Goal: Task Accomplishment & Management: Use online tool/utility

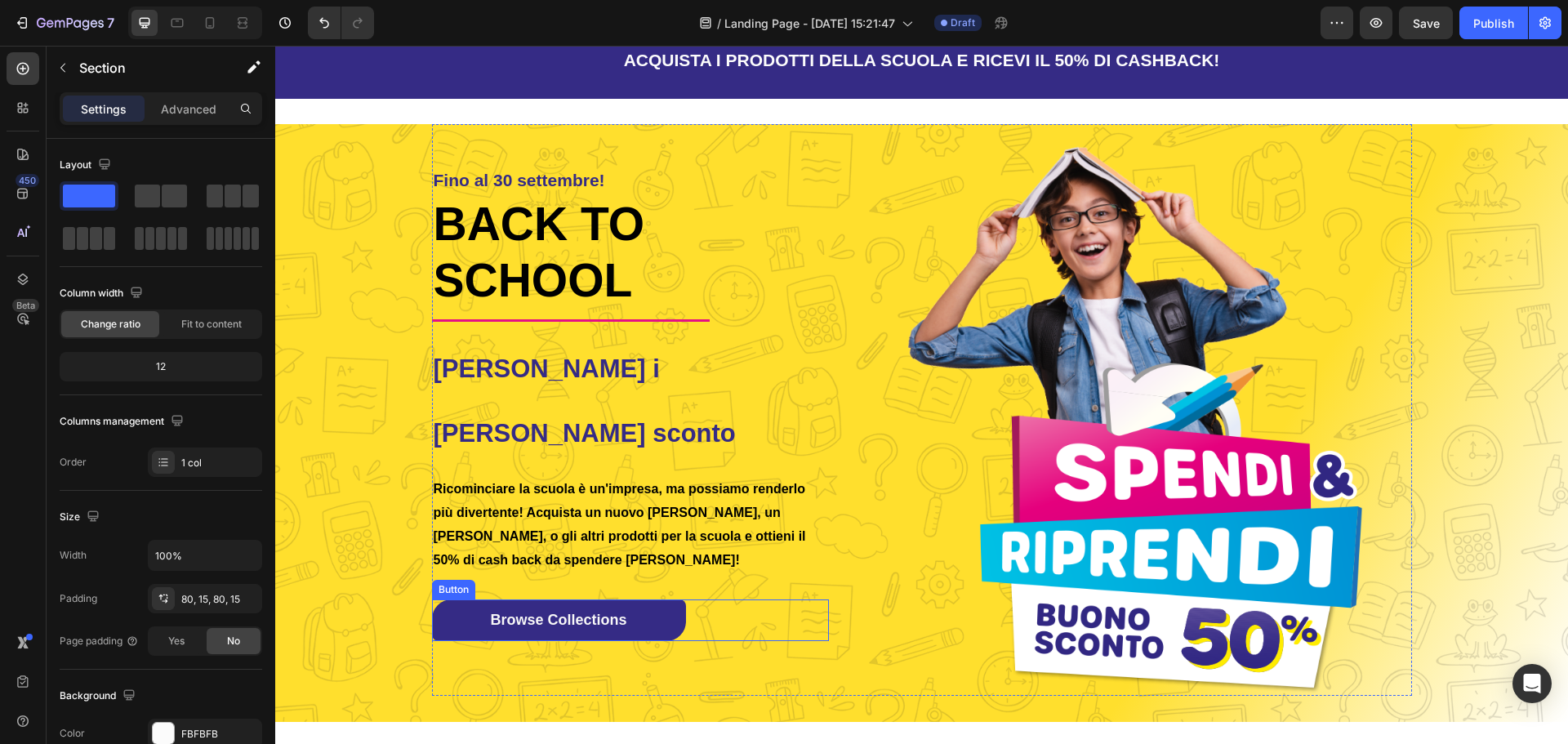
click at [692, 600] on div "Browse Collections Button" at bounding box center [630, 621] width 398 height 42
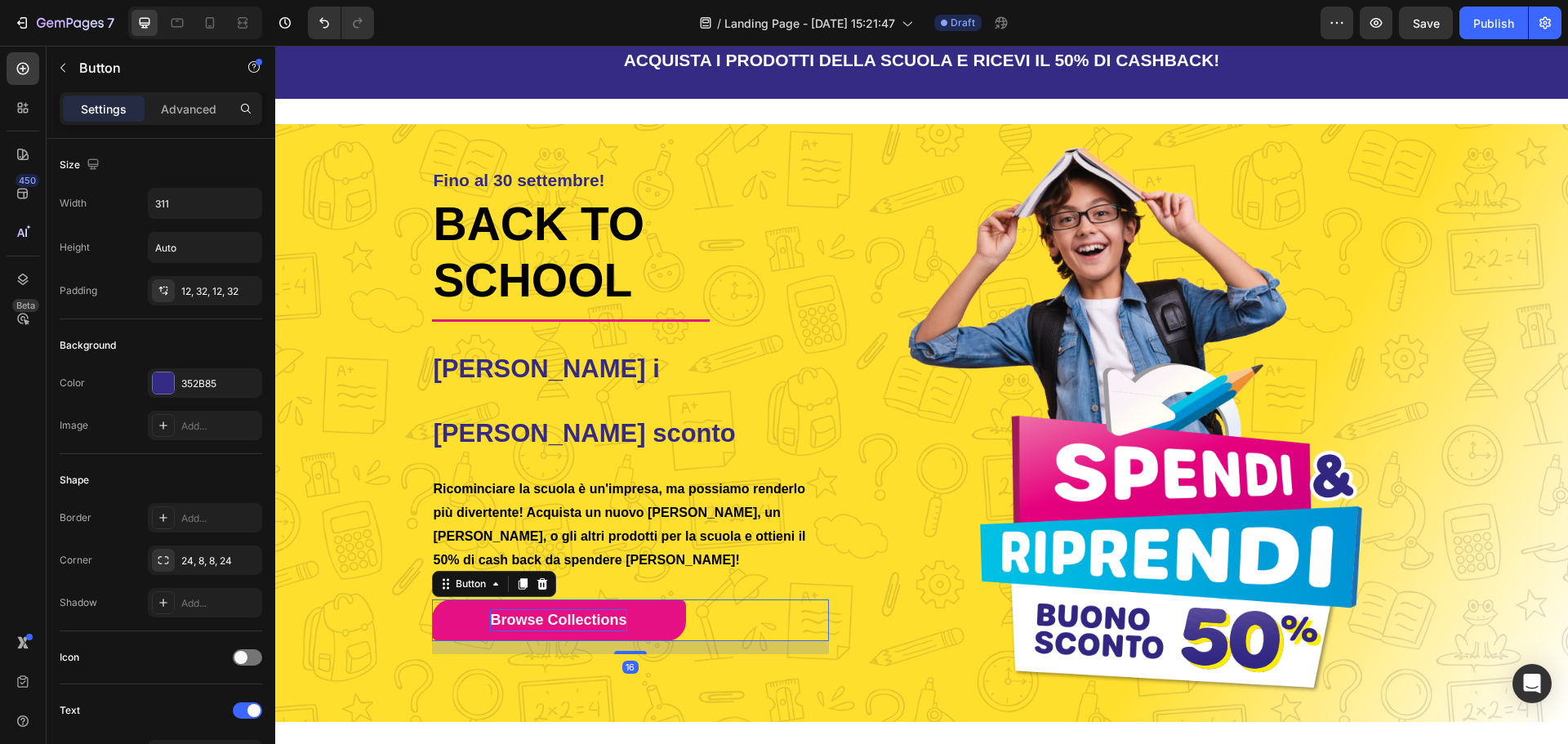
click at [591, 612] on span "Browse Collections" at bounding box center [557, 620] width 136 height 16
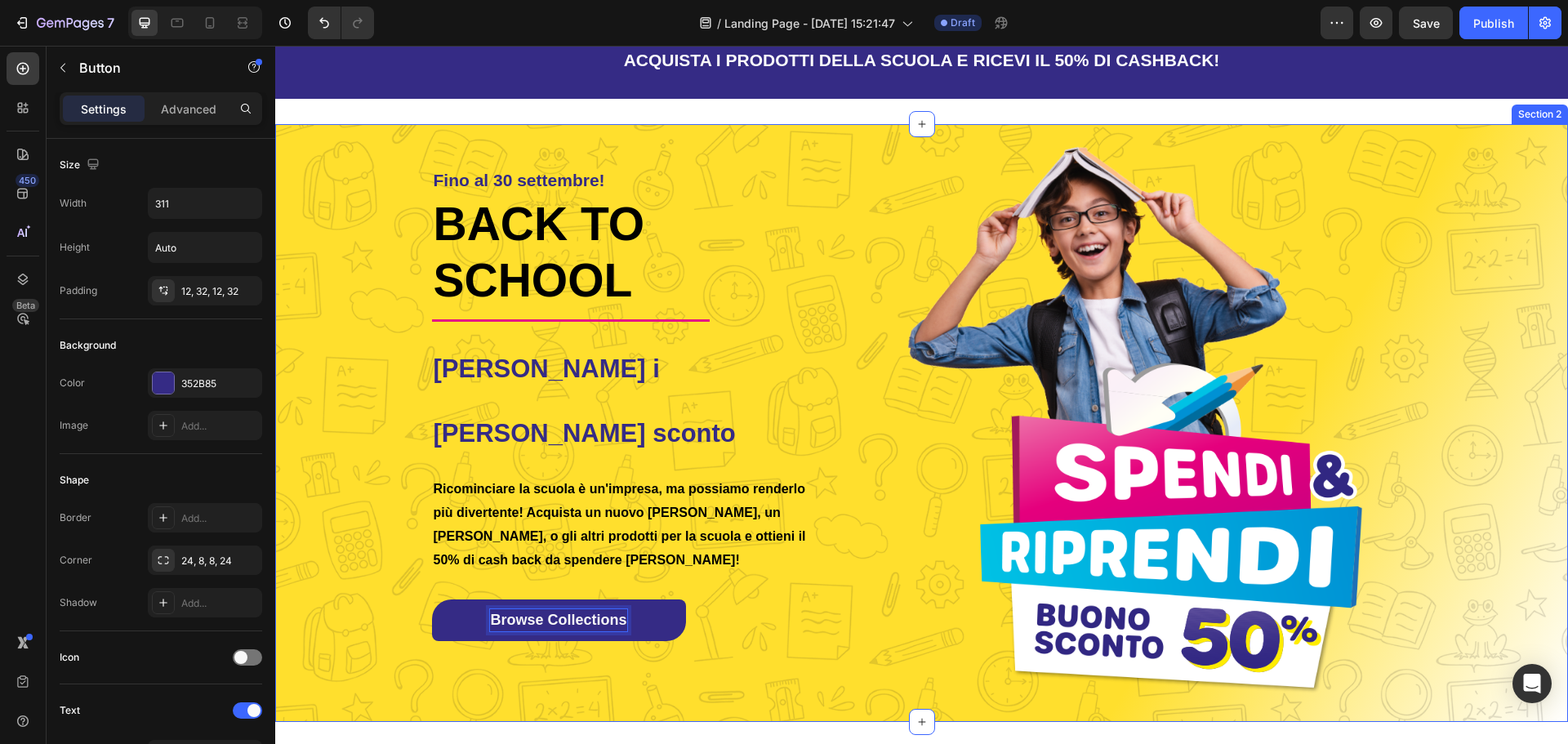
click at [404, 585] on div "Fino al 30 settembre! Heading Back to School Heading Title Line Ottieni i [PERS…" at bounding box center [921, 410] width 1292 height 572
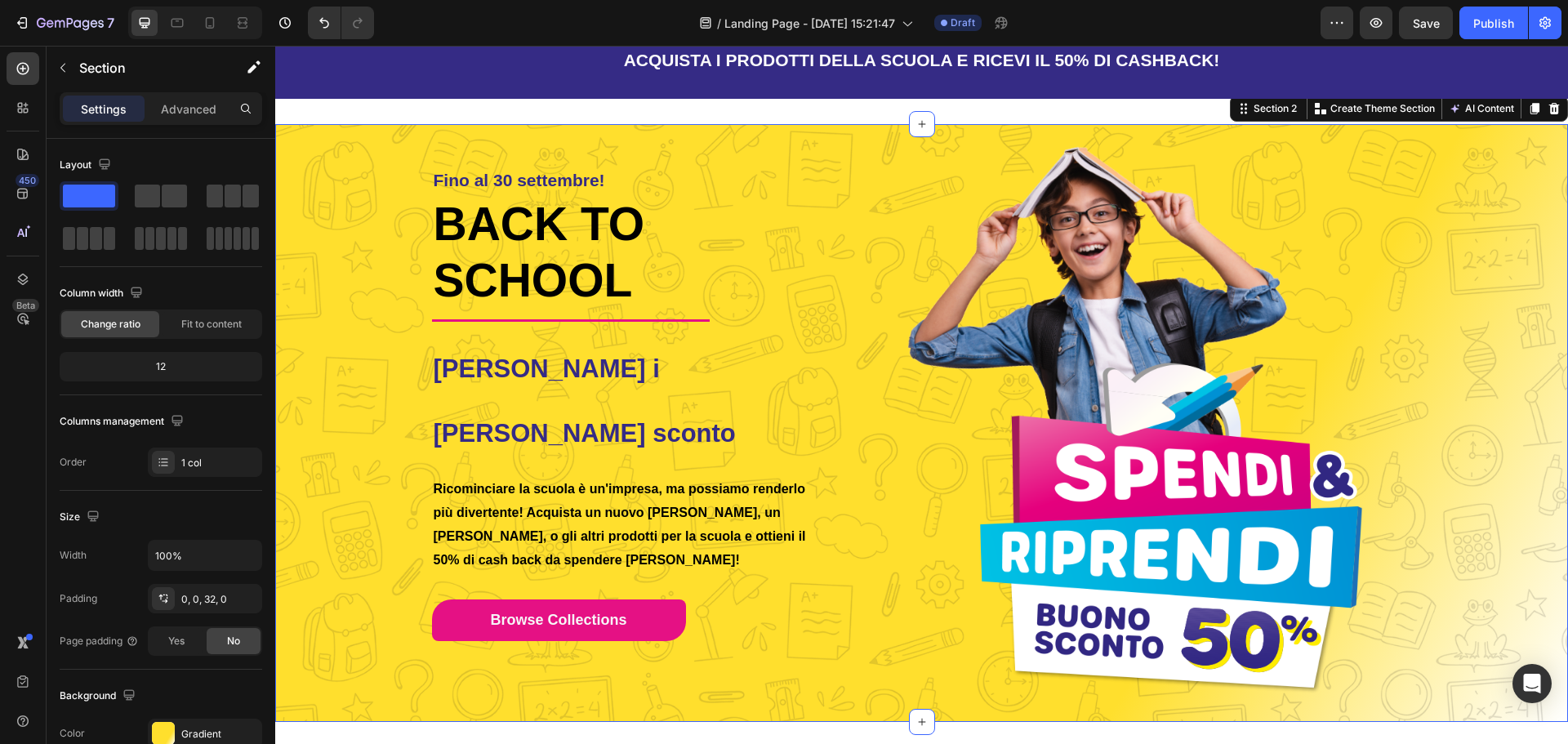
click at [472, 600] on button "Browse Collections" at bounding box center [558, 621] width 254 height 42
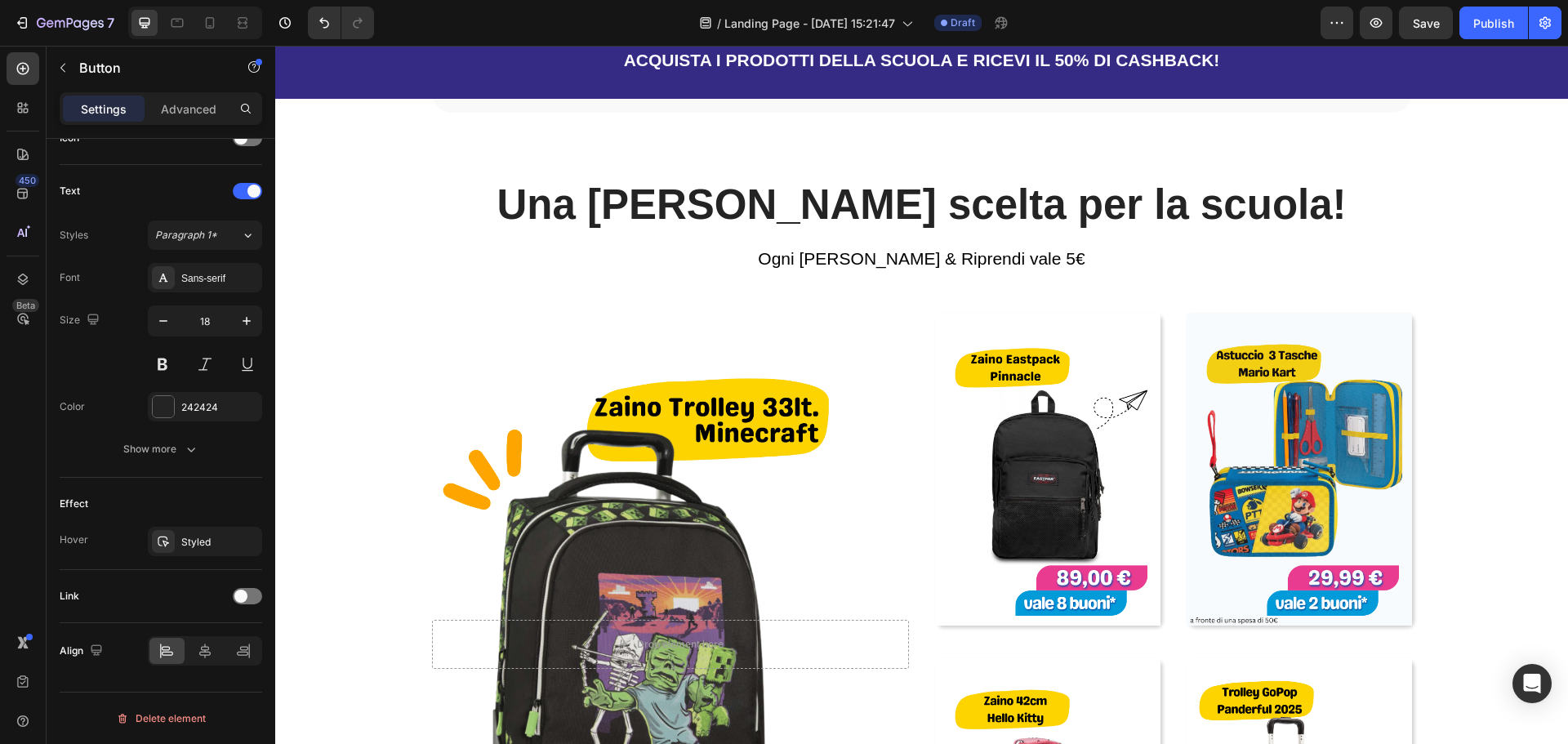
scroll to position [817, 0]
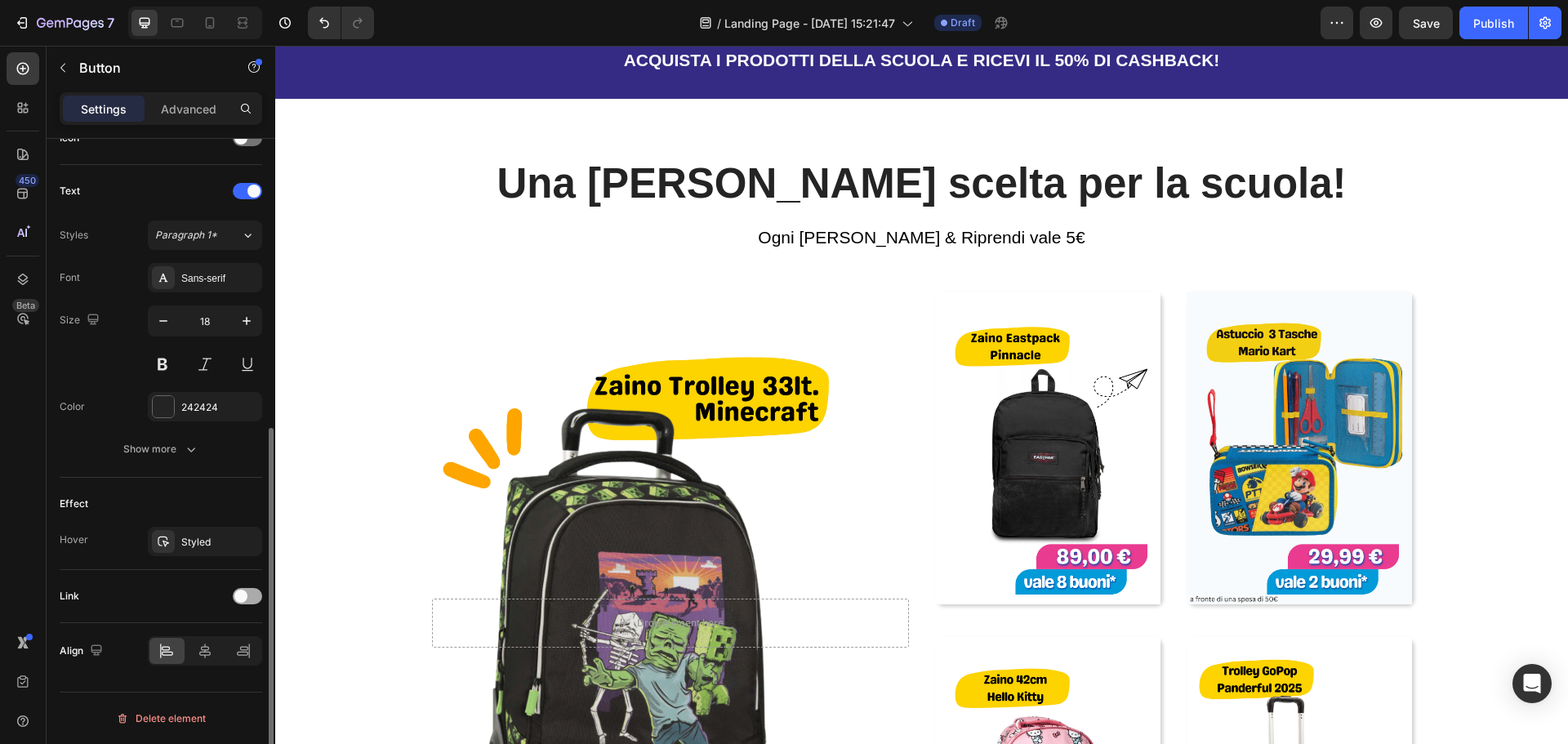
click at [250, 596] on div at bounding box center [248, 596] width 29 height 16
click at [191, 630] on span "Open page" at bounding box center [179, 636] width 49 height 12
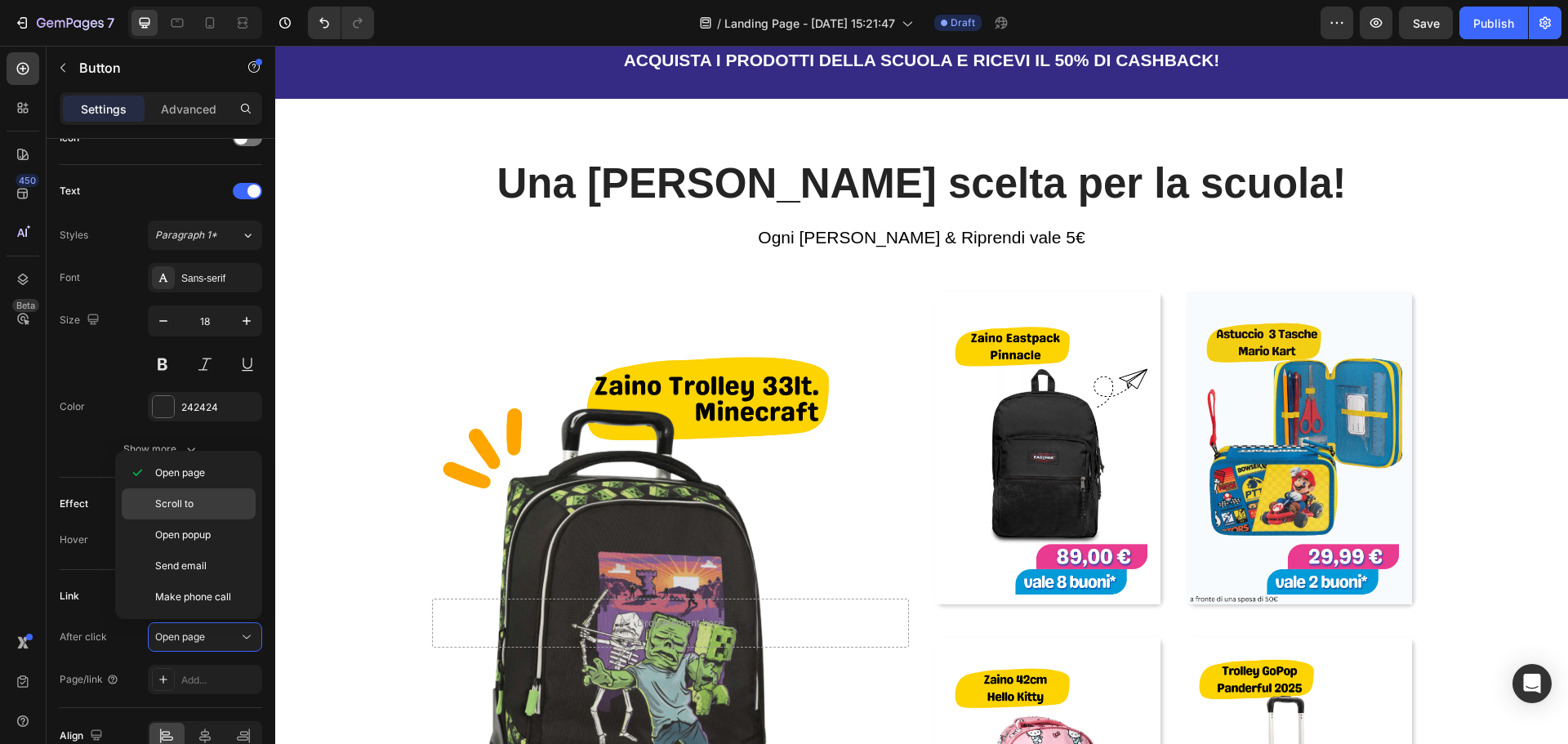
click at [190, 507] on span "Scroll to" at bounding box center [174, 504] width 38 height 15
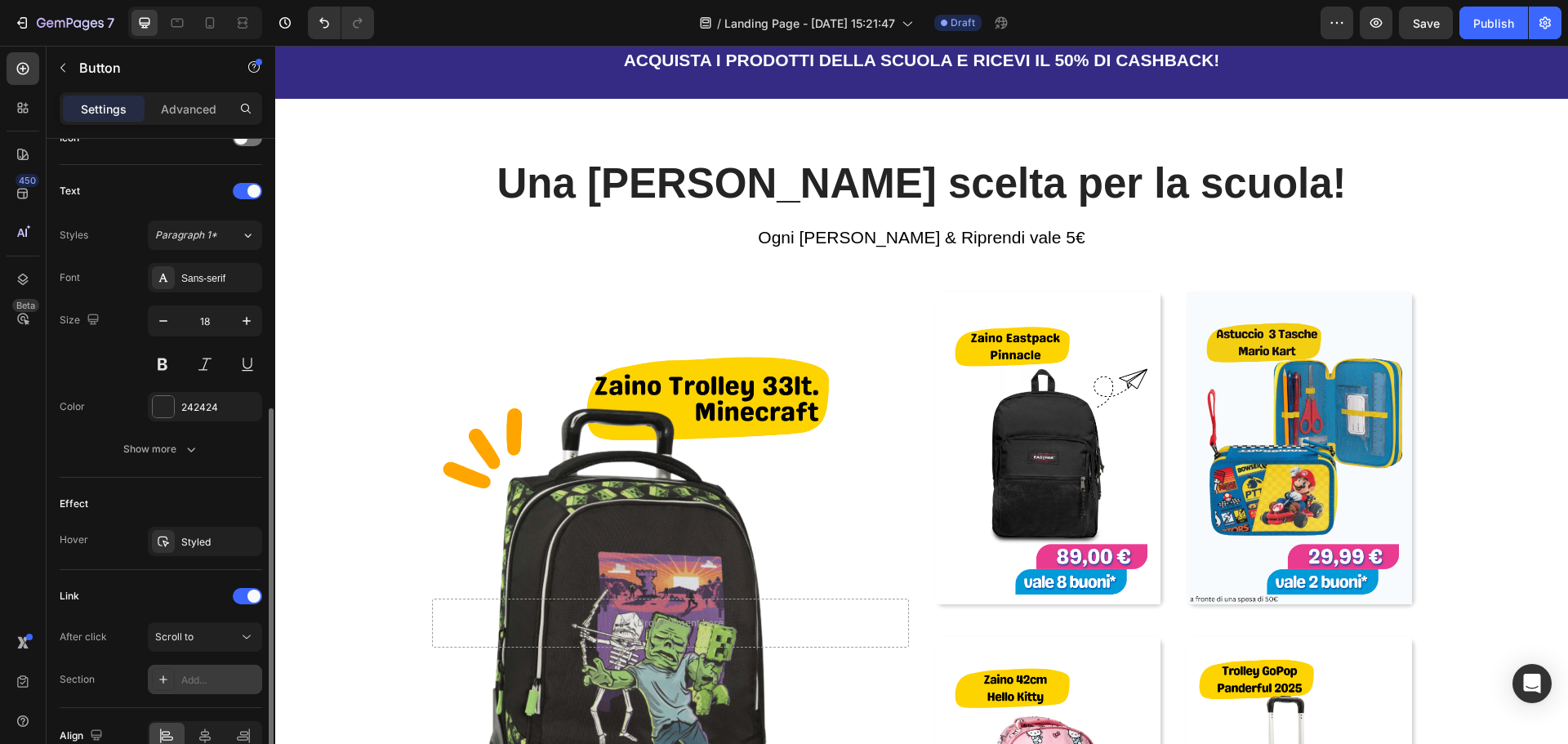
click at [208, 673] on div "Add..." at bounding box center [219, 680] width 77 height 15
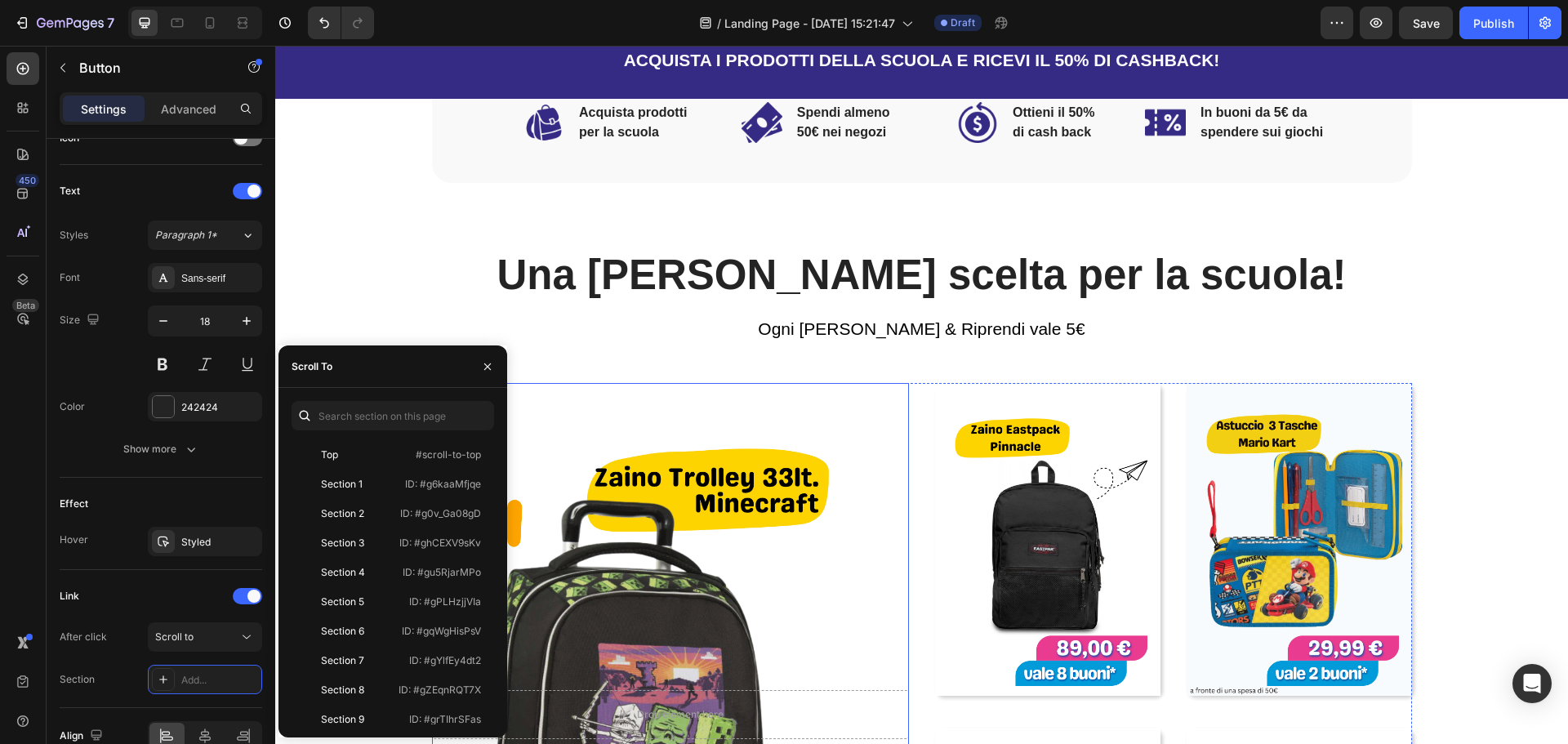
scroll to position [654, 0]
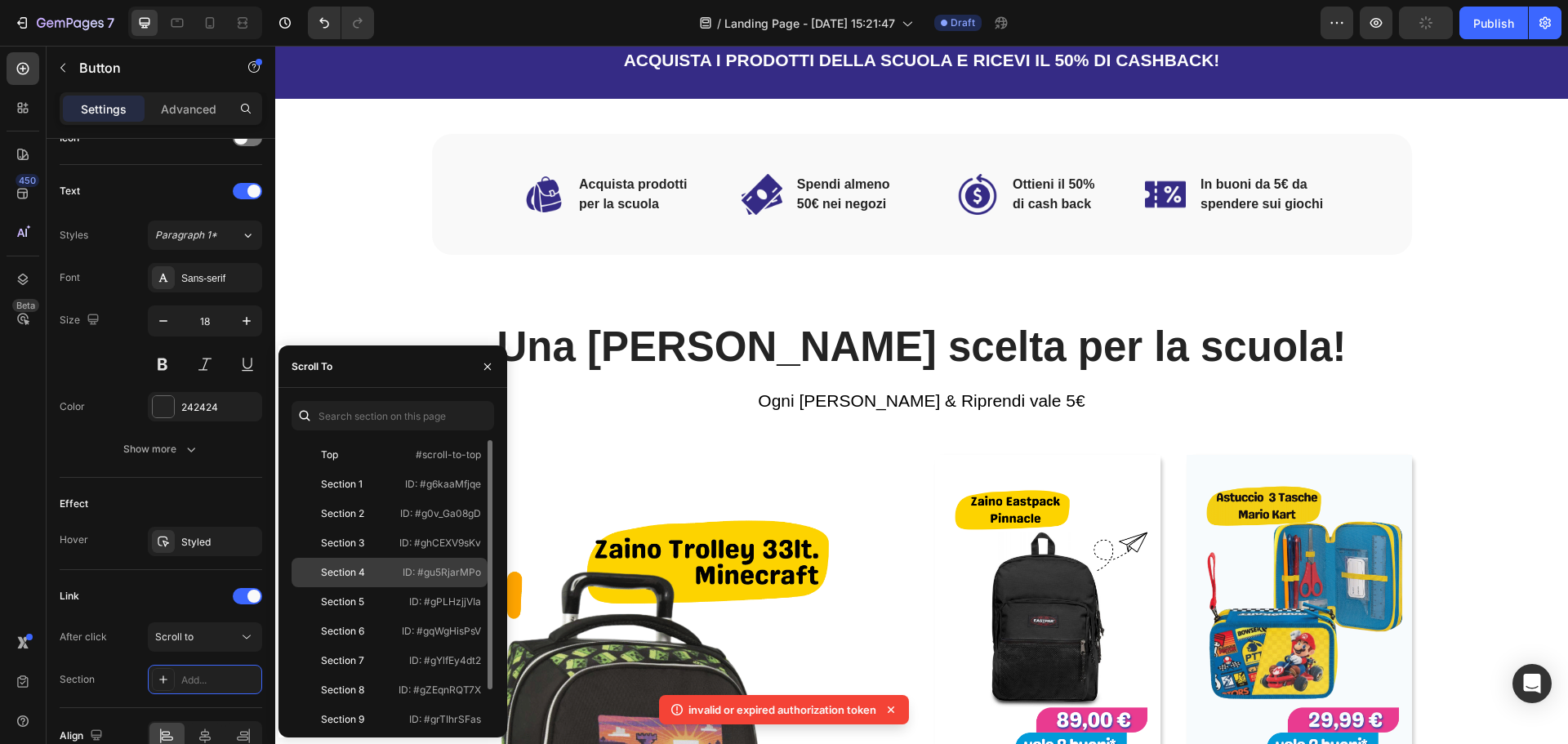
click at [326, 587] on div "Section 4 ID: #gu5RjarMPo" at bounding box center [389, 602] width 196 height 29
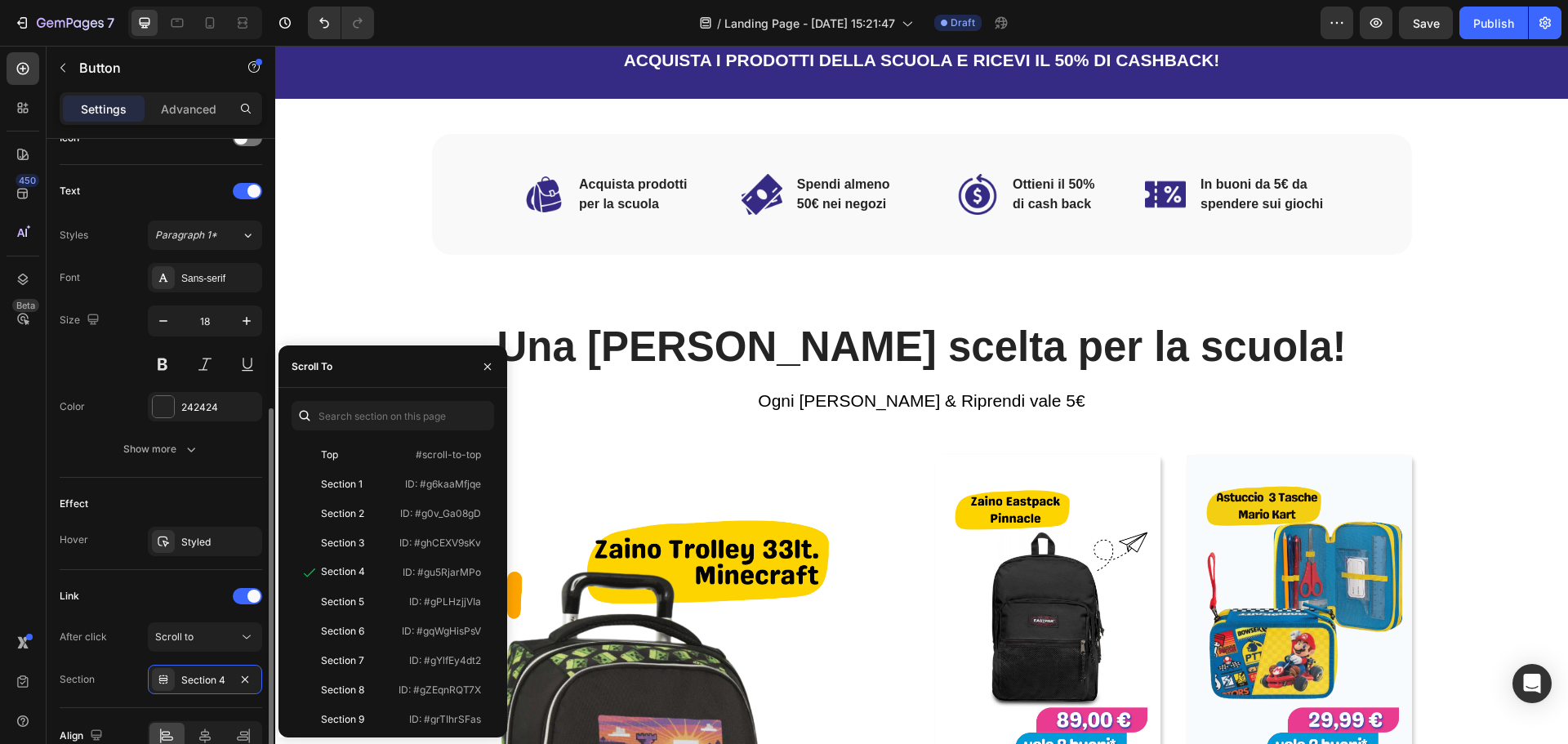
click at [154, 595] on div "Link" at bounding box center [161, 597] width 203 height 26
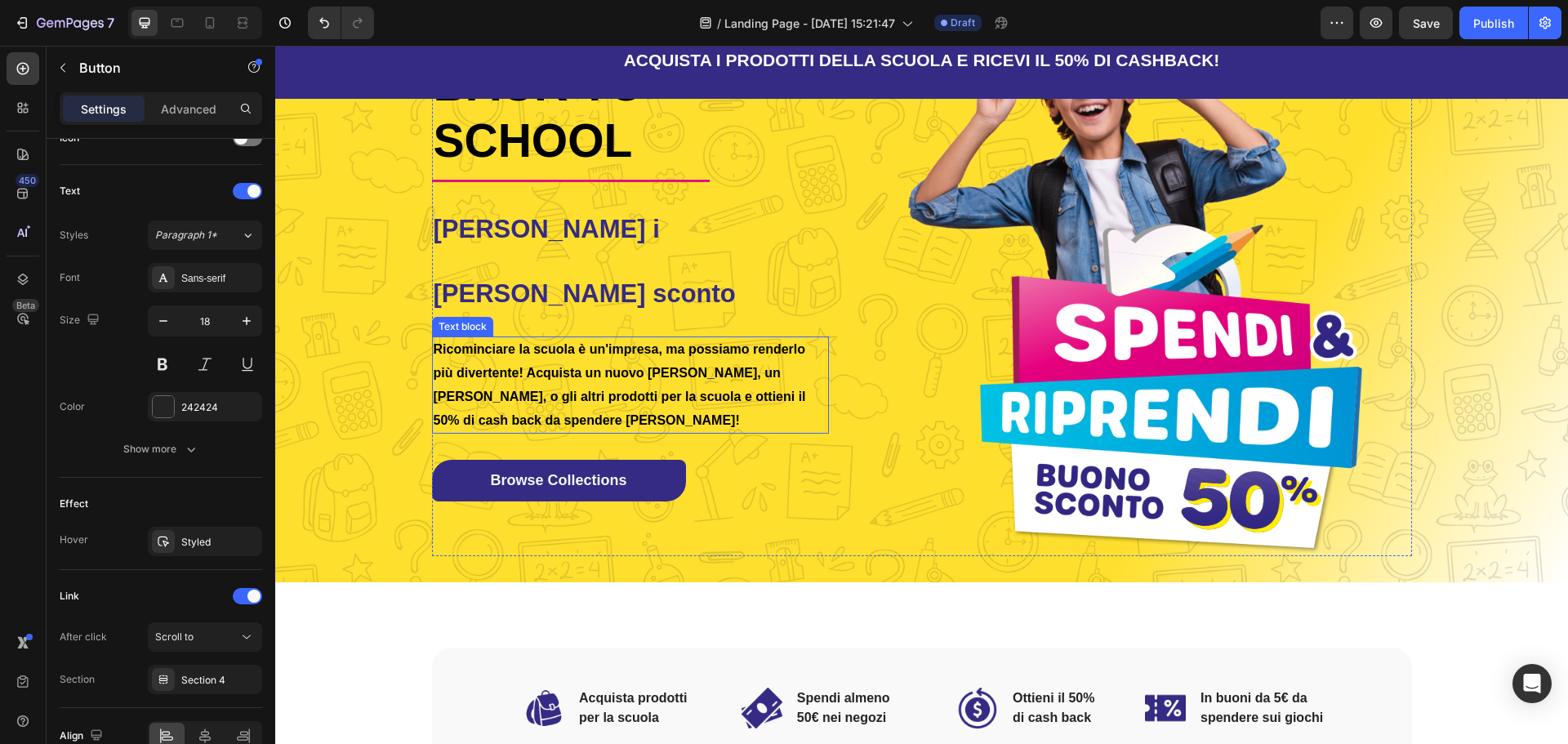
scroll to position [0, 0]
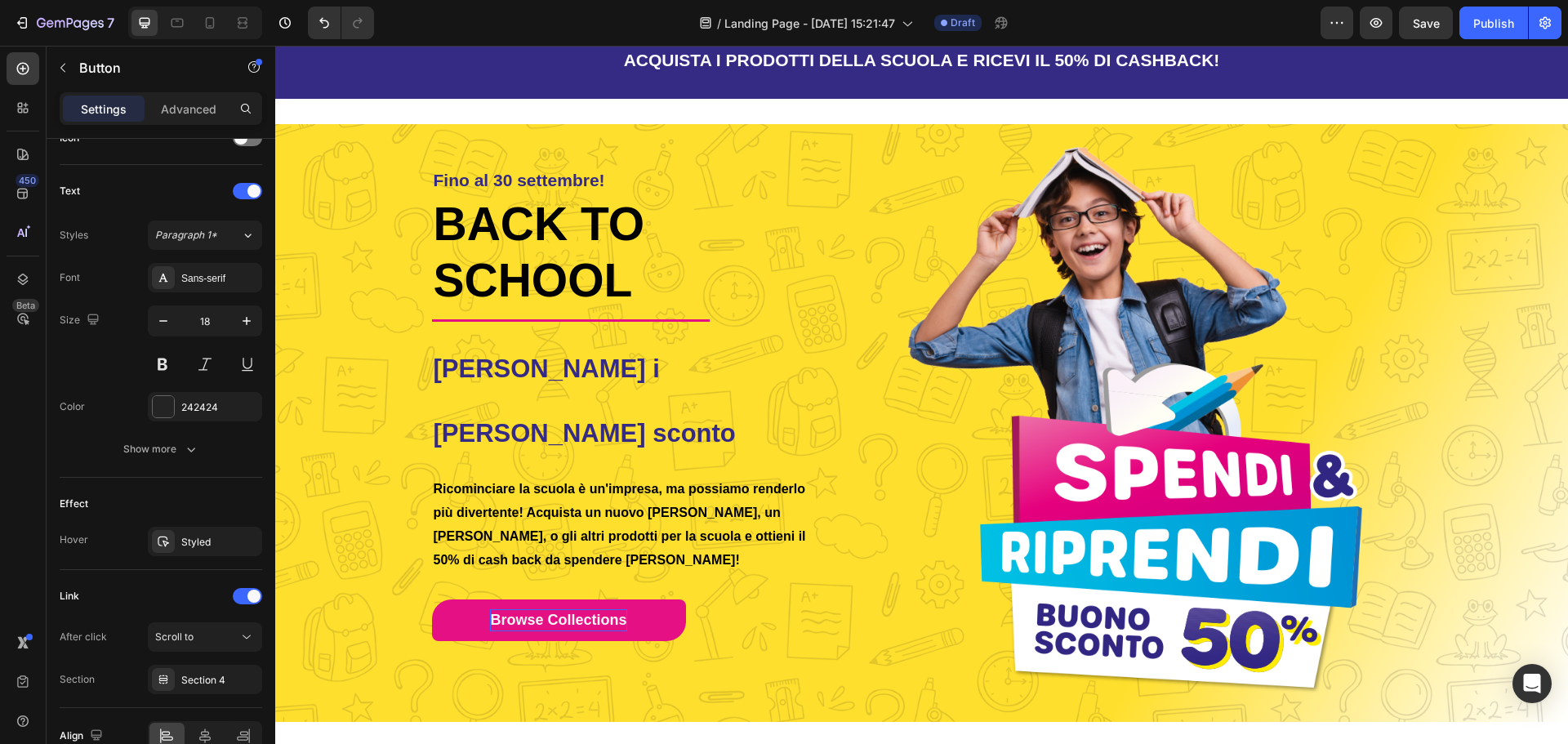
click at [571, 612] on span "Browse Collections" at bounding box center [557, 620] width 136 height 16
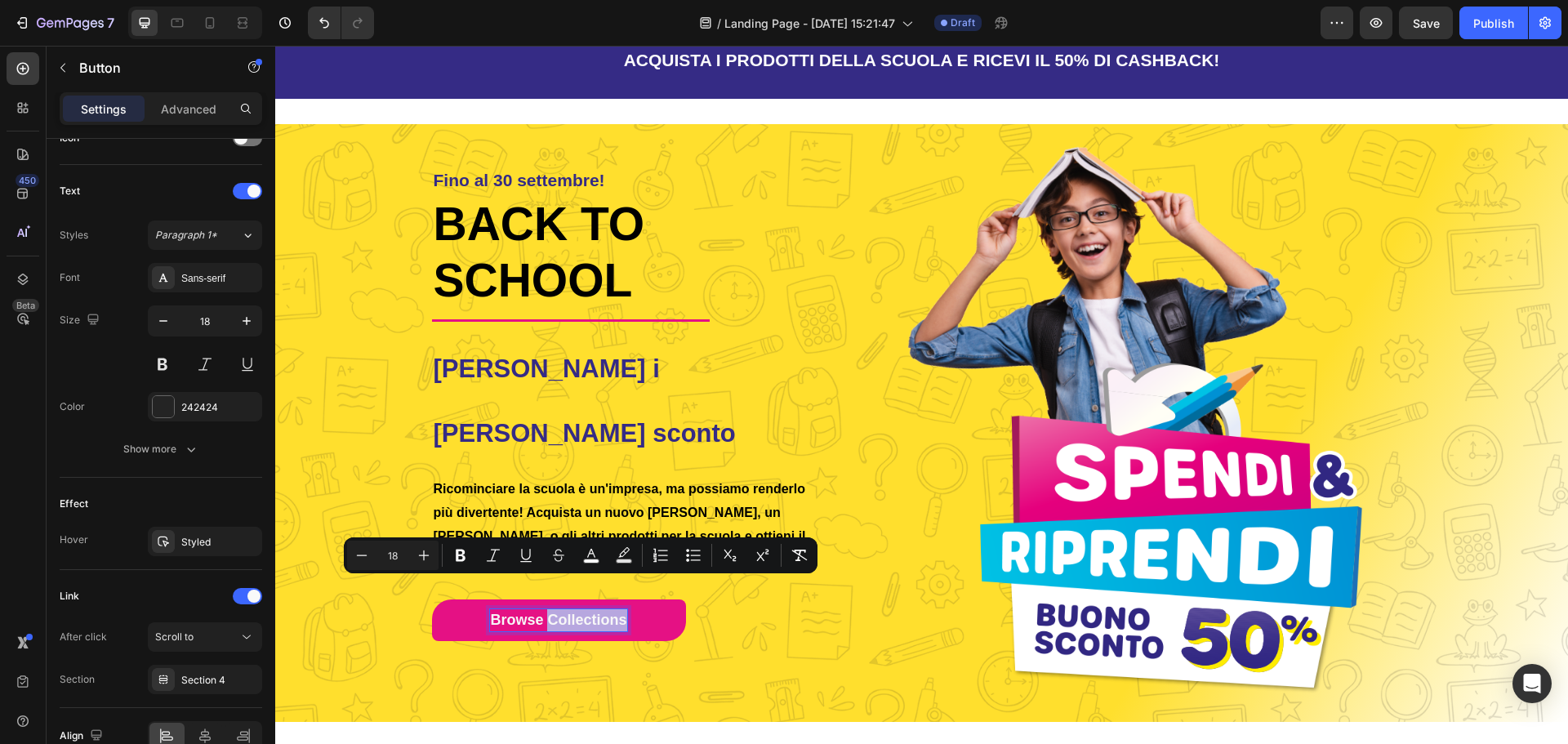
click at [568, 612] on span "Browse Collections" at bounding box center [557, 620] width 136 height 16
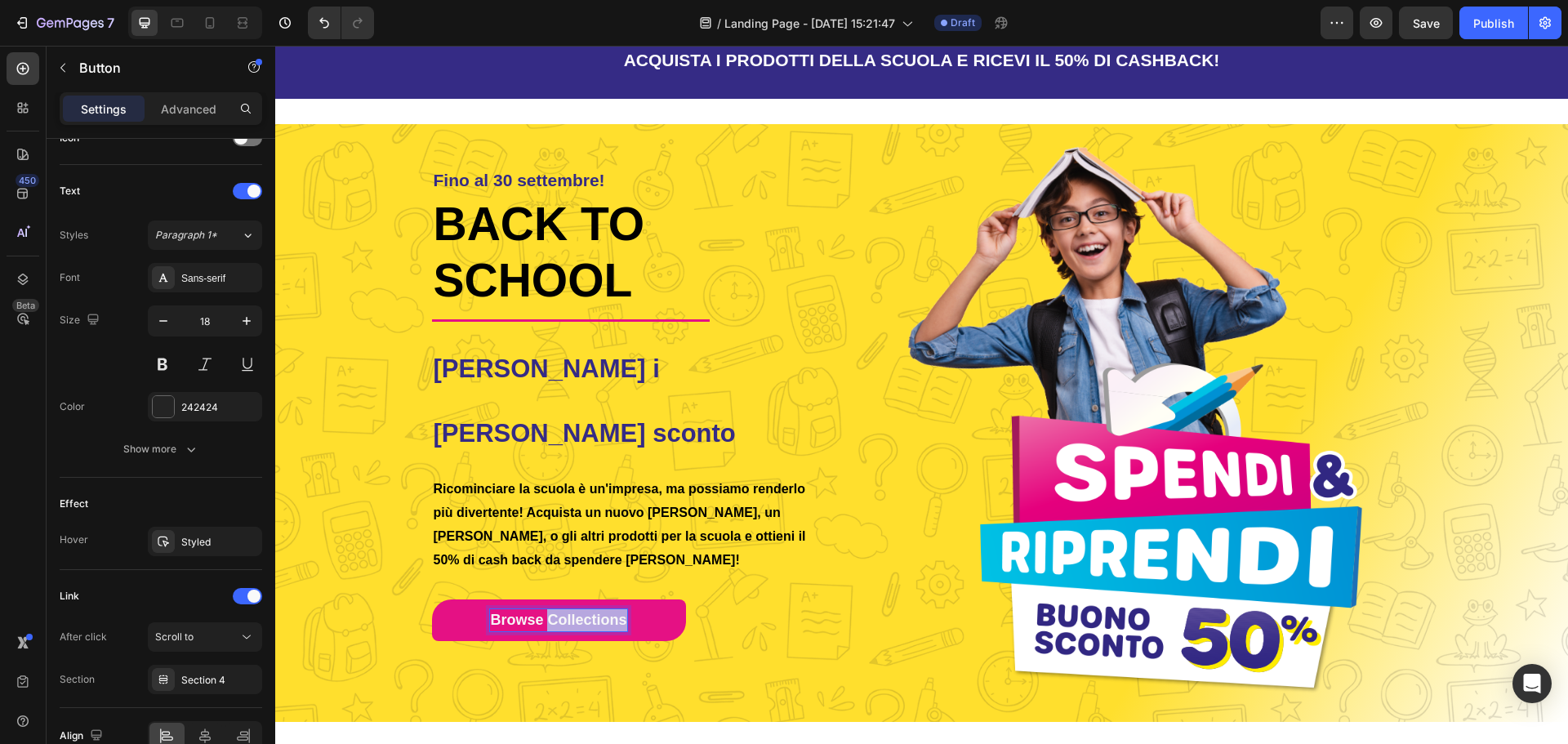
click at [568, 612] on span "Browse Collections" at bounding box center [557, 620] width 136 height 16
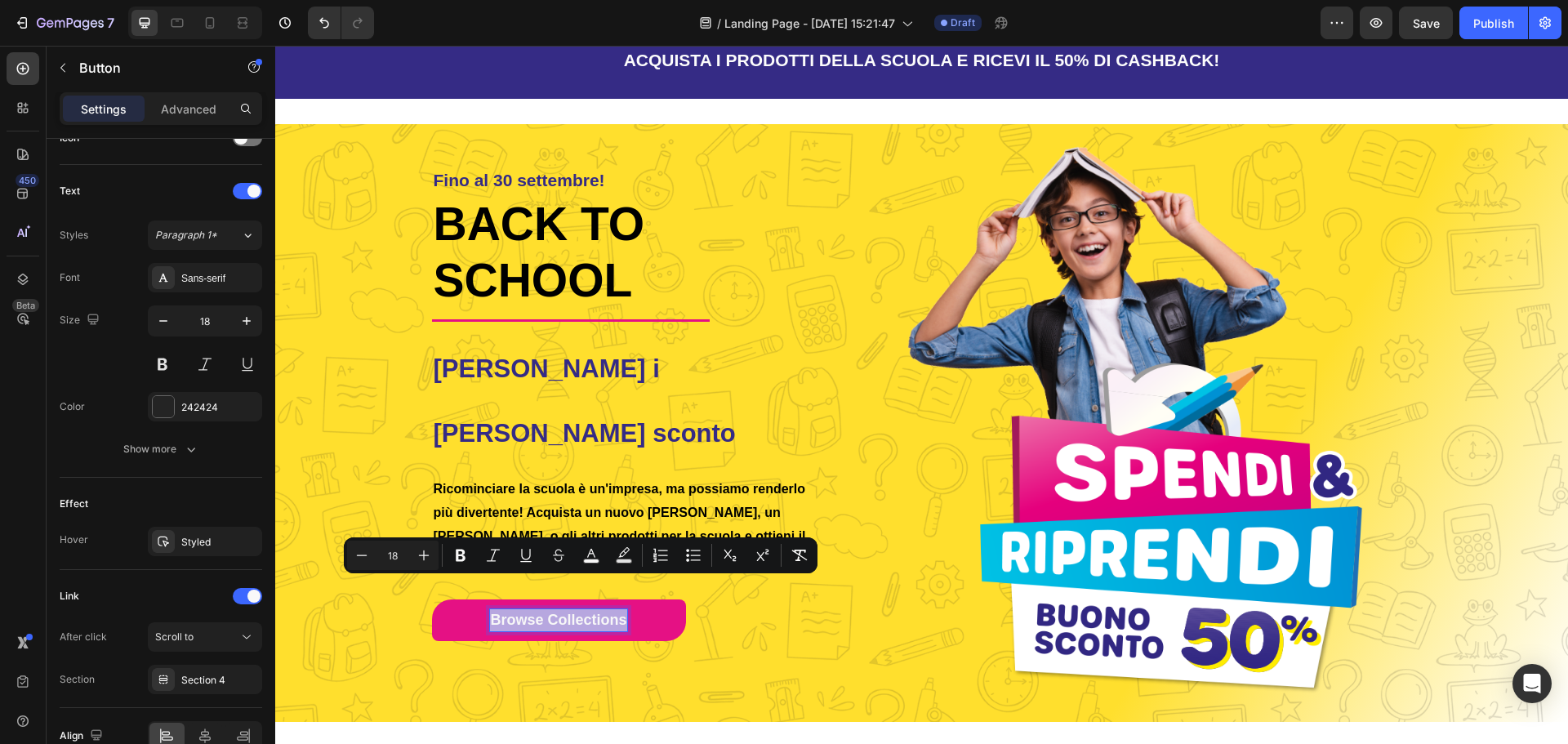
click at [568, 612] on span "Browse Collections" at bounding box center [557, 620] width 136 height 16
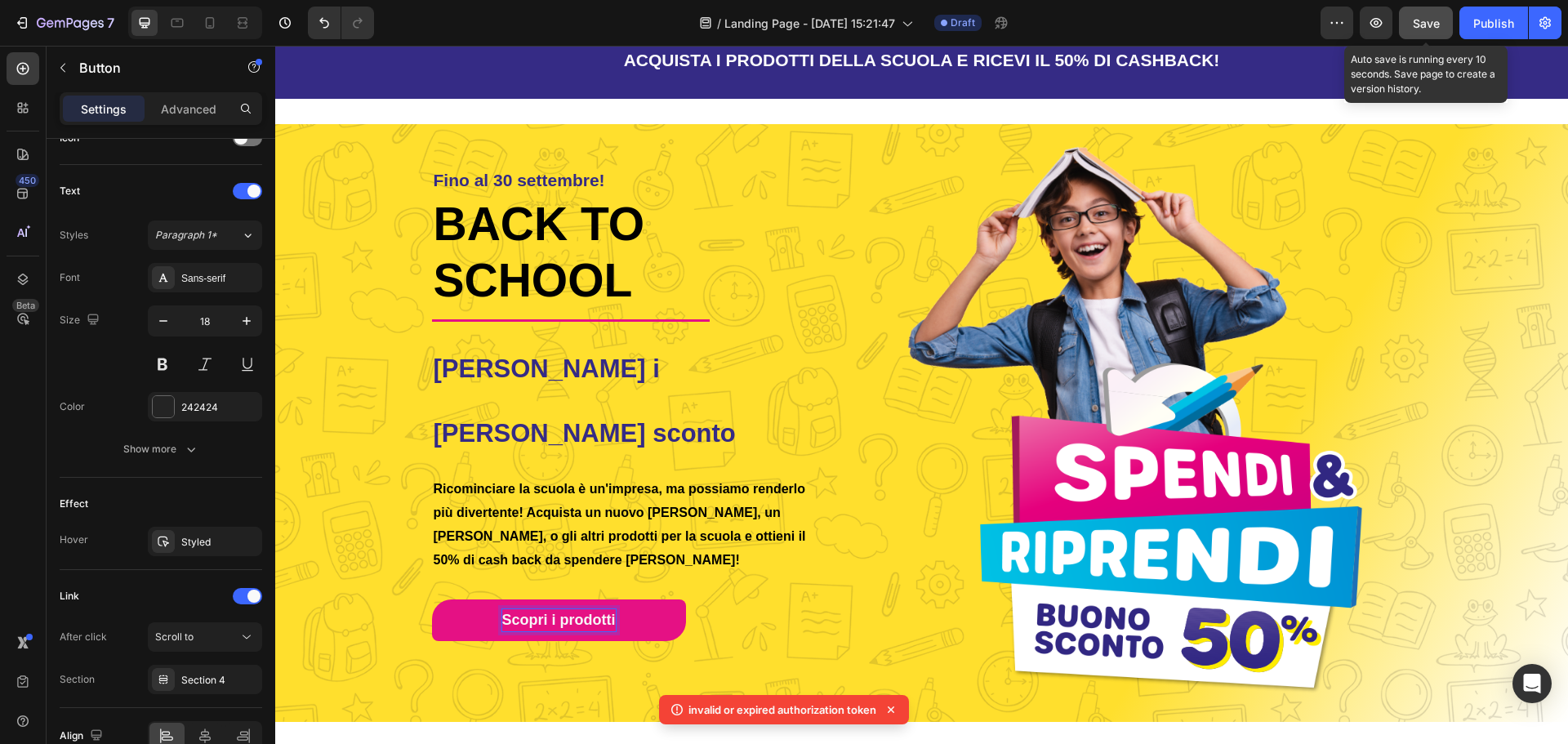
click at [1416, 30] on div "Save" at bounding box center [1426, 23] width 27 height 17
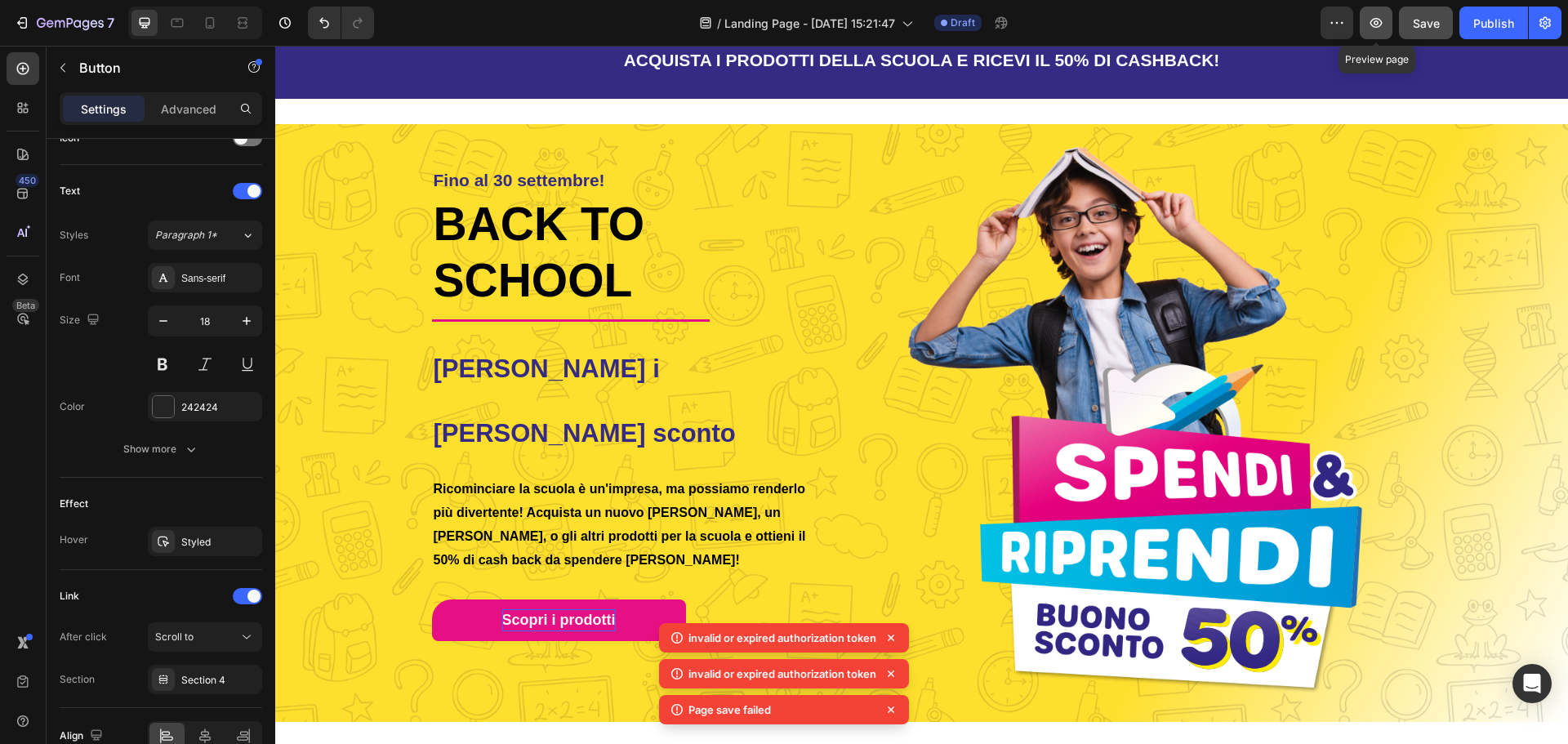
click at [1382, 29] on icon "button" at bounding box center [1376, 23] width 16 height 16
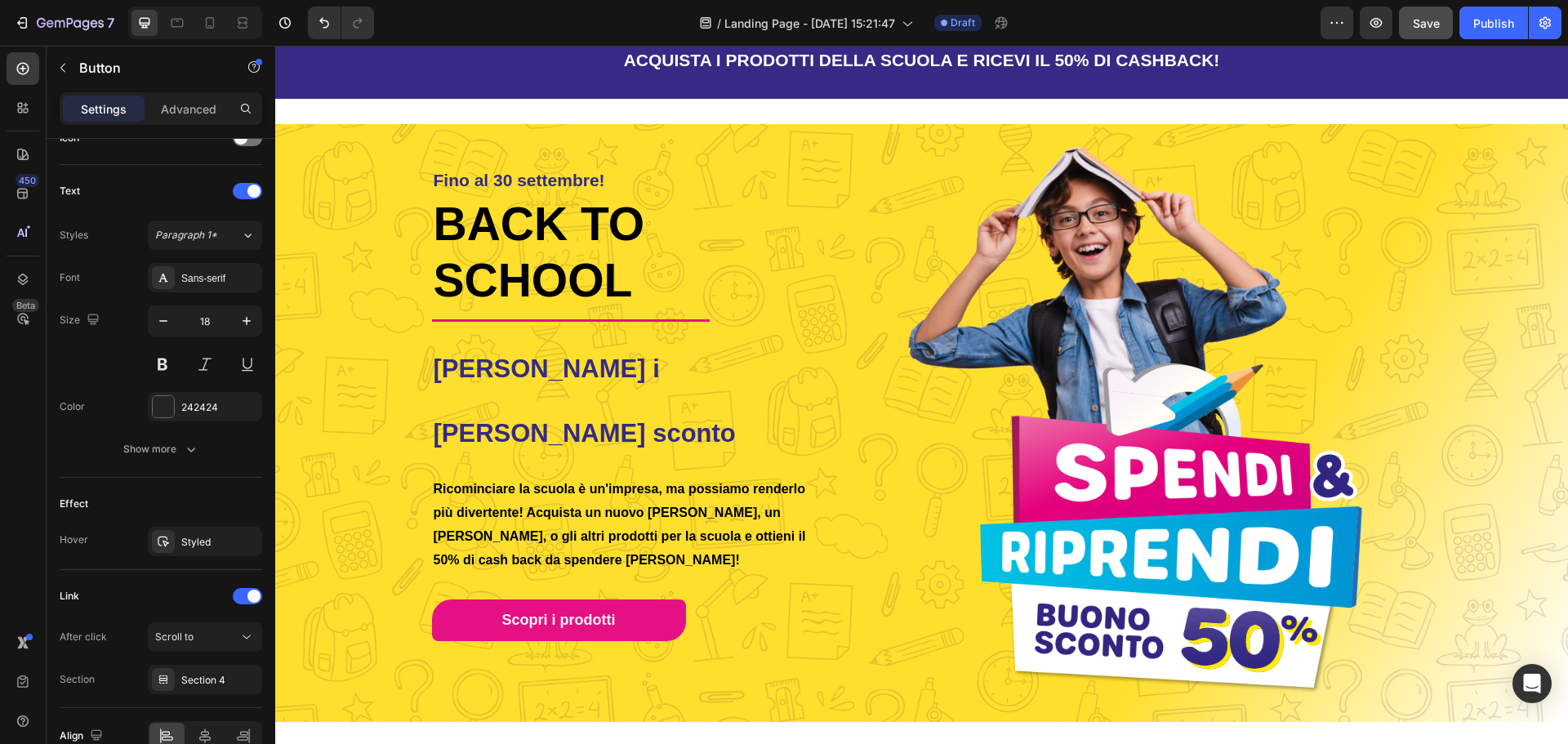
click at [647, 600] on link "Scopri i prodotti" at bounding box center [558, 621] width 254 height 42
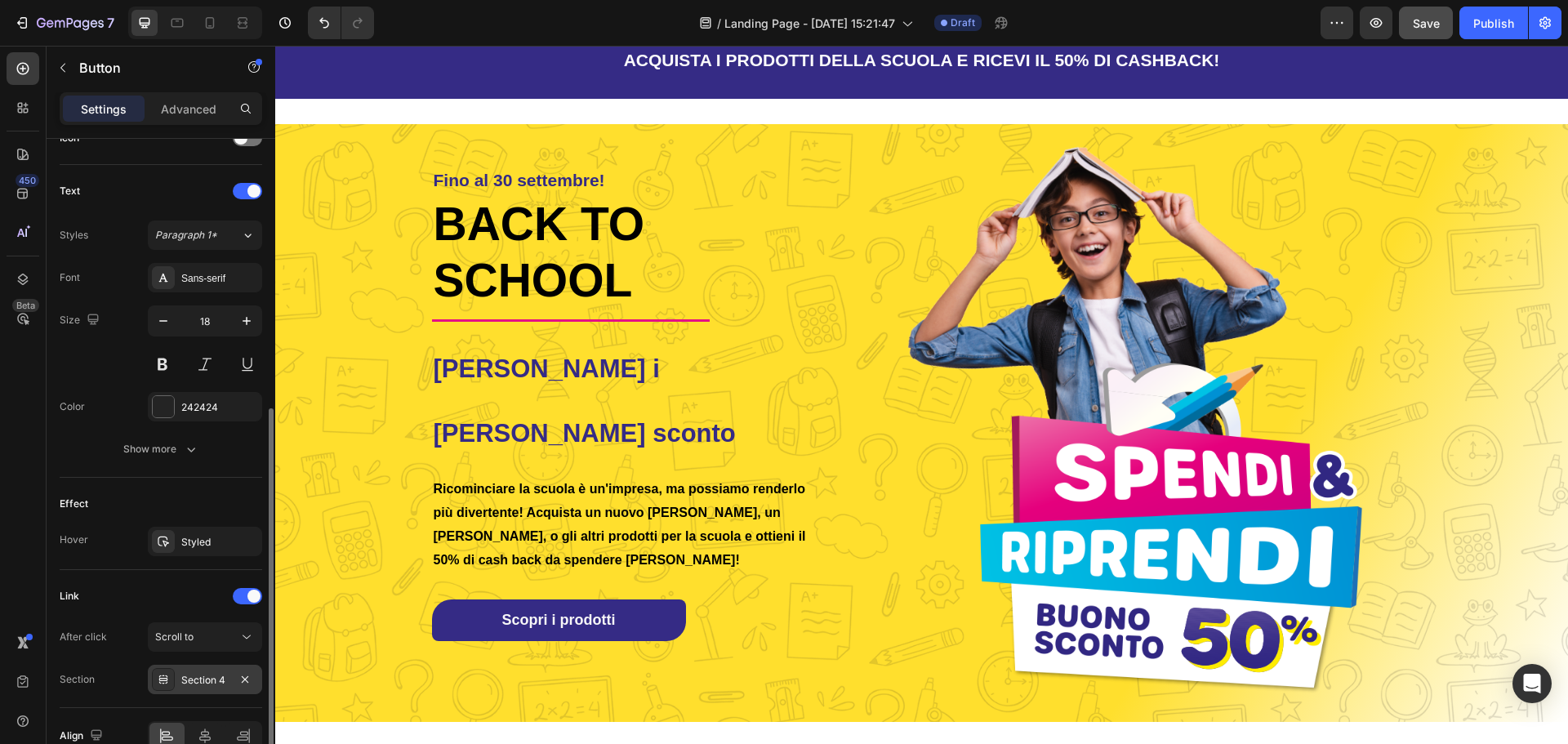
scroll to position [601, 0]
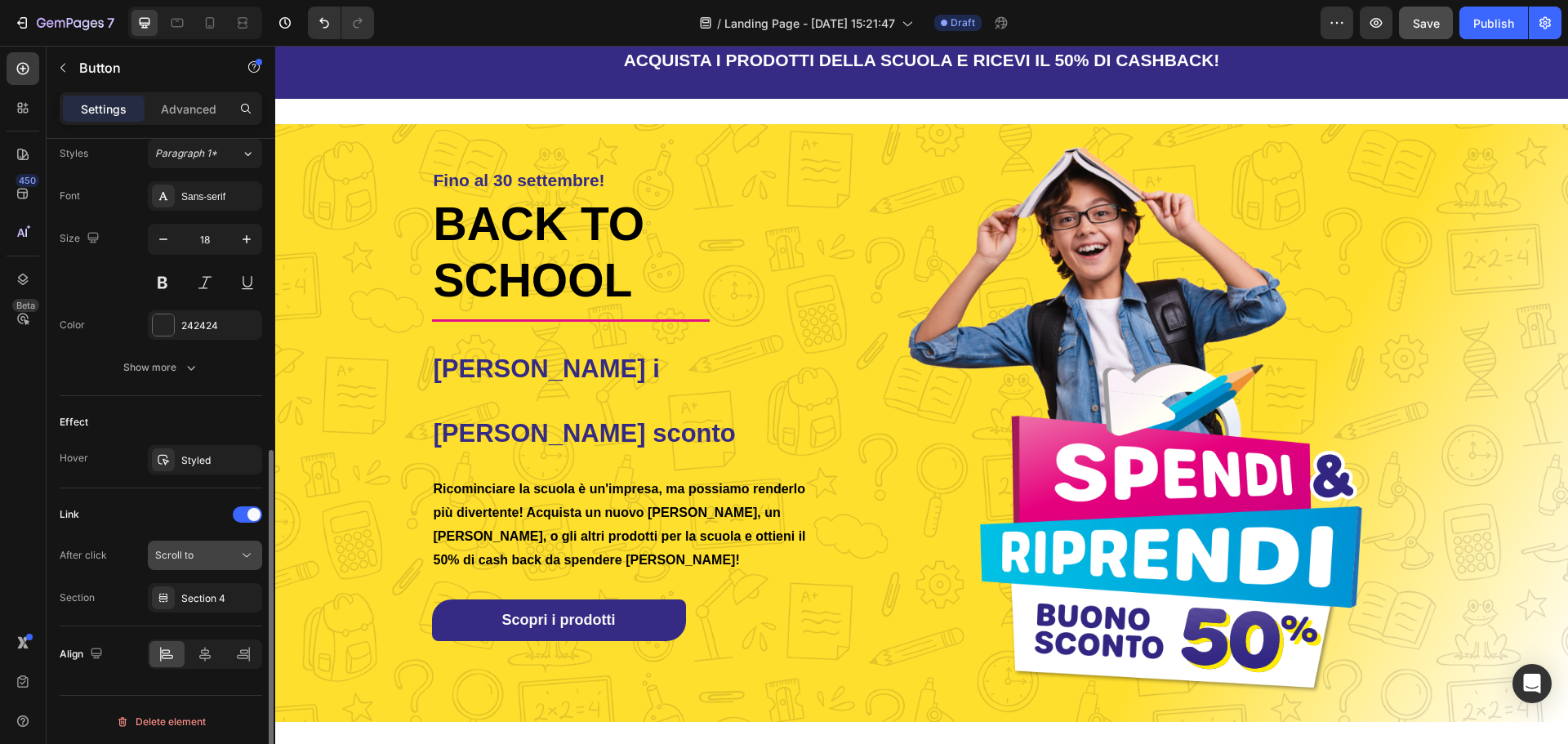
click at [233, 560] on div "Scroll to" at bounding box center [197, 555] width 83 height 15
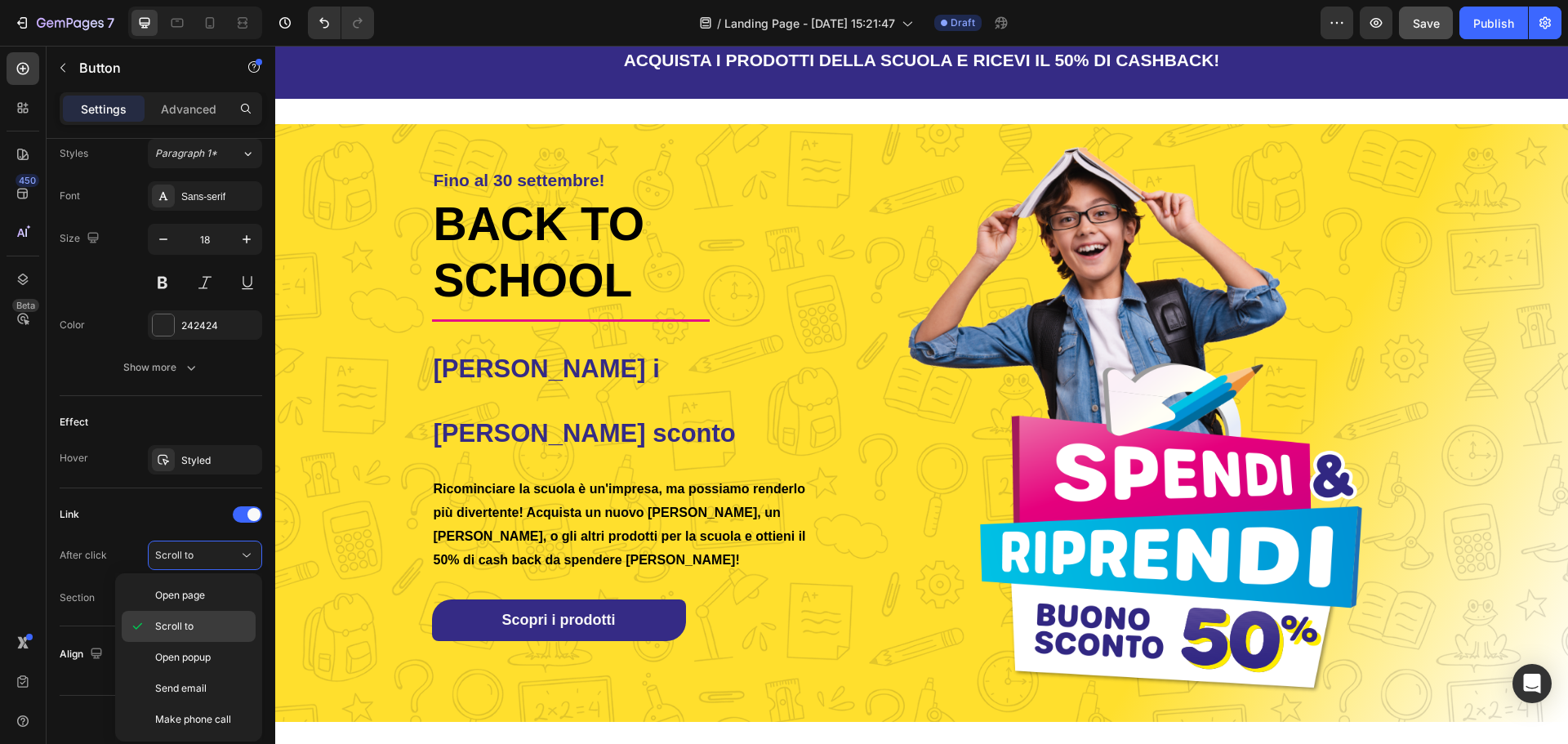
click at [206, 630] on p "Scroll to" at bounding box center [201, 626] width 93 height 15
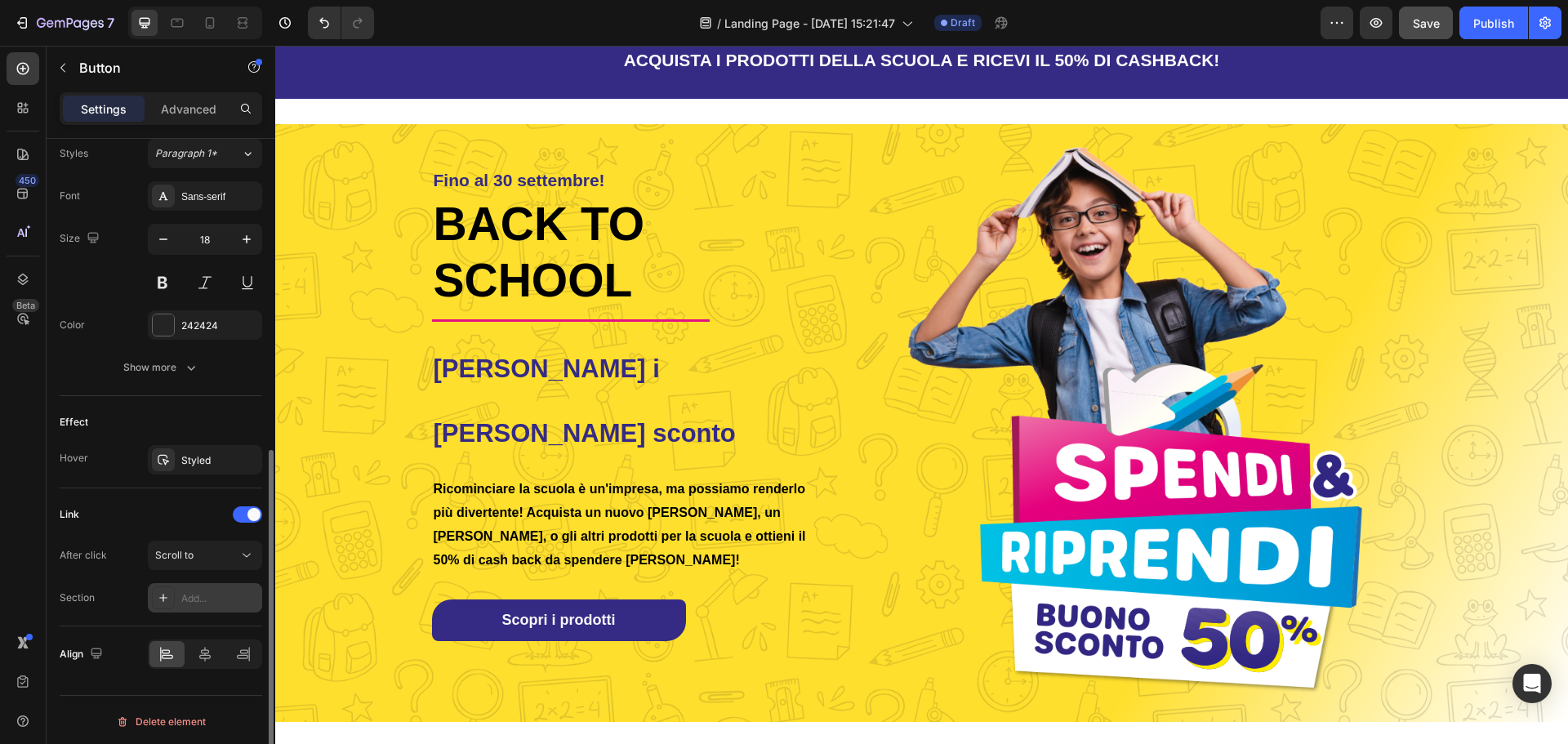
click at [196, 591] on div "Add..." at bounding box center [219, 598] width 77 height 15
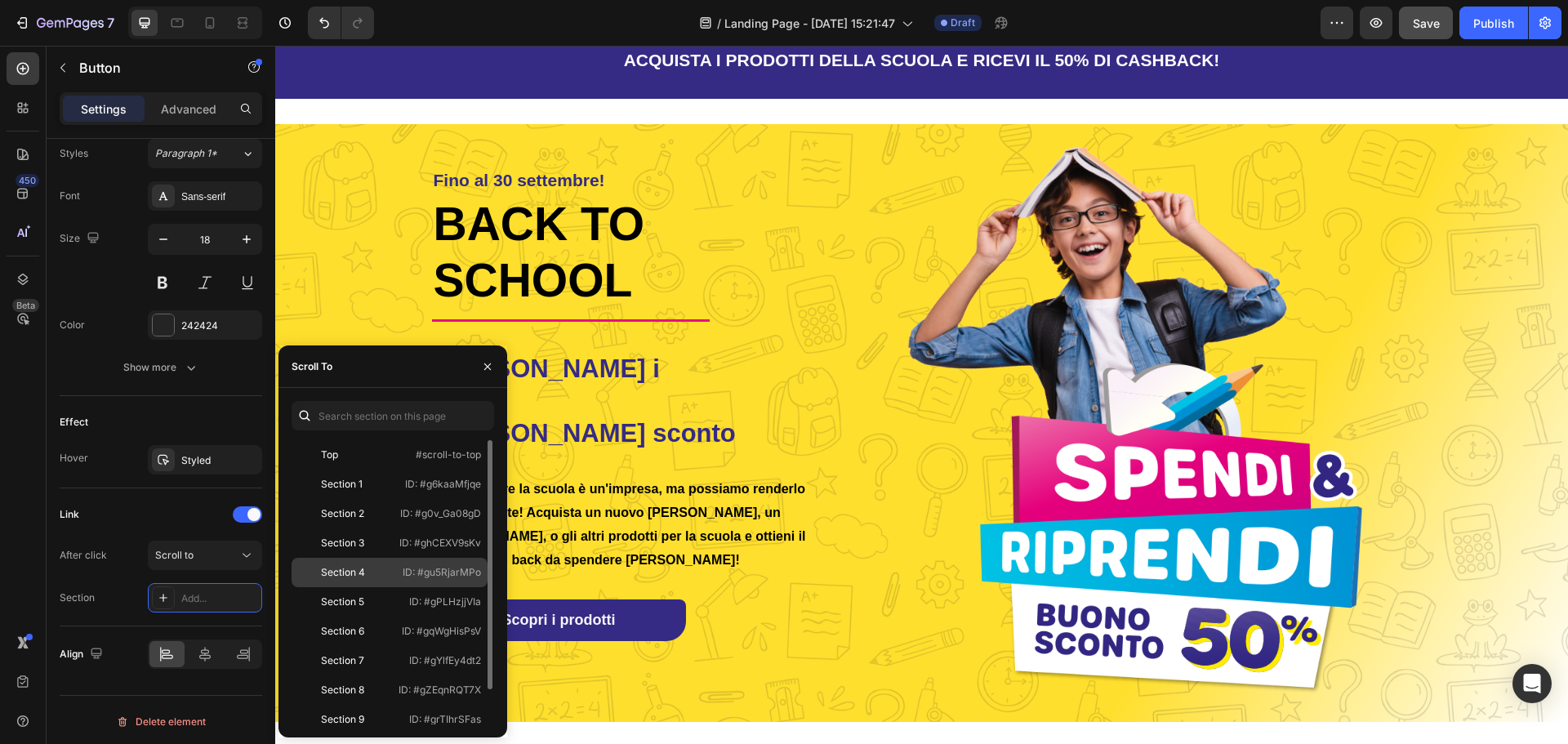
click at [335, 587] on div "Section 4 ID: #gu5RjarMPo" at bounding box center [389, 602] width 196 height 29
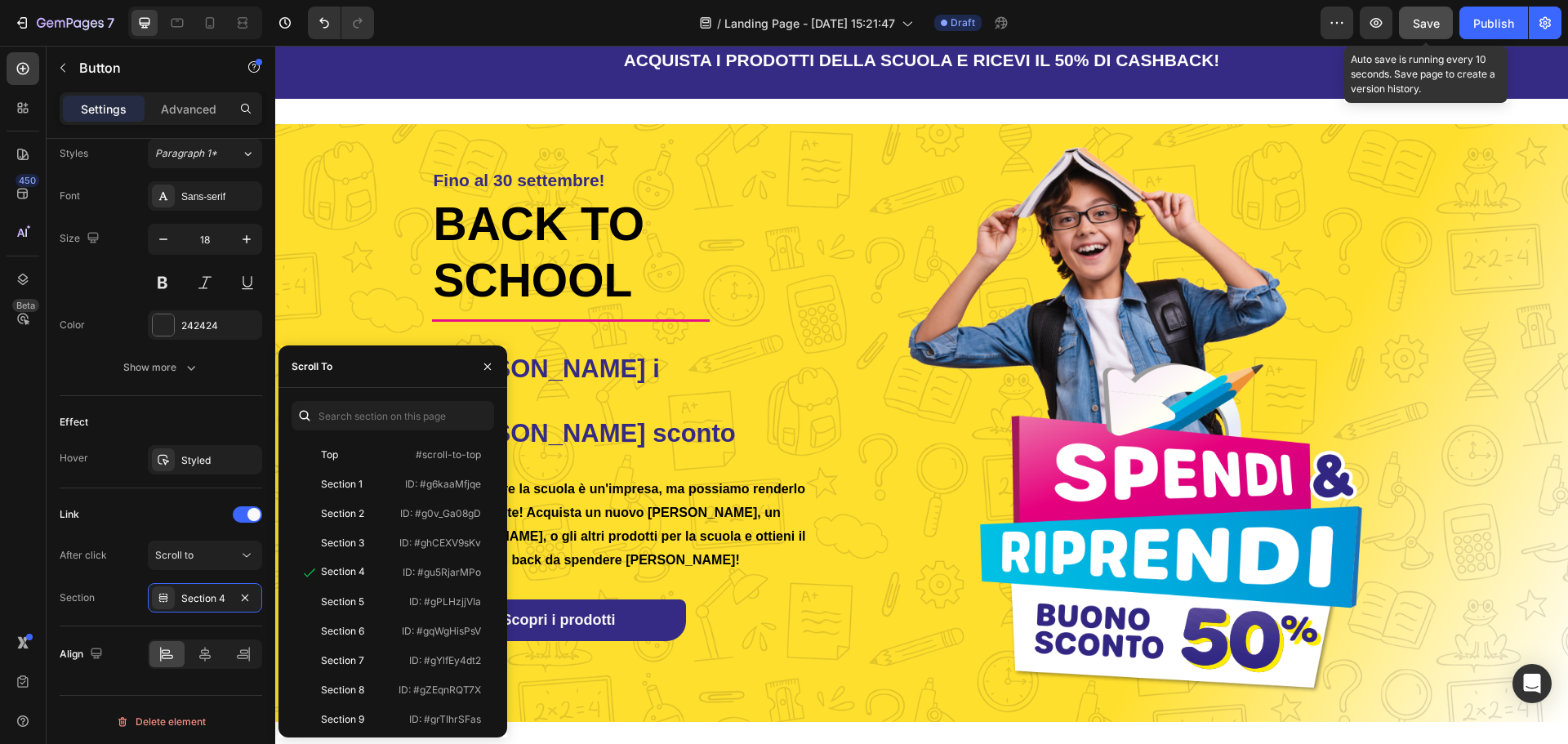
click at [1433, 21] on span "Save" at bounding box center [1426, 23] width 27 height 14
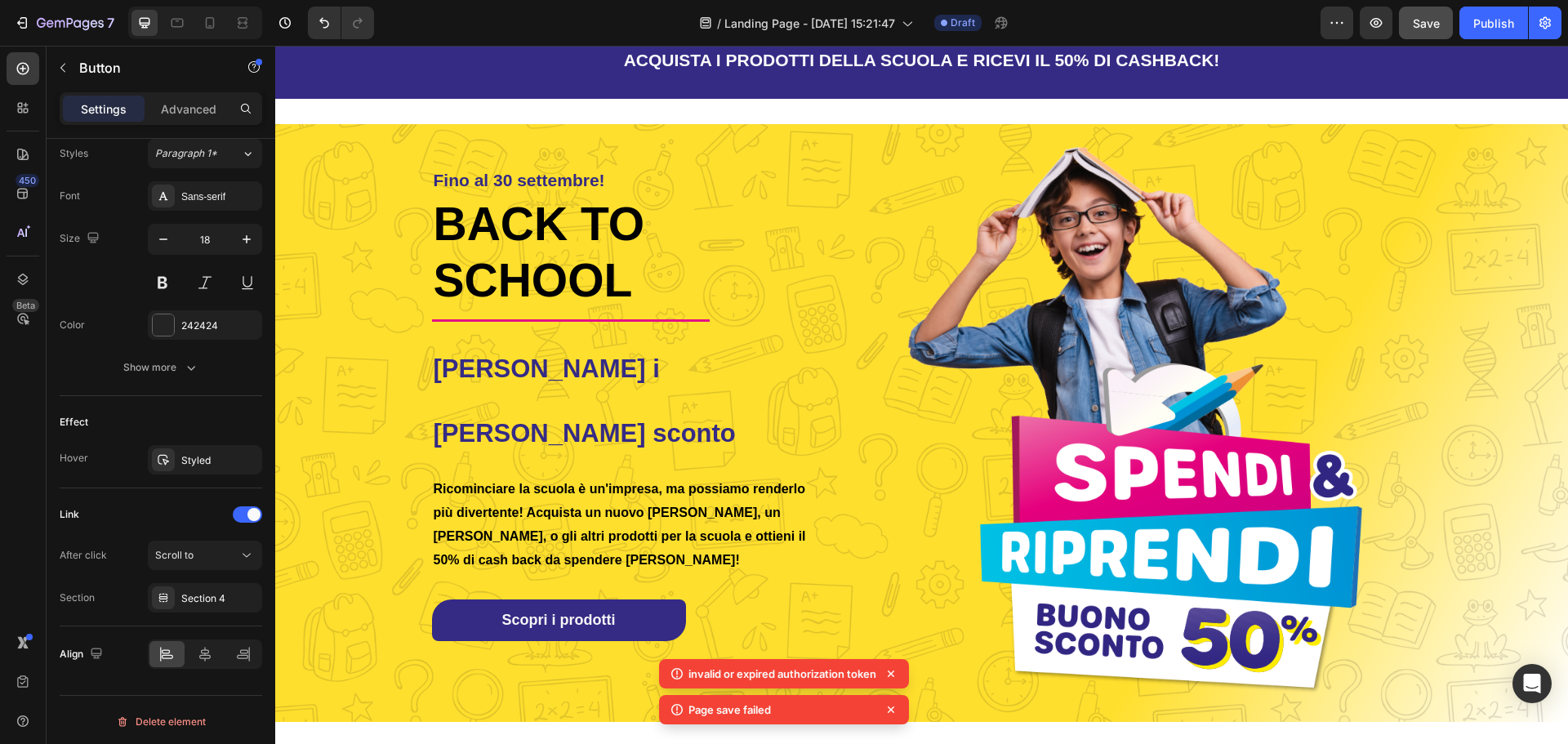
click at [680, 712] on icon at bounding box center [677, 709] width 16 height 16
click at [776, 708] on div "Page save failed" at bounding box center [784, 710] width 250 height 29
click at [764, 671] on p "invalid or expired authorization token" at bounding box center [782, 674] width 188 height 16
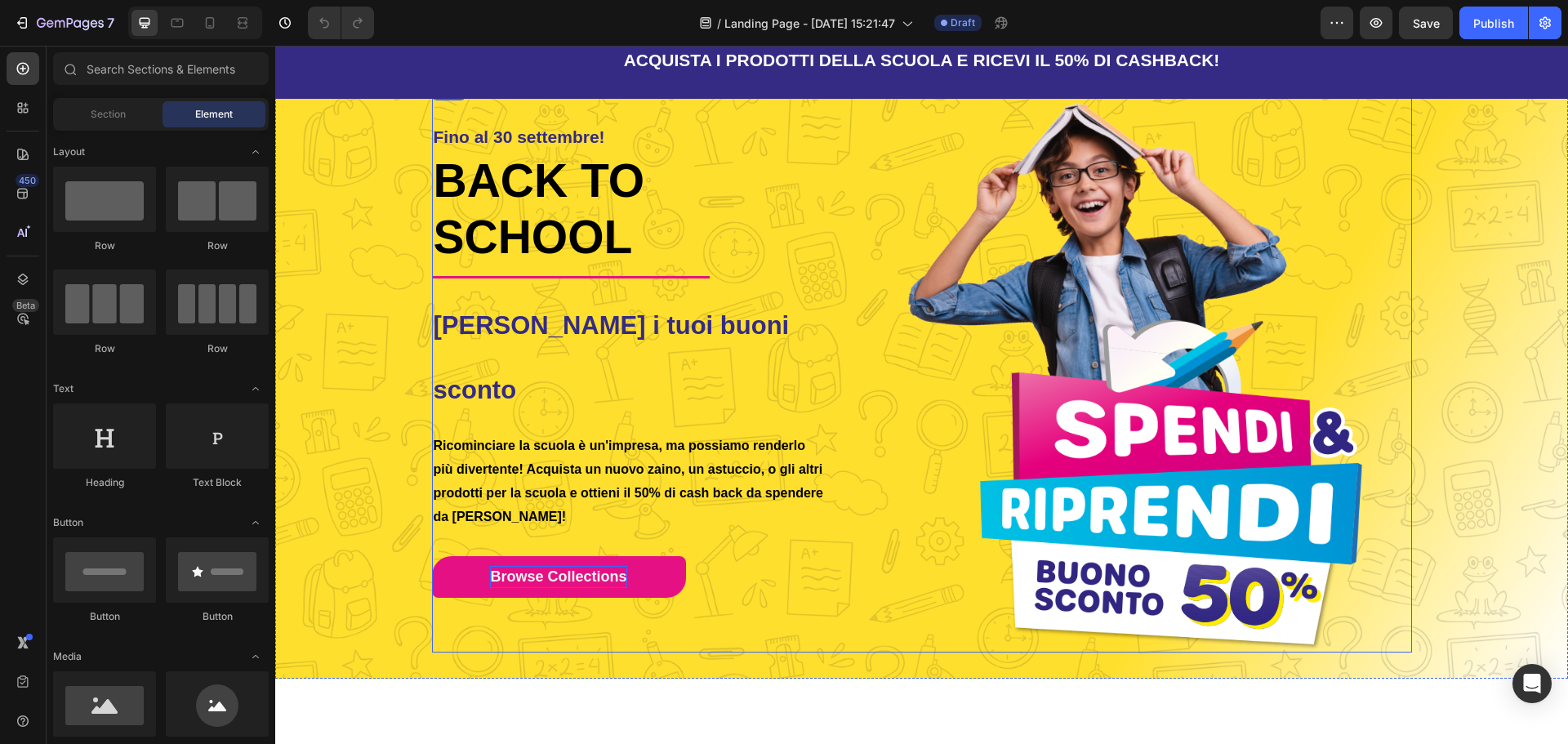
scroll to position [82, 0]
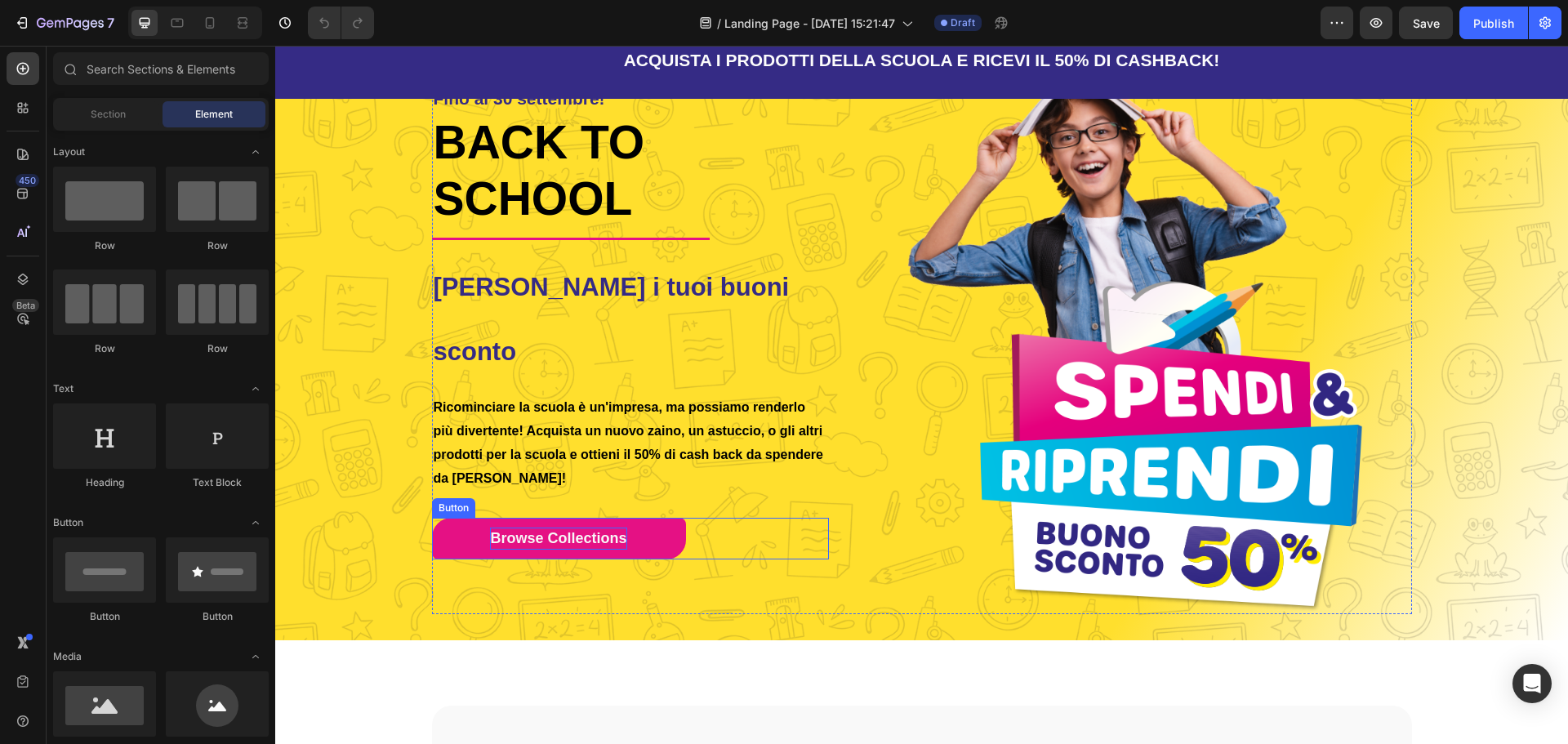
click at [584, 530] on span "Browse Collections" at bounding box center [557, 538] width 136 height 16
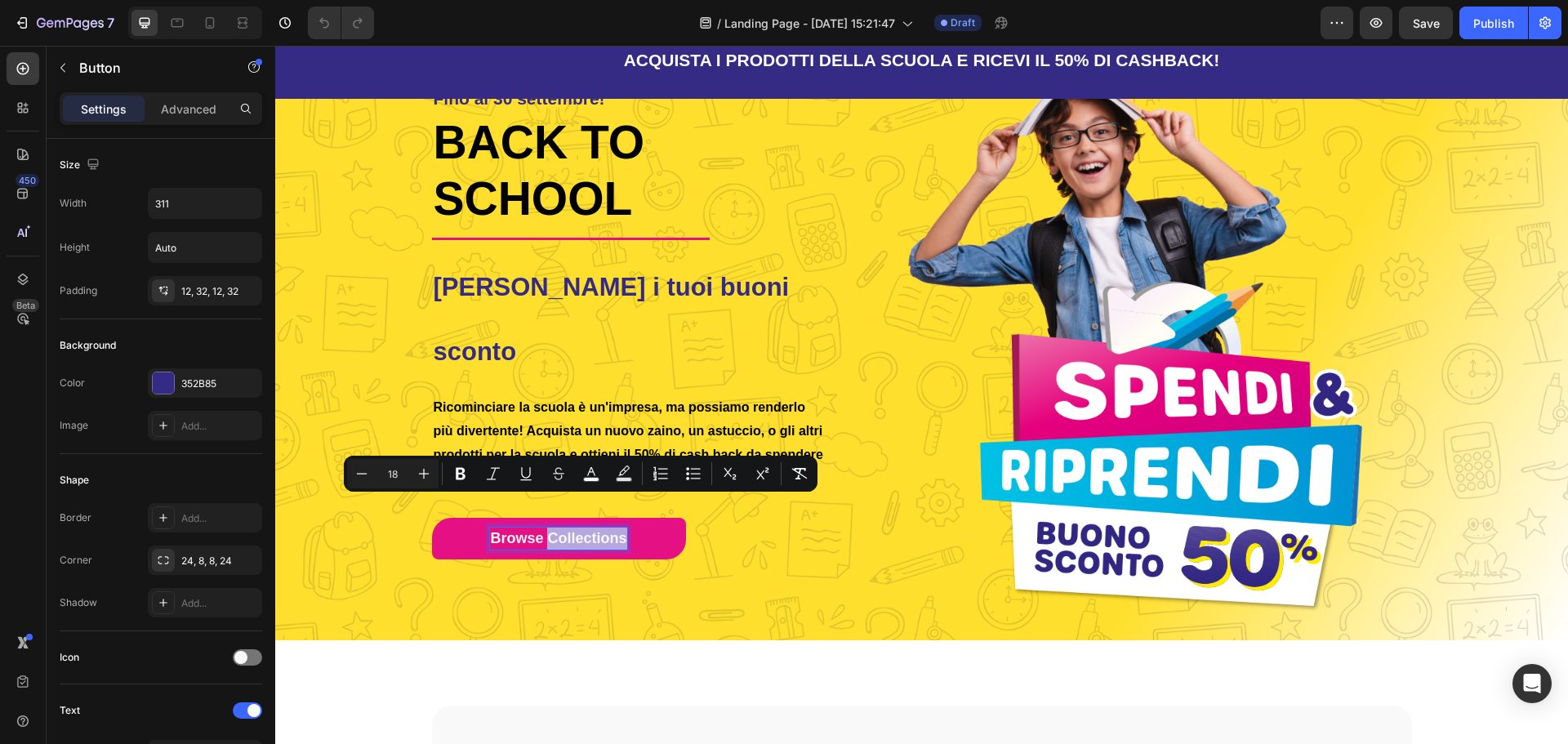
click at [451, 518] on button "Browse Collections" at bounding box center [558, 538] width 254 height 42
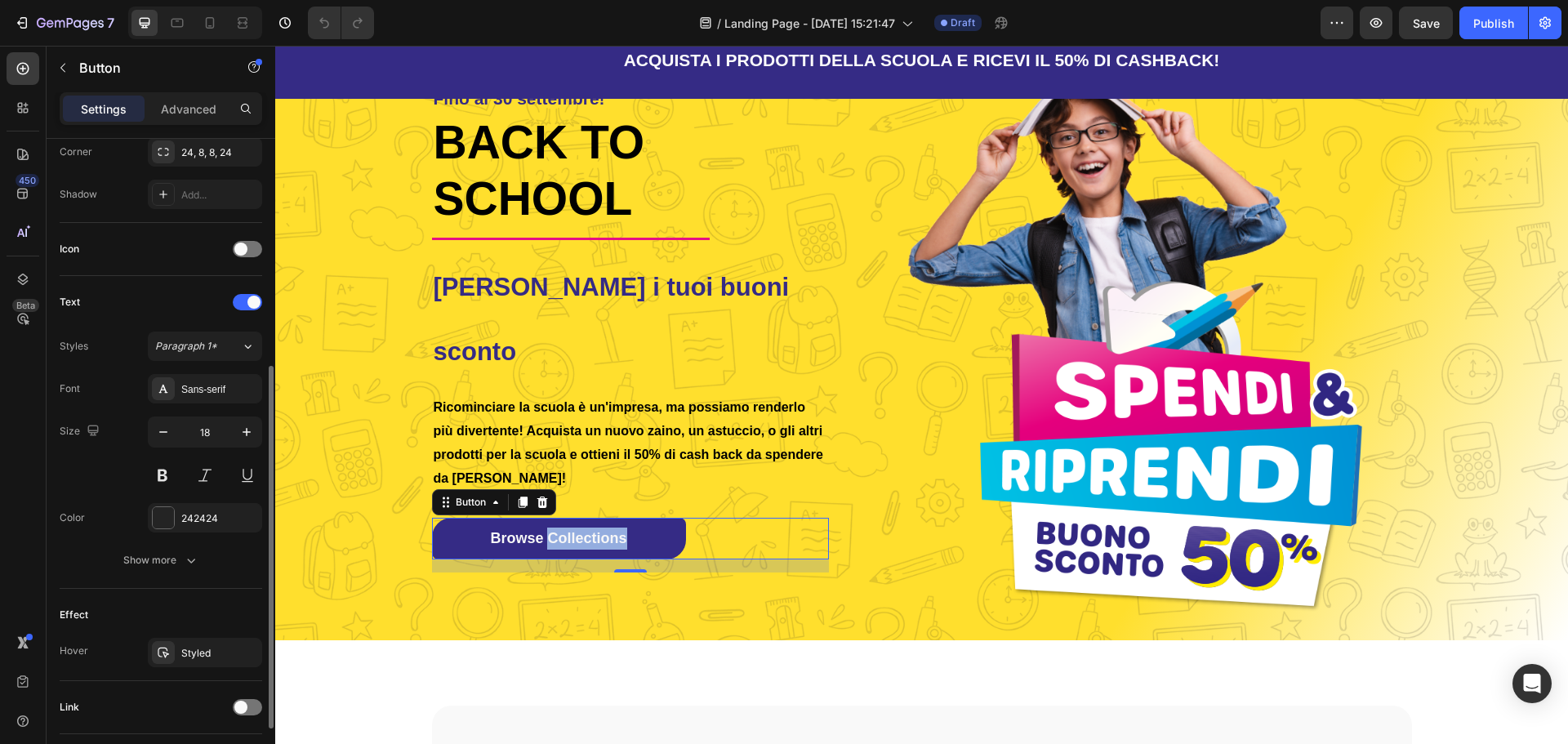
scroll to position [519, 0]
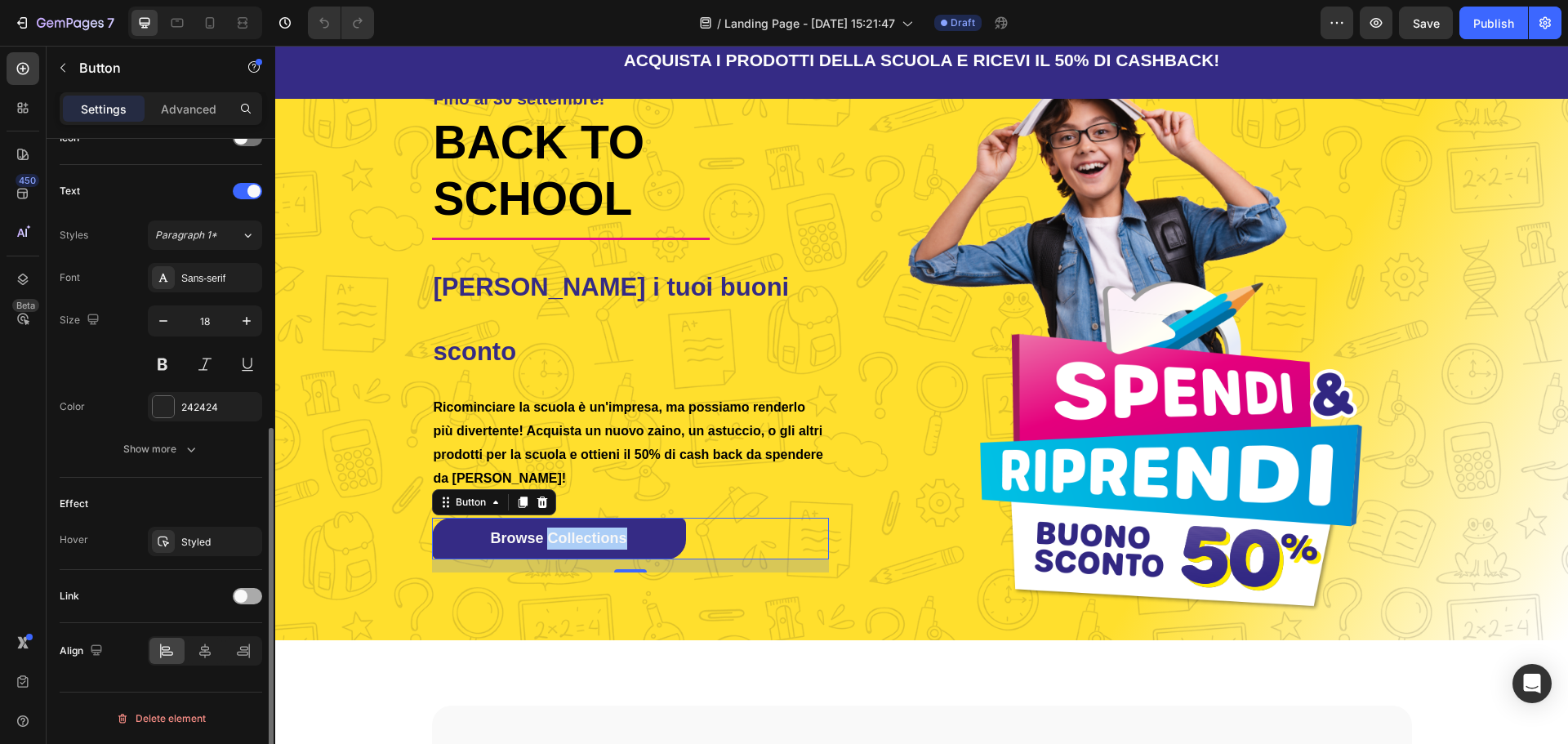
click at [245, 595] on span at bounding box center [240, 596] width 13 height 13
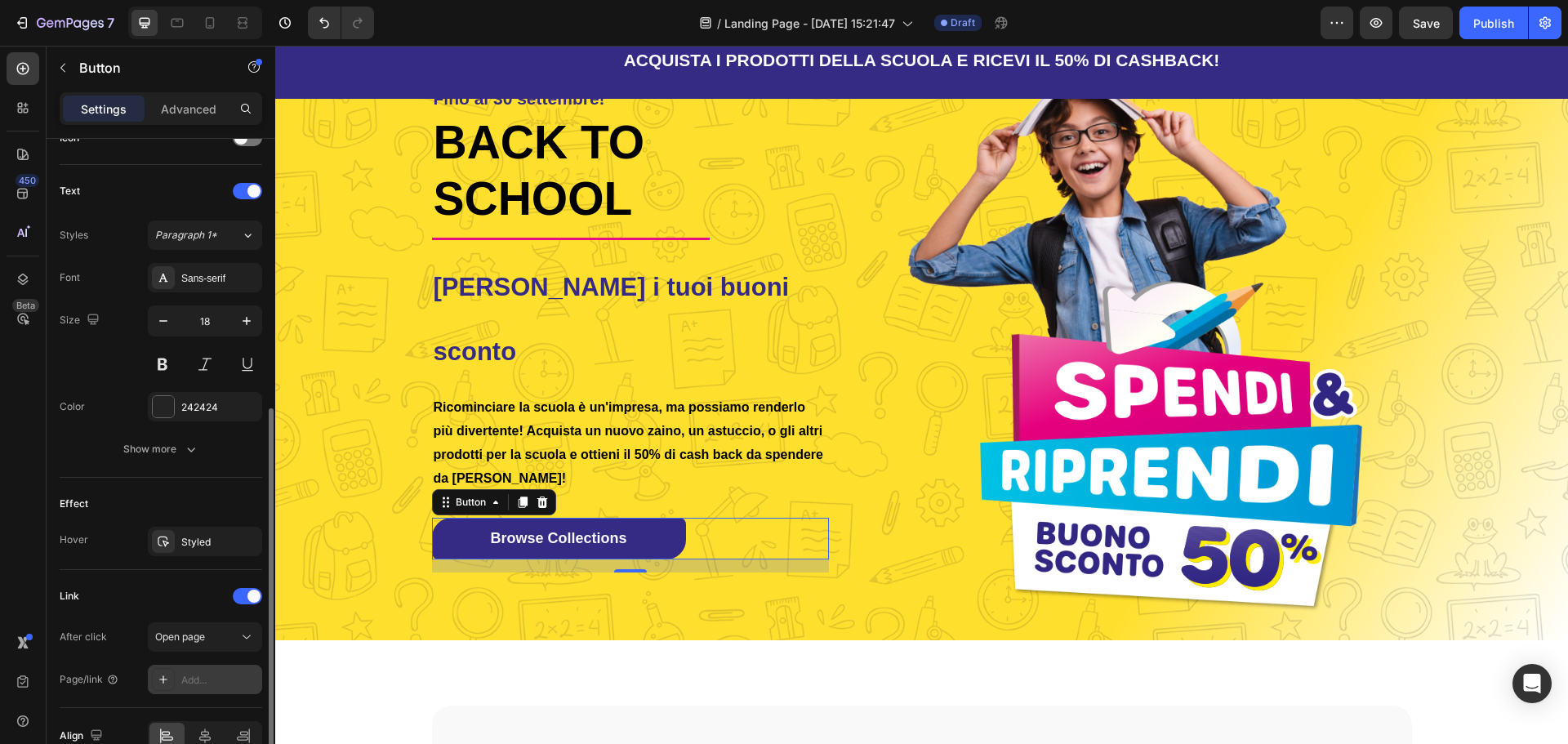
scroll to position [604, 0]
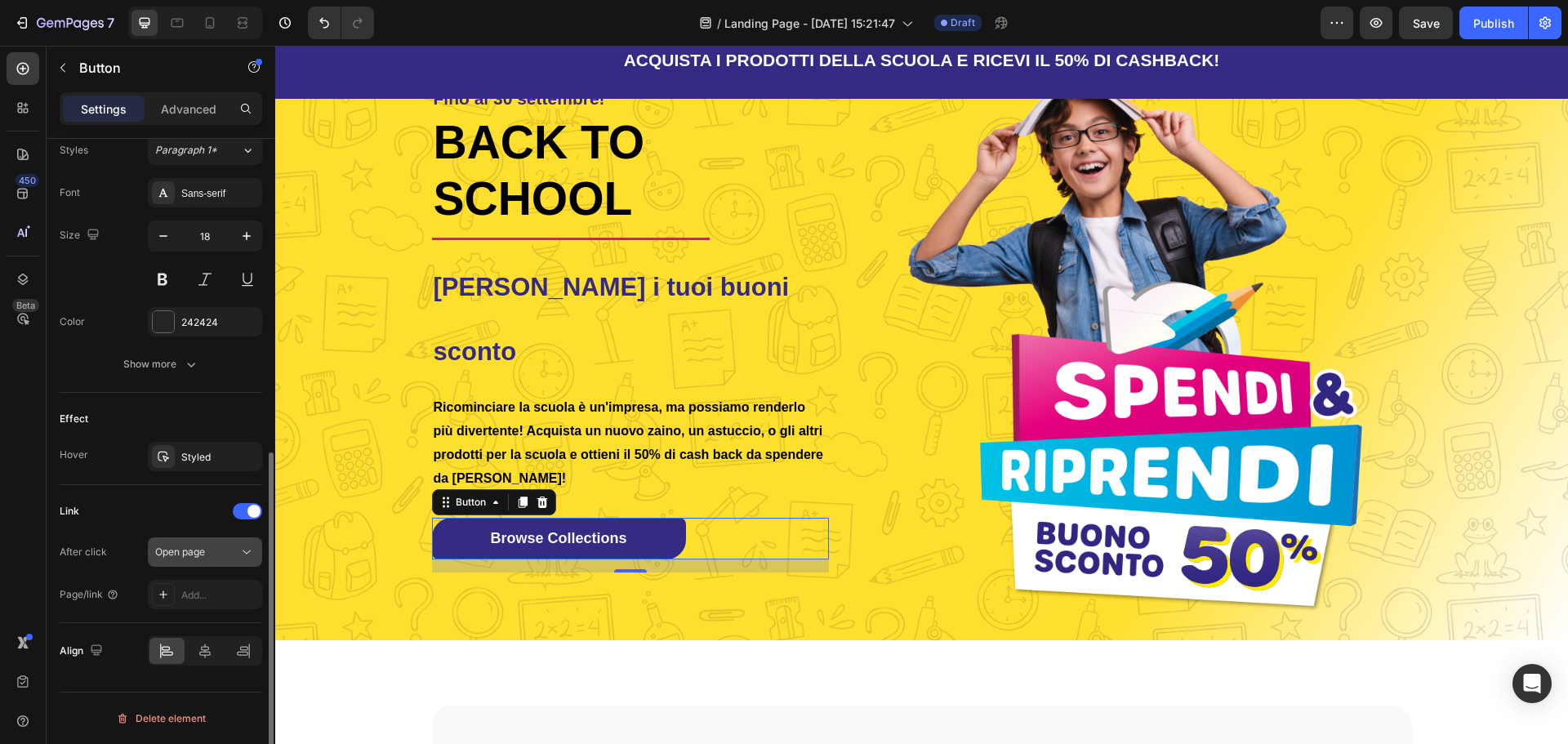
click at [231, 545] on div "Open page" at bounding box center [197, 551] width 83 height 15
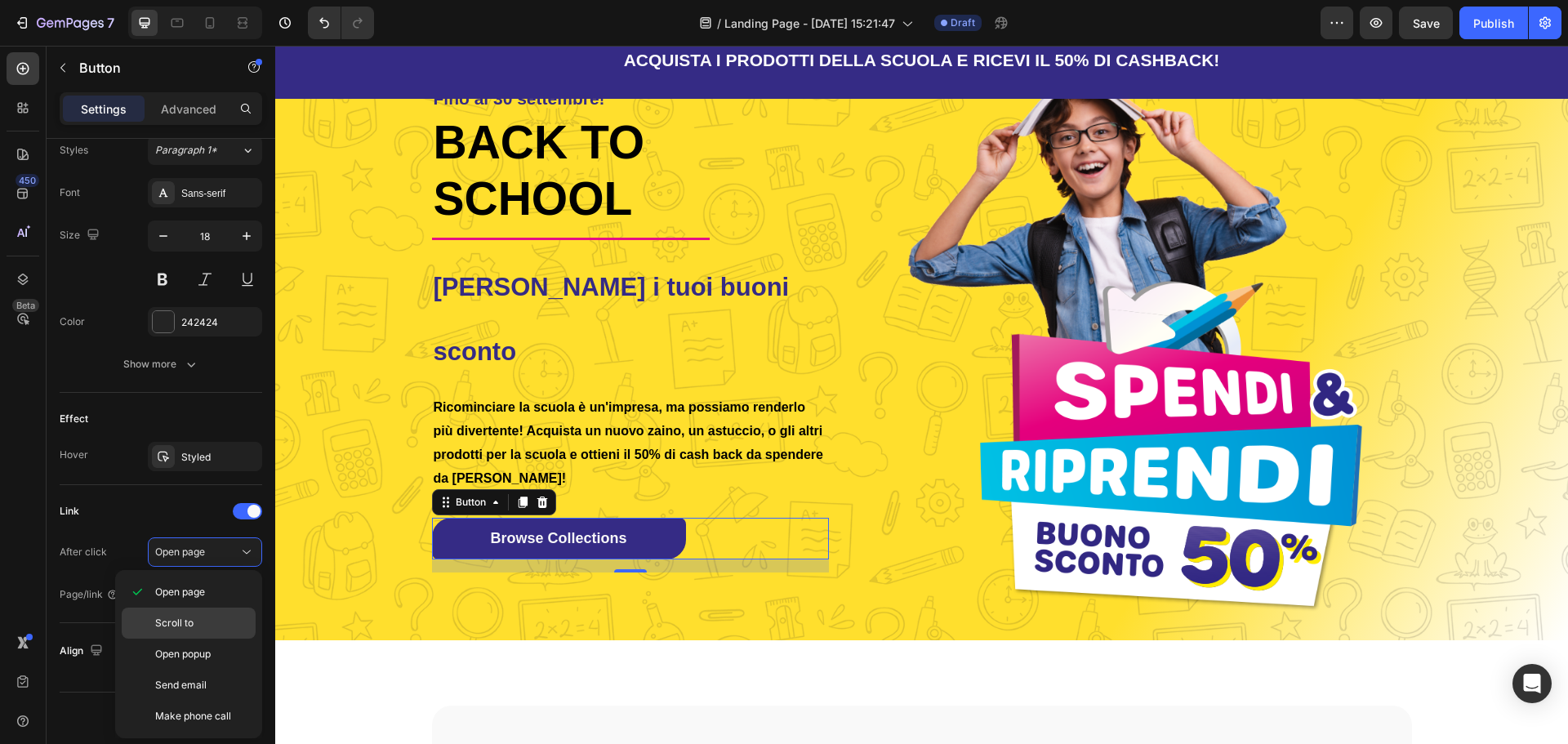
click at [193, 616] on p "Scroll to" at bounding box center [201, 623] width 93 height 15
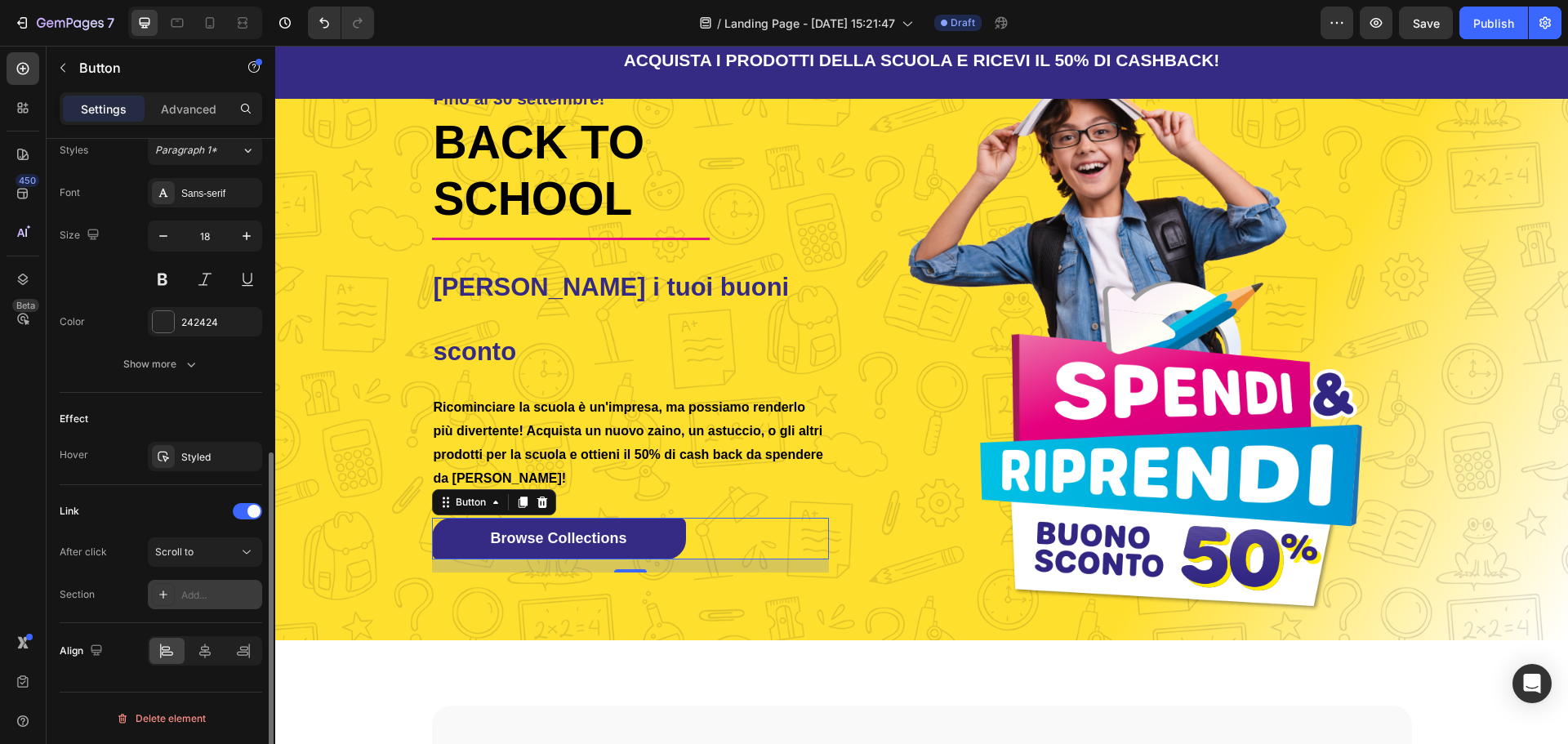
click at [187, 599] on div "Add..." at bounding box center [219, 595] width 77 height 15
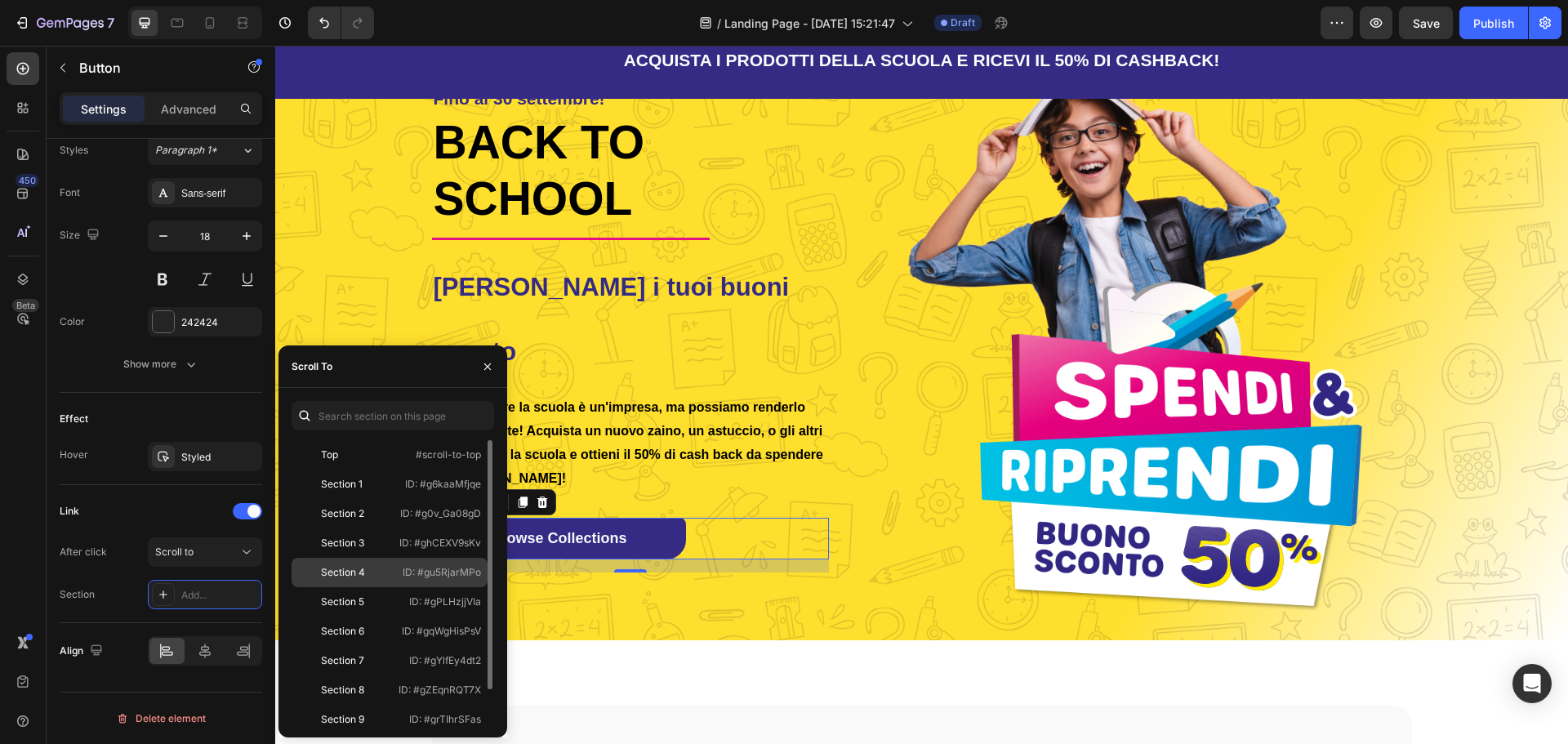
click at [344, 574] on div "Section 4" at bounding box center [342, 572] width 44 height 15
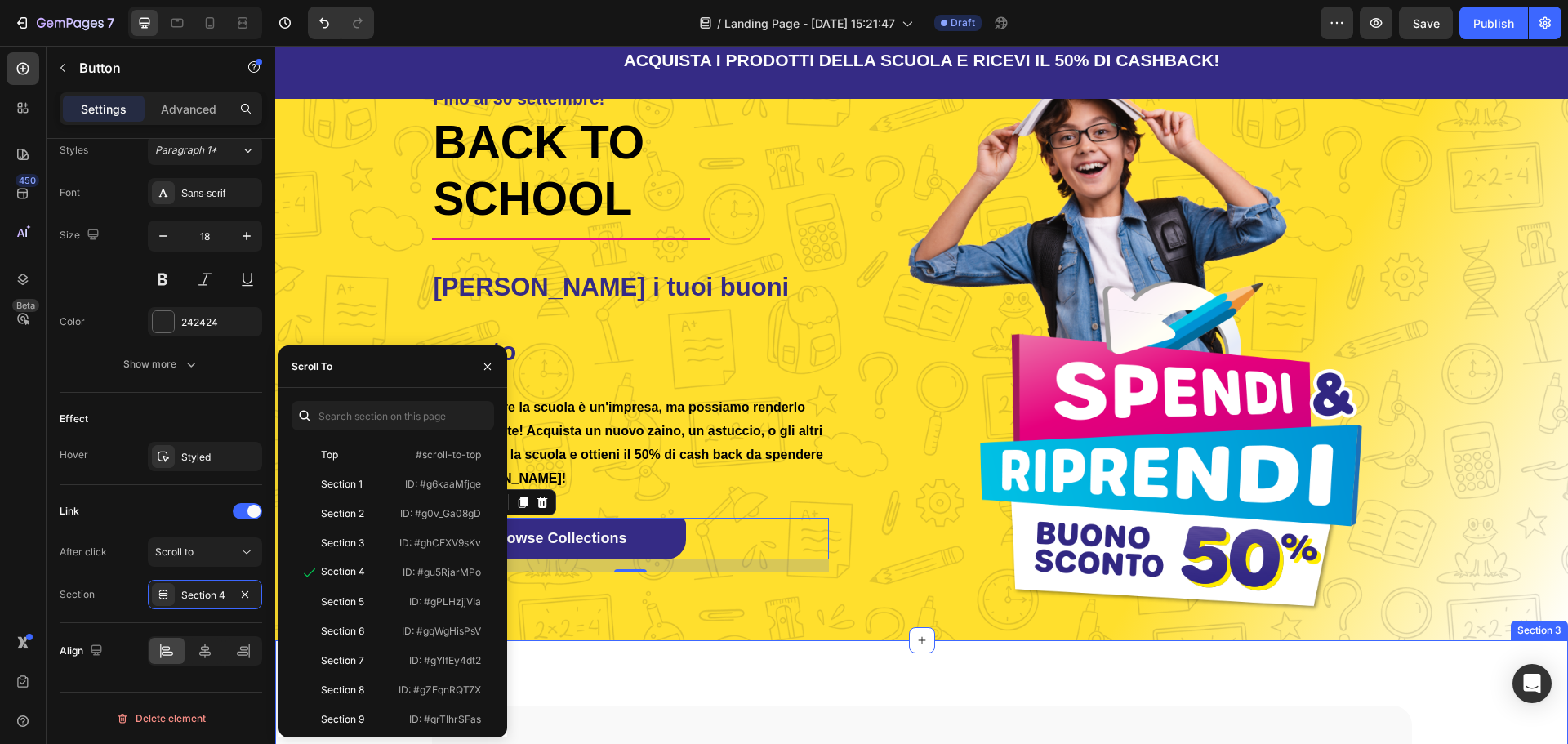
click at [732, 681] on div "Image Acquista prodotti per la scuola Heading Row Image Spendi almeno 50€ nei n…" at bounding box center [921, 734] width 1292 height 186
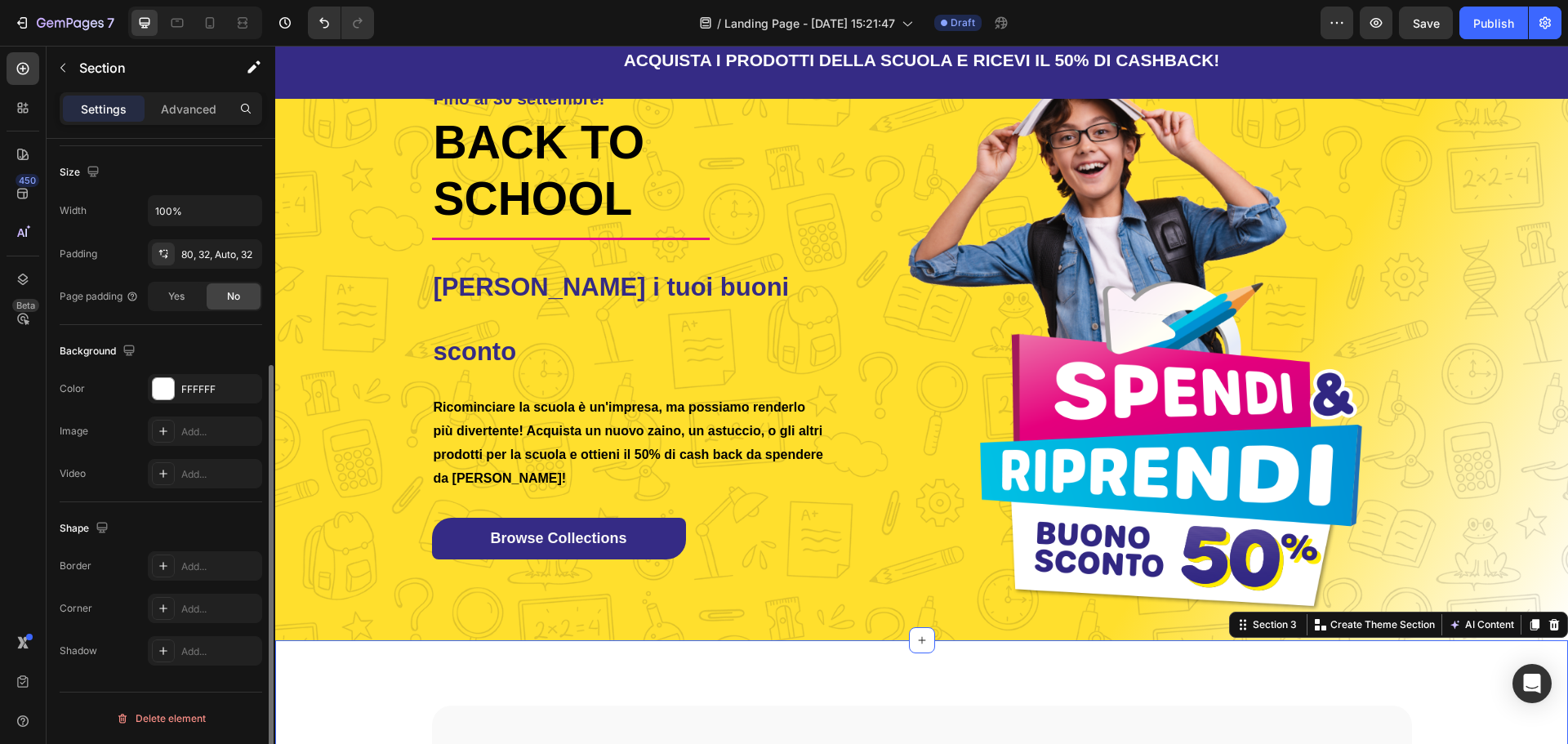
scroll to position [0, 0]
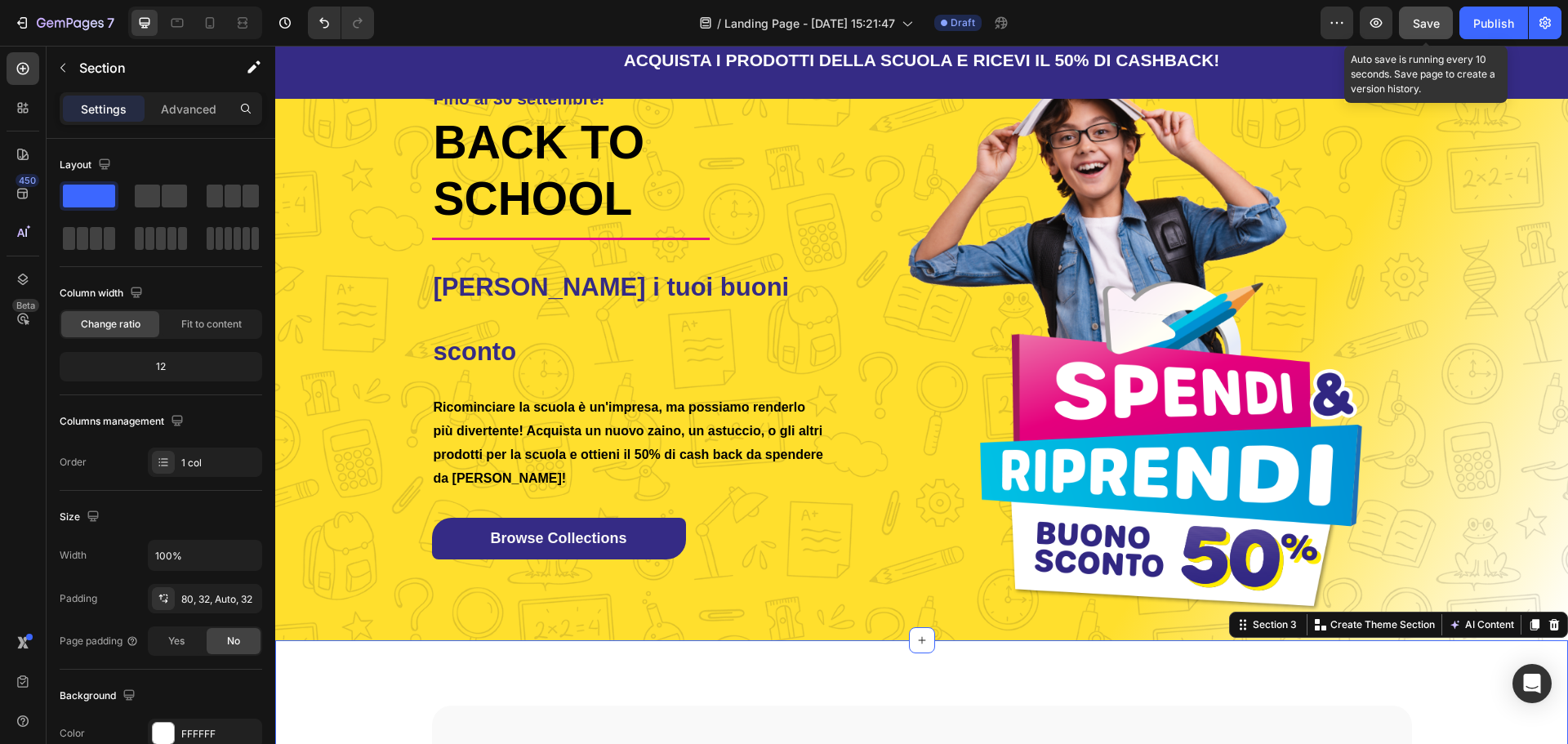
click at [1428, 23] on span "Save" at bounding box center [1426, 23] width 27 height 14
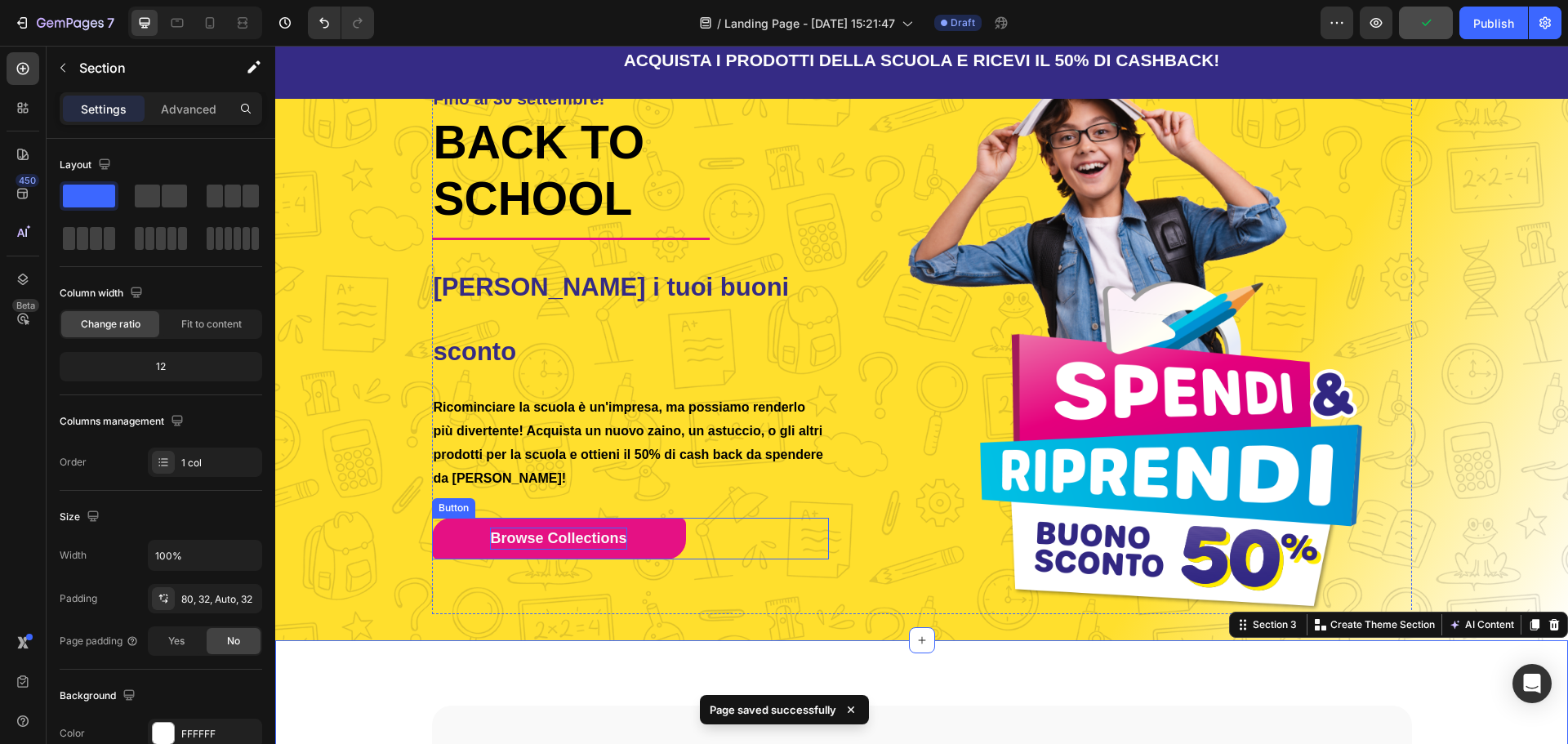
click at [562, 530] on span "Browse Collections" at bounding box center [557, 538] width 136 height 16
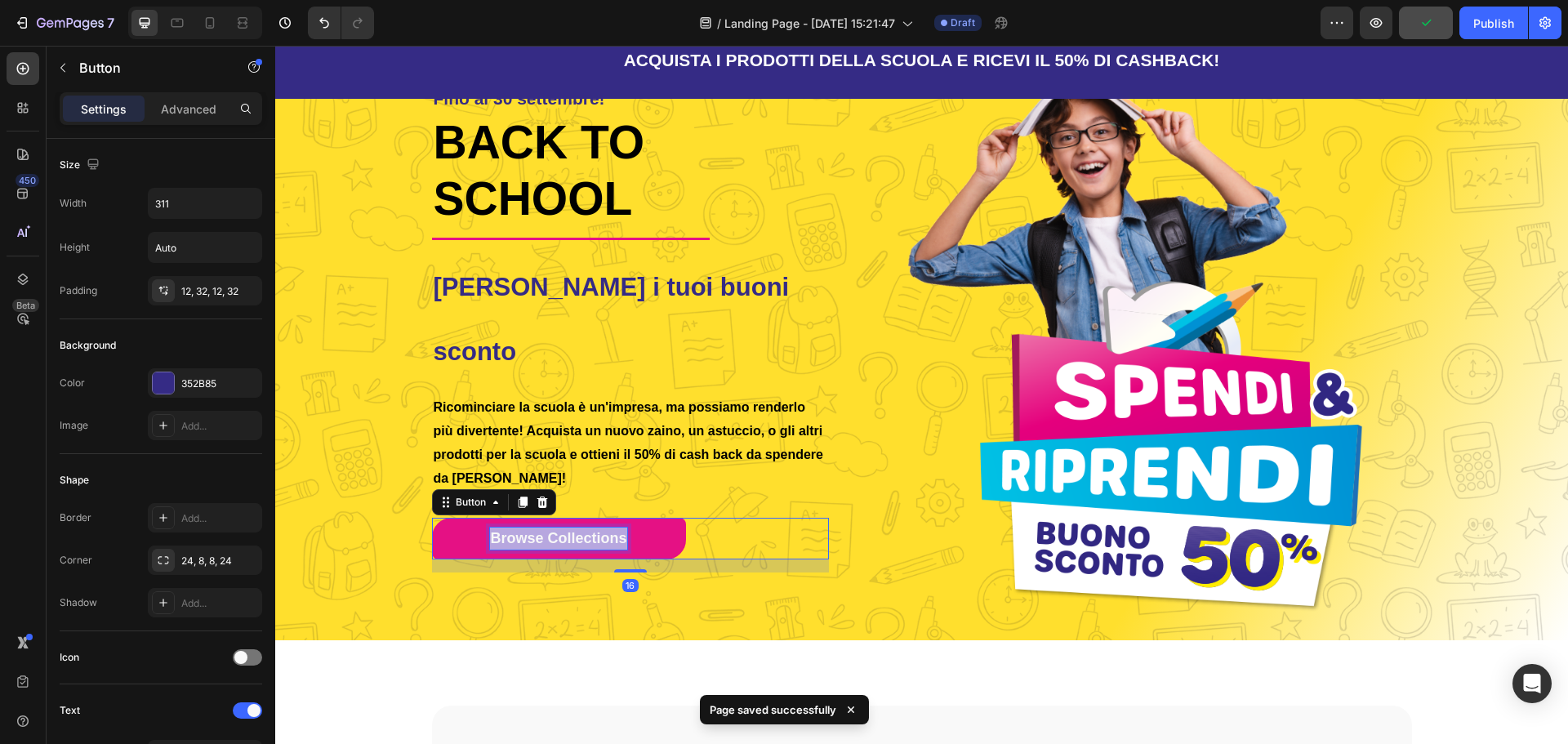
click at [562, 530] on span "Browse Collections" at bounding box center [557, 538] width 136 height 16
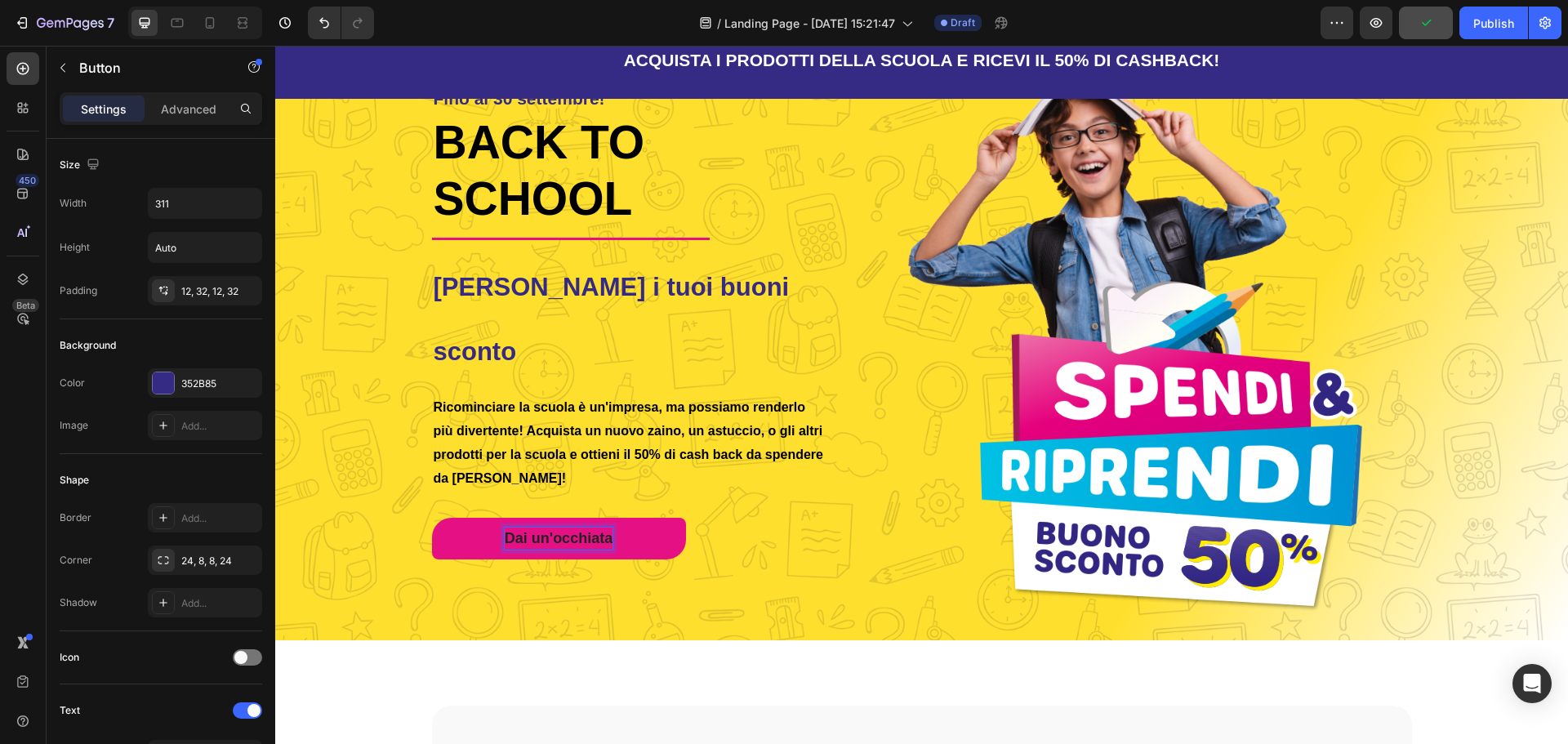
click at [561, 528] on p "Dai un'occhiata" at bounding box center [558, 538] width 107 height 22
click at [560, 528] on p "Dai un'occhiata" at bounding box center [558, 538] width 107 height 22
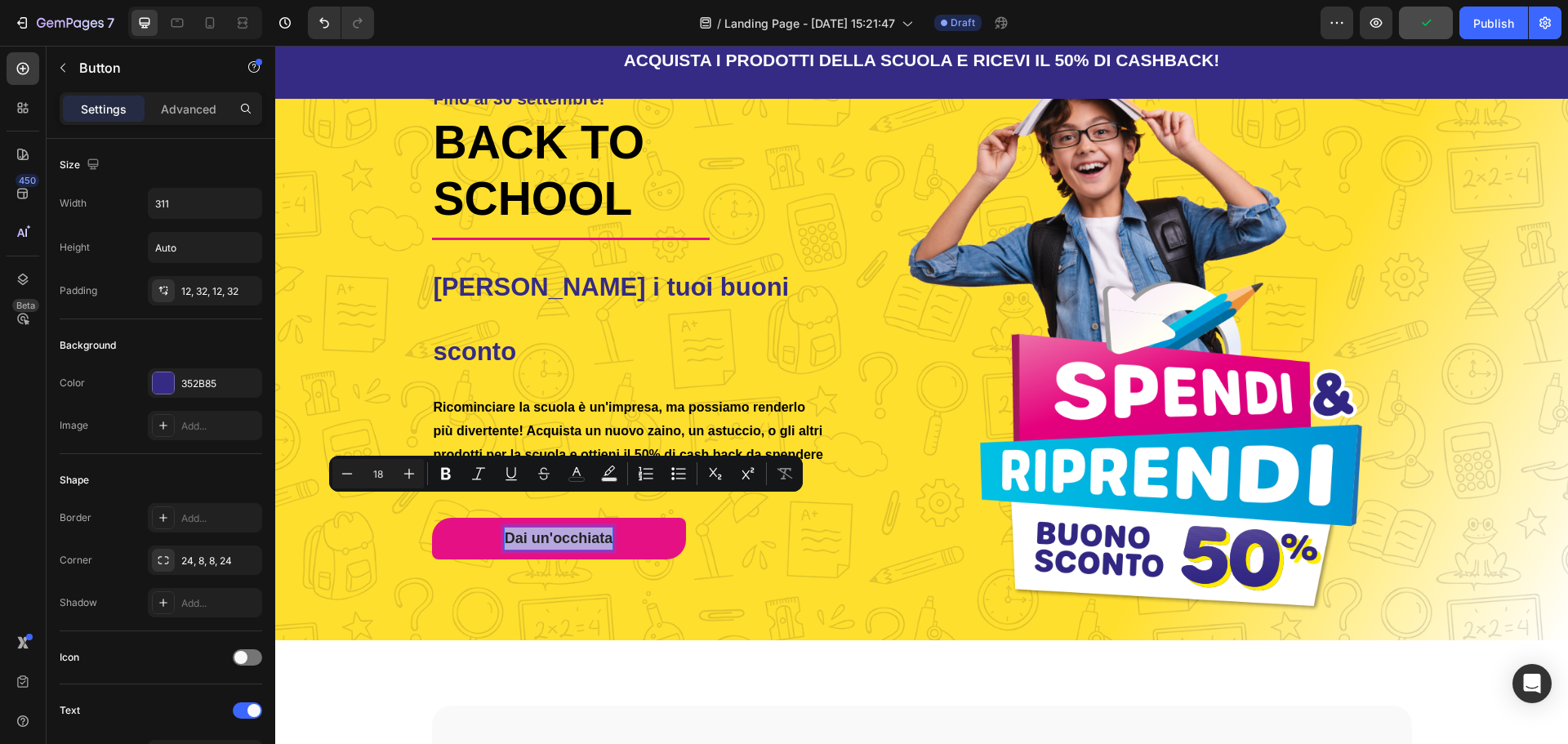
click at [562, 528] on p "Dai un'occhiata" at bounding box center [558, 538] width 107 height 22
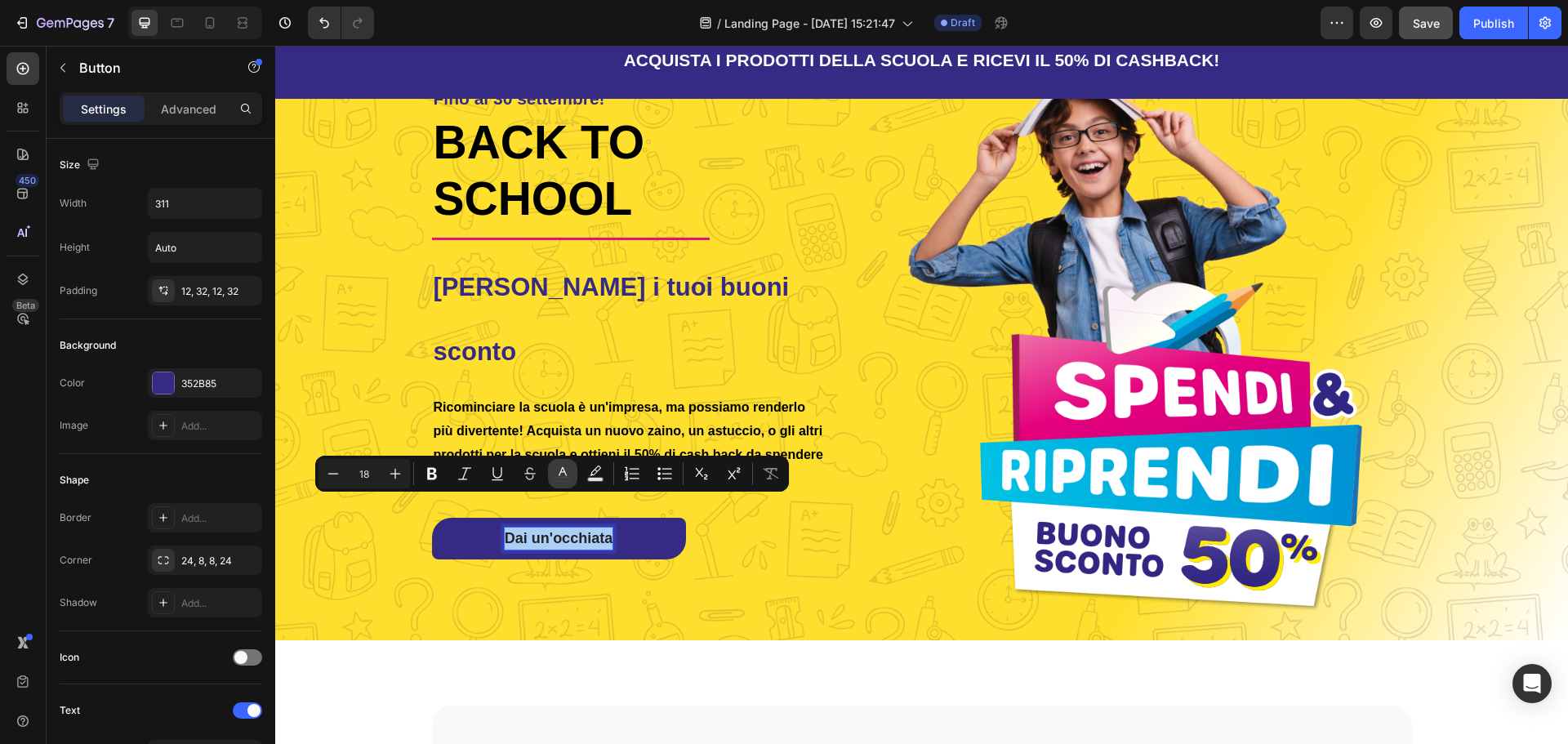
click at [565, 480] on icon "Editor contextual toolbar" at bounding box center [563, 473] width 16 height 16
type input "242424"
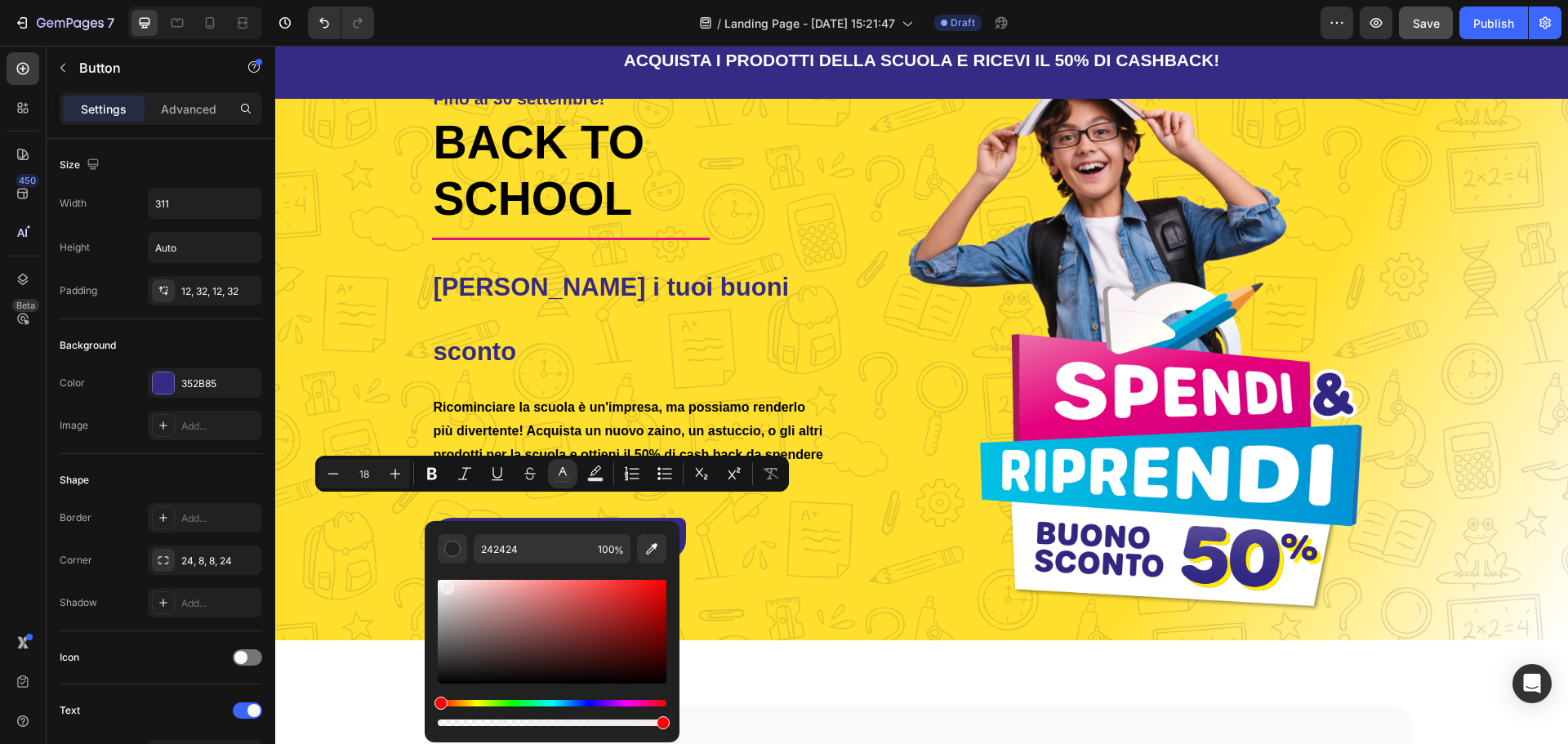
drag, startPoint x: 446, startPoint y: 611, endPoint x: 443, endPoint y: 575, distance: 36.1
click at [444, 582] on div "Editor contextual toolbar" at bounding box center [447, 588] width 13 height 13
type input "FFF9F9"
click at [862, 388] on img at bounding box center [1133, 329] width 556 height 572
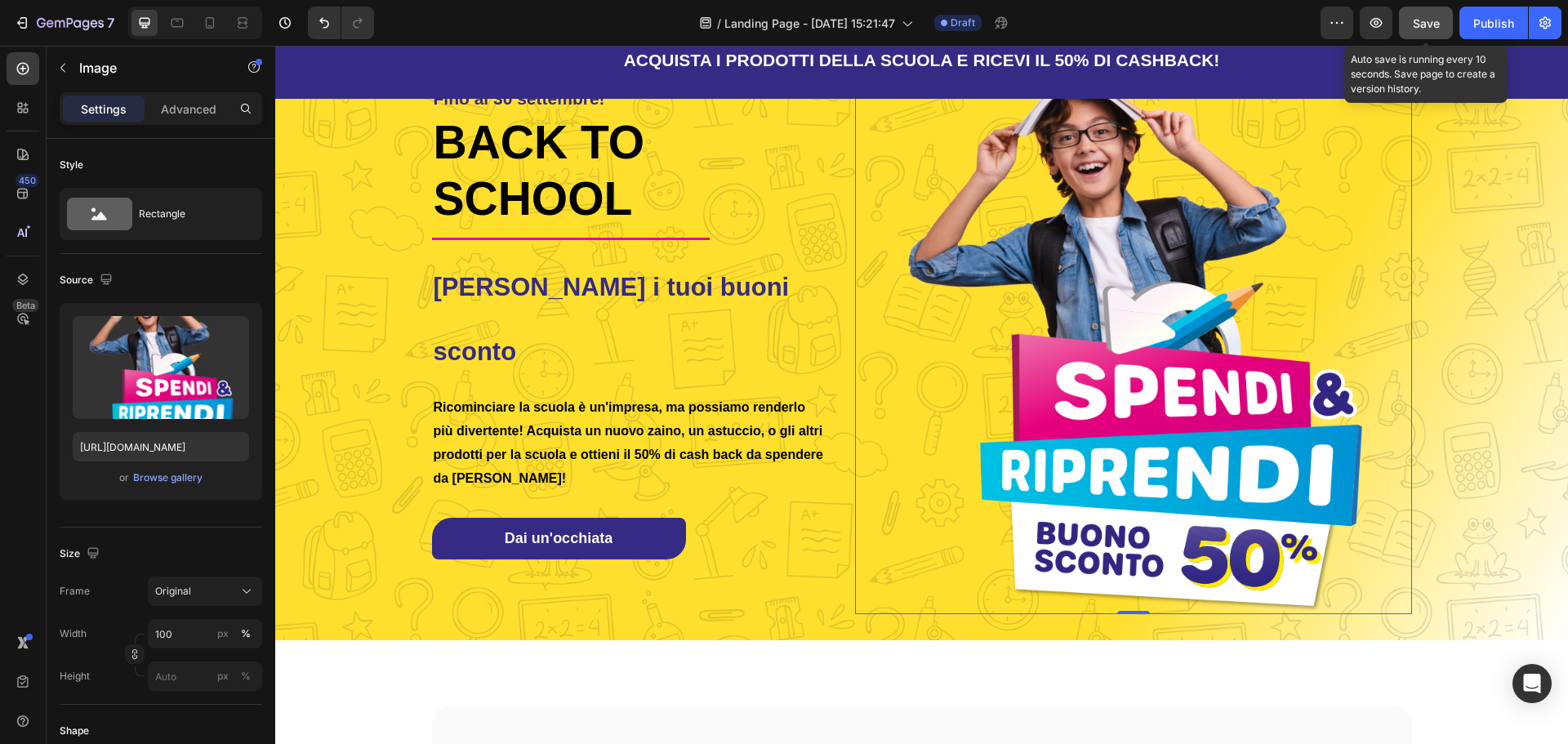
click at [1424, 21] on span "Save" at bounding box center [1426, 23] width 27 height 14
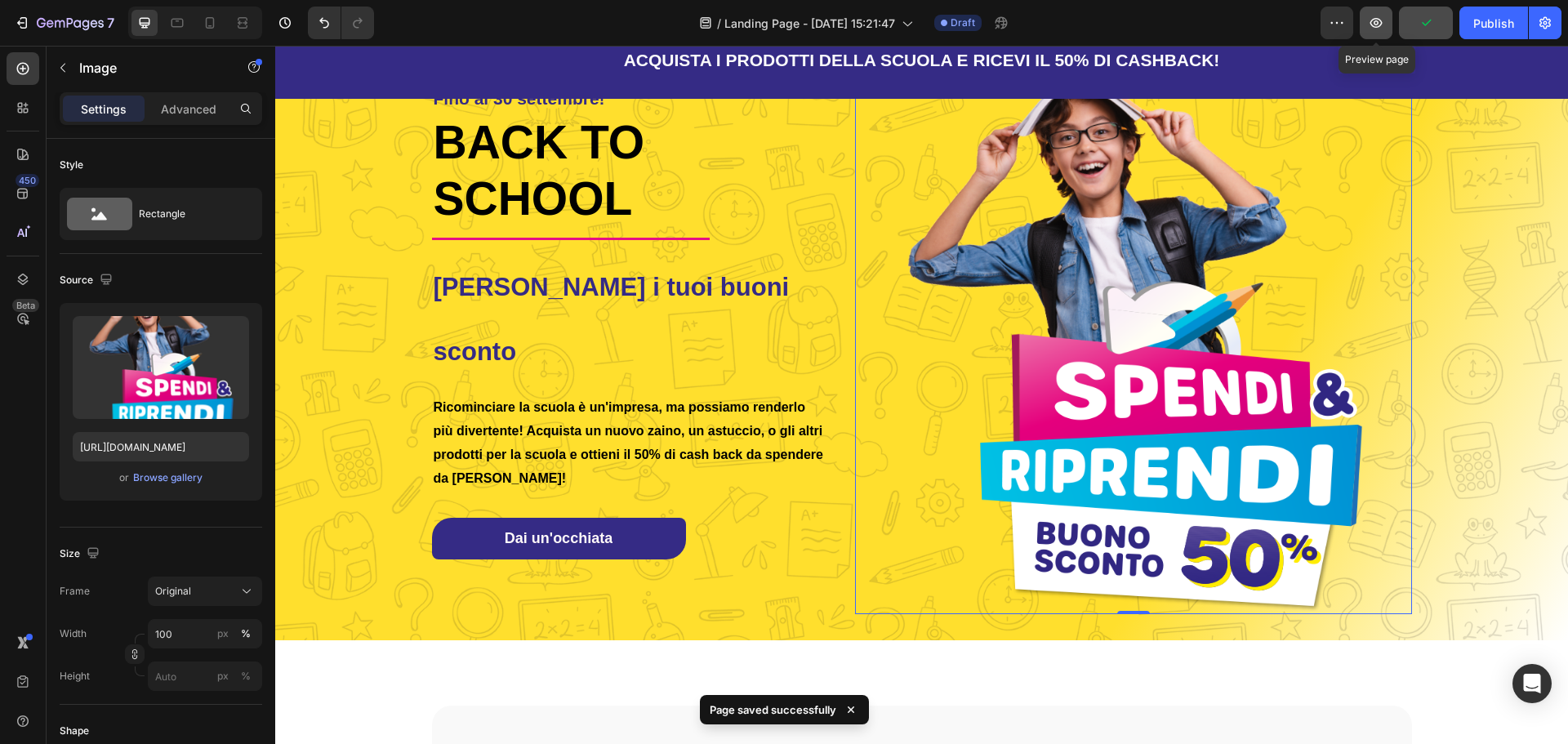
click at [1379, 21] on icon "button" at bounding box center [1376, 23] width 16 height 16
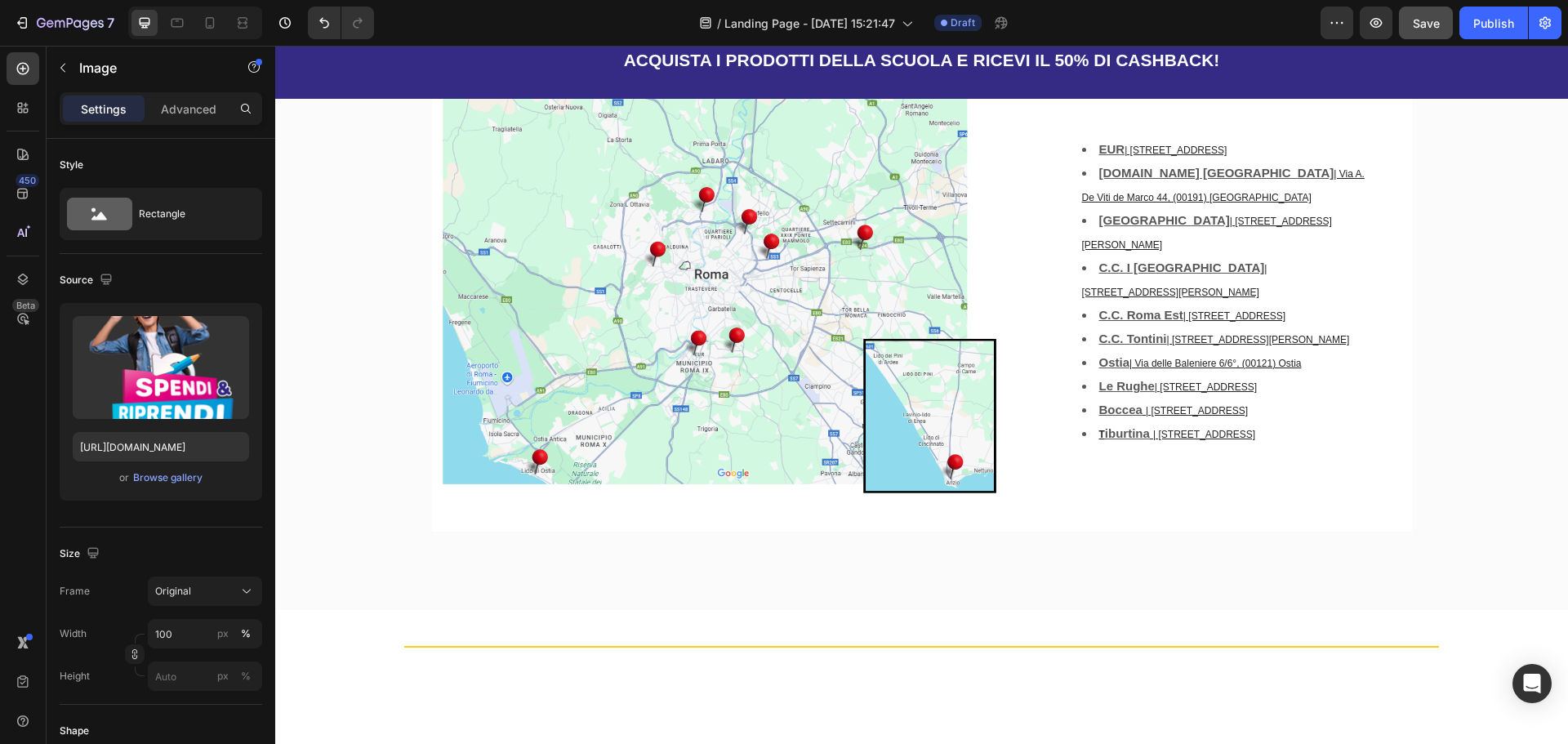
scroll to position [1950, 0]
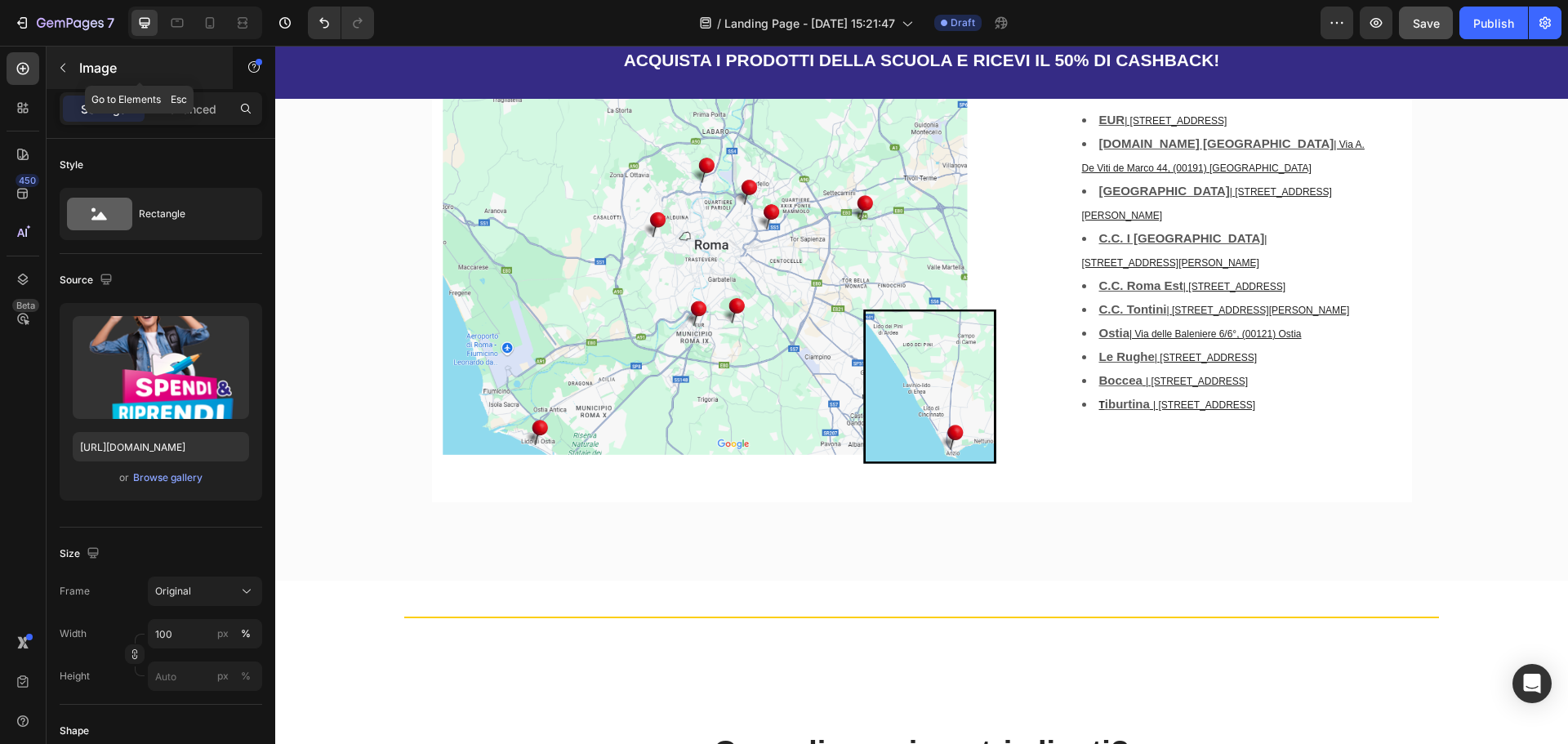
click at [68, 67] on icon "button" at bounding box center [62, 68] width 13 height 13
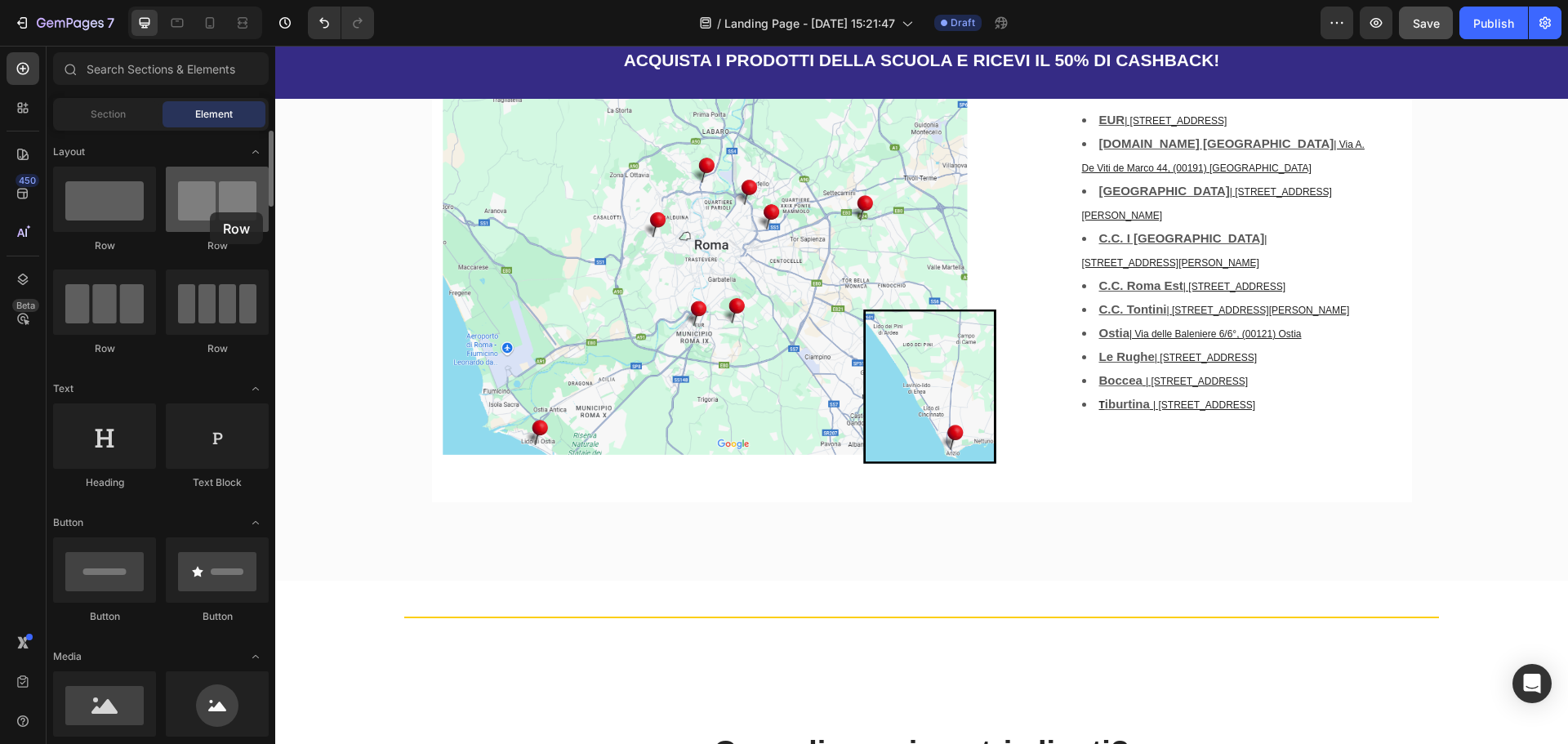
click at [210, 212] on div at bounding box center [217, 199] width 103 height 65
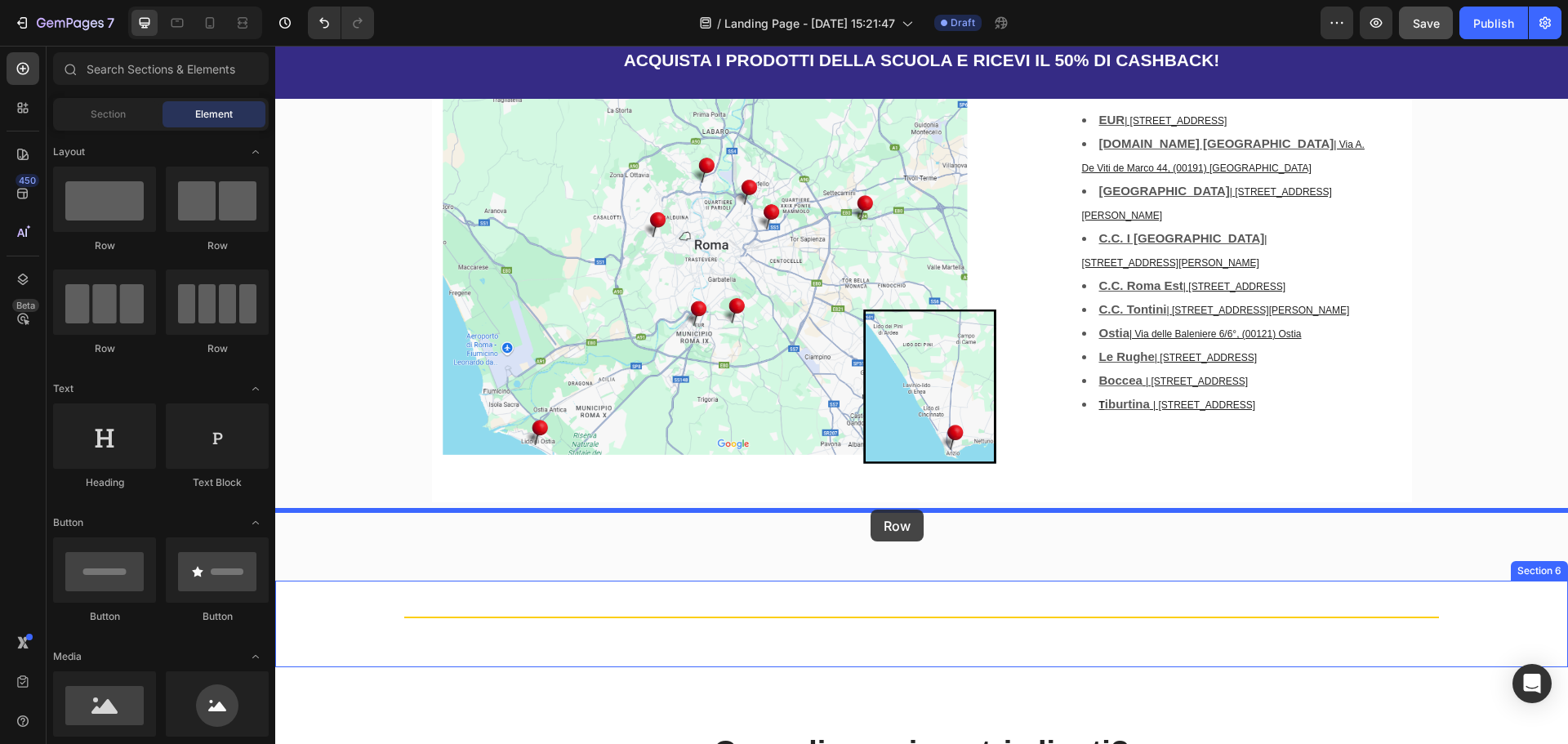
drag, startPoint x: 379, startPoint y: 261, endPoint x: 871, endPoint y: 513, distance: 552.8
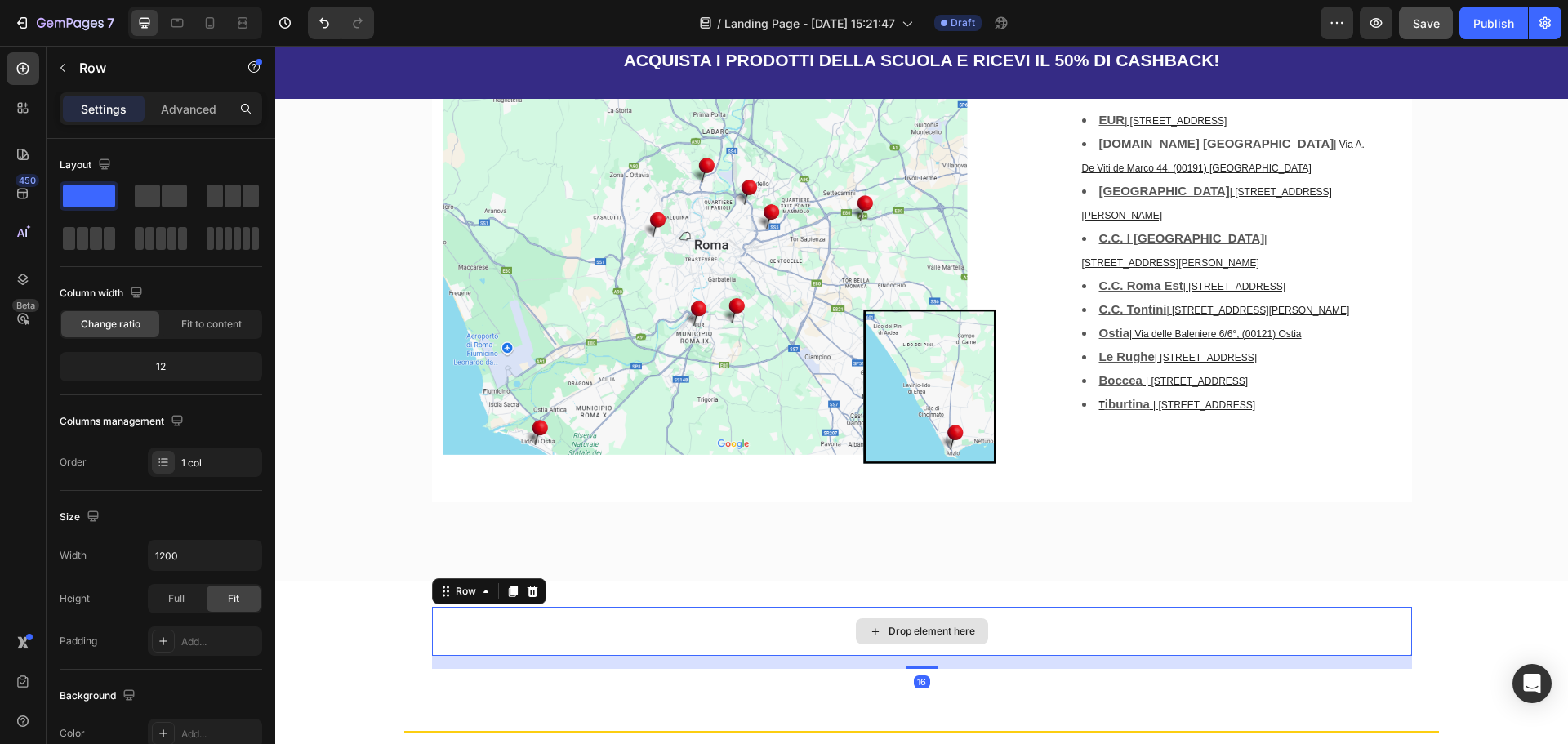
click at [920, 625] on div "Drop element here" at bounding box center [932, 631] width 87 height 13
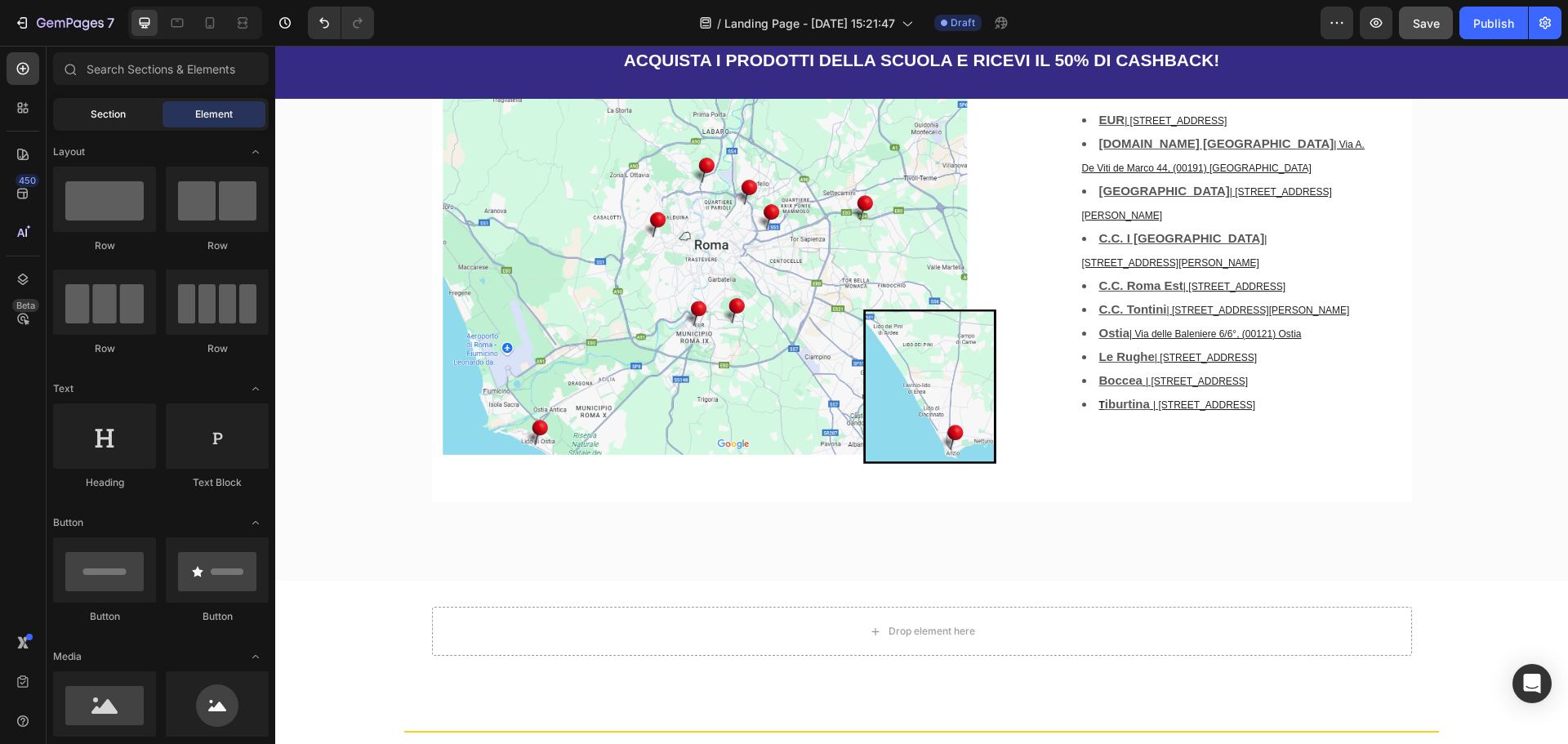
click at [113, 114] on span "Section" at bounding box center [108, 114] width 36 height 15
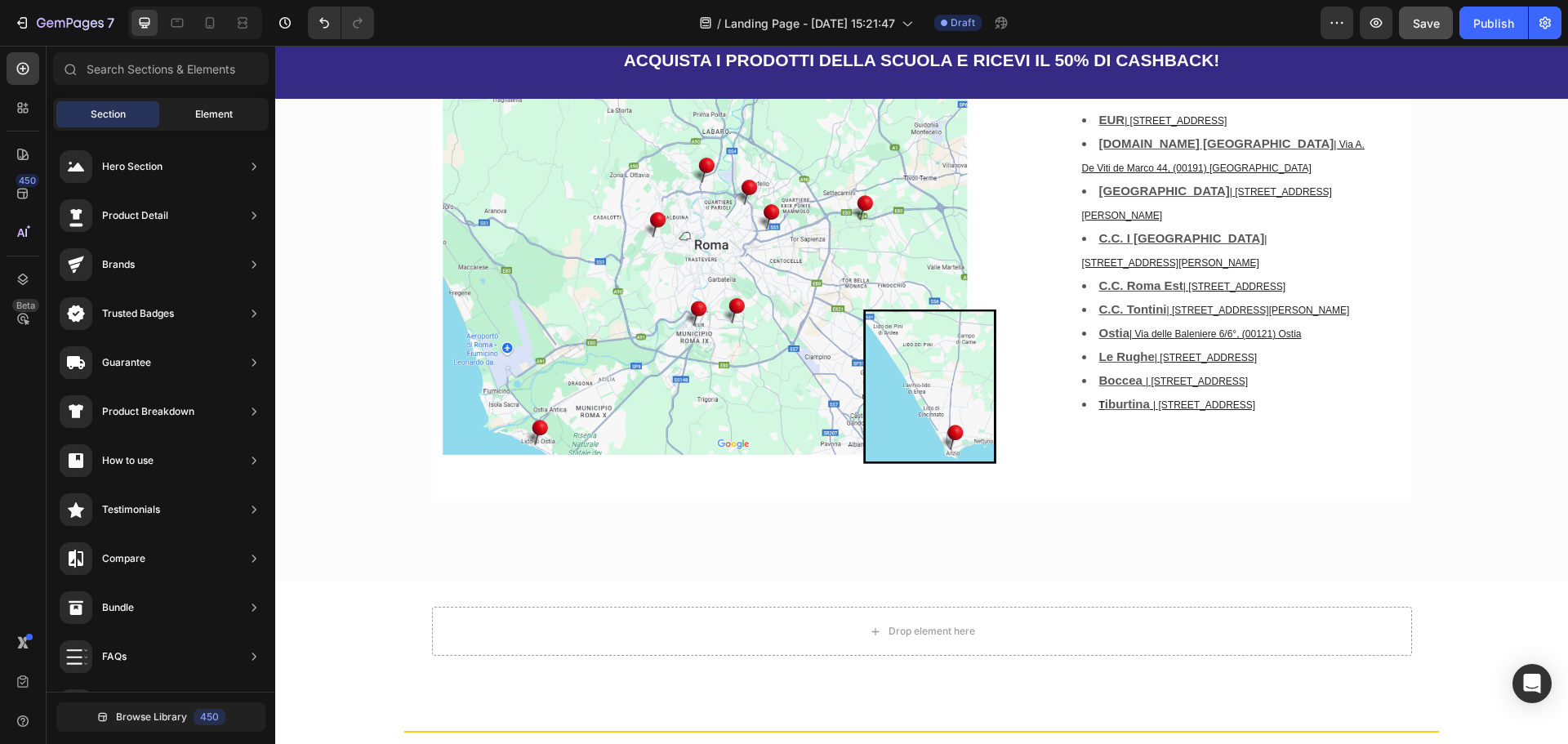
click at [220, 111] on span "Element" at bounding box center [213, 114] width 37 height 15
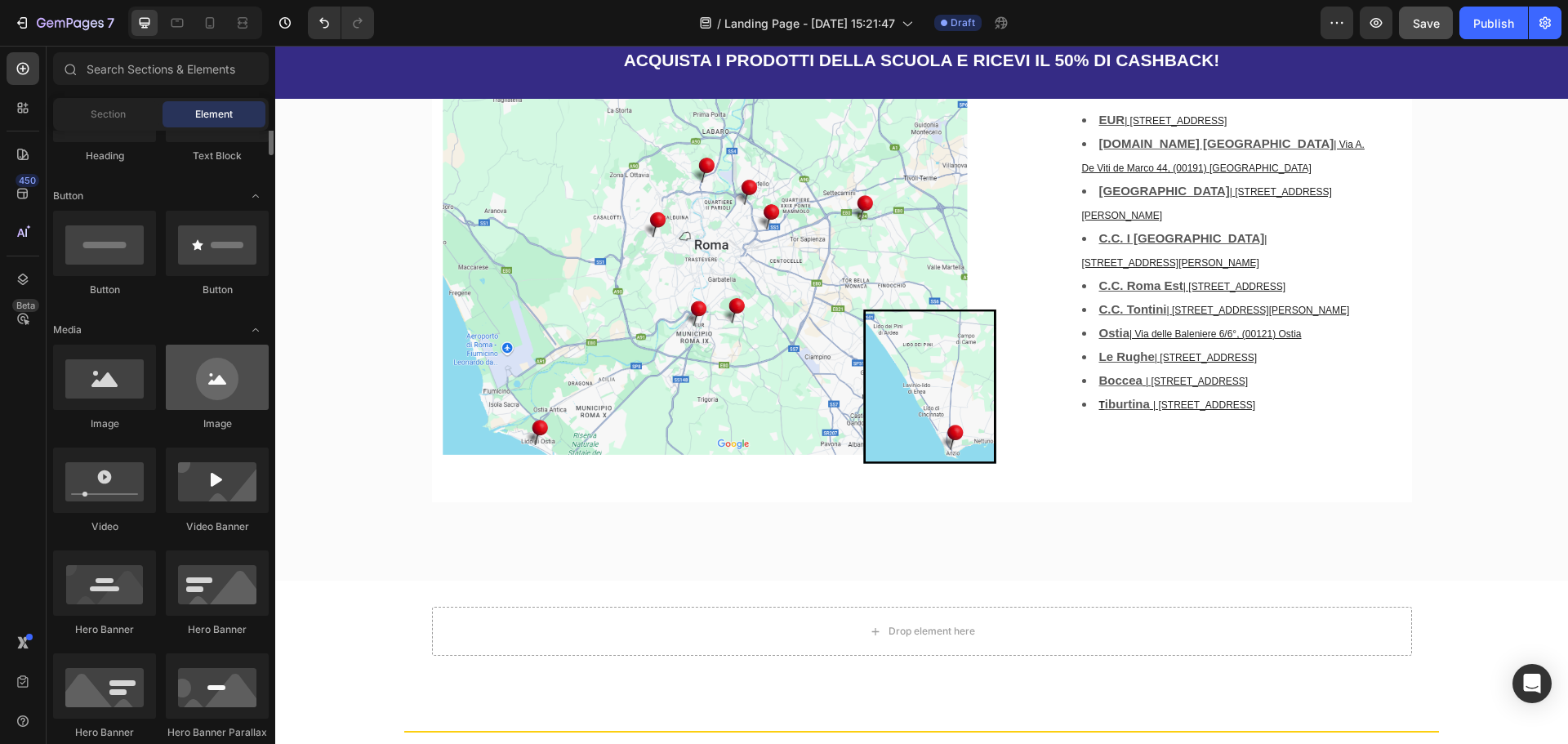
scroll to position [245, 0]
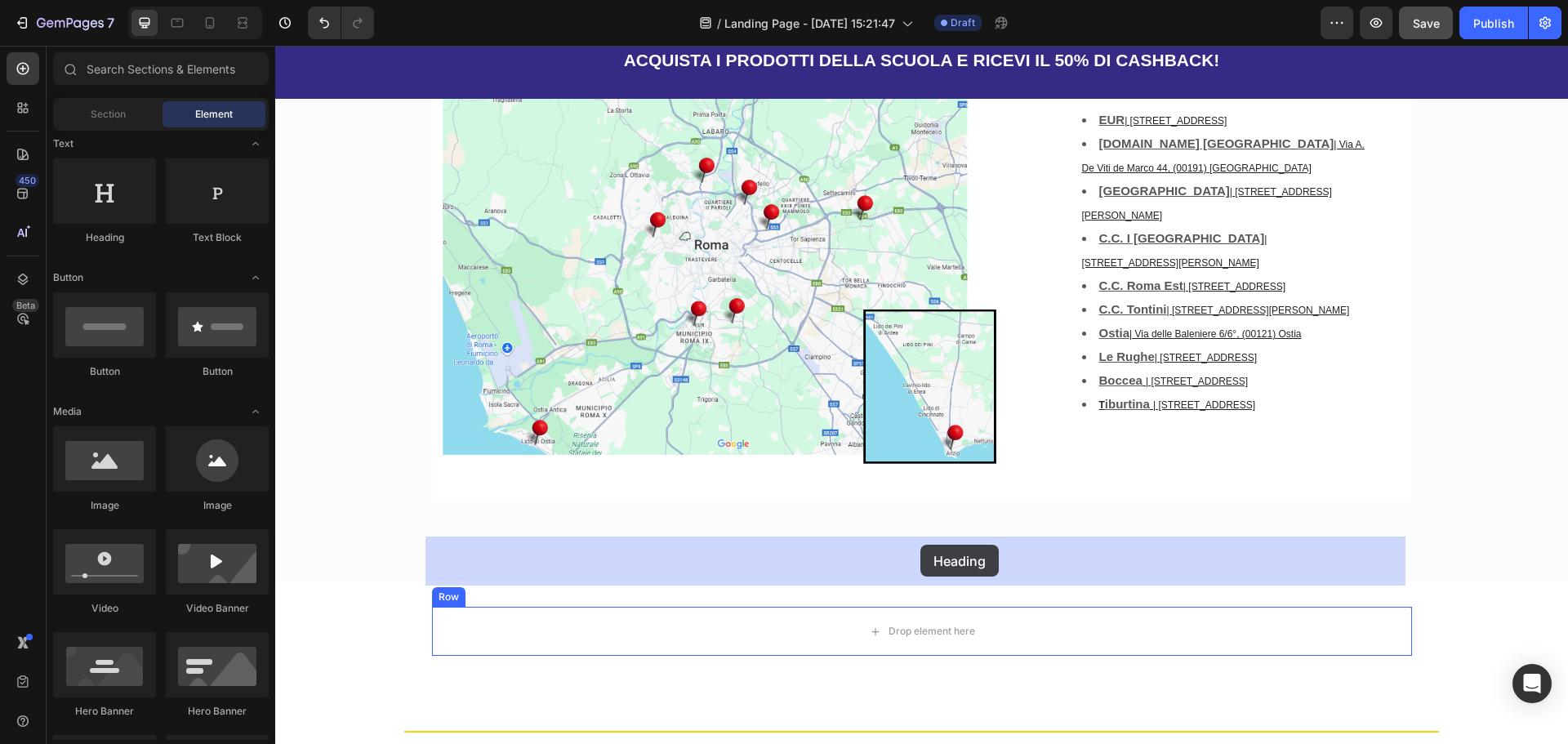
drag, startPoint x: 401, startPoint y: 242, endPoint x: 920, endPoint y: 545, distance: 601.0
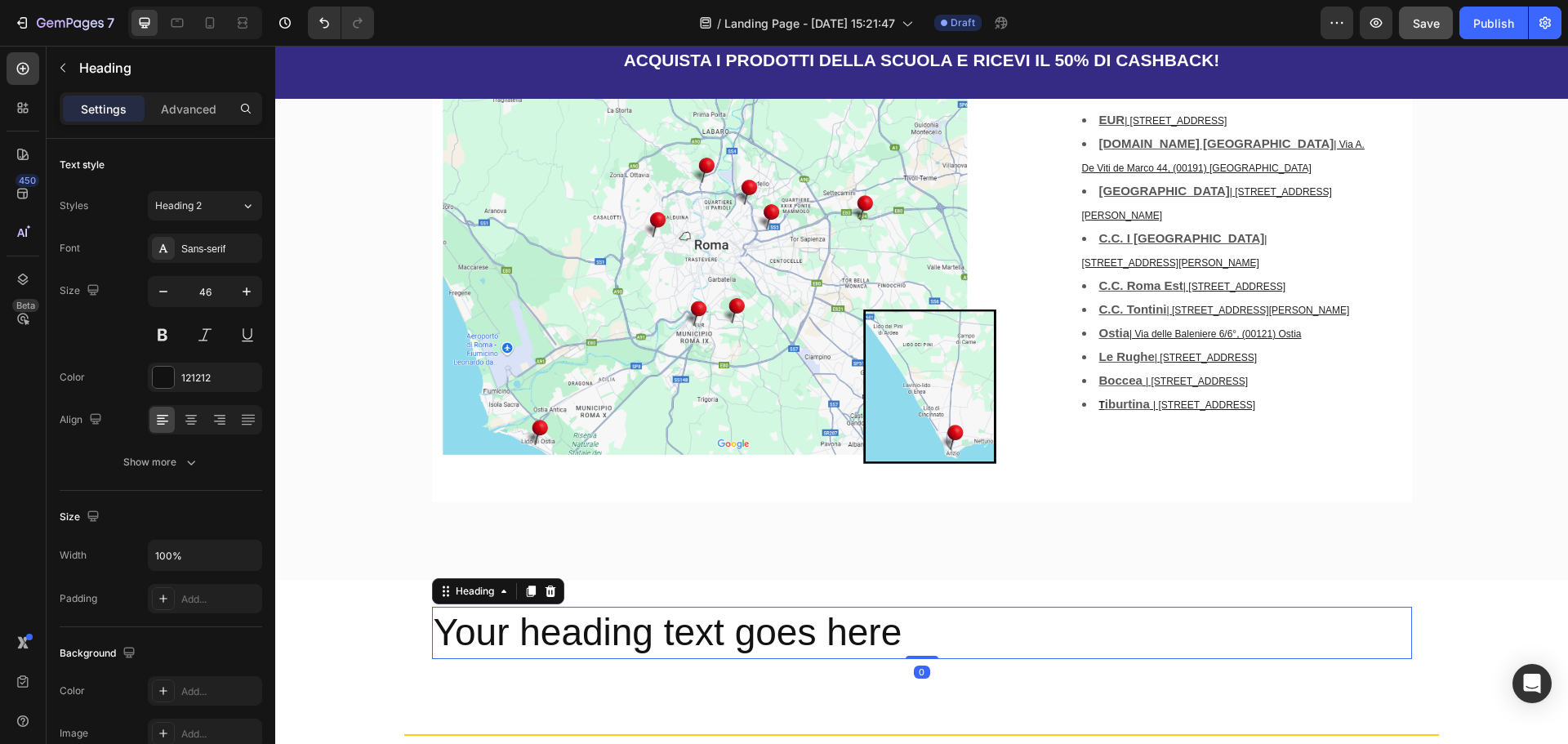
click at [814, 607] on h2 "Your heading text goes here" at bounding box center [921, 633] width 980 height 52
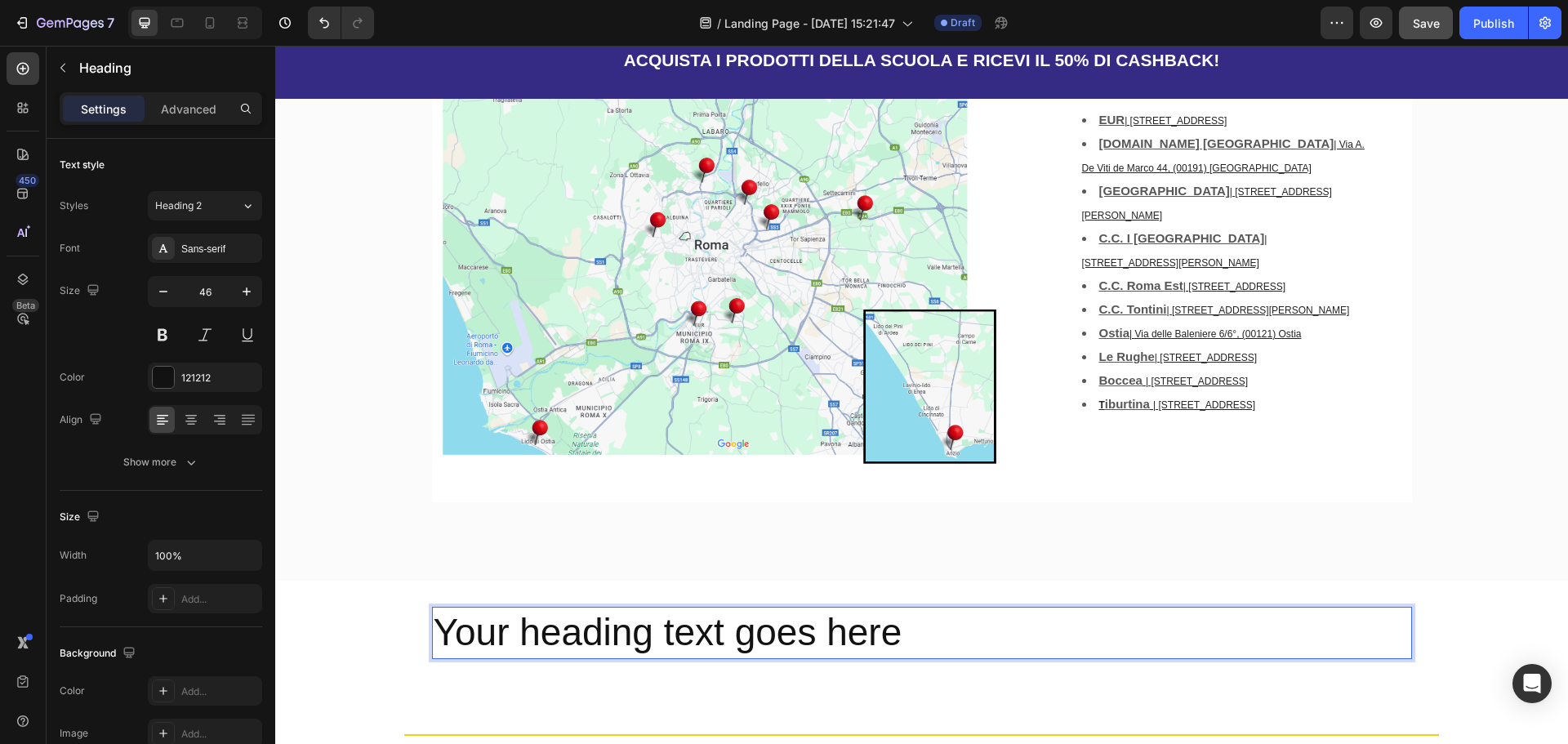
click at [814, 609] on p "Your heading text goes here" at bounding box center [921, 633] width 977 height 49
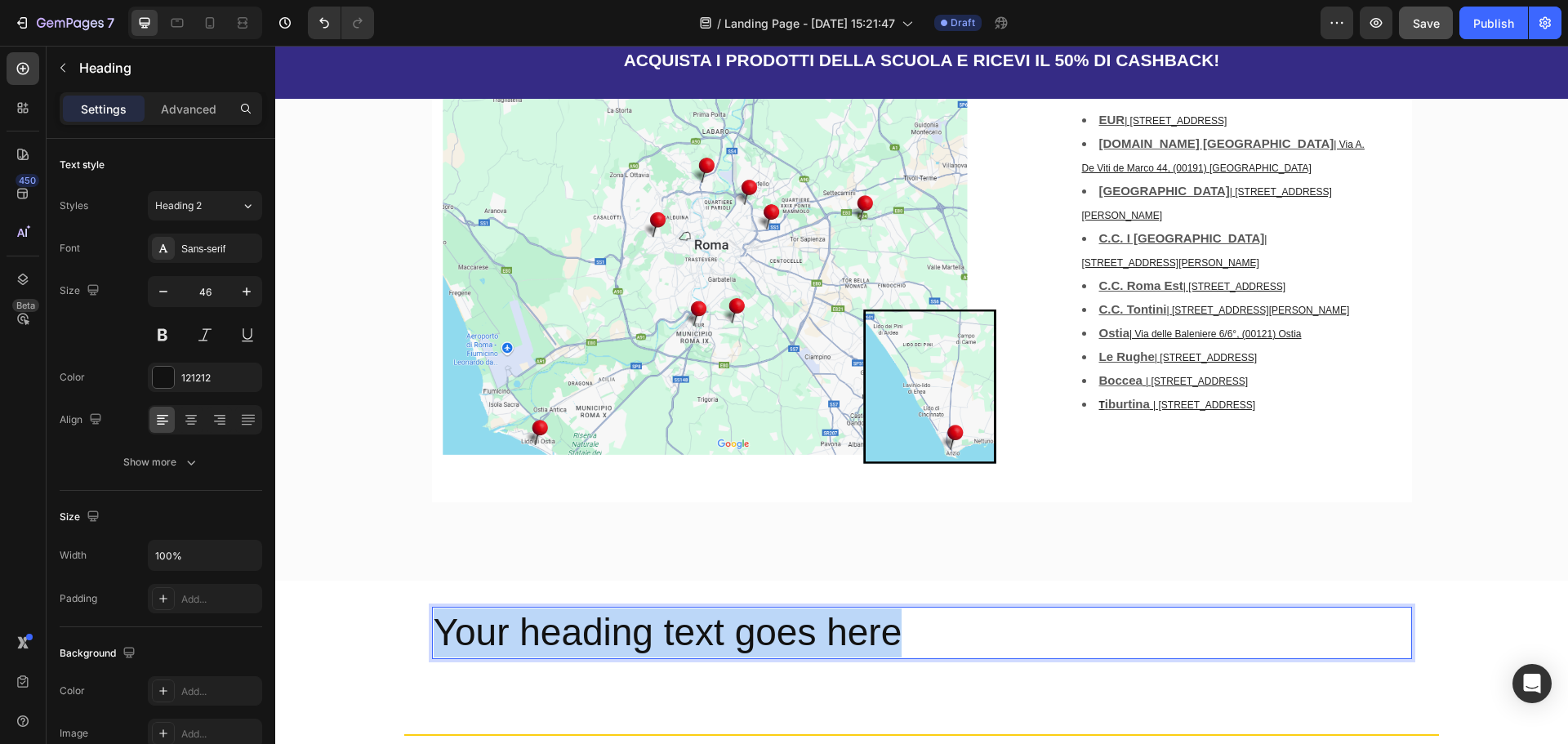
click at [814, 609] on p "Your heading text goes here" at bounding box center [921, 633] width 977 height 49
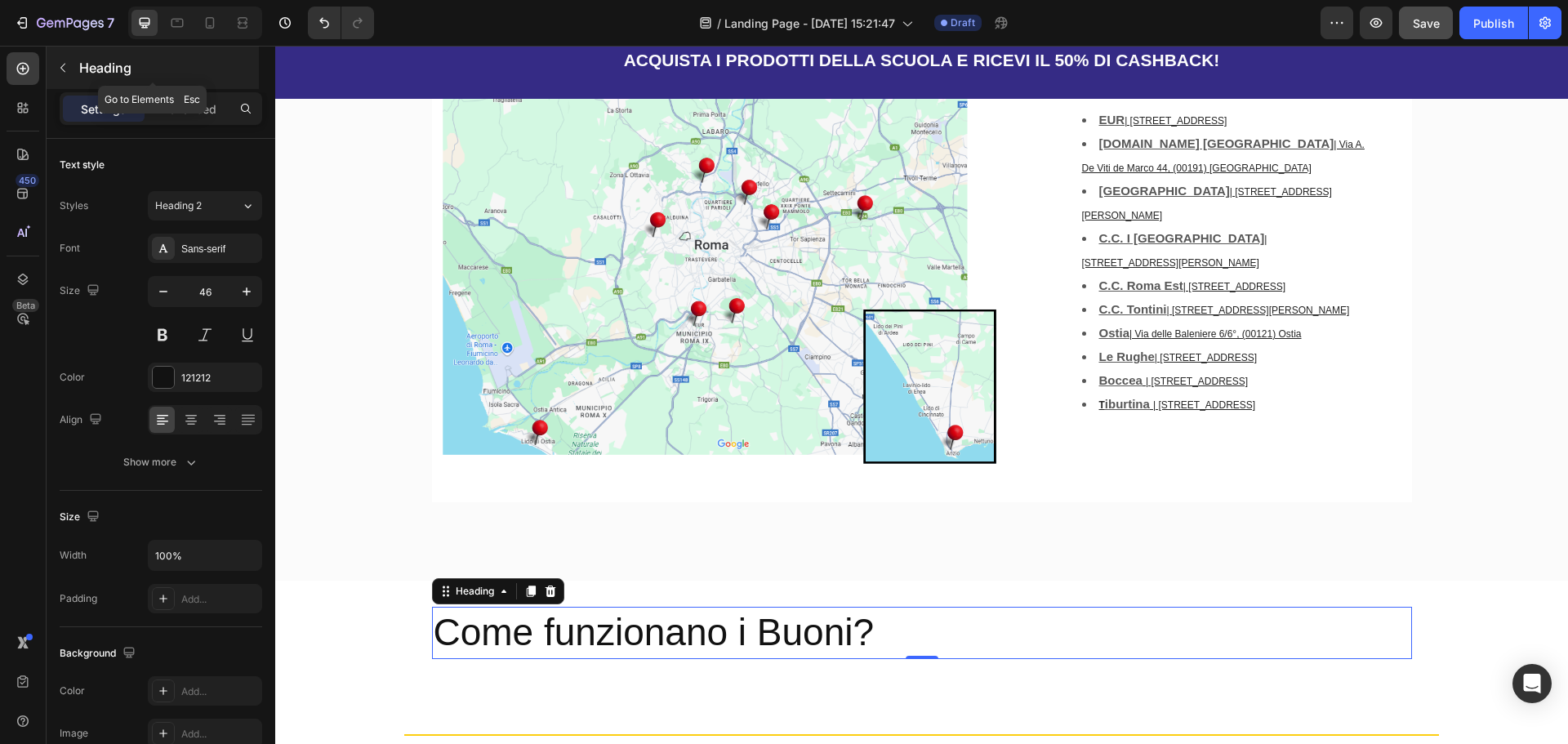
click at [66, 60] on button "button" at bounding box center [62, 68] width 26 height 26
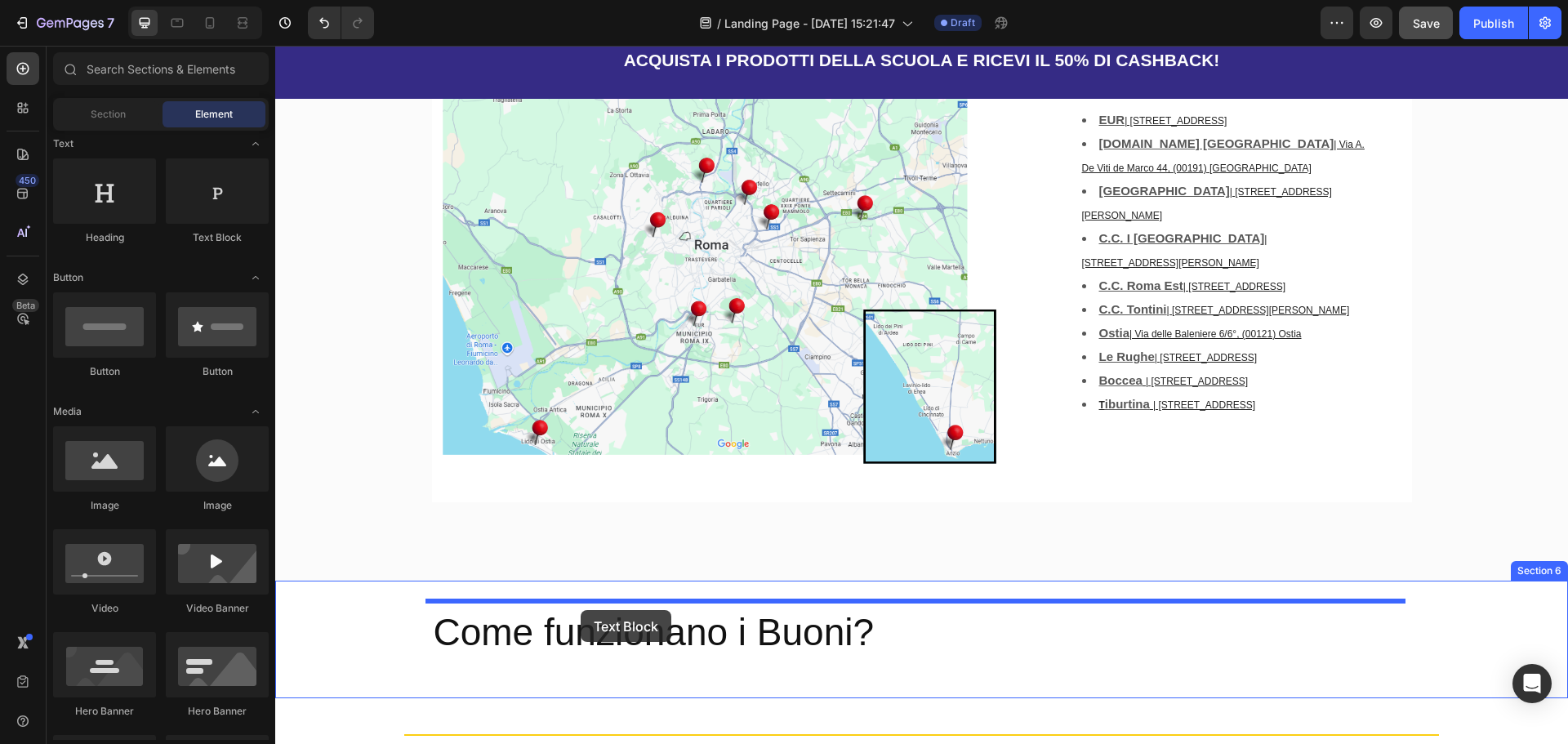
drag, startPoint x: 513, startPoint y: 284, endPoint x: 581, endPoint y: 610, distance: 333.0
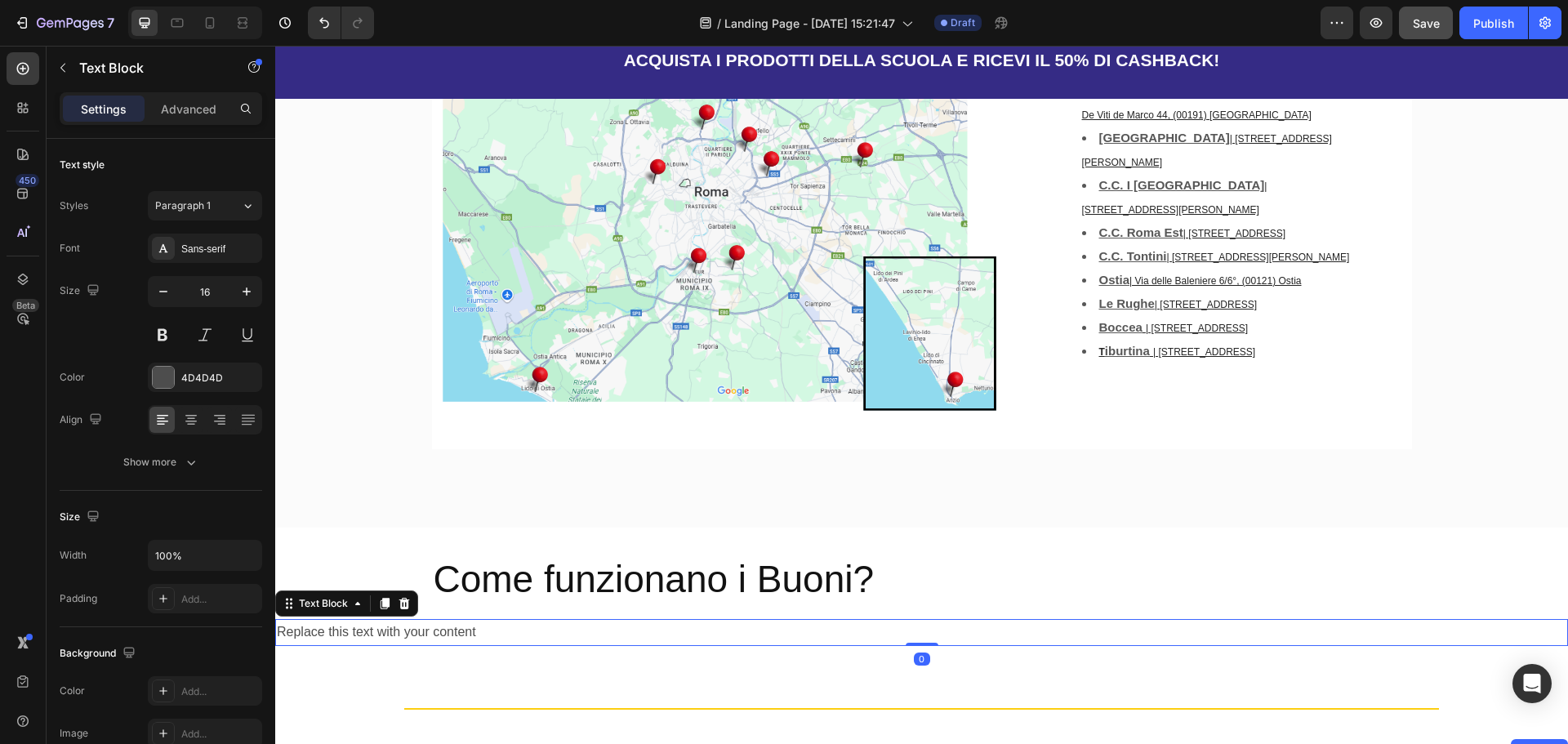
scroll to position [2113, 0]
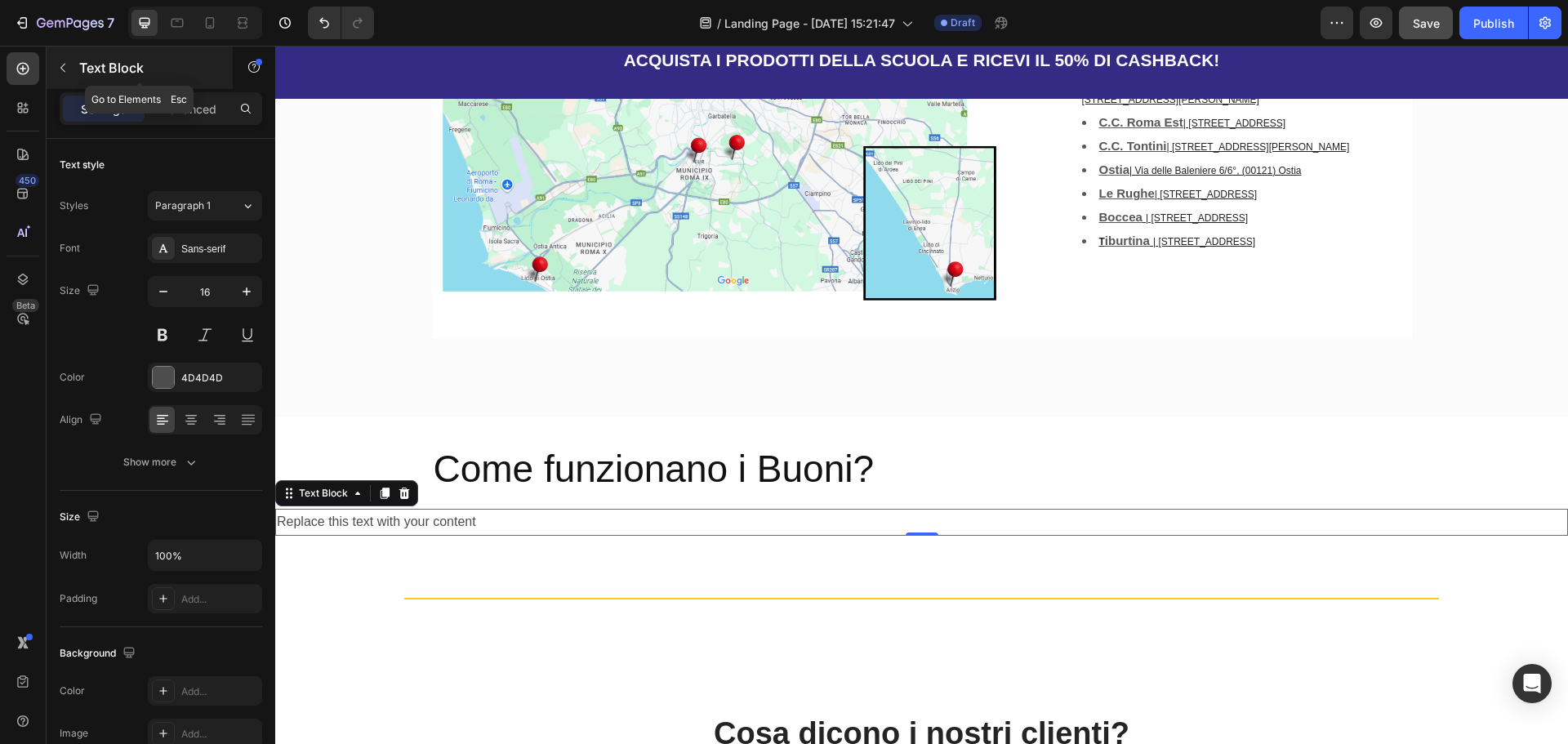
click at [69, 64] on button "button" at bounding box center [62, 68] width 26 height 26
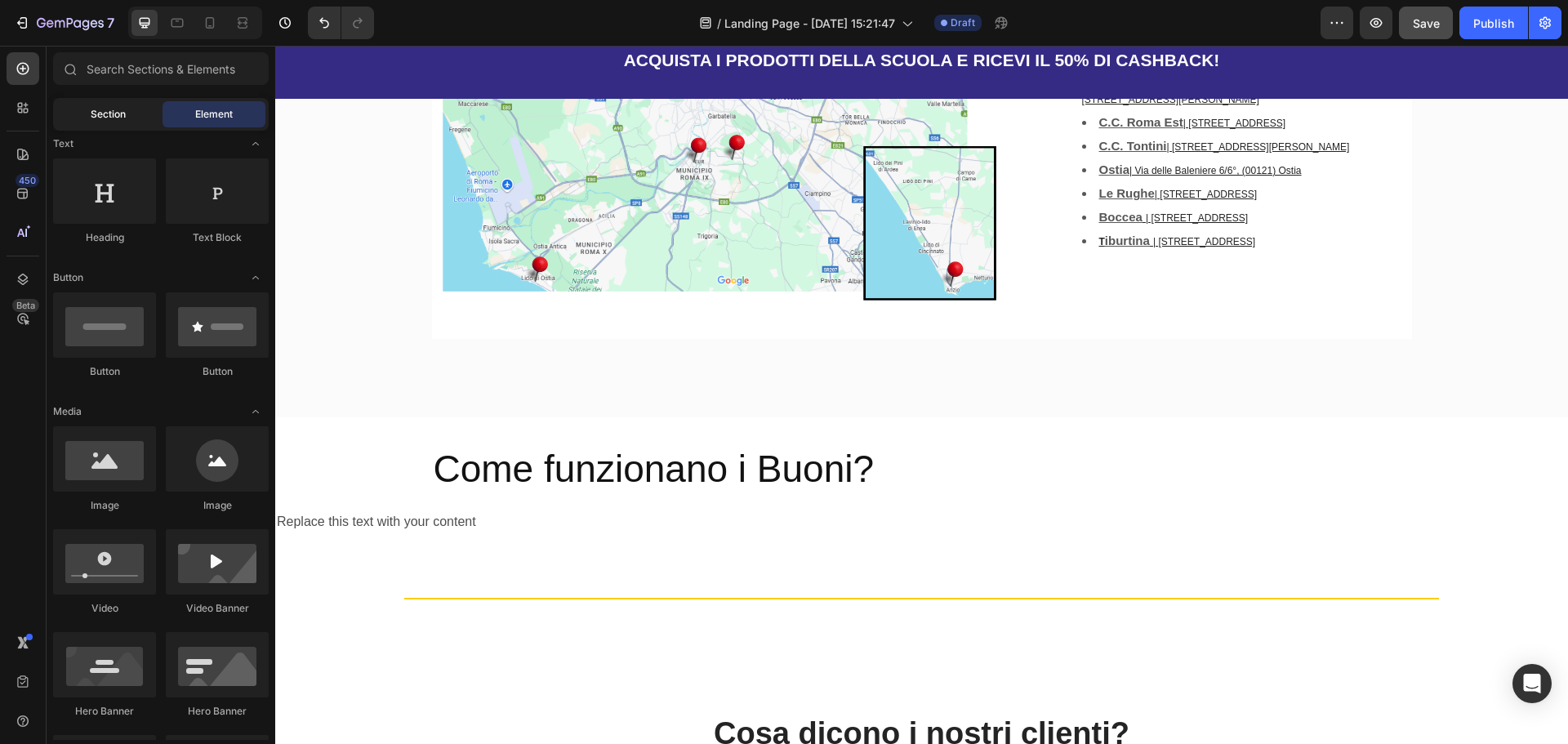
click at [130, 124] on div "Section" at bounding box center [107, 114] width 103 height 26
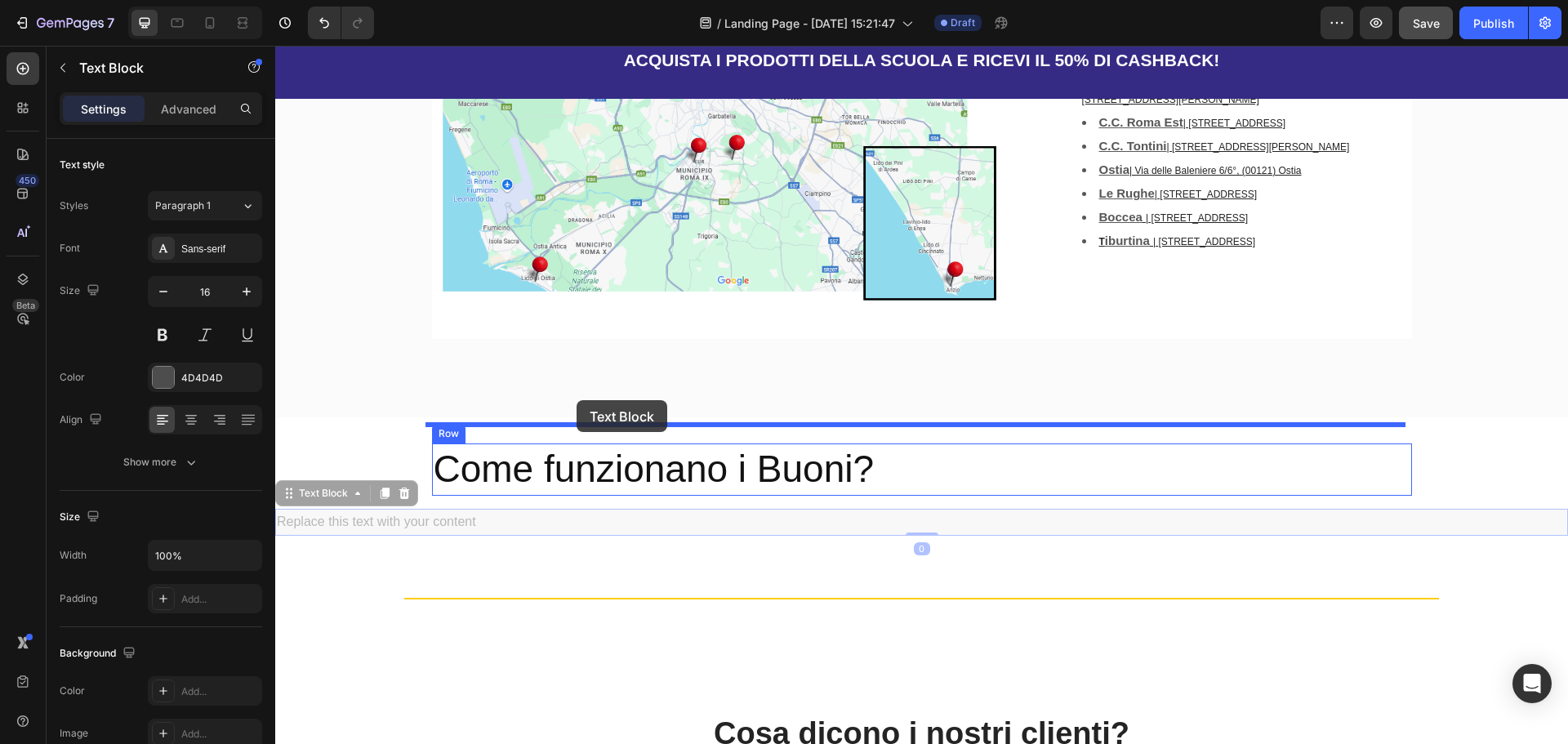
drag, startPoint x: 418, startPoint y: 451, endPoint x: 585, endPoint y: 407, distance: 172.7
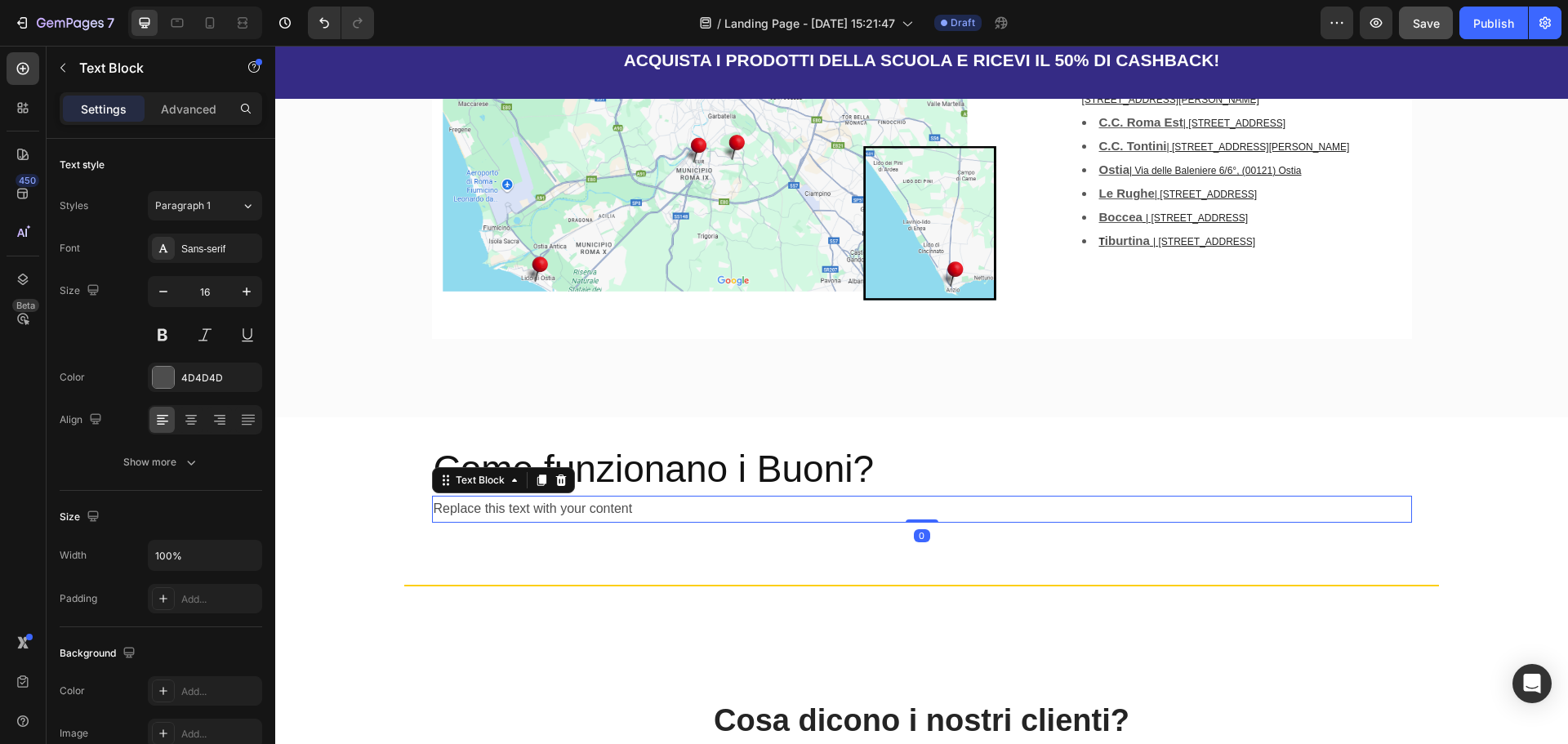
click at [603, 496] on div "Replace this text with your content" at bounding box center [921, 509] width 980 height 27
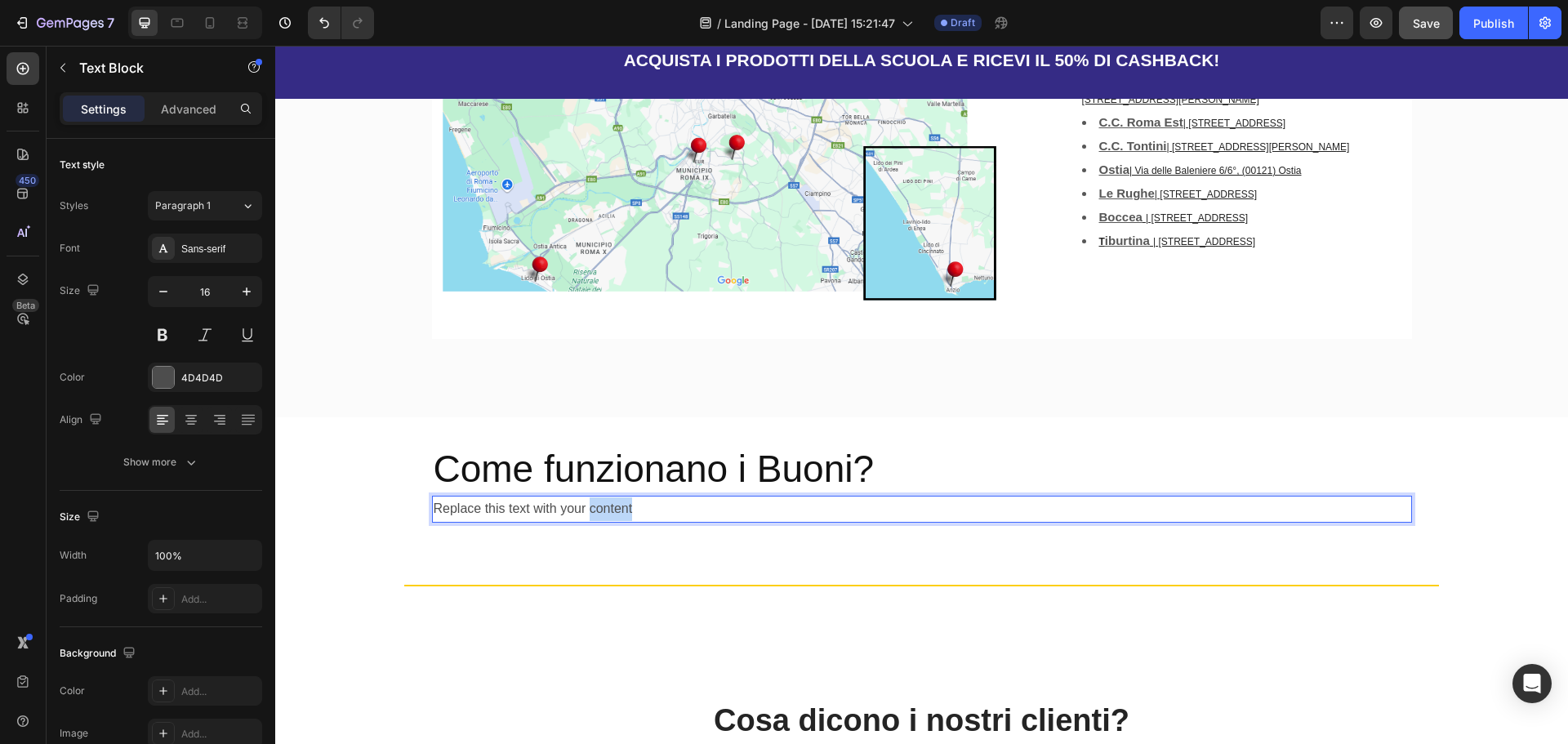
click at [603, 498] on p "Replace this text with your content" at bounding box center [921, 509] width 977 height 23
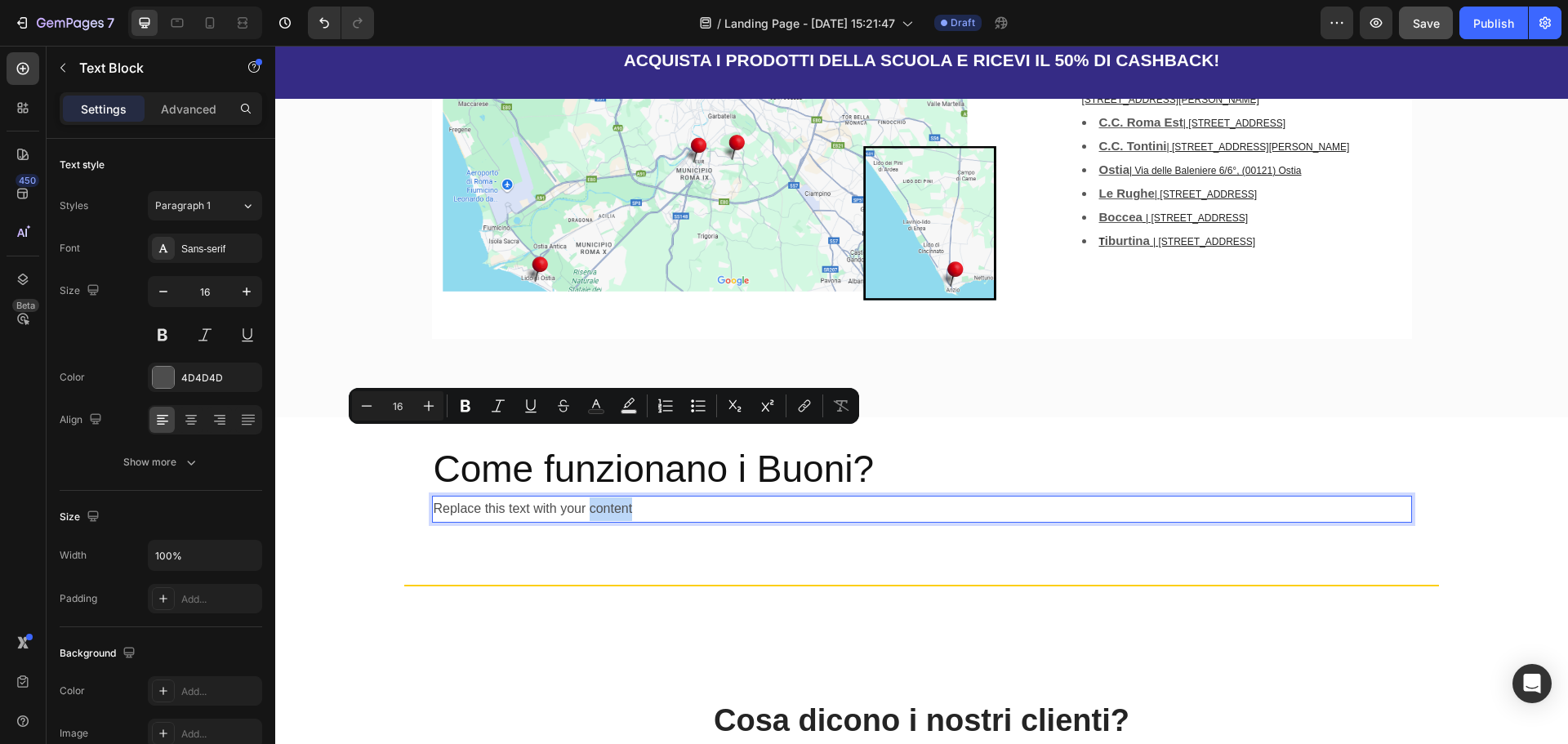
click at [604, 498] on p "Replace this text with your content" at bounding box center [921, 509] width 977 height 23
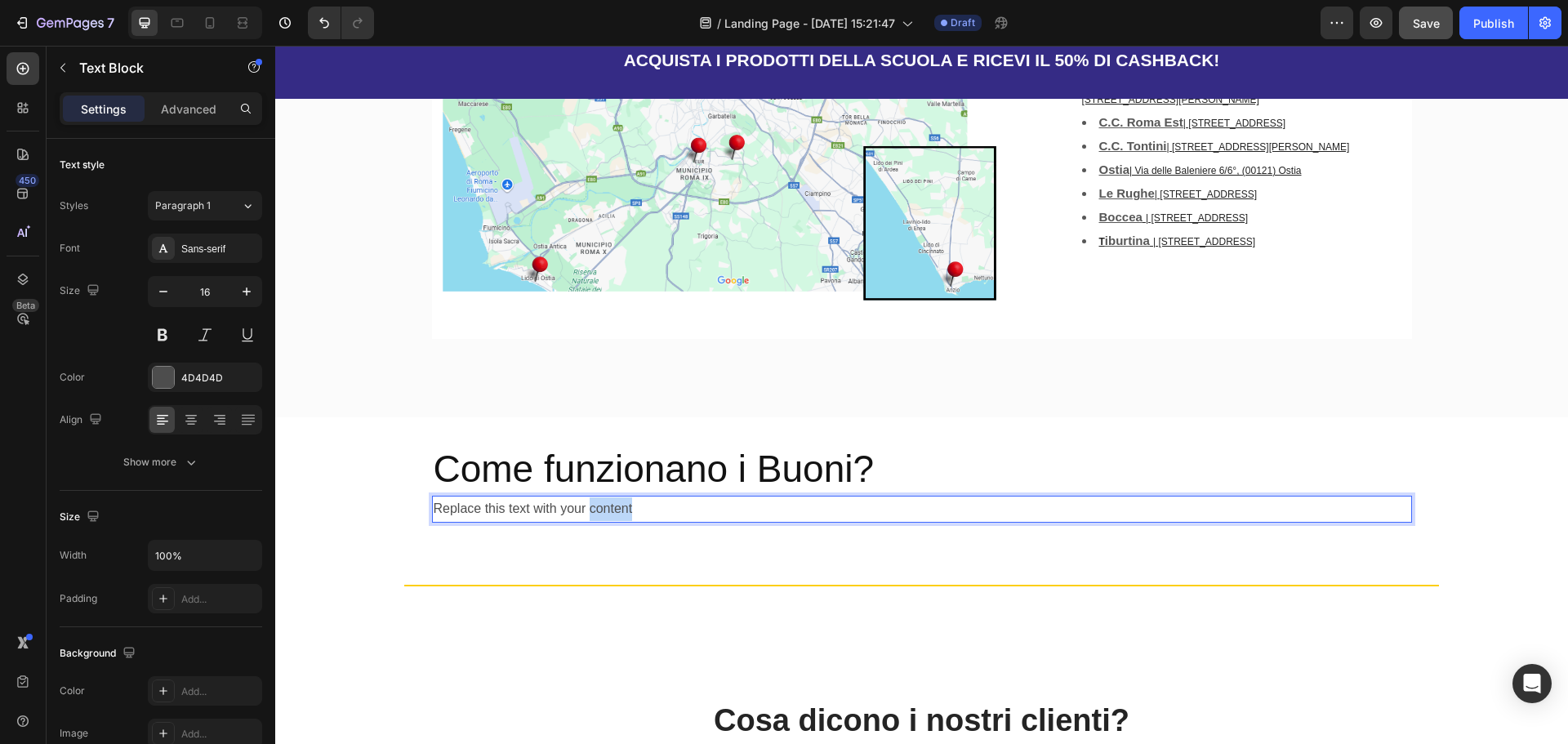
click at [604, 498] on p "Replace this text with your content" at bounding box center [921, 509] width 977 height 23
click at [601, 498] on p "Replace this text with your content" at bounding box center [921, 509] width 977 height 23
click at [651, 498] on p "Replace this text with your content" at bounding box center [921, 509] width 977 height 23
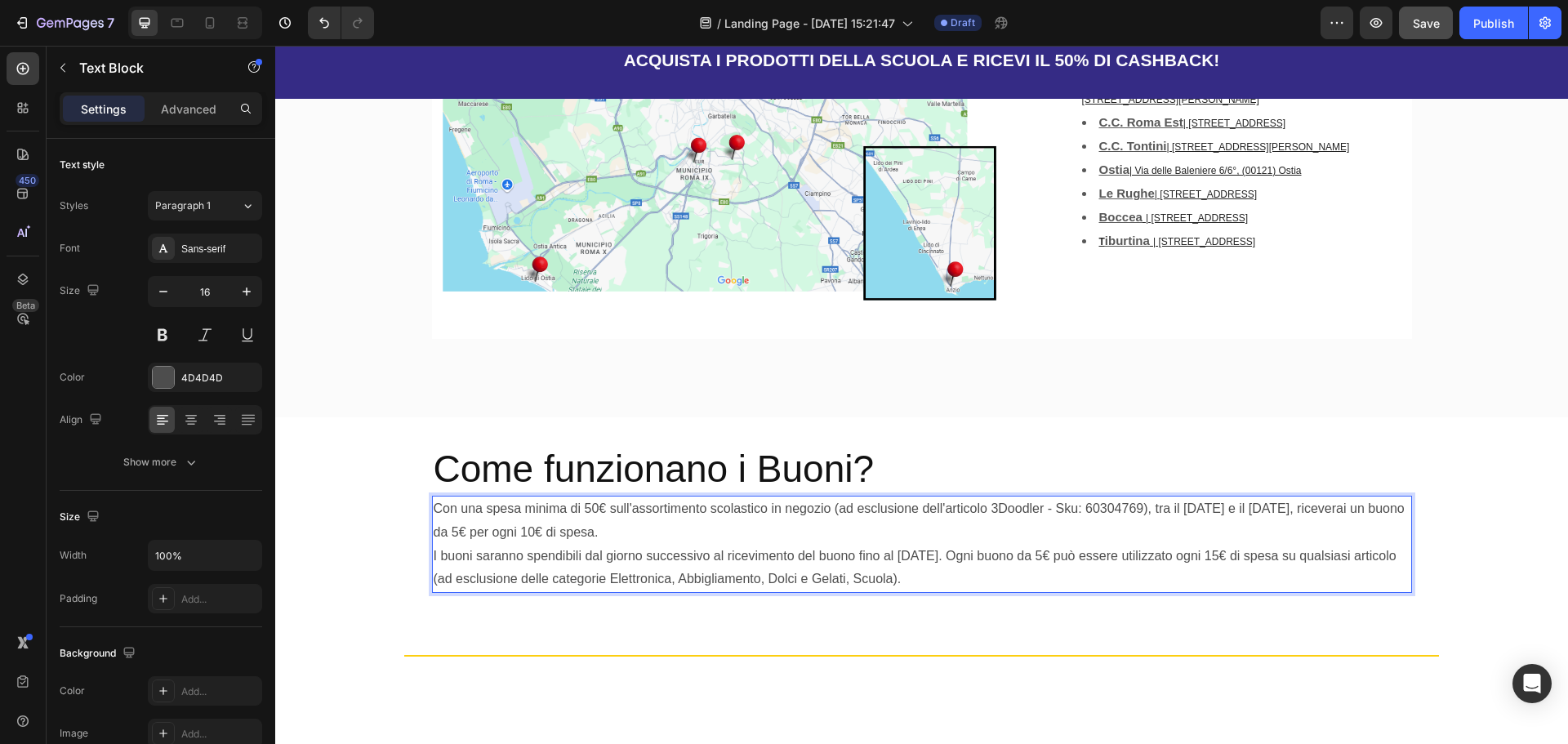
click at [751, 498] on p "Con una spesa minima di 50€ sull'assortimento scolastico in negozio (ad esclusi…" at bounding box center [921, 521] width 977 height 48
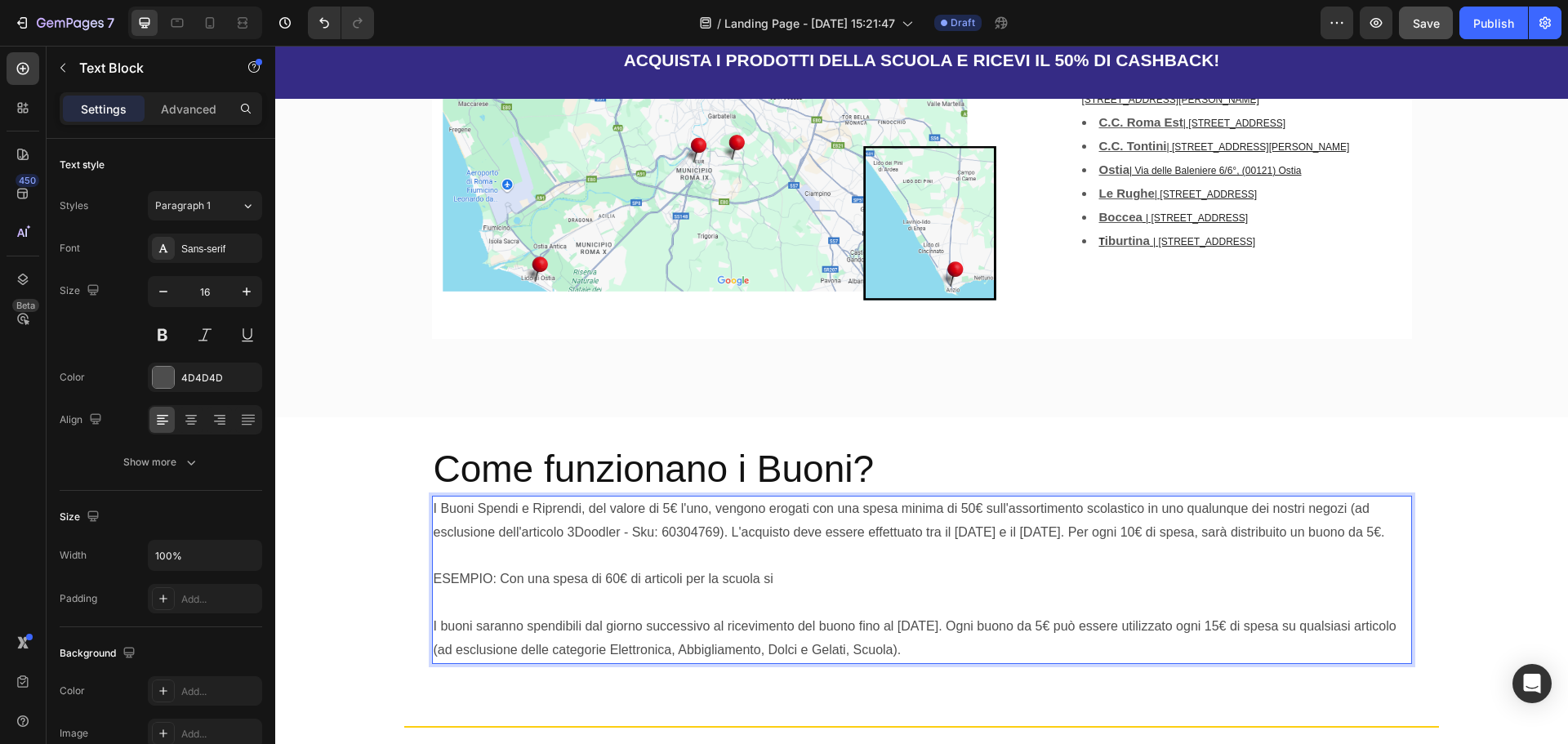
click at [715, 568] on p "ESEMPIO: Con una spesa di 60€ di articoli per la scuola si" at bounding box center [921, 579] width 977 height 23
click at [780, 568] on p "ESEMPIO: Con una spesa di 60€ di articoli per la scuola si" at bounding box center [921, 579] width 977 height 23
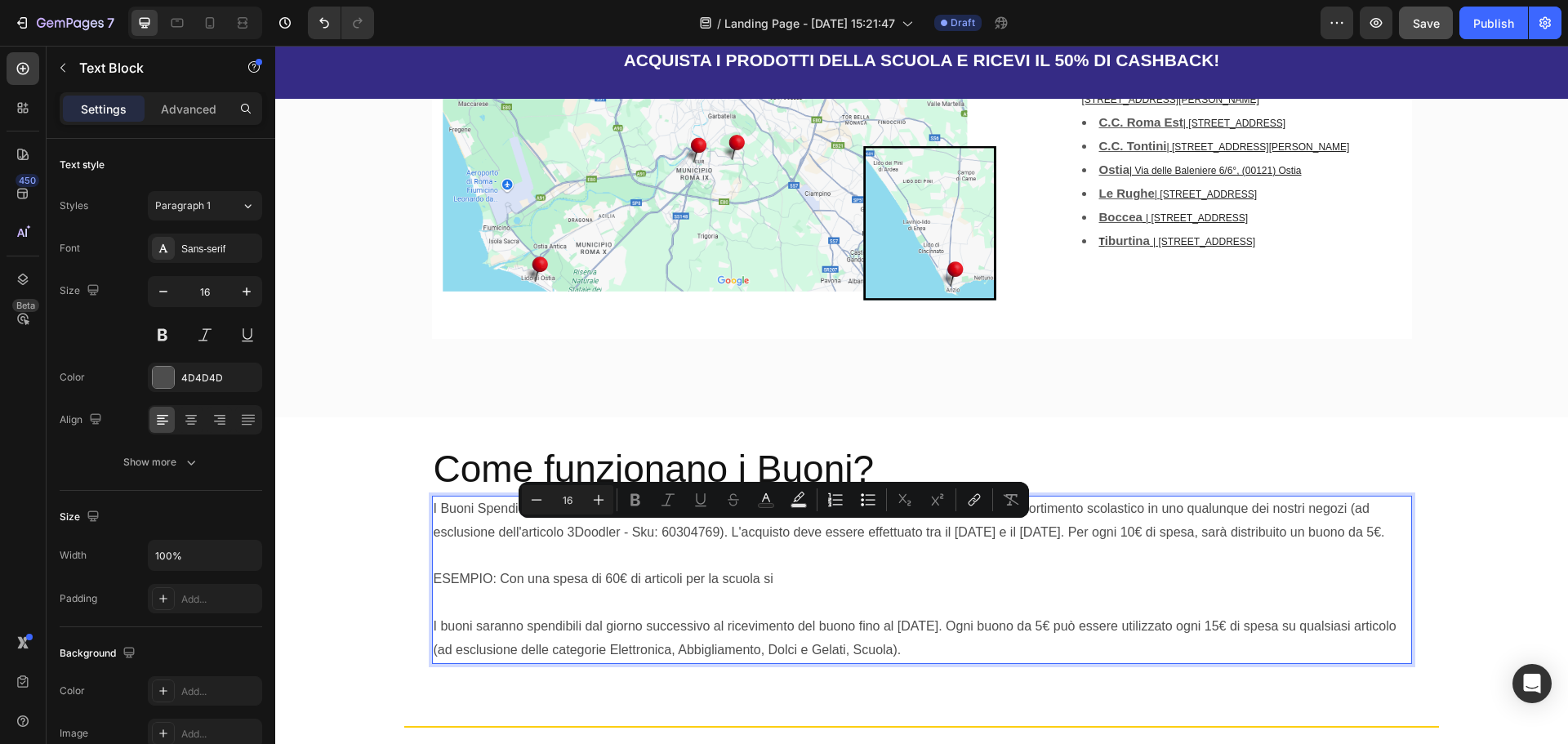
click at [784, 568] on p "ESEMPIO: Con una spesa di 60€ di articoli per la scuola si" at bounding box center [921, 579] width 977 height 23
click at [774, 568] on p "ESEMPIO: Con una spesa di 60€ di articoli per la scuola si" at bounding box center [921, 579] width 977 height 23
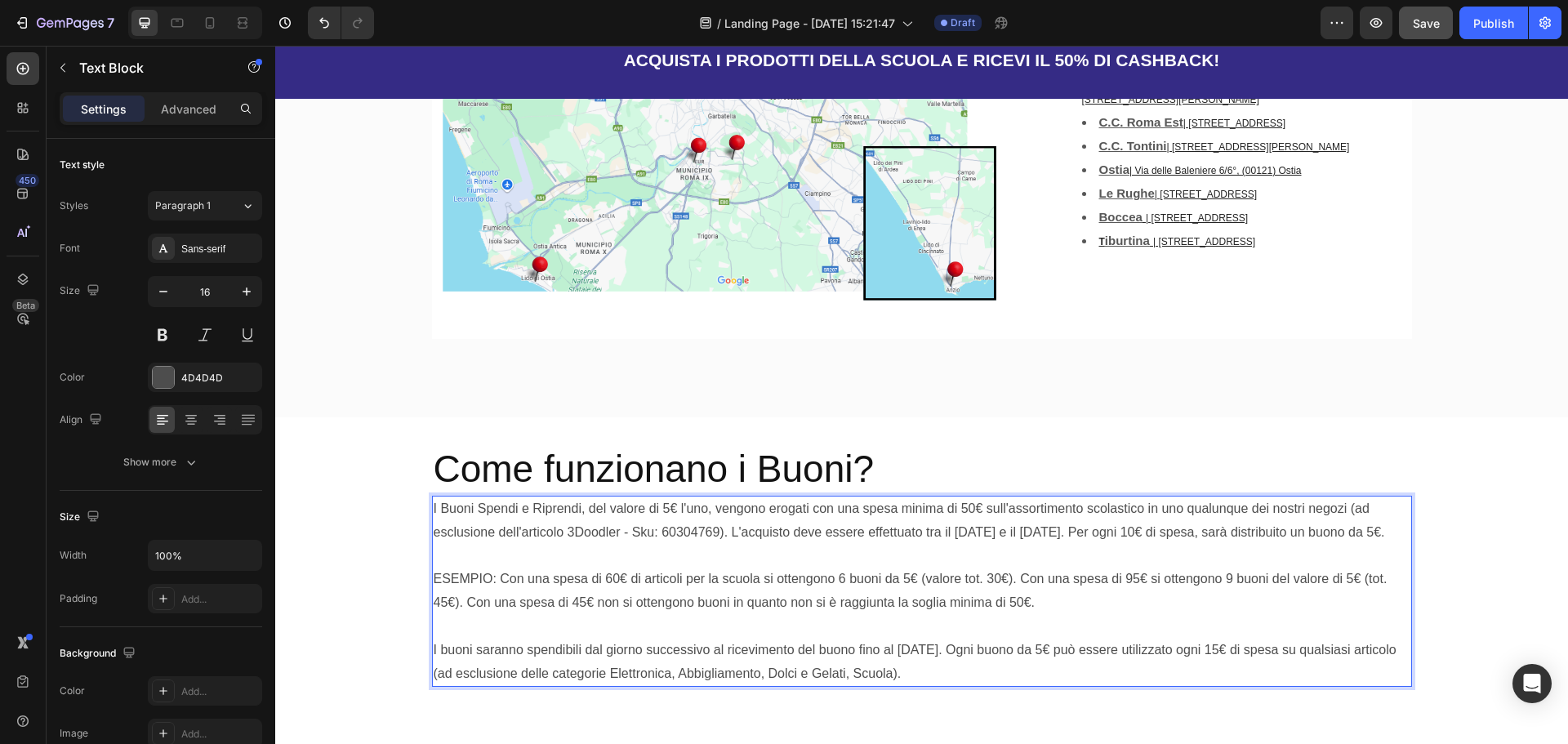
click at [465, 568] on p "ESEMPIO: Con una spesa di 60€ di articoli per la scuola si ottengono 6 buoni da…" at bounding box center [921, 591] width 977 height 48
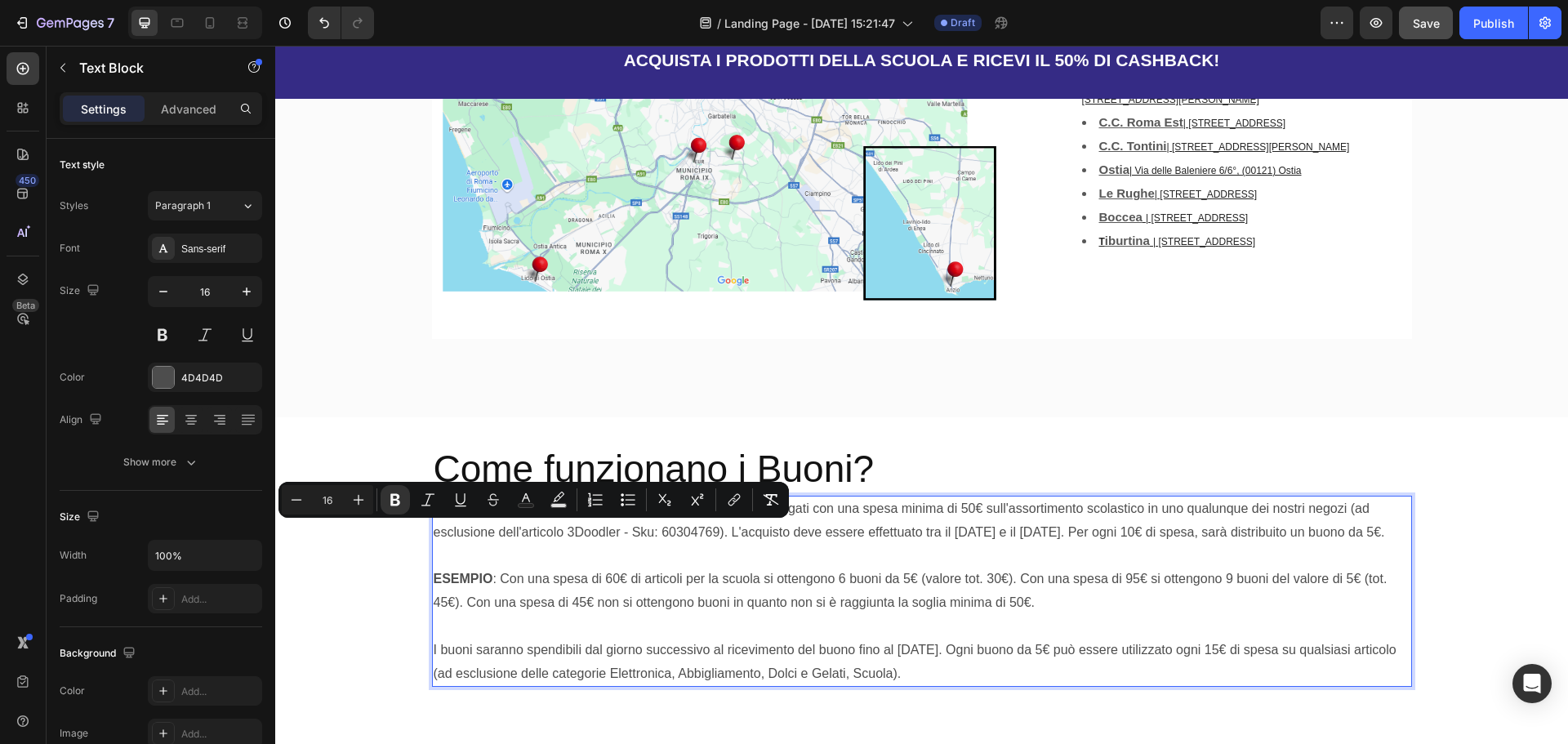
click at [882, 568] on p "ESEMPIO : Con una spesa di 60€ di articoli per la scuola si ottengono 6 buoni d…" at bounding box center [921, 591] width 977 height 48
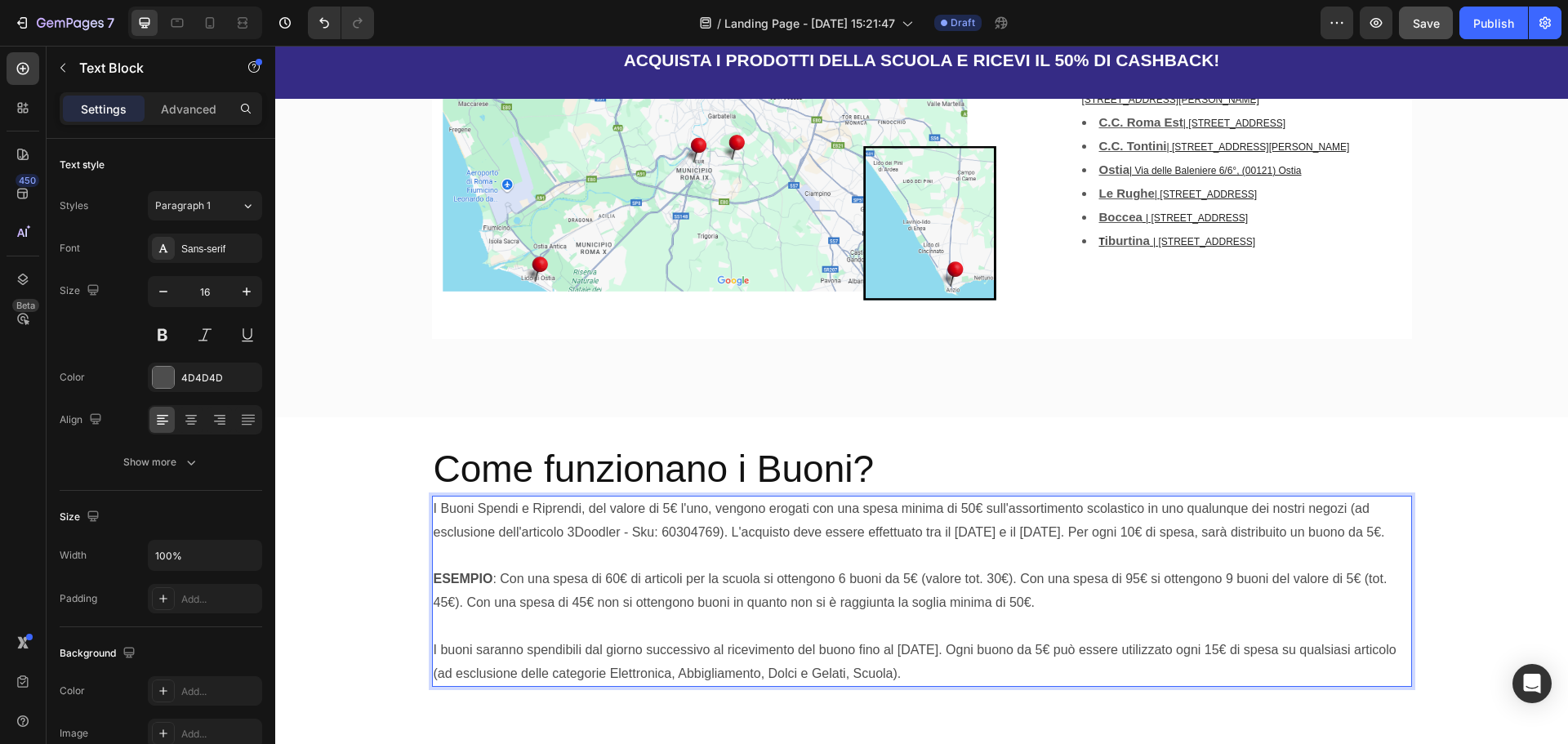
click at [1233, 639] on p "I buoni saranno spendibili dal giorno successivo al ricevimento del buono fino …" at bounding box center [921, 662] width 977 height 48
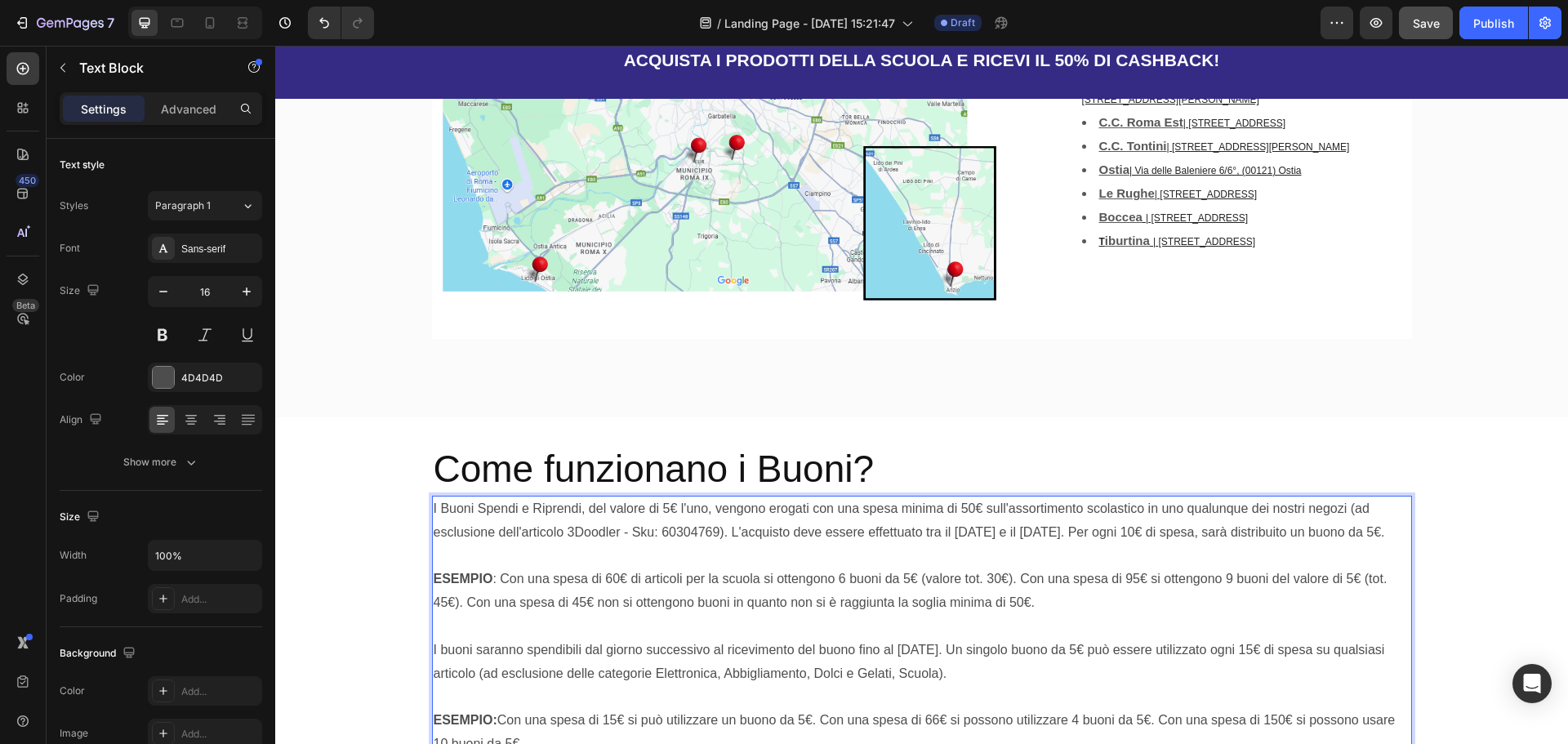
scroll to position [2359, 0]
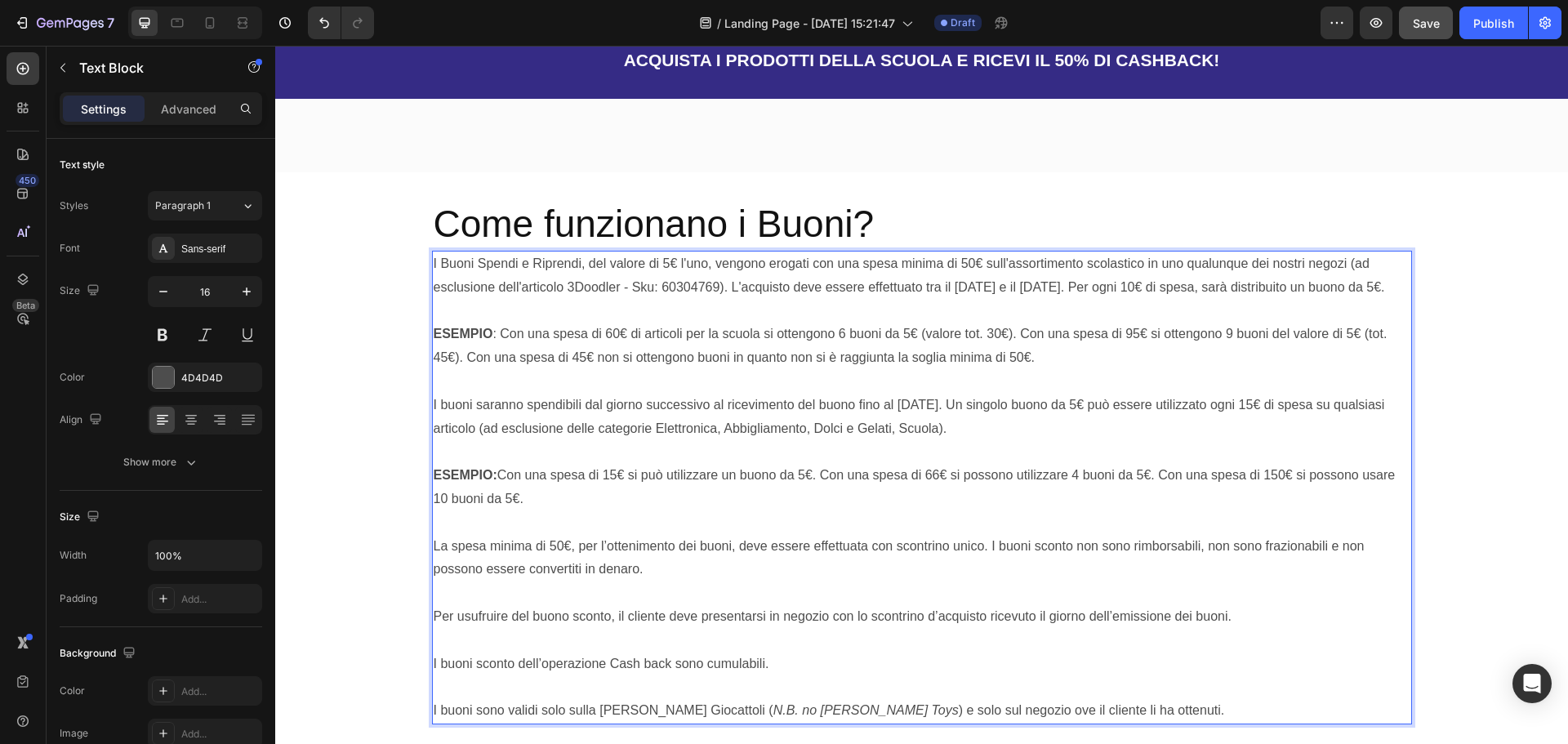
click at [653, 535] on p "La spesa minima di 50€, per l’ottenimento dei buoni, deve essere effettuata con…" at bounding box center [921, 570] width 977 height 70
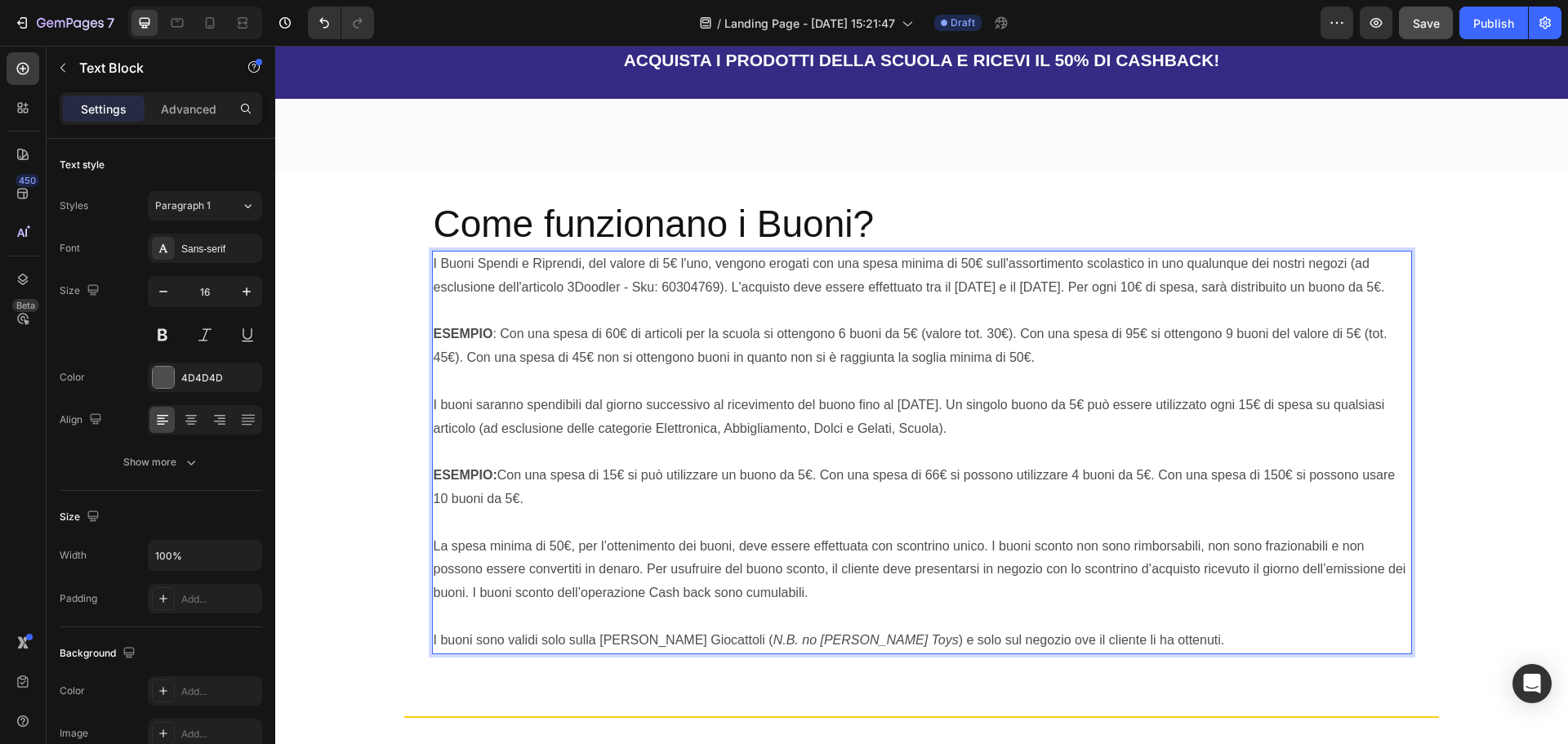
click at [990, 535] on p "La spesa minima di 50€, per l’ottenimento dei buoni, deve essere effettuata con…" at bounding box center [921, 582] width 977 height 94
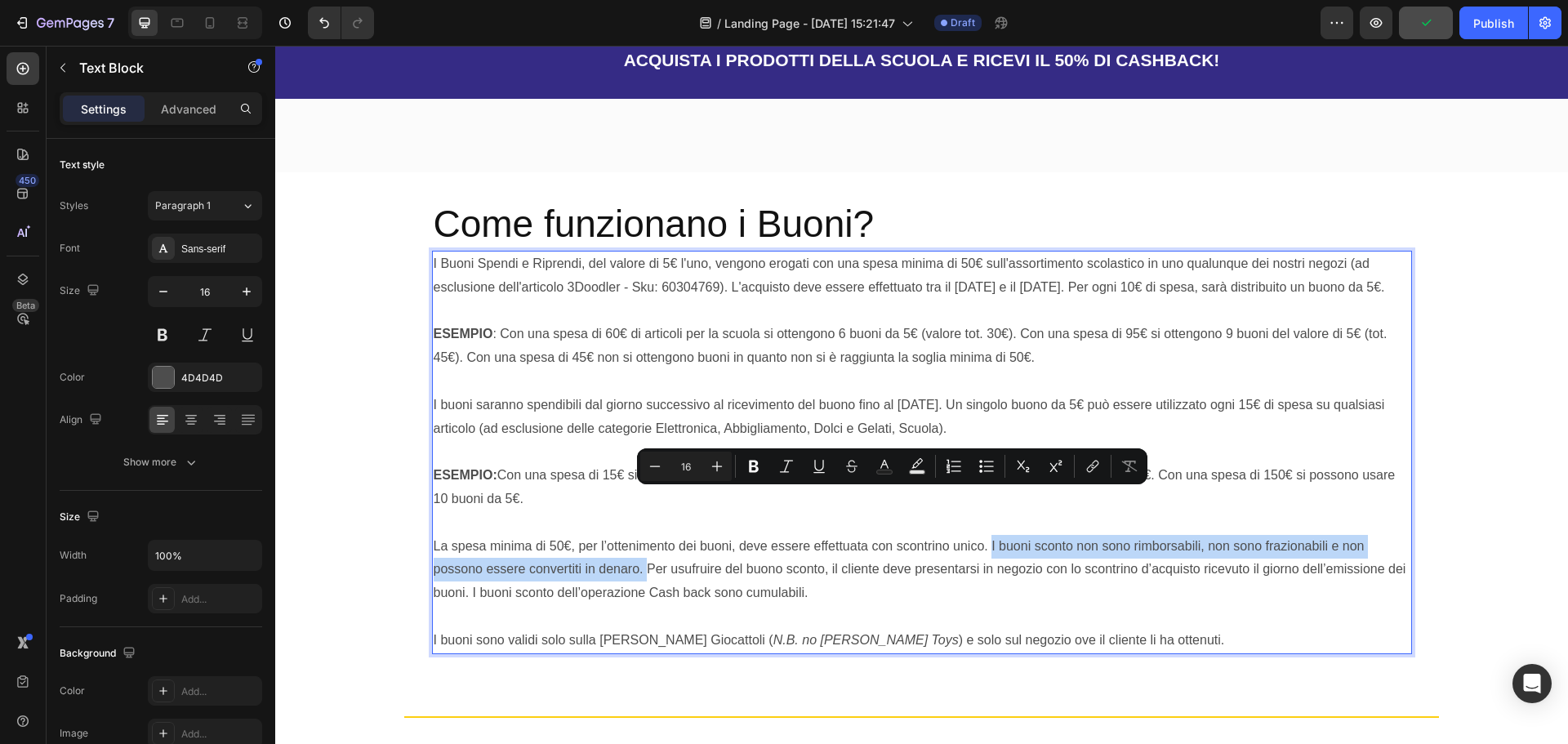
drag, startPoint x: 640, startPoint y: 524, endPoint x: 986, endPoint y: 509, distance: 346.3
click at [986, 535] on p "La spesa minima di 50€, per l’ottenimento dei buoni, deve essere effettuata con…" at bounding box center [921, 582] width 977 height 94
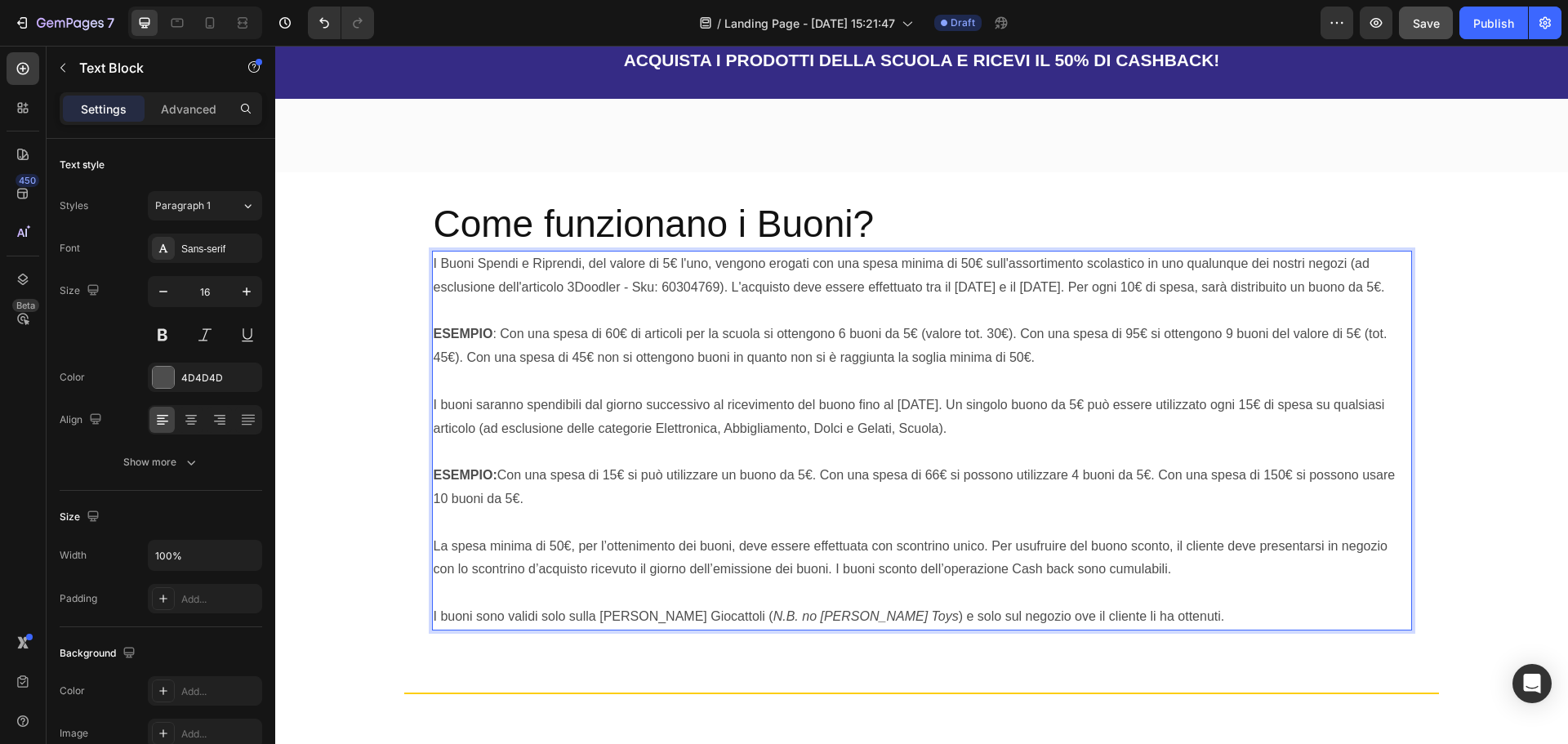
click at [1178, 535] on p "La spesa minima di 50€, per l’ottenimento dei buoni, deve essere effettuata con…" at bounding box center [921, 570] width 977 height 70
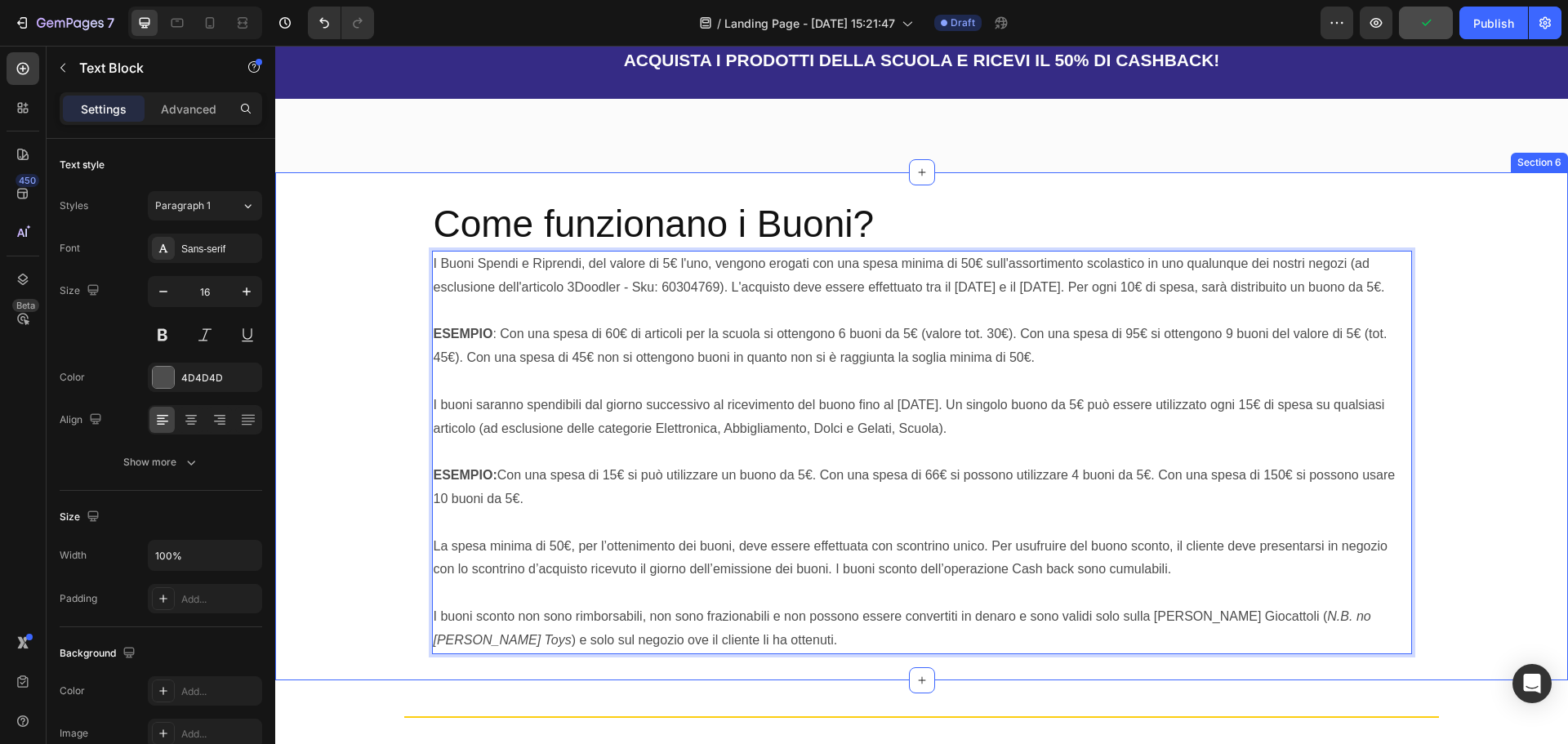
click at [369, 433] on div "Come funzionano i Buoni? Heading I Buoni Spendi e Riprendi, del valore di 5€ l'…" at bounding box center [921, 426] width 1292 height 455
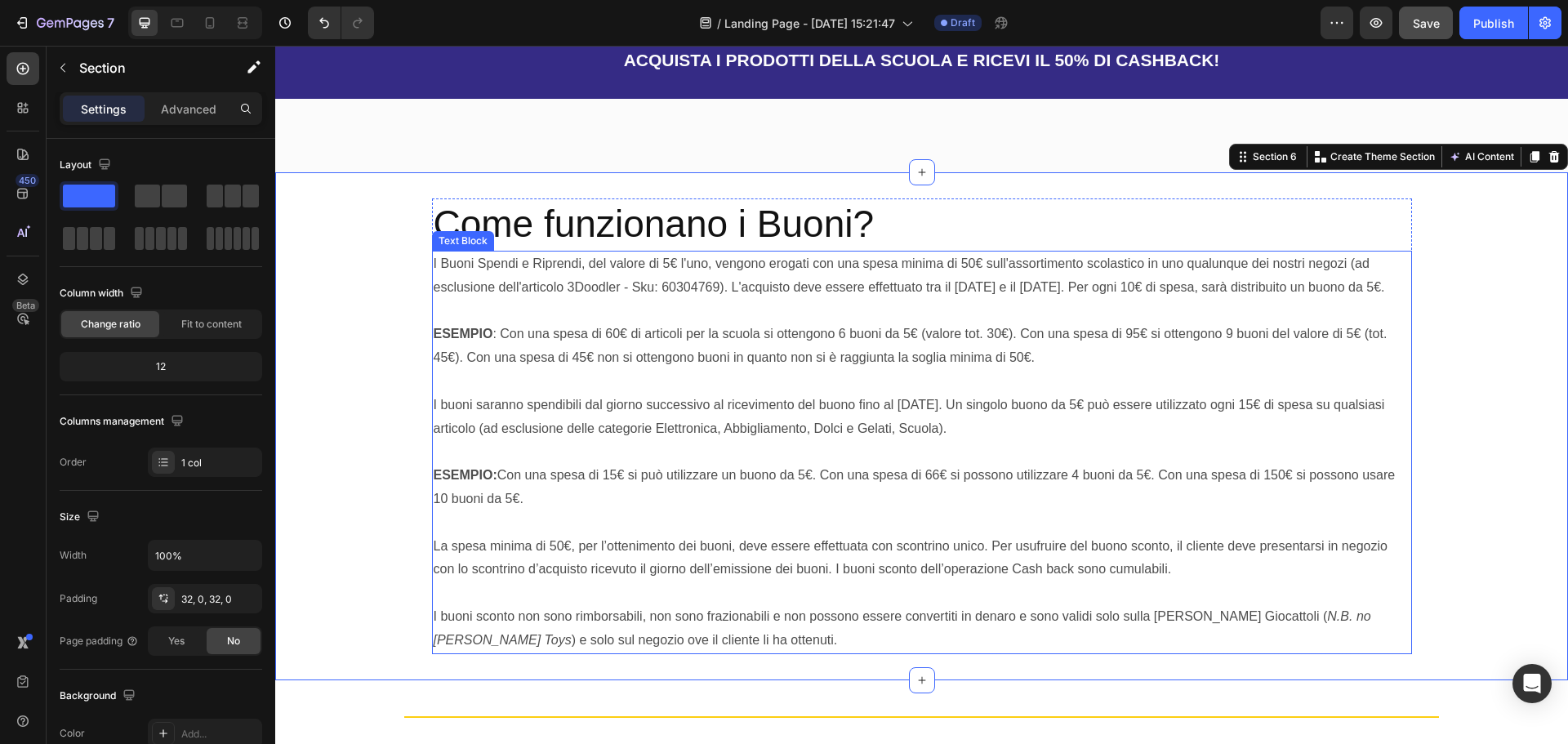
scroll to position [2196, 0]
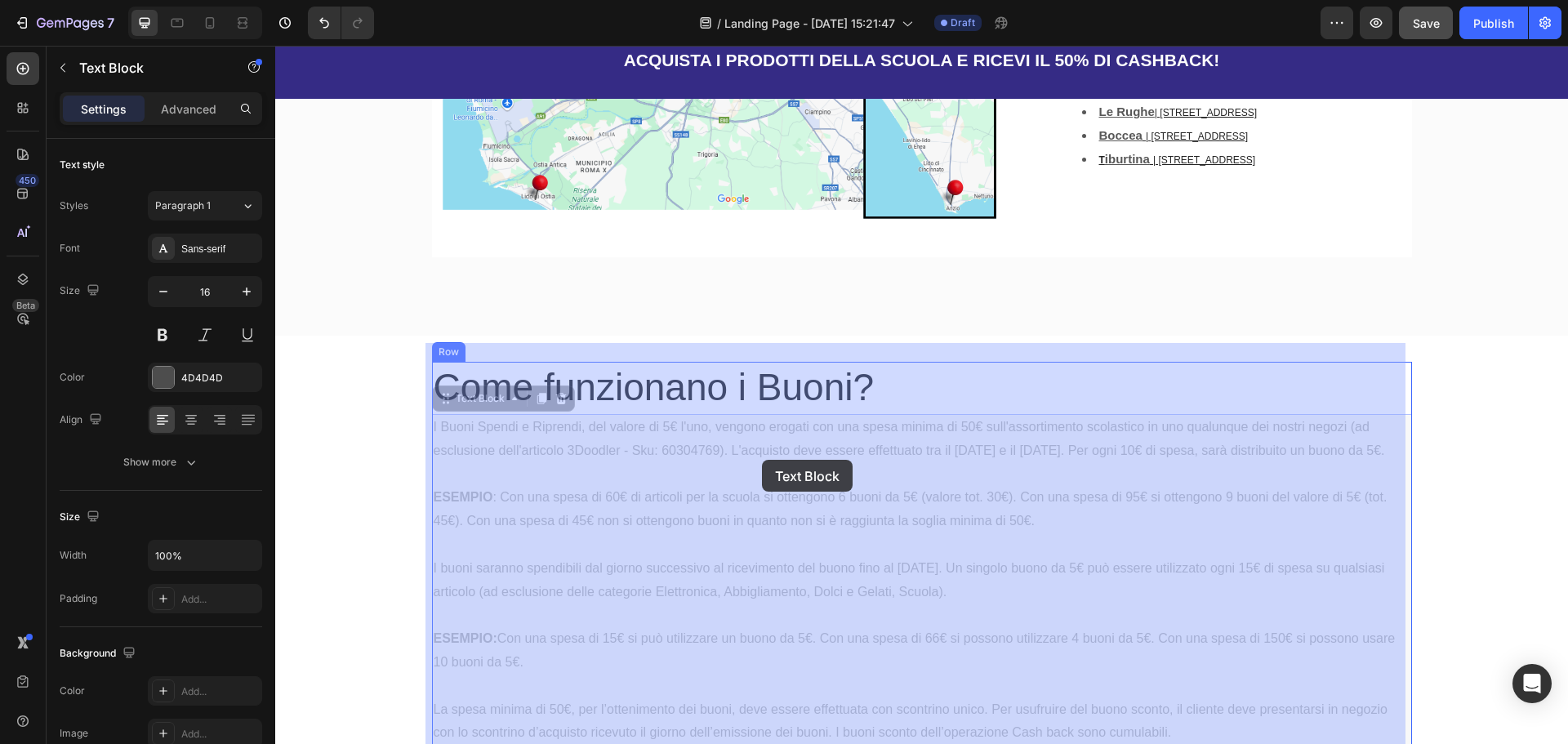
drag, startPoint x: 1050, startPoint y: 473, endPoint x: 853, endPoint y: 470, distance: 197.0
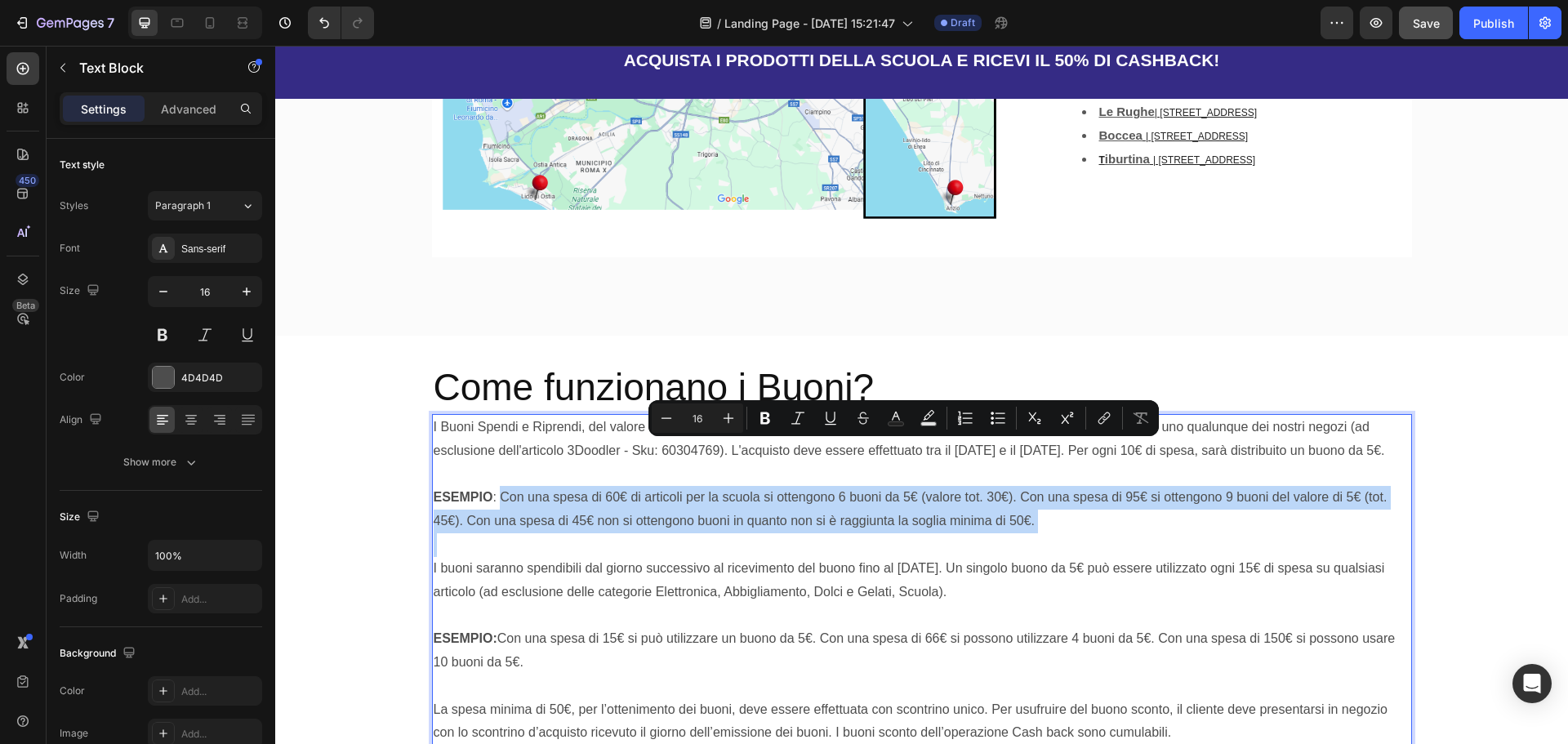
drag, startPoint x: 509, startPoint y: 447, endPoint x: 1064, endPoint y: 482, distance: 556.1
click at [1064, 486] on p "ESEMPIO : Con una spesa di 60€ di articoli per la scuola si ottengono 6 buoni d…" at bounding box center [921, 510] width 977 height 48
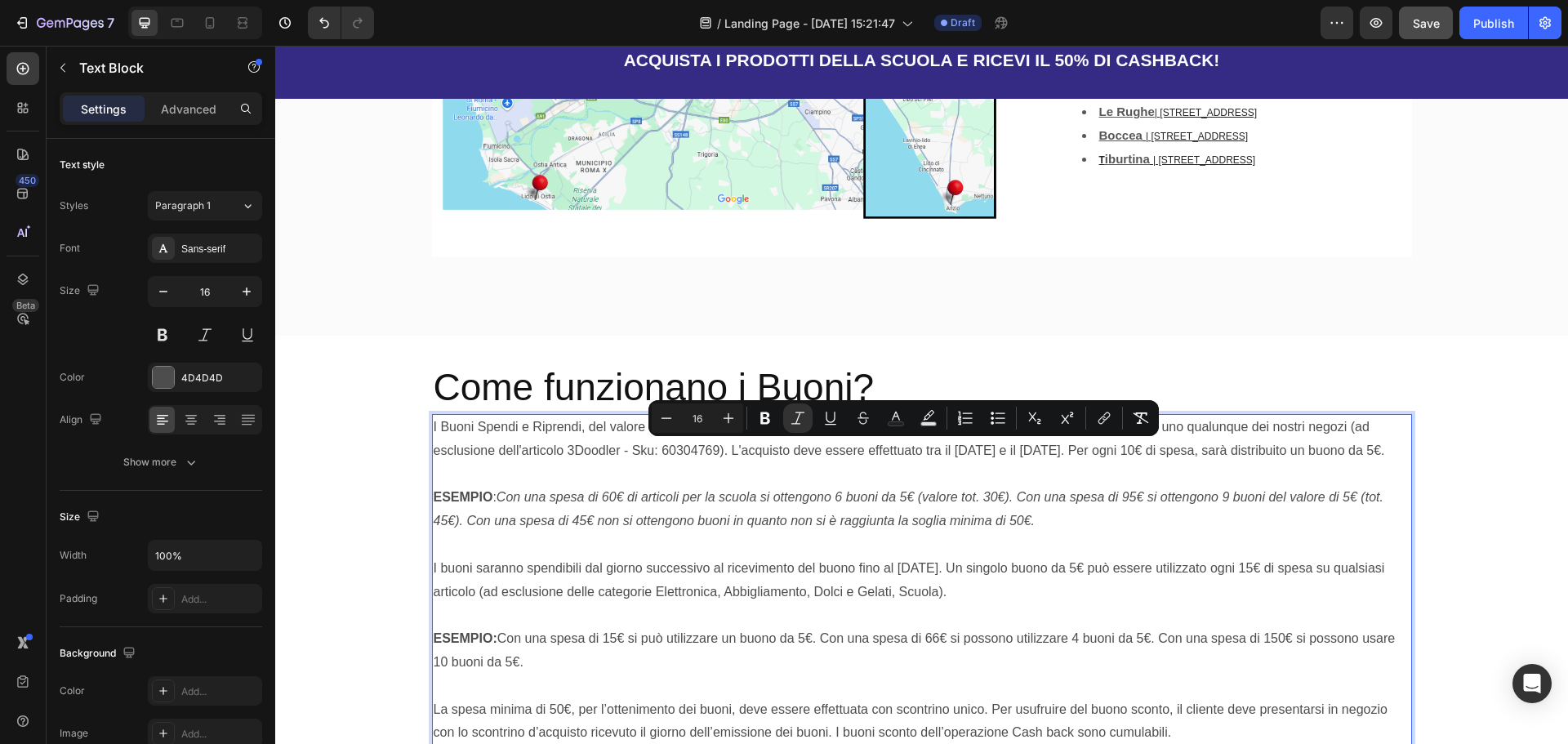
click at [724, 604] on p "Rich Text Editor. Editing area: main" at bounding box center [921, 615] width 977 height 23
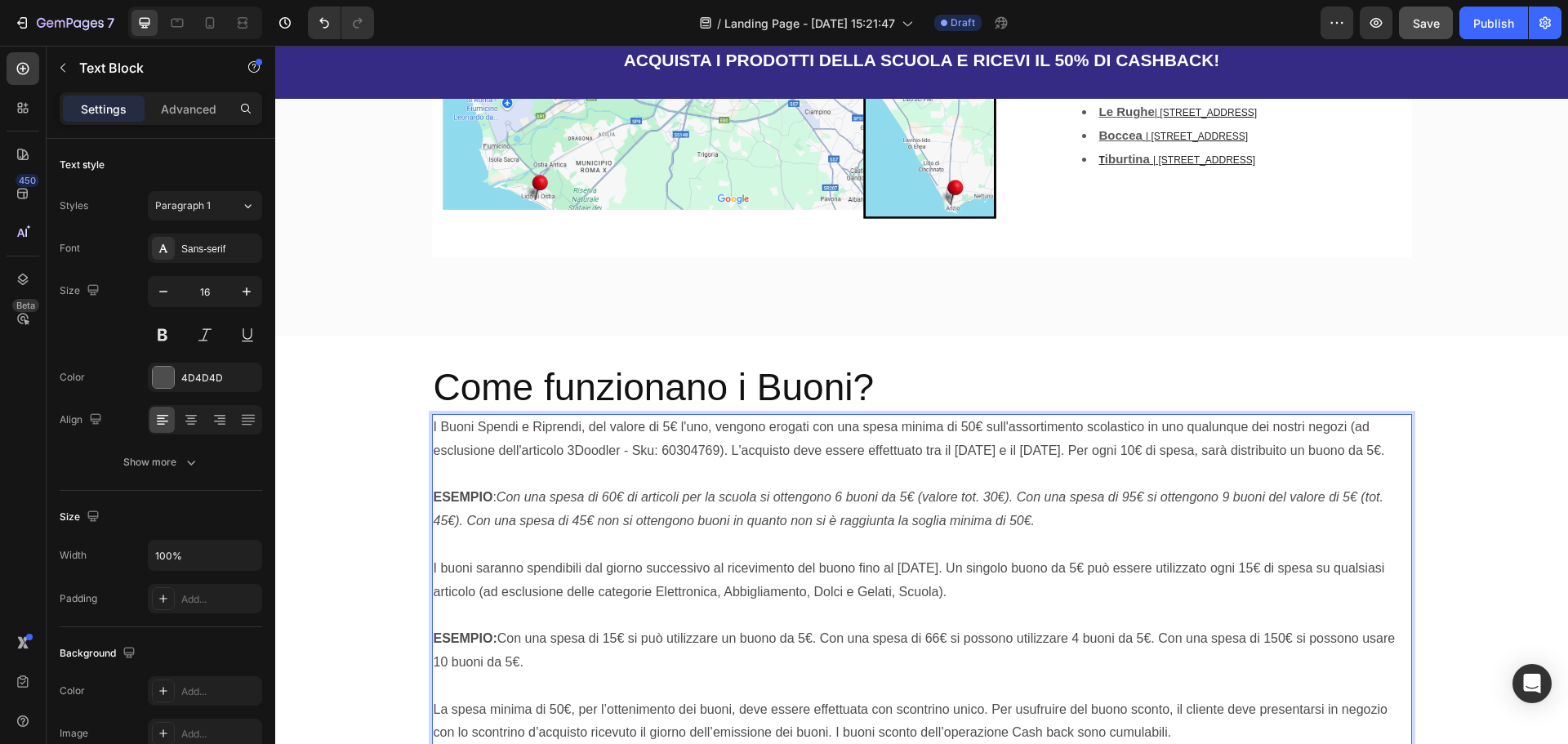
click at [500, 628] on p "ESEMPIO: Con una spesa di 15€ si può utilizzare un buono da 5€. Con una spesa d…" at bounding box center [921, 651] width 977 height 48
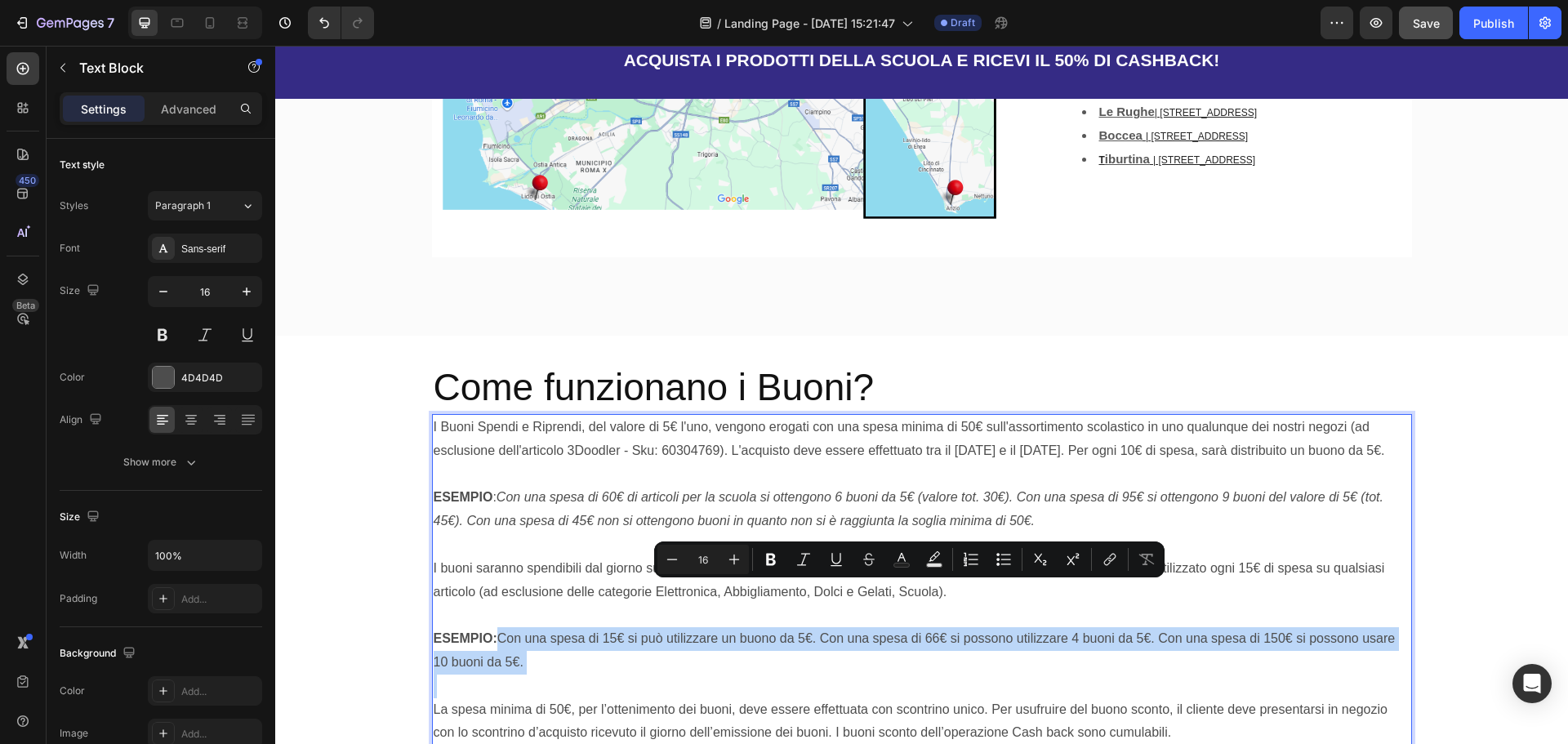
drag, startPoint x: 500, startPoint y: 591, endPoint x: 539, endPoint y: 612, distance: 44.3
click at [539, 628] on p "ESEMPIO: Con una spesa di 15€ si può utilizzare un buono da 5€. Con una spesa d…" at bounding box center [921, 651] width 977 height 48
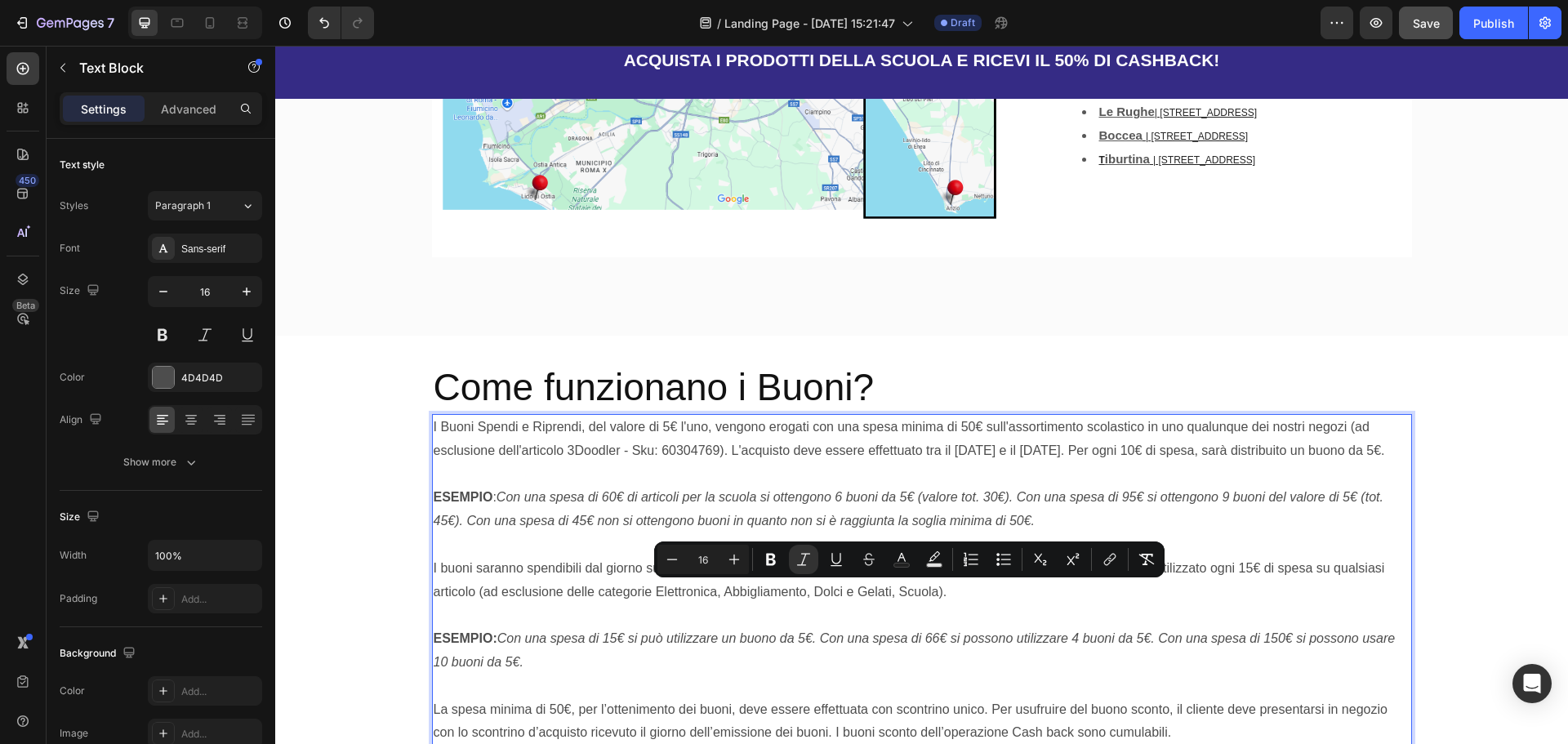
click at [571, 628] on p "ESEMPIO: Con una spesa di 15€ si può utilizzare un buono da 5€. Con una spesa d…" at bounding box center [921, 651] width 977 height 48
click at [684, 628] on p "ESEMPIO: Con una spesa di 15€ si può utilizzare un buono da 5€. Con una spesa d…" at bounding box center [921, 651] width 977 height 48
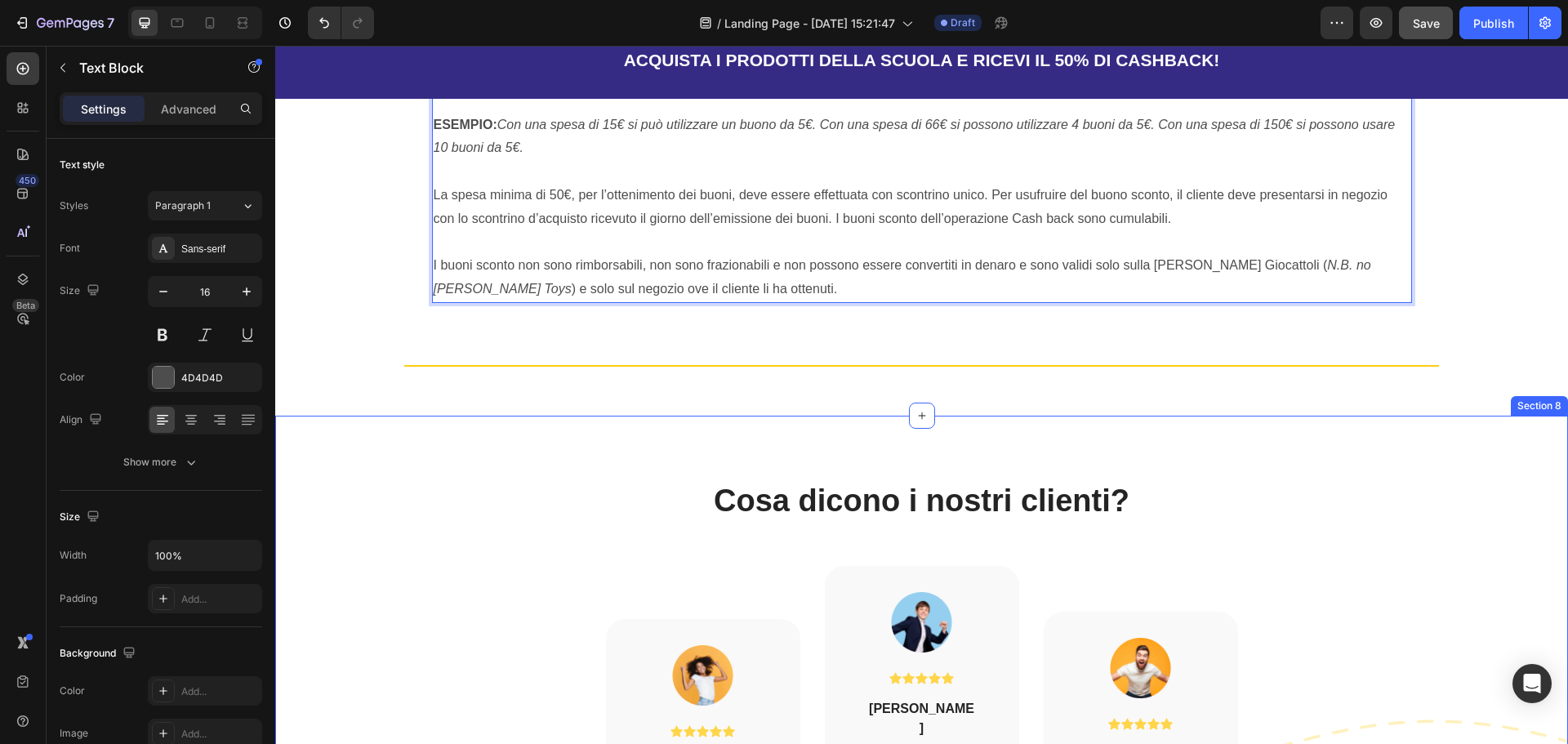
scroll to position [2686, 0]
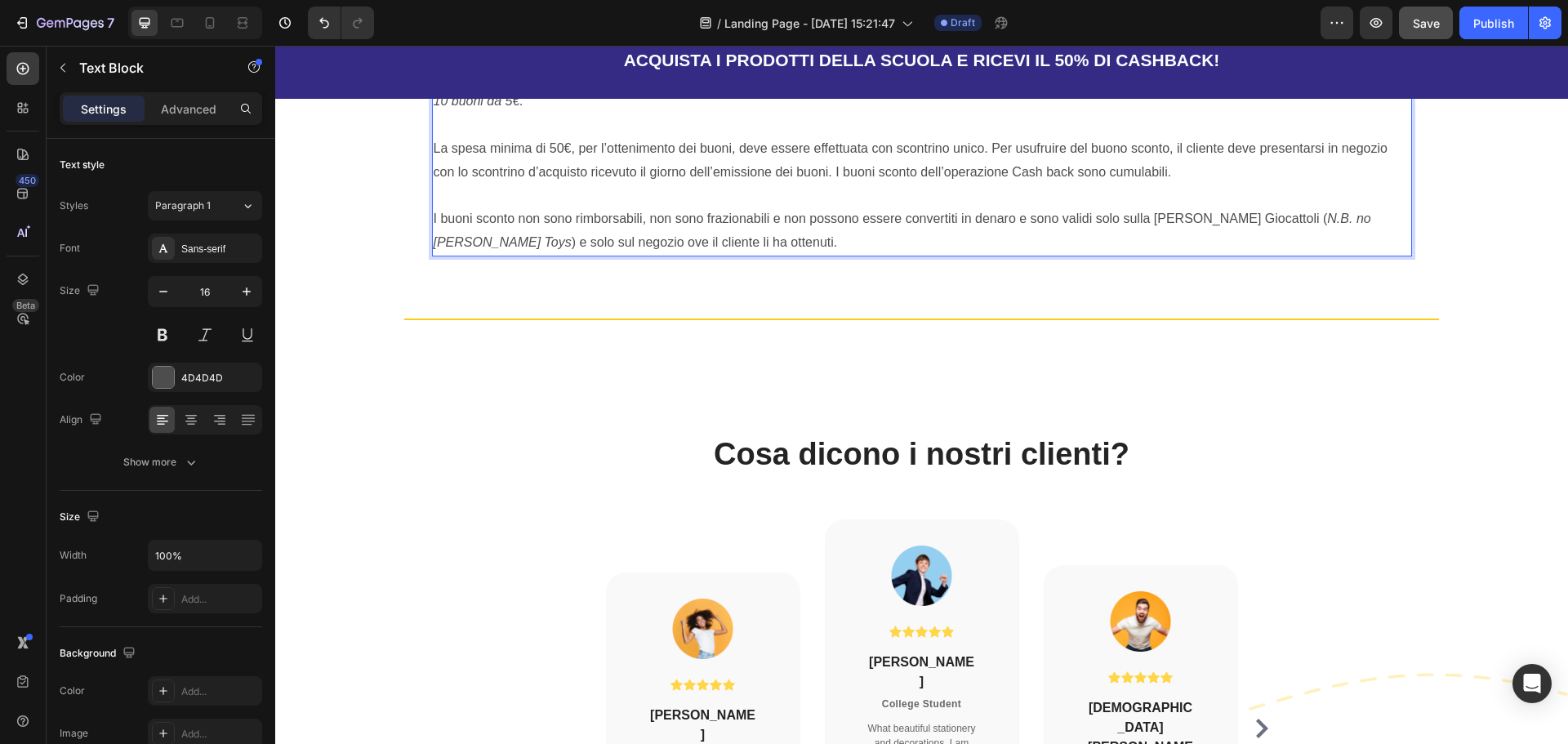
click at [756, 255] on p "I buoni sconto non sono rimborsabili, non sono frazionabili e non possono esser…" at bounding box center [921, 231] width 977 height 48
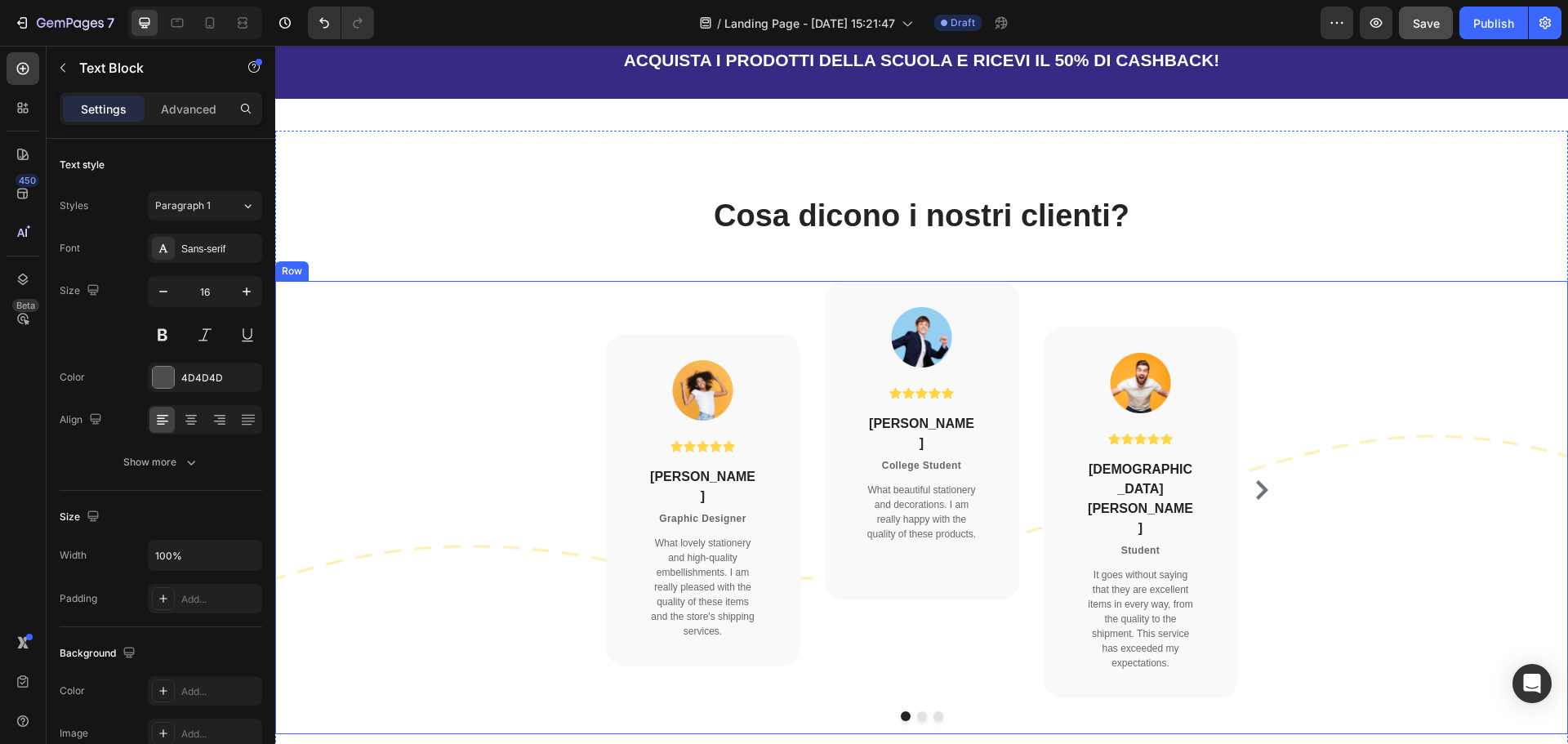
scroll to position [2931, 0]
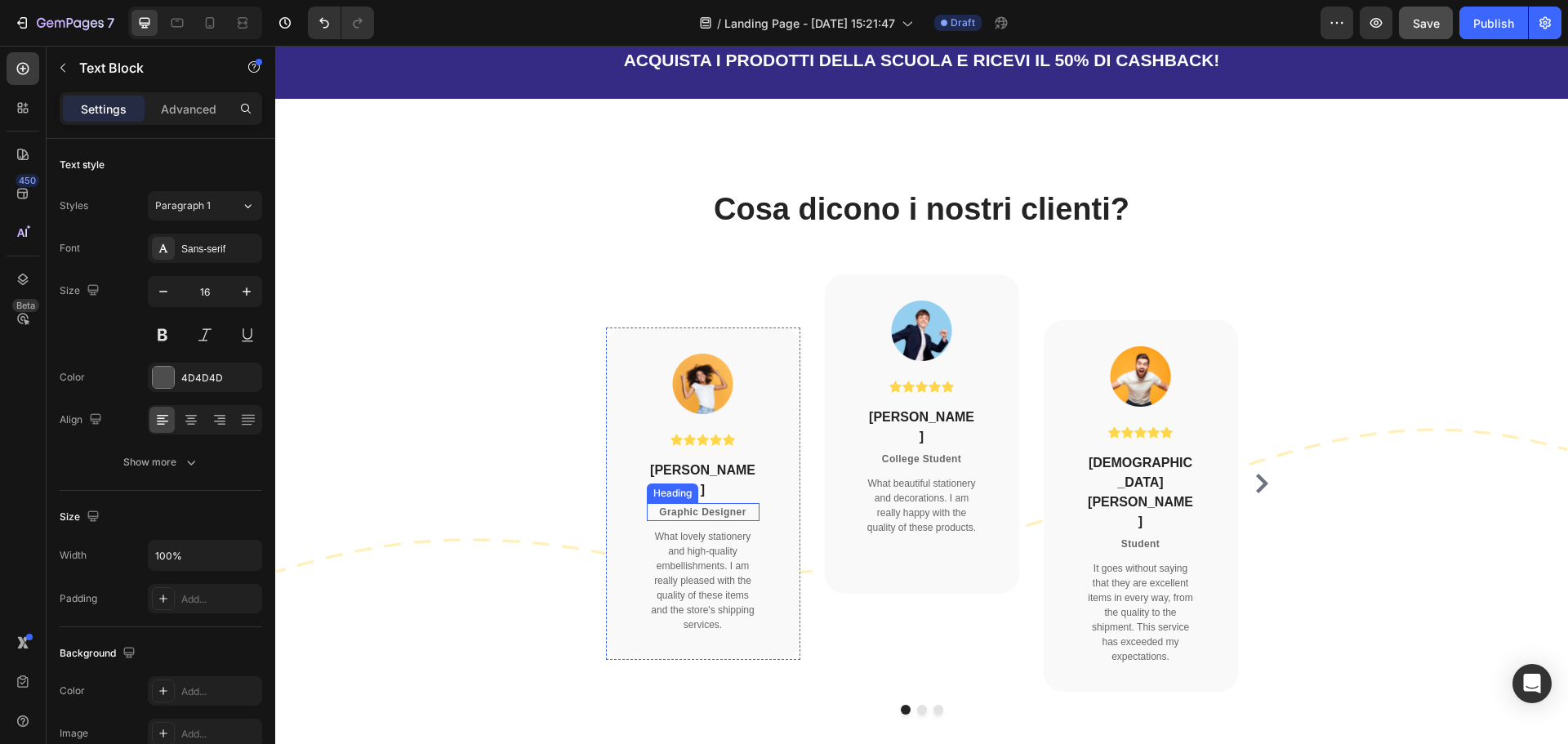
click at [690, 519] on p "Graphic Designer" at bounding box center [703, 512] width 109 height 15
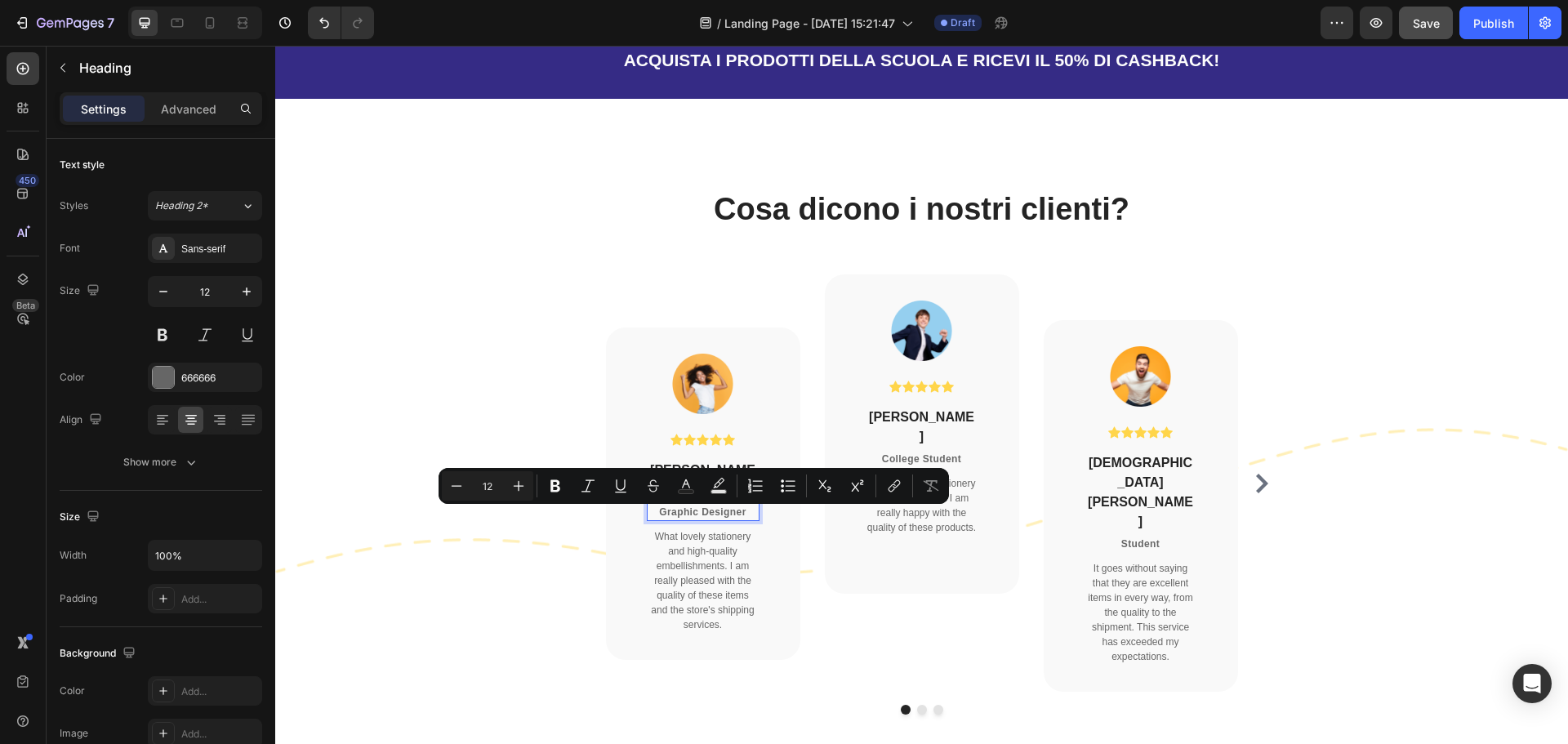
click at [734, 516] on p "Graphic Designer" at bounding box center [703, 512] width 109 height 15
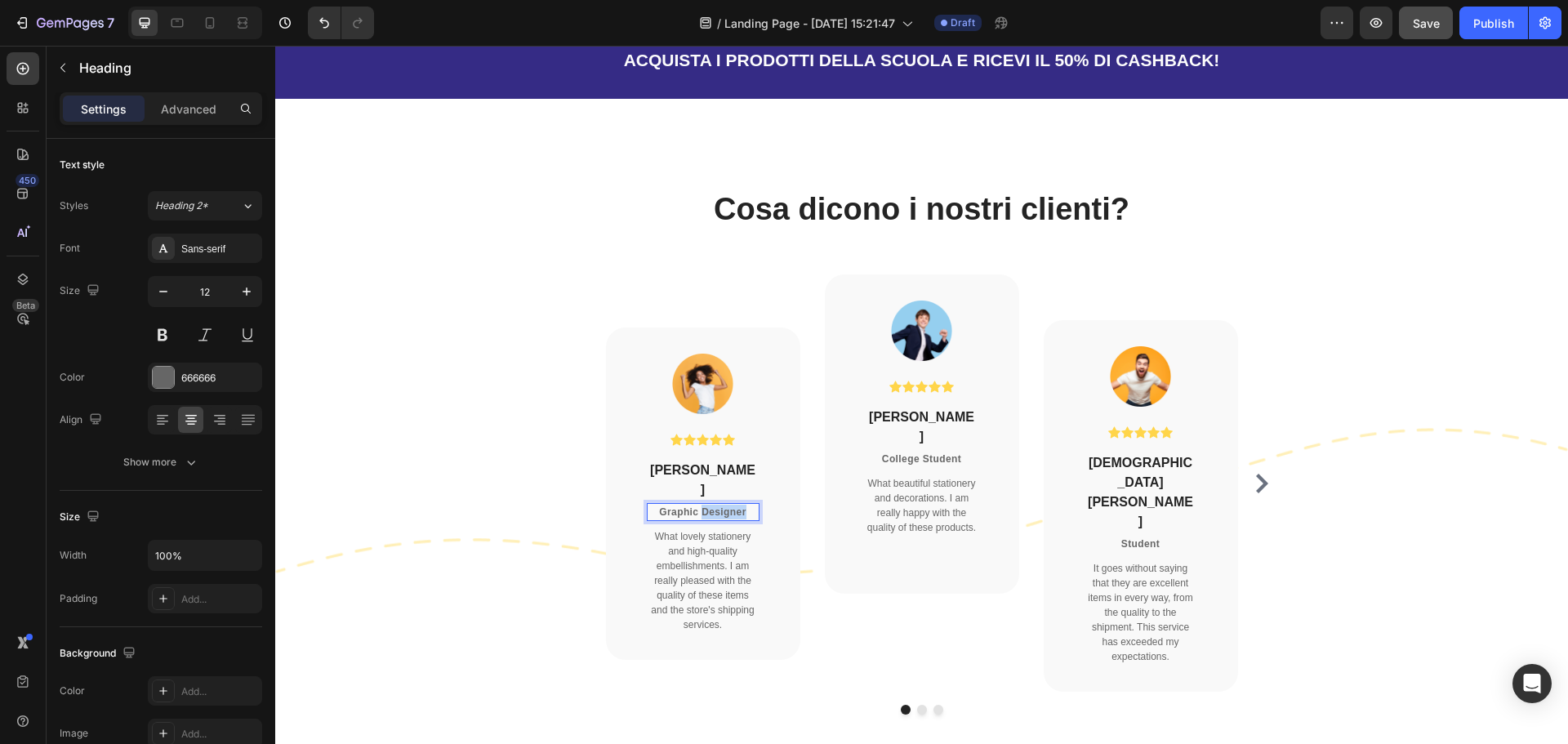
click at [734, 516] on p "Graphic Designer" at bounding box center [703, 512] width 109 height 15
click at [728, 563] on p "What lovely stationery and high-quality embellishments. I am really pleased wit…" at bounding box center [703, 581] width 109 height 103
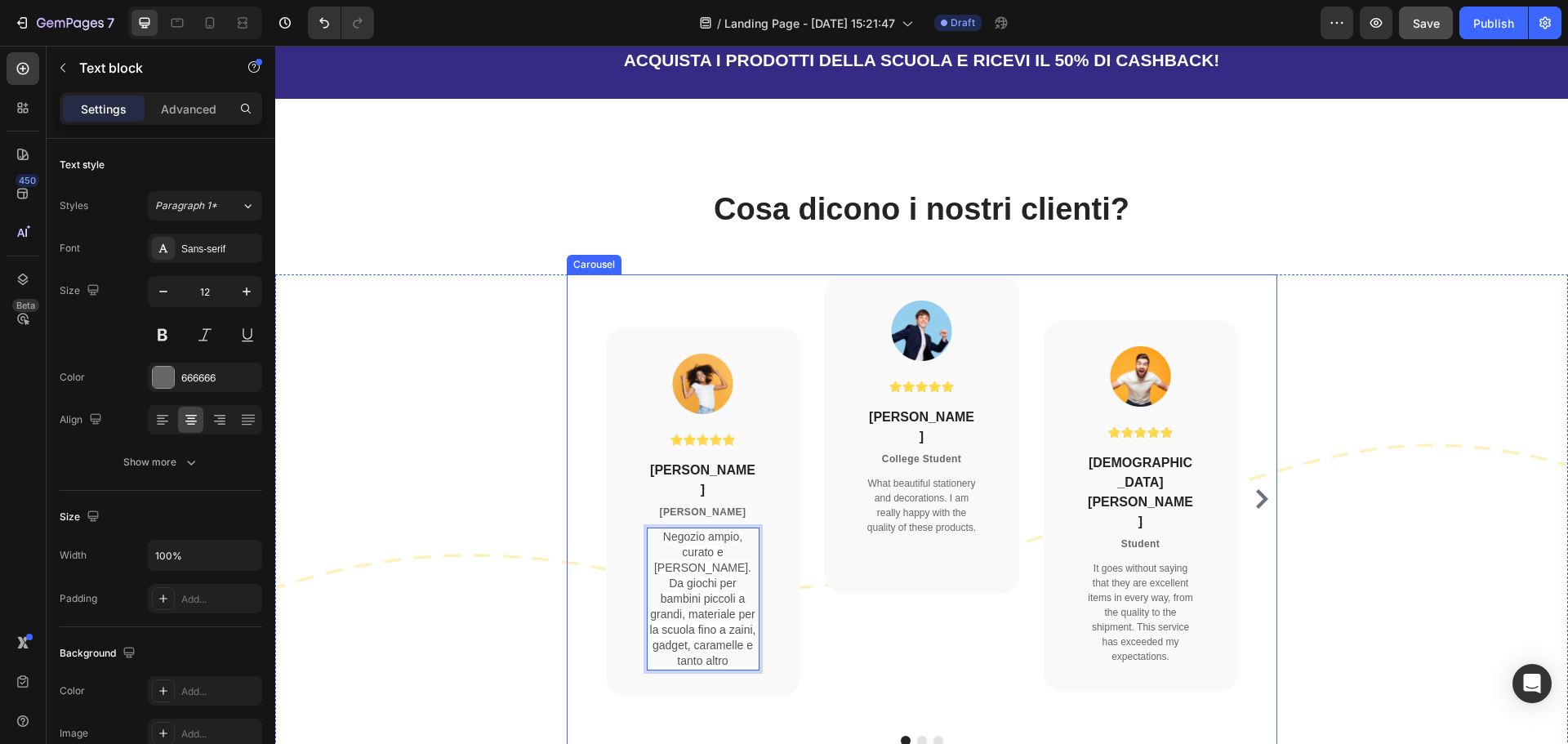
click at [909, 650] on div "Image Icon Icon Icon Icon Icon Icon List Hoz [PERSON_NAME] Heading College Stud…" at bounding box center [922, 499] width 194 height 448
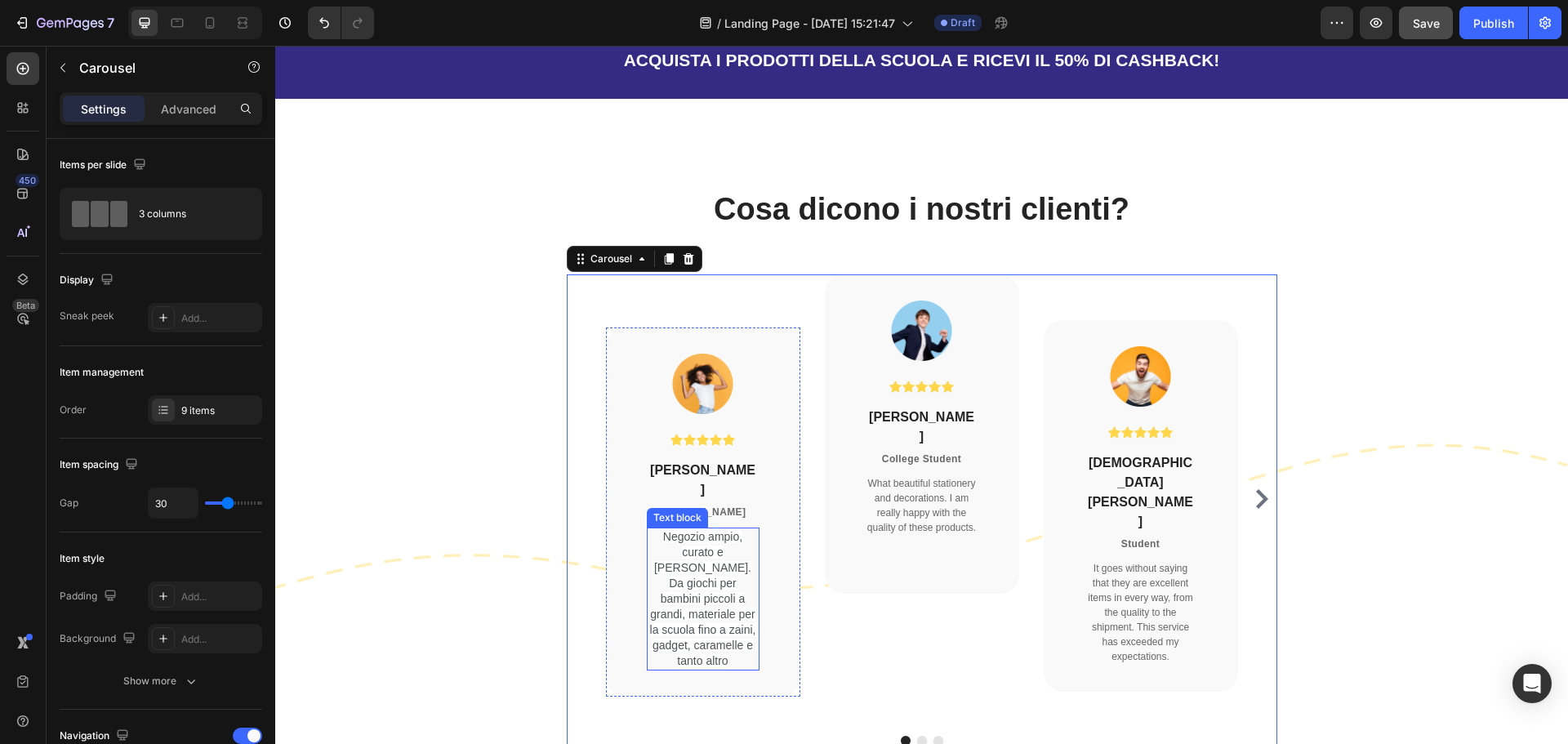
click at [706, 615] on span "Negozio ampio, curato e [PERSON_NAME]. Da giochi per bambini piccoli a grandi, …" at bounding box center [703, 598] width 106 height 137
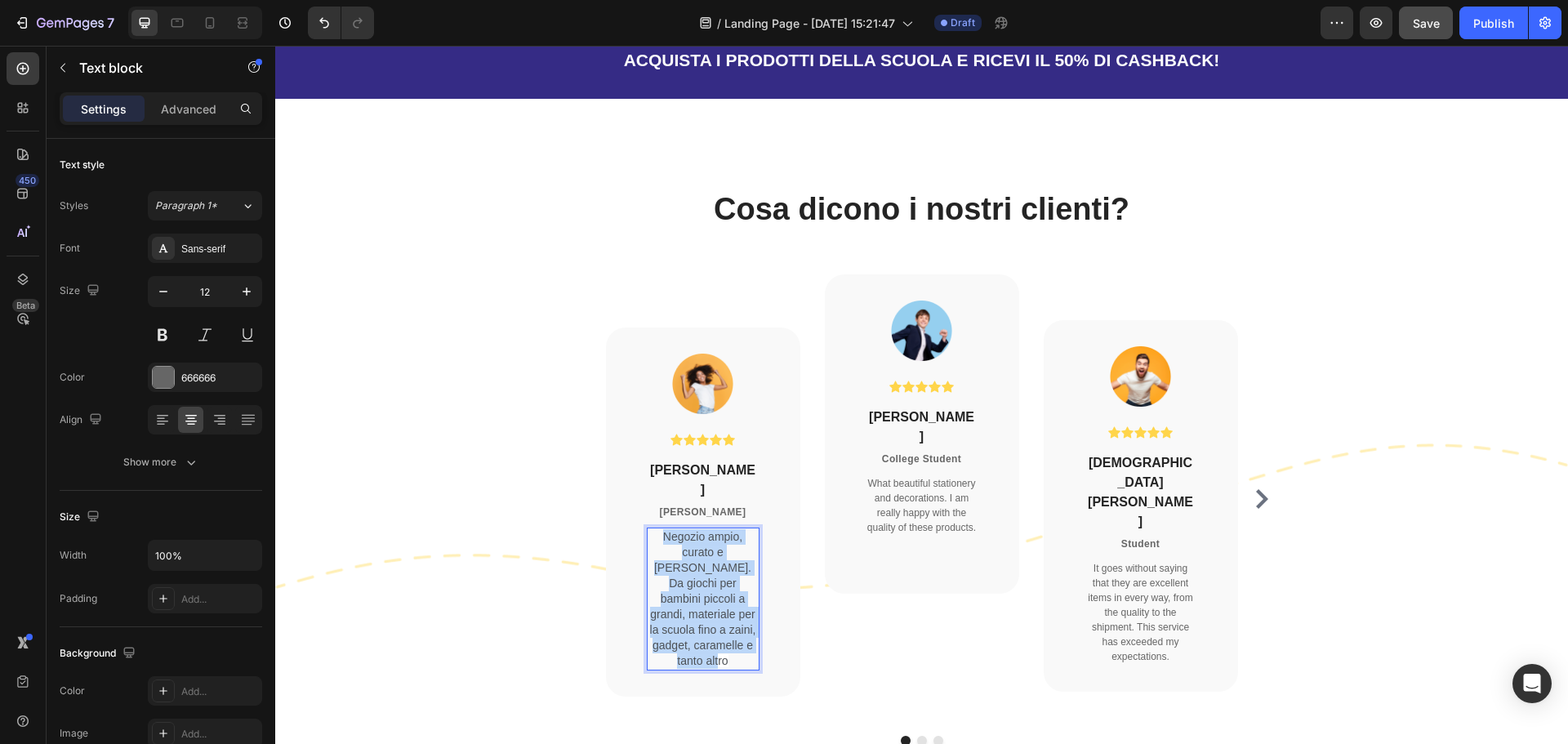
click at [706, 615] on span "Negozio ampio, curato e [PERSON_NAME]. Da giochi per bambini piccoli a grandi, …" at bounding box center [703, 598] width 106 height 137
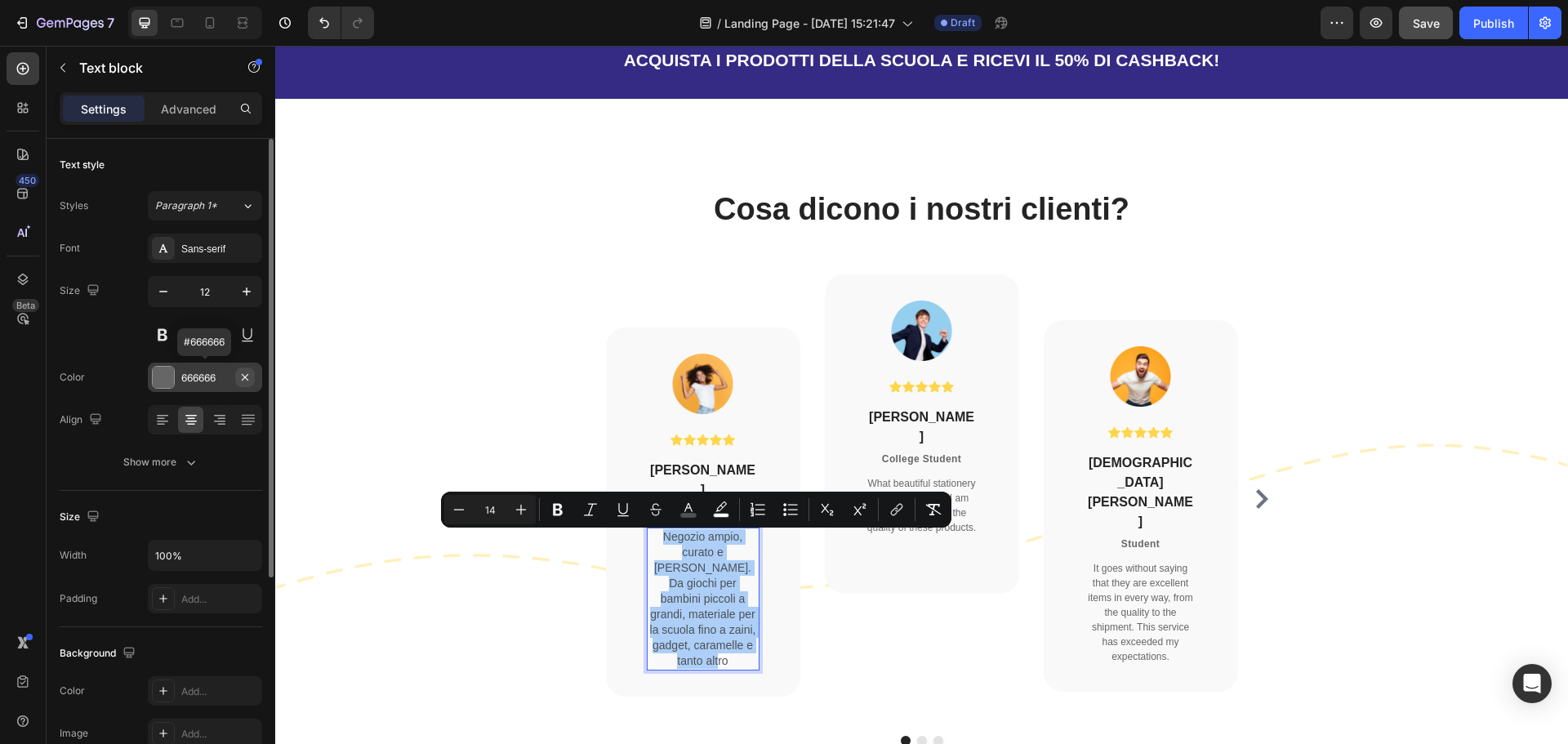
click at [251, 378] on button "button" at bounding box center [244, 377] width 20 height 20
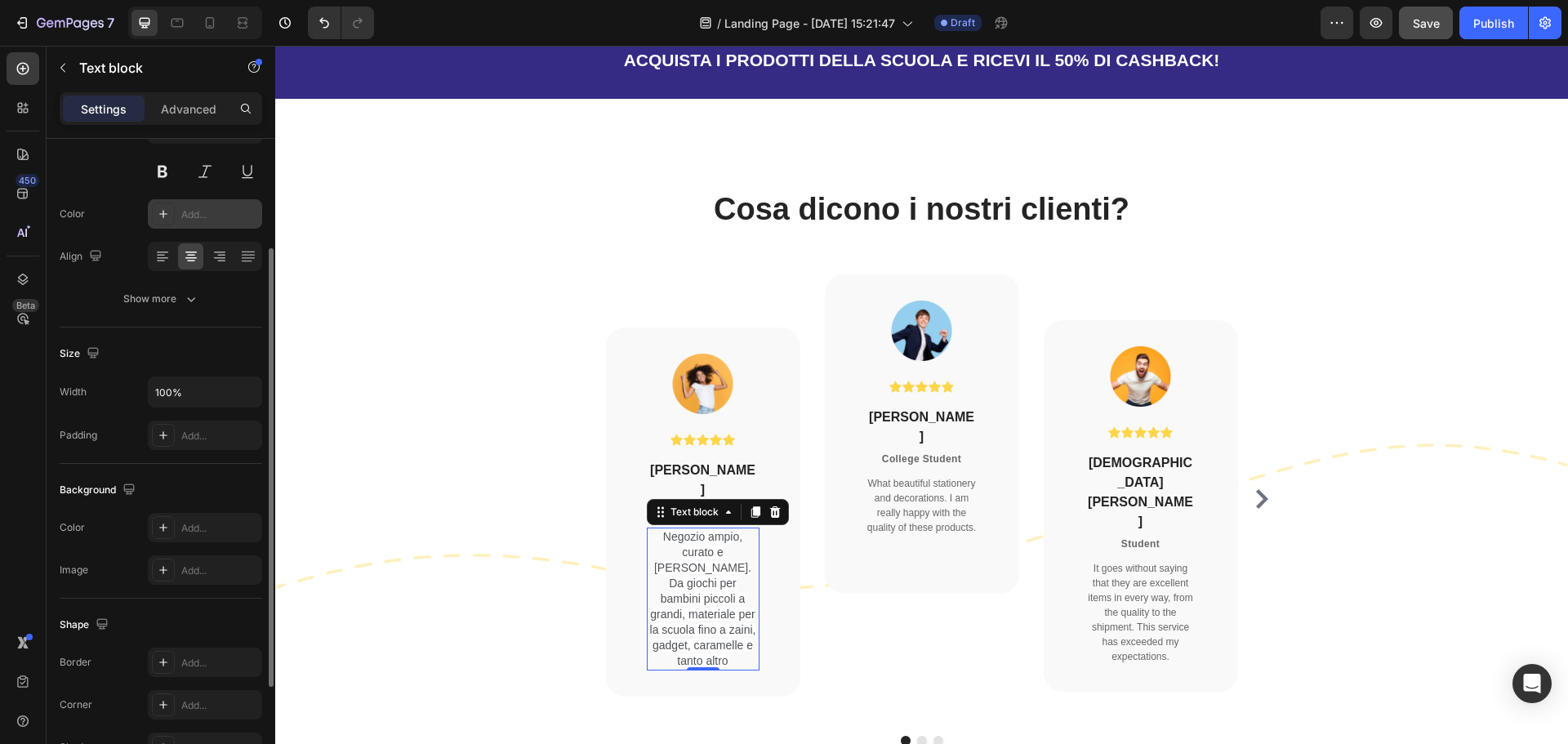
scroll to position [317, 0]
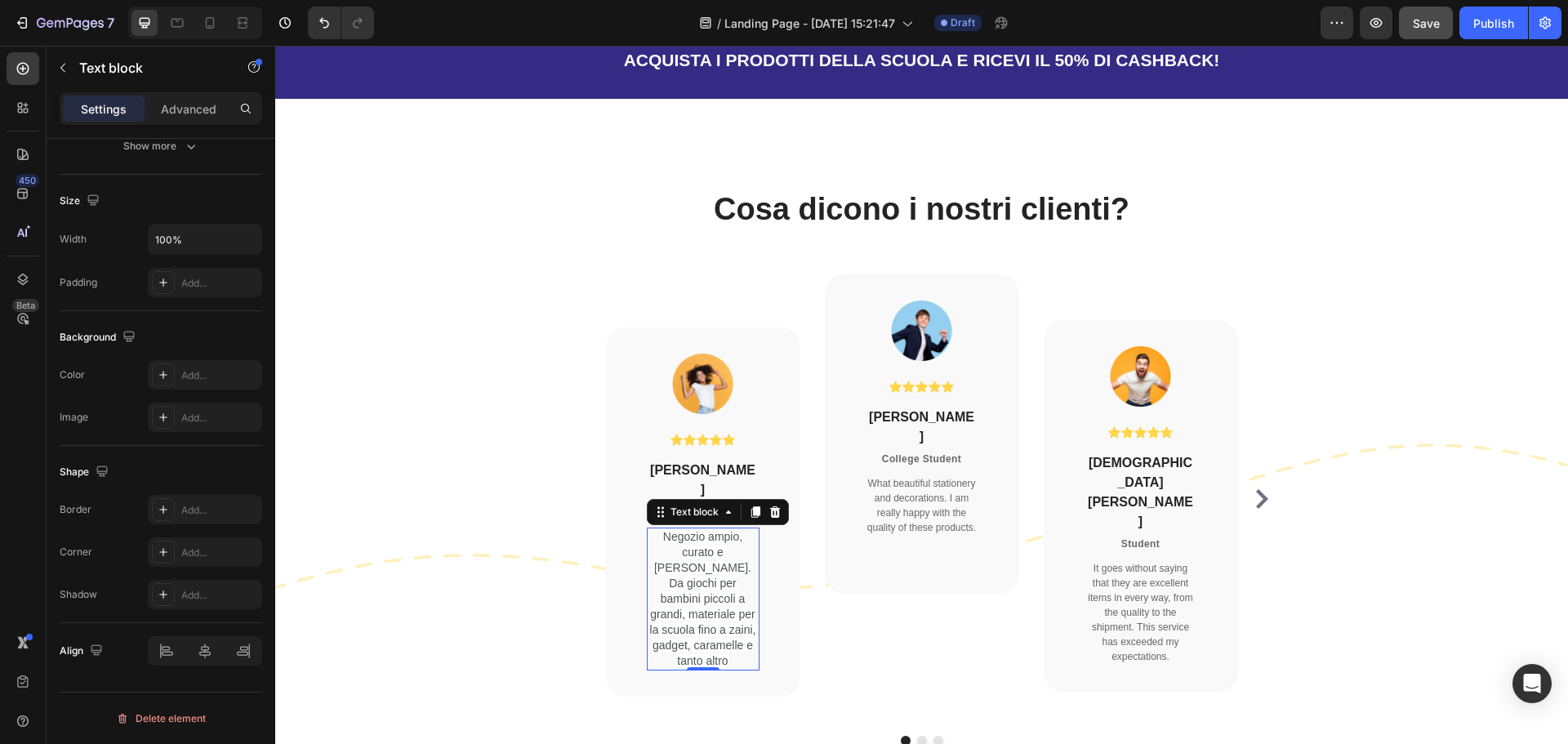
click at [680, 551] on span "Negozio ampio, curato e [PERSON_NAME]. Da giochi per bambini piccoli a grandi, …" at bounding box center [703, 598] width 106 height 137
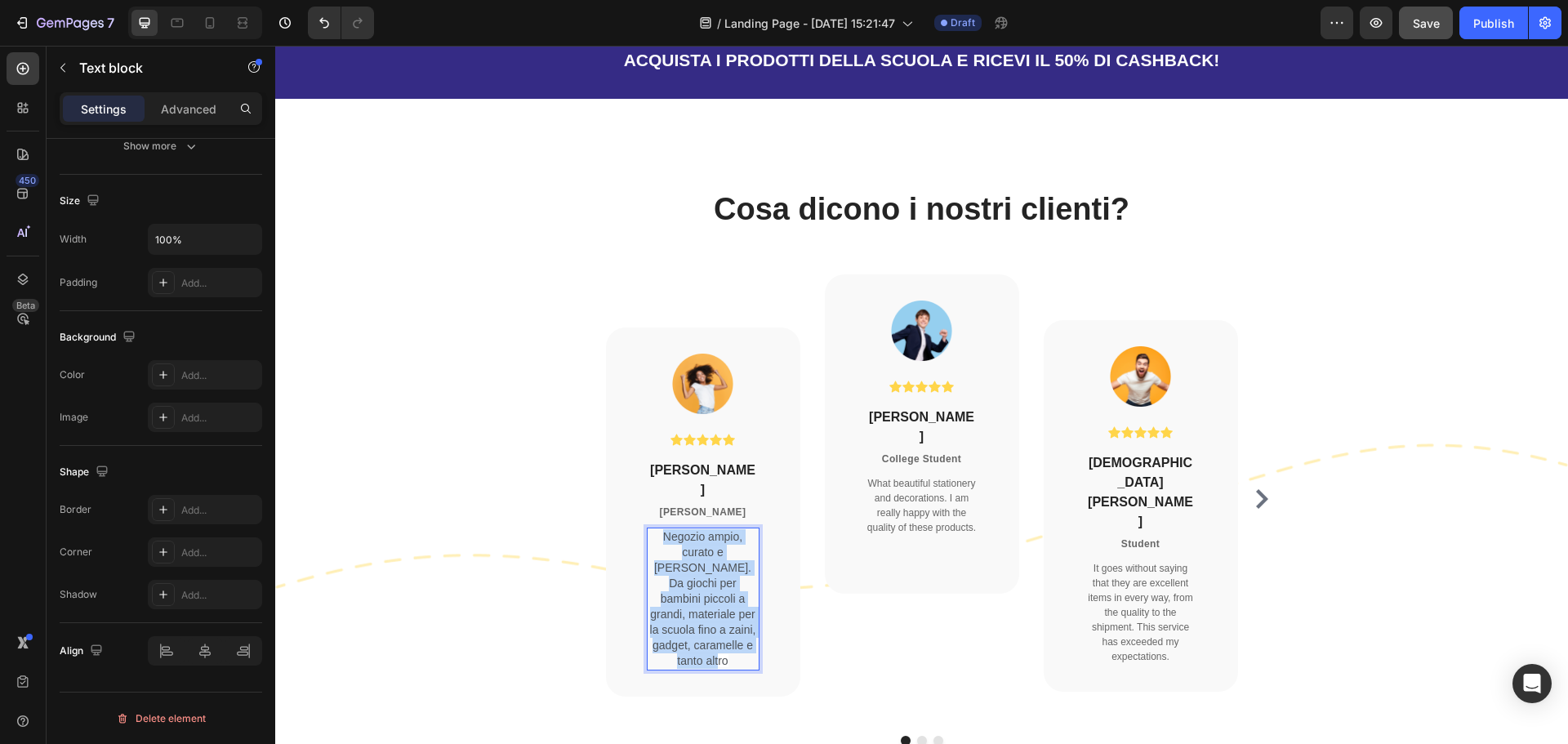
click at [680, 551] on span "Negozio ampio, curato e [PERSON_NAME]. Da giochi per bambini piccoli a grandi, …" at bounding box center [703, 598] width 106 height 137
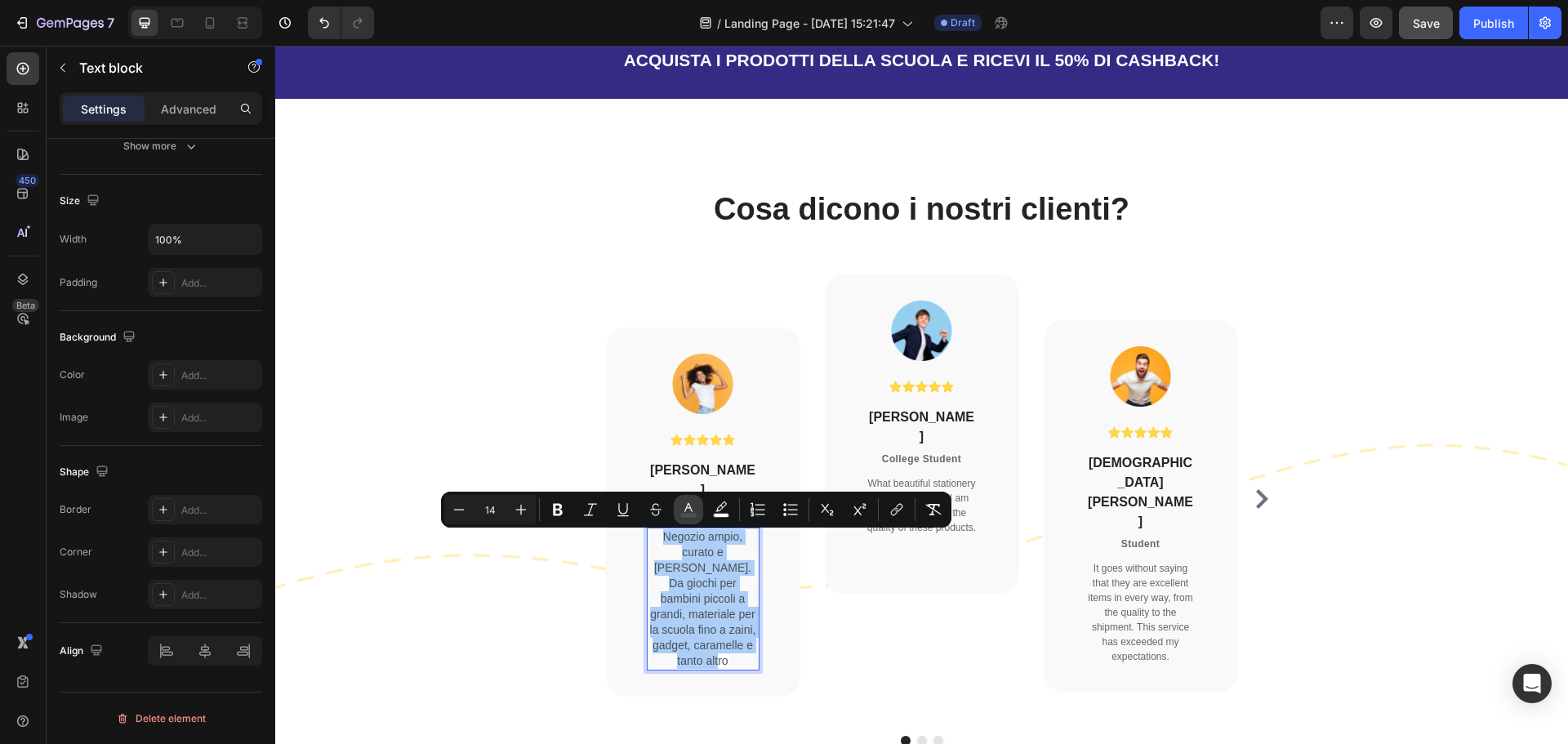
click at [693, 515] on rect "Editor contextual toolbar" at bounding box center [689, 516] width 16 height 4
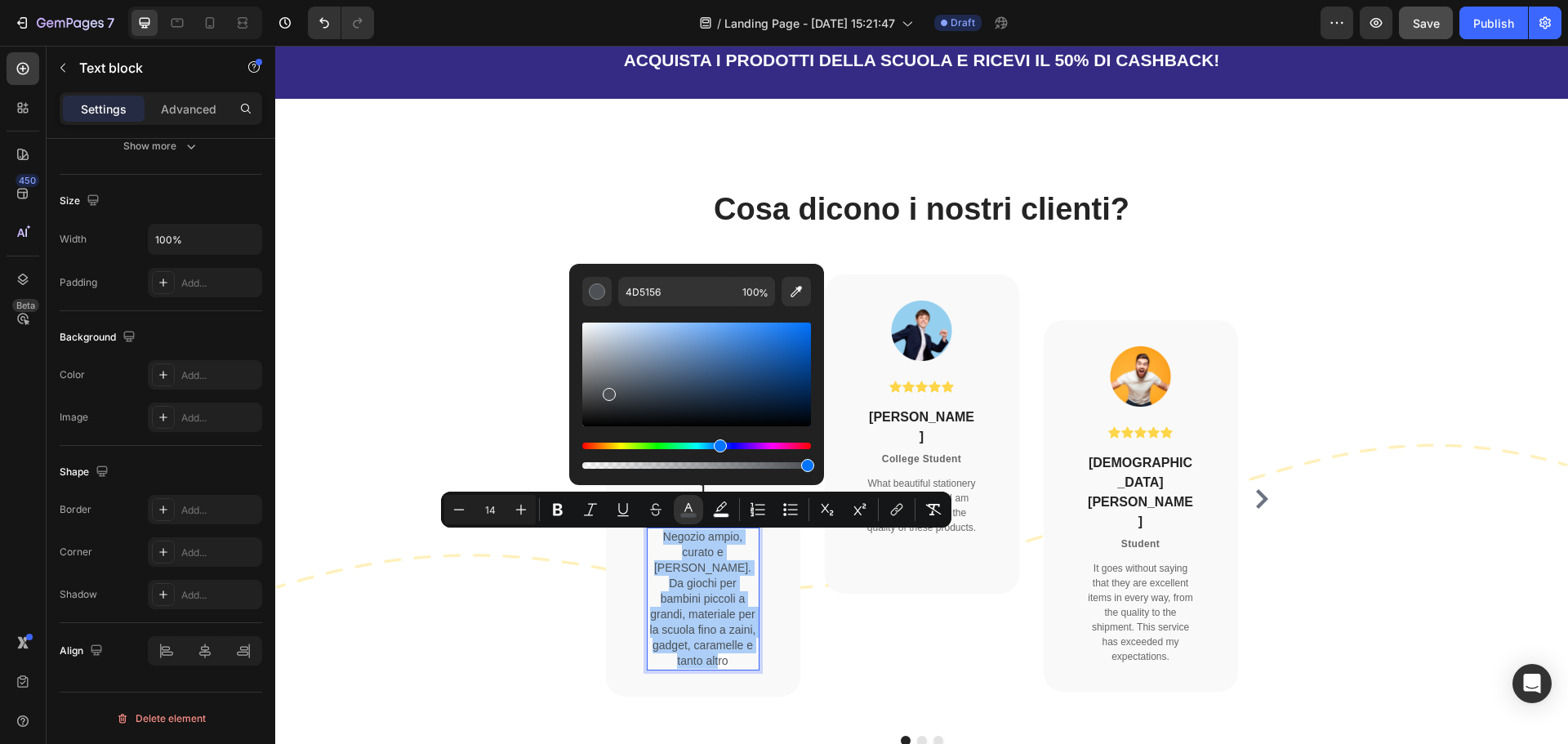
drag, startPoint x: 880, startPoint y: 438, endPoint x: 528, endPoint y: 485, distance: 355.1
type input "1C1C1C"
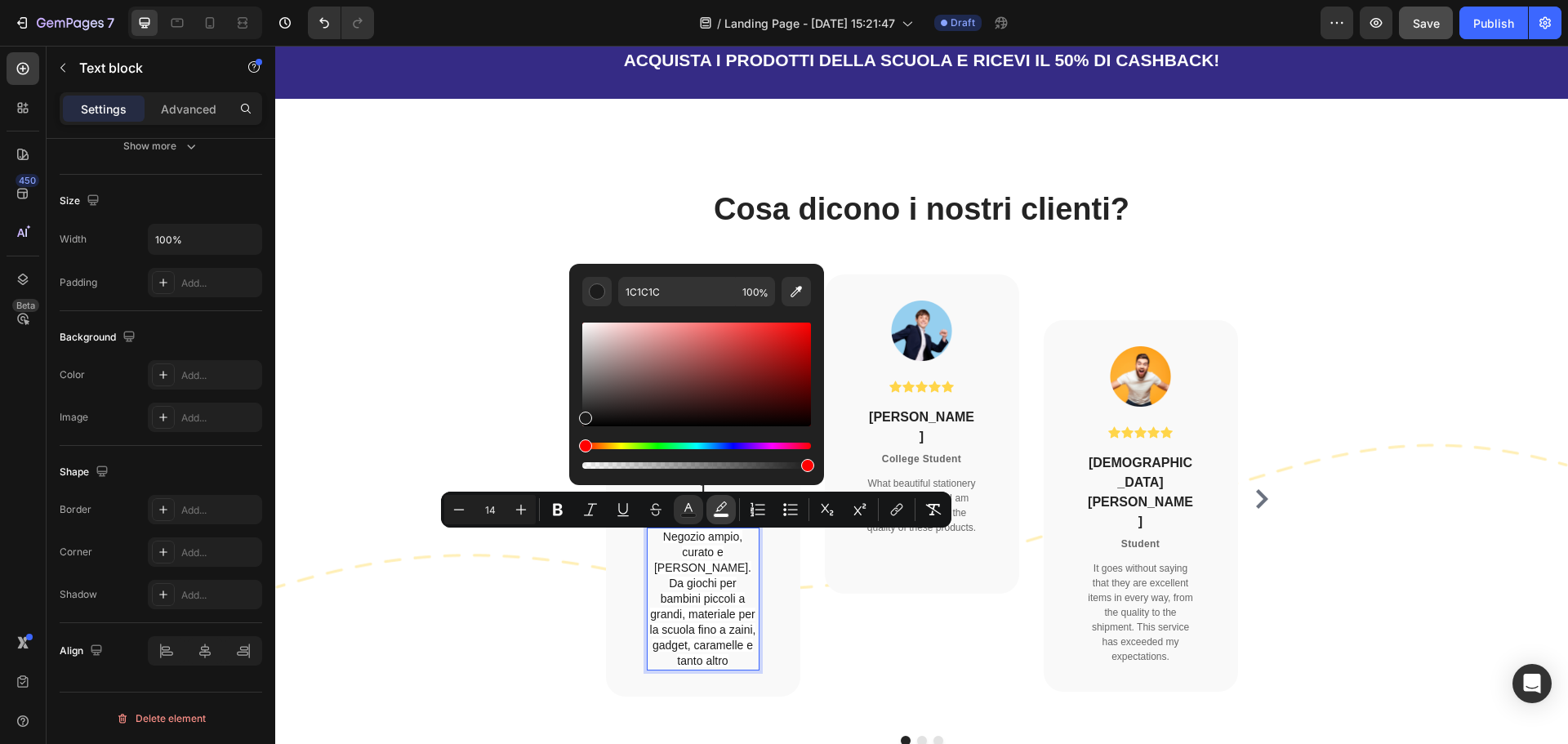
click at [717, 519] on button "color" at bounding box center [721, 510] width 29 height 29
type input "FFFFFF"
drag, startPoint x: 583, startPoint y: 328, endPoint x: 628, endPoint y: 342, distance: 47.1
click at [621, 336] on div "Editor contextual toolbar" at bounding box center [615, 338] width 13 height 13
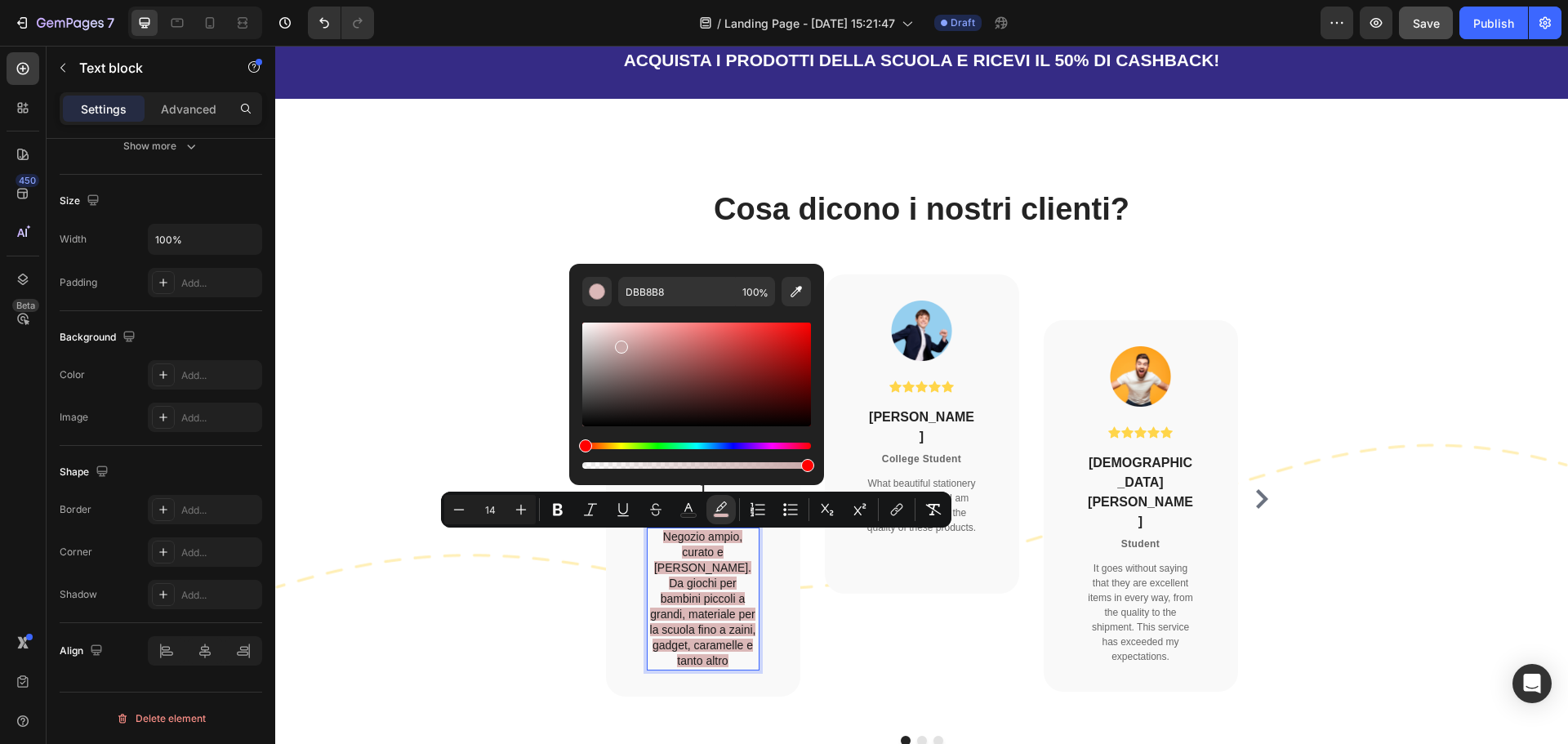
click at [621, 344] on div "Editor contextual toolbar" at bounding box center [621, 347] width 13 height 13
drag, startPoint x: 594, startPoint y: 330, endPoint x: 569, endPoint y: 322, distance: 26.2
click at [569, 323] on div "C9A9A9 100 %" at bounding box center [697, 368] width 255 height 208
click at [586, 360] on div "Editor contextual toolbar" at bounding box center [697, 375] width 229 height 104
click at [582, 346] on div "Editor contextual toolbar" at bounding box center [697, 375] width 229 height 104
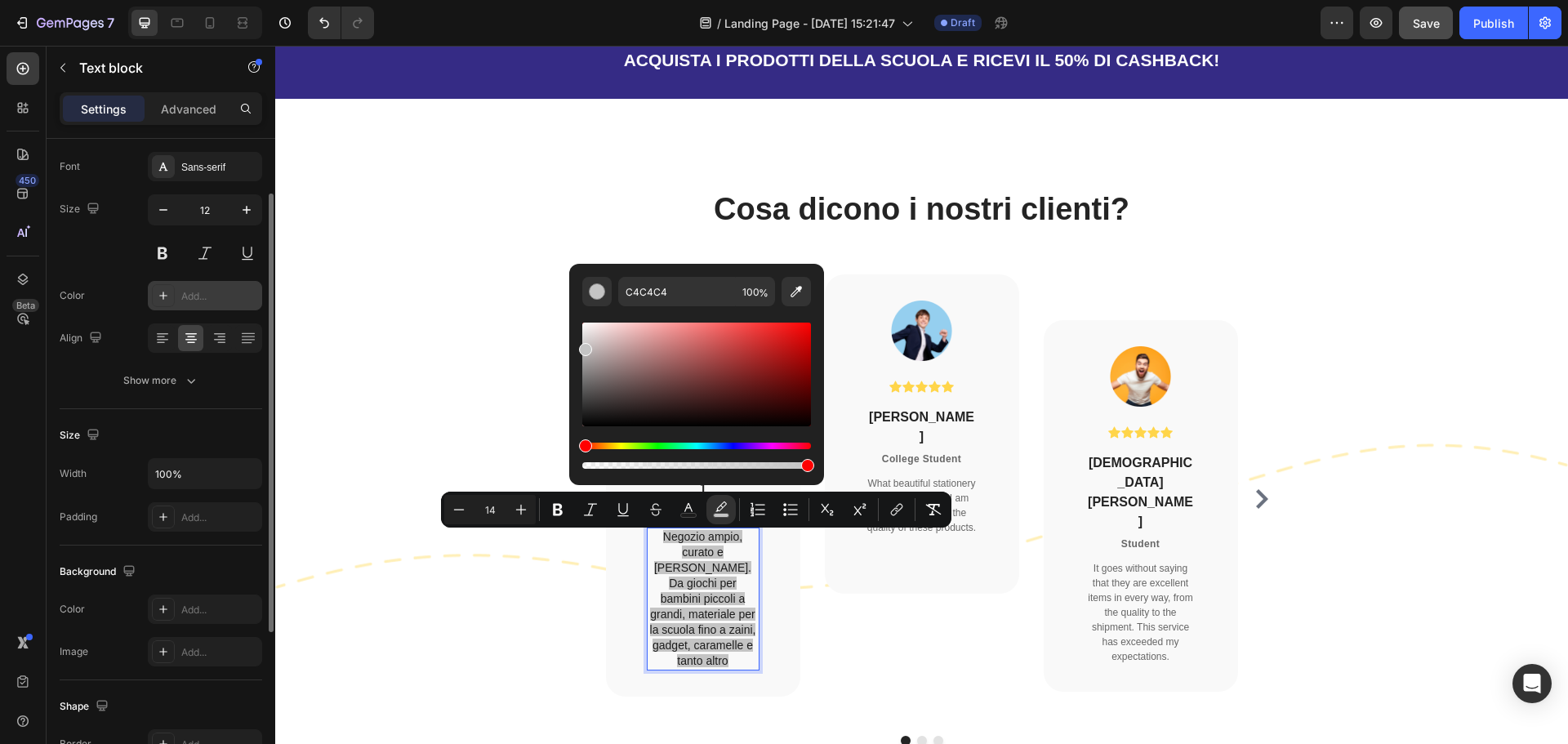
scroll to position [0, 0]
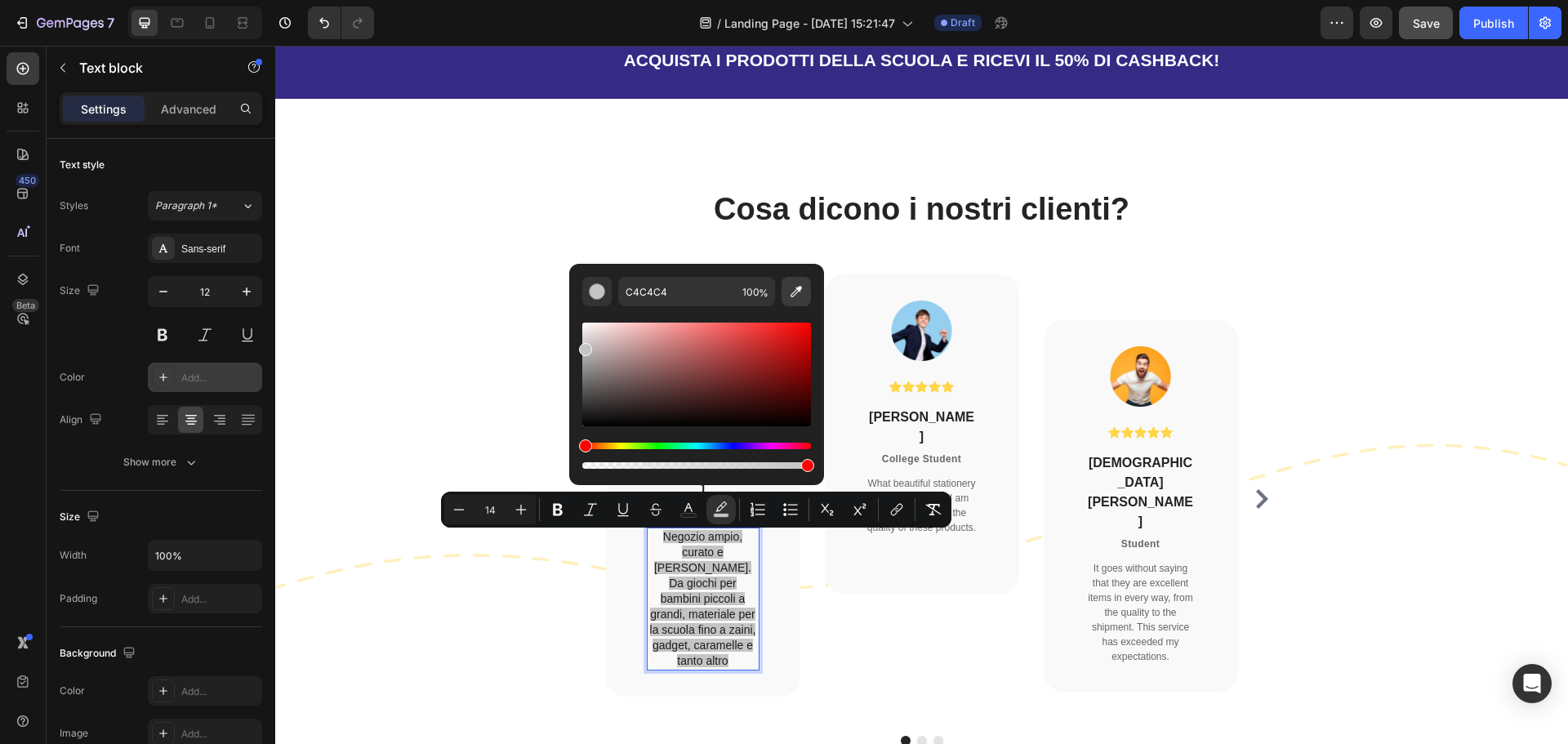
click at [795, 295] on icon "Editor contextual toolbar" at bounding box center [796, 291] width 11 height 11
type input "F9F9F9"
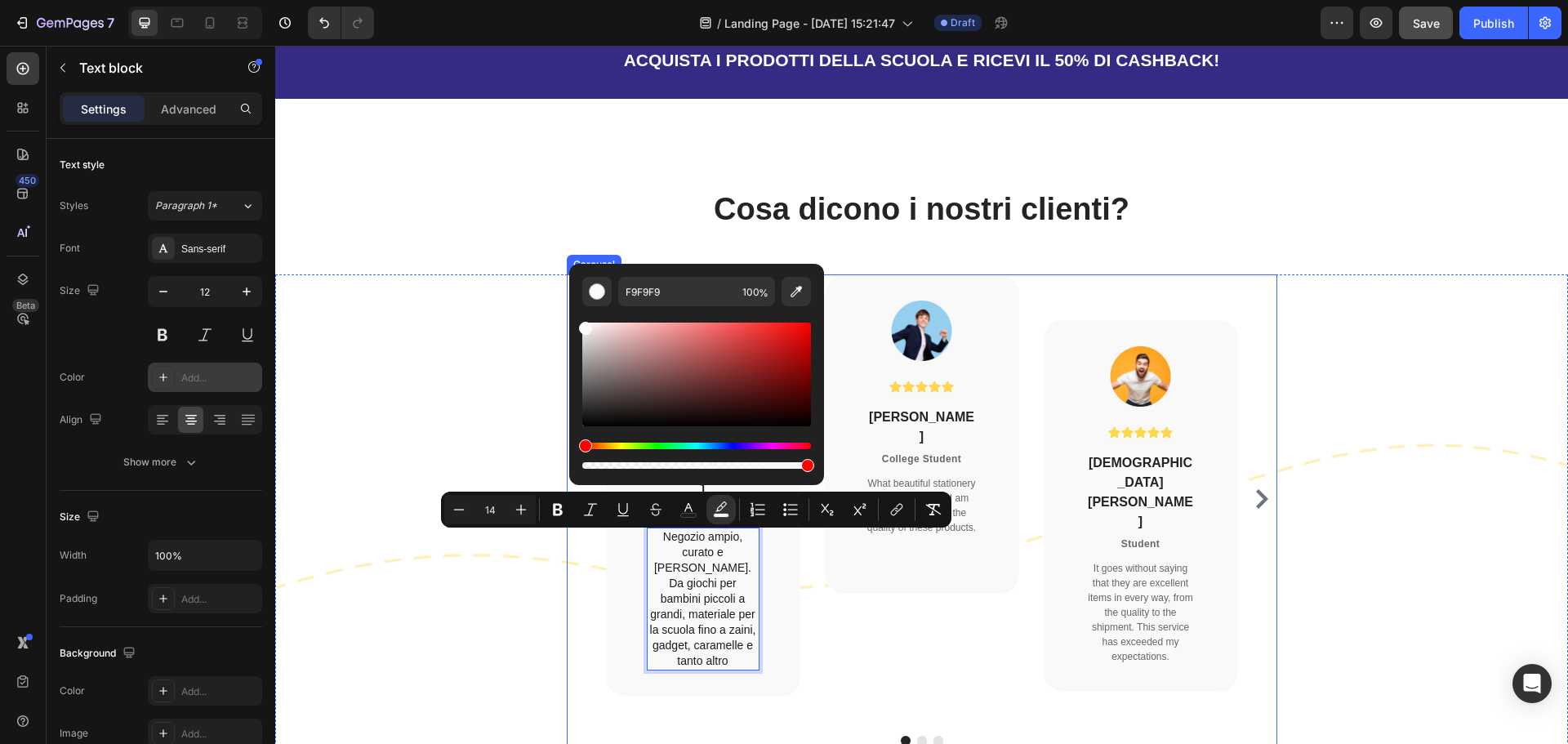
click at [962, 642] on div "Image Icon Icon Icon Icon Icon Icon List Hoz [PERSON_NAME] Heading College Stud…" at bounding box center [922, 499] width 194 height 448
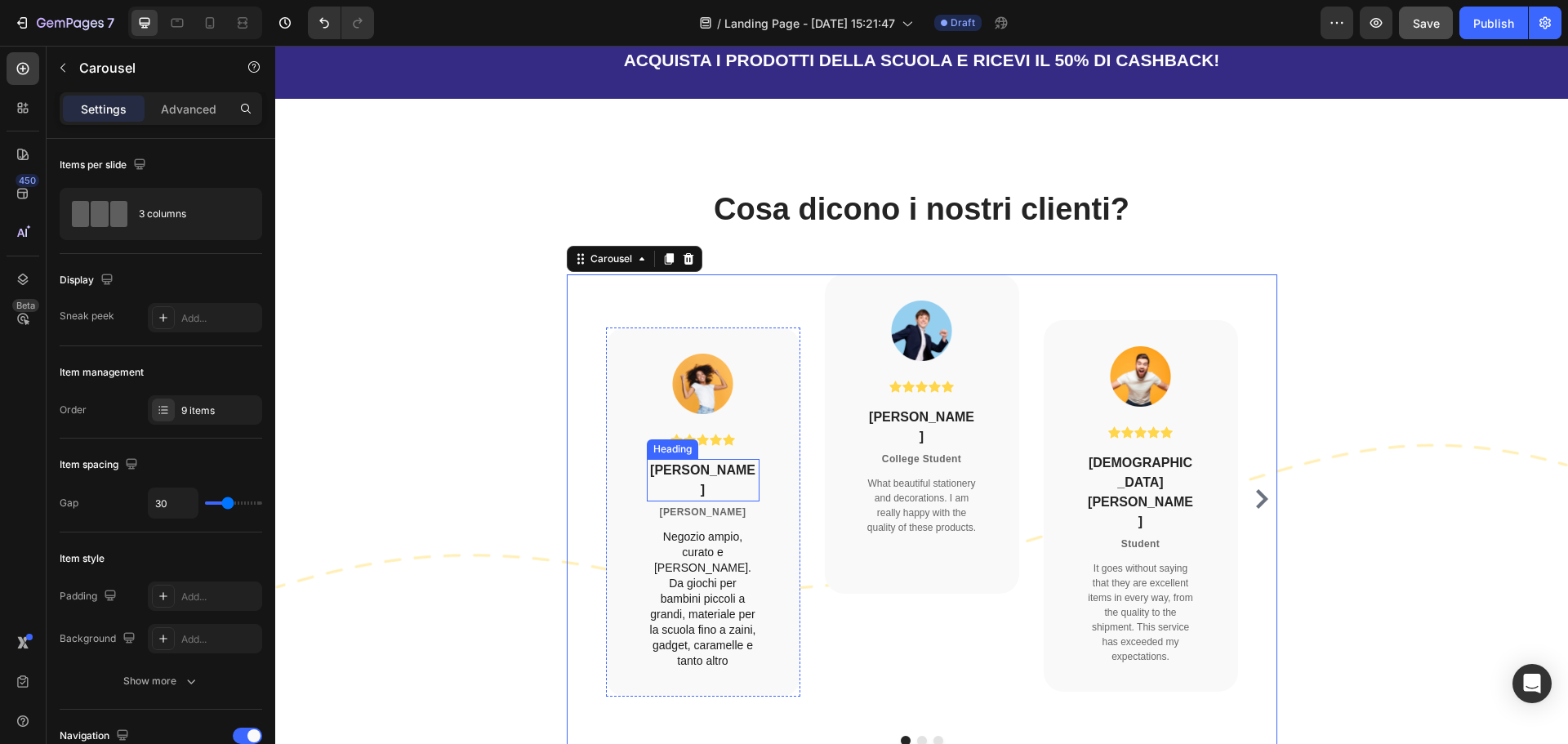
click at [721, 500] on p "[PERSON_NAME]" at bounding box center [703, 480] width 109 height 39
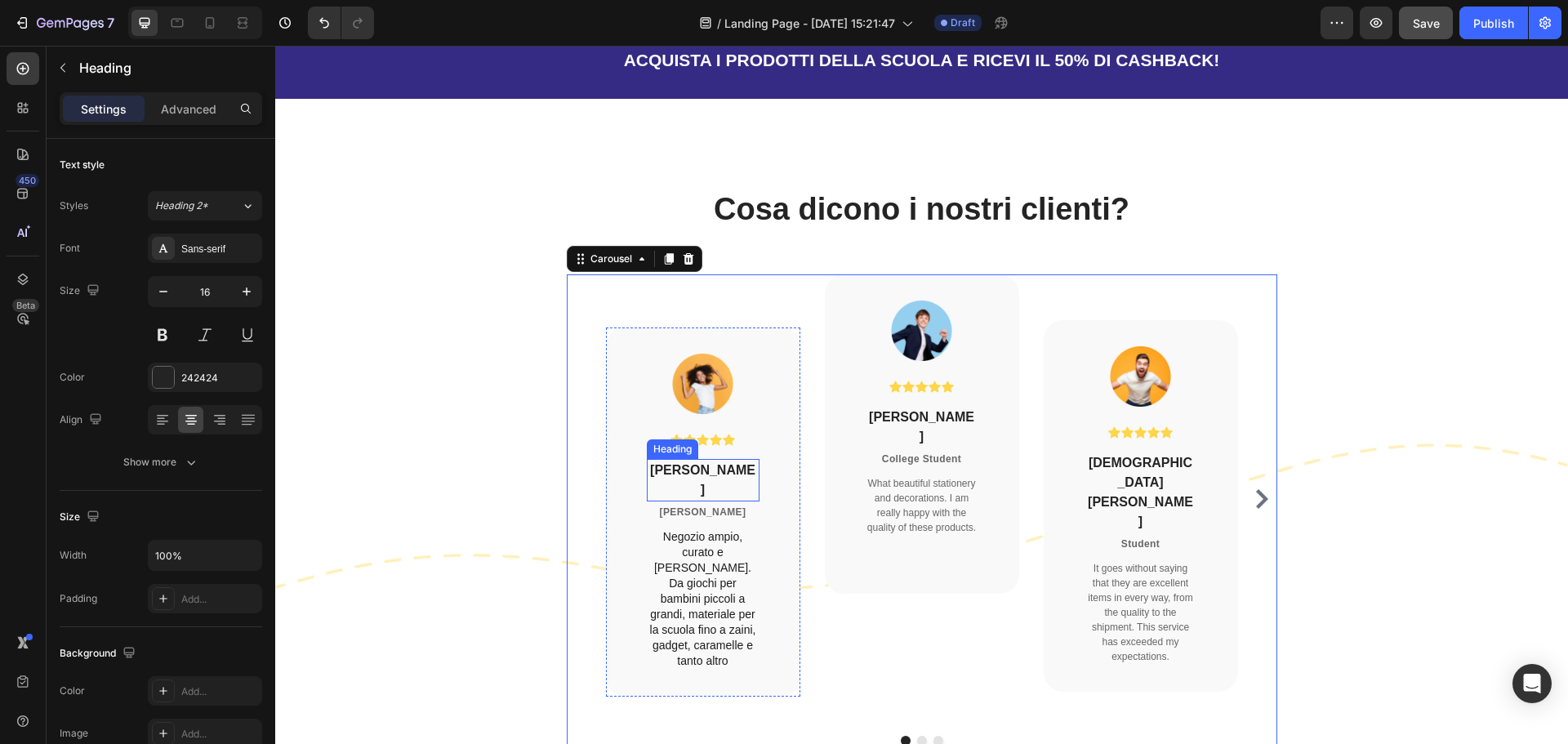
click at [721, 500] on p "[PERSON_NAME]" at bounding box center [703, 480] width 109 height 39
click at [699, 512] on p "[PERSON_NAME]" at bounding box center [703, 512] width 109 height 15
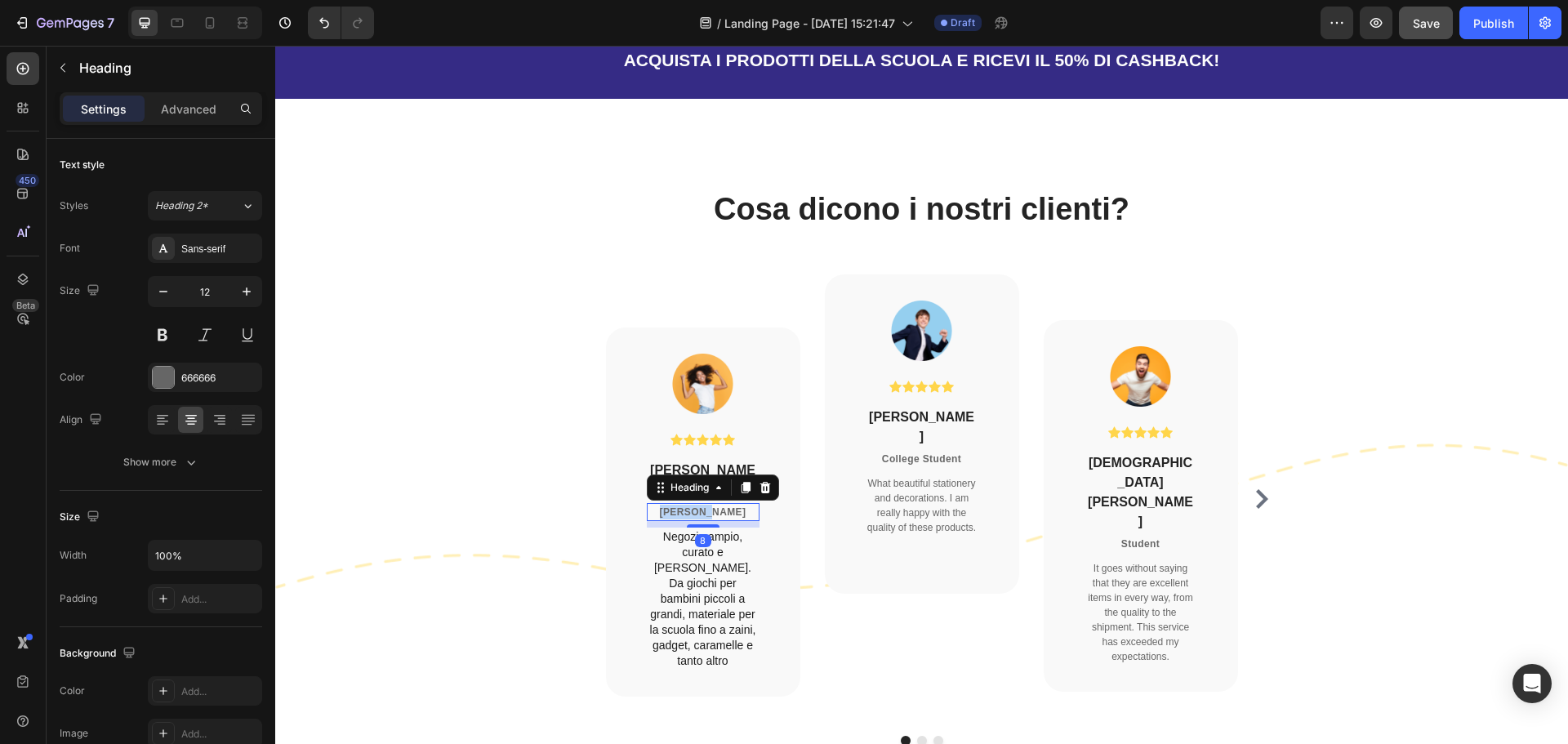
click at [699, 512] on p "[PERSON_NAME]" at bounding box center [703, 512] width 109 height 15
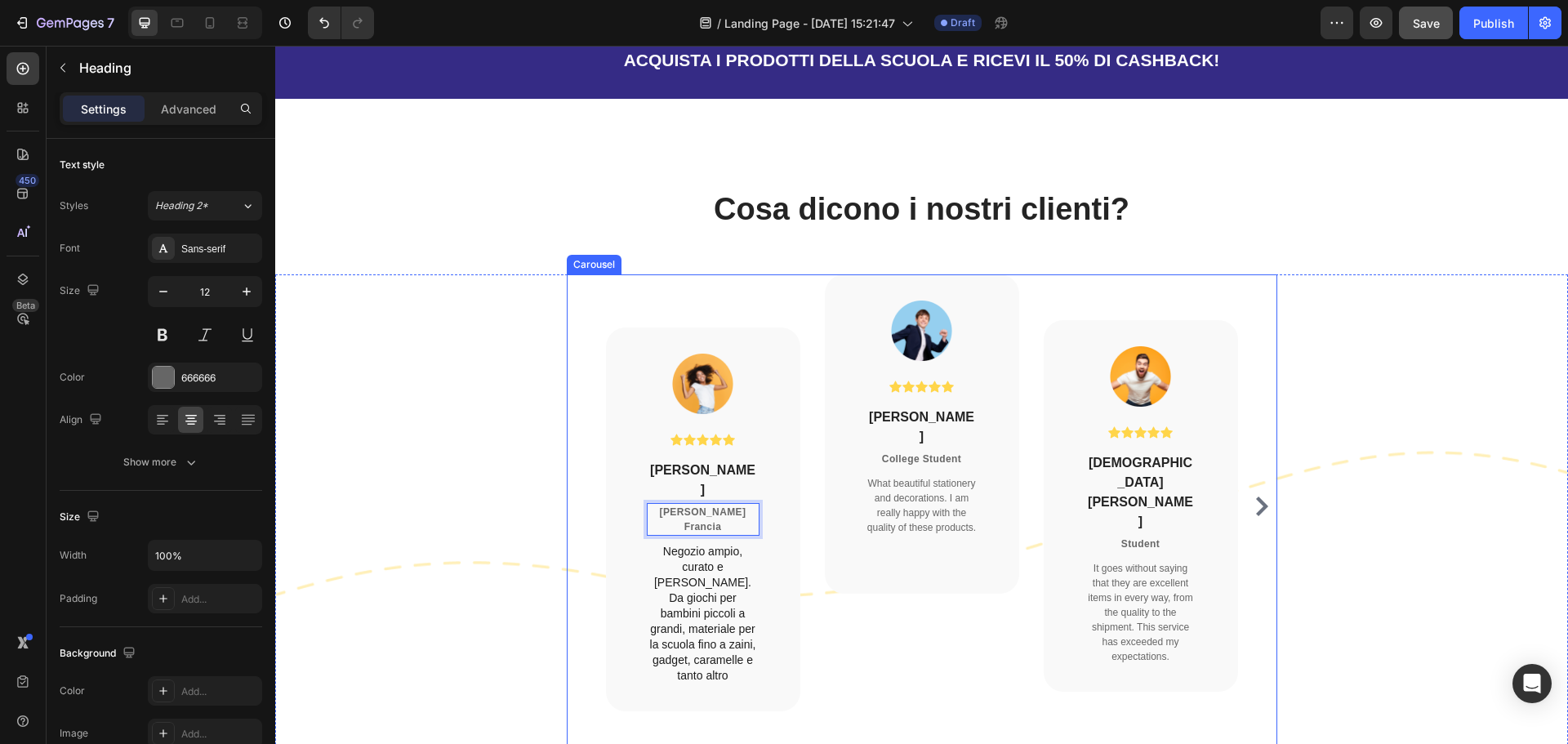
click at [871, 617] on div "Image Icon Icon Icon Icon Icon Icon List Hoz [PERSON_NAME] Heading College Stud…" at bounding box center [922, 506] width 194 height 463
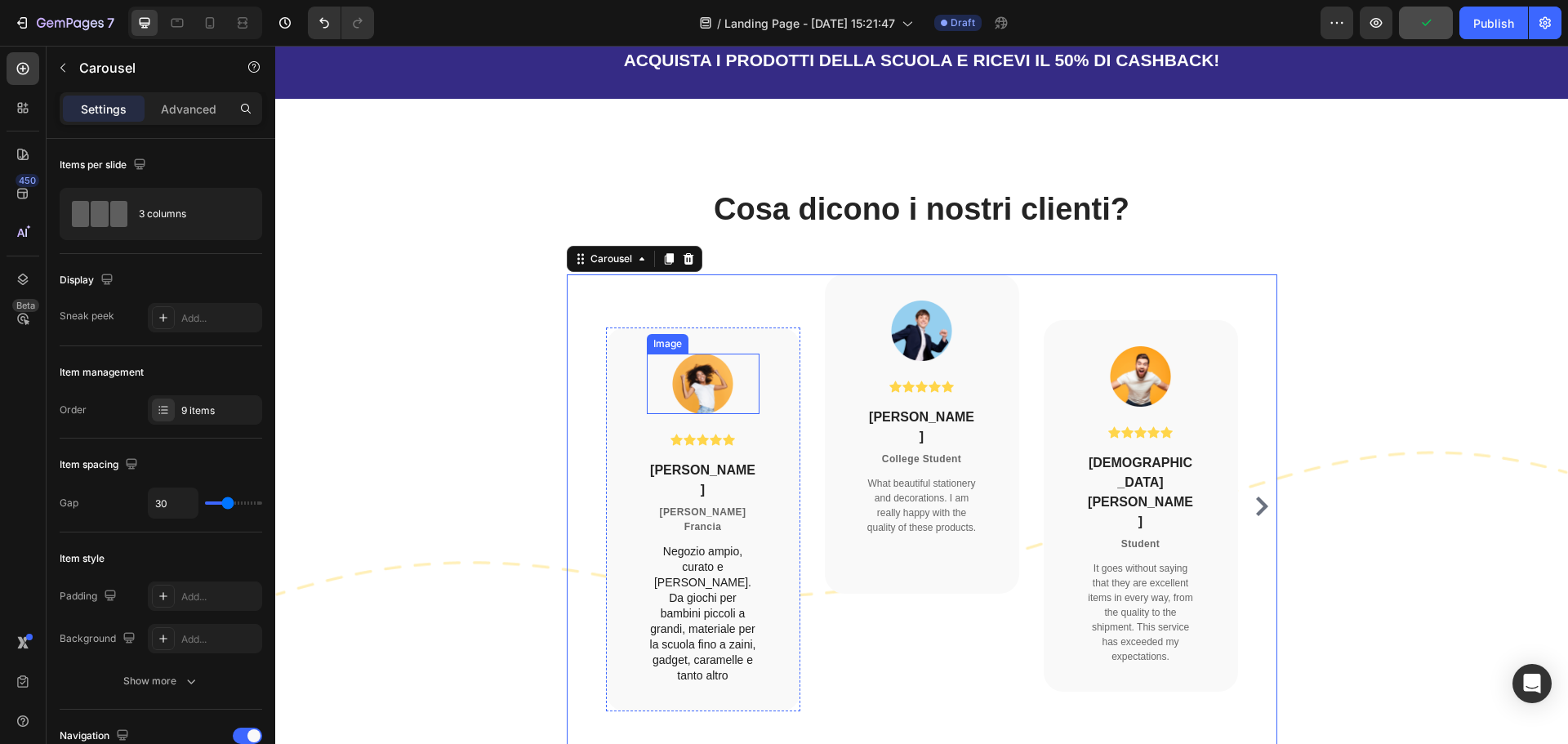
click at [724, 414] on img at bounding box center [702, 384] width 62 height 61
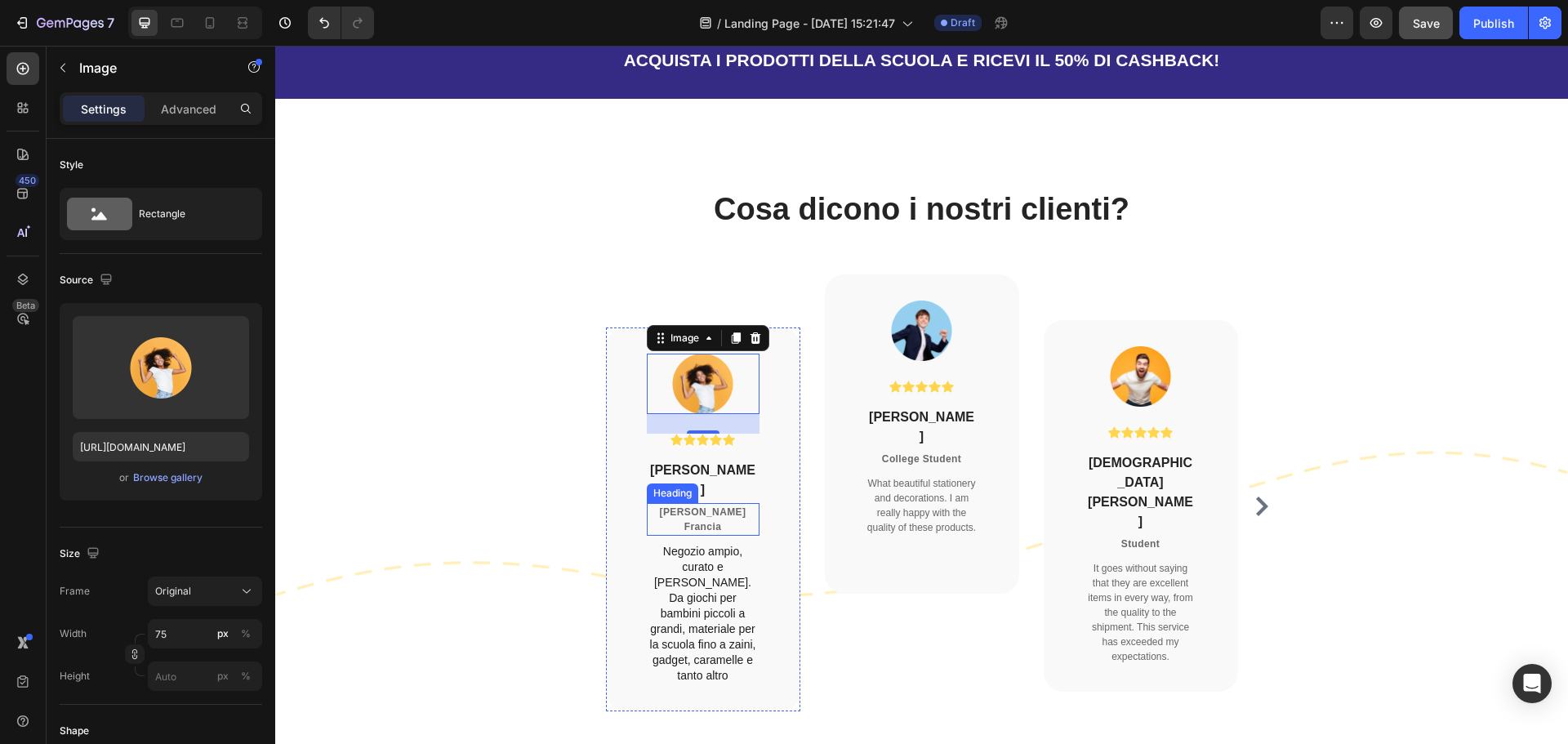
click at [717, 523] on p "[PERSON_NAME] Francia" at bounding box center [703, 519] width 109 height 29
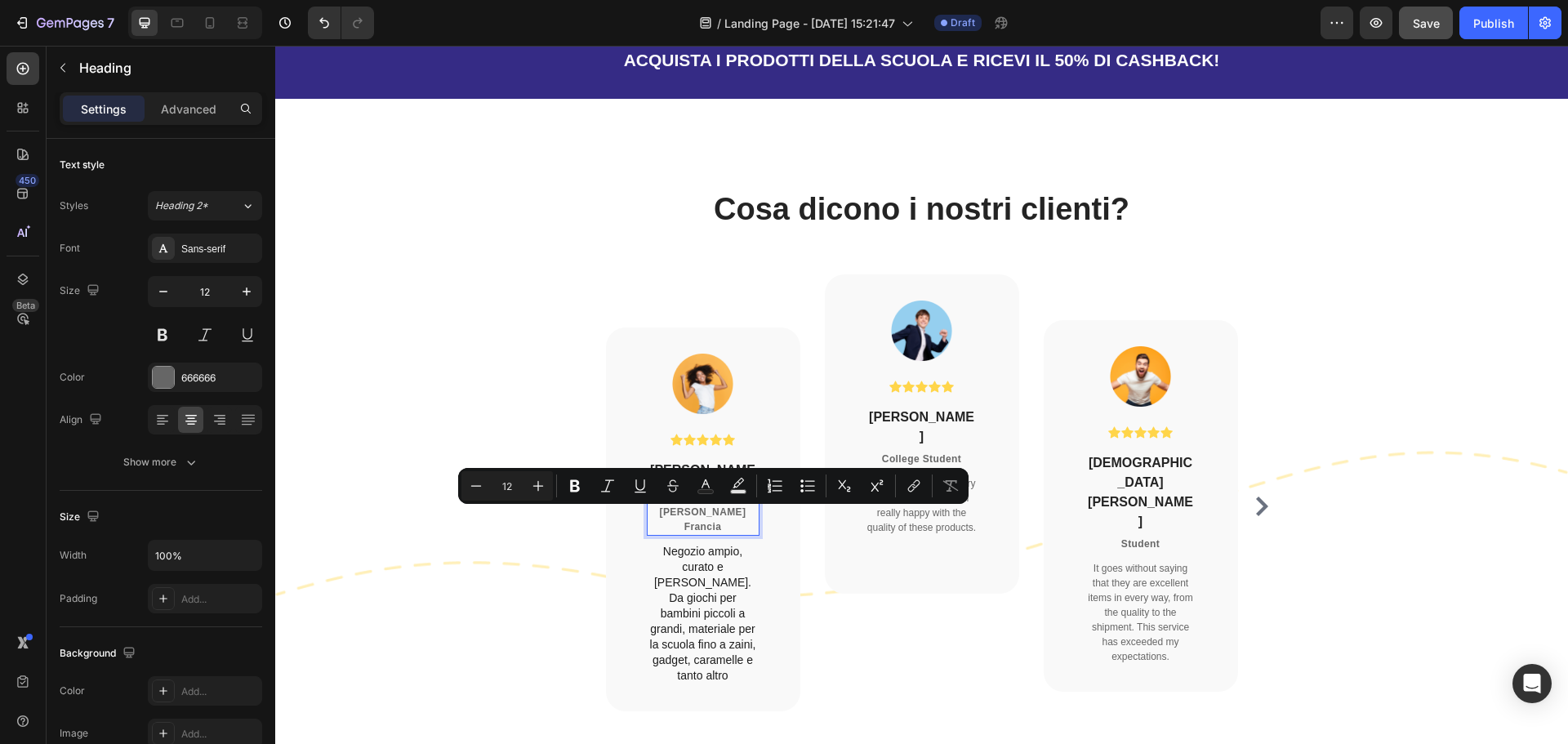
click at [732, 532] on p "[PERSON_NAME] Francia" at bounding box center [703, 519] width 109 height 29
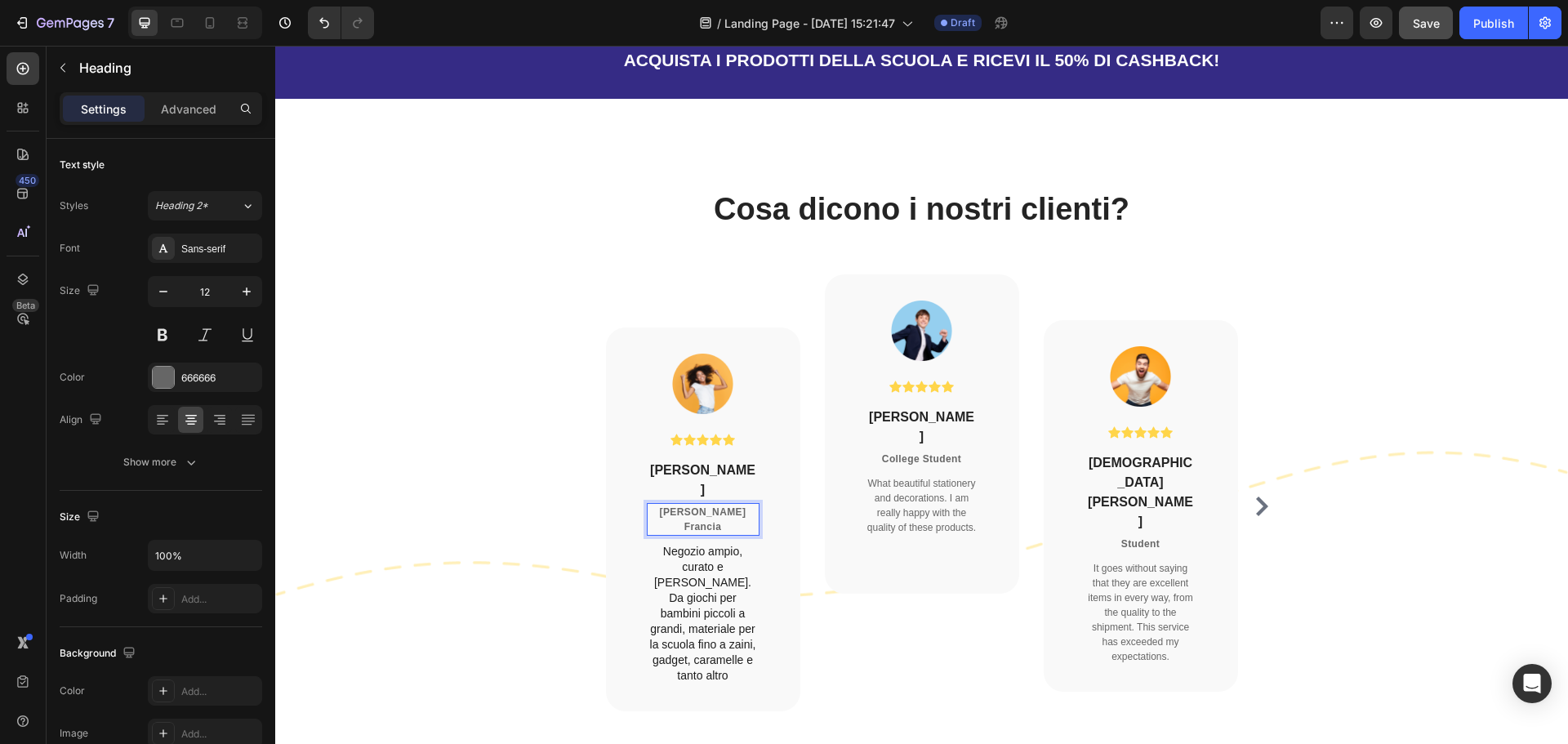
click at [732, 532] on p "[PERSON_NAME] Francia" at bounding box center [703, 519] width 109 height 29
click at [679, 511] on p "da Google Recensioni" at bounding box center [703, 519] width 109 height 29
click at [686, 518] on p "da Google Recensioni" at bounding box center [703, 519] width 109 height 29
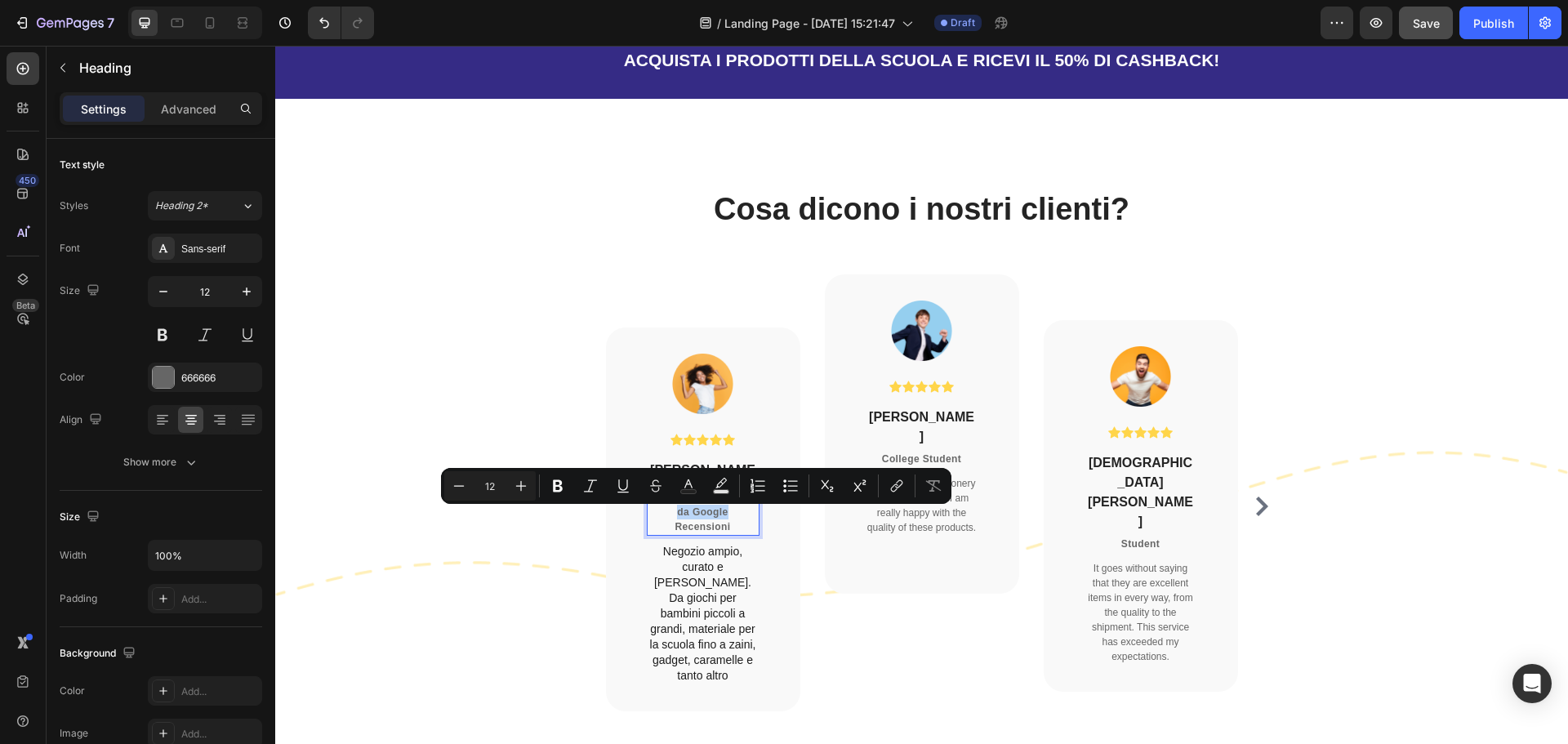
drag, startPoint x: 686, startPoint y: 518, endPoint x: 661, endPoint y: 516, distance: 25.1
click at [661, 516] on p "da Google Recensioni" at bounding box center [703, 519] width 109 height 29
click at [686, 519] on p "da Google Recensioni" at bounding box center [703, 519] width 109 height 29
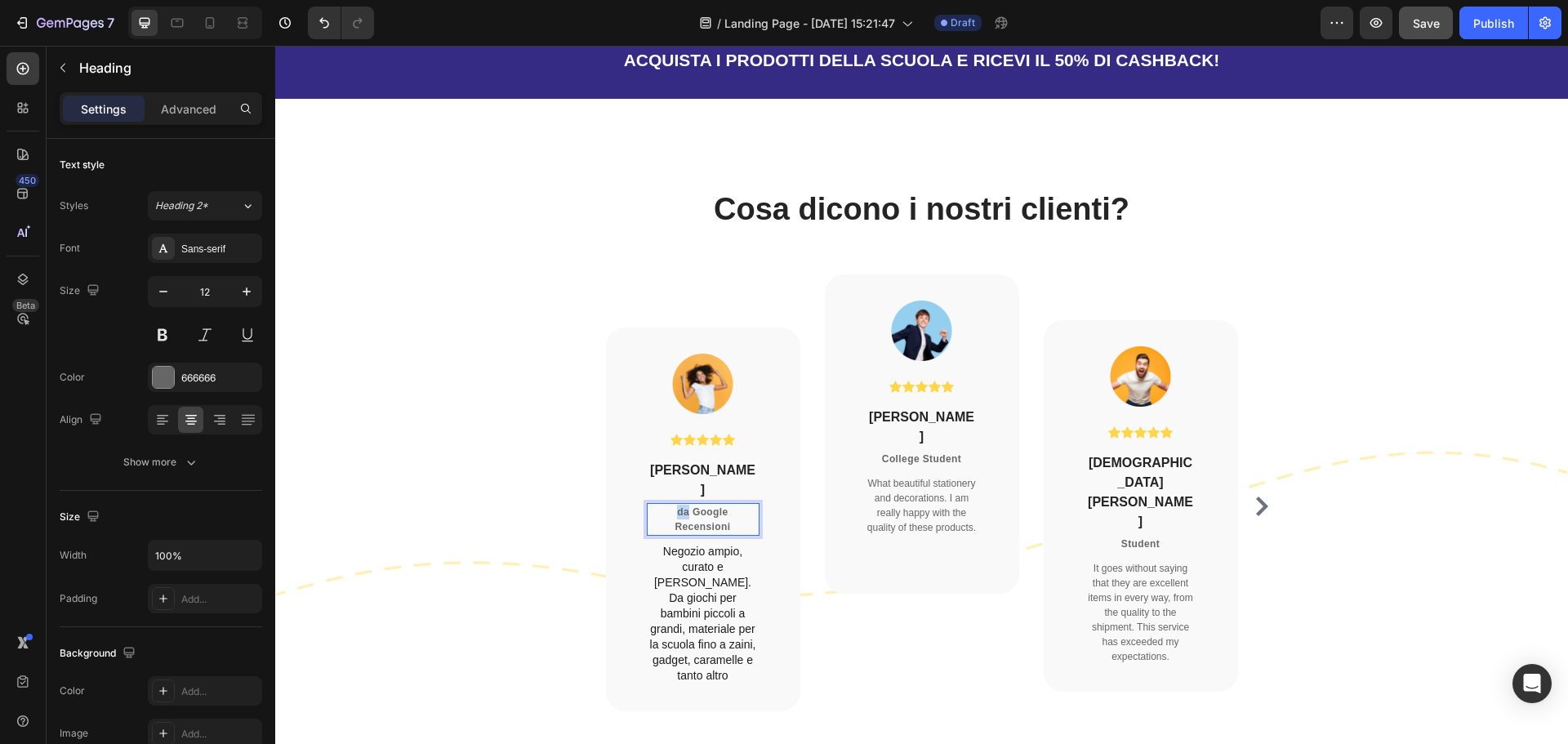
drag, startPoint x: 684, startPoint y: 519, endPoint x: 671, endPoint y: 519, distance: 13.0
click at [671, 519] on p "da Google Recensioni" at bounding box center [703, 519] width 109 height 29
click at [652, 519] on p "Google Recensioni" at bounding box center [703, 512] width 109 height 15
click at [914, 637] on div "Image Icon Icon Icon Icon Icon Icon List Hoz [PERSON_NAME] Heading College Stud…" at bounding box center [922, 499] width 194 height 448
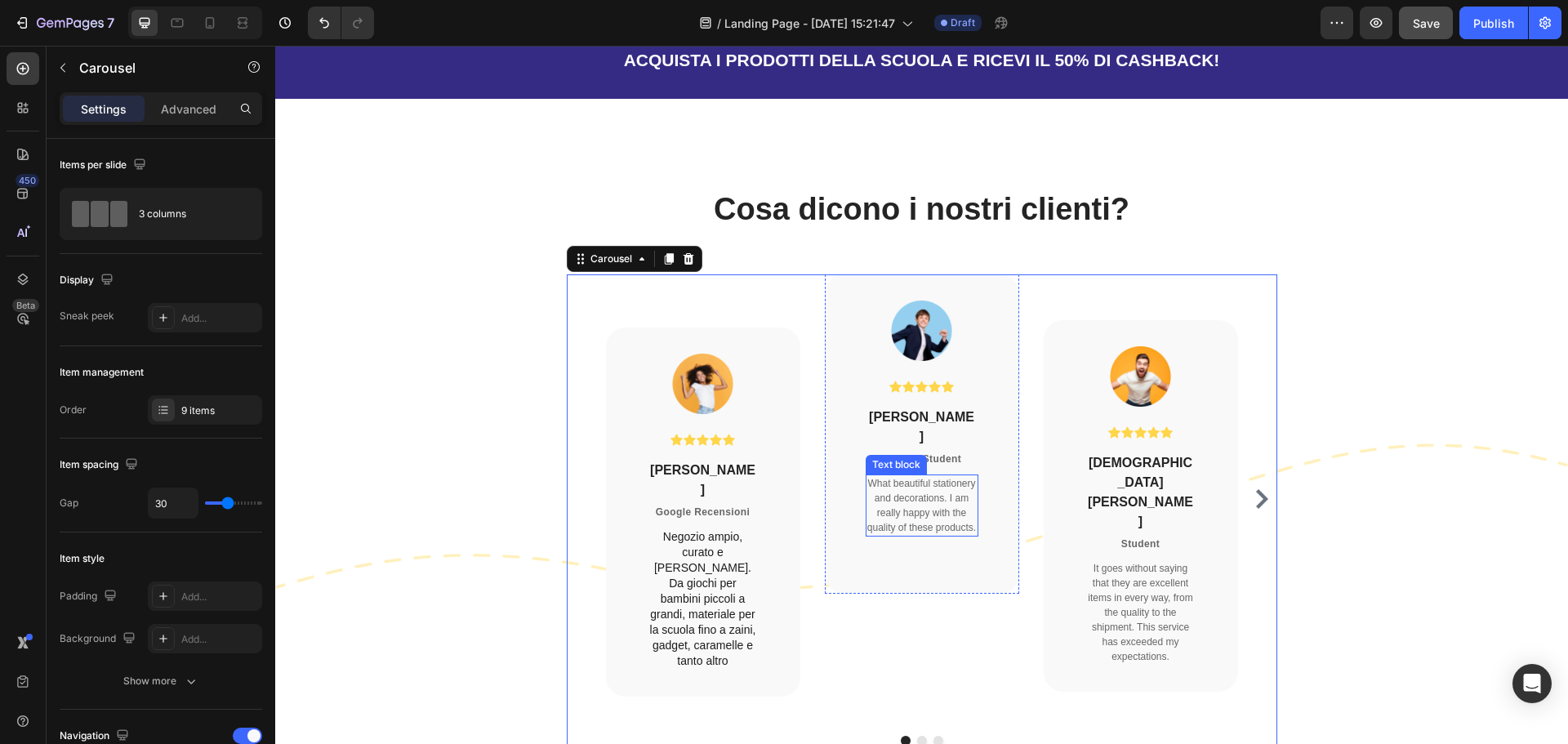
click at [908, 494] on p "What beautiful stationery and decorations. I am really happy with the quality o…" at bounding box center [922, 506] width 109 height 59
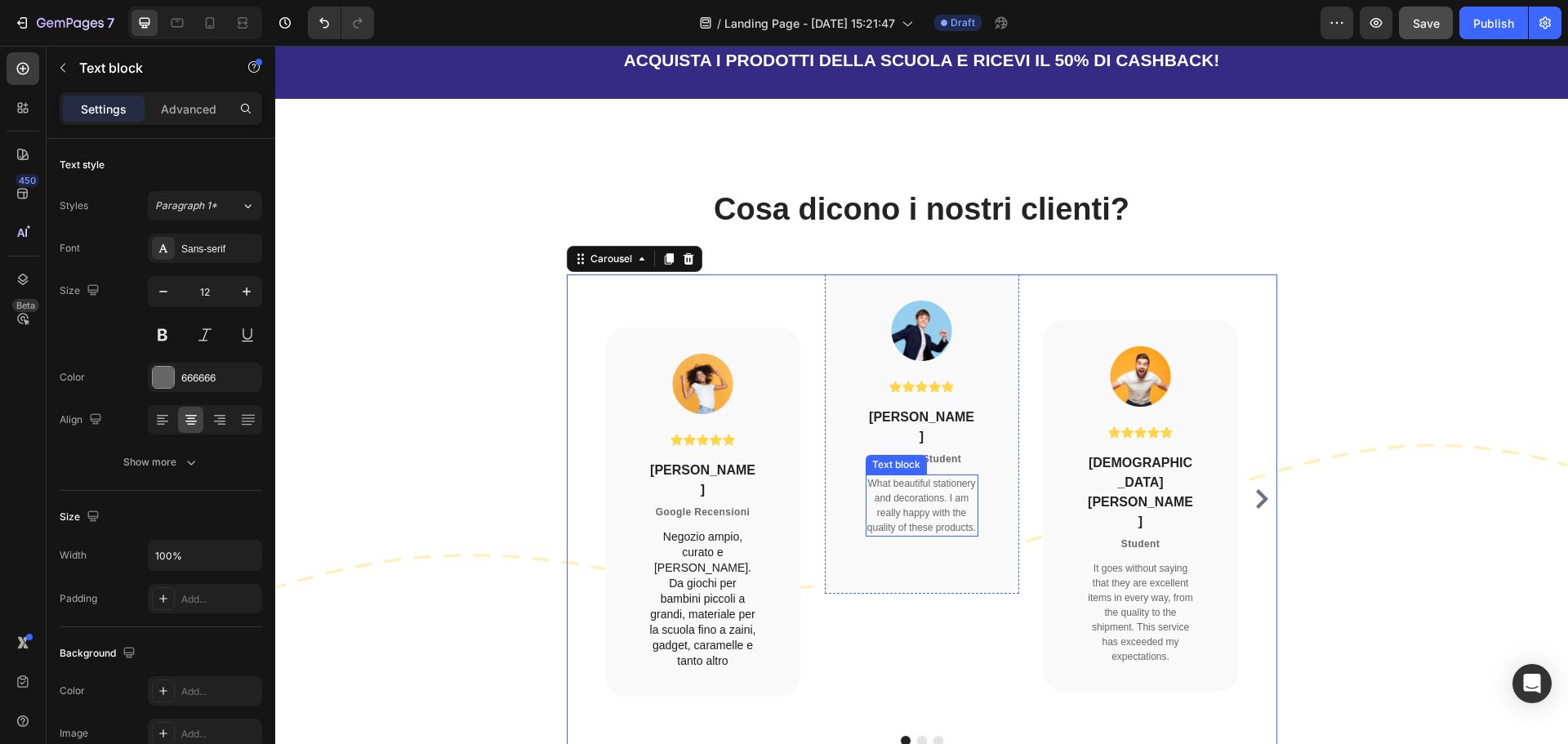
click at [908, 494] on p "What beautiful stationery and decorations. I am really happy with the quality o…" at bounding box center [922, 506] width 109 height 59
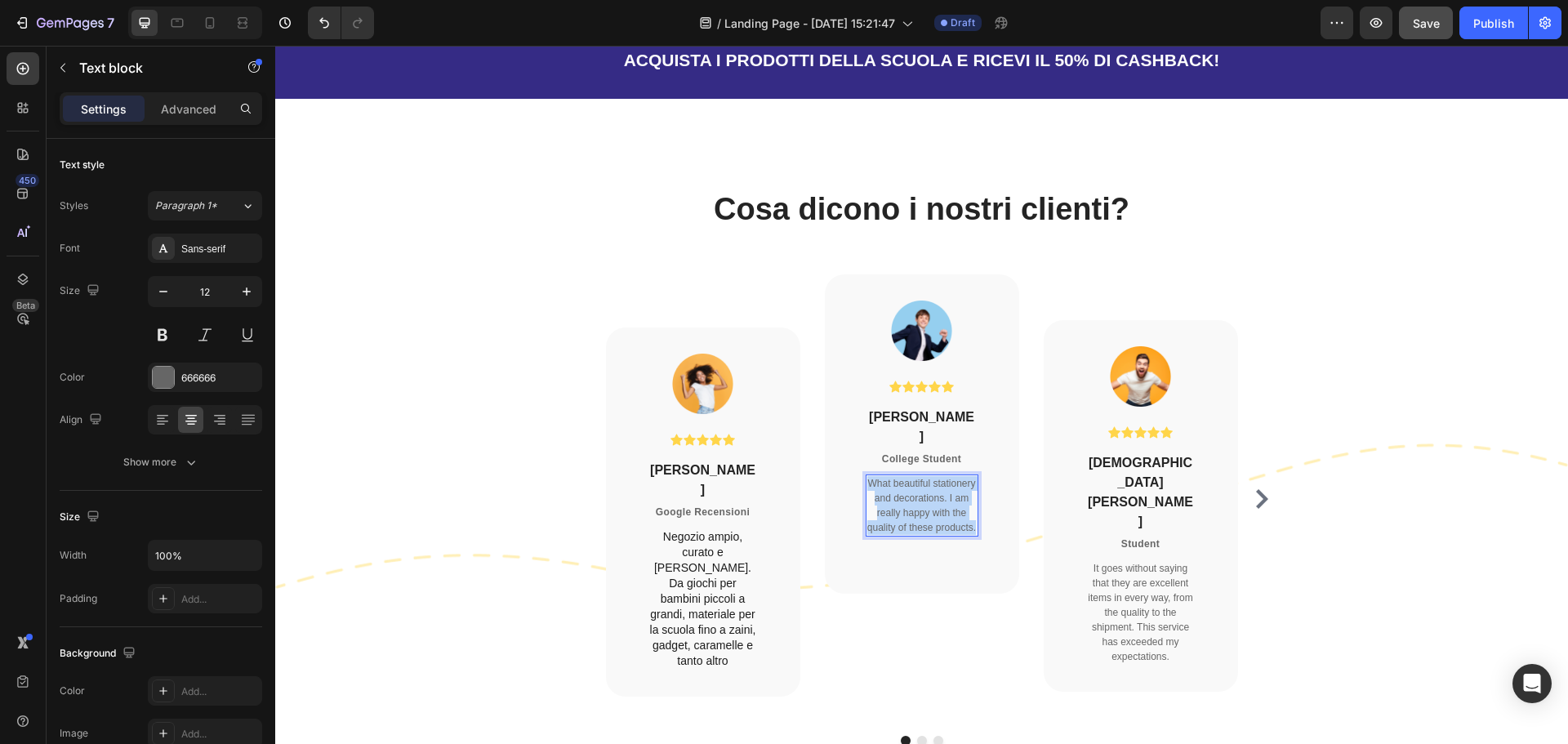
click at [908, 494] on p "What beautiful stationery and decorations. I am really happy with the quality o…" at bounding box center [922, 506] width 109 height 59
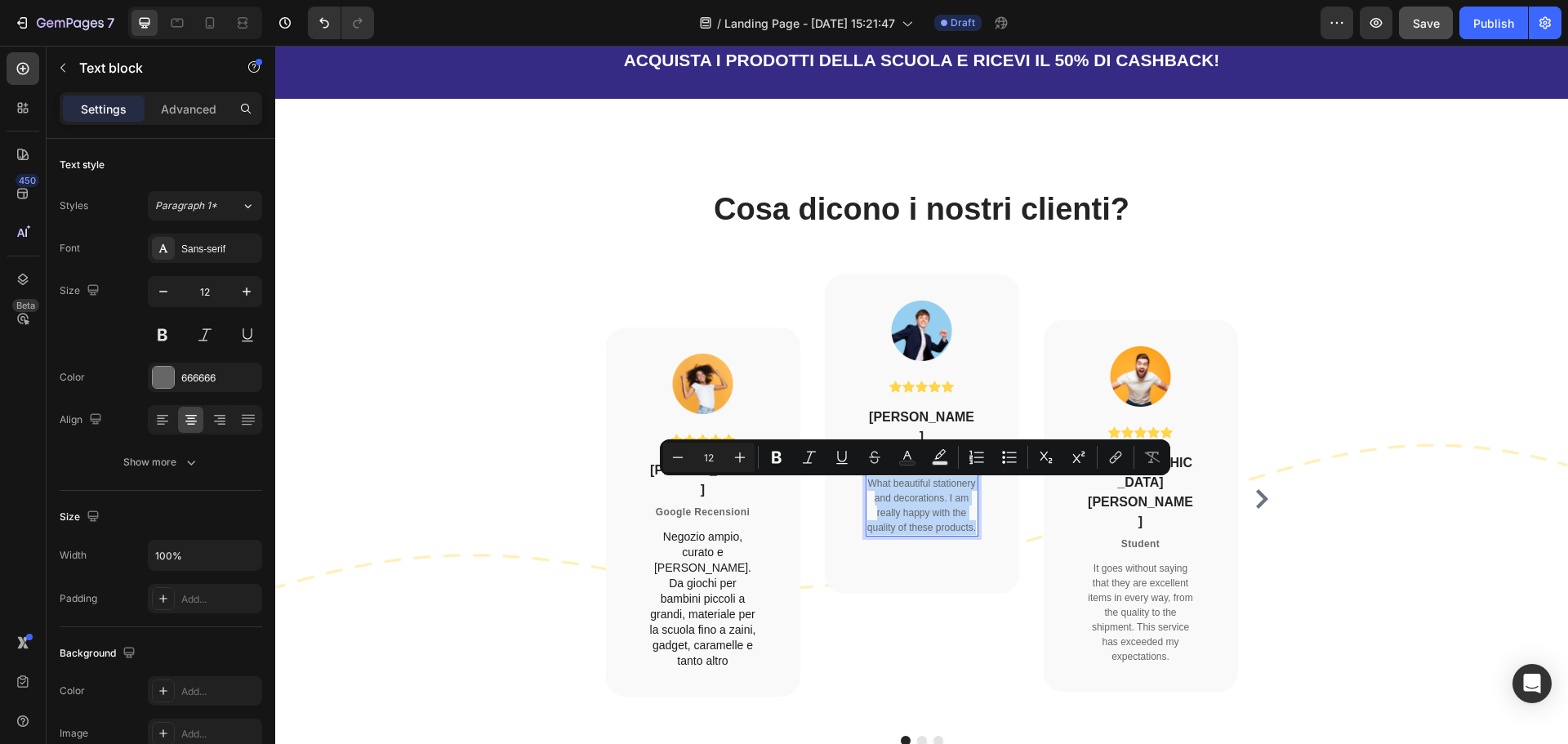
type input "14"
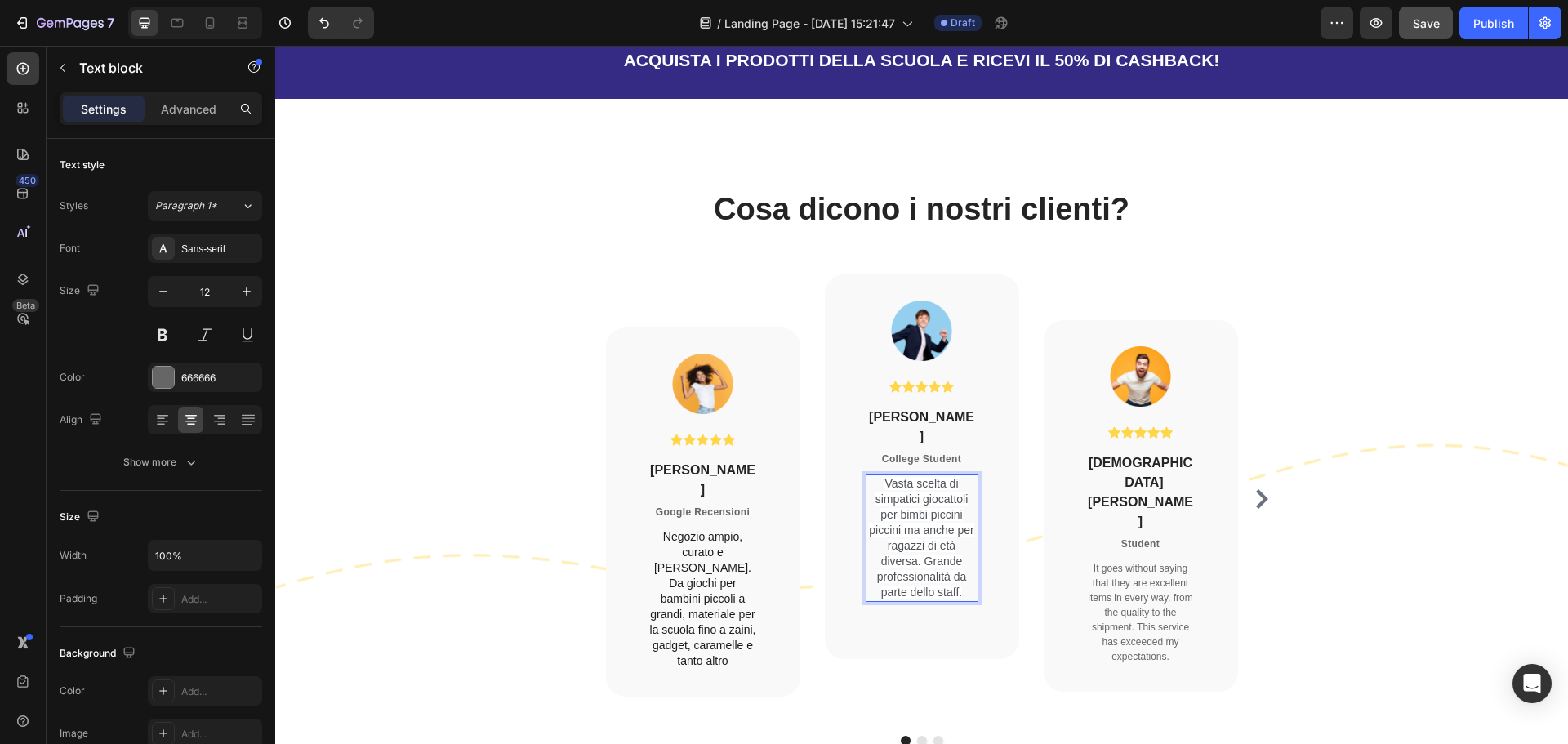
click at [965, 599] on p "Vasta scelta di simpatici giocattoli per bimbi piccini piccini ma anche per rag…" at bounding box center [922, 538] width 109 height 124
drag, startPoint x: 965, startPoint y: 599, endPoint x: 860, endPoint y: 486, distance: 154.3
click at [872, 491] on p "Vasta scelta di simpatici giocattoli per bimbi piccini piccini ma anche per rag…" at bounding box center [922, 538] width 109 height 124
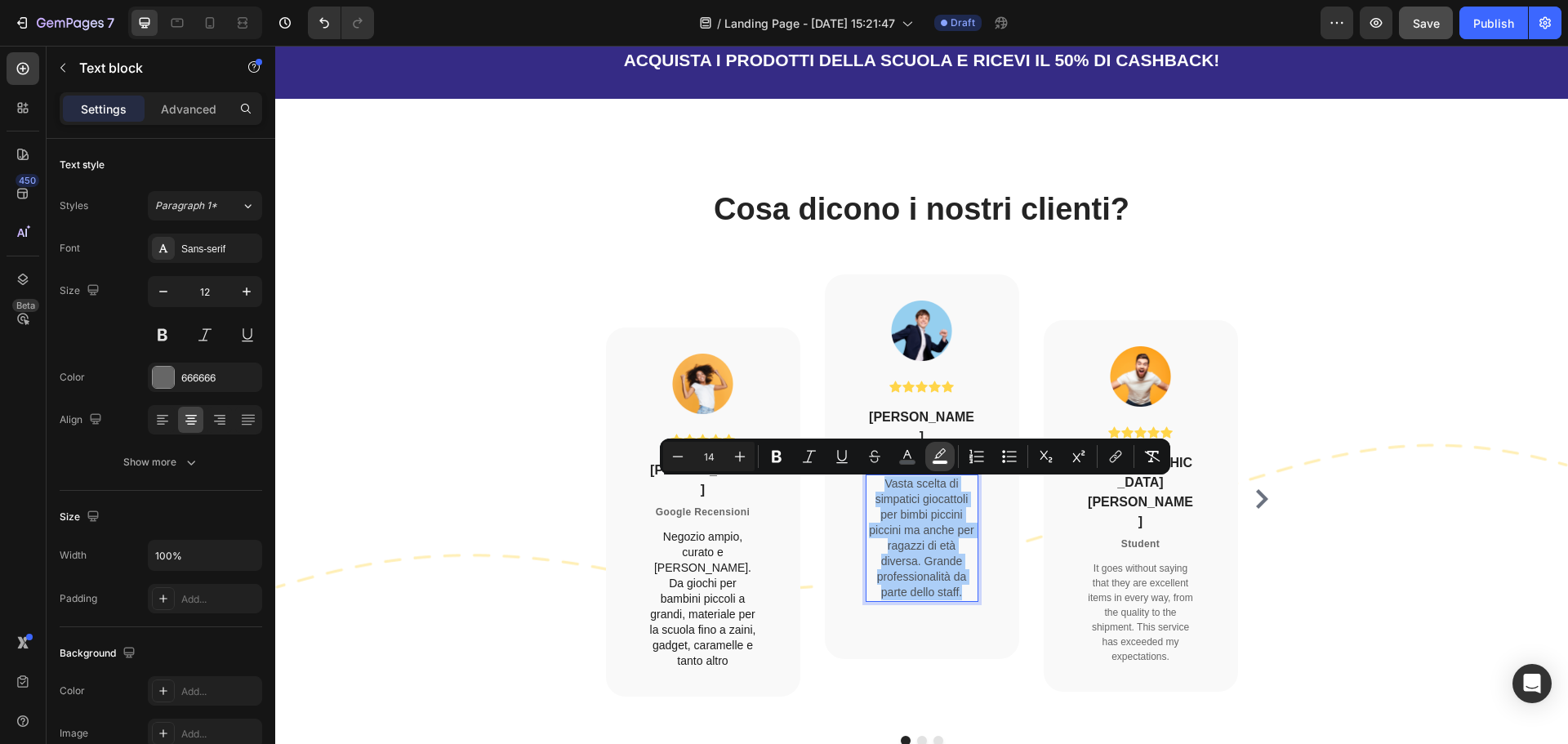
click at [940, 462] on rect "Editor contextual toolbar" at bounding box center [940, 462] width 16 height 4
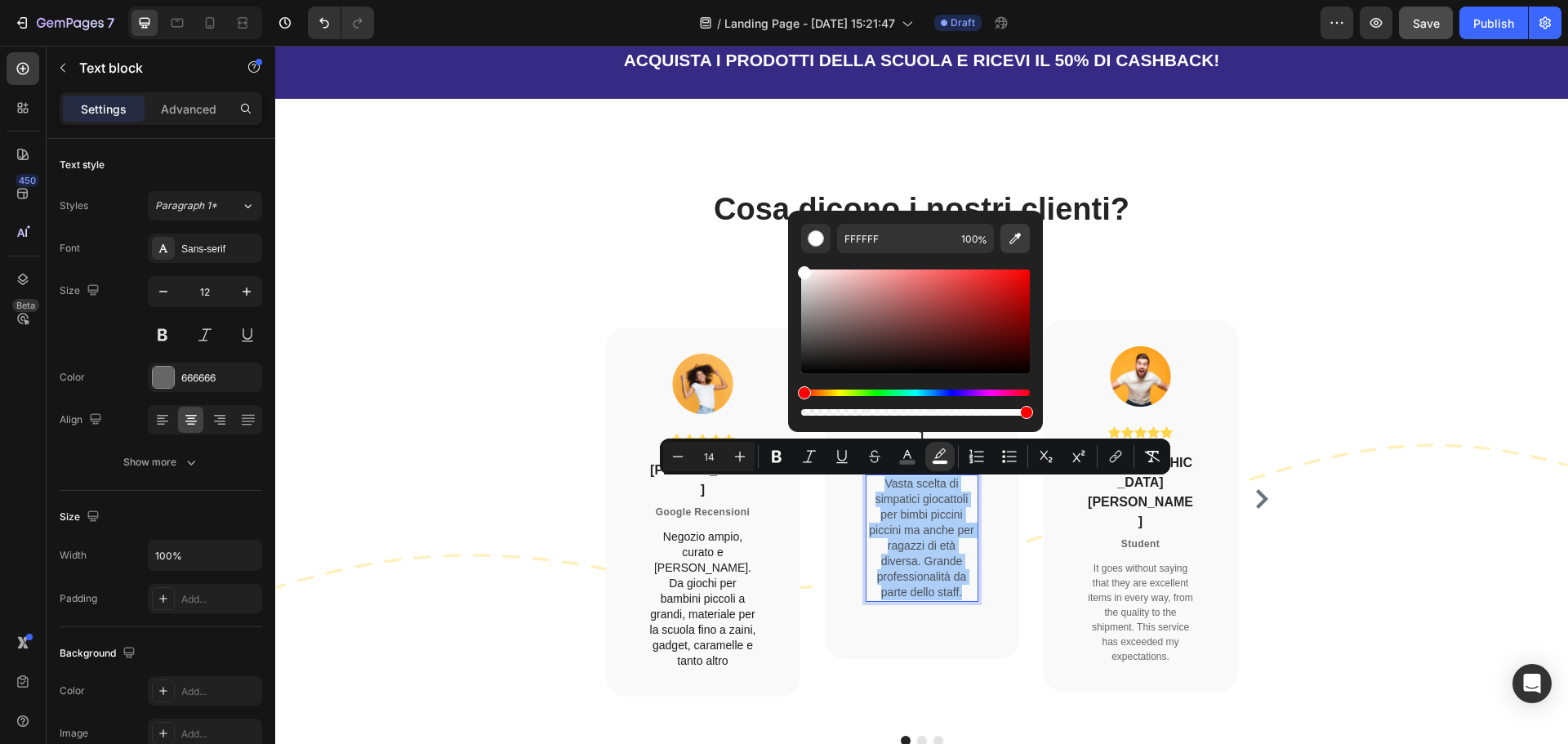
click at [1017, 246] on icon "Editor contextual toolbar" at bounding box center [1015, 238] width 16 height 16
type input "F9F9F9"
click at [923, 463] on div "Minus 14 Plus Bold Italic Underline Strikethrough color color Numbered List Bul…" at bounding box center [914, 457] width 504 height 29
click at [913, 463] on rect "Editor contextual toolbar" at bounding box center [908, 462] width 16 height 4
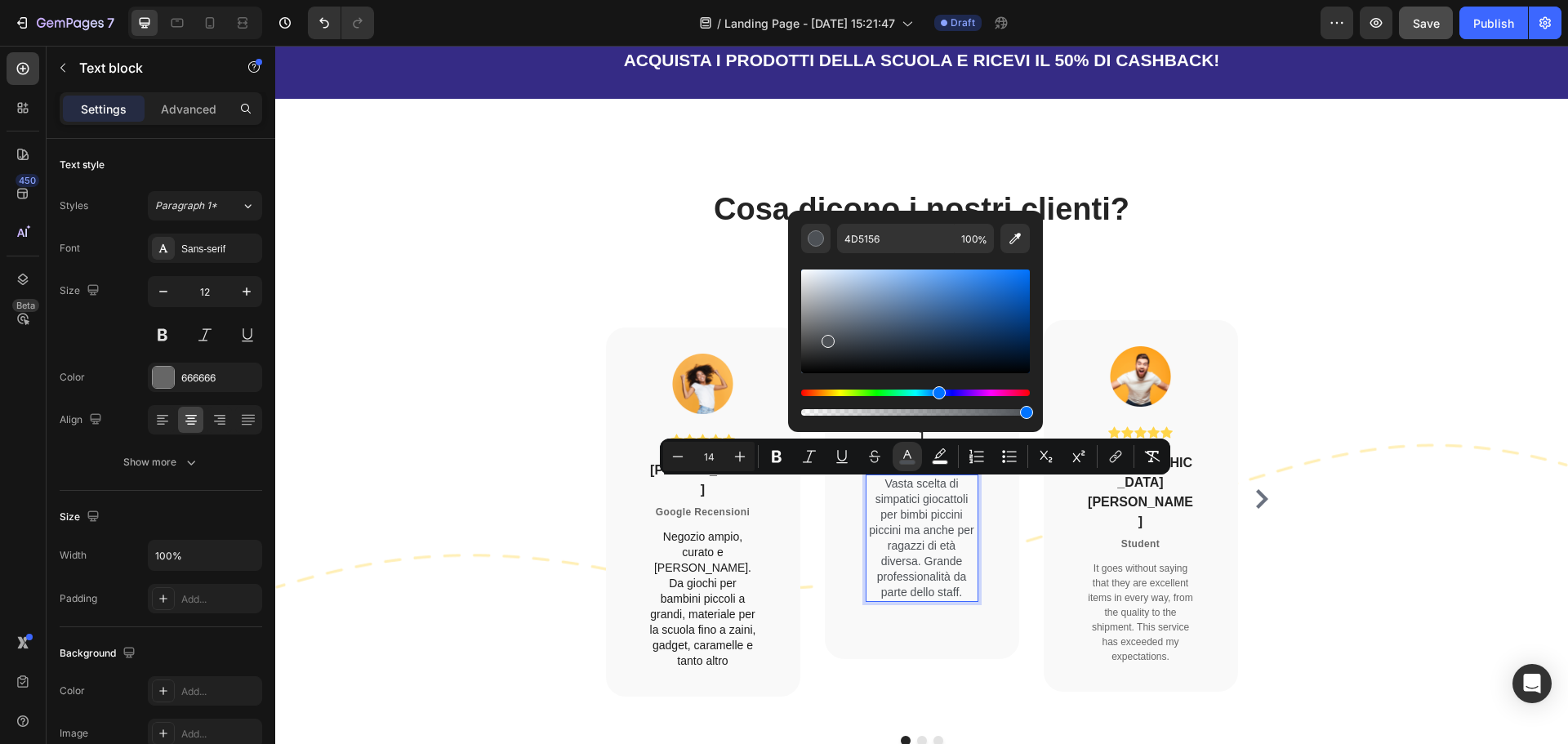
drag, startPoint x: 1095, startPoint y: 388, endPoint x: 772, endPoint y: 411, distance: 323.8
type input "000000"
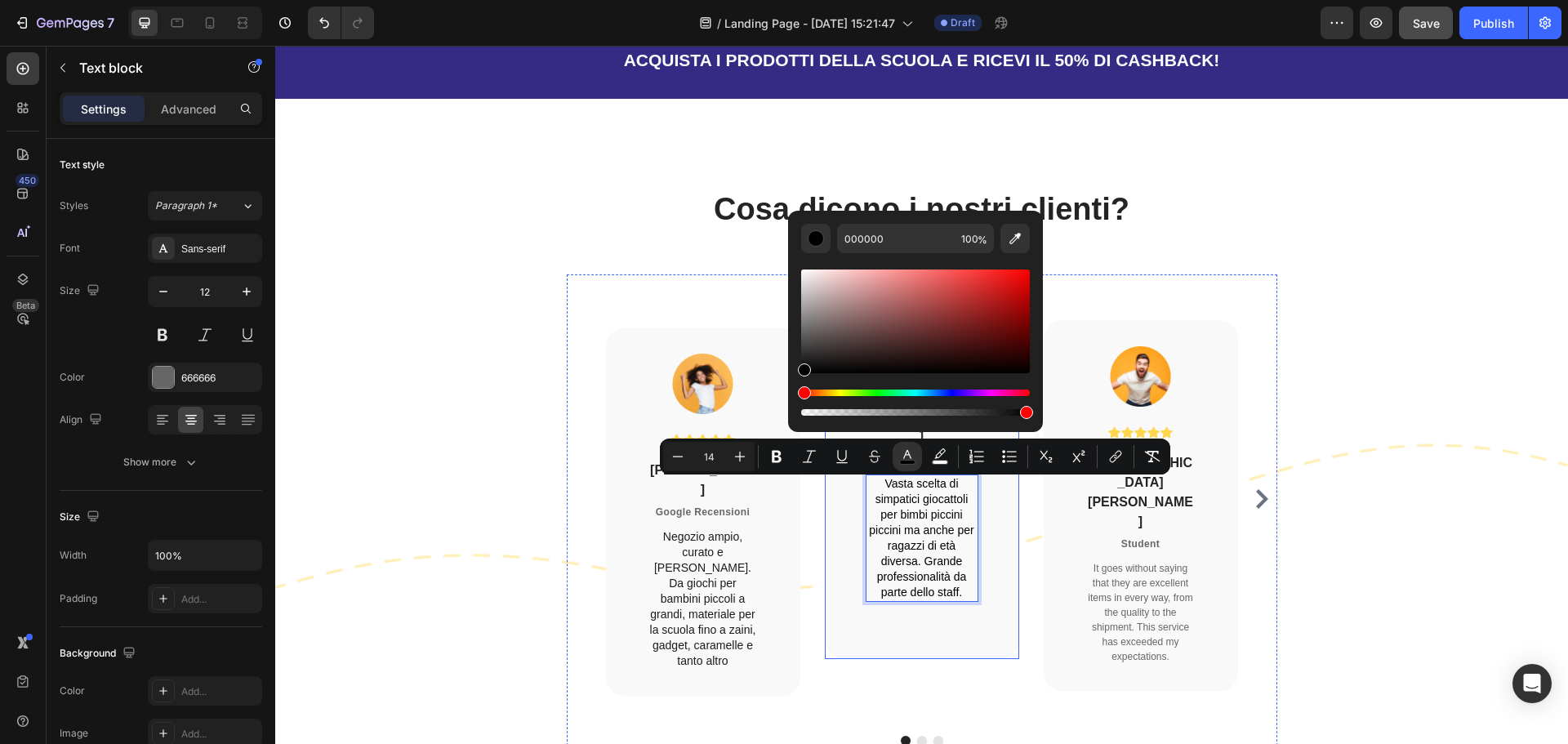
click at [903, 630] on div "Image Icon Icon Icon Icon Icon Icon List Hoz [PERSON_NAME] Heading College Stud…" at bounding box center [922, 467] width 194 height 385
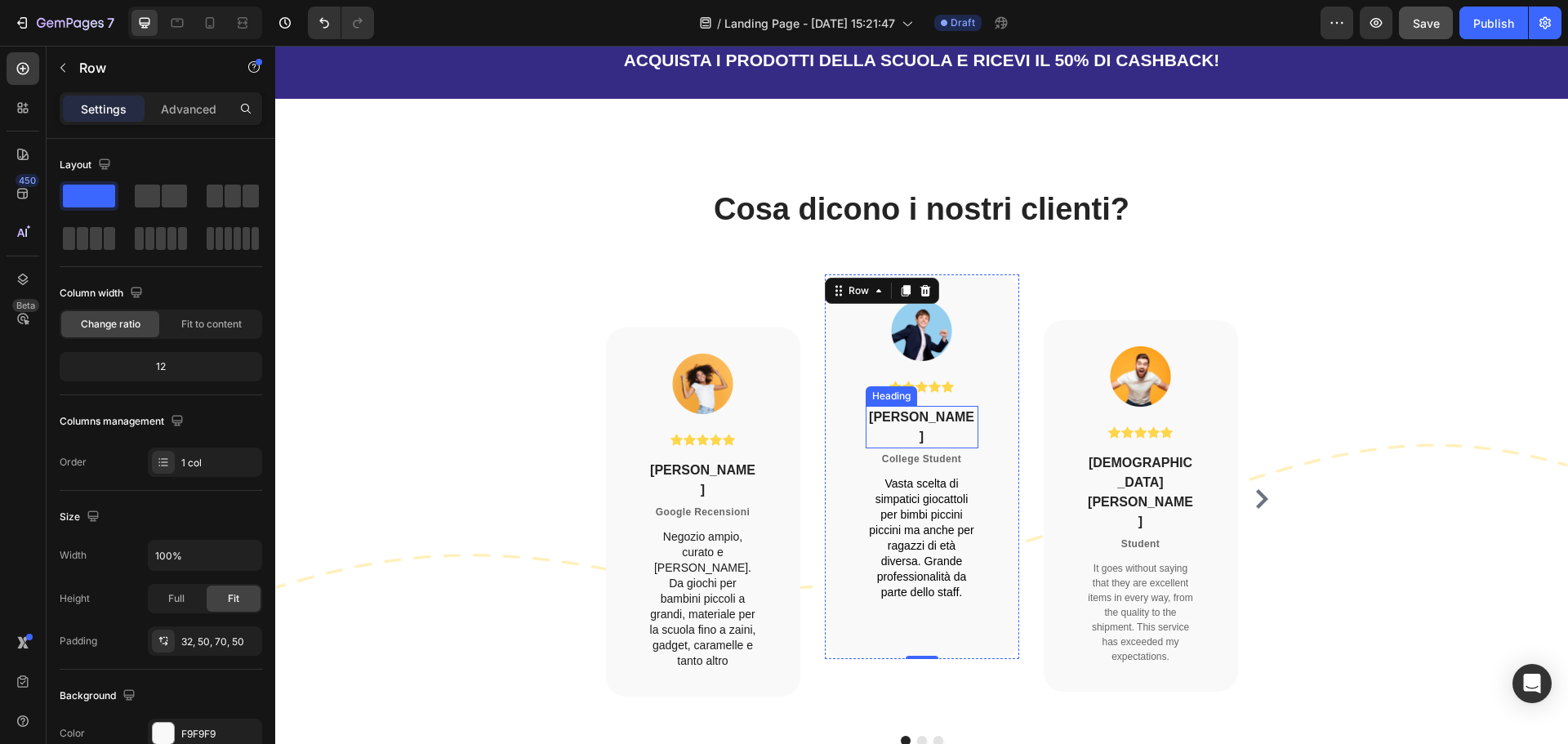
click at [925, 442] on p "[PERSON_NAME]" at bounding box center [922, 427] width 109 height 39
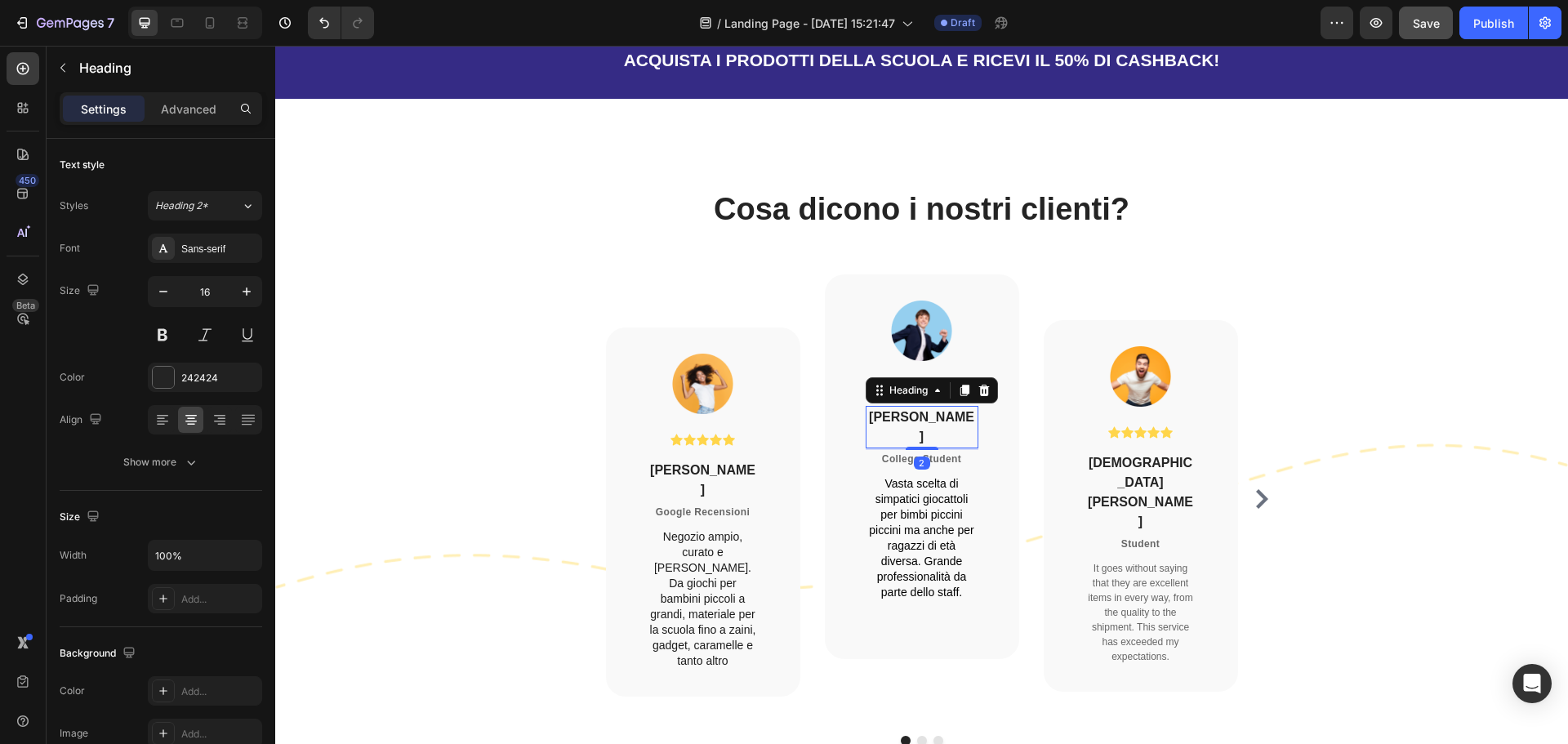
click at [925, 442] on p "[PERSON_NAME]" at bounding box center [922, 427] width 109 height 39
click at [944, 464] on p "College Student" at bounding box center [922, 459] width 109 height 15
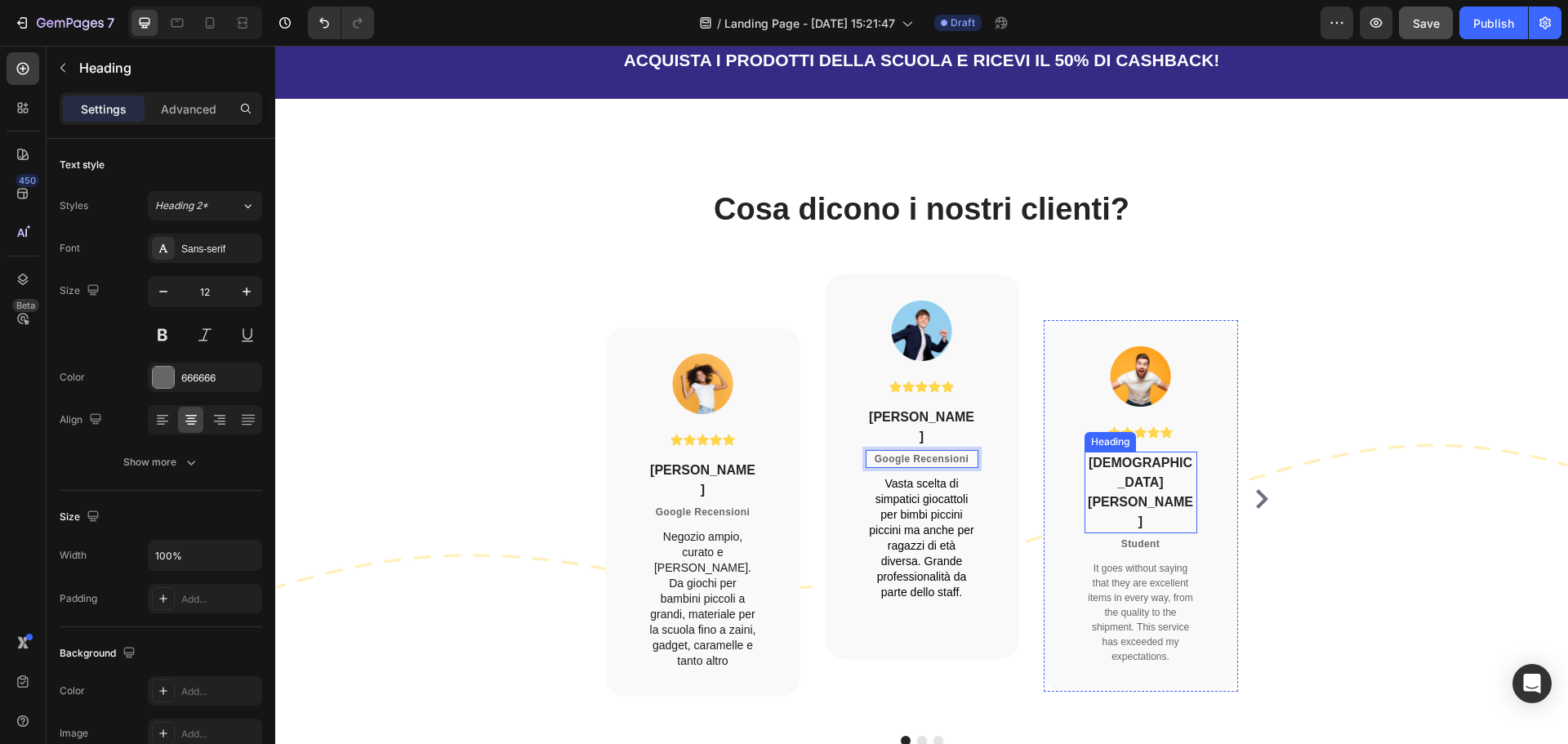
click at [1148, 488] on p "[DEMOGRAPHIC_DATA][PERSON_NAME]" at bounding box center [1141, 493] width 109 height 78
click at [1126, 608] on p "It goes without saying that they are excellent items in every way, from the qua…" at bounding box center [1141, 612] width 109 height 103
click at [1125, 561] on p "It goes without saying that they are excellent items in every way, from the qua…" at bounding box center [1141, 612] width 109 height 103
click at [1122, 561] on p "It goes without saying that they are excellent items in every way, from the qua…" at bounding box center [1141, 612] width 109 height 103
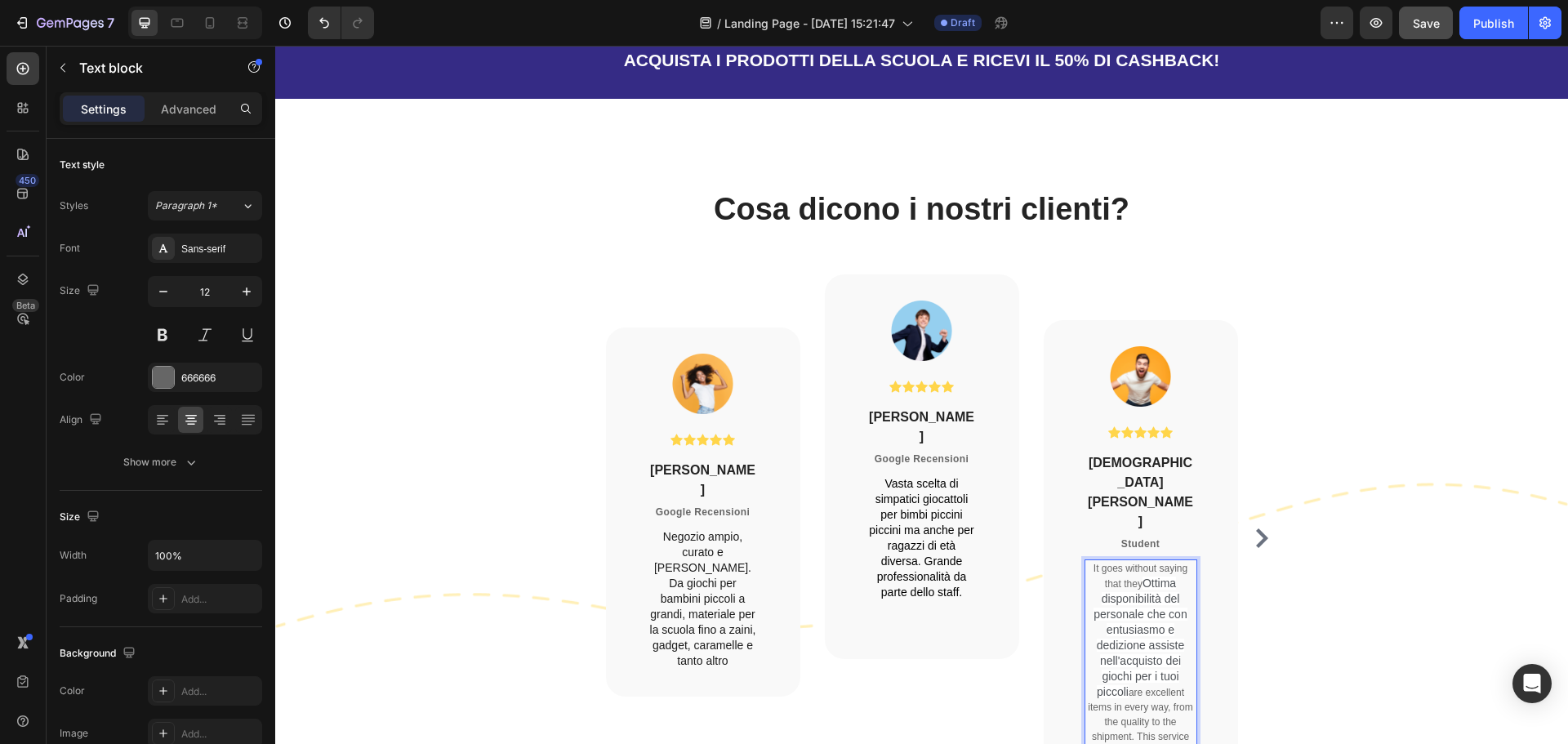
click at [1092, 561] on p "It goes without saying that they Ottima disponibilità del personale che con ent…" at bounding box center [1141, 667] width 109 height 212
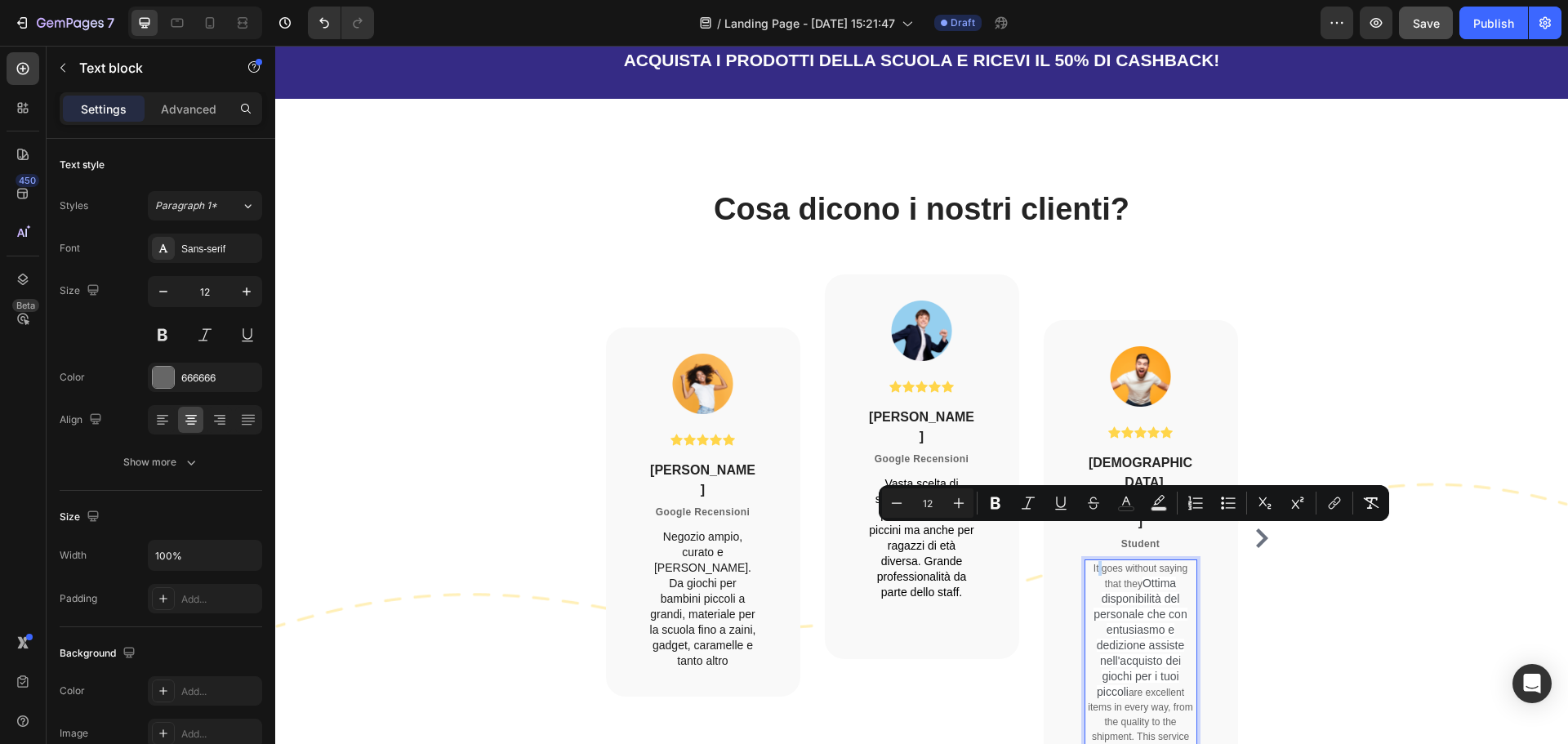
drag, startPoint x: 1092, startPoint y: 532, endPoint x: 1148, endPoint y: 652, distance: 132.4
click at [1148, 652] on p "It goes without saying that they Ottima disponibilità del personale che con ent…" at bounding box center [1141, 667] width 109 height 212
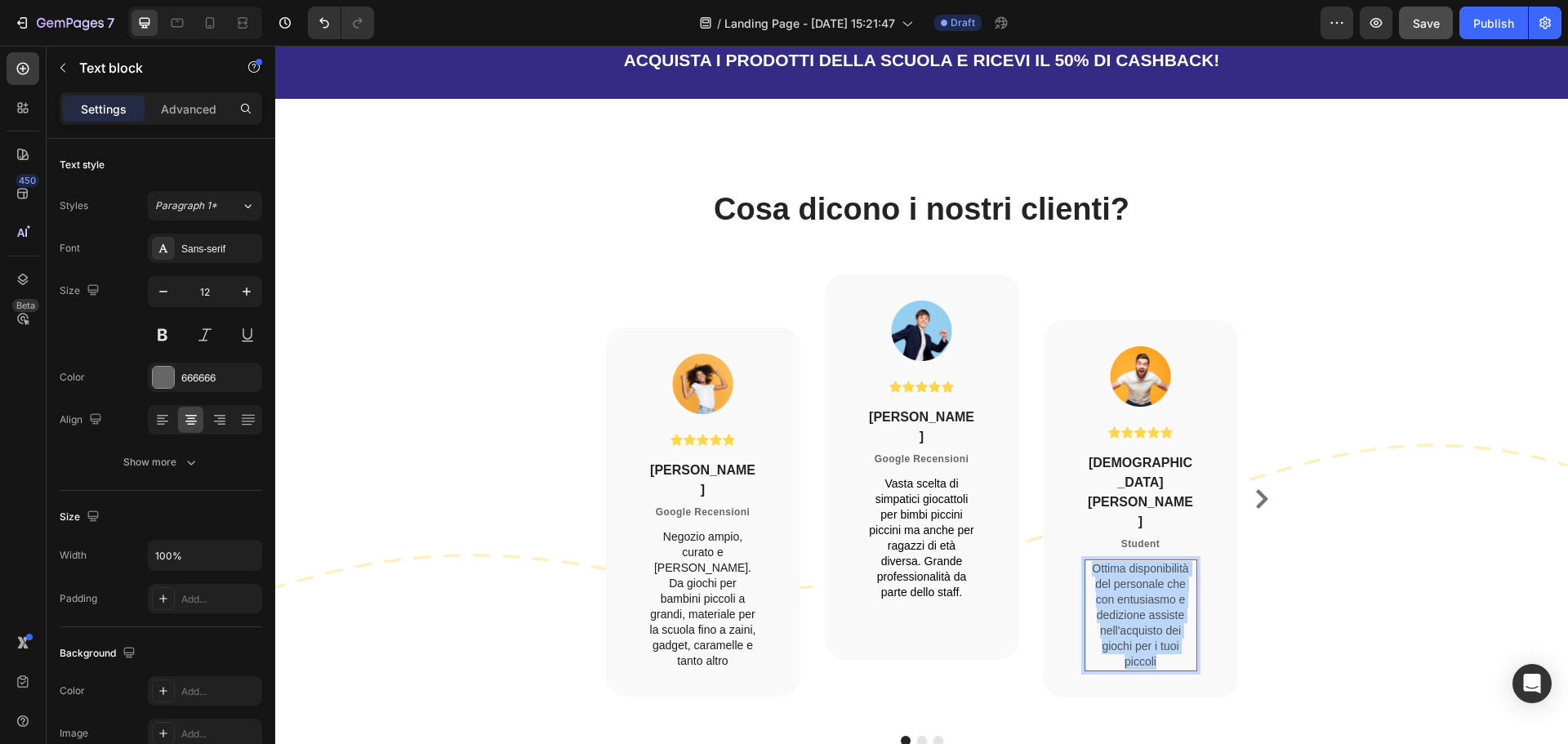
drag, startPoint x: 1162, startPoint y: 627, endPoint x: 1058, endPoint y: 566, distance: 120.6
click at [1086, 561] on p "Ottima disponibilità del personale che con entusiasmo e dedizione assiste nell'…" at bounding box center [1141, 615] width 109 height 108
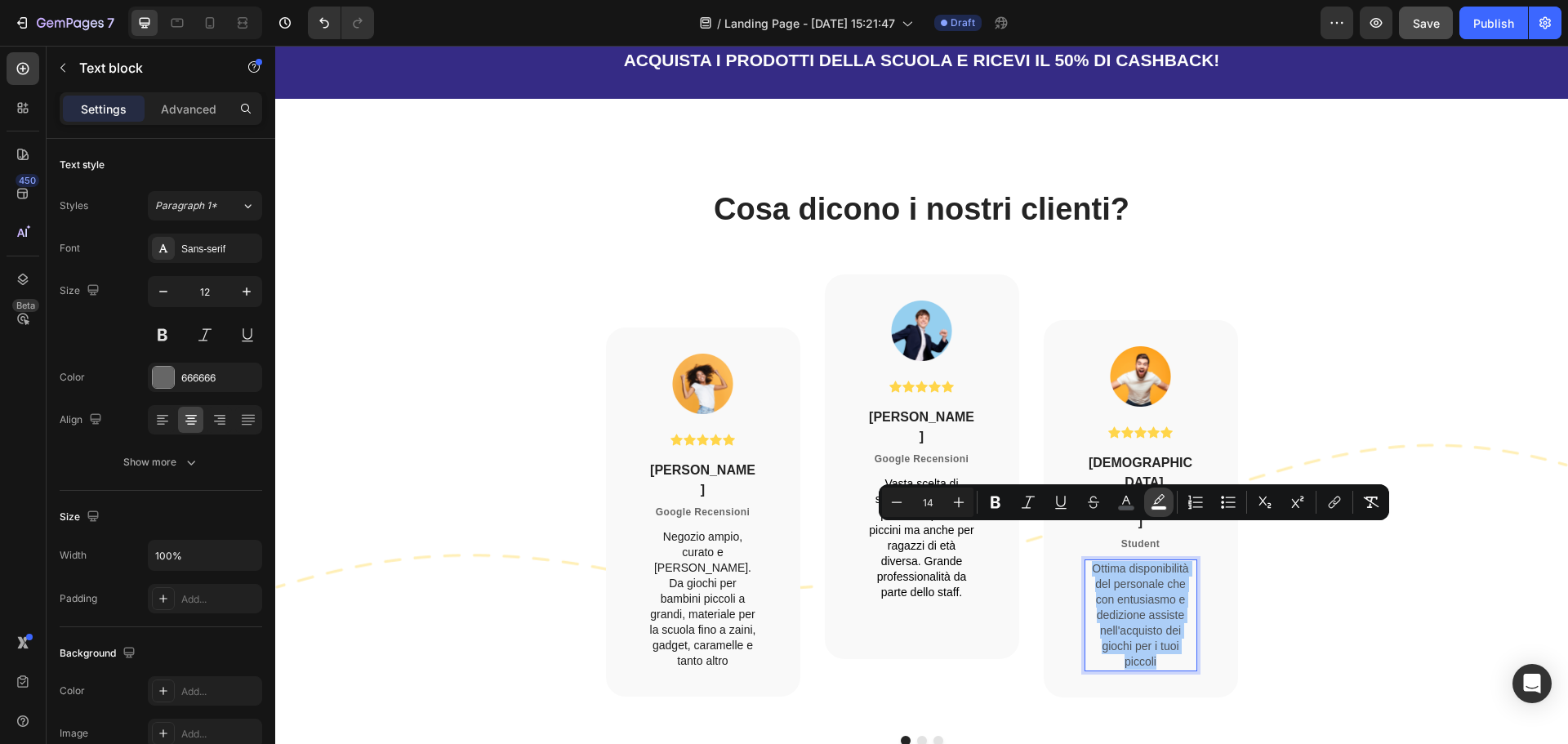
click at [1158, 504] on icon "Editor contextual toolbar" at bounding box center [1159, 502] width 16 height 16
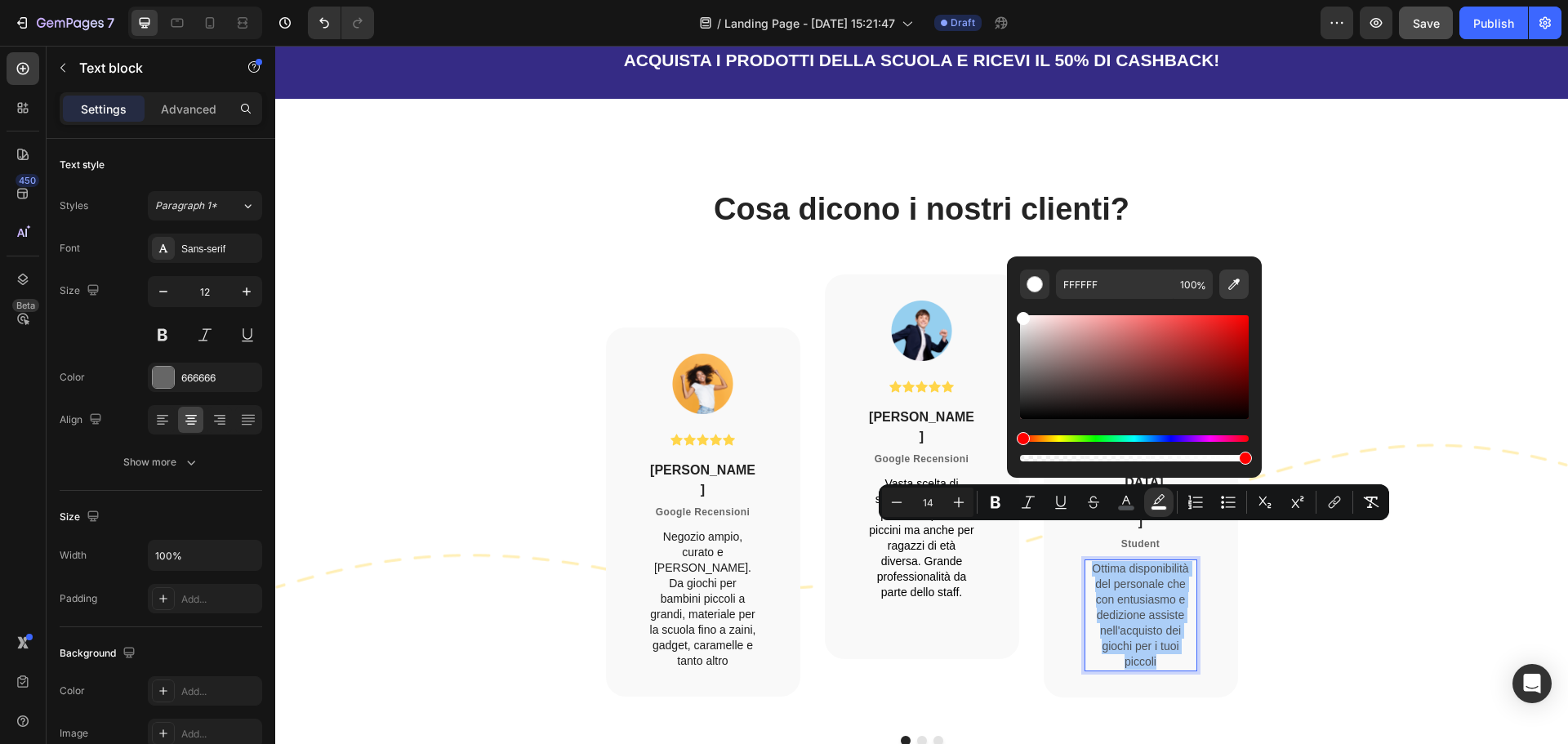
click at [1237, 276] on icon "Editor contextual toolbar" at bounding box center [1233, 284] width 16 height 16
type input "F9F9F9"
click at [1127, 500] on icon "Editor contextual toolbar" at bounding box center [1126, 502] width 16 height 16
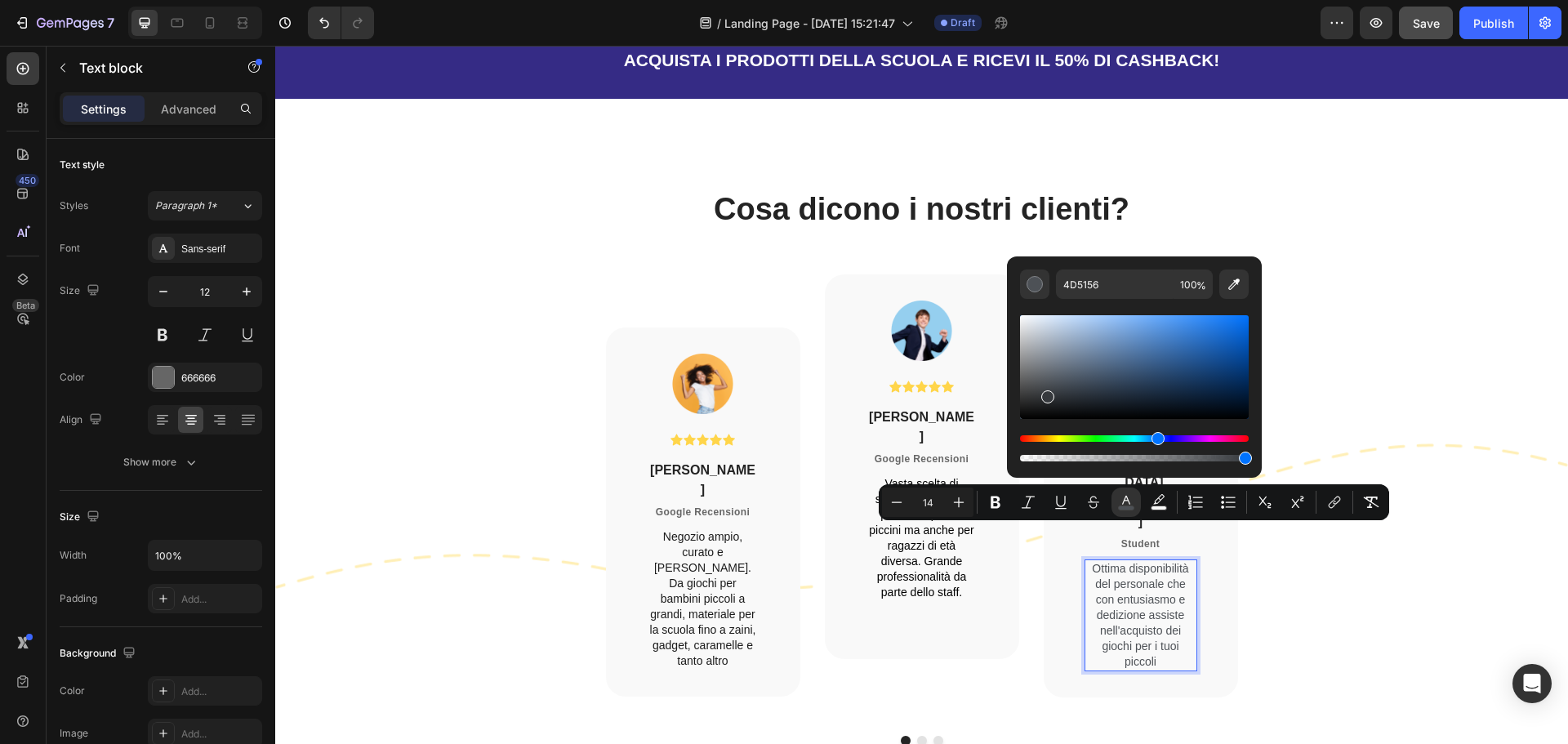
drag, startPoint x: 1050, startPoint y: 386, endPoint x: 1011, endPoint y: 443, distance: 69.1
click at [1018, 435] on div "4D5156 100 %" at bounding box center [1135, 361] width 255 height 208
type input "000000"
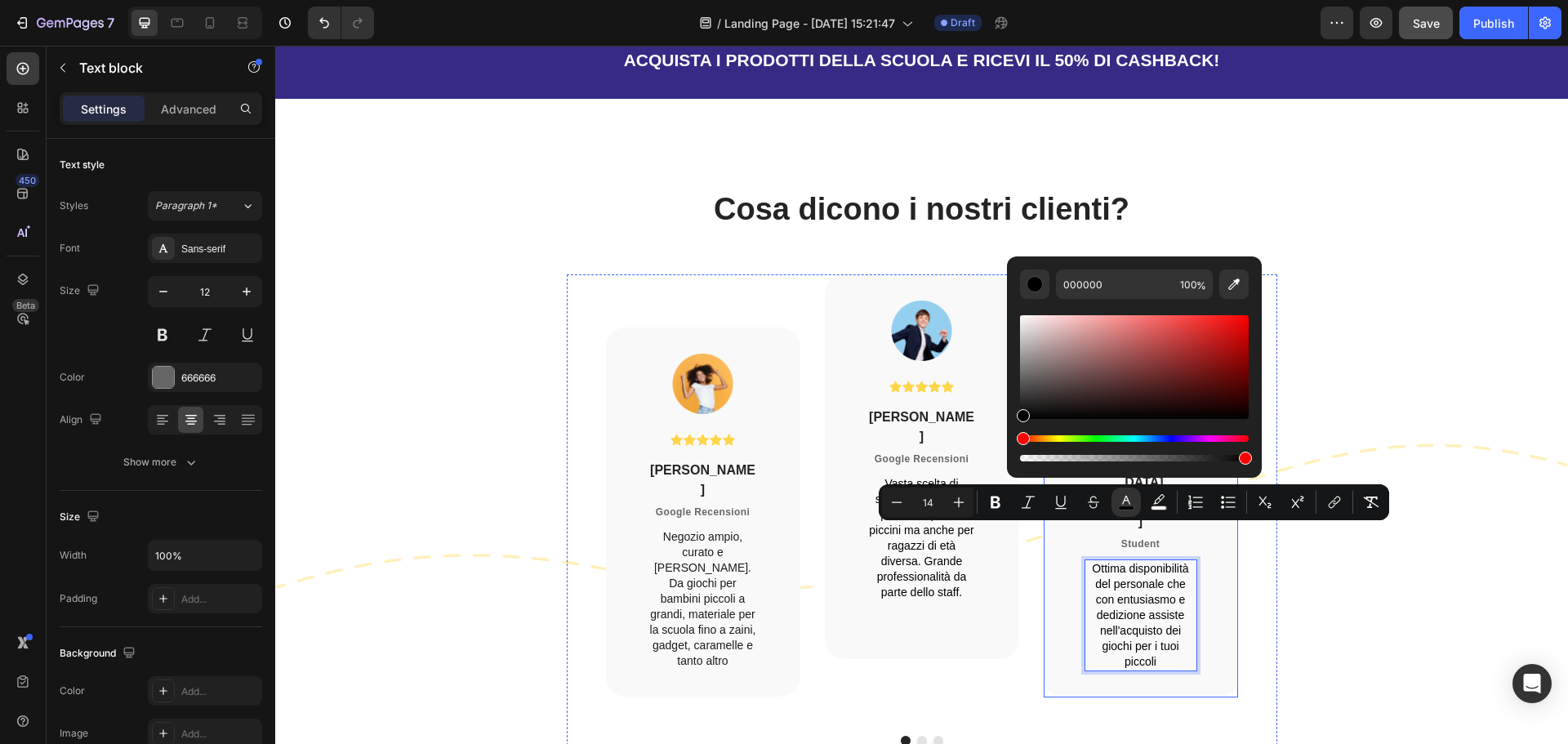
click at [1195, 583] on div "Image Icon Icon Icon Icon Icon Icon List Hoz [DEMOGRAPHIC_DATA][PERSON_NAME] He…" at bounding box center [1141, 508] width 194 height 377
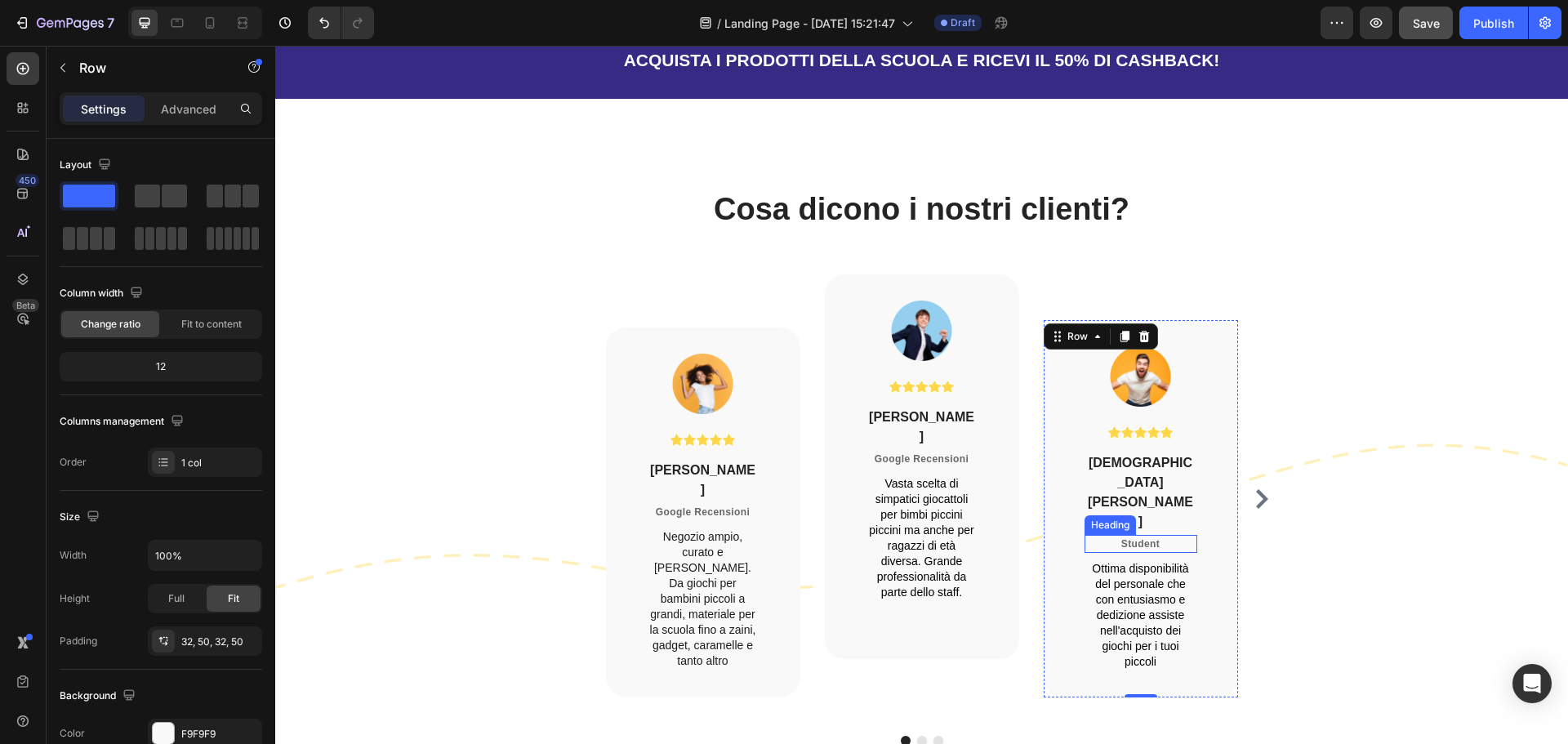
click at [1118, 518] on div "Heading" at bounding box center [1110, 525] width 45 height 15
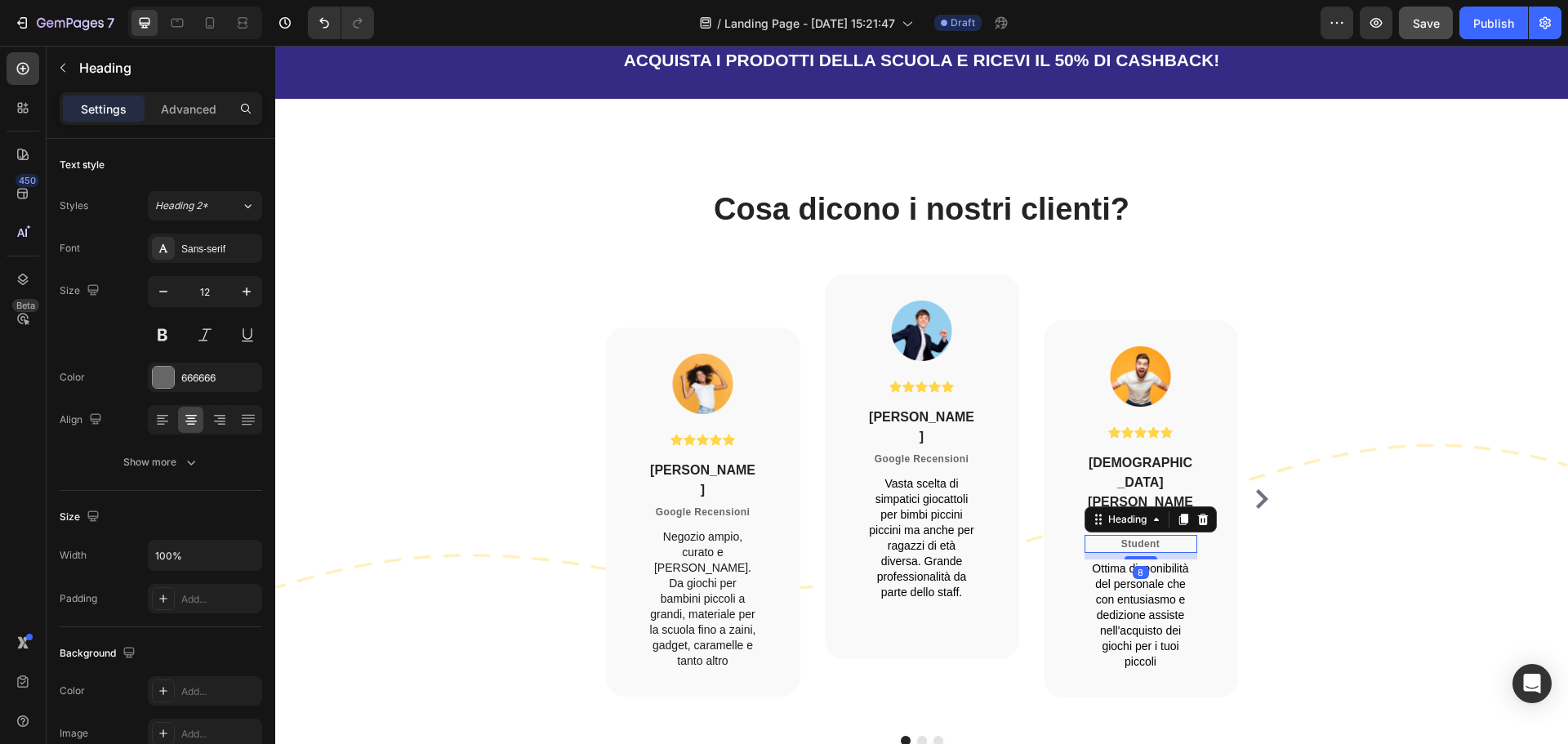
click at [1159, 553] on div "8" at bounding box center [1141, 557] width 113 height 7
click at [1155, 537] on p "Student" at bounding box center [1141, 544] width 109 height 15
click at [1155, 489] on p "[DEMOGRAPHIC_DATA][PERSON_NAME]" at bounding box center [1141, 493] width 109 height 78
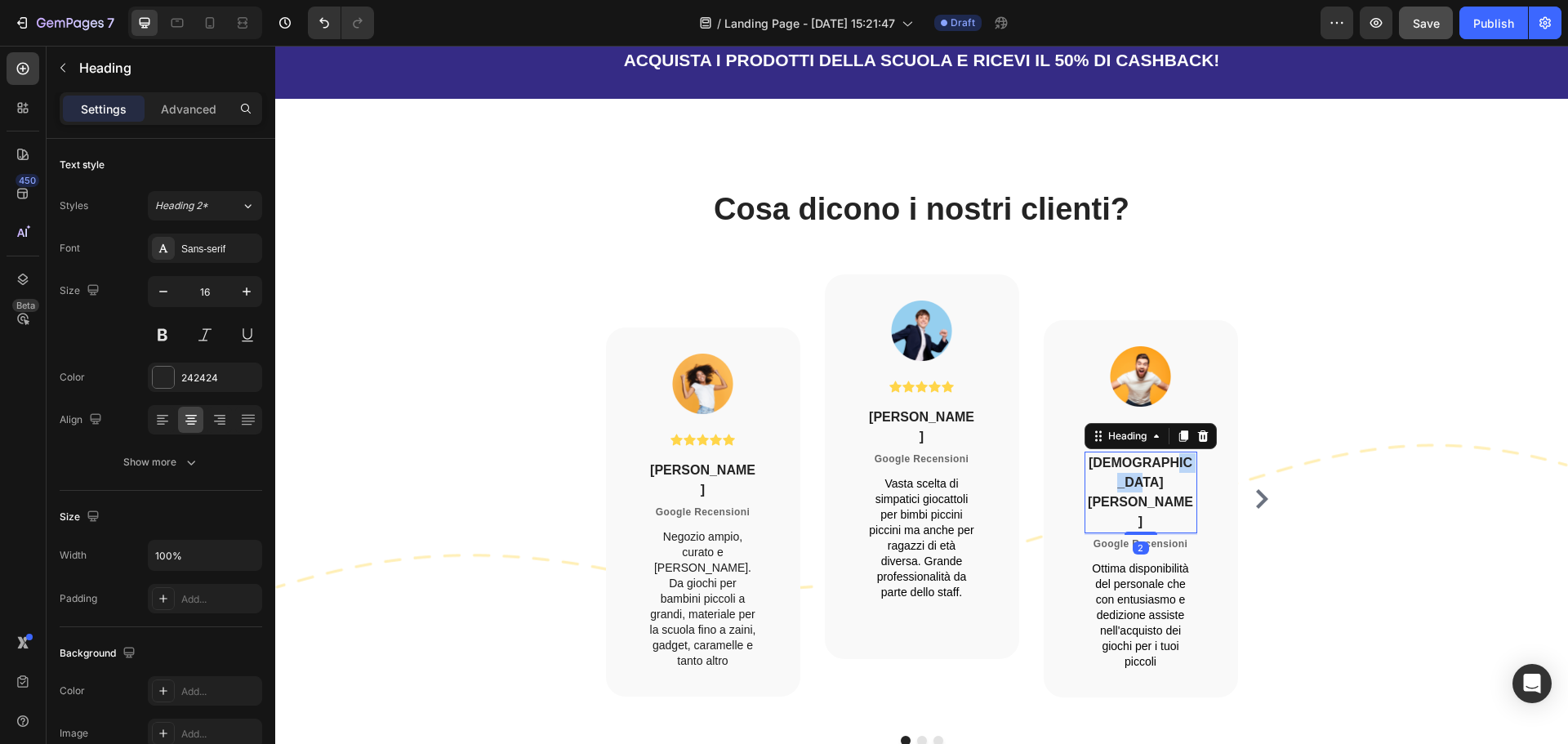
click at [1155, 489] on p "[DEMOGRAPHIC_DATA][PERSON_NAME]" at bounding box center [1141, 493] width 109 height 78
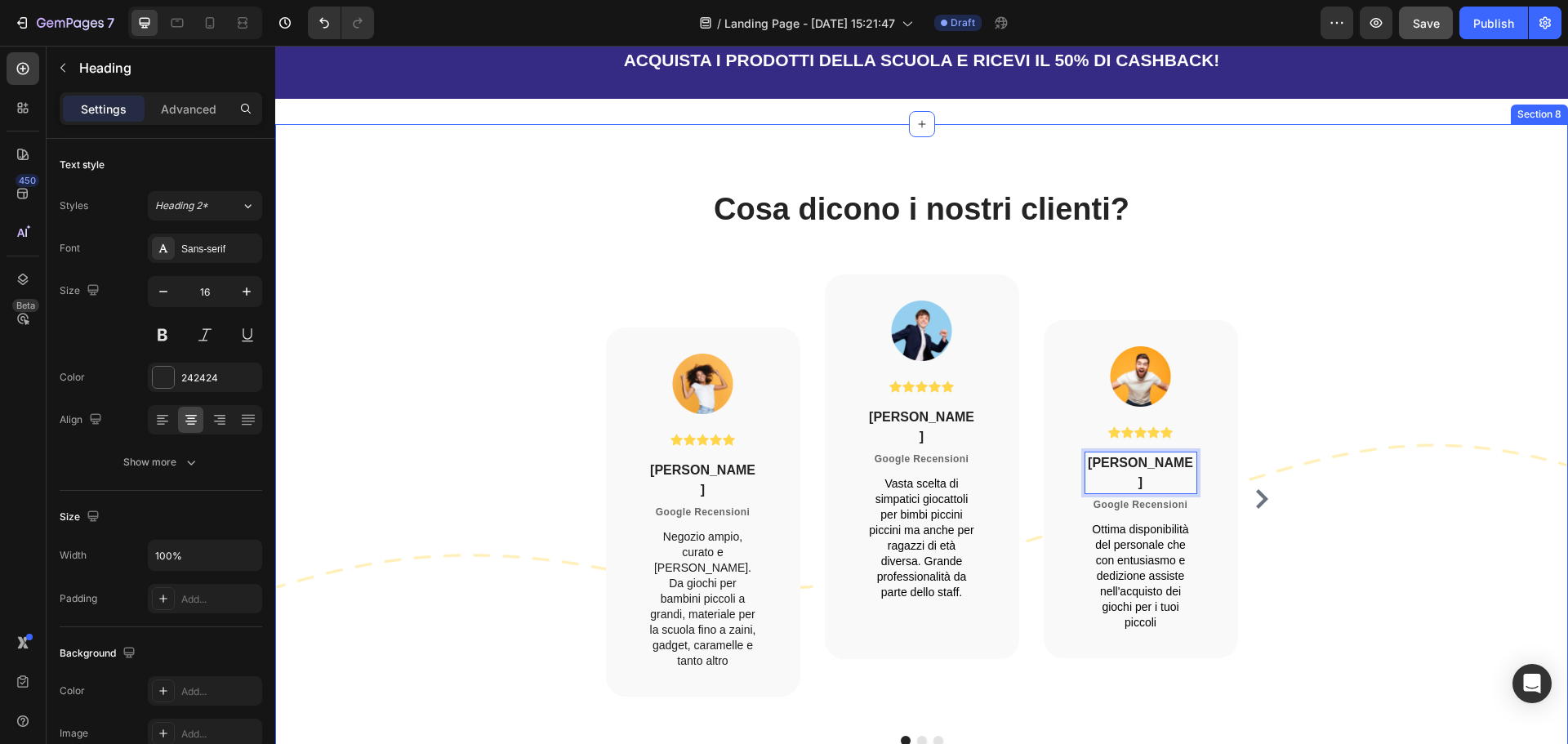
click at [1305, 297] on div "Cosa dicono i nostri clienti? Heading Row Image Icon Icon Icon Icon Icon Icon L…" at bounding box center [921, 475] width 1292 height 571
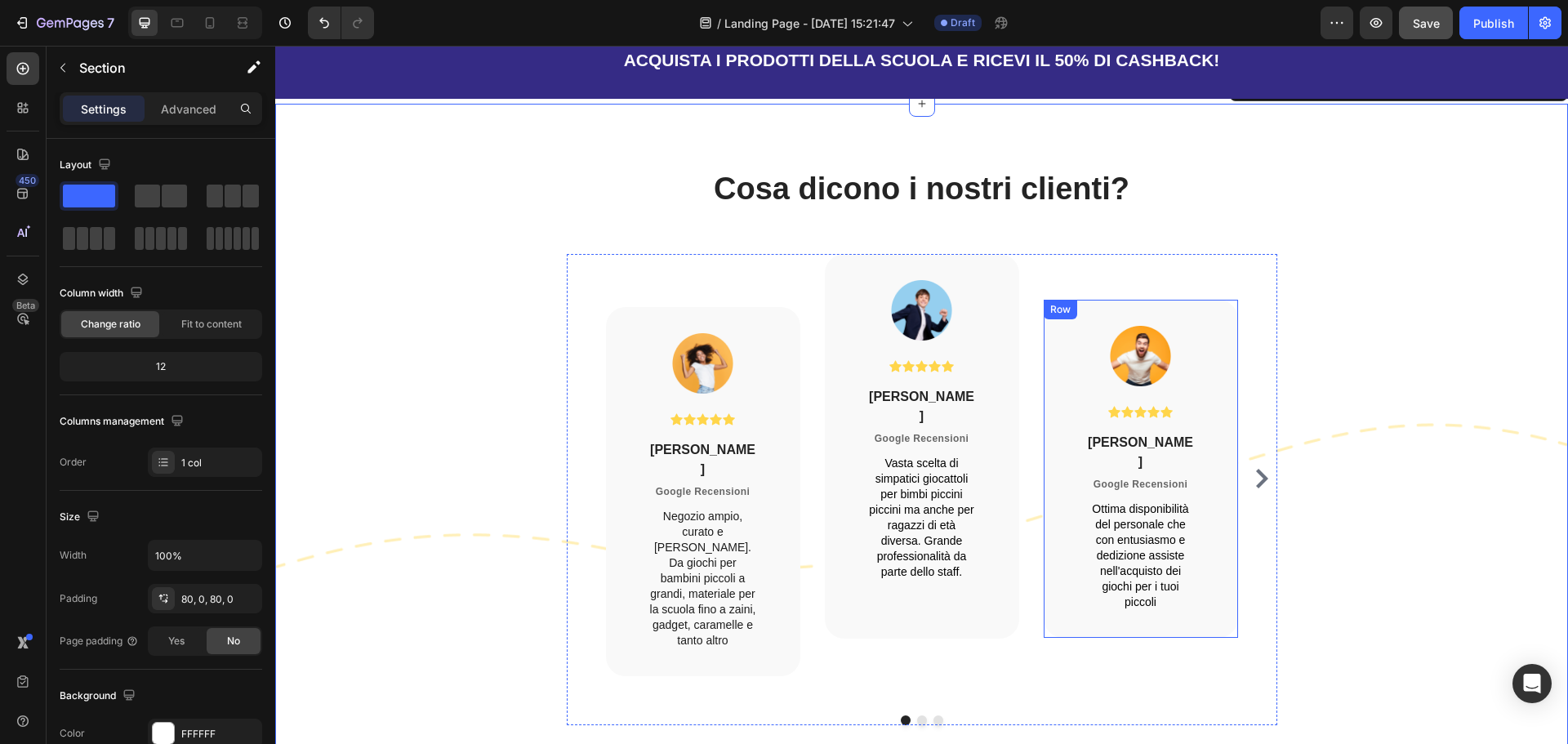
scroll to position [3094, 0]
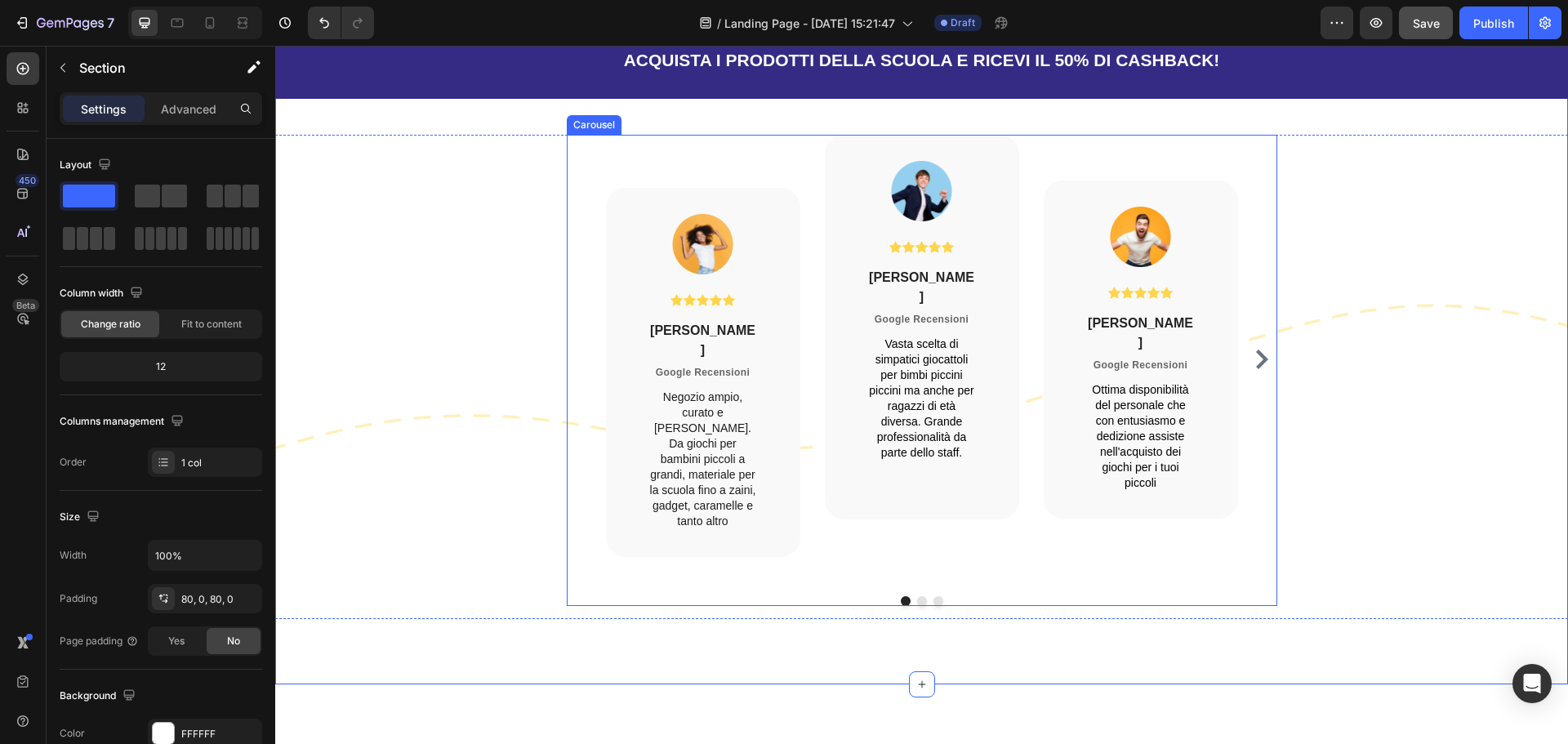
click at [1256, 349] on icon "Carousel Next Arrow" at bounding box center [1262, 359] width 12 height 20
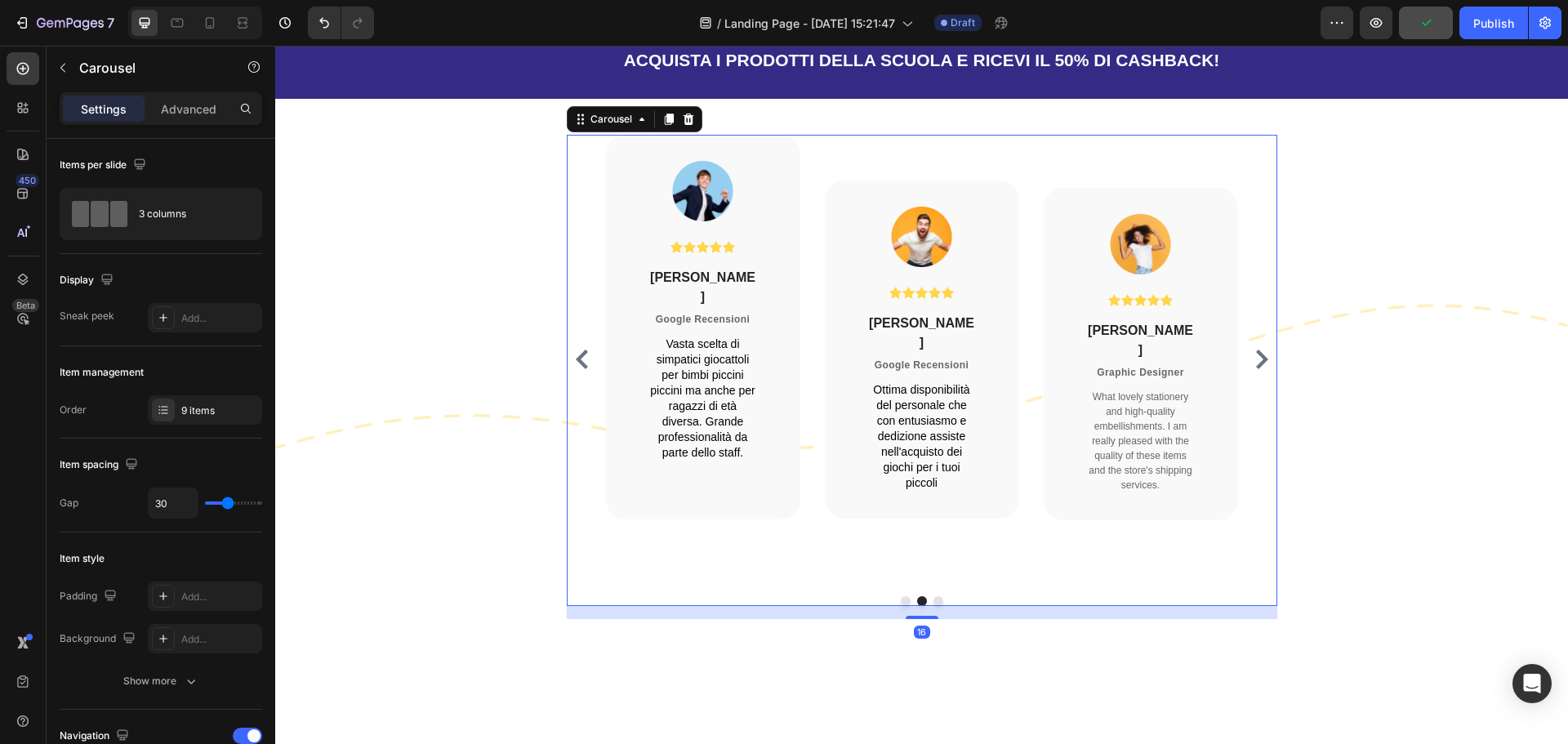
click at [1256, 349] on icon "Carousel Next Arrow" at bounding box center [1262, 359] width 12 height 20
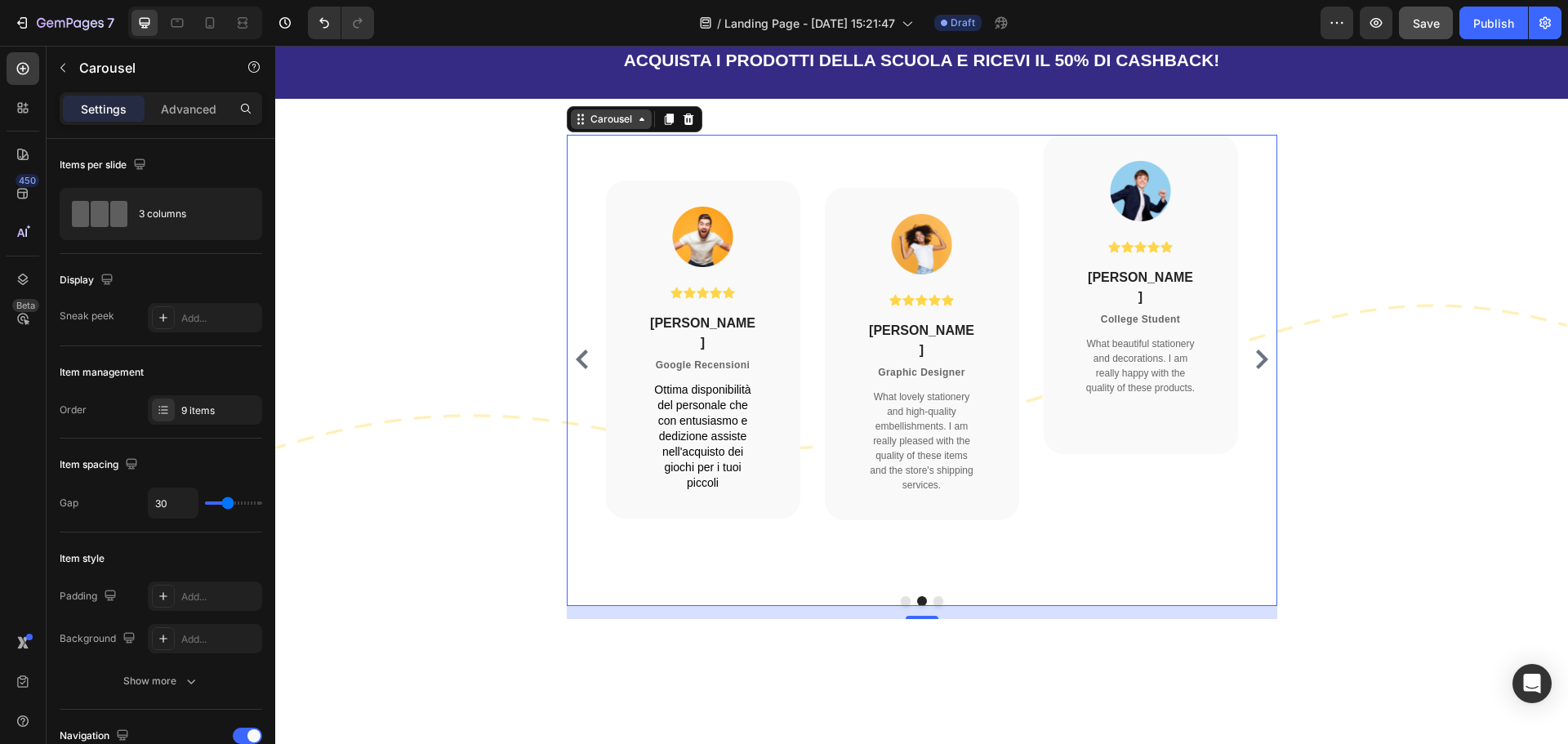
click at [587, 121] on div "Carousel" at bounding box center [611, 119] width 49 height 15
click at [172, 402] on div at bounding box center [163, 410] width 23 height 23
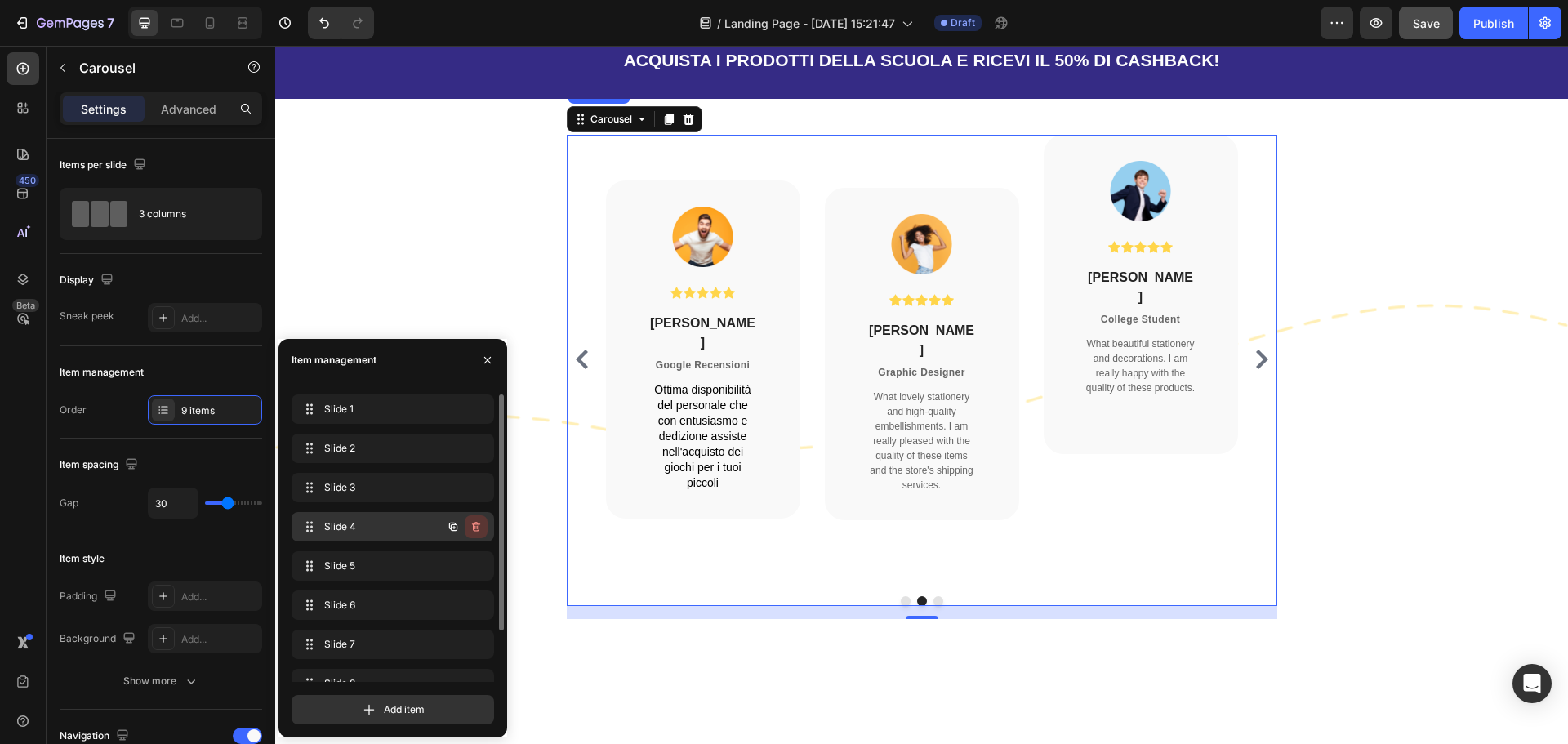
click at [476, 521] on icon "button" at bounding box center [476, 526] width 13 height 13
click at [476, 529] on div "Delete" at bounding box center [465, 526] width 30 height 15
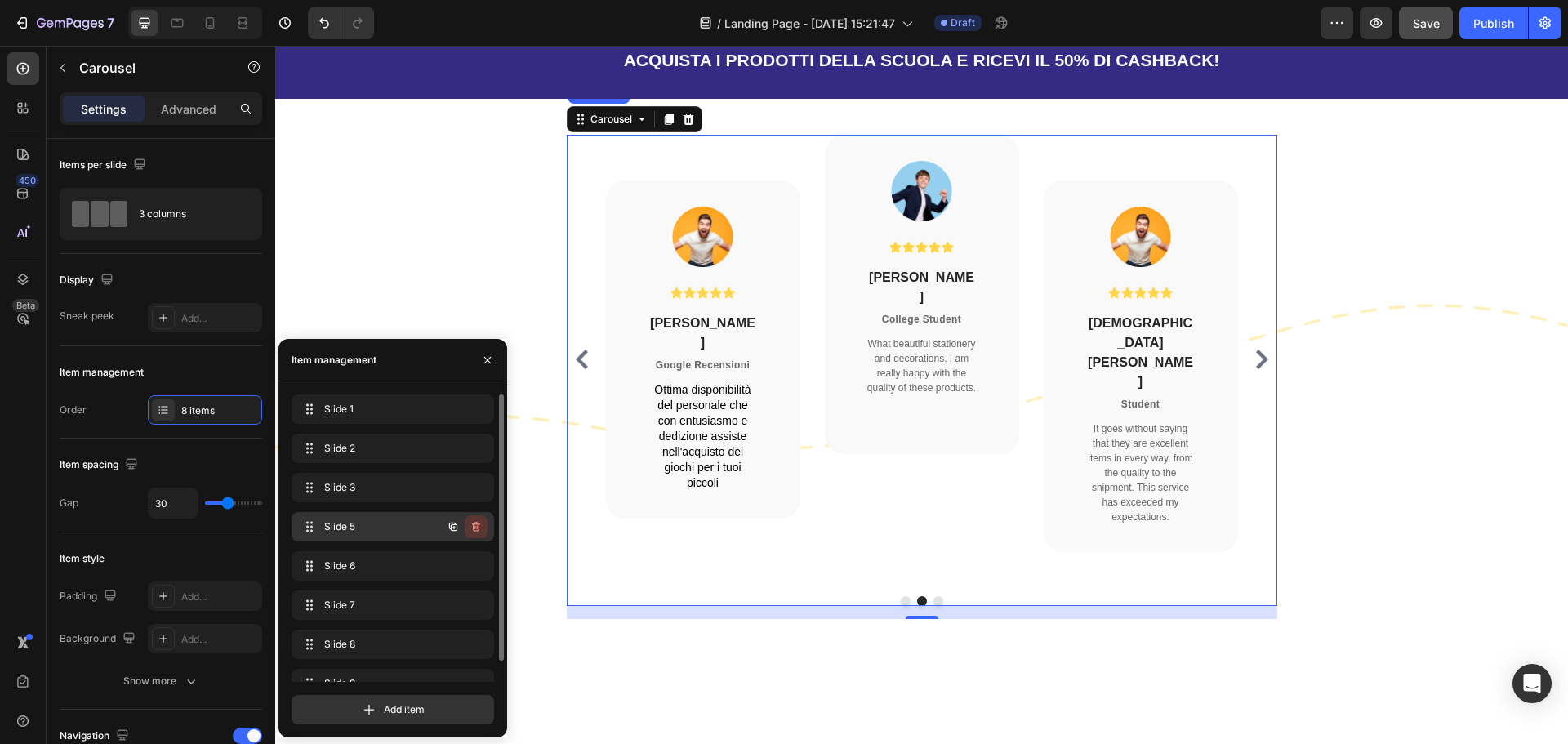
click at [481, 532] on icon "button" at bounding box center [476, 526] width 13 height 13
click at [478, 530] on div "Delete" at bounding box center [465, 526] width 30 height 15
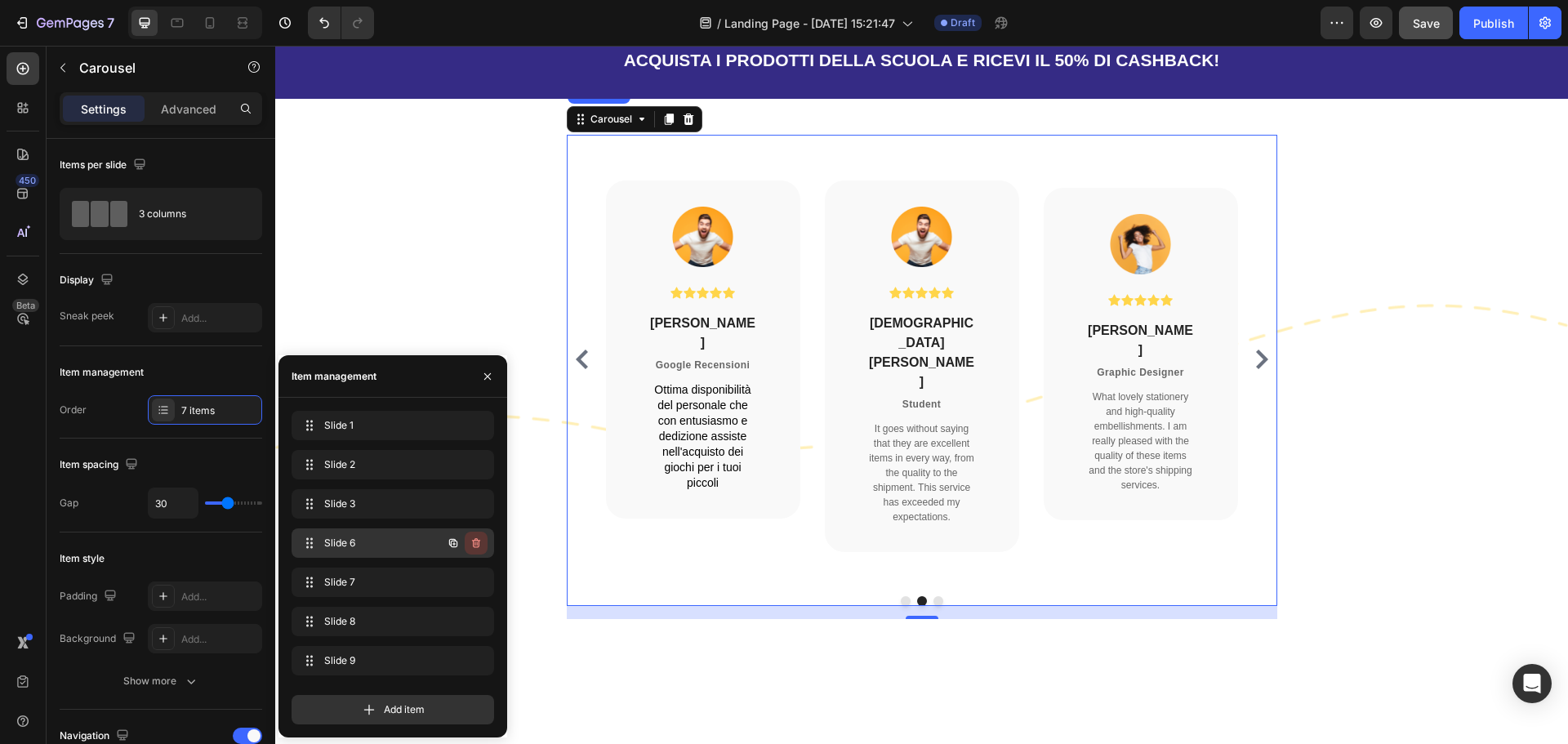
click at [472, 551] on button "button" at bounding box center [476, 543] width 23 height 23
click at [473, 545] on div "Delete" at bounding box center [465, 543] width 30 height 15
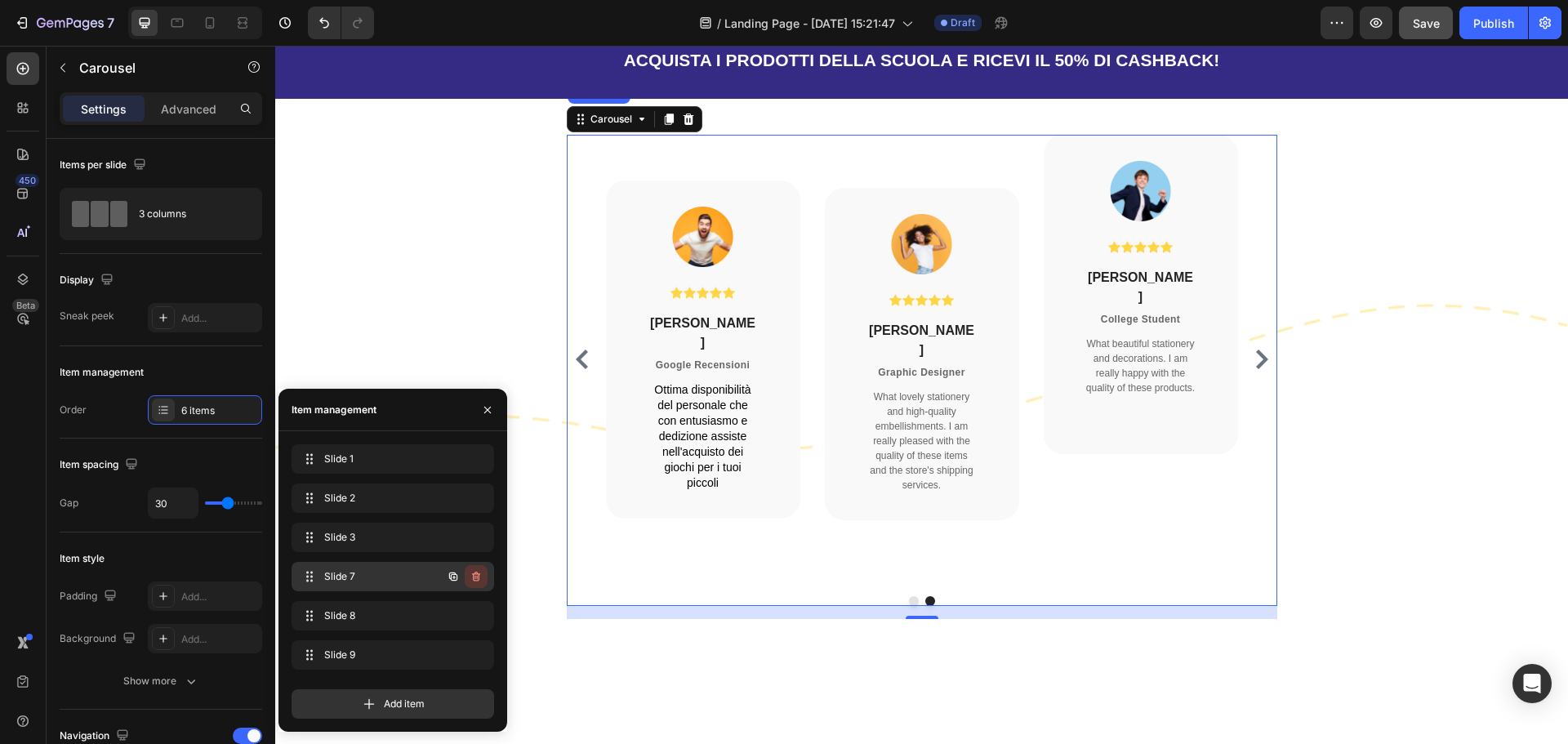
click at [480, 572] on icon "button" at bounding box center [476, 577] width 13 height 13
click at [481, 581] on button "Delete" at bounding box center [465, 577] width 45 height 23
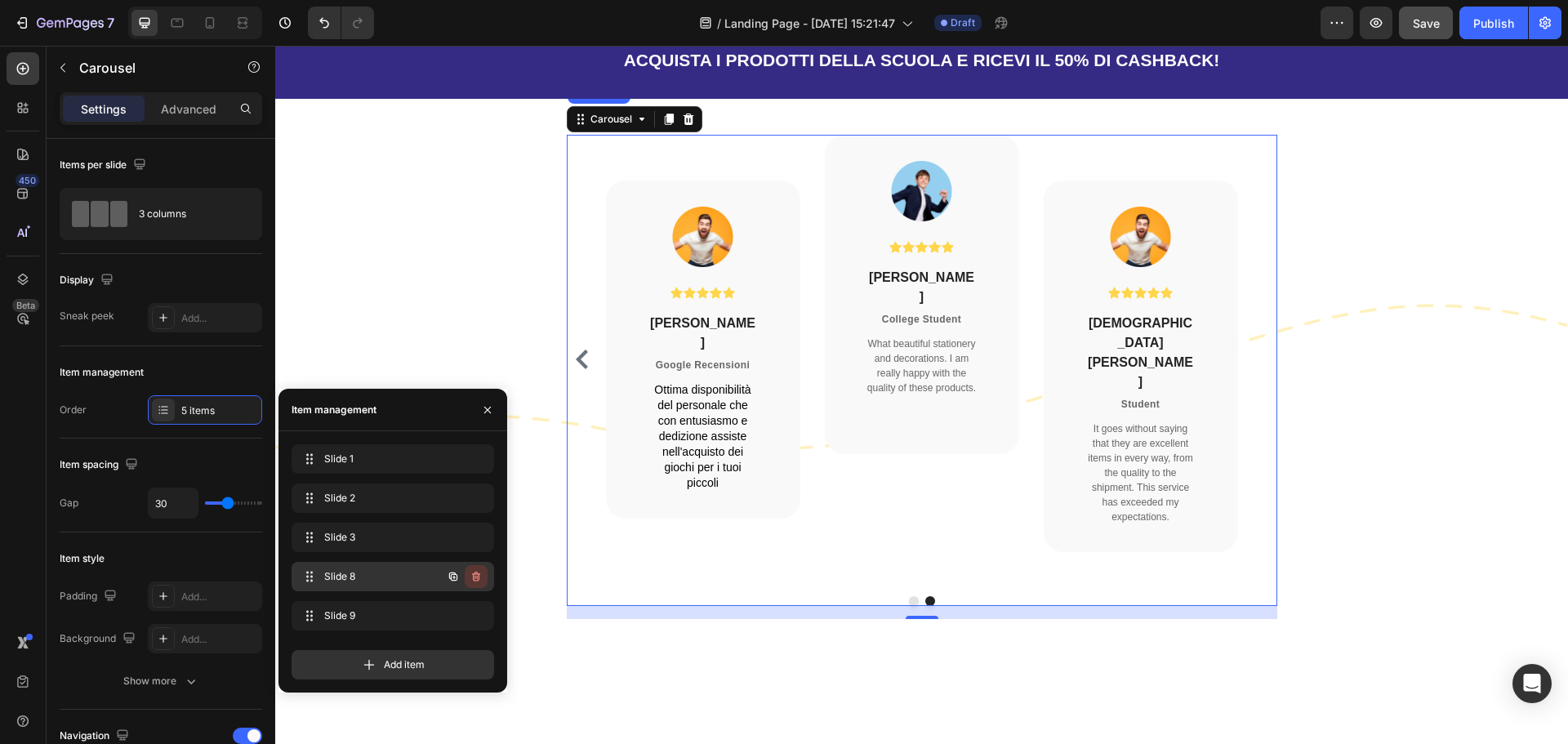
click at [477, 577] on icon "button" at bounding box center [477, 578] width 1 height 4
click at [476, 578] on div "Delete" at bounding box center [465, 577] width 30 height 15
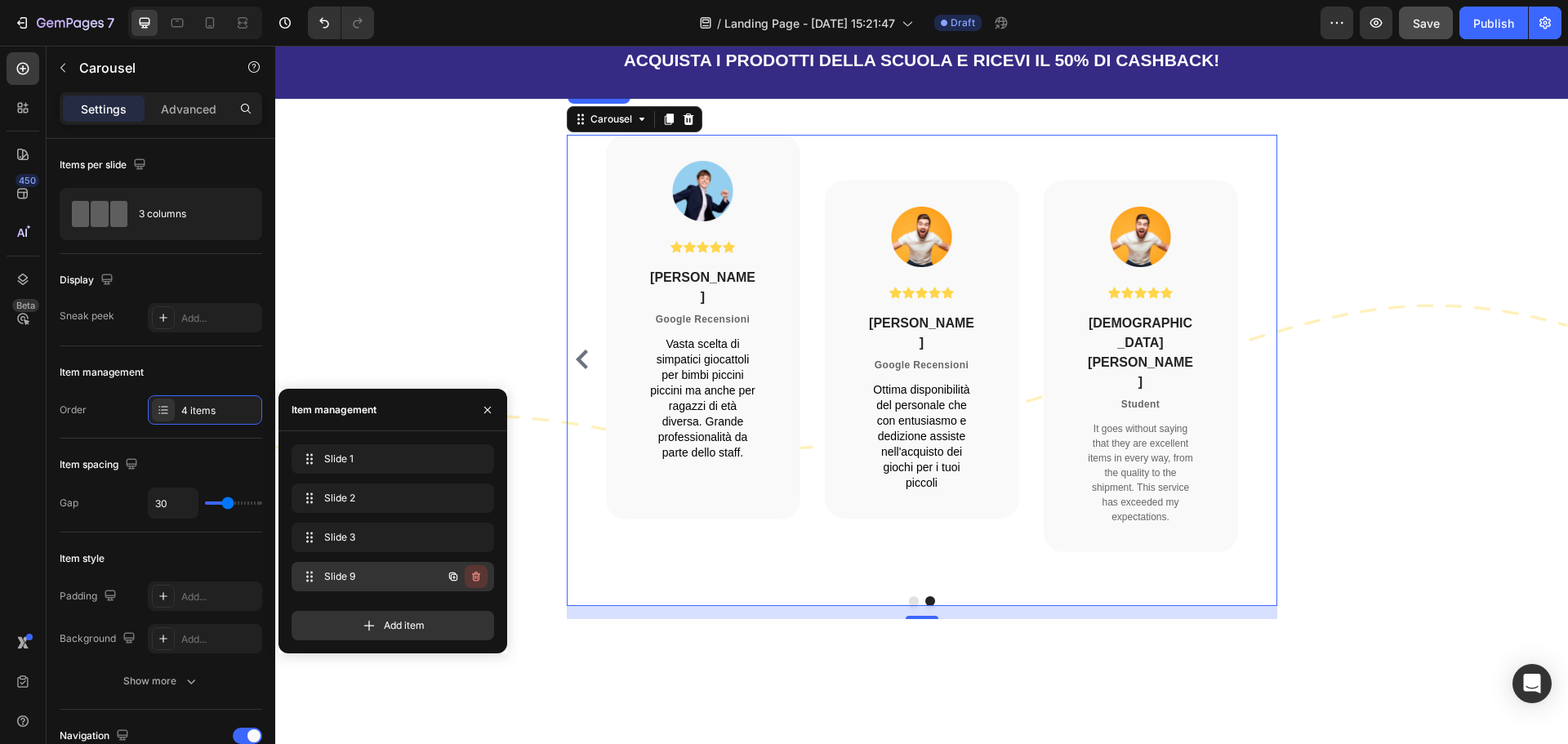
click at [478, 581] on icon "button" at bounding box center [476, 577] width 8 height 10
click at [483, 580] on button "Delete" at bounding box center [465, 577] width 45 height 23
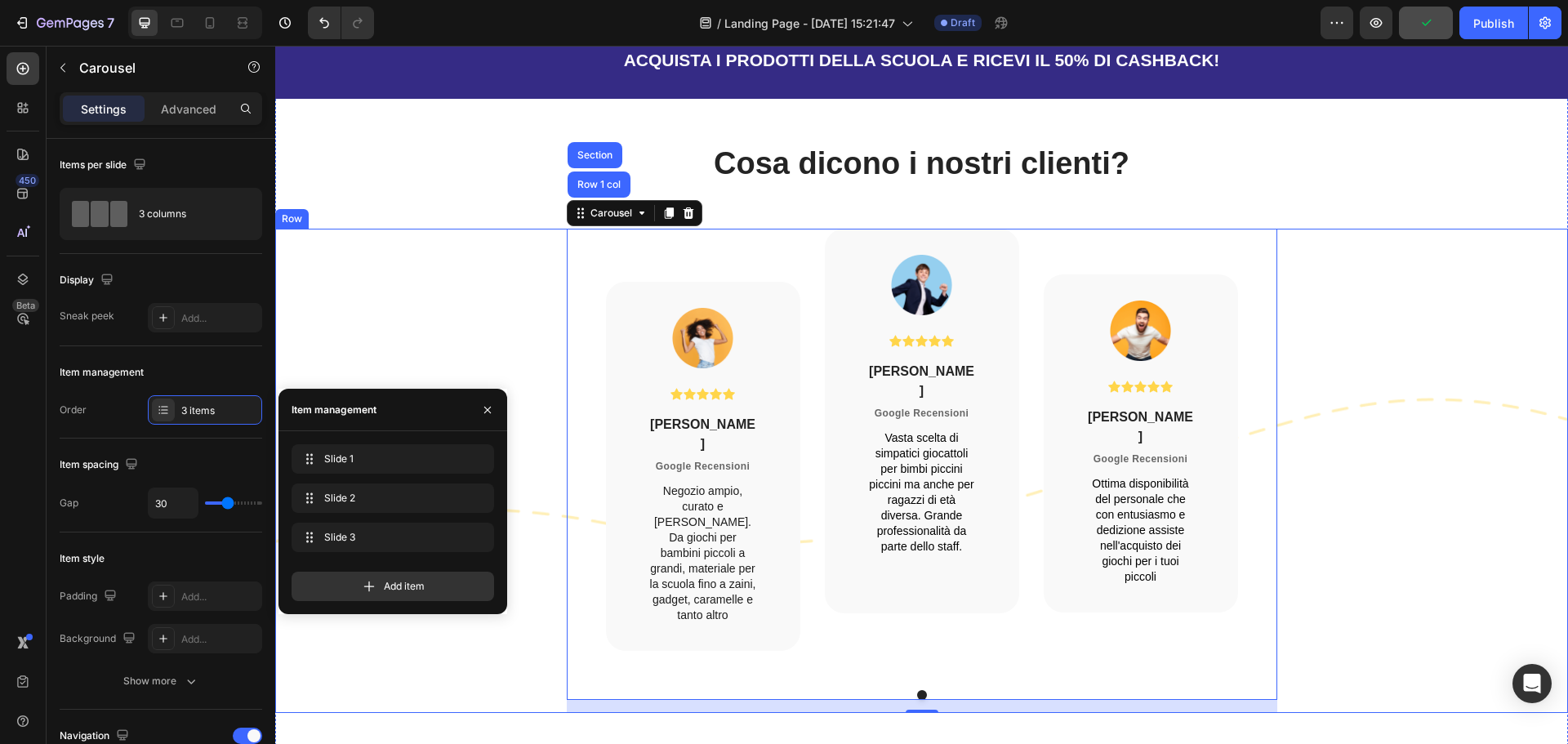
scroll to position [2849, 0]
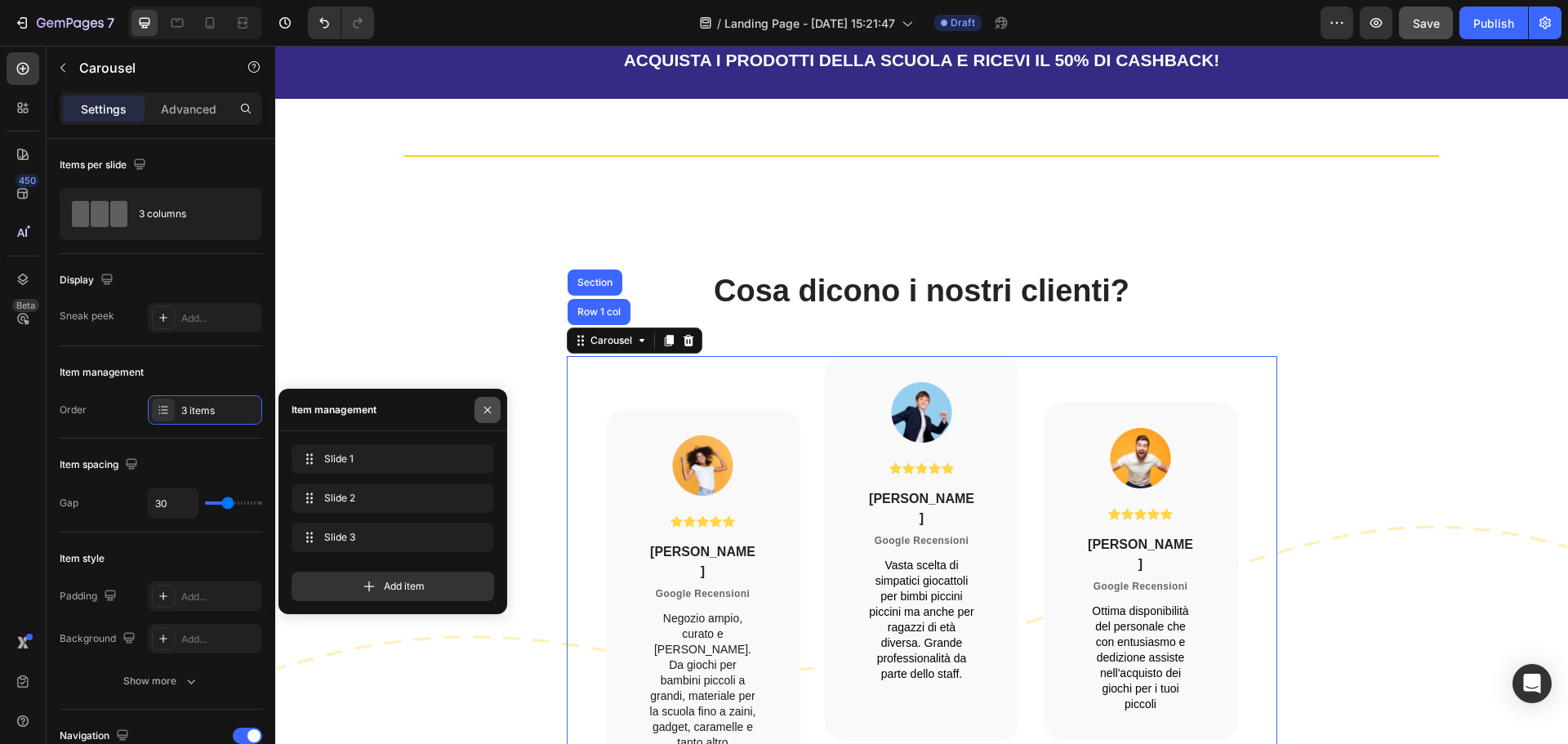
click at [489, 414] on icon "button" at bounding box center [487, 409] width 13 height 13
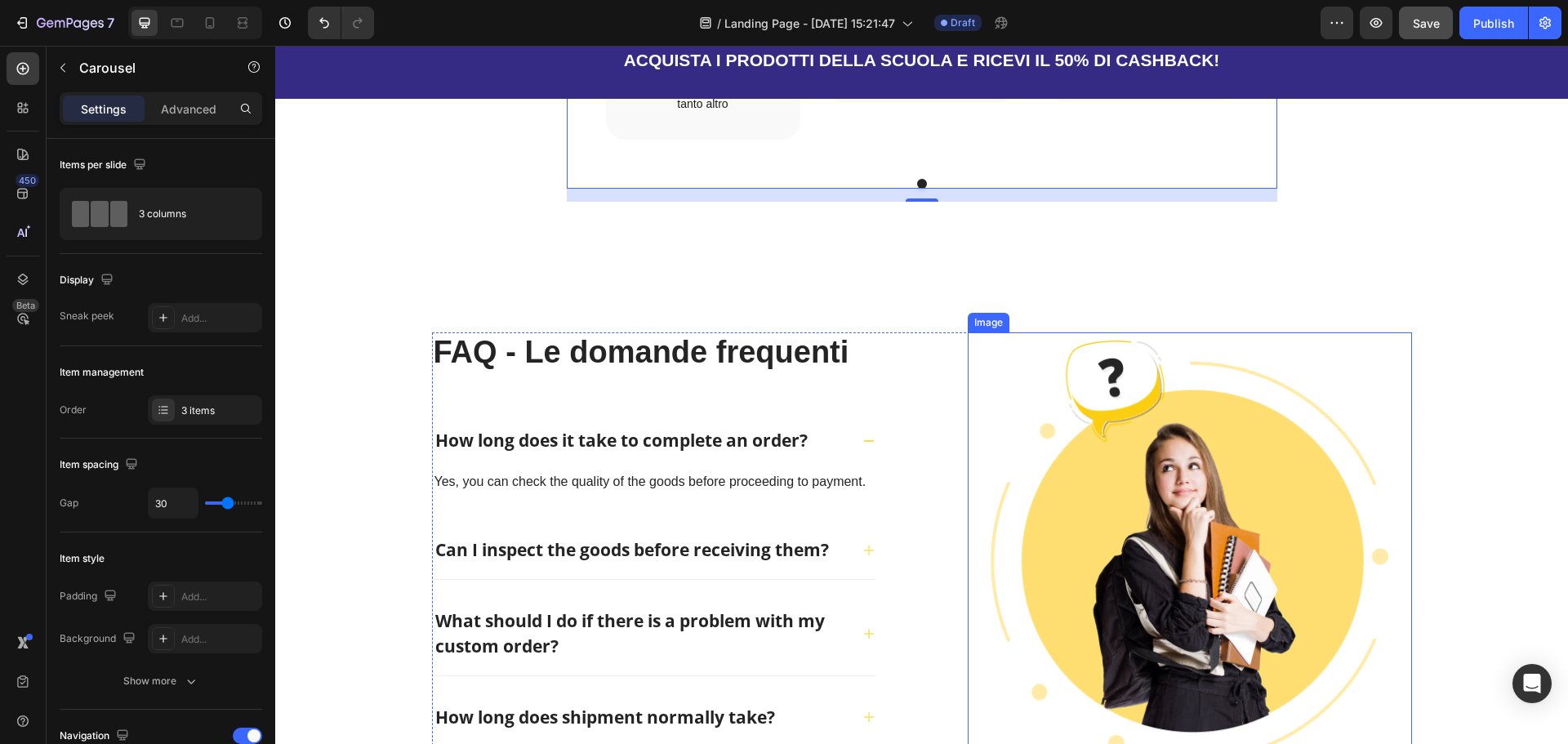
scroll to position [3584, 0]
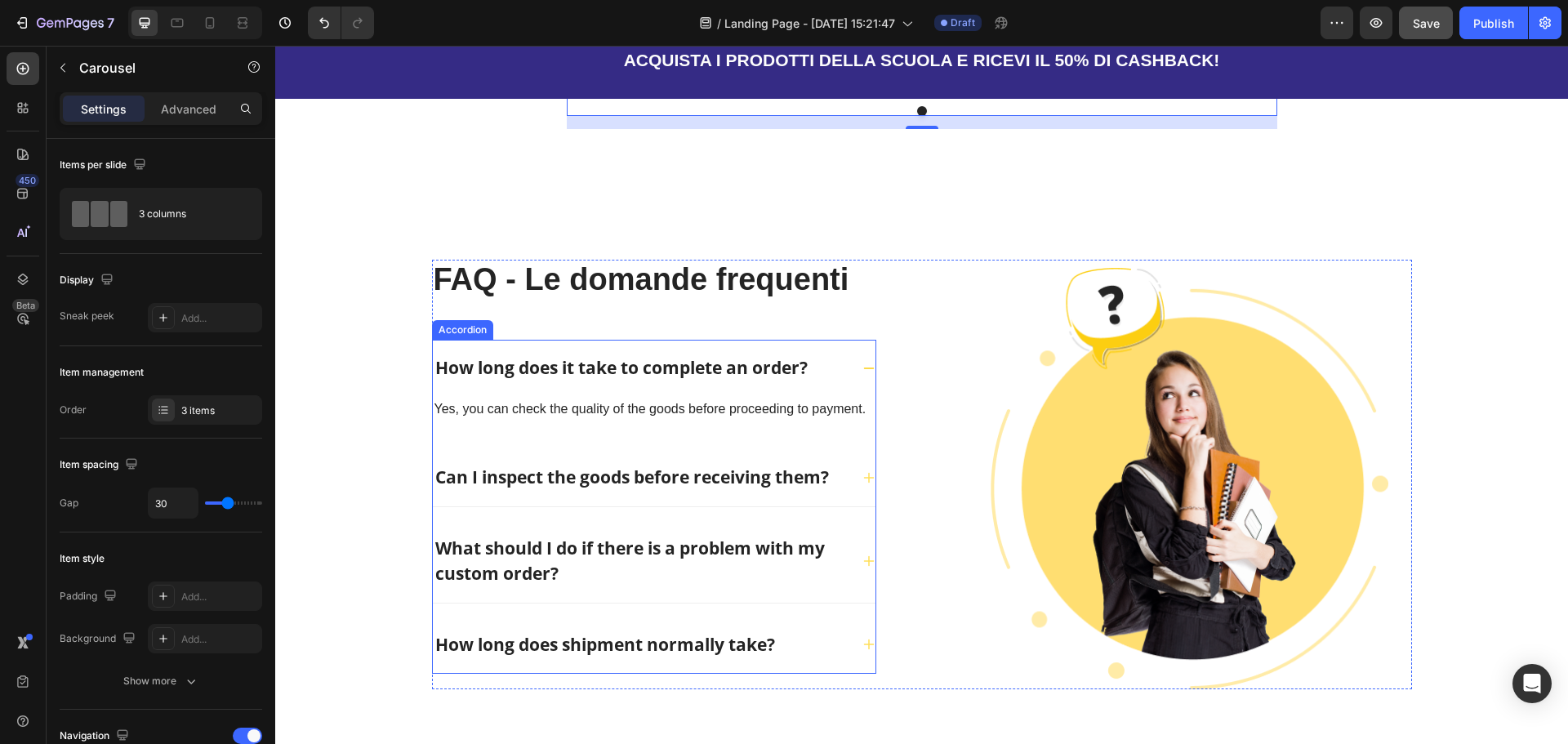
click at [537, 353] on div "How long does it take to complete an order?" at bounding box center [621, 369] width 377 height 31
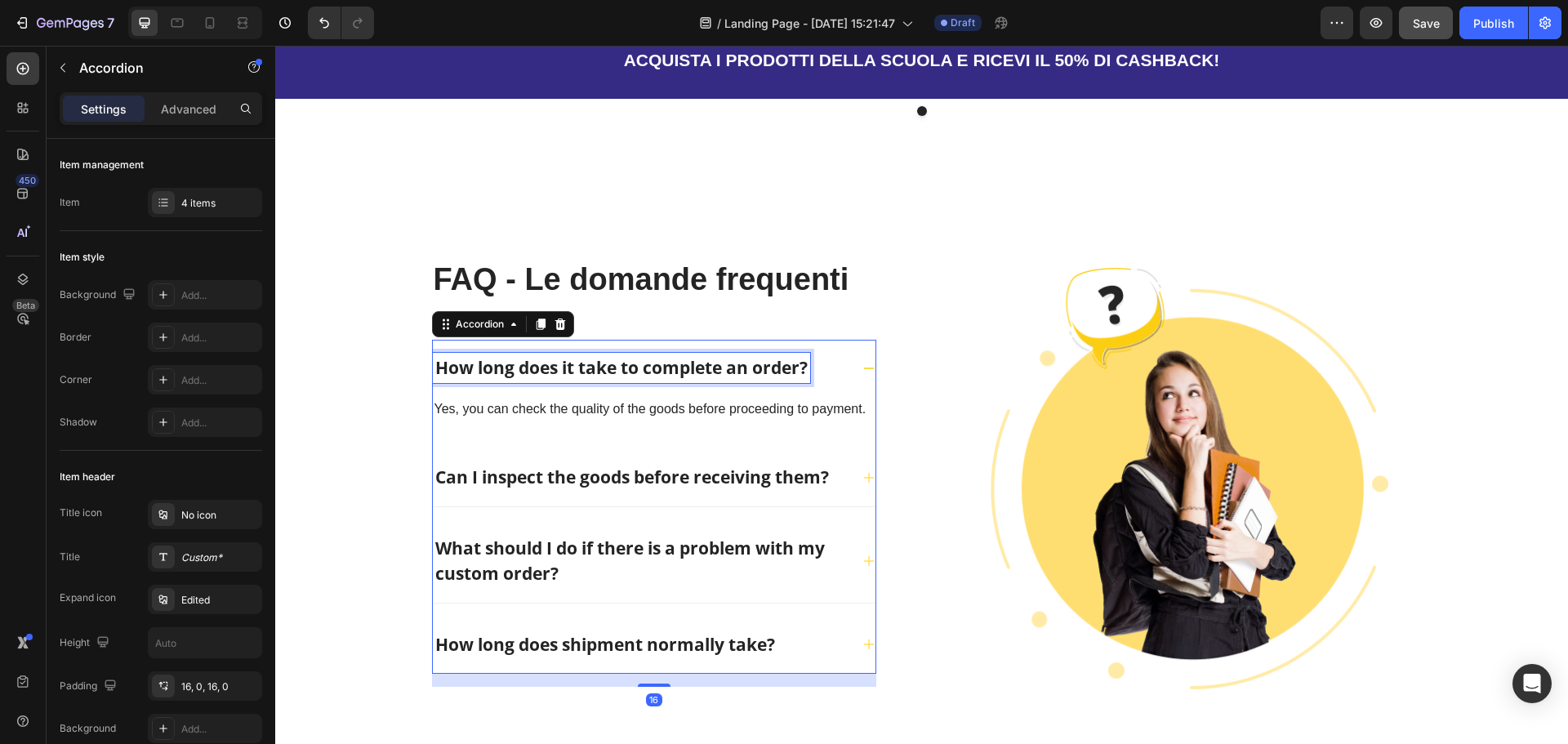
click at [537, 356] on p "How long does it take to complete an order?" at bounding box center [621, 369] width 373 height 26
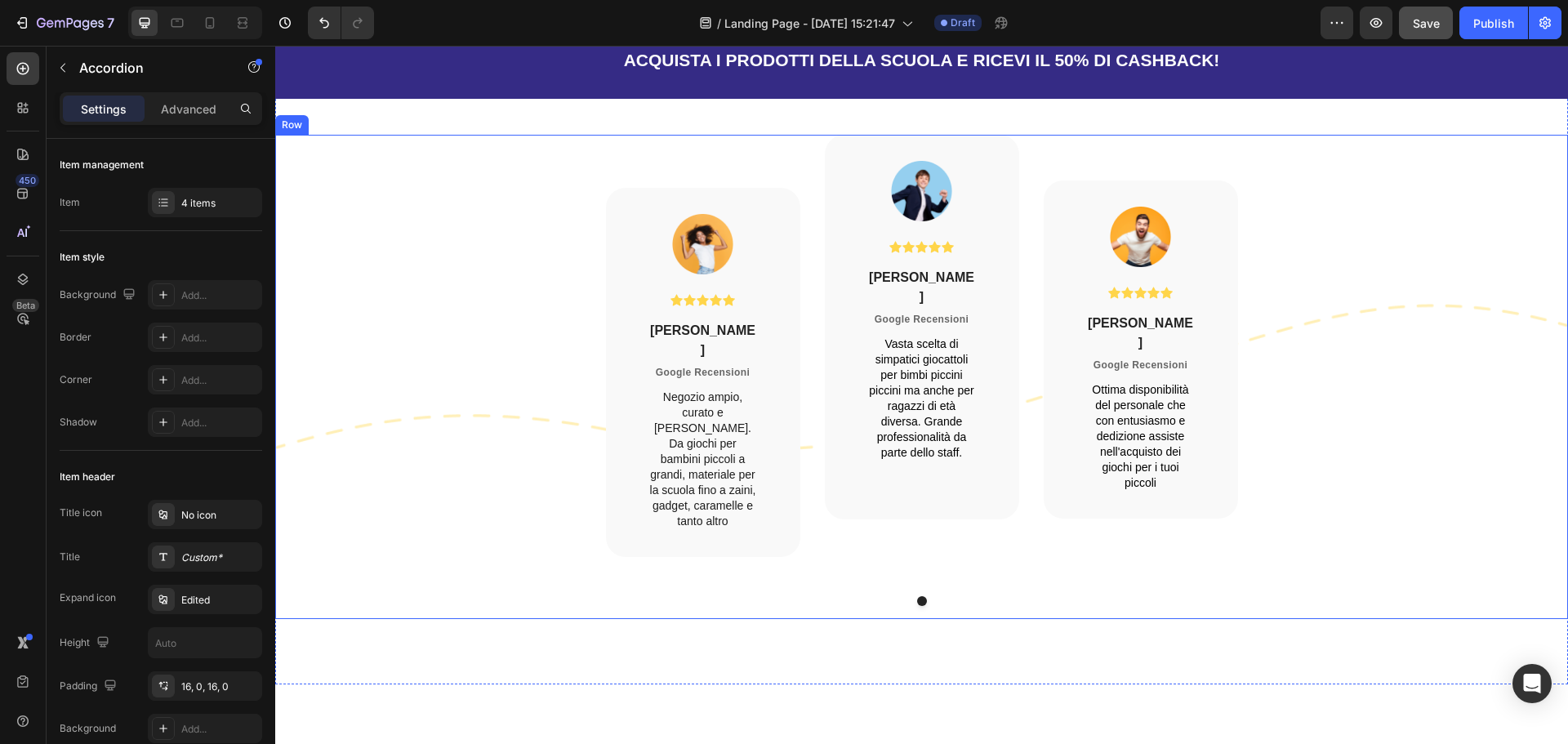
type input "16"
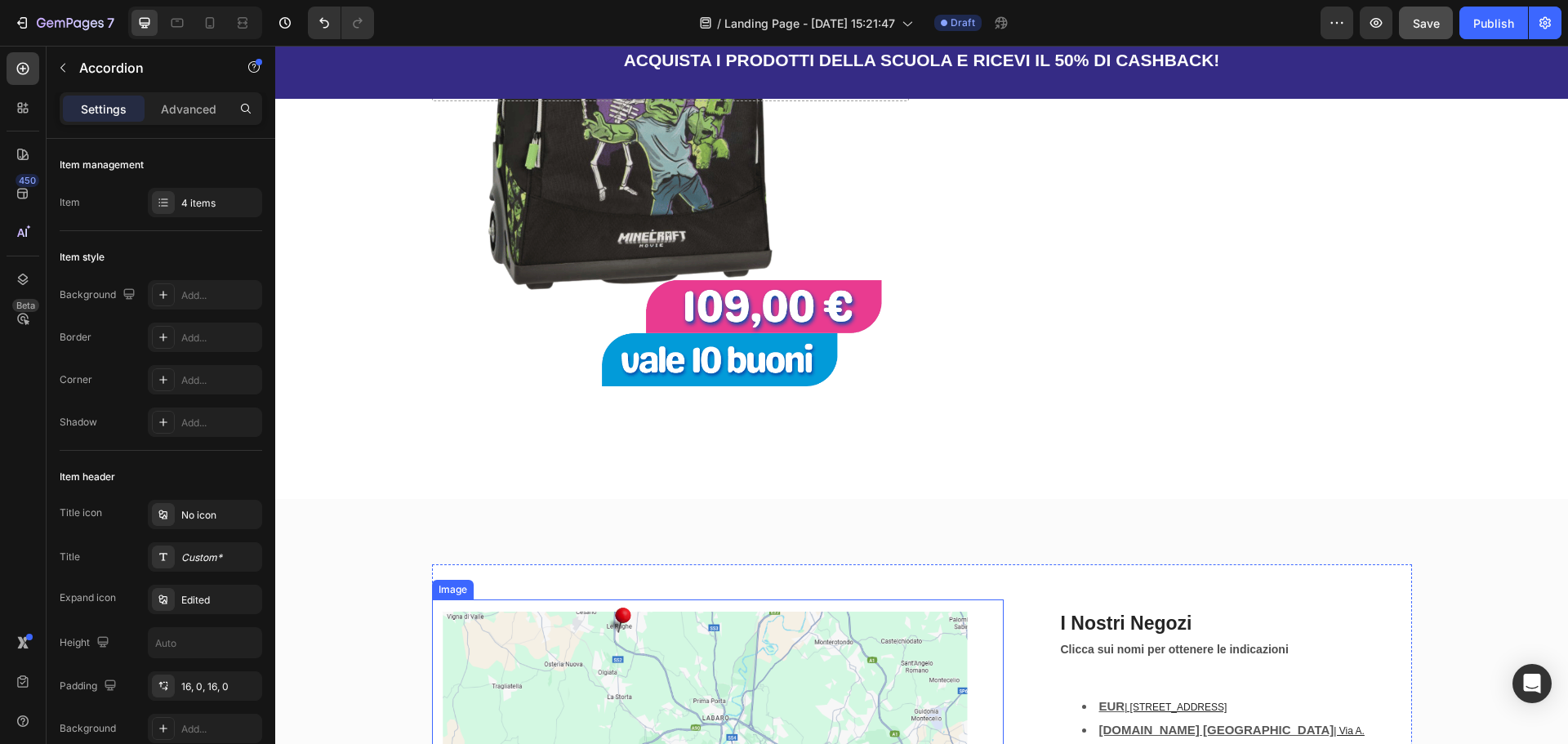
scroll to position [1360, 0]
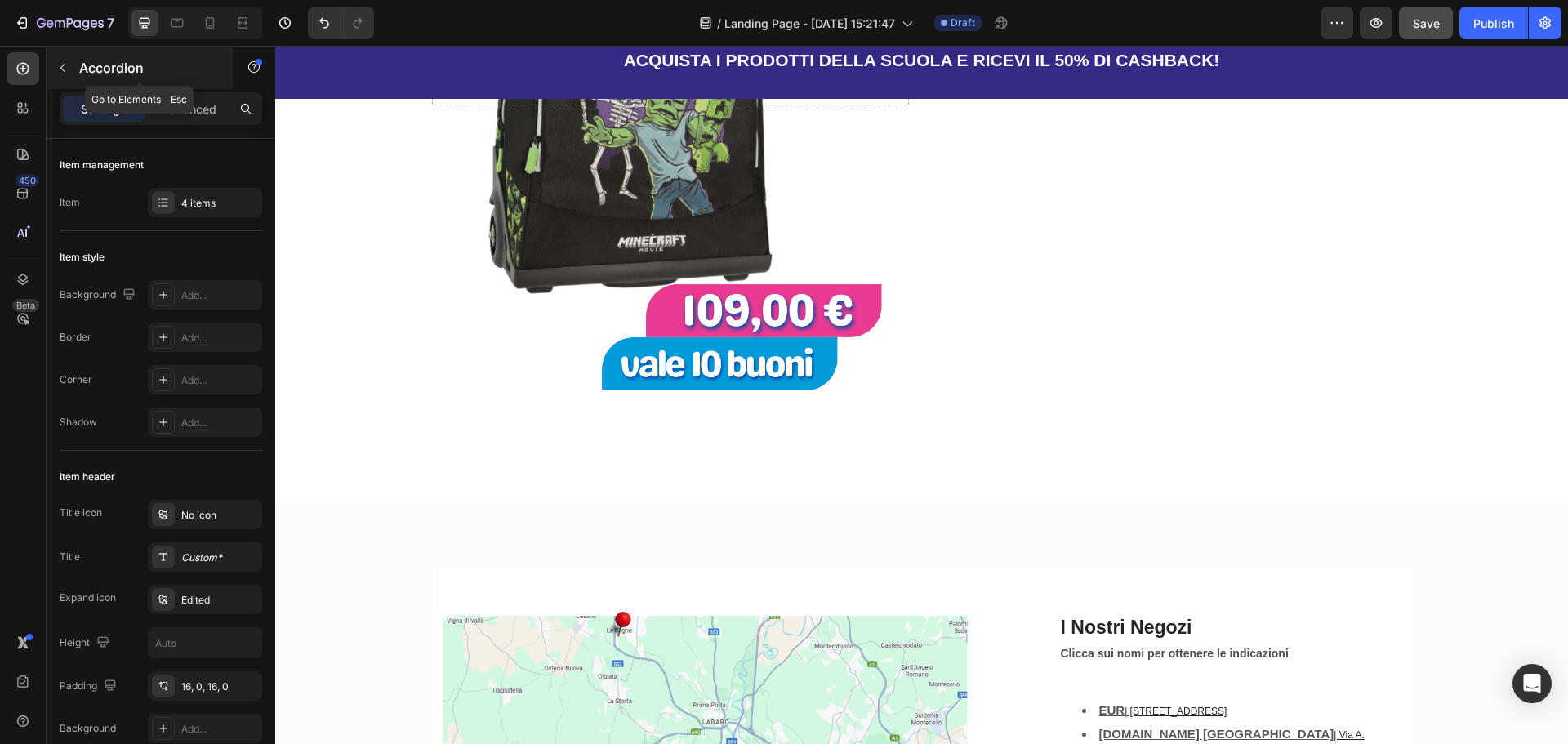
click at [68, 67] on icon "button" at bounding box center [62, 68] width 13 height 13
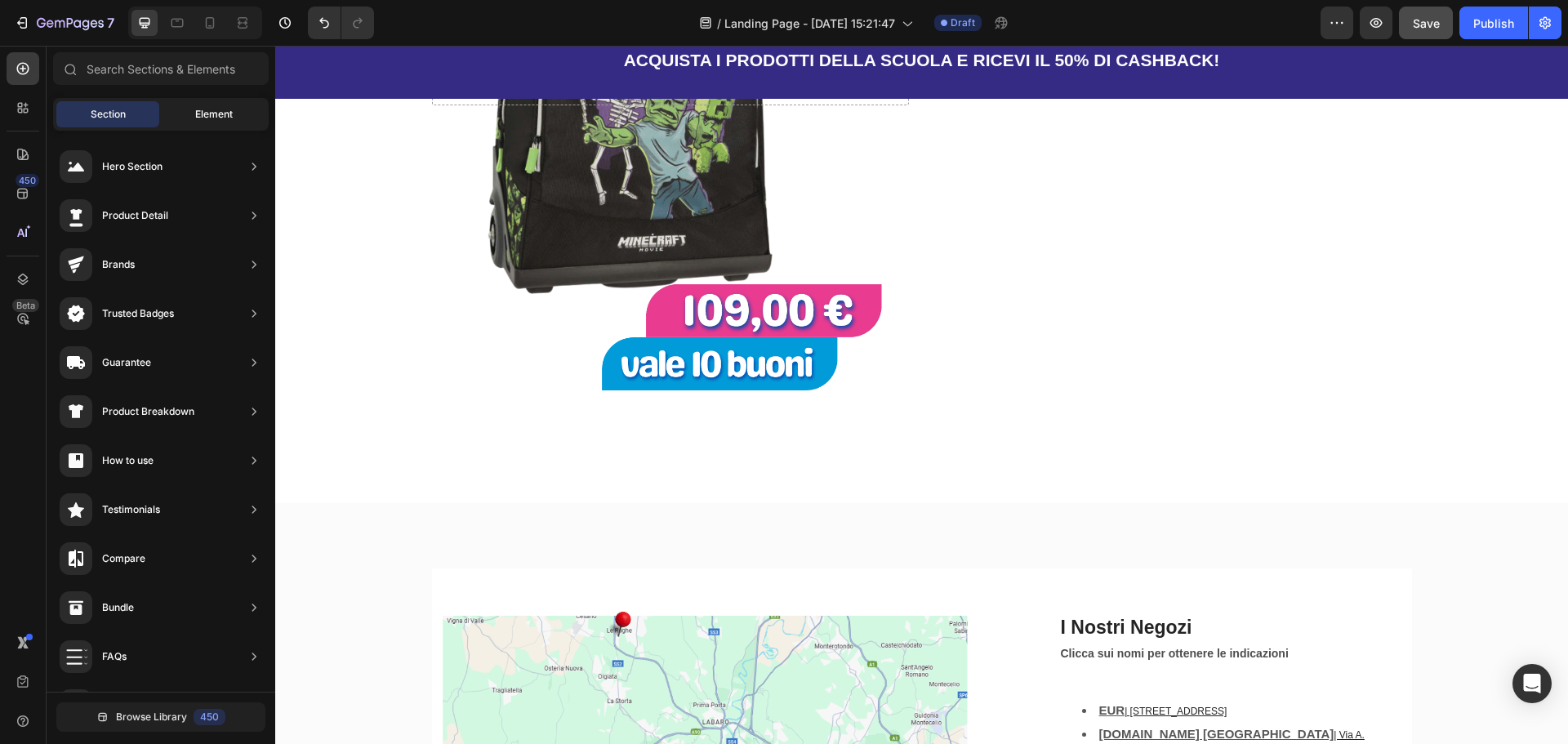
click at [198, 120] on span "Element" at bounding box center [213, 114] width 37 height 15
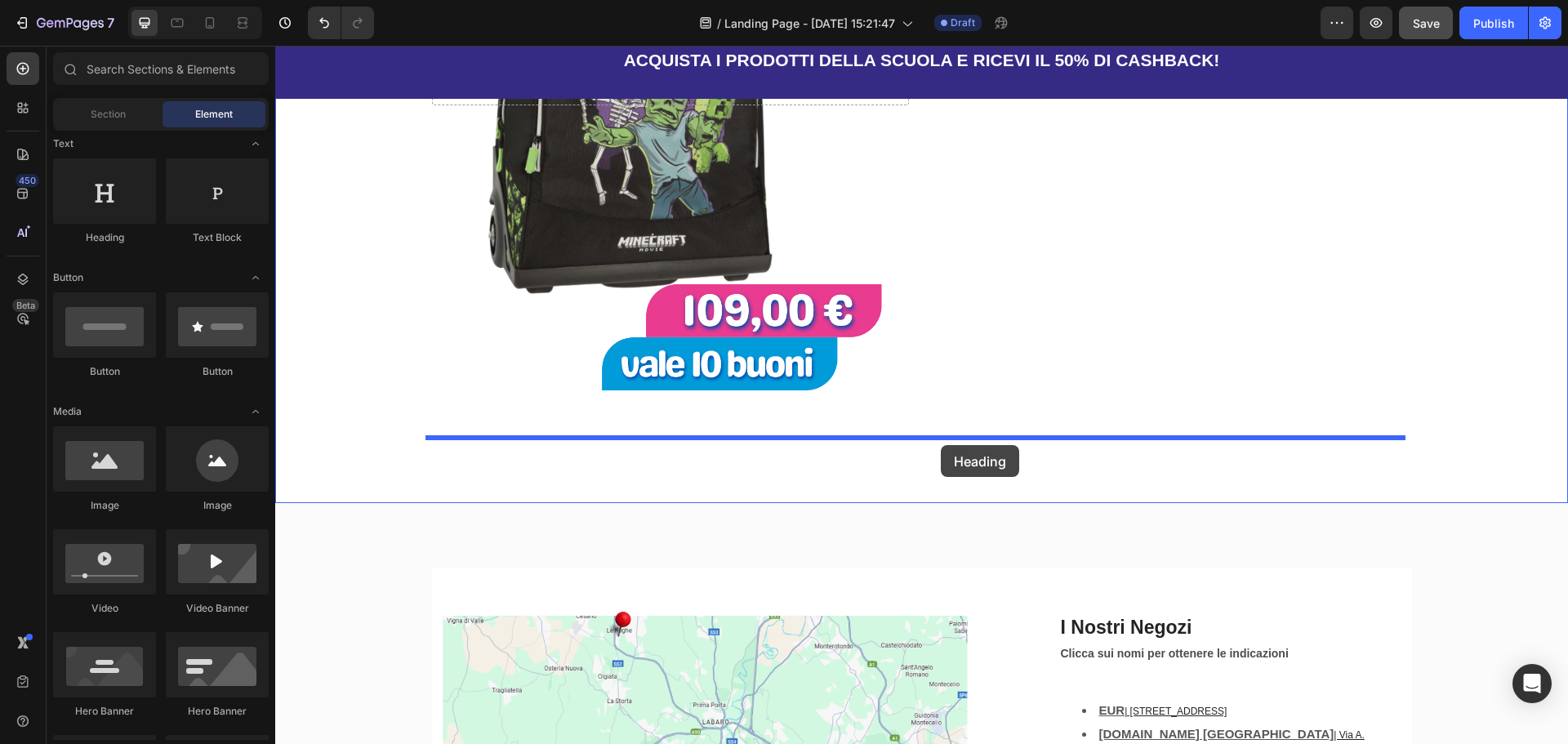
drag, startPoint x: 454, startPoint y: 251, endPoint x: 940, endPoint y: 445, distance: 523.3
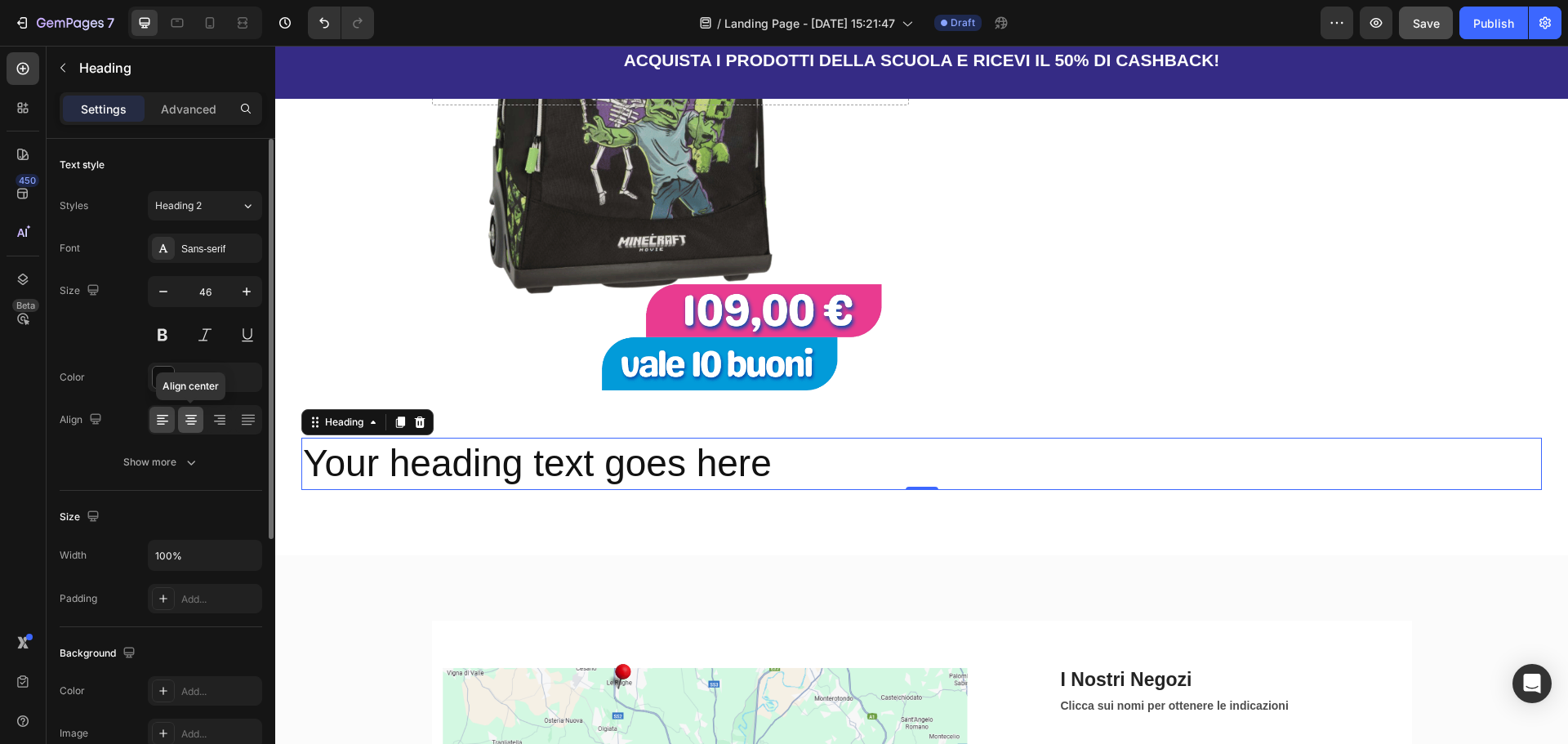
click at [192, 414] on icon at bounding box center [191, 420] width 16 height 16
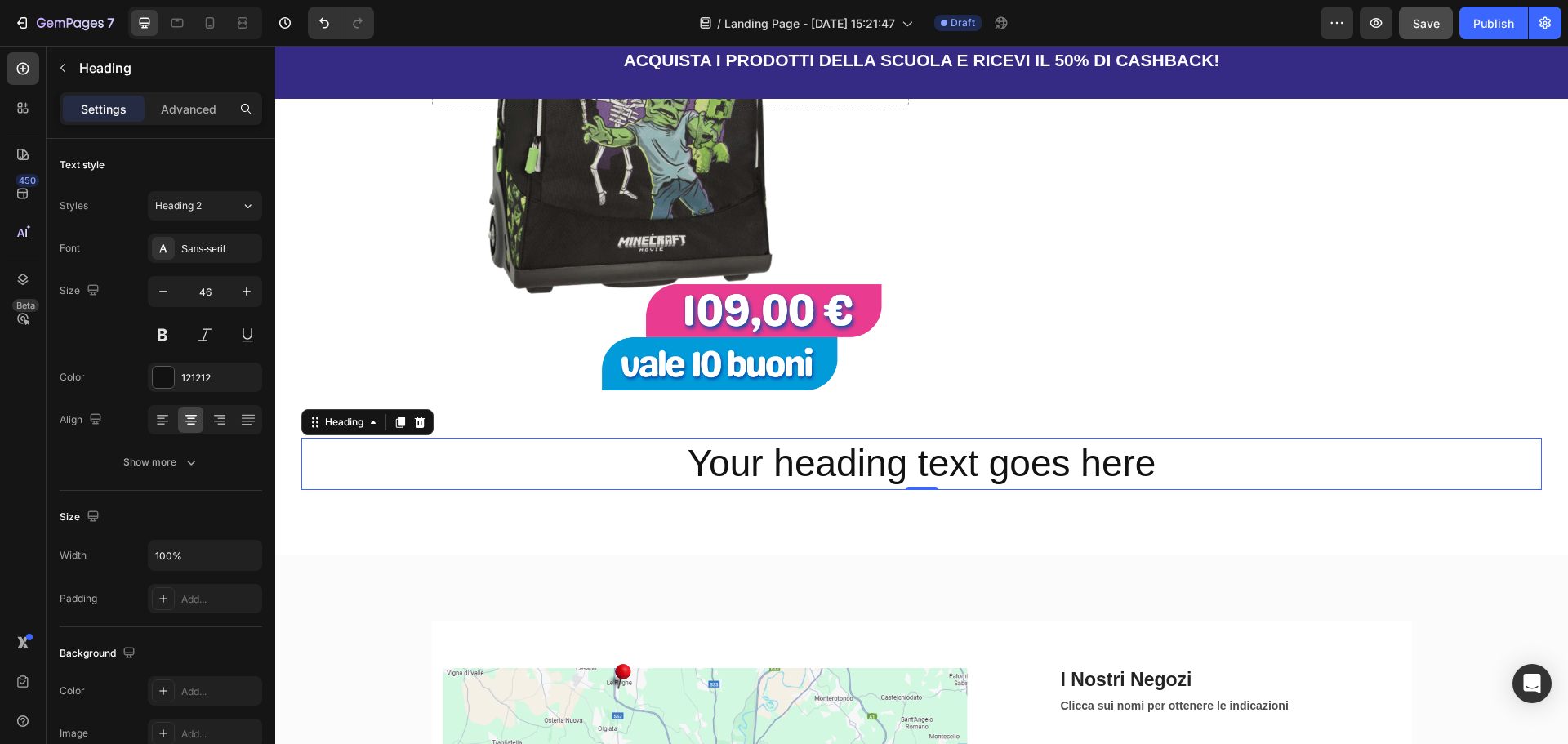
click at [850, 447] on h2 "Your heading text goes here" at bounding box center [921, 464] width 1240 height 52
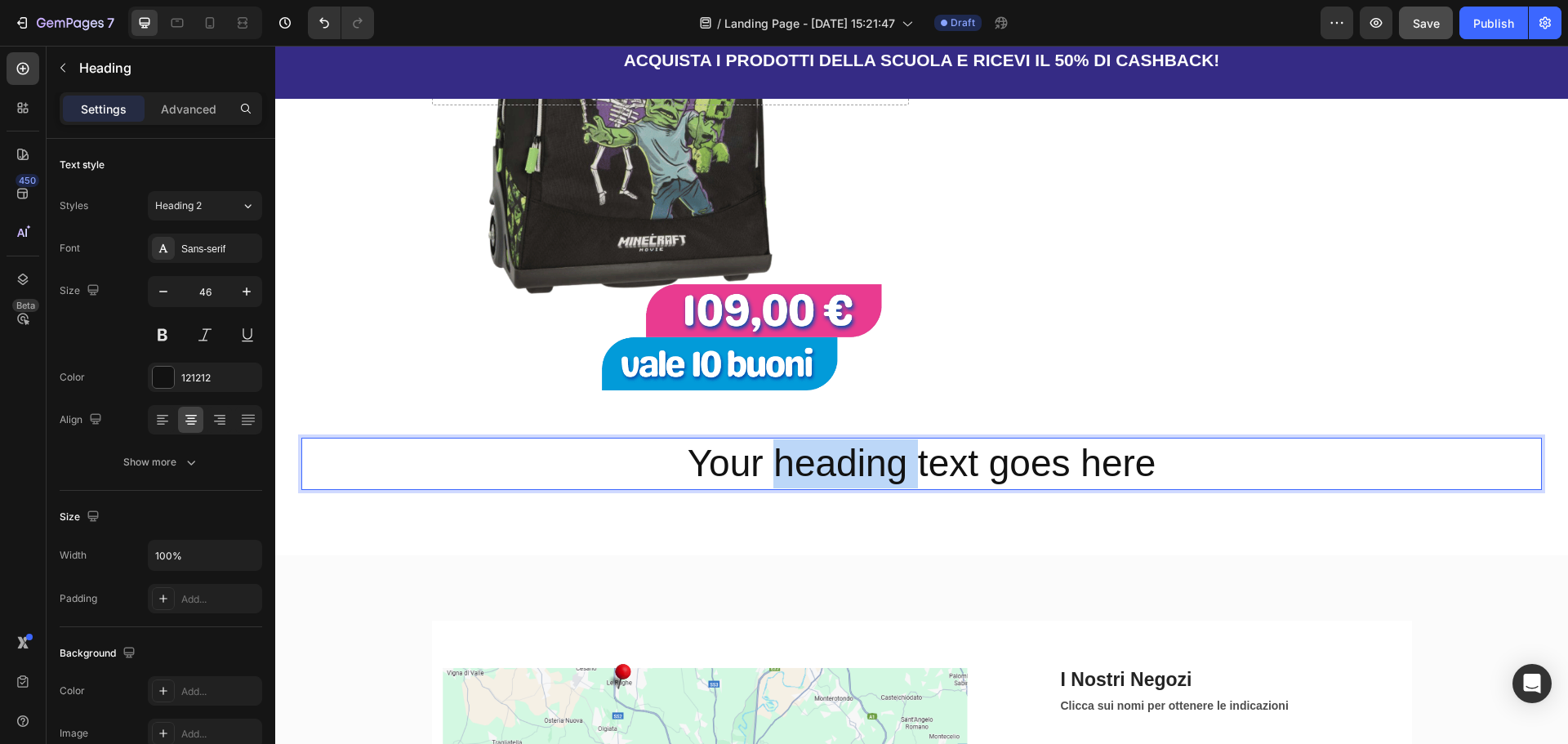
click at [850, 447] on p "Your heading text goes here" at bounding box center [921, 464] width 1237 height 49
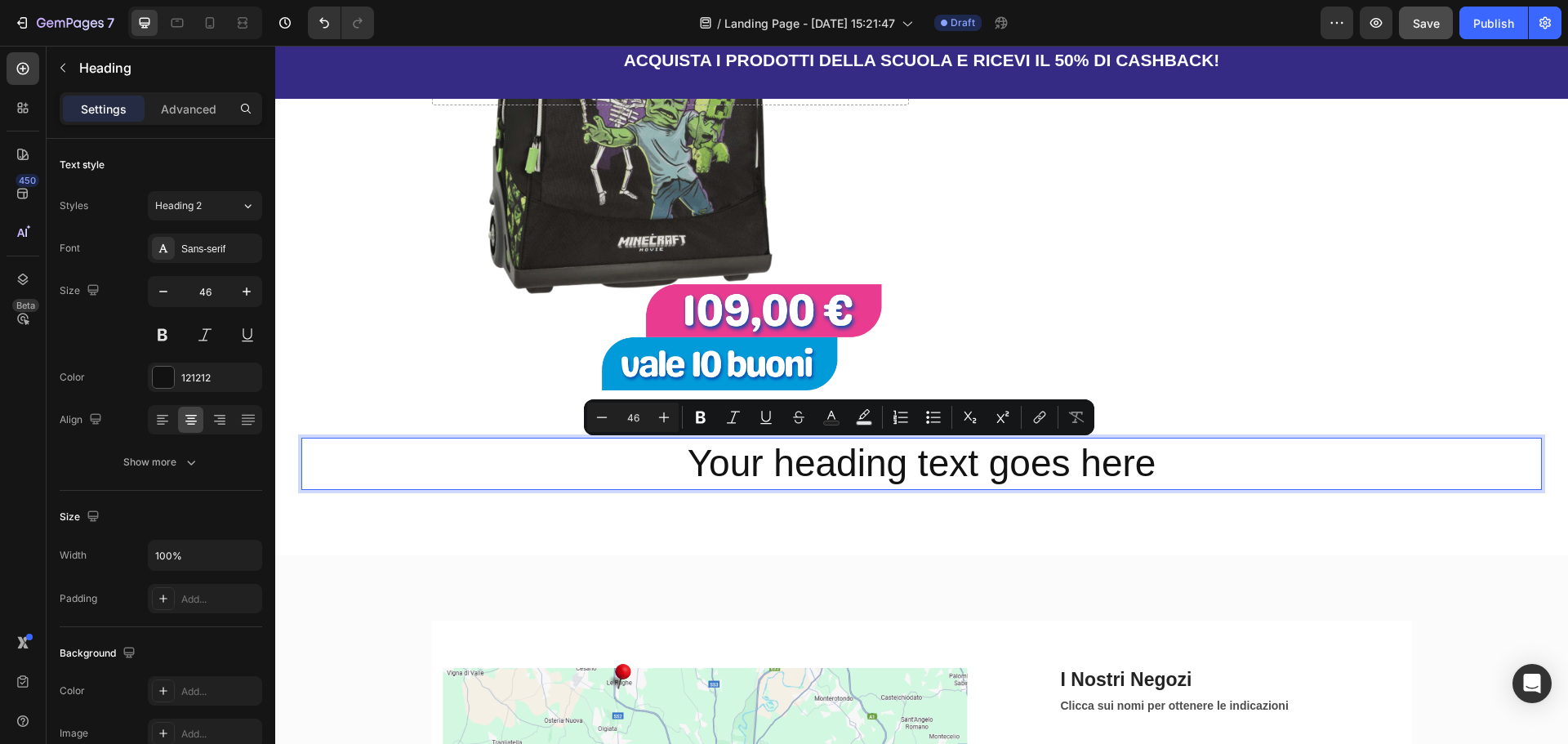
click at [1113, 451] on p "Your heading text goes here" at bounding box center [921, 464] width 1237 height 49
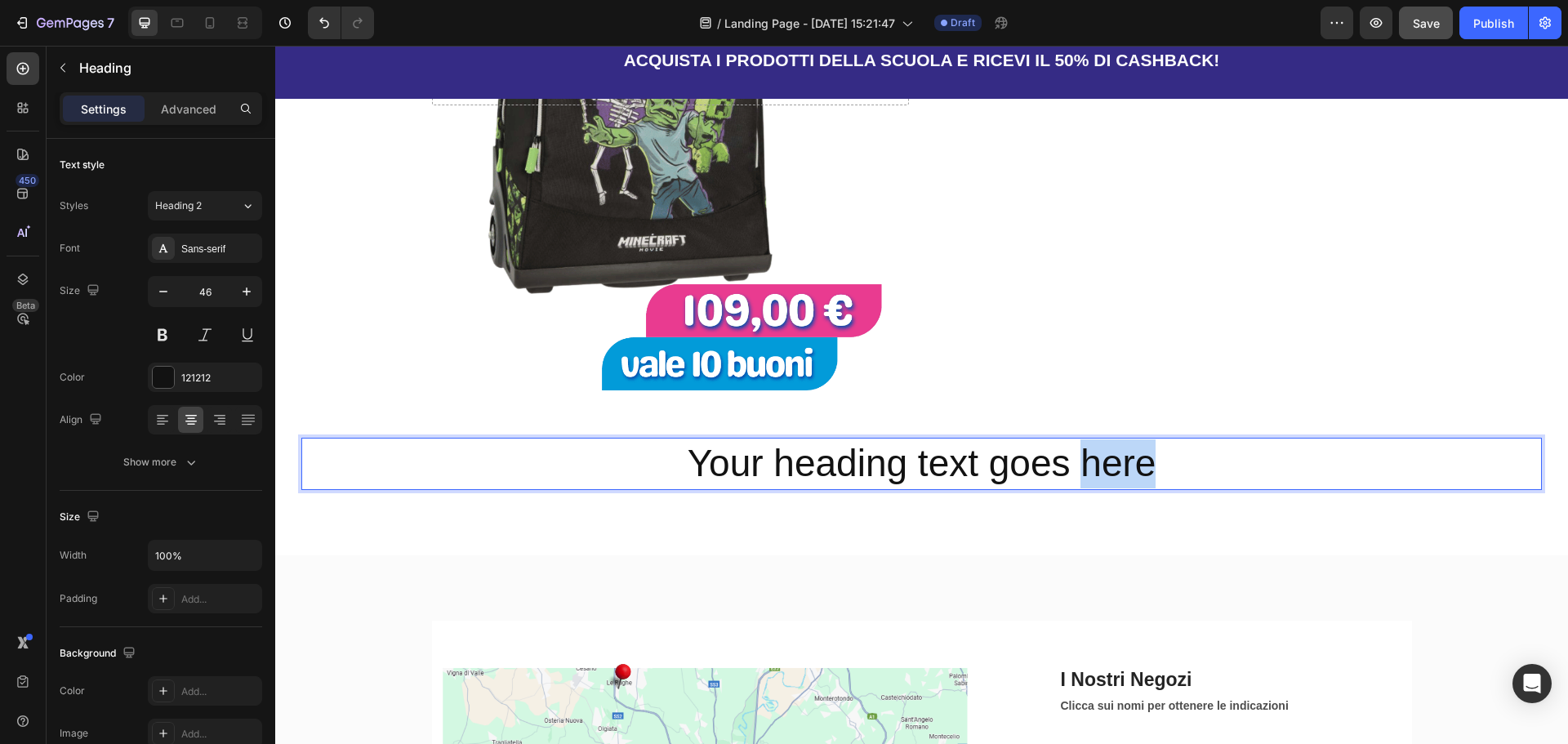
click at [1113, 451] on p "Your heading text goes here" at bounding box center [921, 464] width 1237 height 49
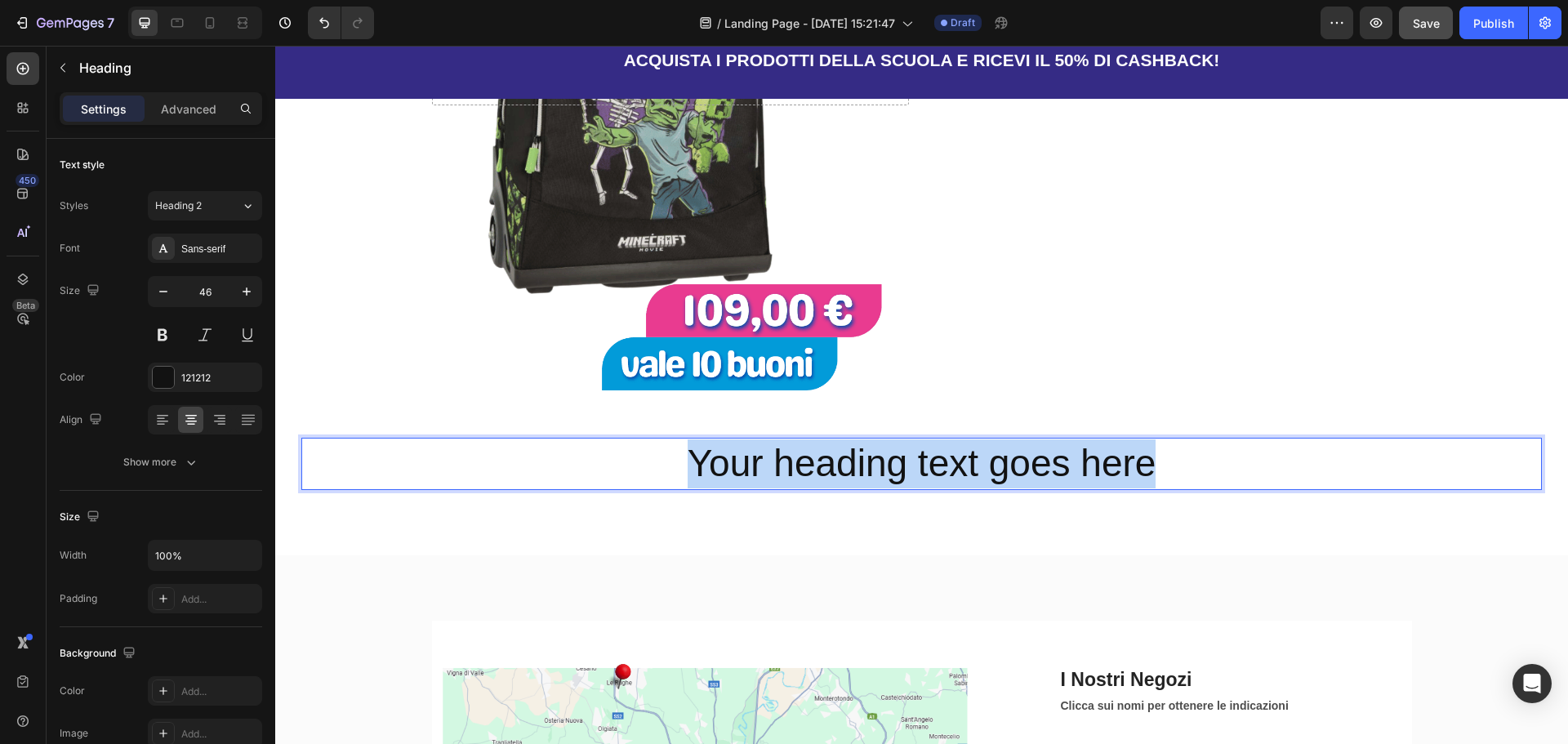
click at [1113, 451] on p "Your heading text goes here" at bounding box center [921, 464] width 1237 height 49
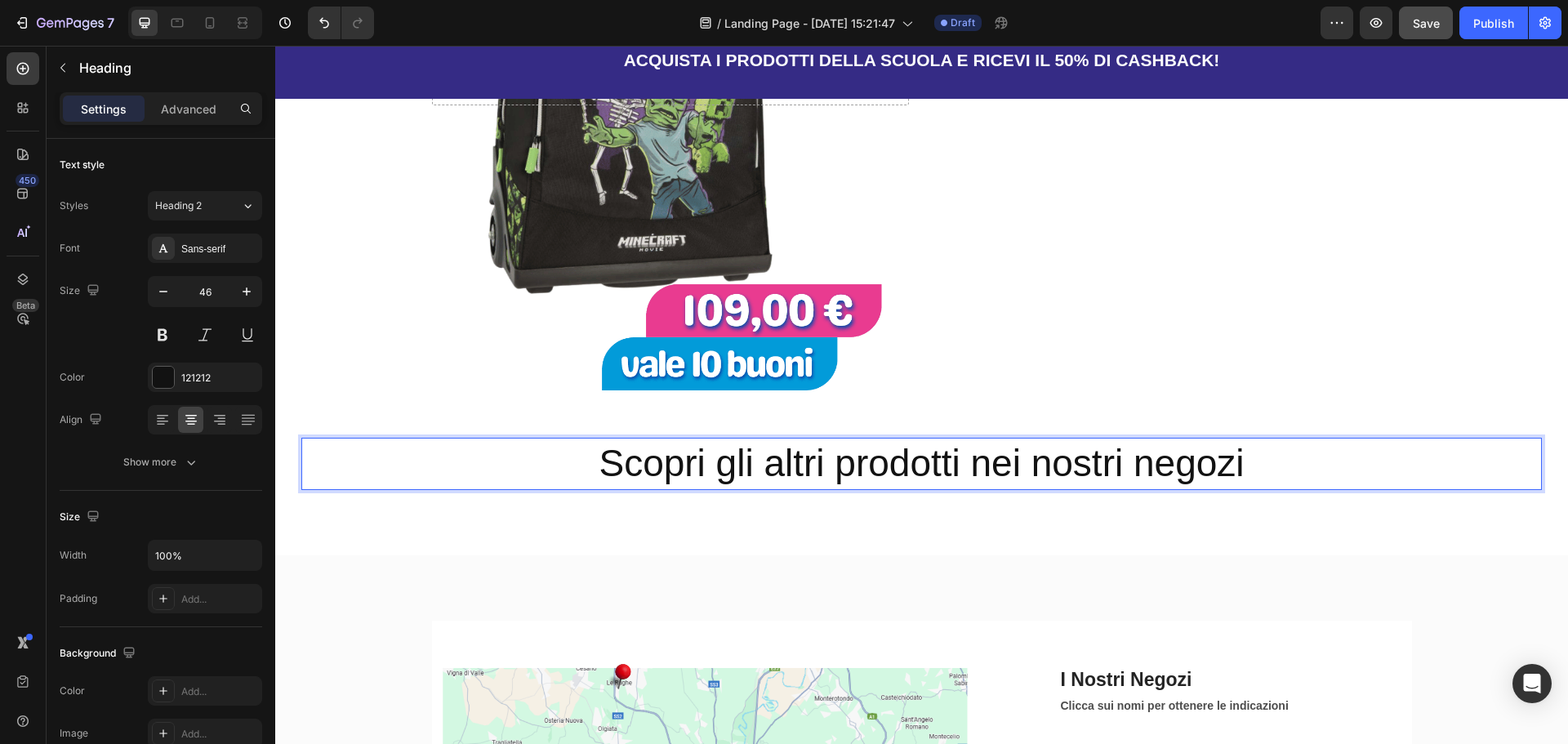
click at [701, 465] on p "Scopri gli altri prodotti nei nostri negozi" at bounding box center [921, 464] width 1237 height 49
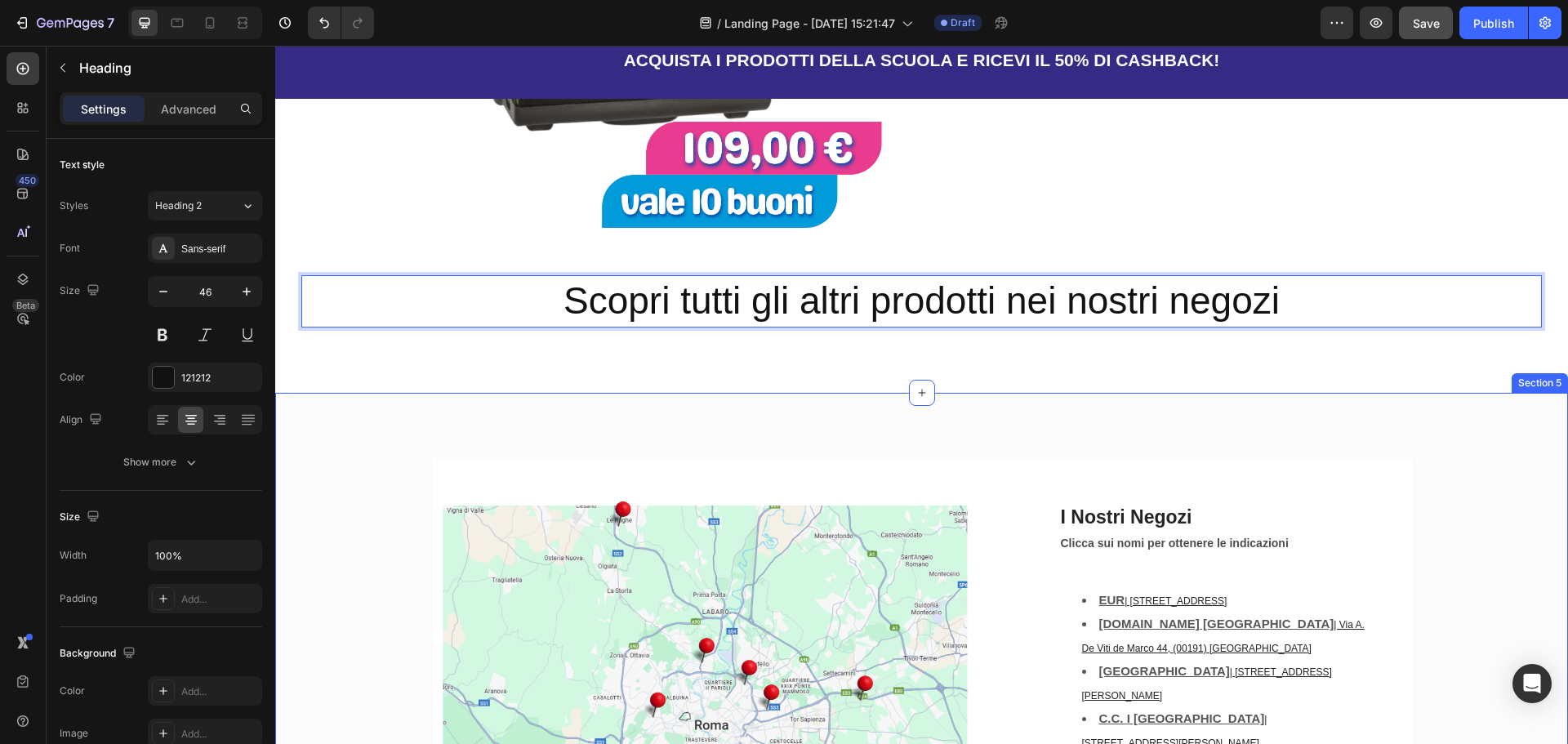
scroll to position [1523, 0]
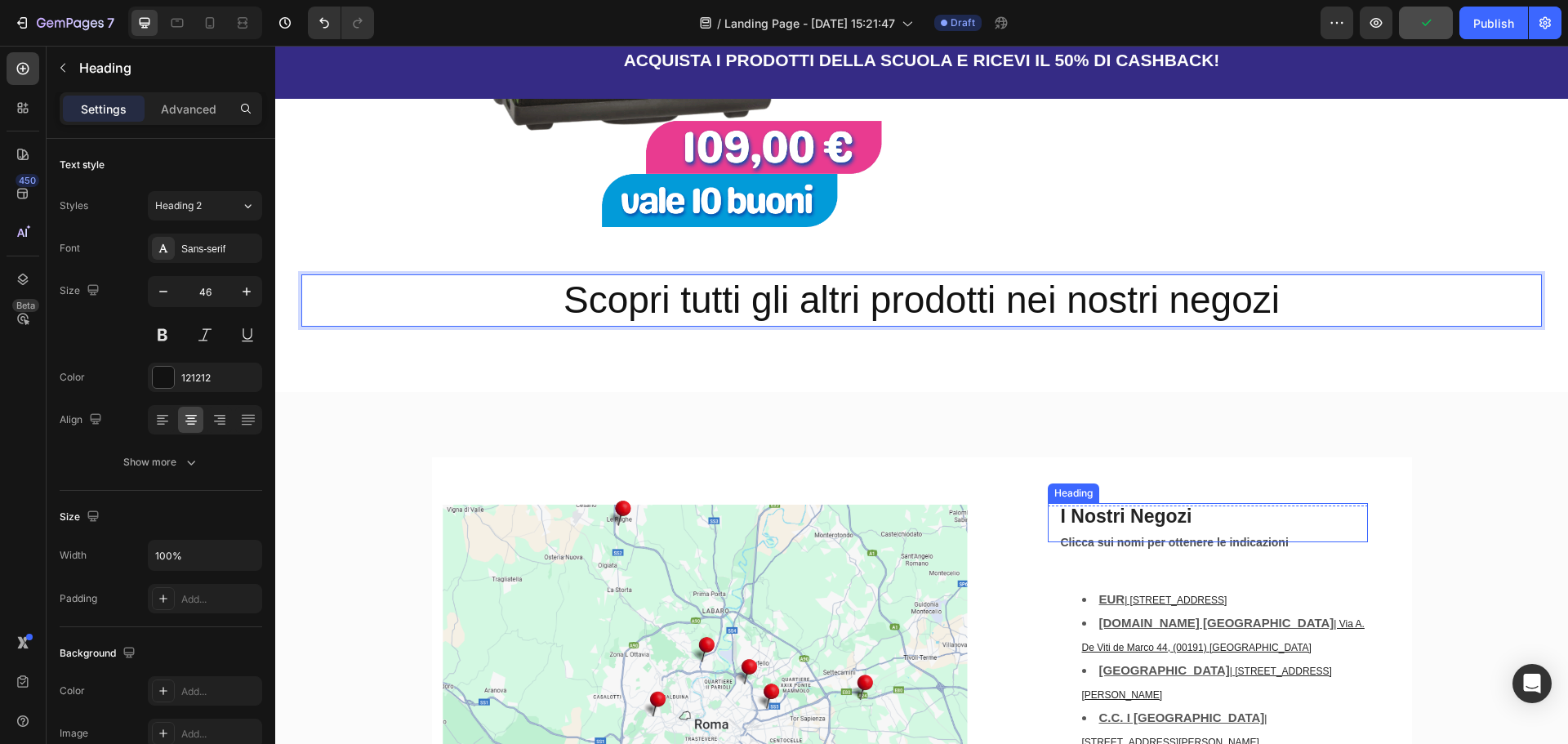
click at [1122, 520] on div "Clicca sui nomi per ottenere le indicazioni" at bounding box center [1207, 543] width 320 height 47
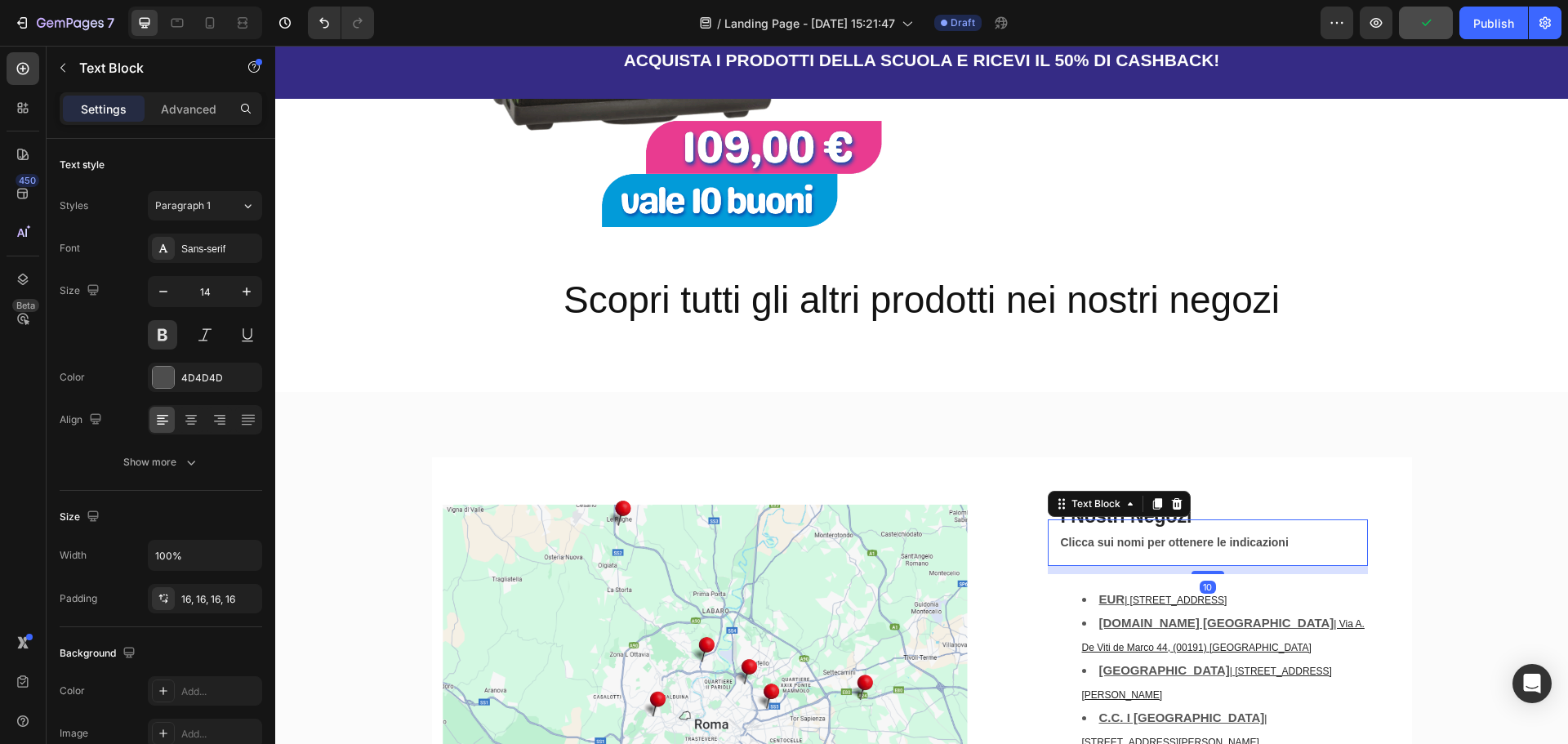
click at [1122, 520] on div "Clicca sui nomi per ottenere le indicazioni" at bounding box center [1207, 543] width 320 height 47
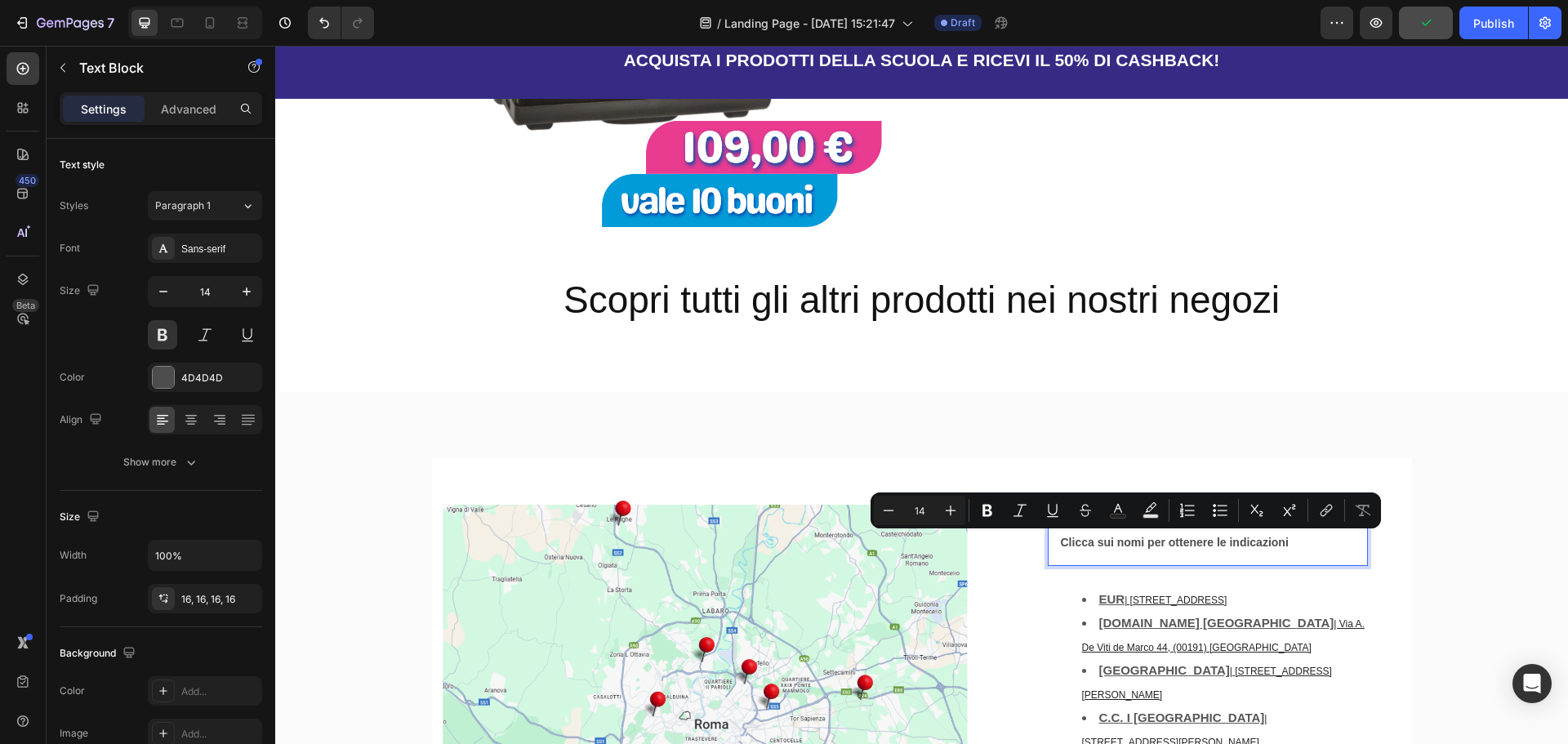
click at [1200, 540] on p "Clicca sui nomi per ottenere le indicazioni" at bounding box center [1207, 543] width 294 height 21
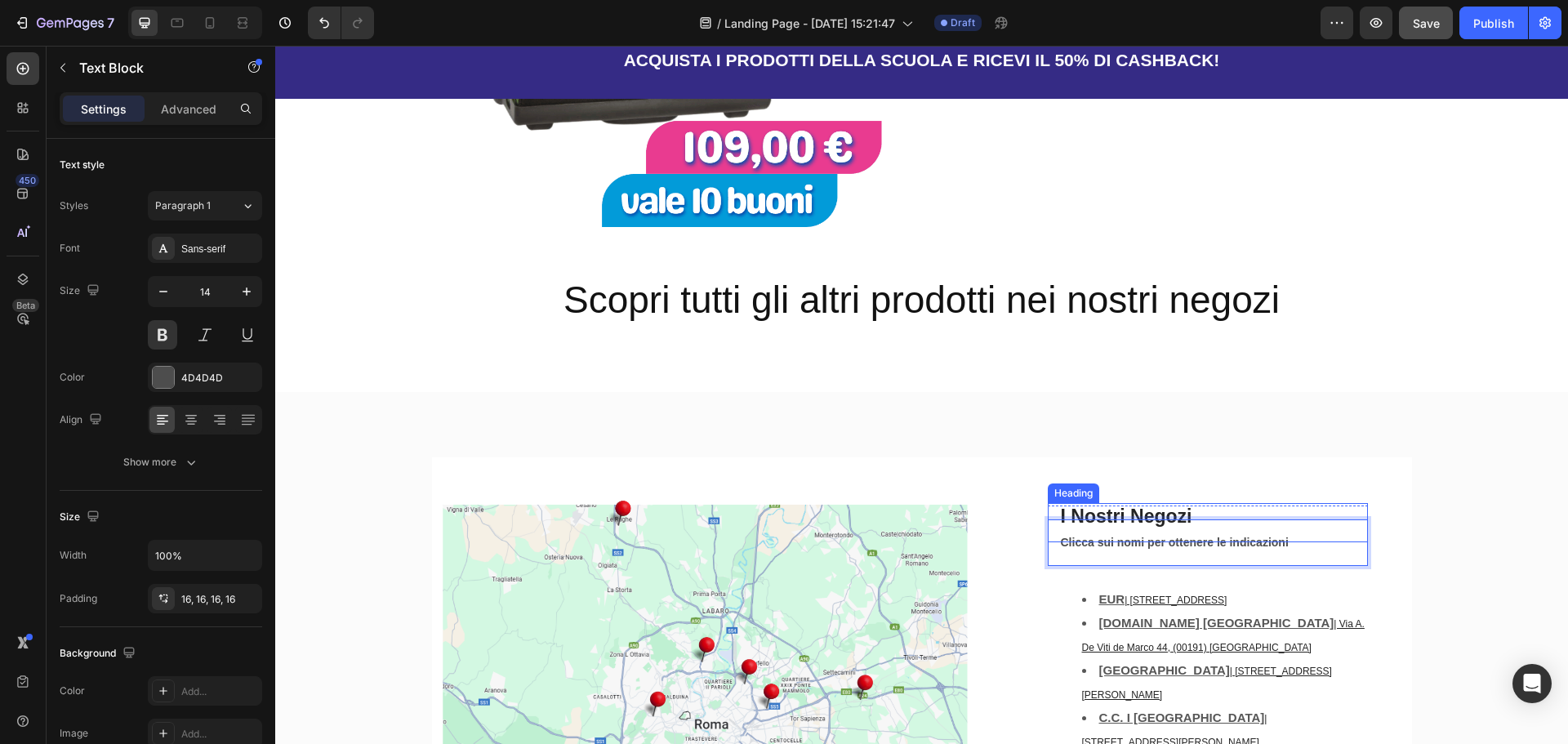
click at [1212, 509] on h2 "I Nostri Negozi" at bounding box center [1207, 522] width 320 height 39
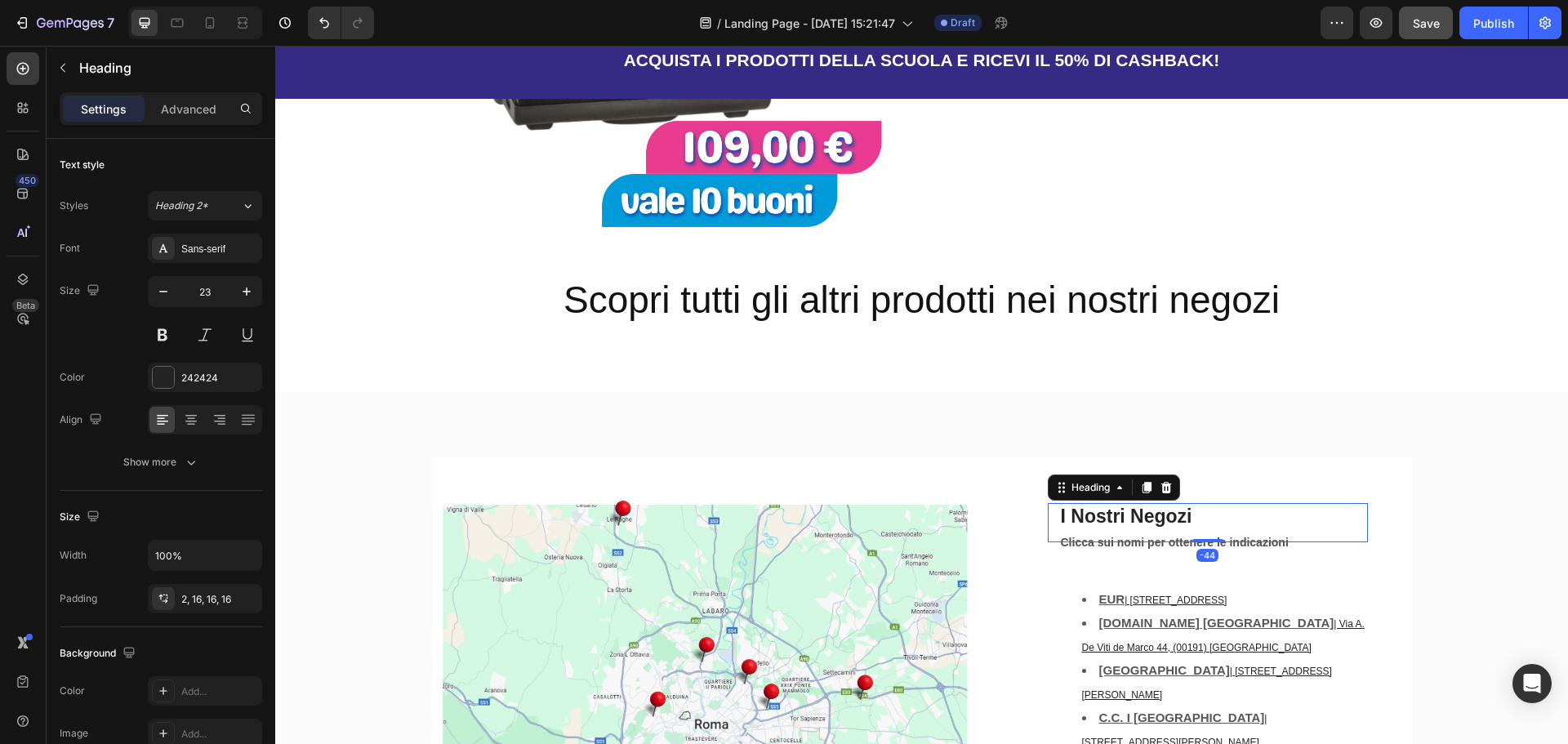
click at [1212, 509] on h2 "I Nostri Negozi" at bounding box center [1207, 522] width 320 height 39
click at [1212, 509] on p "I Nostri Negozi" at bounding box center [1207, 517] width 294 height 24
click at [1427, 442] on div "Image Dove ci Troviamo Heading -44 Row Clicca sui nomi per ottenere le indicazi…" at bounding box center [921, 726] width 1292 height 669
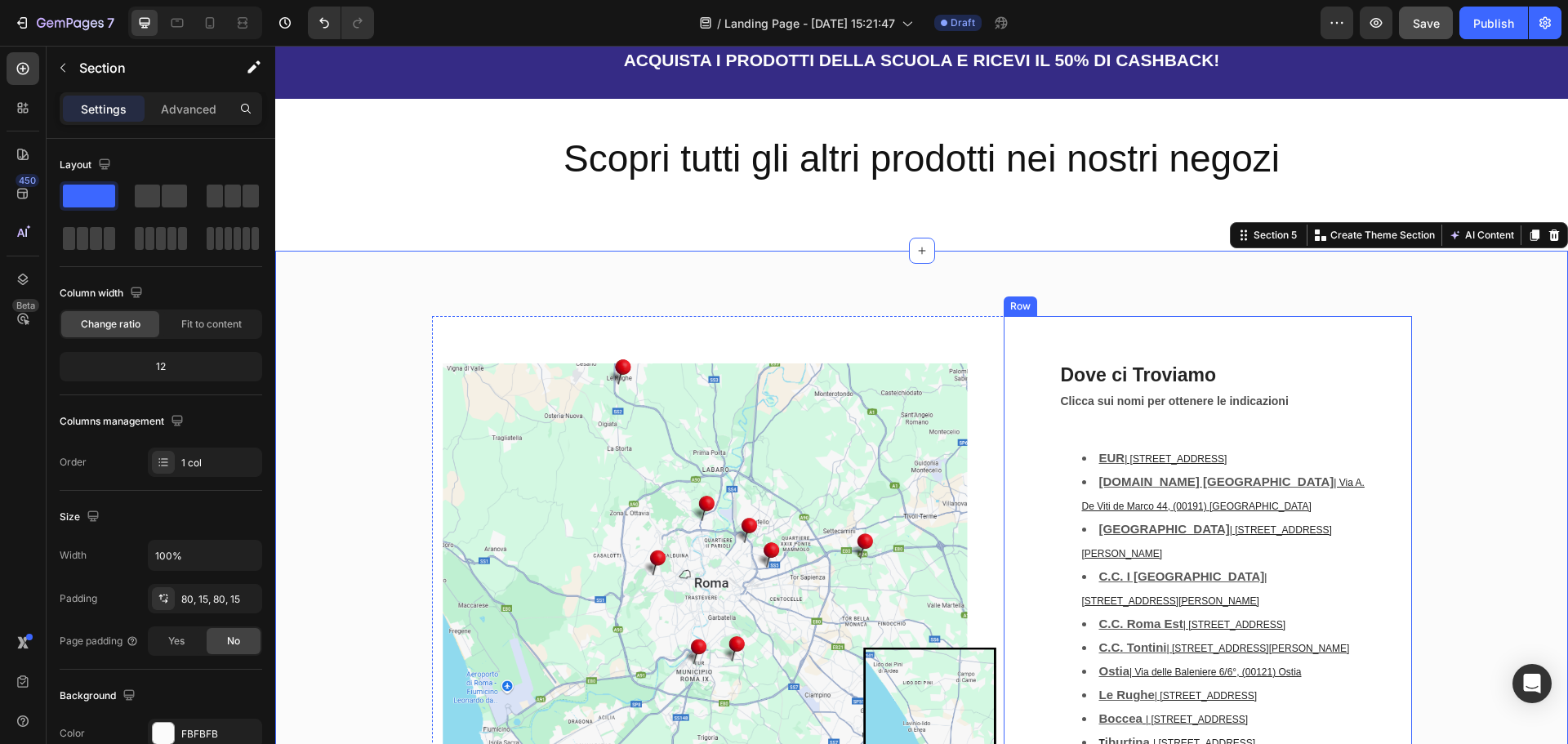
scroll to position [1768, 0]
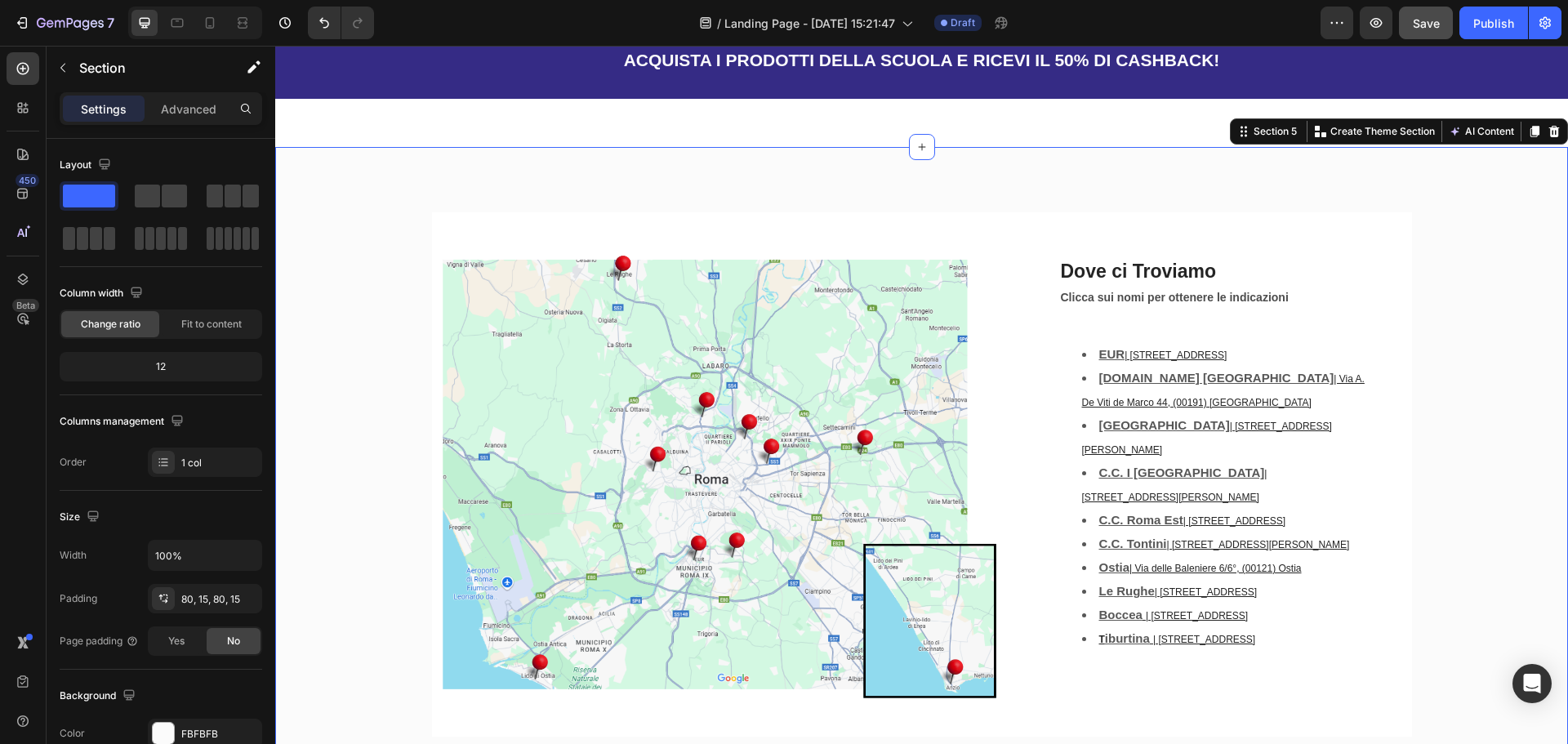
click at [1441, 562] on div "Image Dove ci Troviamo Heading Row Clicca sui nomi per ottenere le indicazioni …" at bounding box center [921, 481] width 1268 height 538
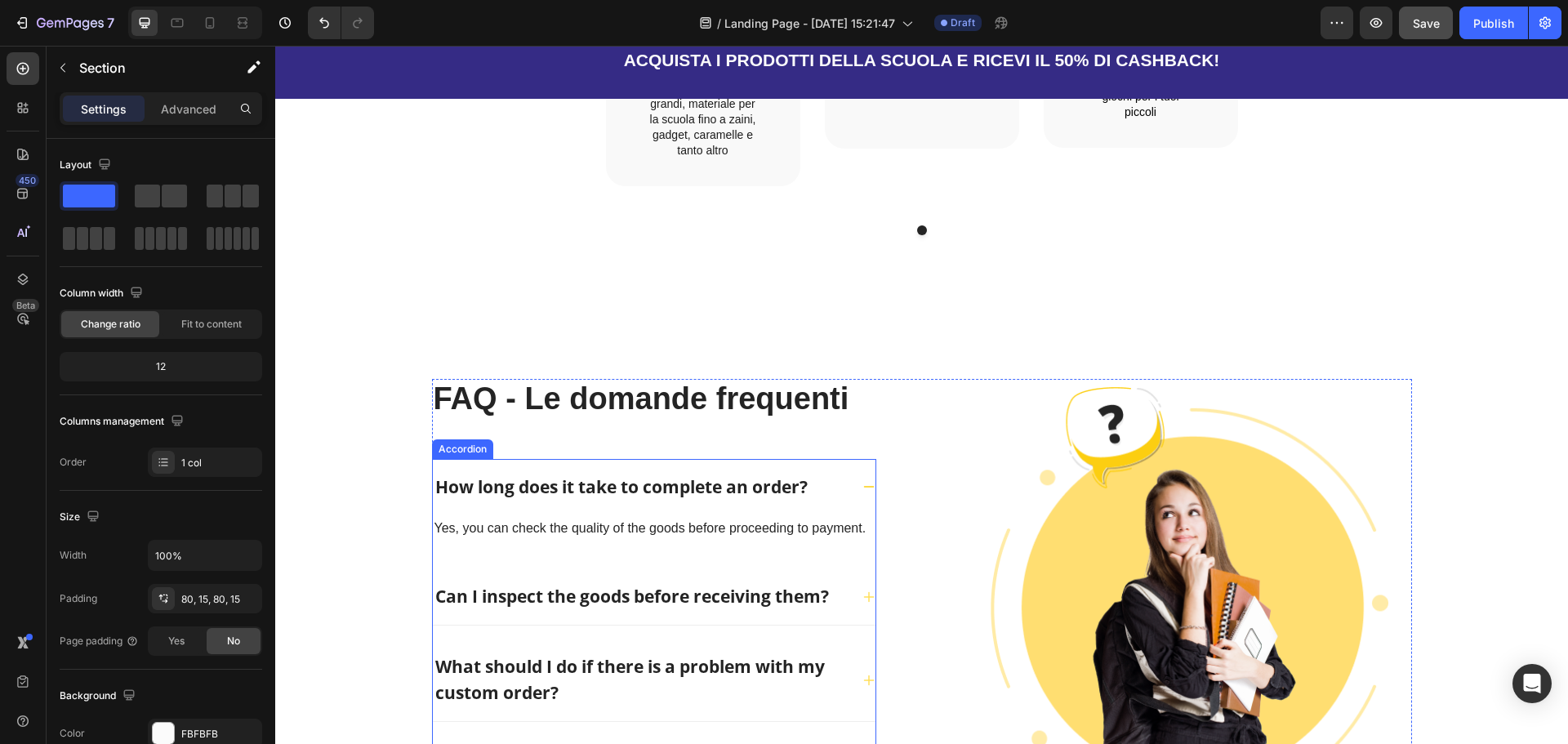
scroll to position [3729, 0]
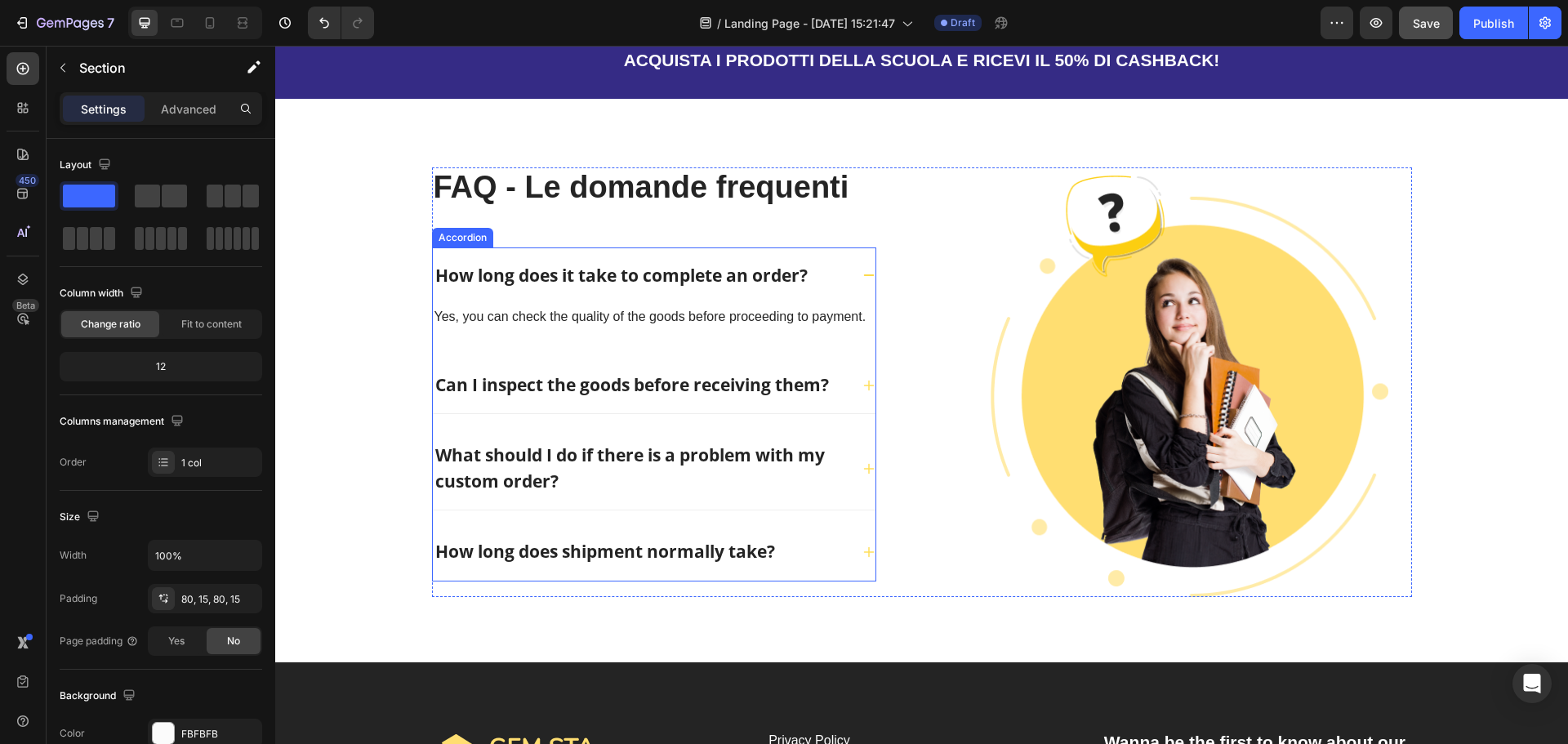
click at [559, 261] on div "How long does it take to complete an order?" at bounding box center [621, 277] width 377 height 31
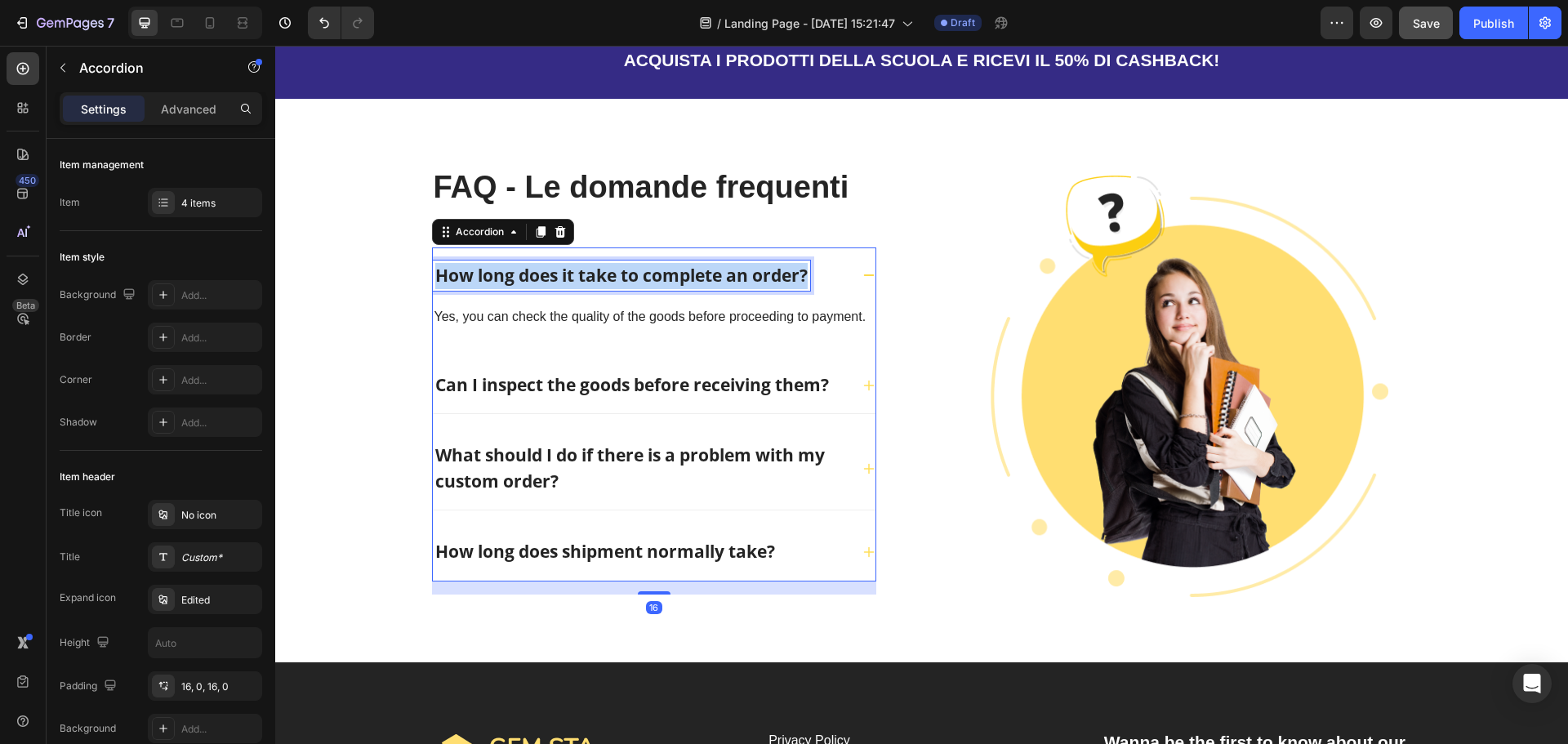
click at [559, 263] on p "How long does it take to complete an order?" at bounding box center [621, 276] width 373 height 26
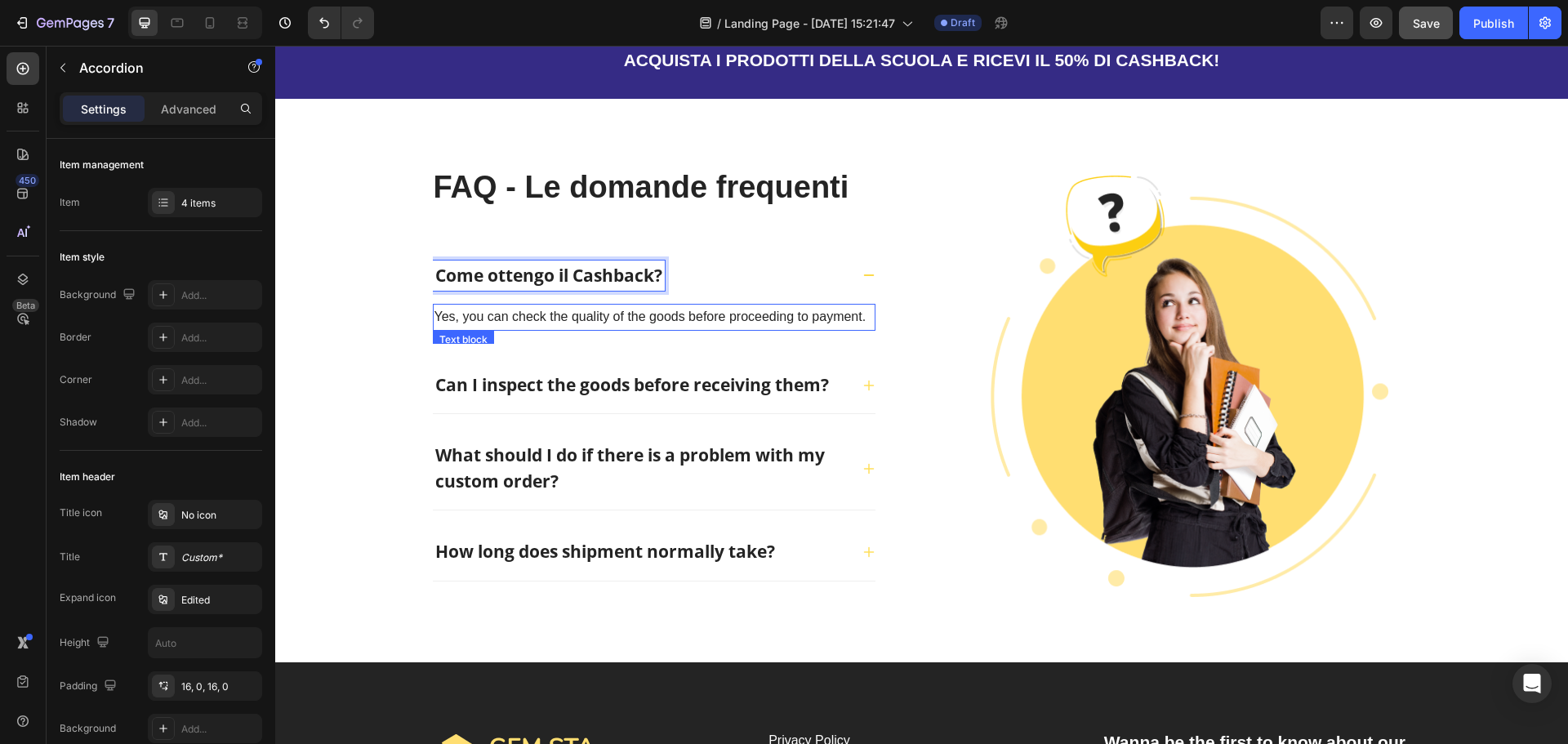
click at [575, 305] on p "Yes, you can check the quality of the goods before proceeding to payment." at bounding box center [654, 317] width 439 height 23
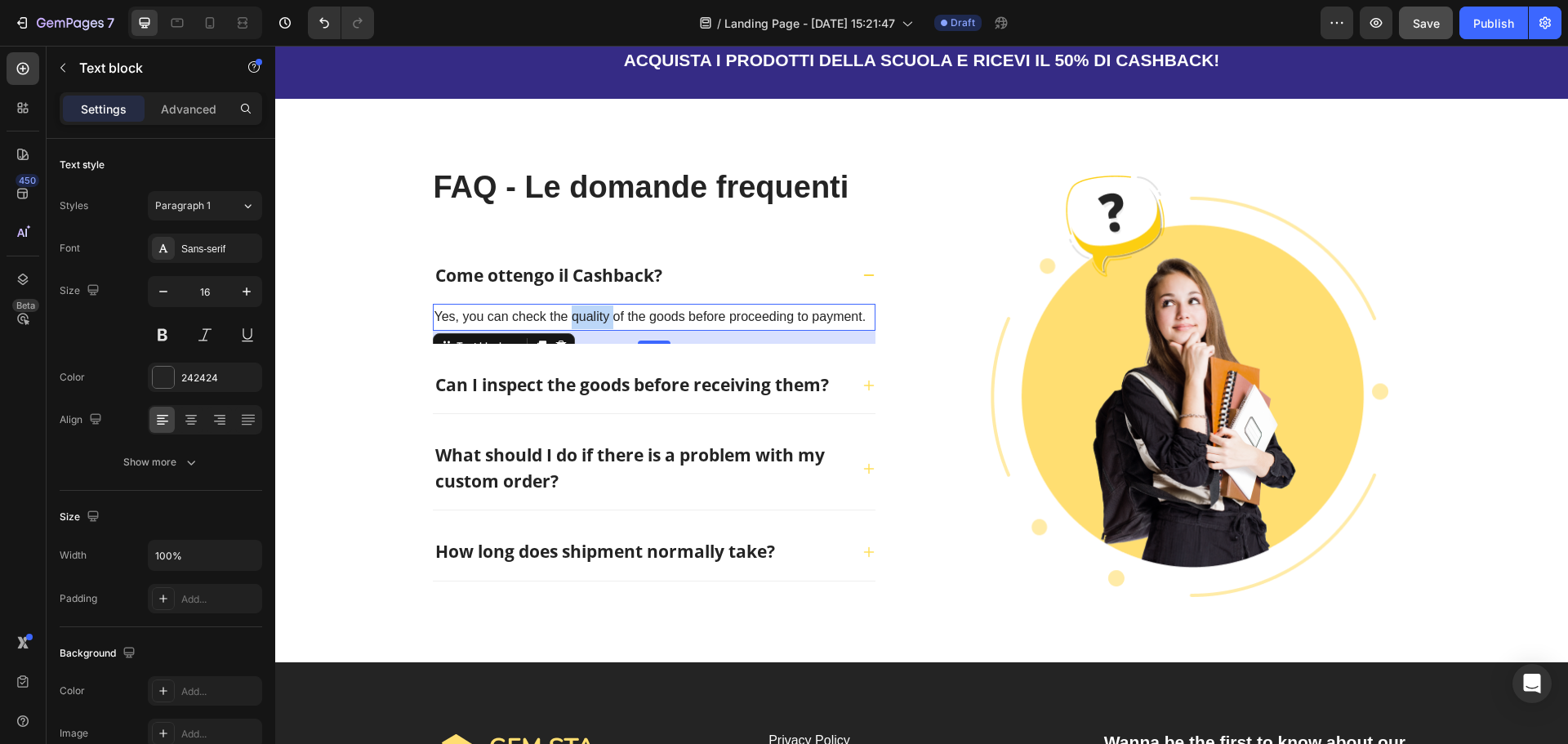
click at [575, 305] on p "Yes, you can check the quality of the goods before proceeding to payment." at bounding box center [654, 317] width 439 height 23
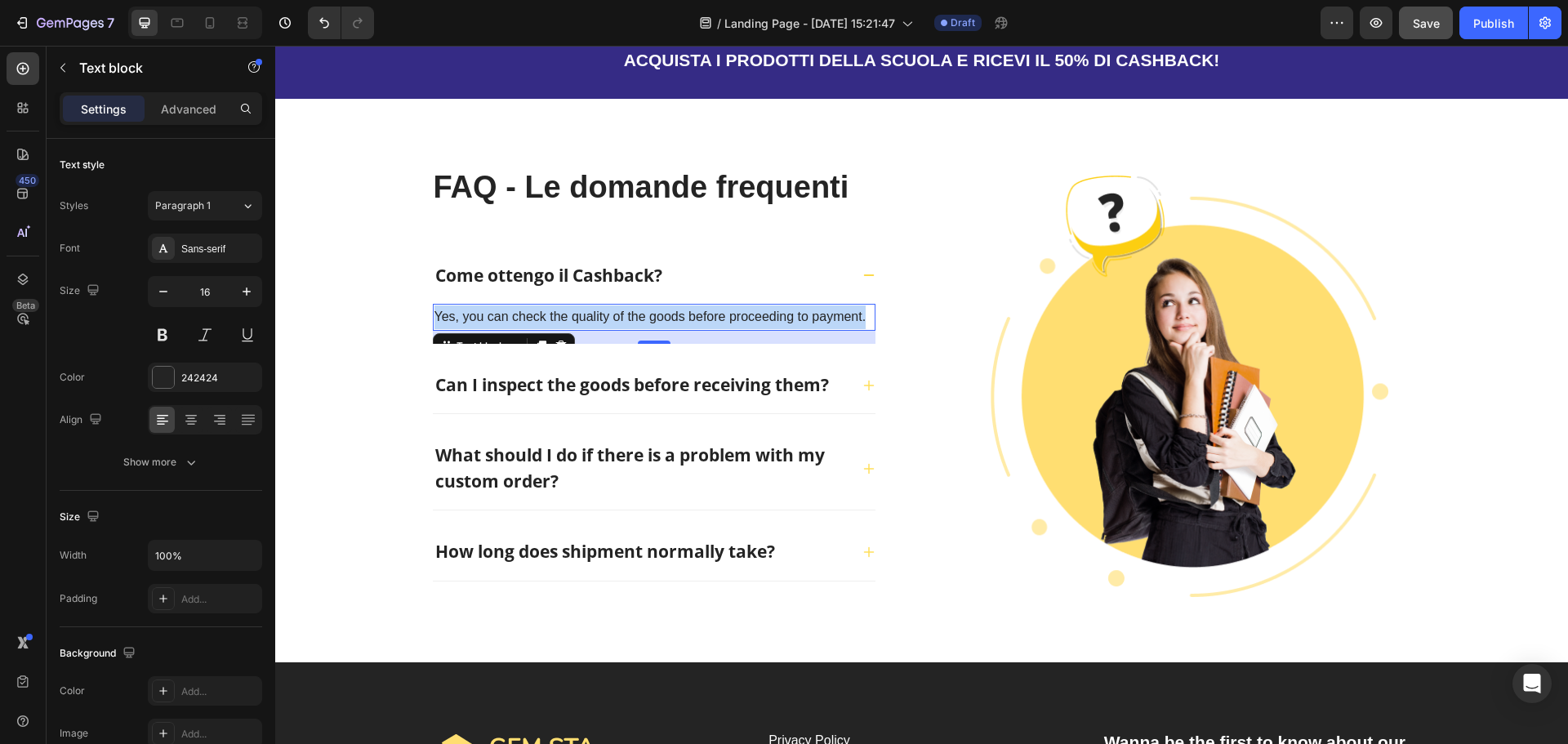
click at [575, 305] on p "Yes, you can check the quality of the goods before proceeding to payment." at bounding box center [654, 317] width 439 height 23
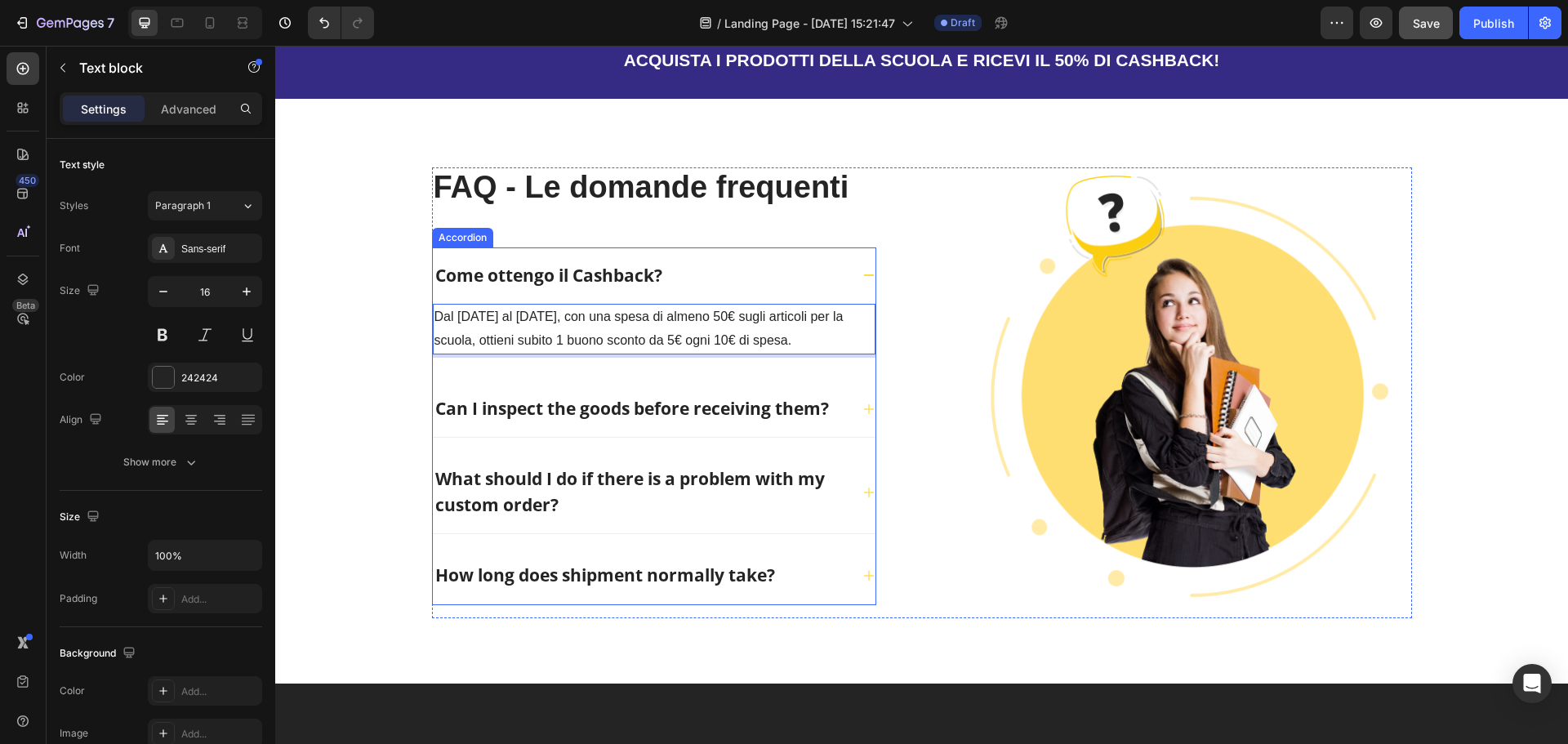
click at [637, 396] on p "Can I inspect the goods before receiving them?" at bounding box center [632, 409] width 394 height 26
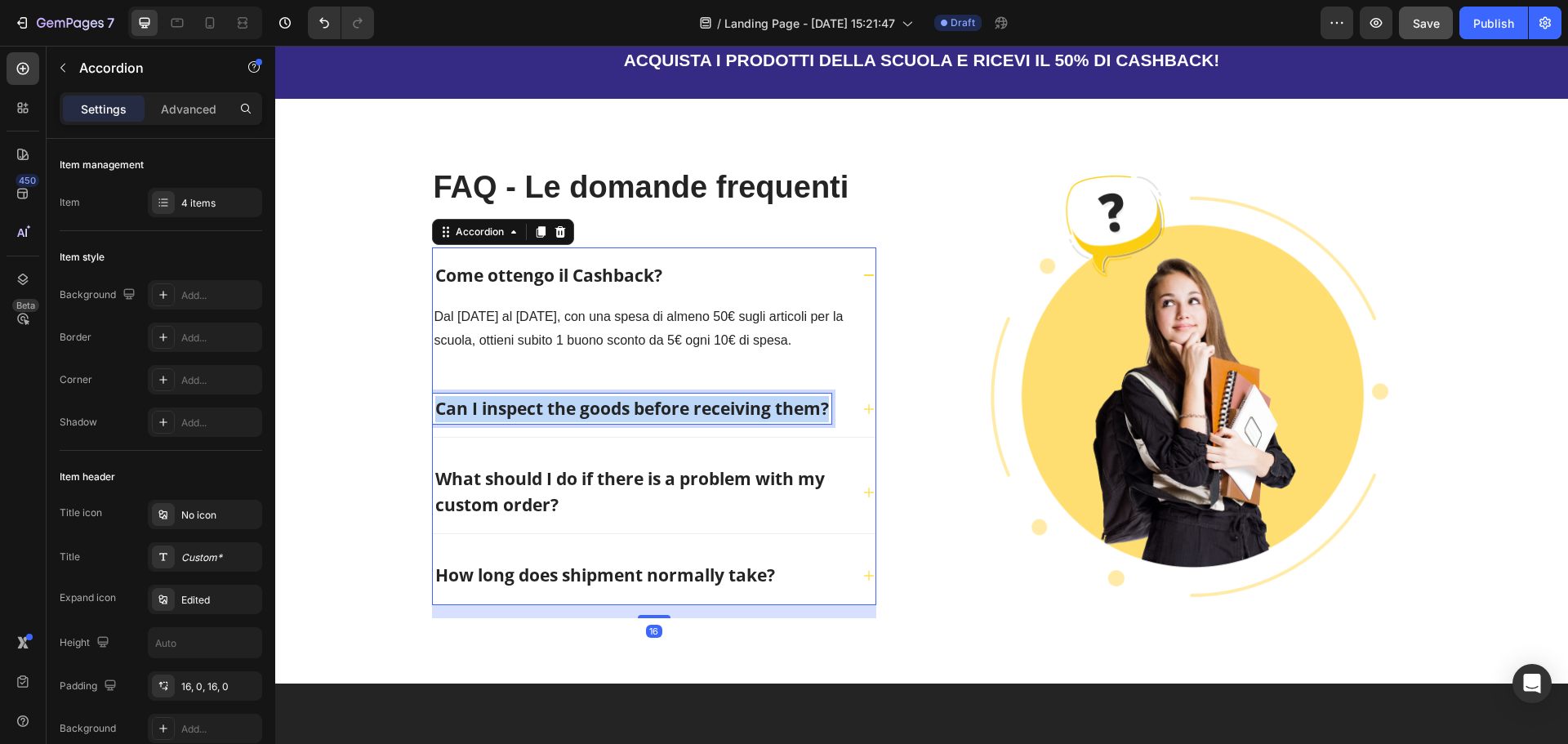
click at [637, 396] on p "Can I inspect the goods before receiving them?" at bounding box center [632, 409] width 394 height 26
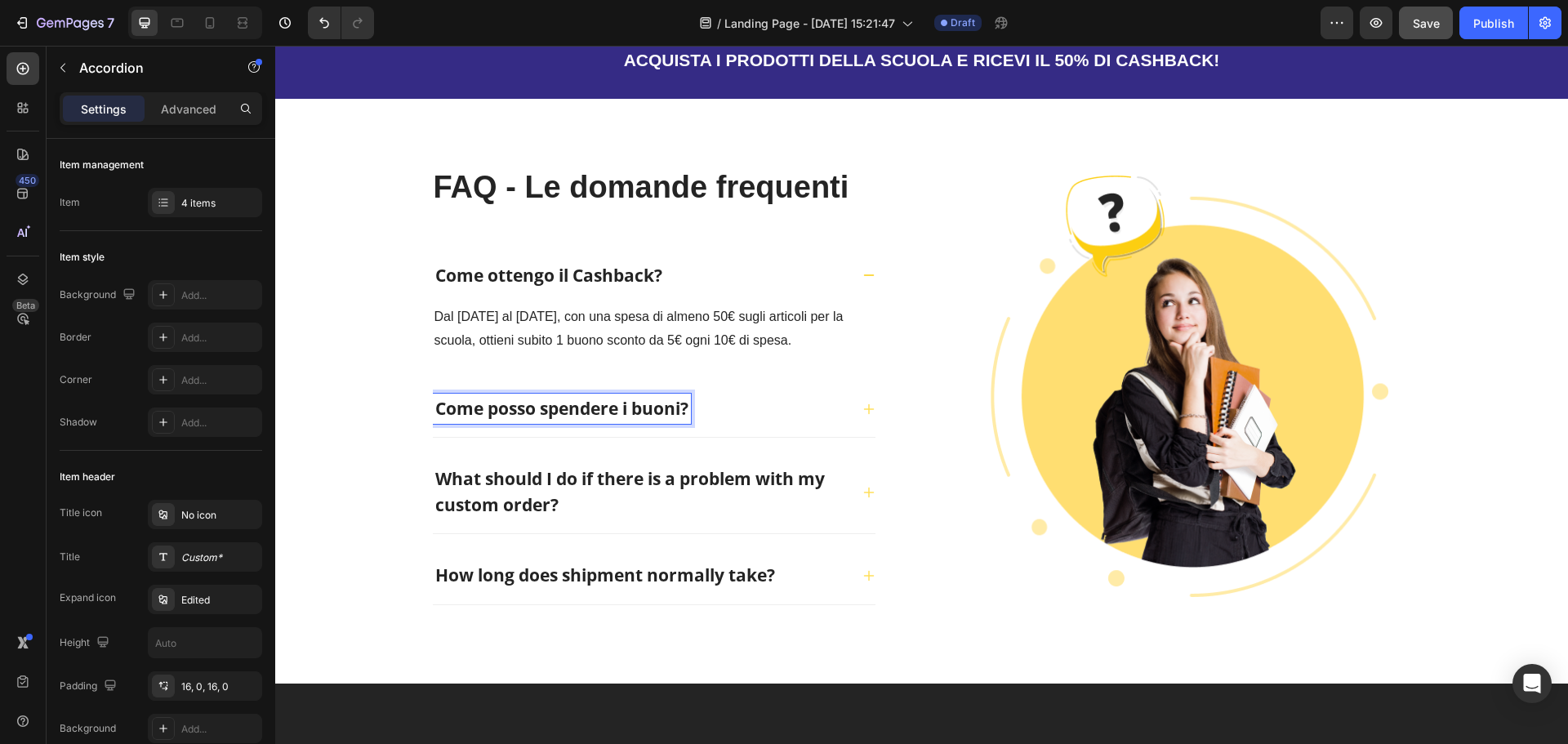
click at [822, 394] on div "Come posso spendere i buoni?" at bounding box center [641, 409] width 417 height 31
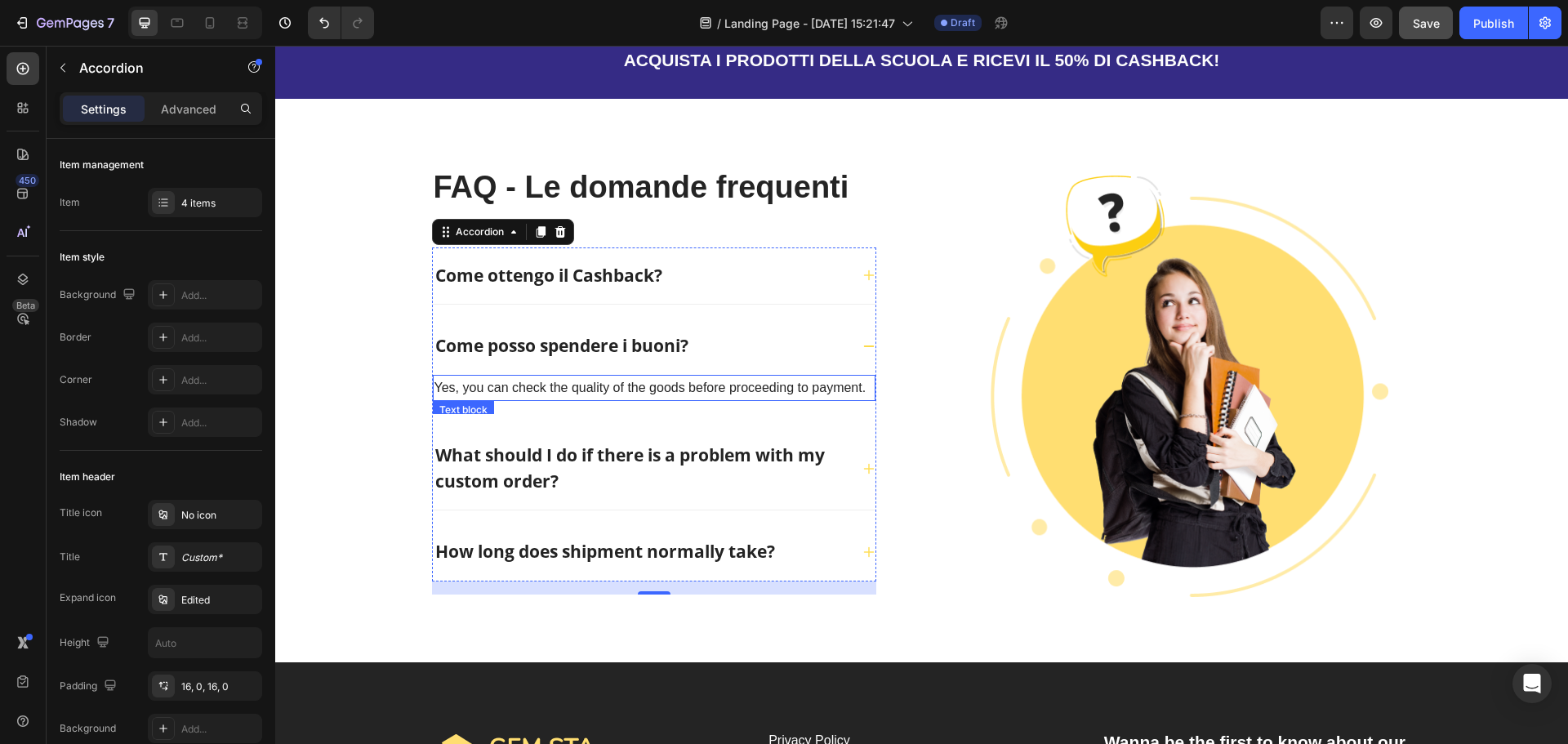
click at [616, 376] on p "Yes, you can check the quality of the goods before proceeding to payment." at bounding box center [654, 388] width 439 height 23
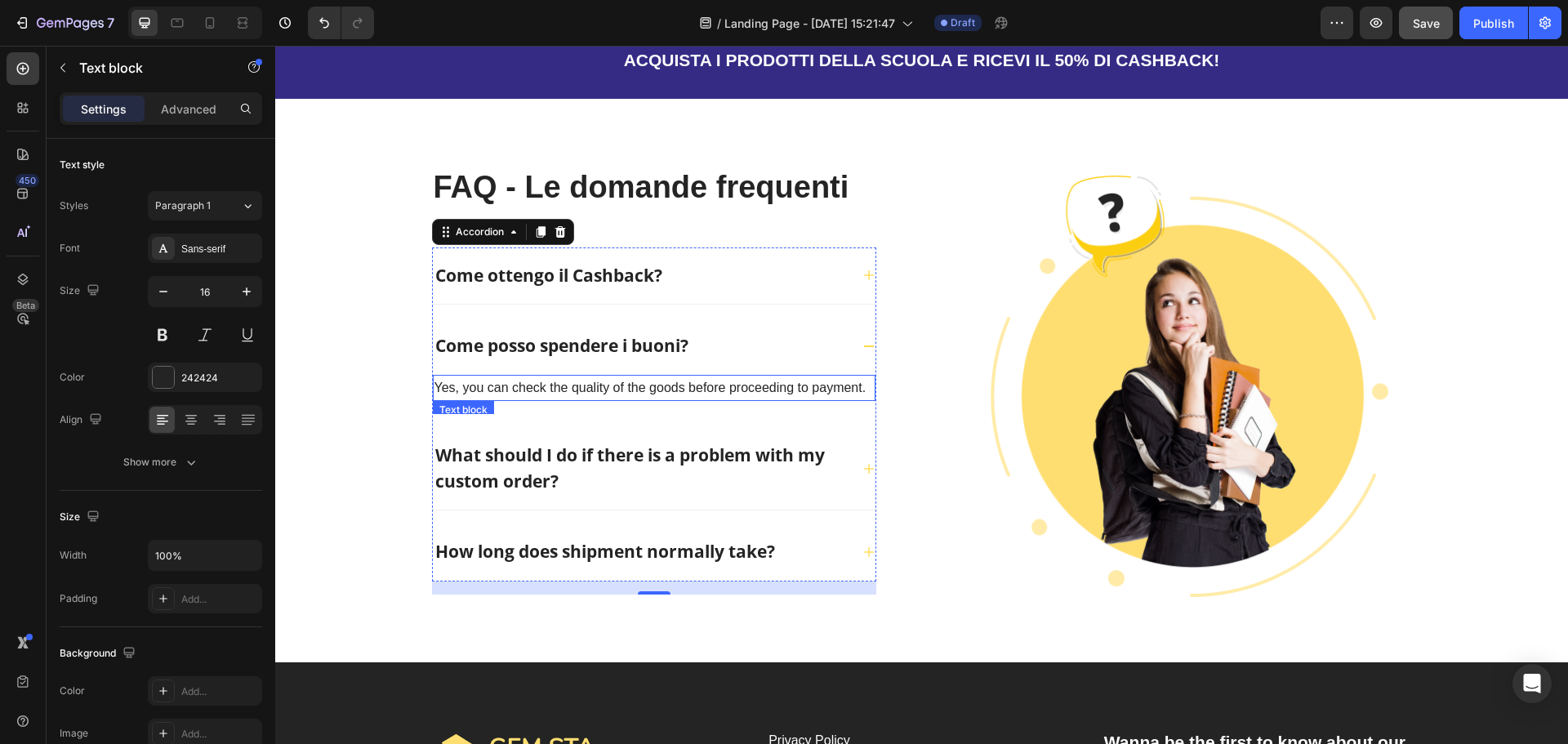
click at [616, 376] on p "Yes, you can check the quality of the goods before proceeding to payment." at bounding box center [654, 388] width 439 height 23
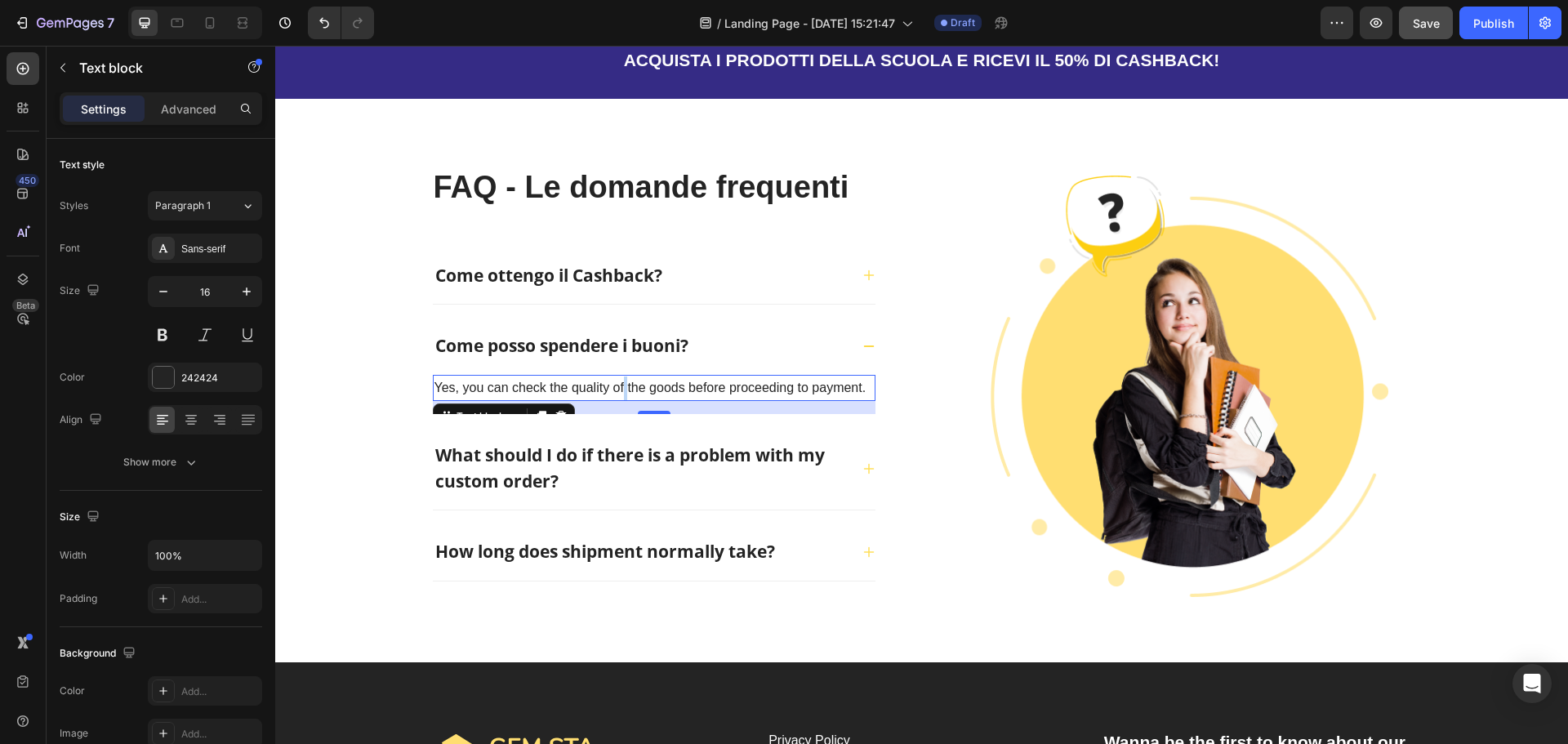
click at [616, 376] on p "Yes, you can check the quality of the goods before proceeding to payment." at bounding box center [654, 388] width 439 height 23
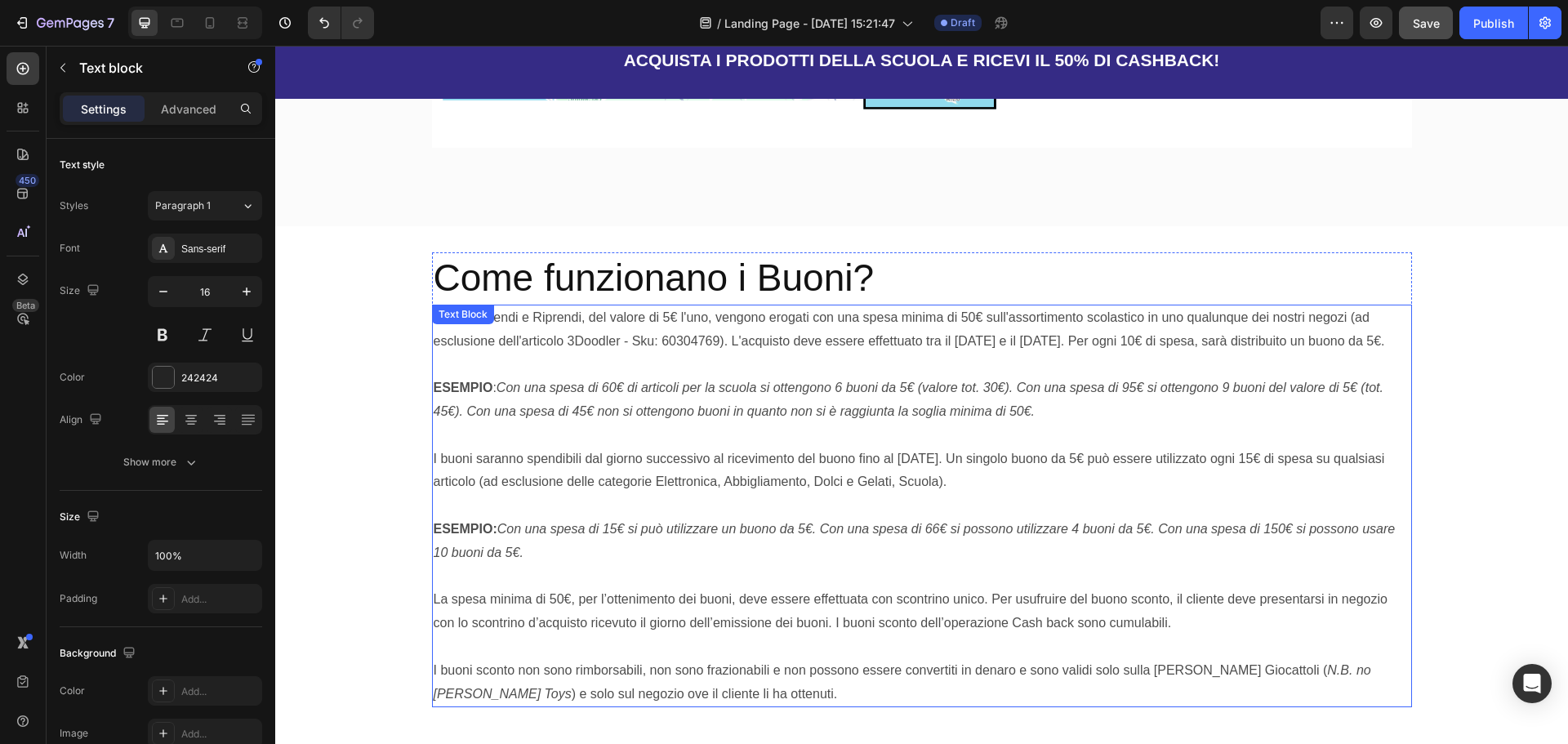
scroll to position [2503, 0]
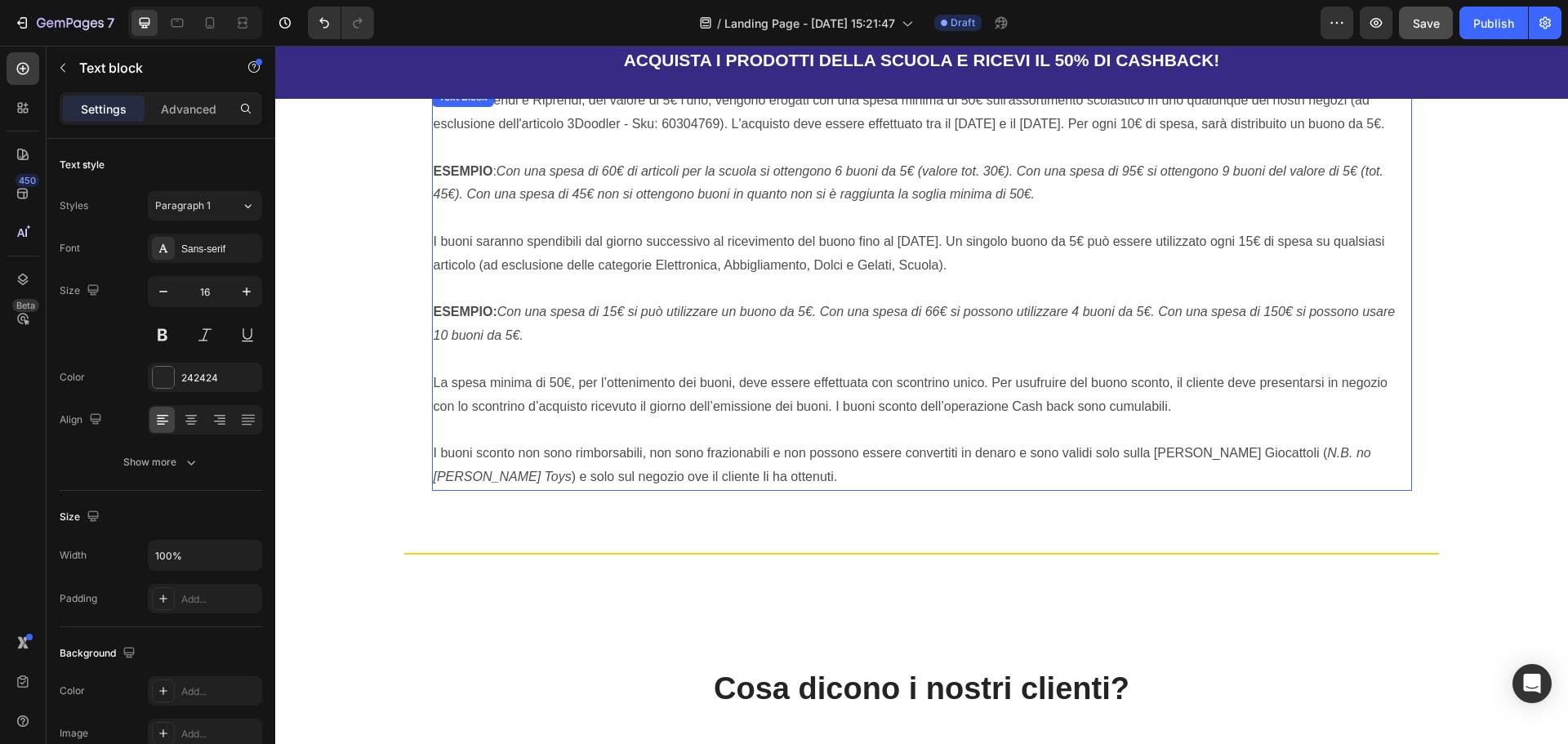
click at [563, 265] on p "I buoni saranno spendibili dal giorno successivo al ricevimento del buono fino …" at bounding box center [921, 254] width 977 height 48
drag, startPoint x: 530, startPoint y: 290, endPoint x: 994, endPoint y: 301, distance: 464.1
click at [994, 277] on p "I buoni saranno spendibili dal giorno successivo al ricevimento del buono fino …" at bounding box center [921, 254] width 977 height 48
click at [530, 277] on p "I buoni saranno spendibili dal giorno successivo al ricevimento del buono fino …" at bounding box center [921, 254] width 977 height 48
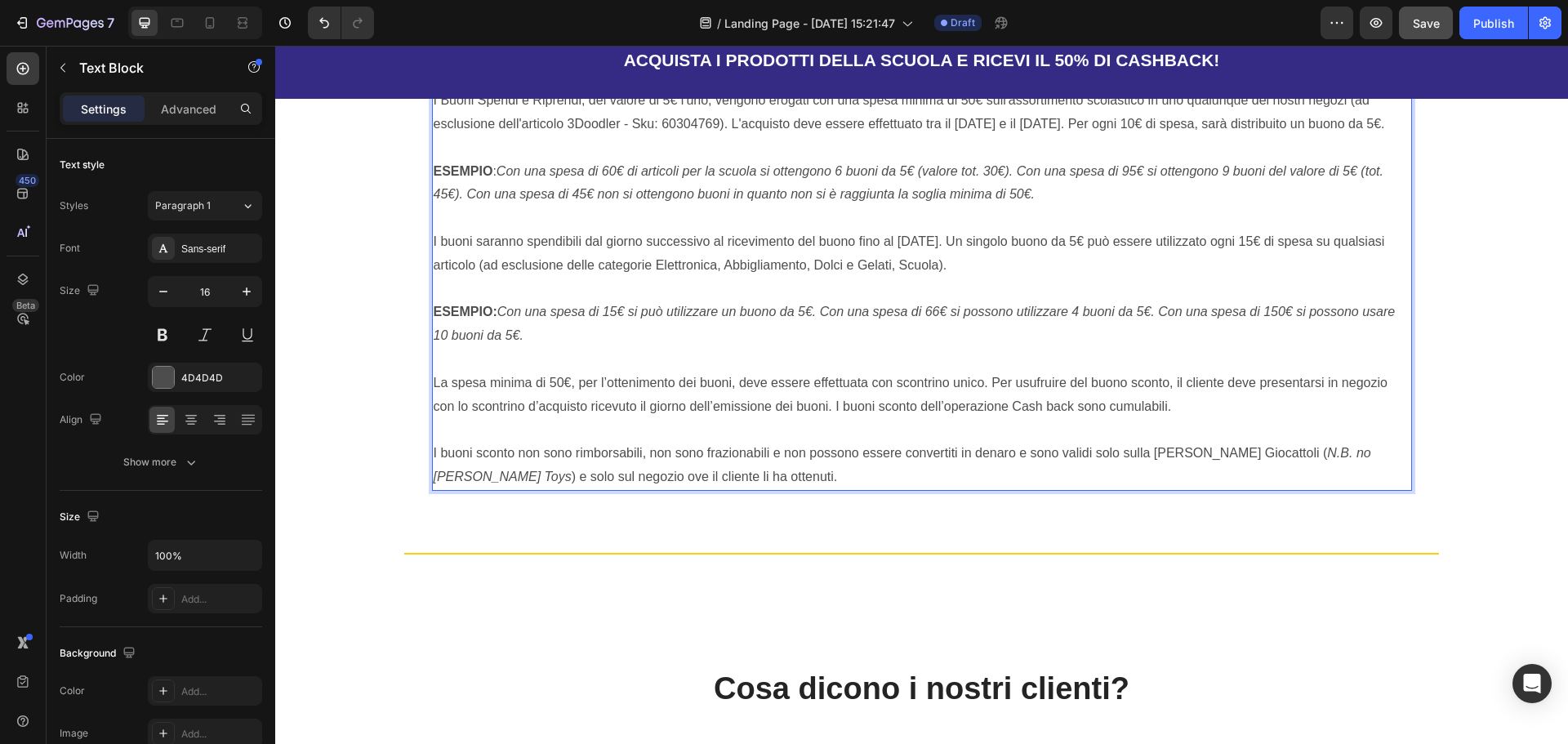
drag, startPoint x: 525, startPoint y: 292, endPoint x: 997, endPoint y: 291, distance: 472.0
click at [997, 277] on p "I buoni saranno spendibili dal giorno successivo al ricevimento del buono fino …" at bounding box center [921, 254] width 977 height 48
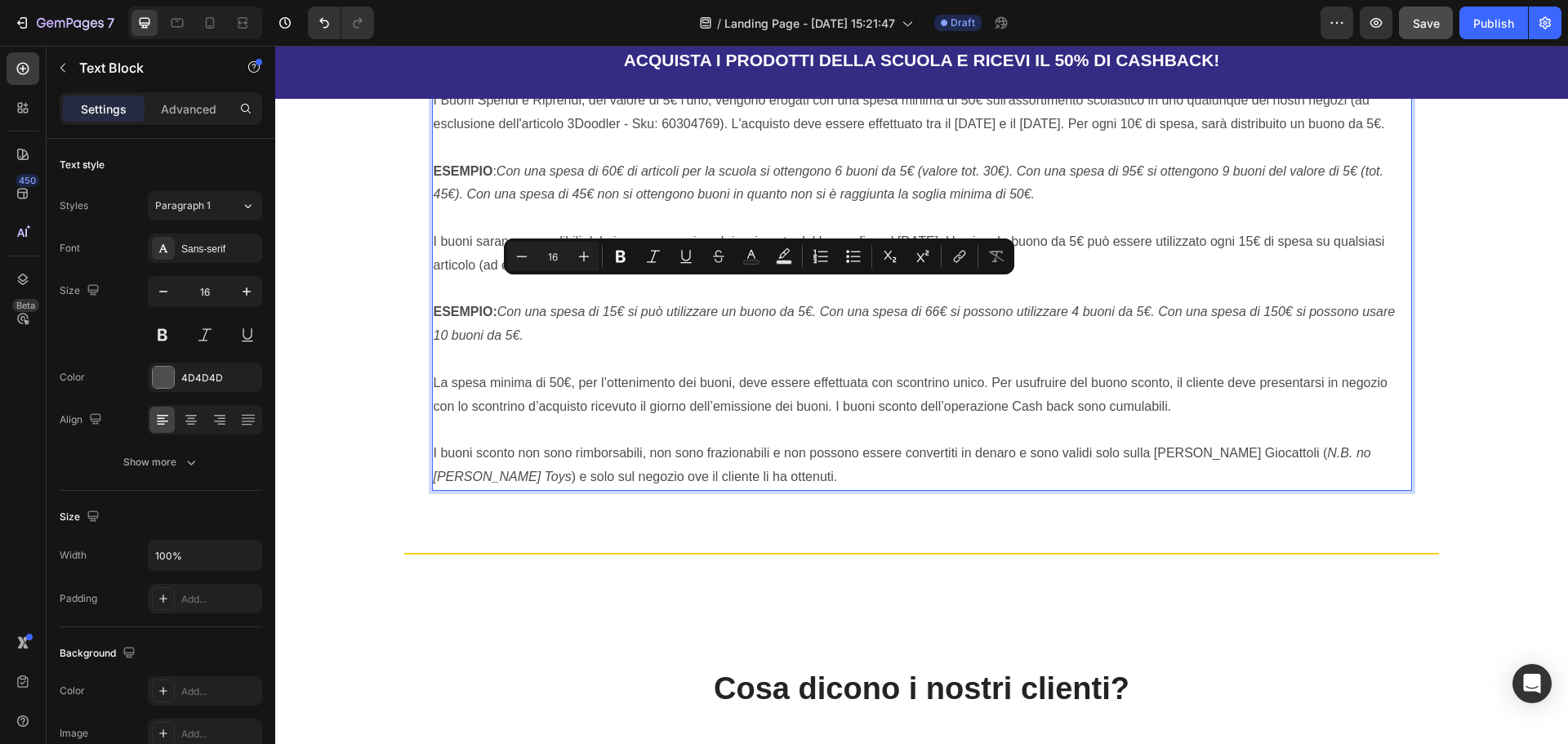
copy p "(ad esclusione delle categorie Elettronica, Abbigliamento, Dolci e Gelati, Scuo…"
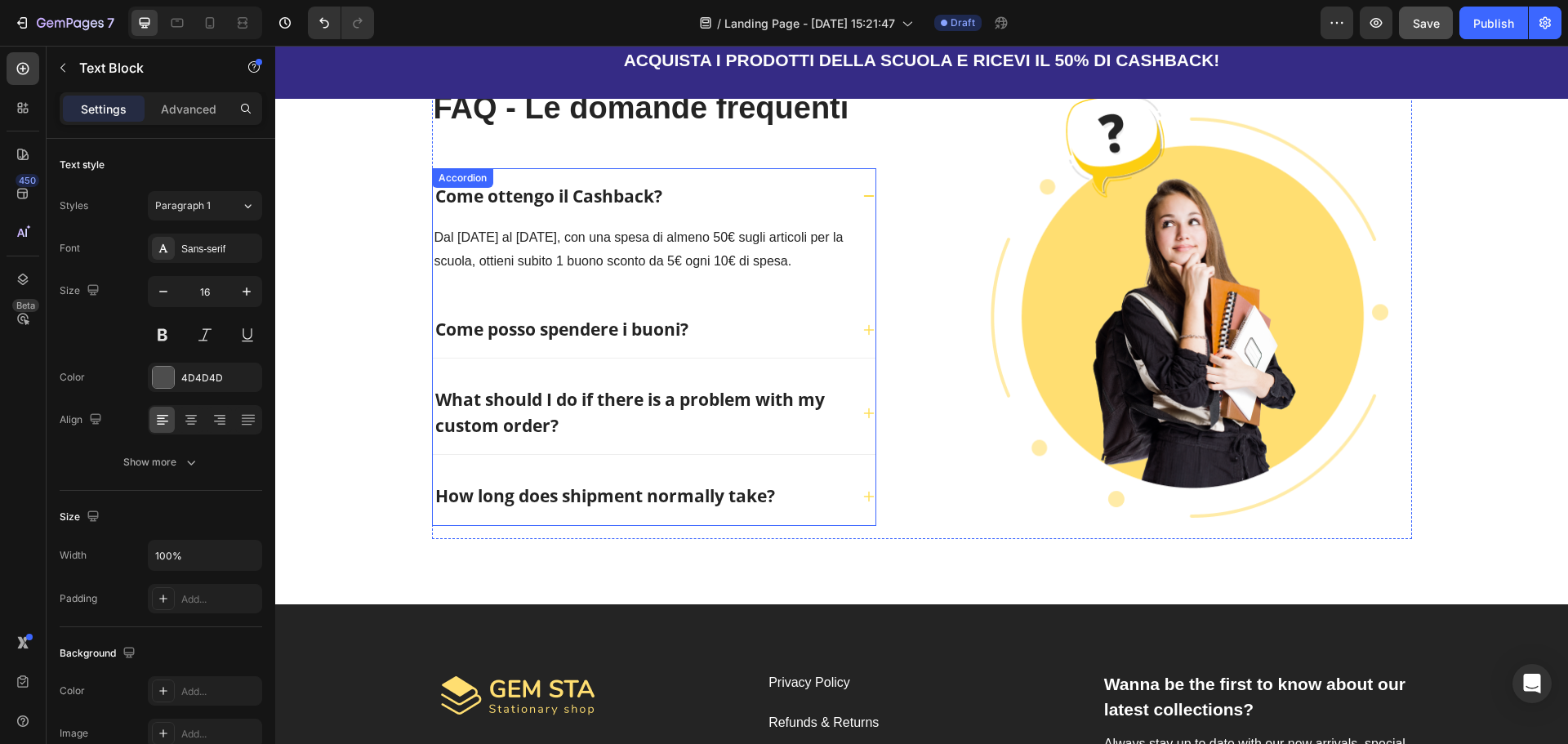
scroll to position [3647, 0]
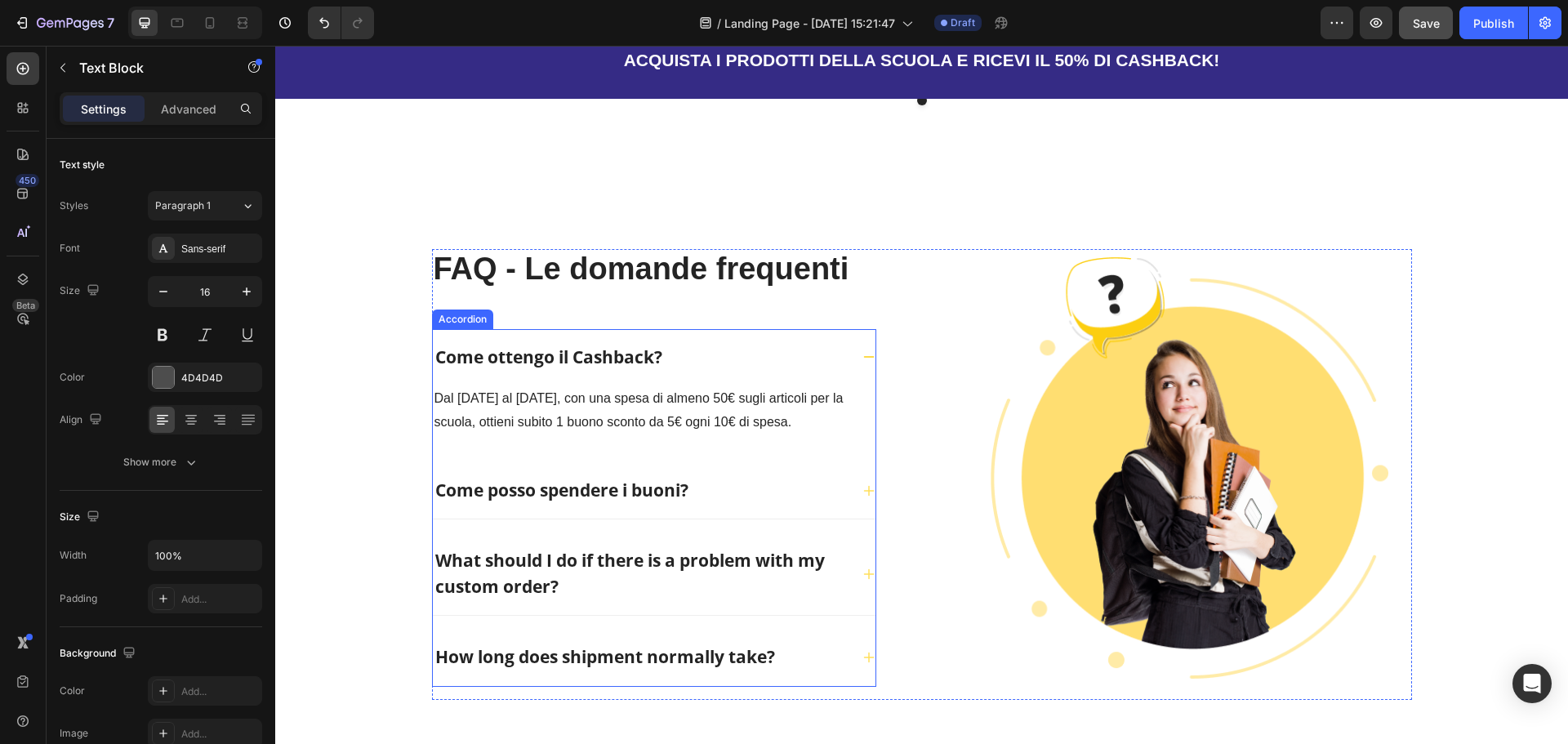
click at [713, 475] on div "Come posso spendere i buoni?" at bounding box center [641, 491] width 417 height 31
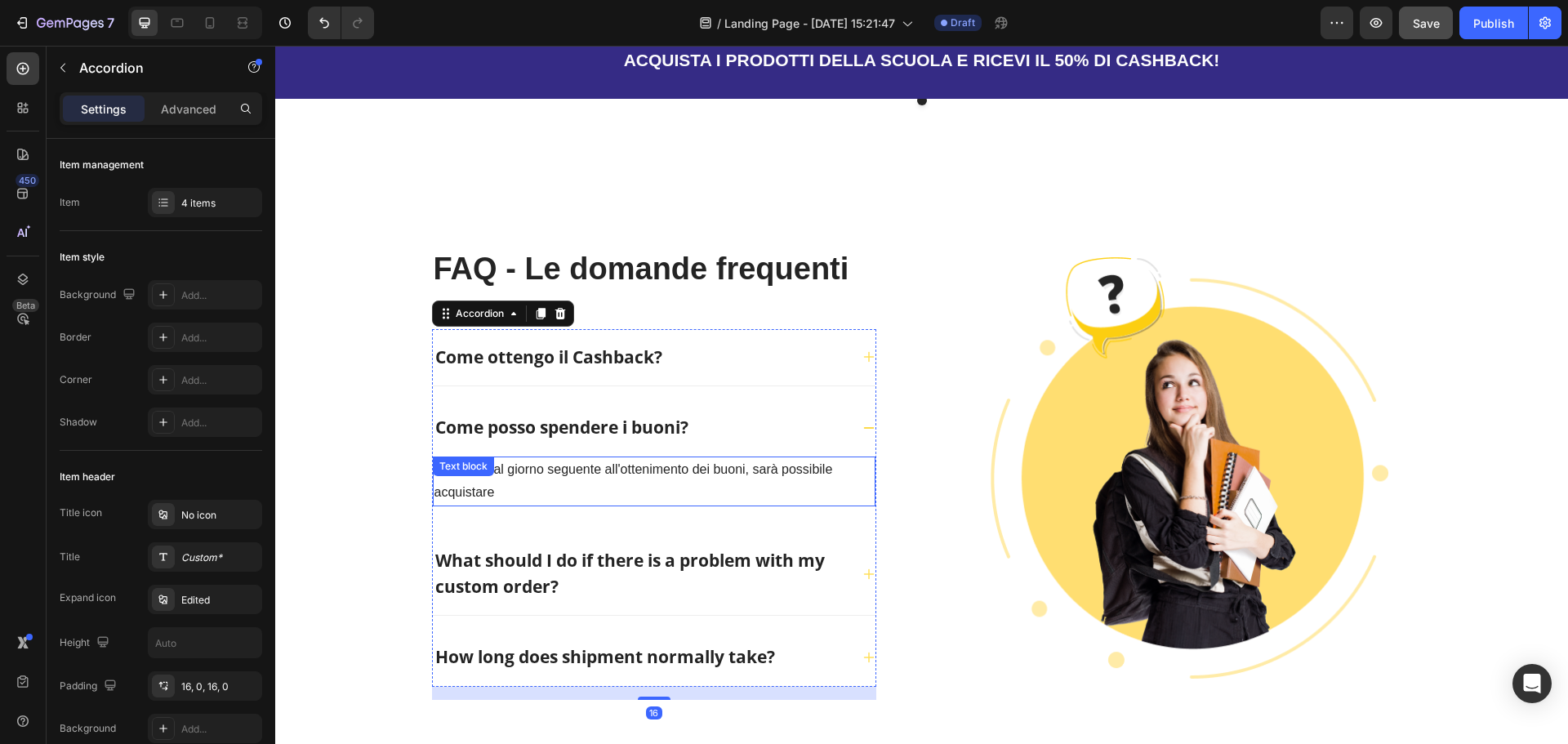
click at [530, 459] on p "A partire dal giorno seguente all'ottenimento dei buoni, sarà possibile acquist…" at bounding box center [654, 482] width 439 height 48
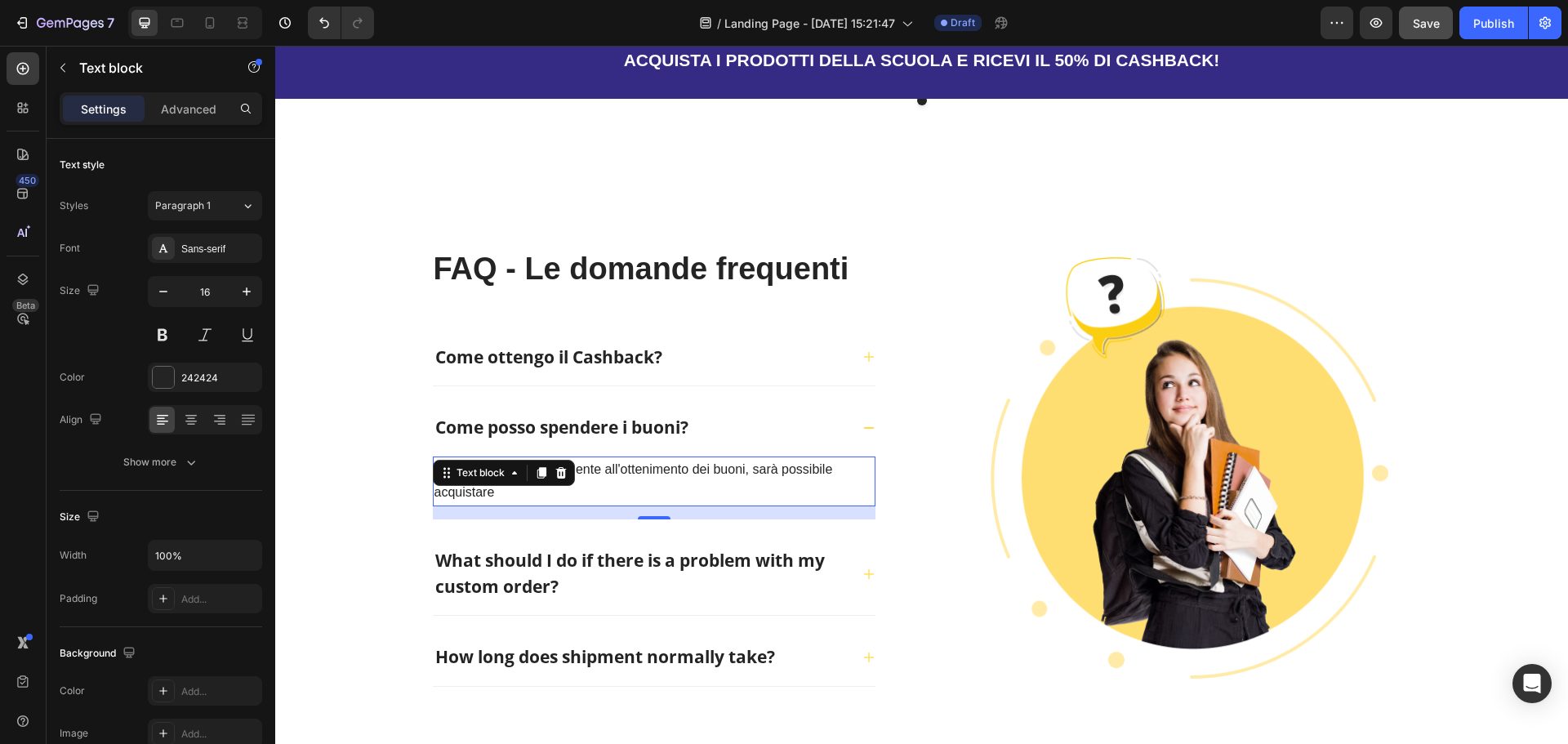
click at [531, 460] on p "A partire dal giorno seguente all'ottenimento dei buoni, sarà possibile acquist…" at bounding box center [654, 482] width 439 height 48
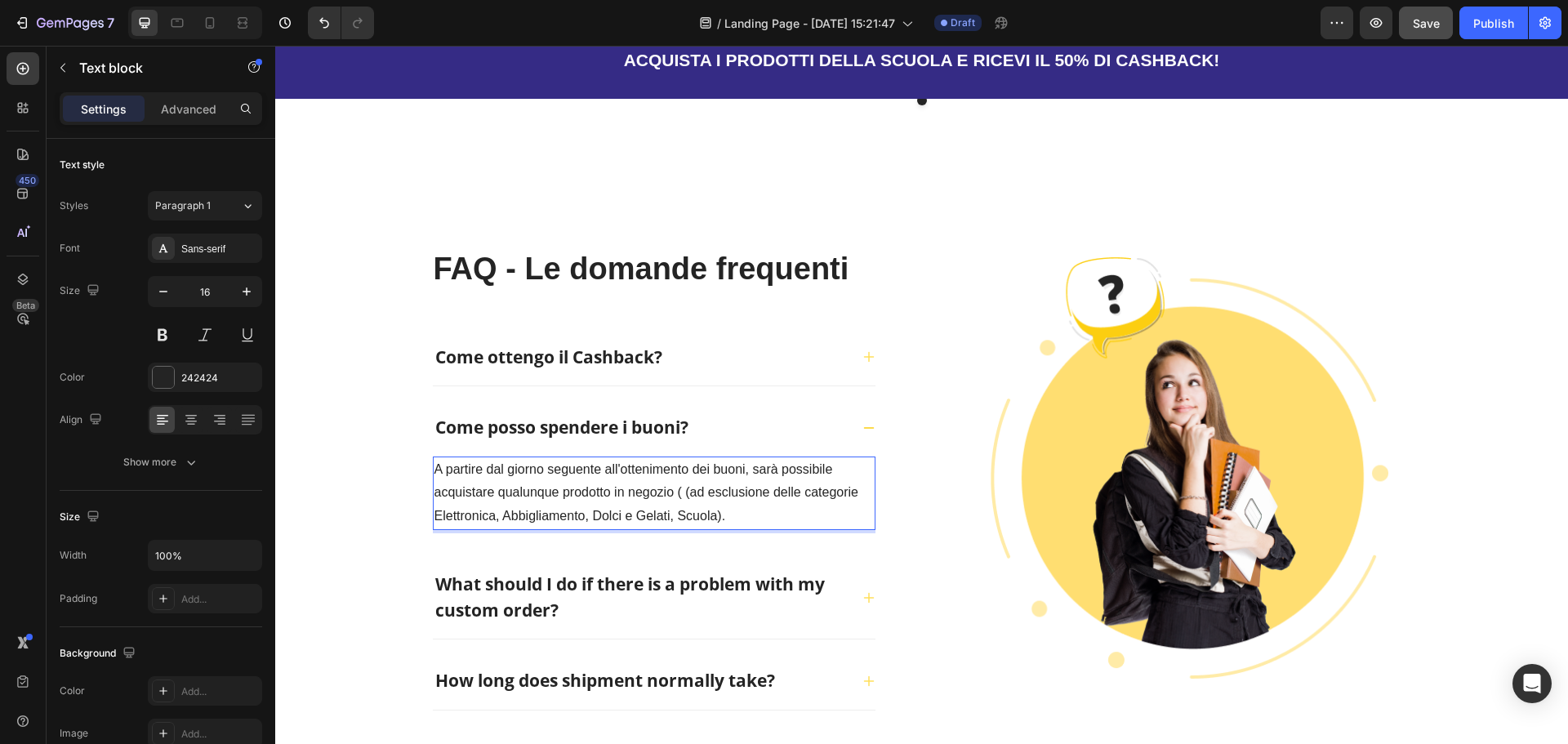
click at [686, 460] on p "A partire dal giorno seguente all'ottenimento dei buoni, sarà possibile acquist…" at bounding box center [654, 493] width 439 height 70
click at [713, 482] on p "A partire dal giorno seguente all'ottenimento dei buoni, sarà possibile acquist…" at bounding box center [654, 493] width 439 height 70
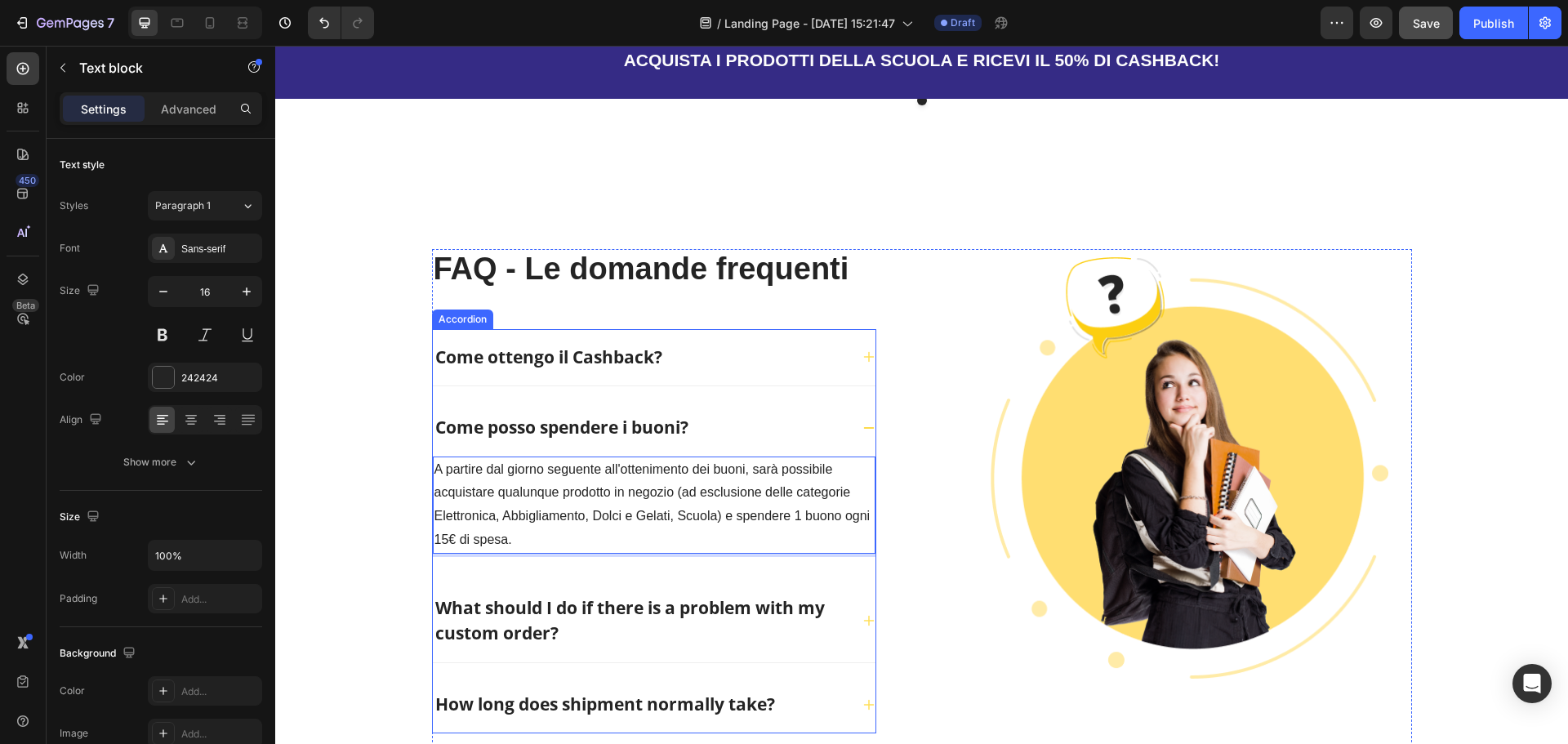
drag, startPoint x: 855, startPoint y: 390, endPoint x: 848, endPoint y: 397, distance: 9.9
click at [857, 400] on div "Come posso spendere i buoni?" at bounding box center [654, 428] width 443 height 57
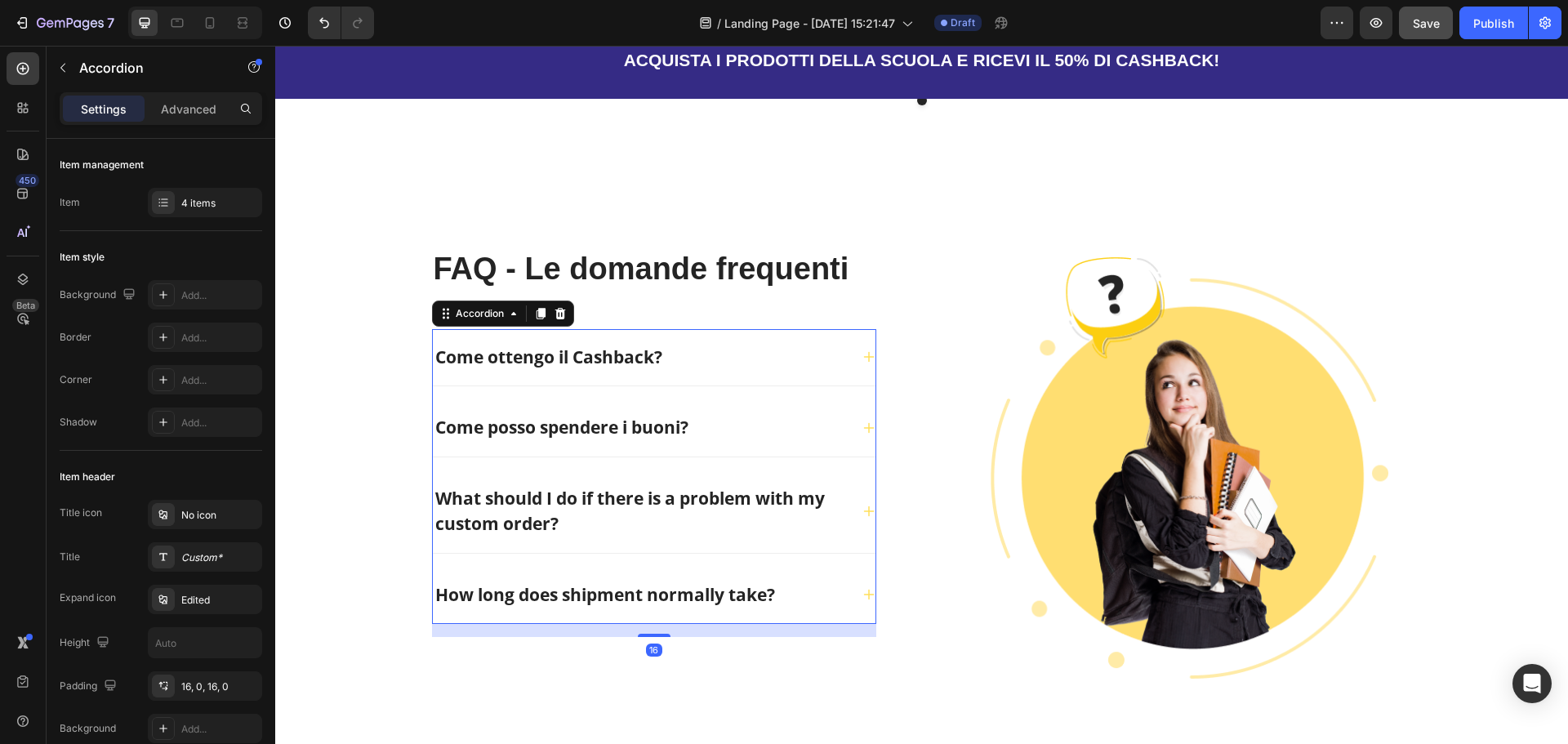
click at [585, 486] on p "What should I do if there is a problem with my custom order?" at bounding box center [641, 512] width 412 height 51
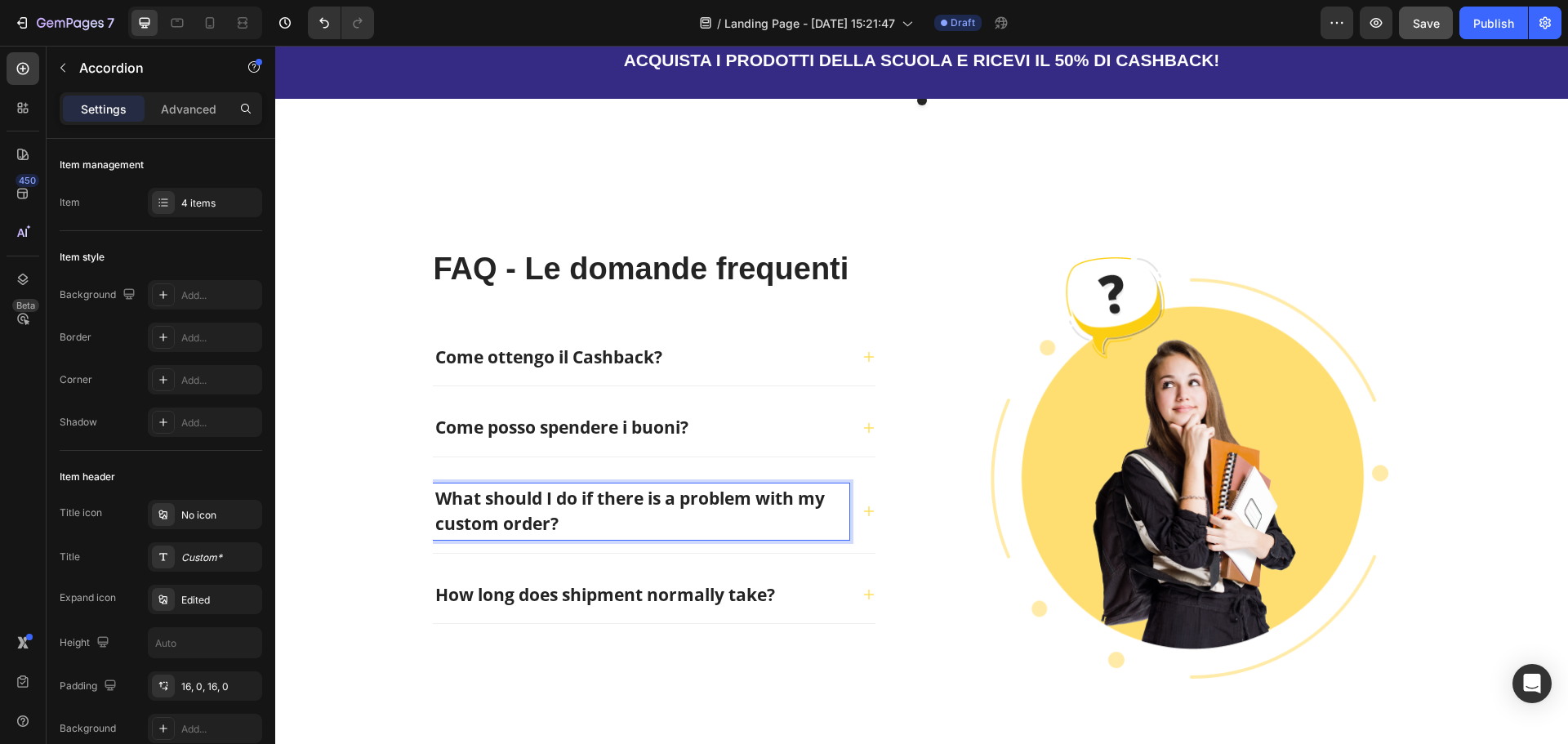
click at [589, 486] on p "What should I do if there is a problem with my custom order?" at bounding box center [641, 512] width 412 height 51
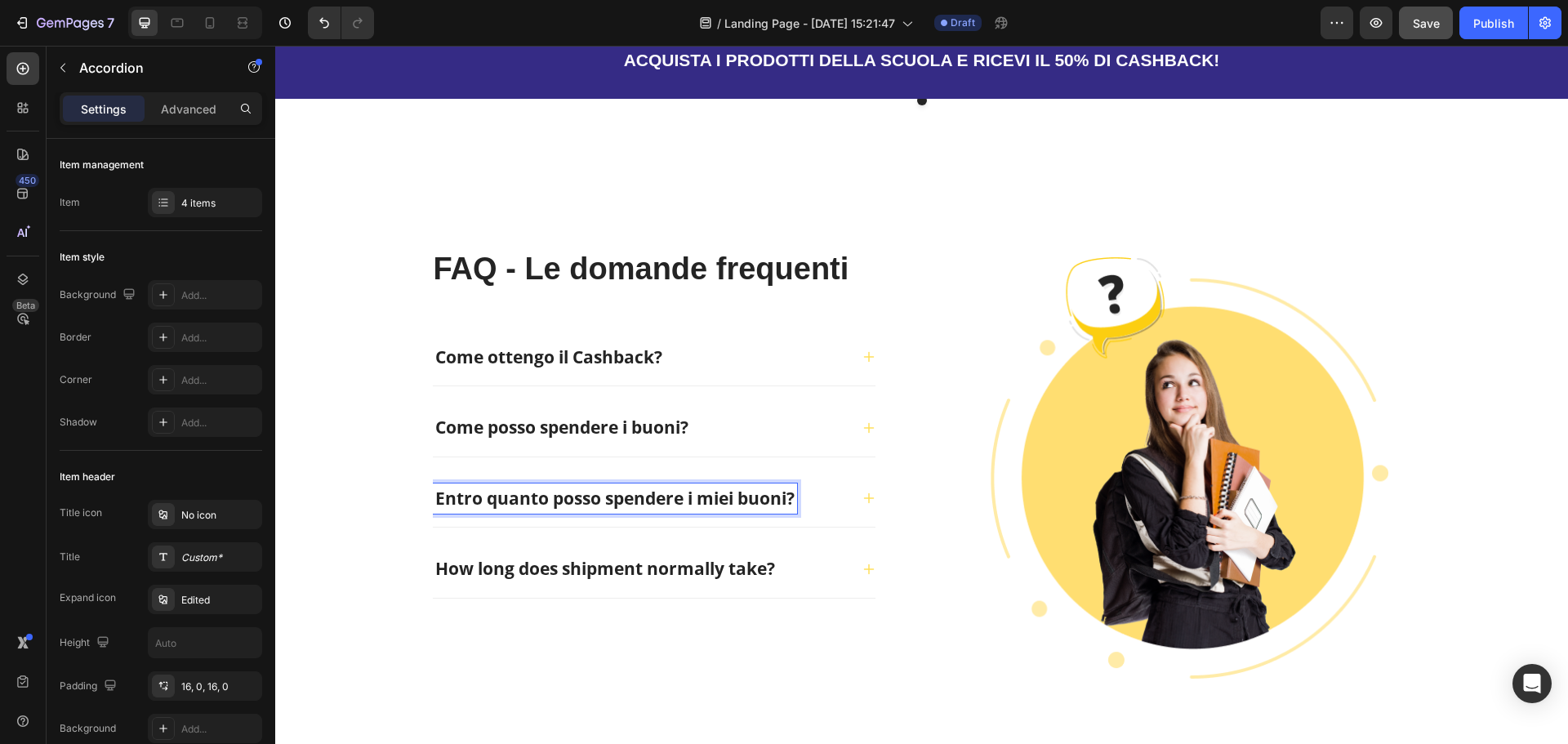
click at [866, 492] on icon at bounding box center [869, 498] width 13 height 13
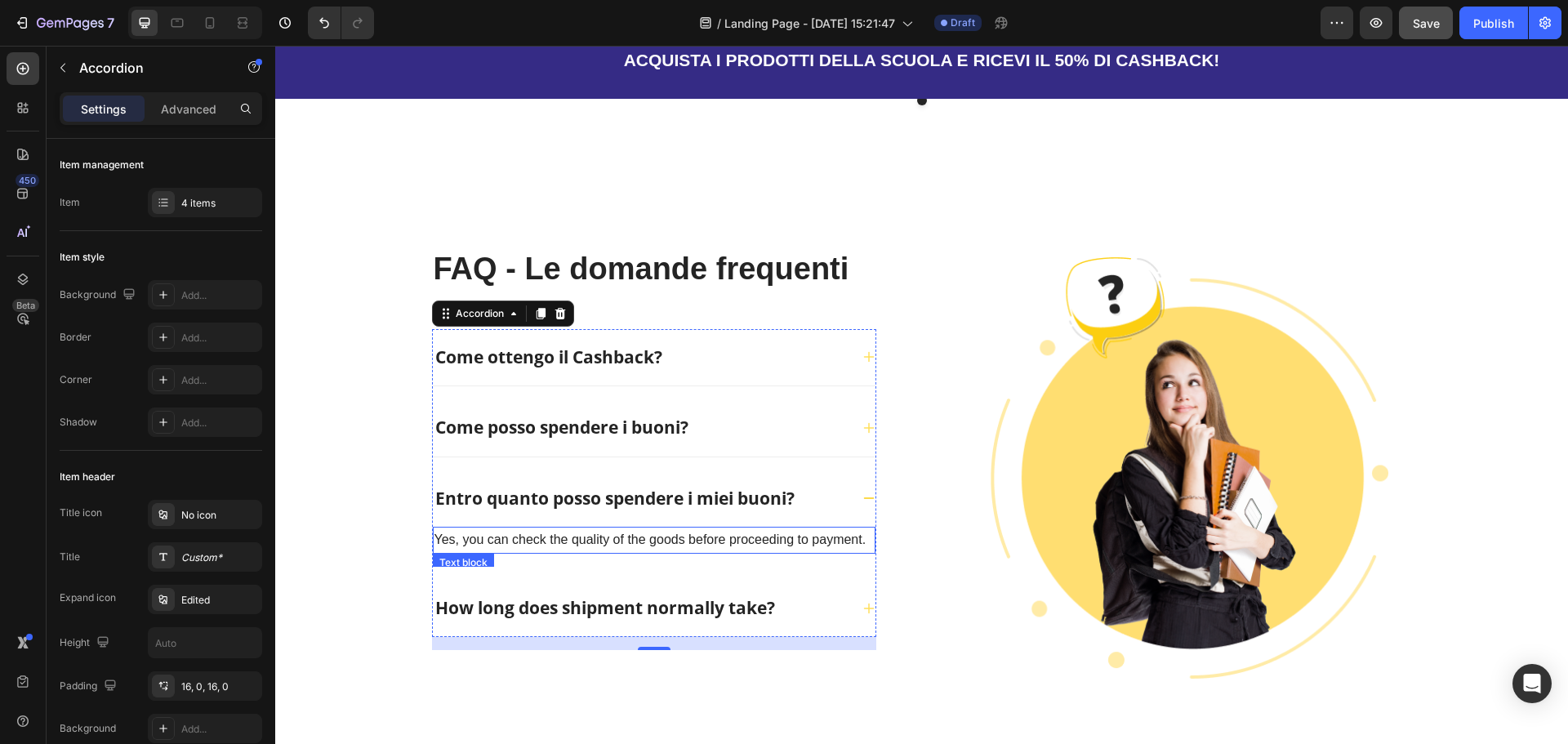
click at [577, 529] on p "Yes, you can check the quality of the goods before proceeding to payment." at bounding box center [654, 540] width 439 height 23
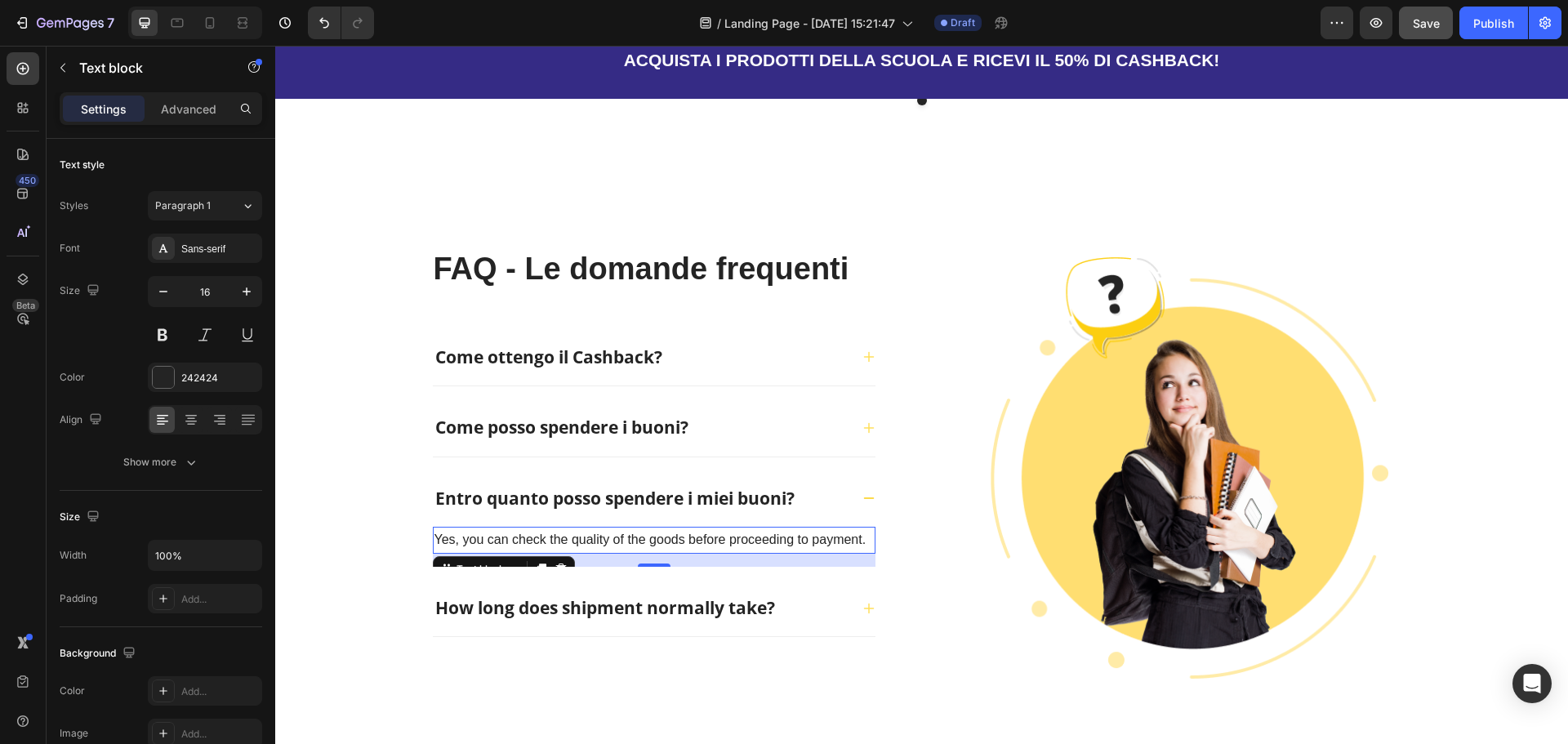
click at [577, 529] on p "Yes, you can check the quality of the goods before proceeding to payment." at bounding box center [654, 540] width 439 height 23
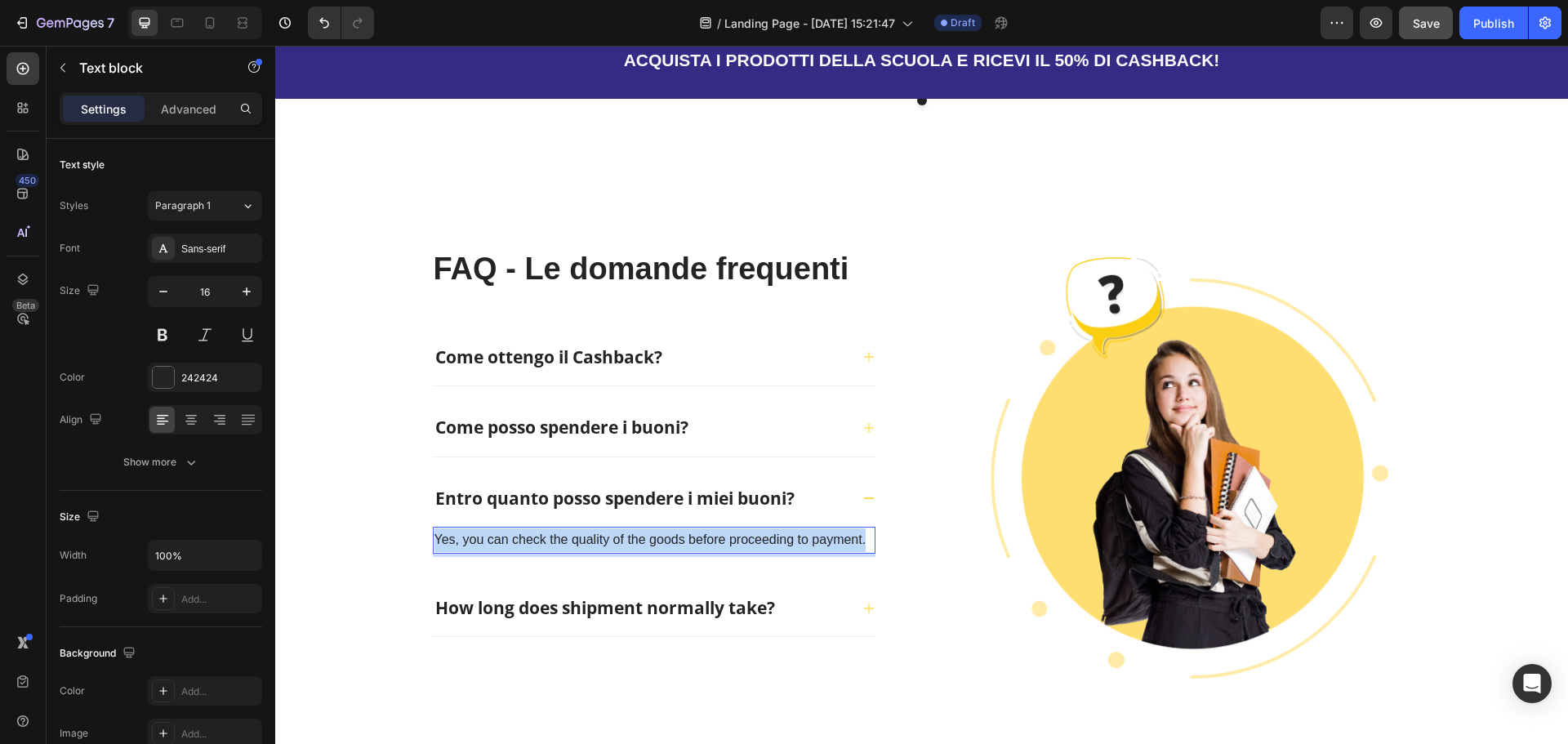
click at [577, 529] on p "Yes, you can check the quality of the goods before proceeding to payment." at bounding box center [654, 540] width 439 height 23
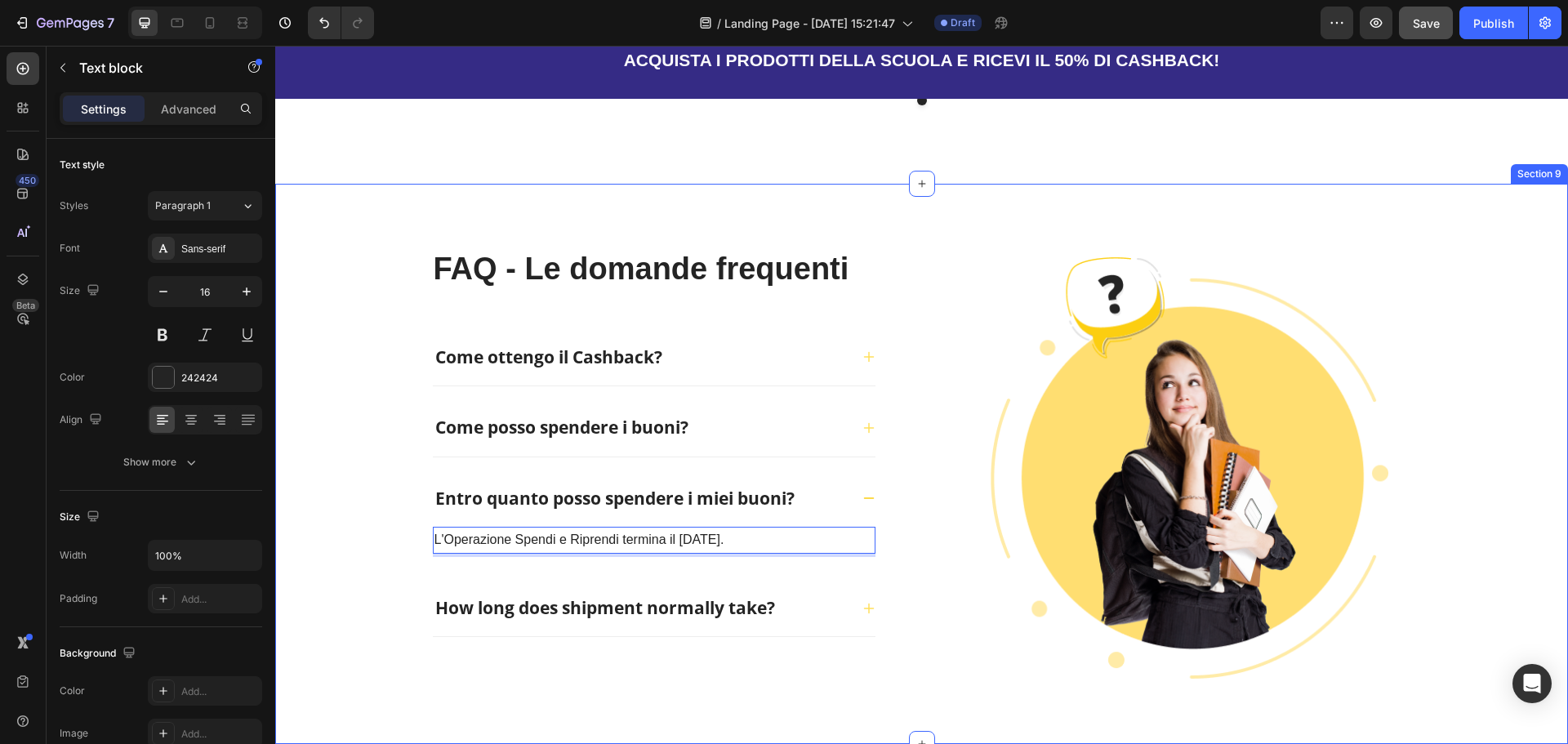
click at [374, 582] on div "FAQ - Le domande frequenti Heading Come ottengo il Cashback? Come posso spender…" at bounding box center [921, 464] width 1240 height 430
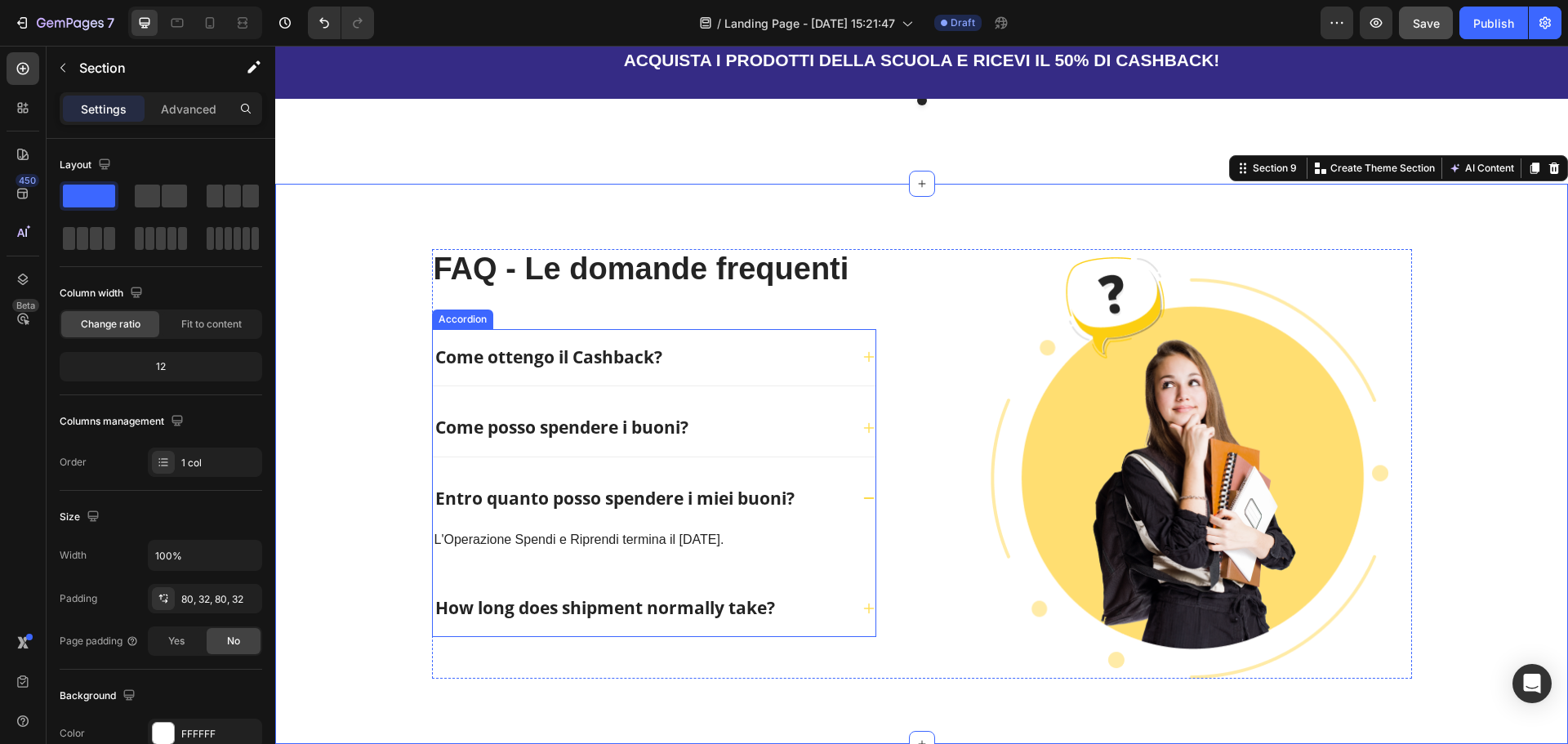
click at [686, 596] on p "How long does shipment normally take?" at bounding box center [605, 609] width 340 height 26
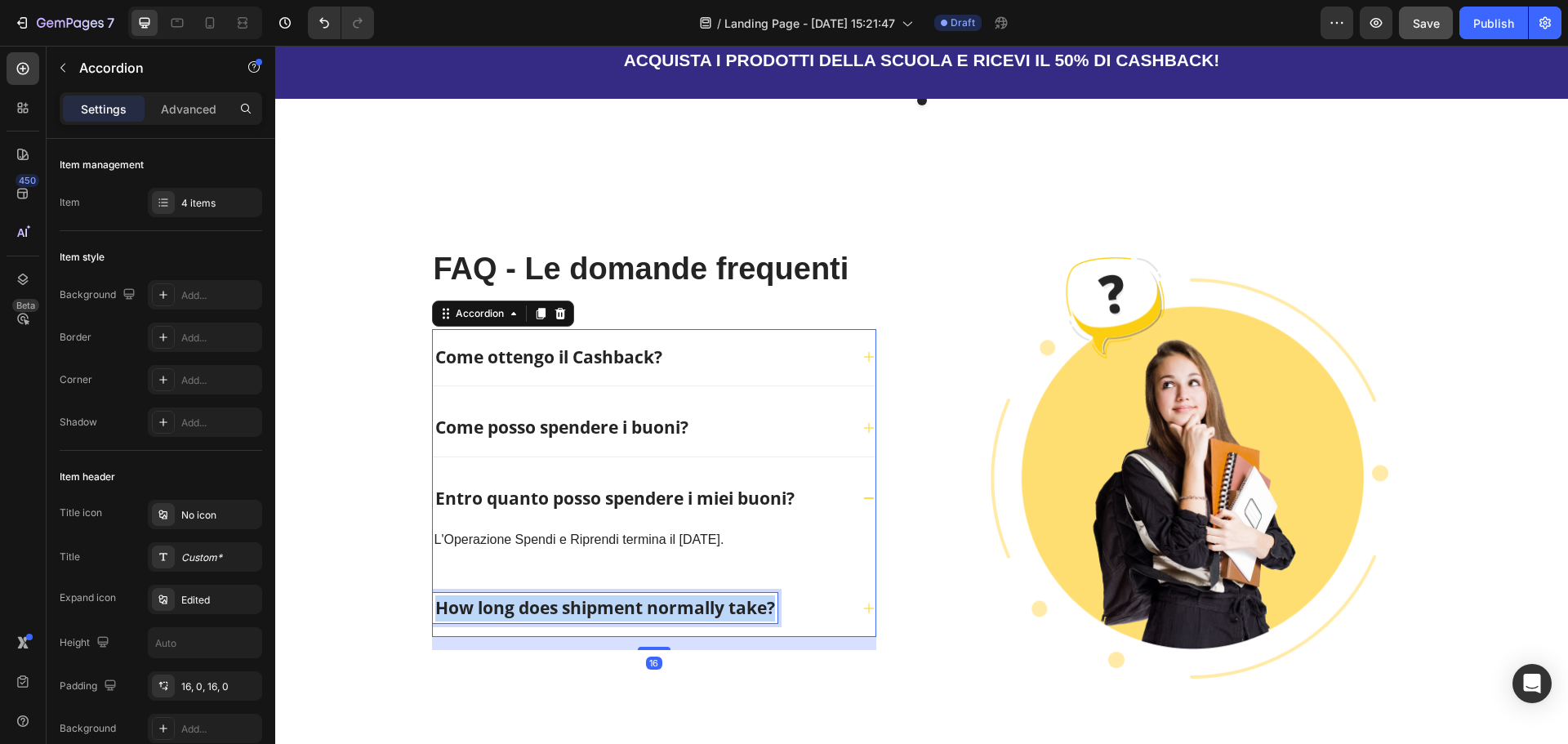
click at [686, 596] on p "How long does shipment normally take?" at bounding box center [605, 609] width 340 height 26
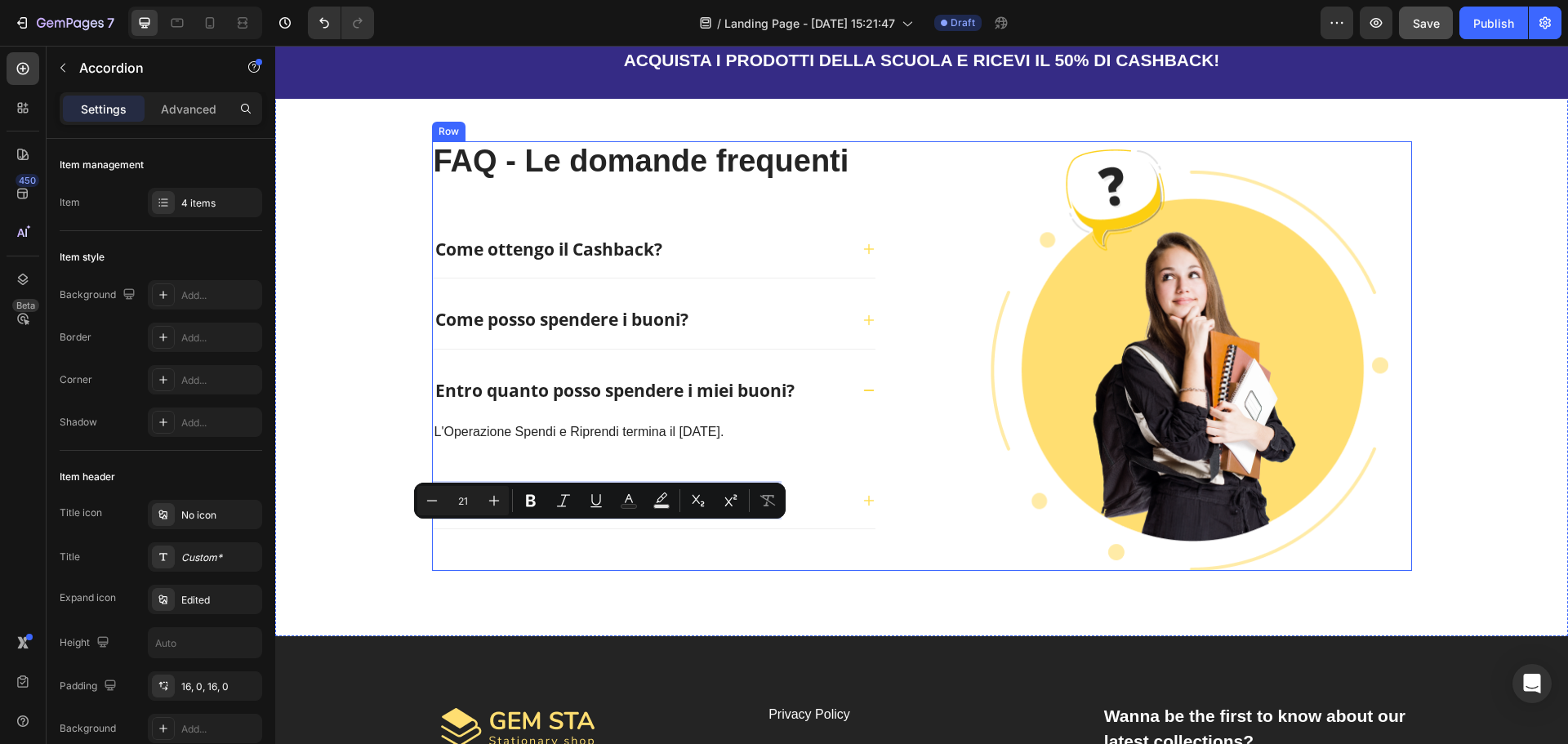
scroll to position [3810, 0]
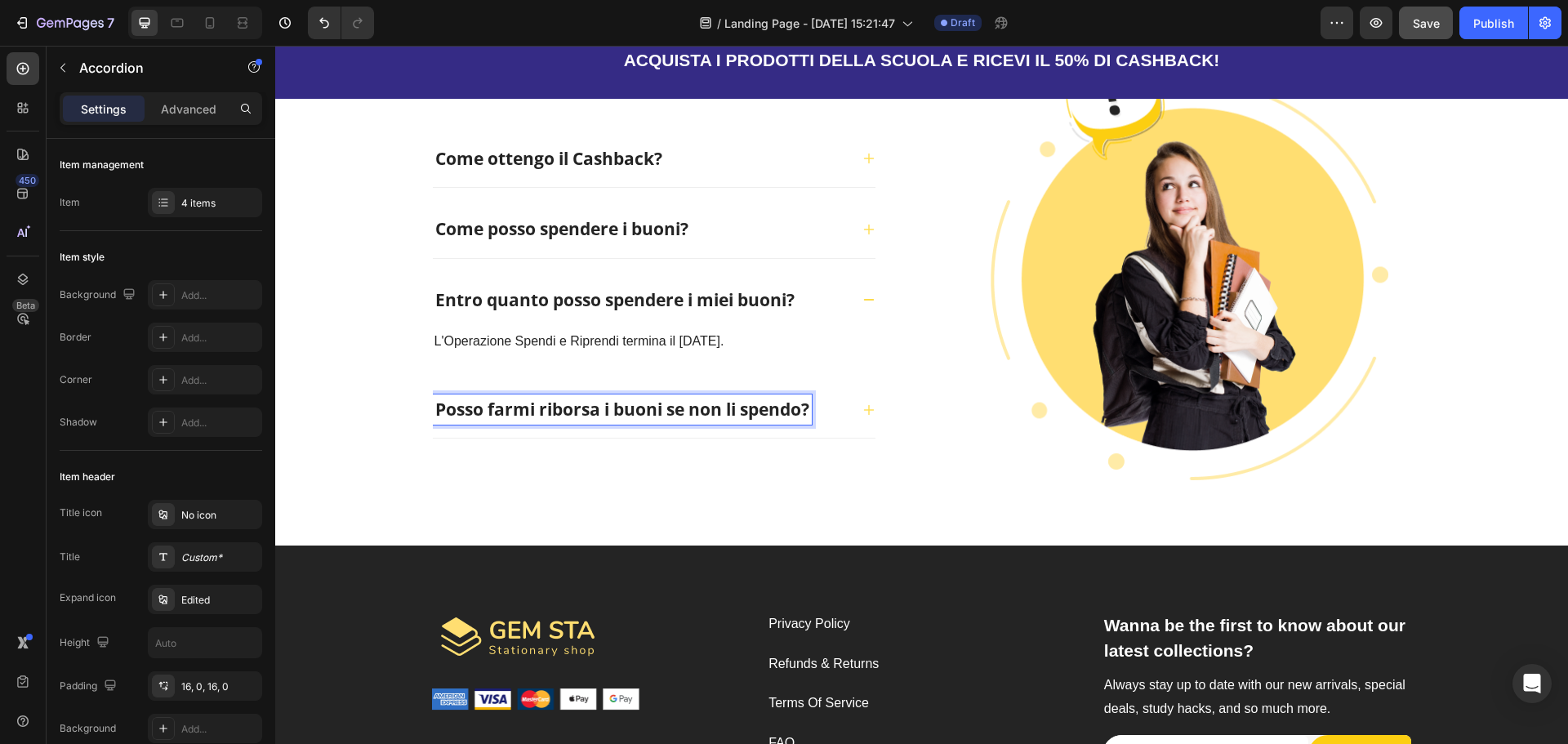
click at [855, 414] on div "Posso farmi riborsa i buoni se non li spendo?" at bounding box center [654, 410] width 443 height 58
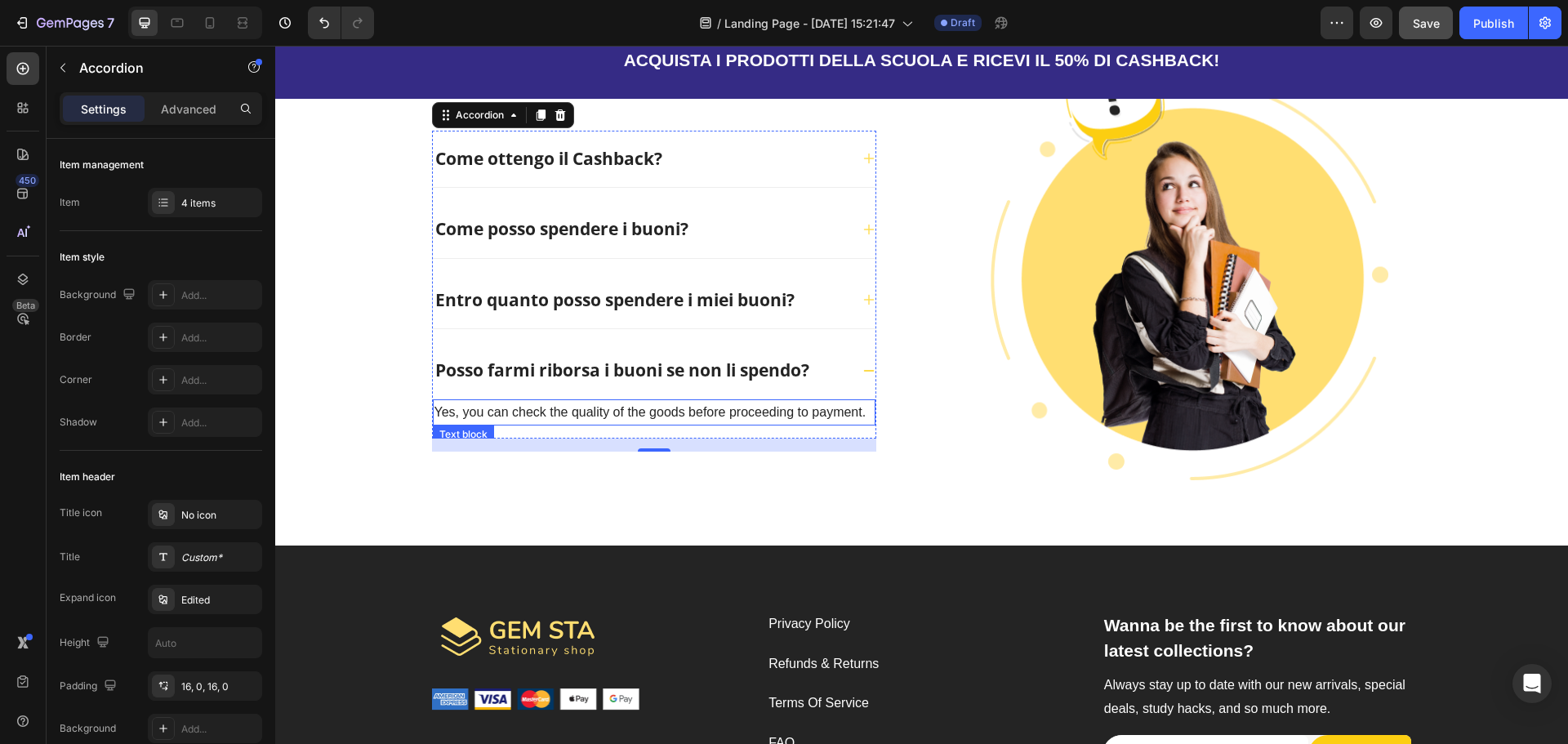
click at [518, 409] on p "Yes, you can check the quality of the goods before proceeding to payment." at bounding box center [654, 413] width 439 height 23
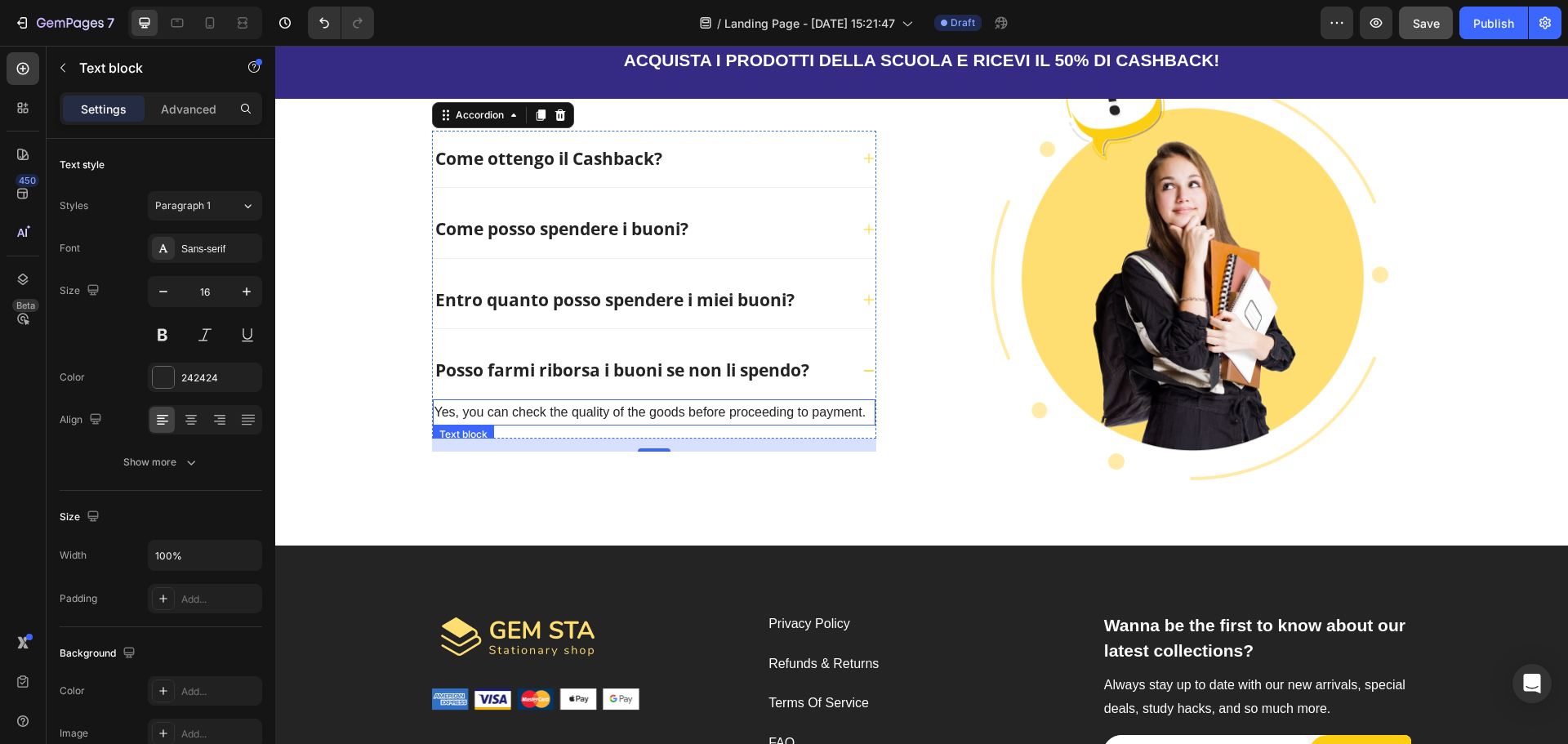
click at [518, 409] on p "Yes, you can check the quality of the goods before proceeding to payment." at bounding box center [654, 413] width 439 height 23
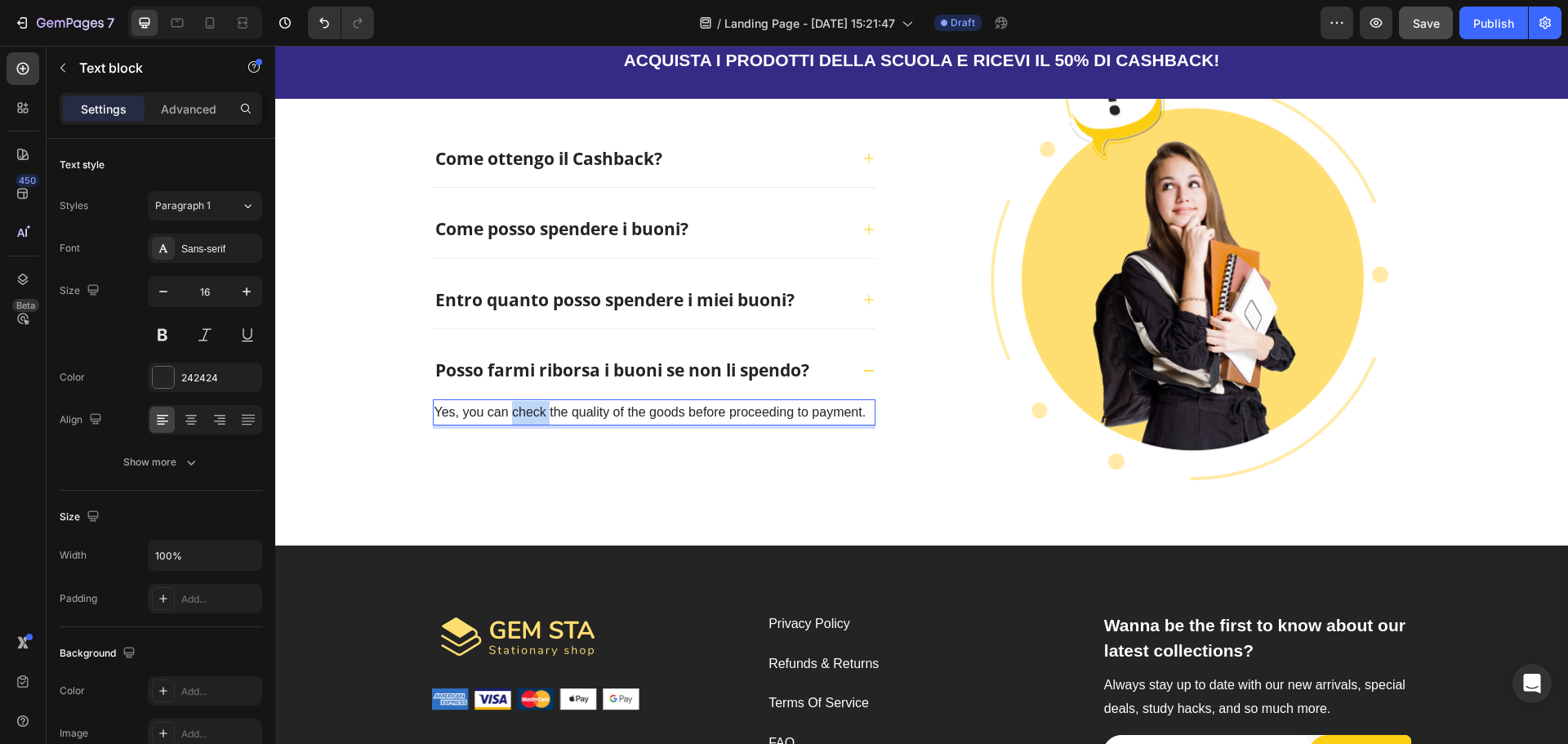
click at [520, 410] on p "Yes, you can check the quality of the goods before proceeding to payment." at bounding box center [654, 413] width 439 height 23
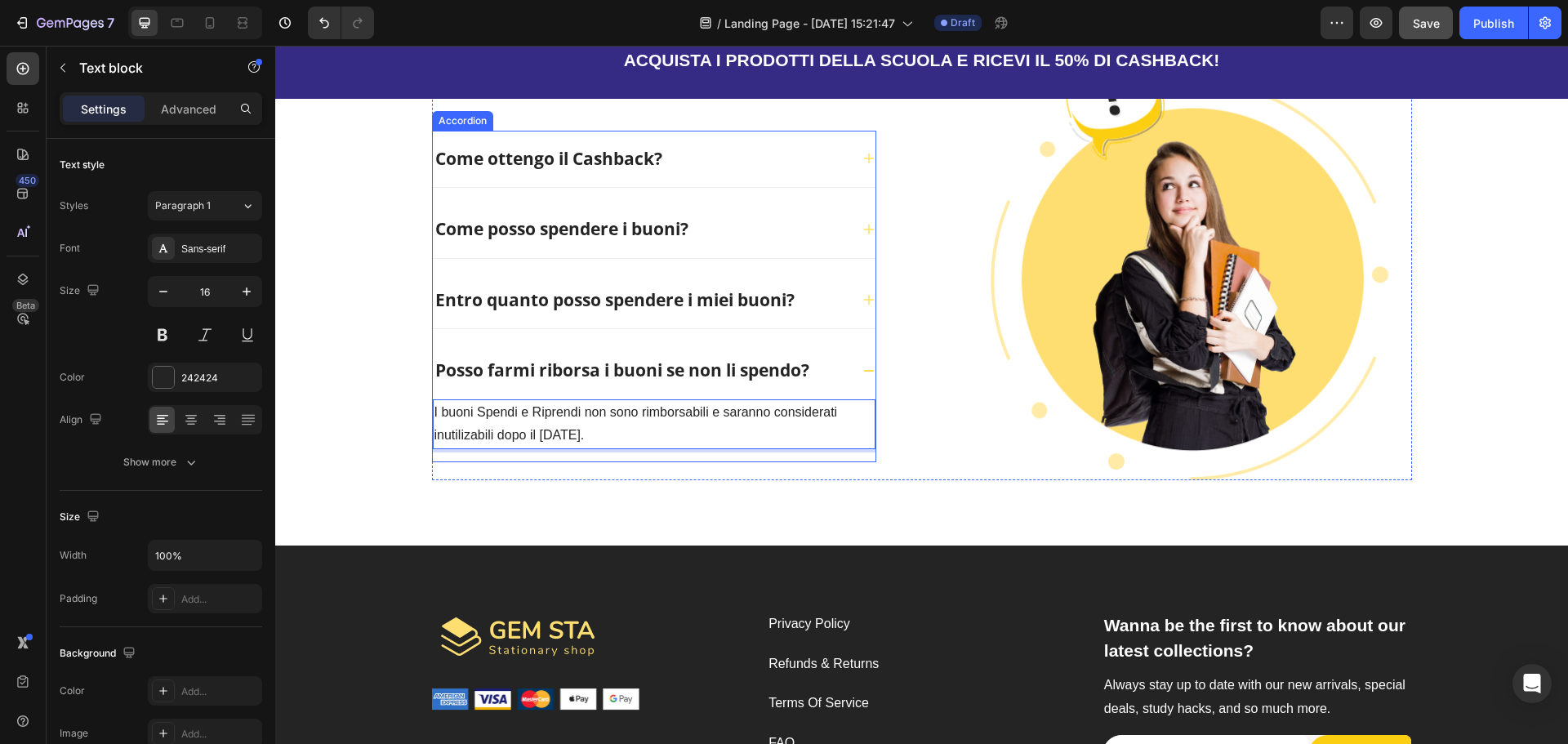
click at [855, 376] on div "Posso farmi riborsa i buoni se non li spendo?" at bounding box center [654, 371] width 443 height 57
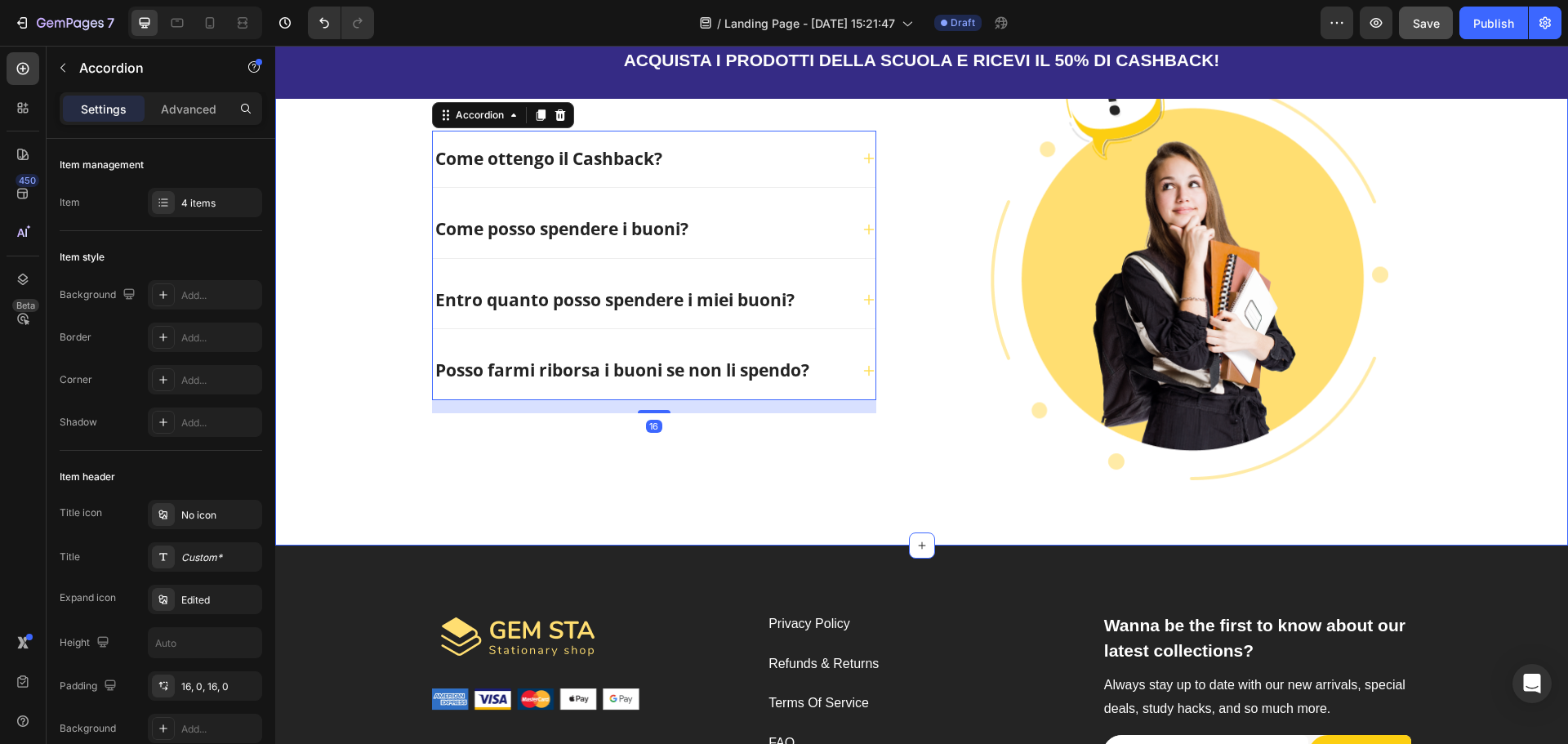
click at [335, 387] on div "FAQ - Le domande frequenti Heading Come ottengo il Cashback? Come posso spender…" at bounding box center [921, 265] width 1240 height 430
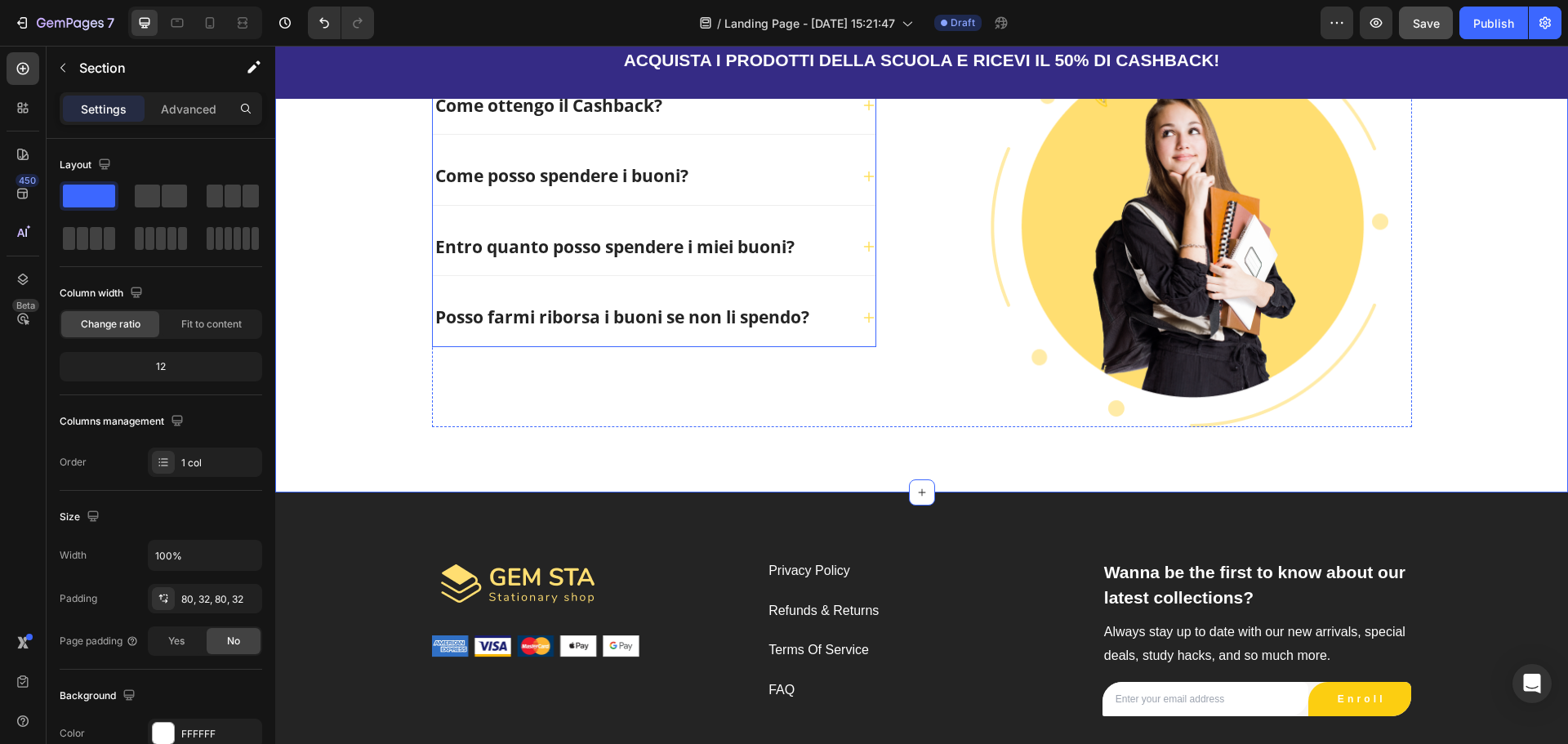
scroll to position [3893, 0]
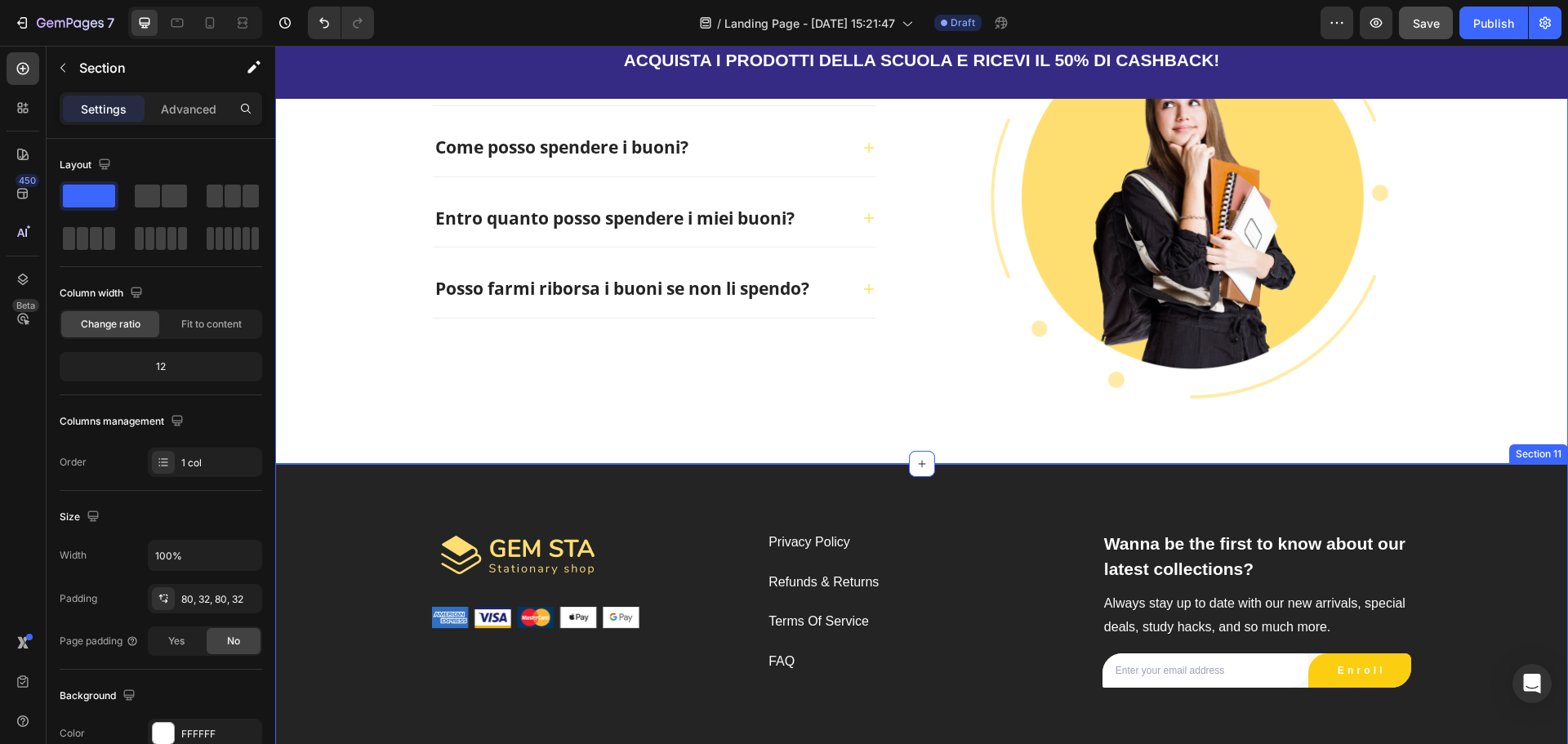
click at [1478, 486] on div "Image Image Privacy Policy Text block Refunds & Returns Text block Terms Of Ser…" at bounding box center [921, 622] width 1292 height 317
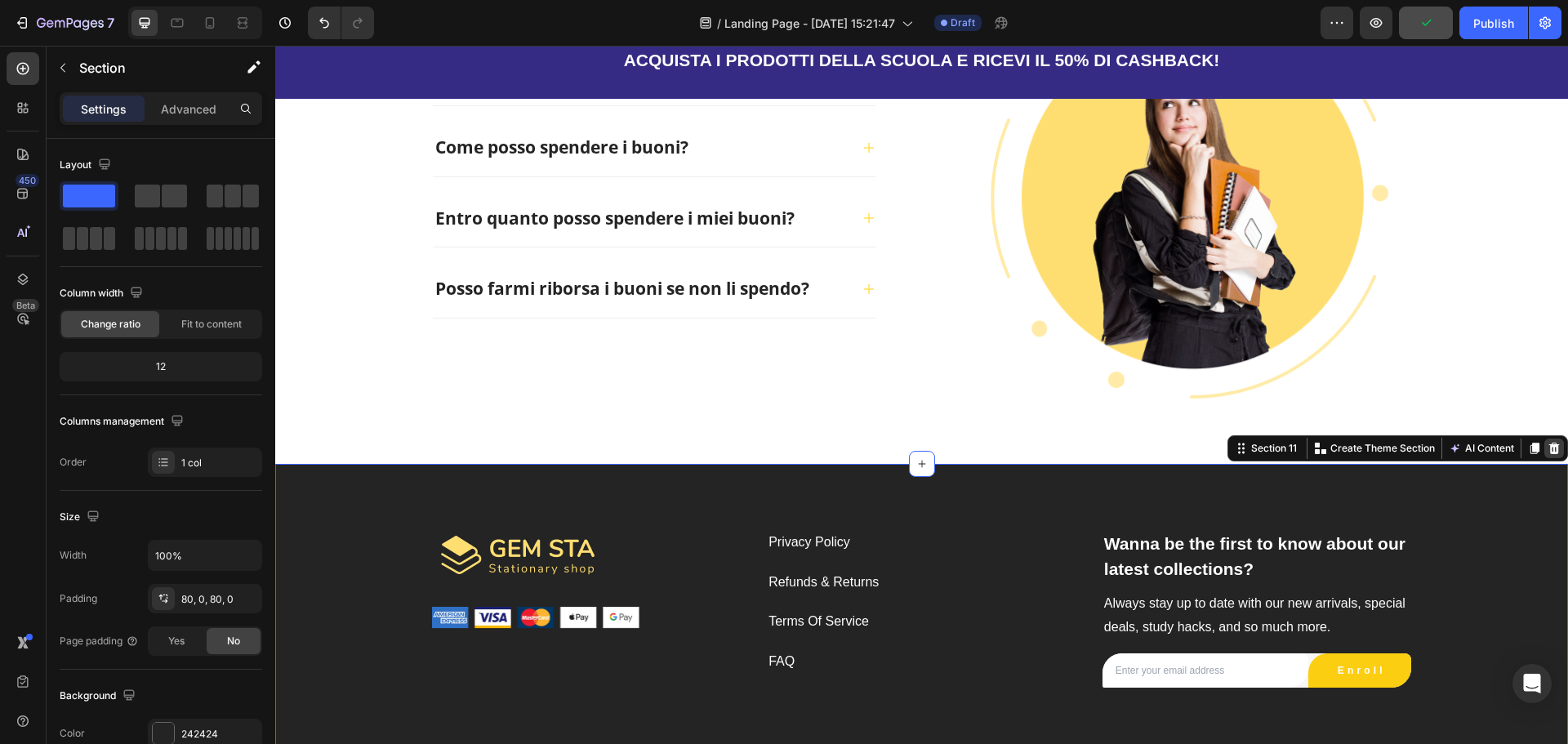
click at [1549, 454] on icon at bounding box center [1554, 448] width 10 height 11
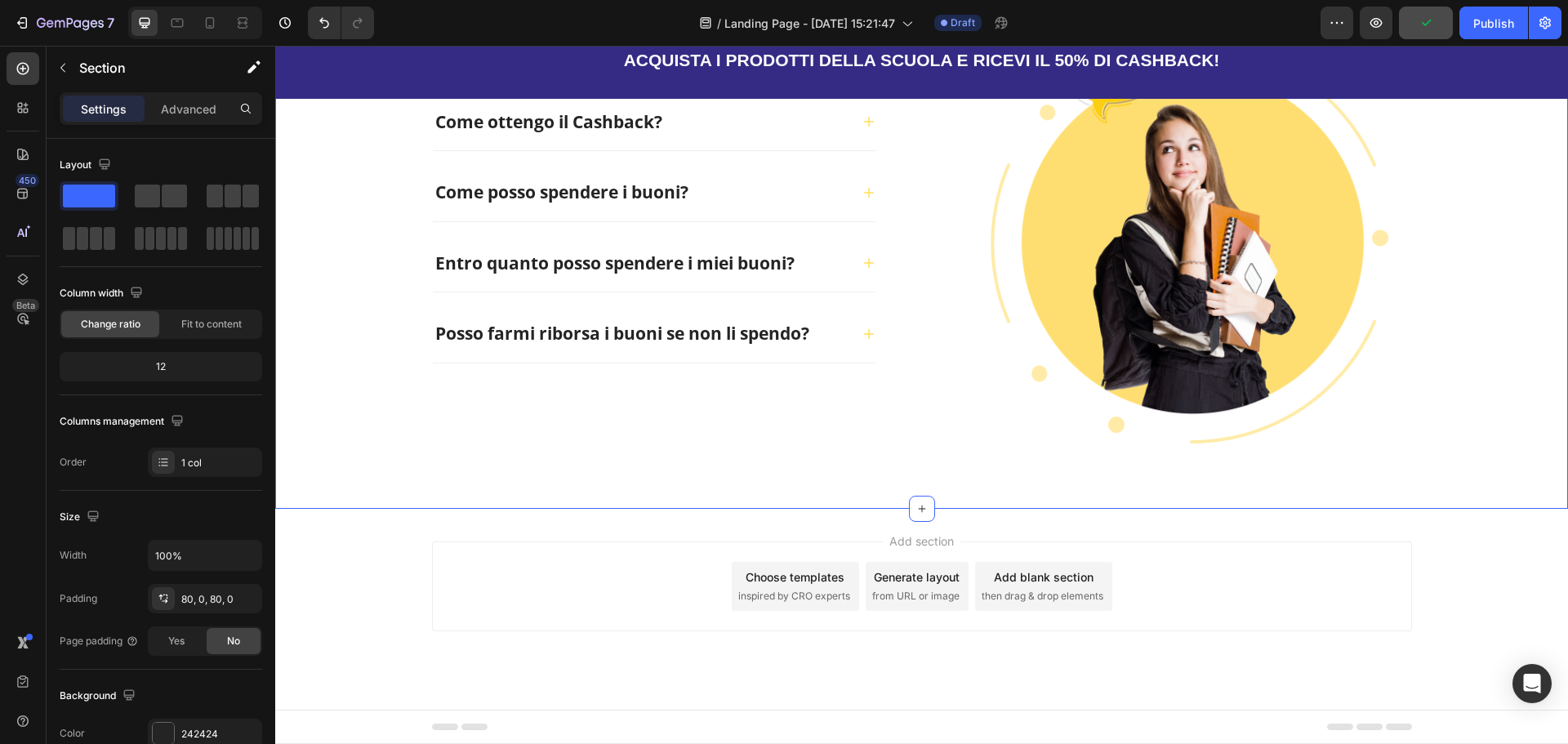
scroll to position [3847, 0]
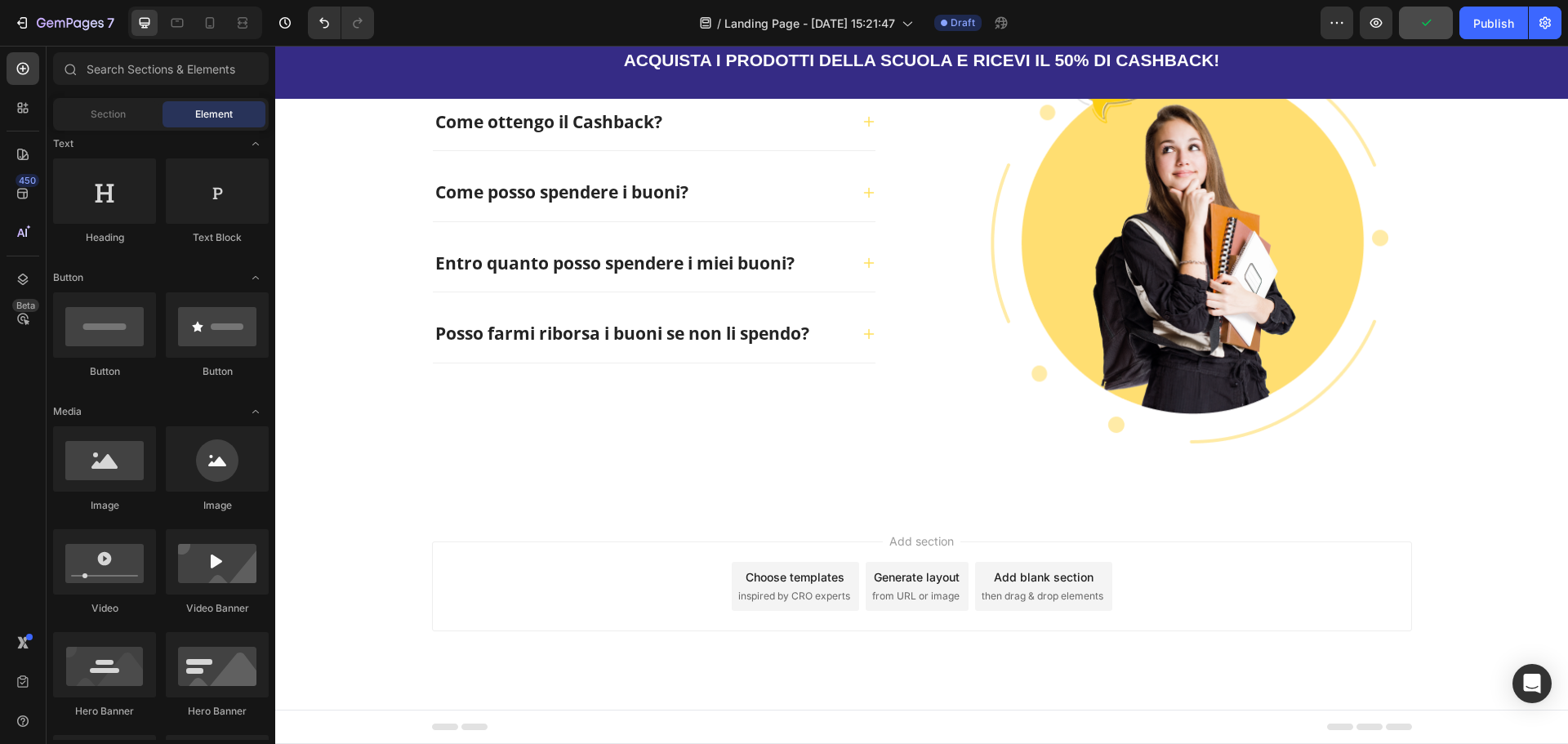
click at [1391, 565] on div "Add section Choose templates inspired by CRO experts Generate layout from URL o…" at bounding box center [921, 587] width 980 height 90
click at [1510, 575] on div "Add section Choose templates inspired by CRO experts Generate layout from URL o…" at bounding box center [921, 610] width 1292 height 201
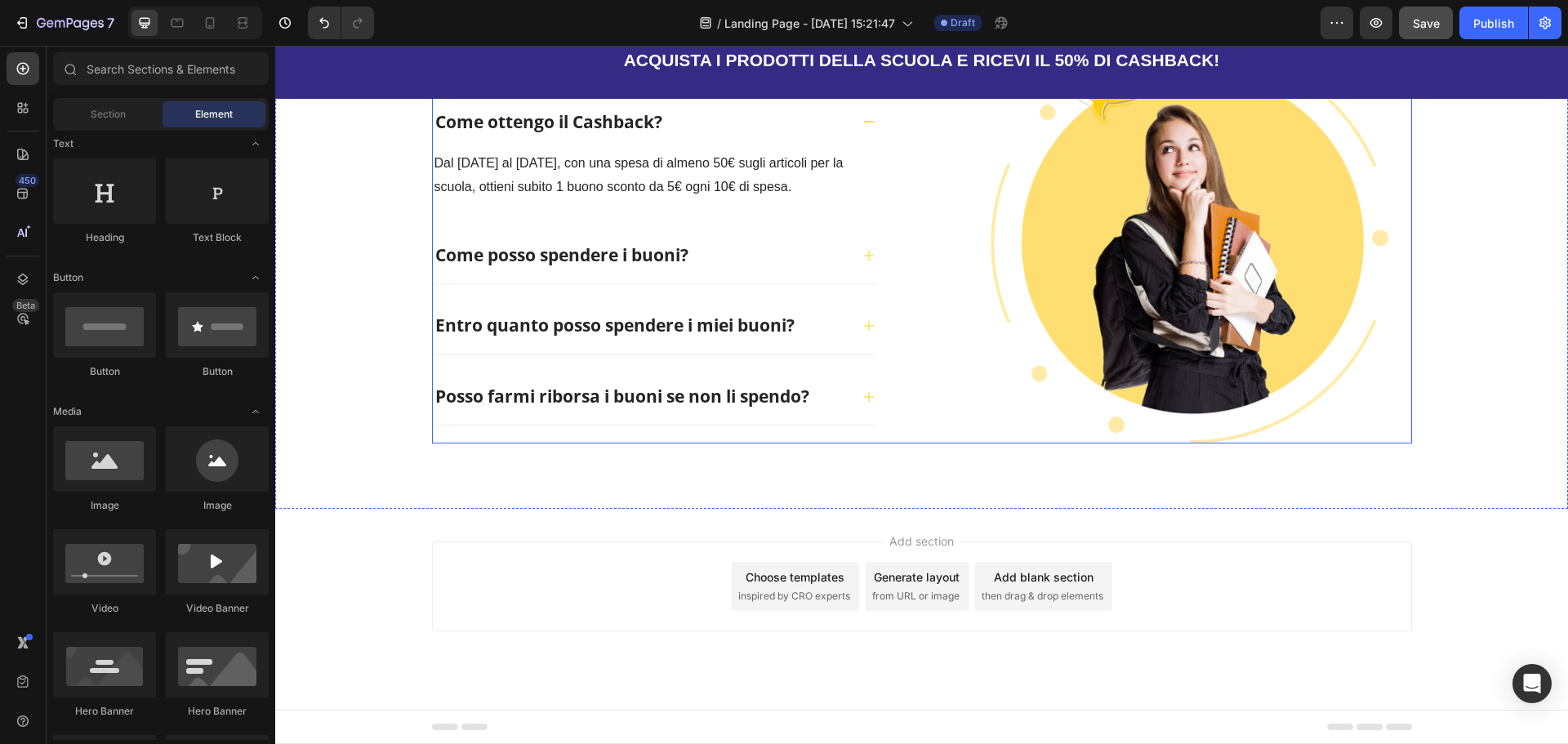
click at [951, 375] on div "FAQ - Le domande frequenti Heading Come ottengo il Cashback? Dal [DATE] al [DAT…" at bounding box center [921, 229] width 980 height 430
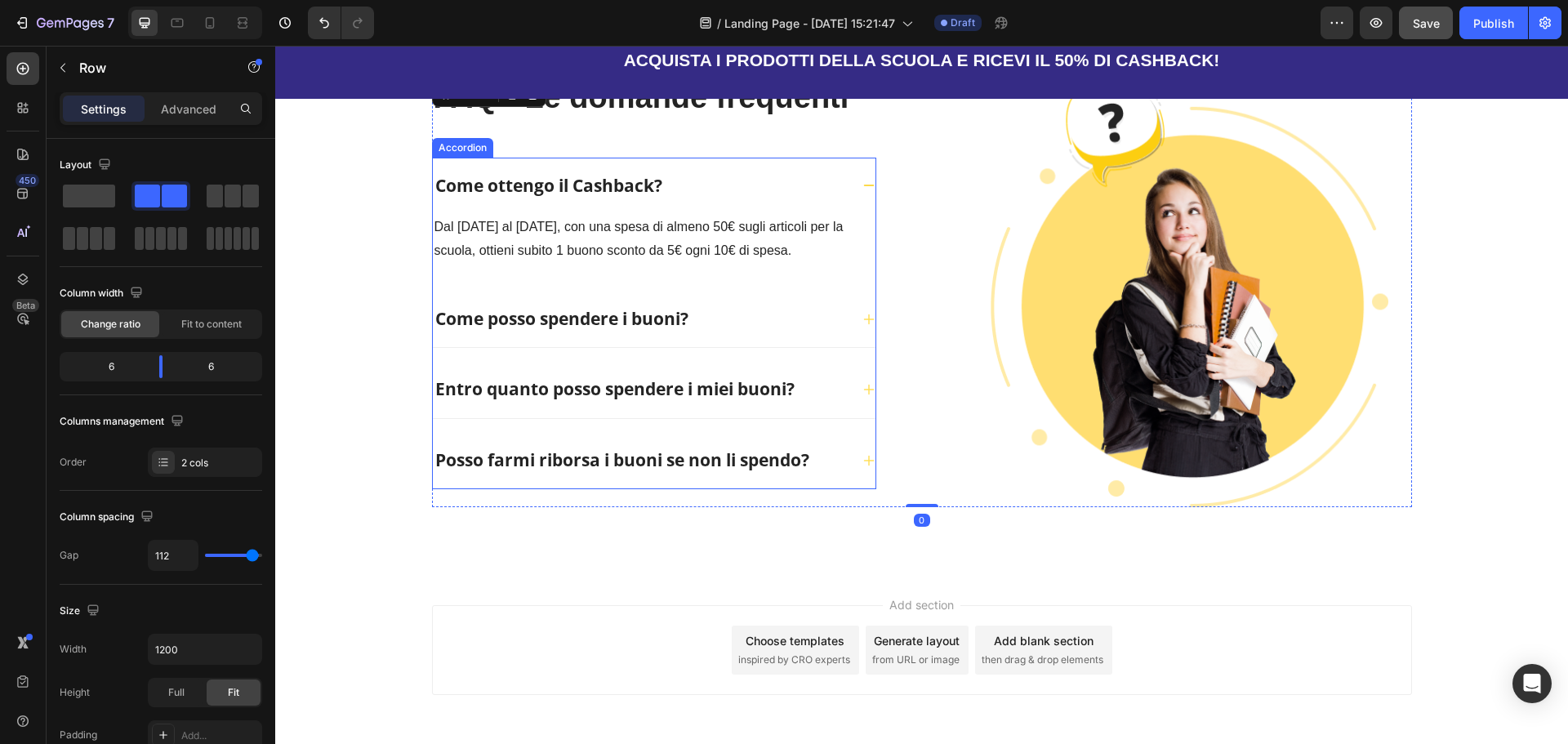
scroll to position [3521, 0]
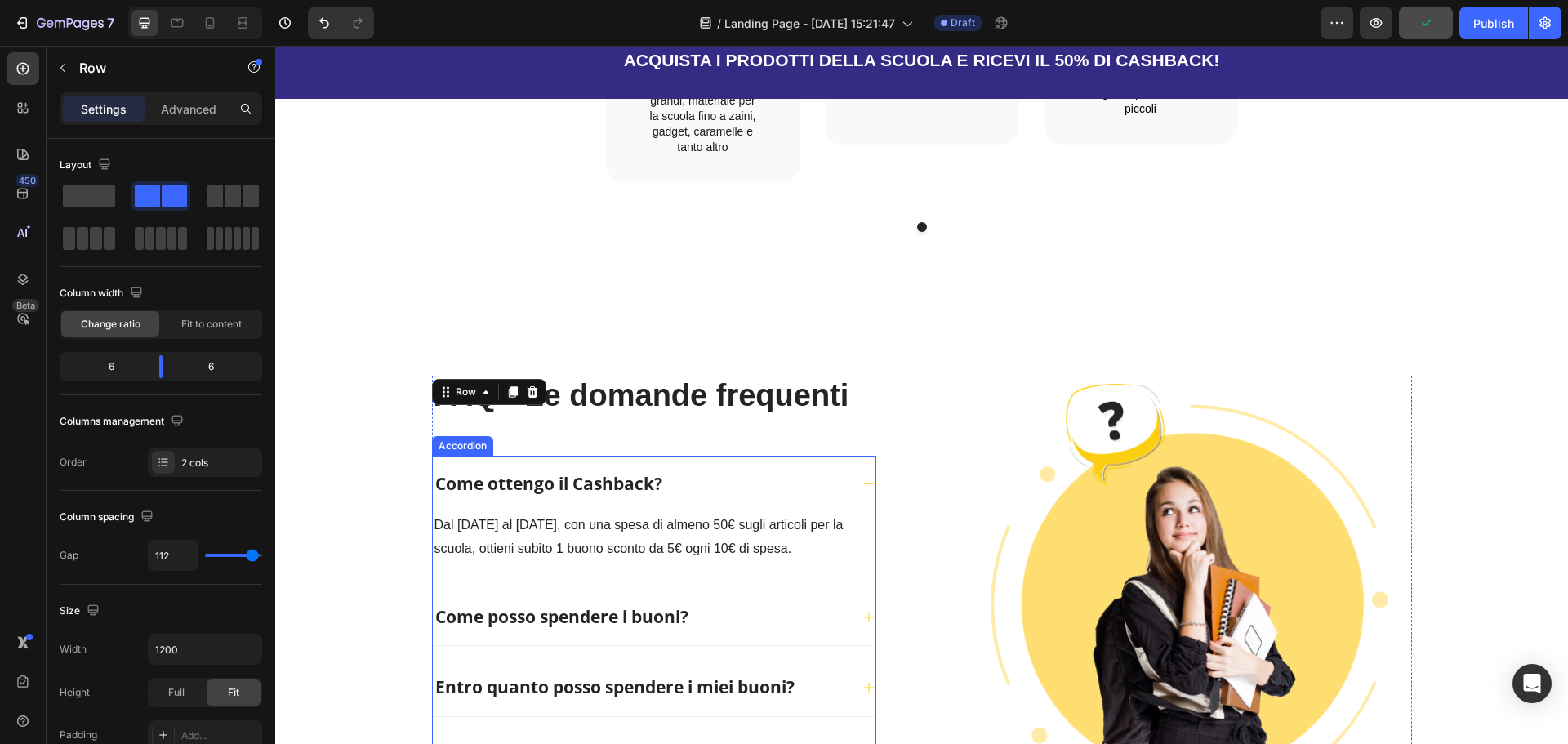
click at [449, 456] on div "Come ottengo il Cashback?" at bounding box center [654, 485] width 443 height 57
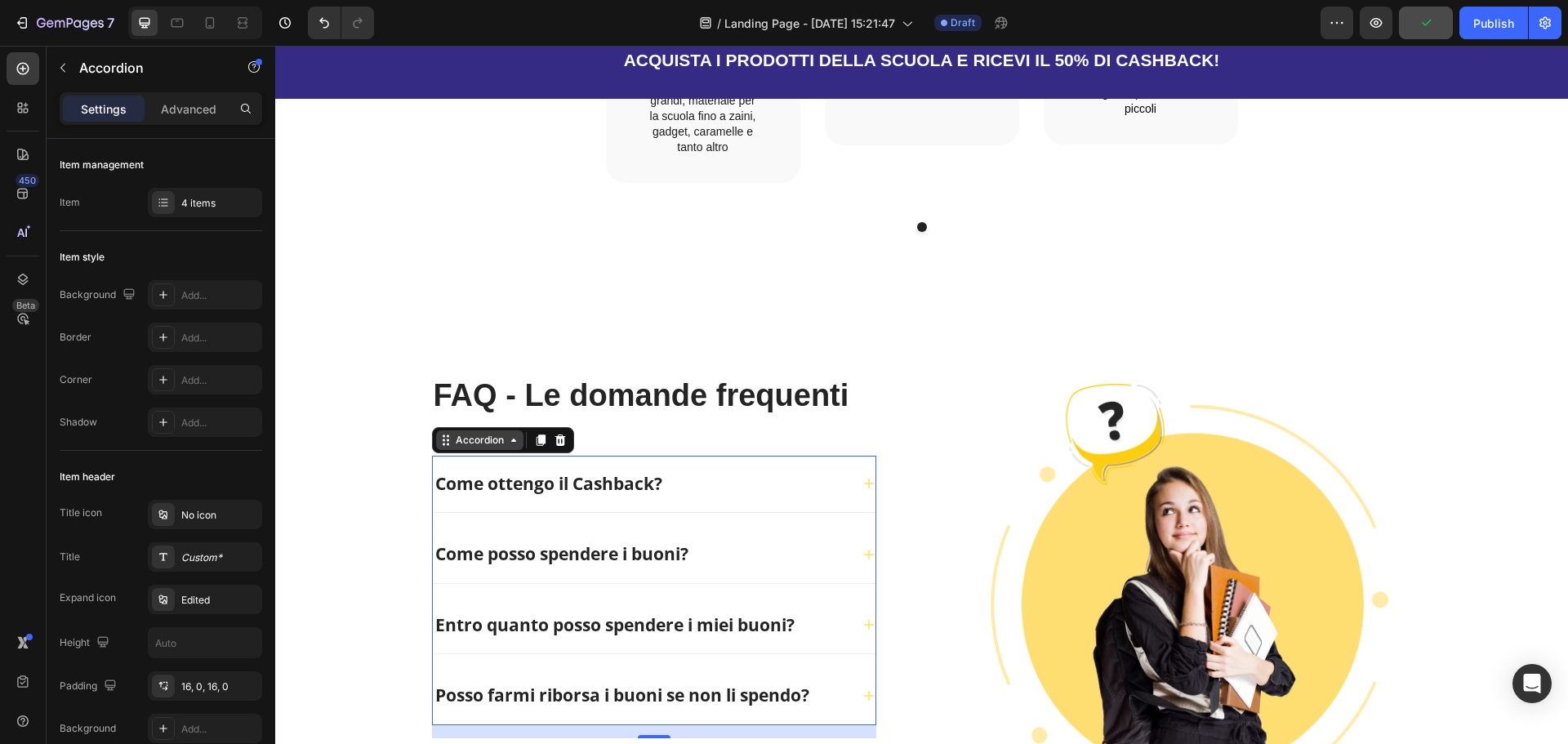
click at [468, 433] on div "Accordion" at bounding box center [479, 440] width 55 height 15
click at [215, 204] on div "4 items" at bounding box center [219, 203] width 77 height 15
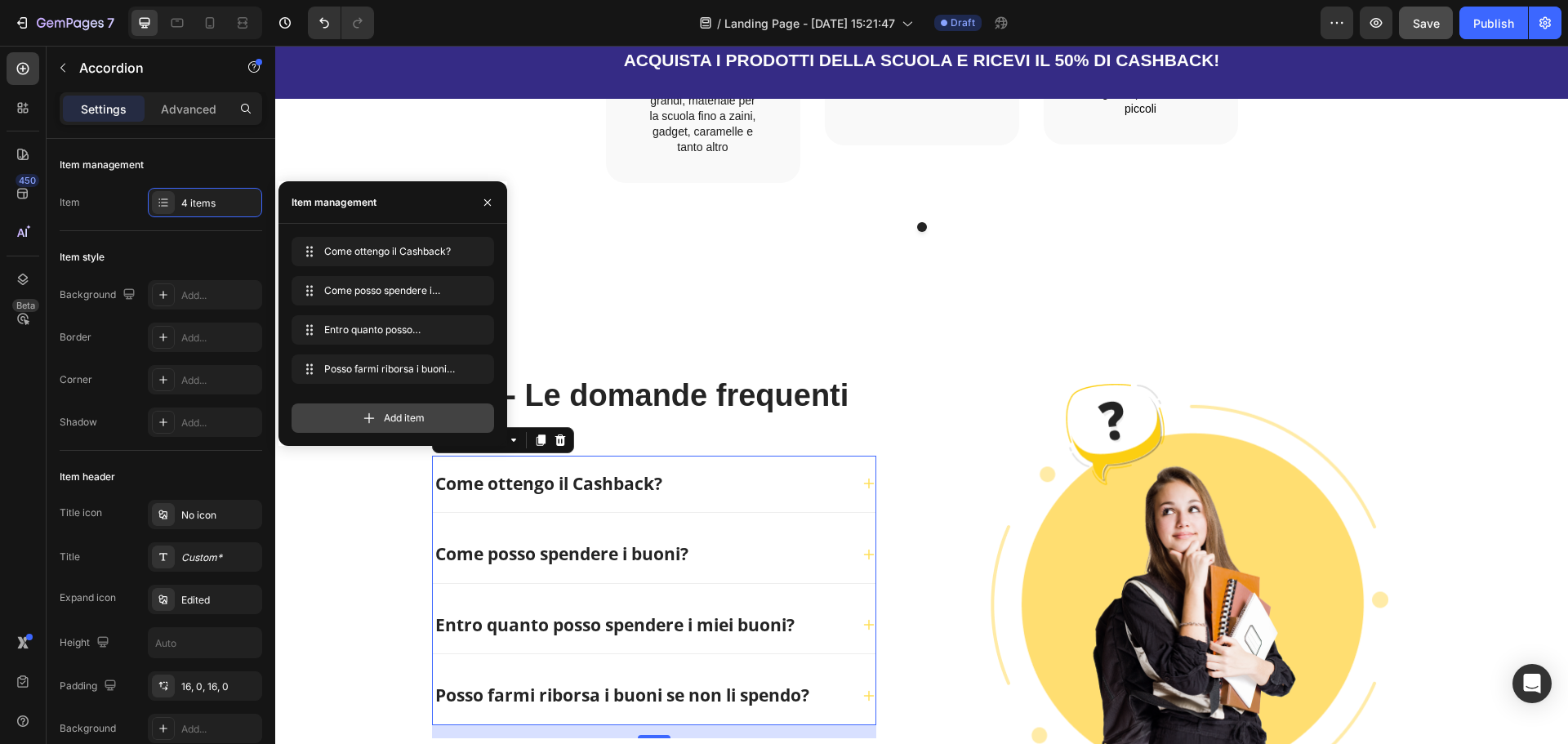
drag, startPoint x: 356, startPoint y: 411, endPoint x: 411, endPoint y: 471, distance: 81.4
click at [358, 413] on div "Add item" at bounding box center [393, 418] width 203 height 29
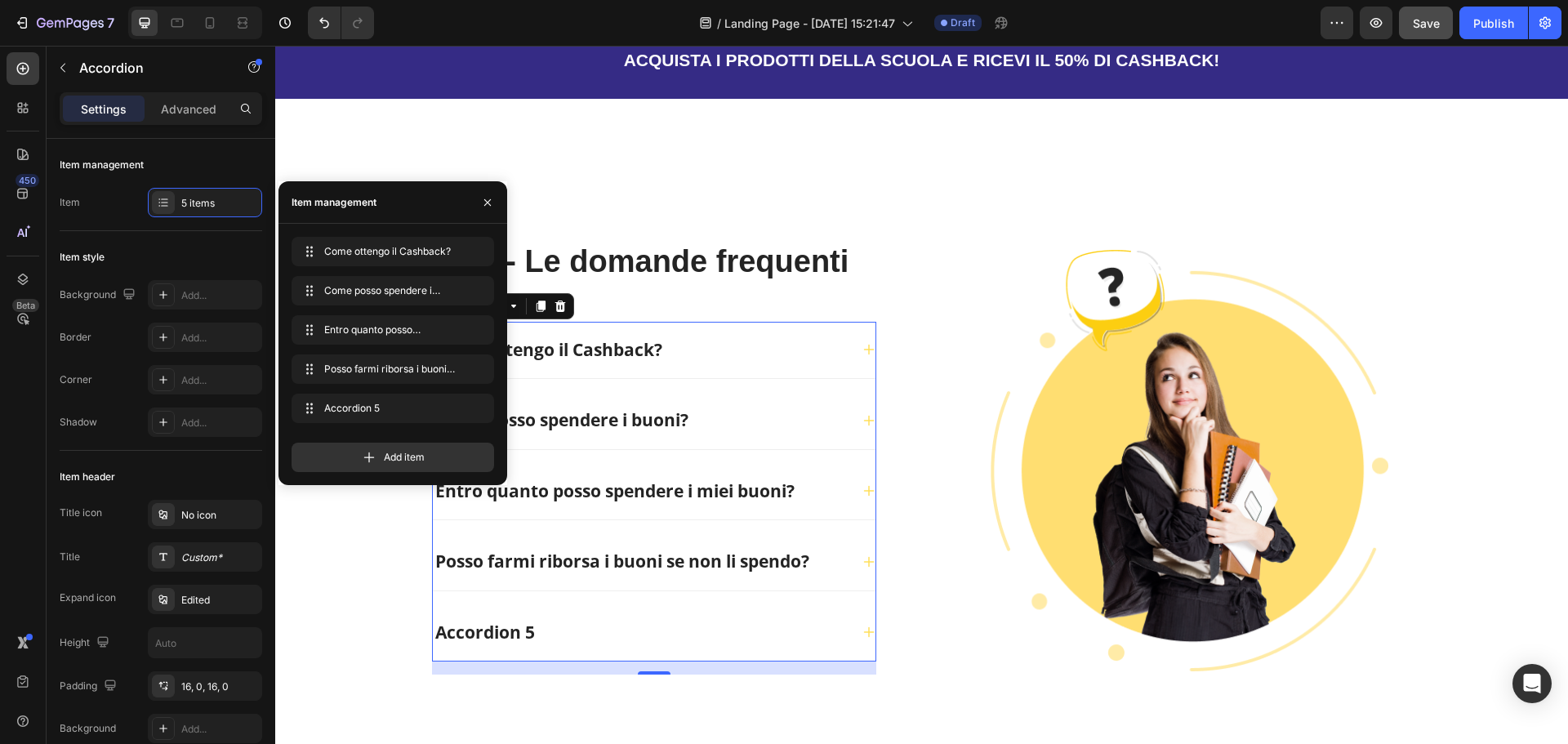
scroll to position [3766, 0]
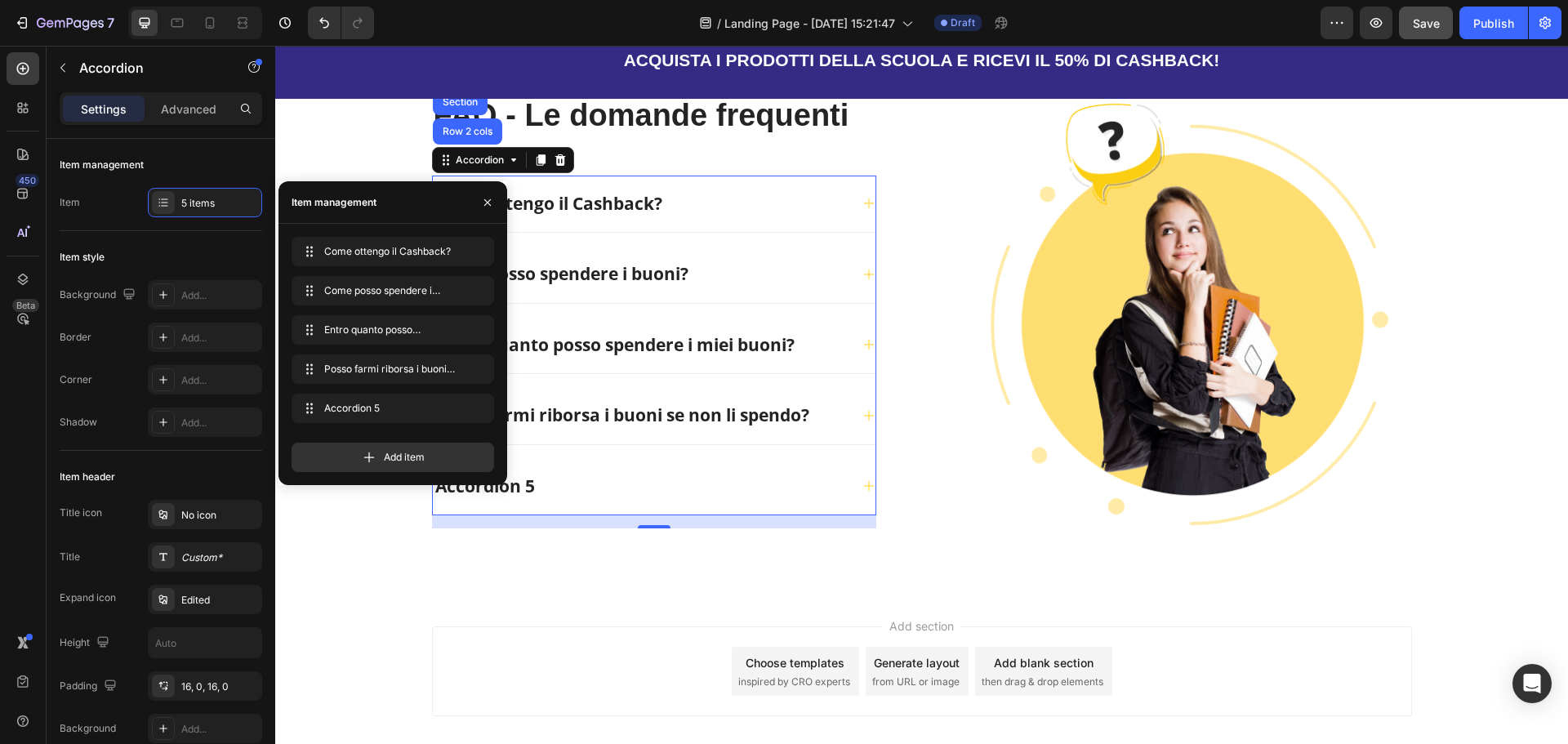
click at [633, 473] on div "Accordion 5" at bounding box center [641, 487] width 417 height 31
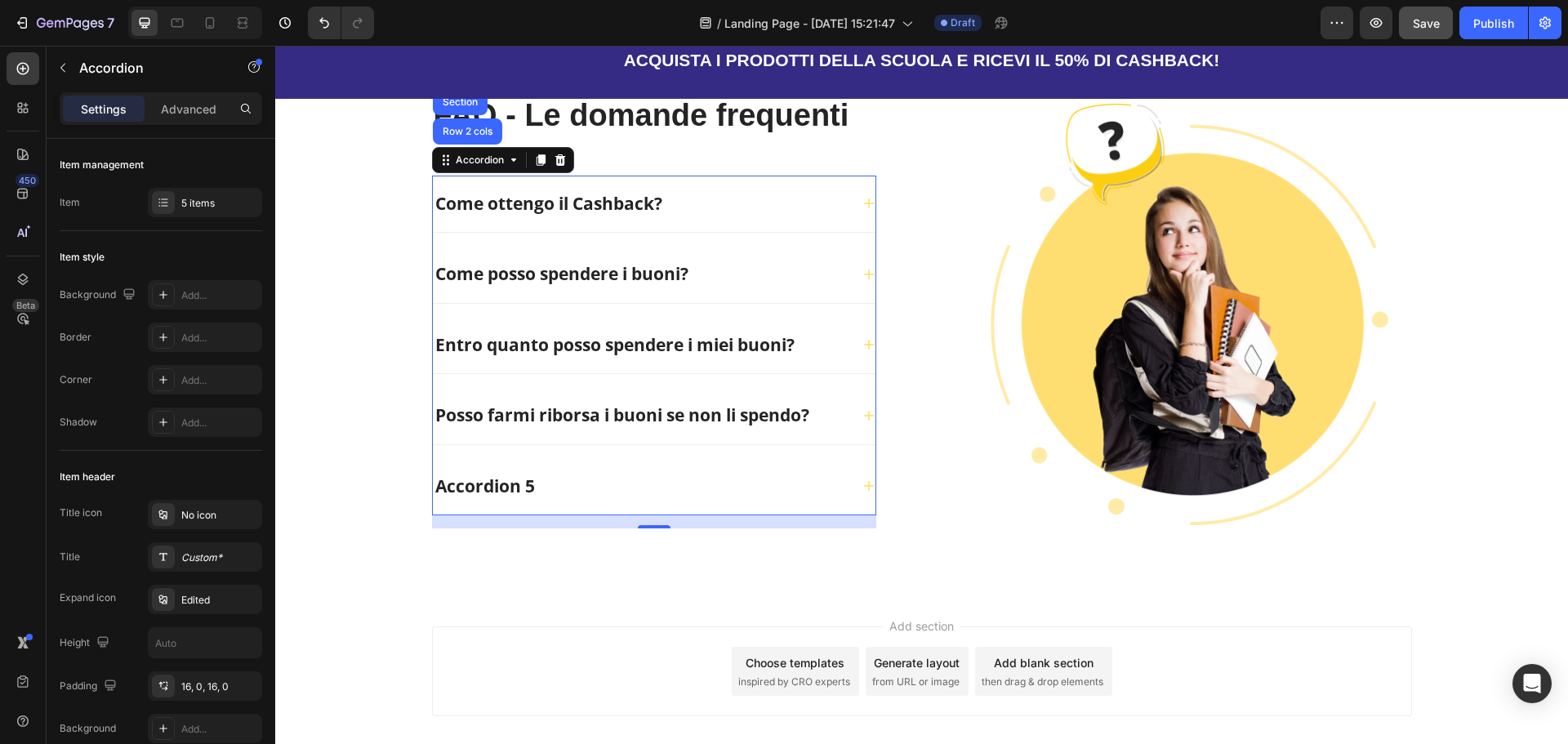
click at [633, 473] on div "Accordion 5" at bounding box center [641, 487] width 417 height 31
click at [505, 483] on div "Accordion 5" at bounding box center [485, 487] width 105 height 31
click at [505, 483] on p "Accordion 5" at bounding box center [485, 486] width 100 height 26
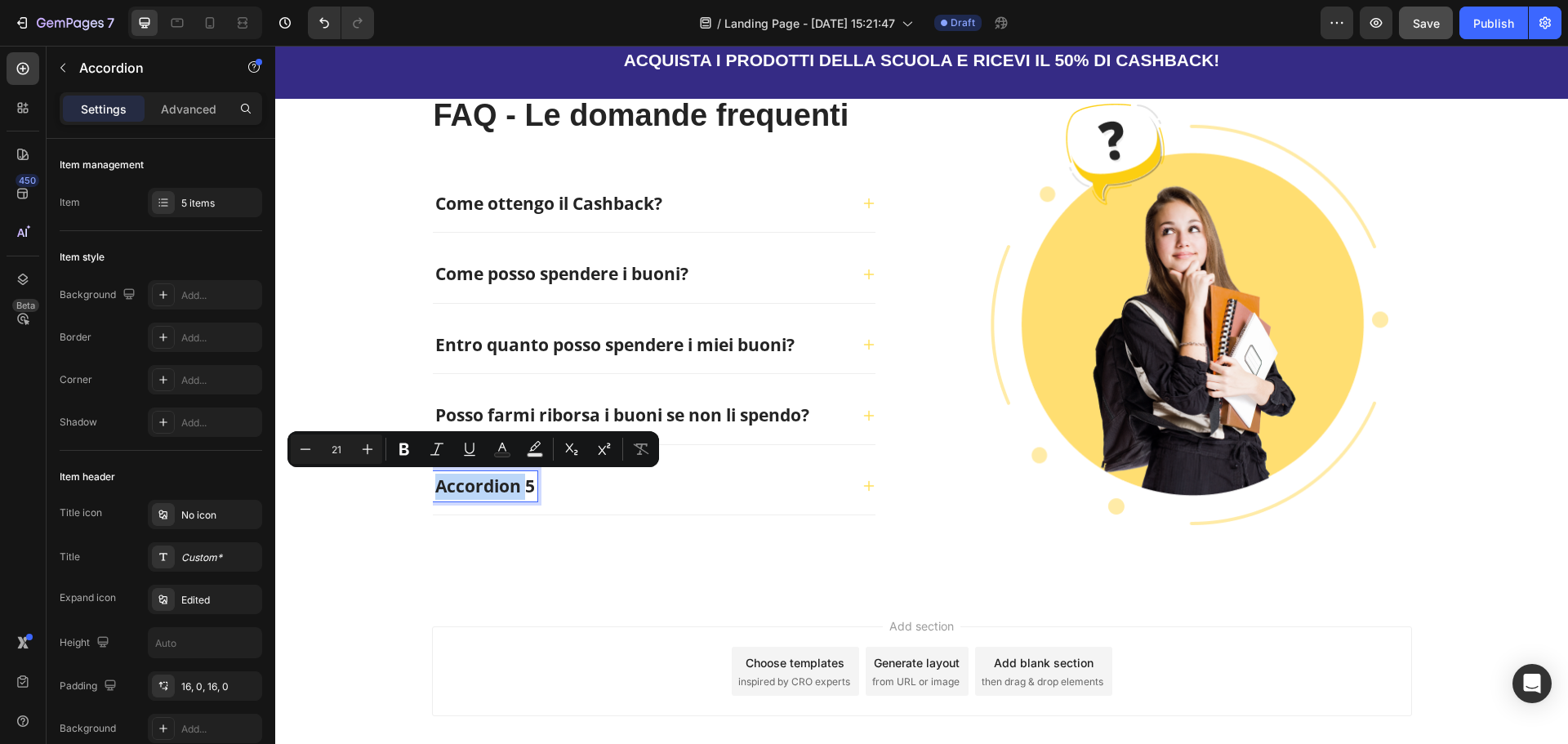
click at [517, 485] on p "Accordion 5" at bounding box center [485, 486] width 100 height 26
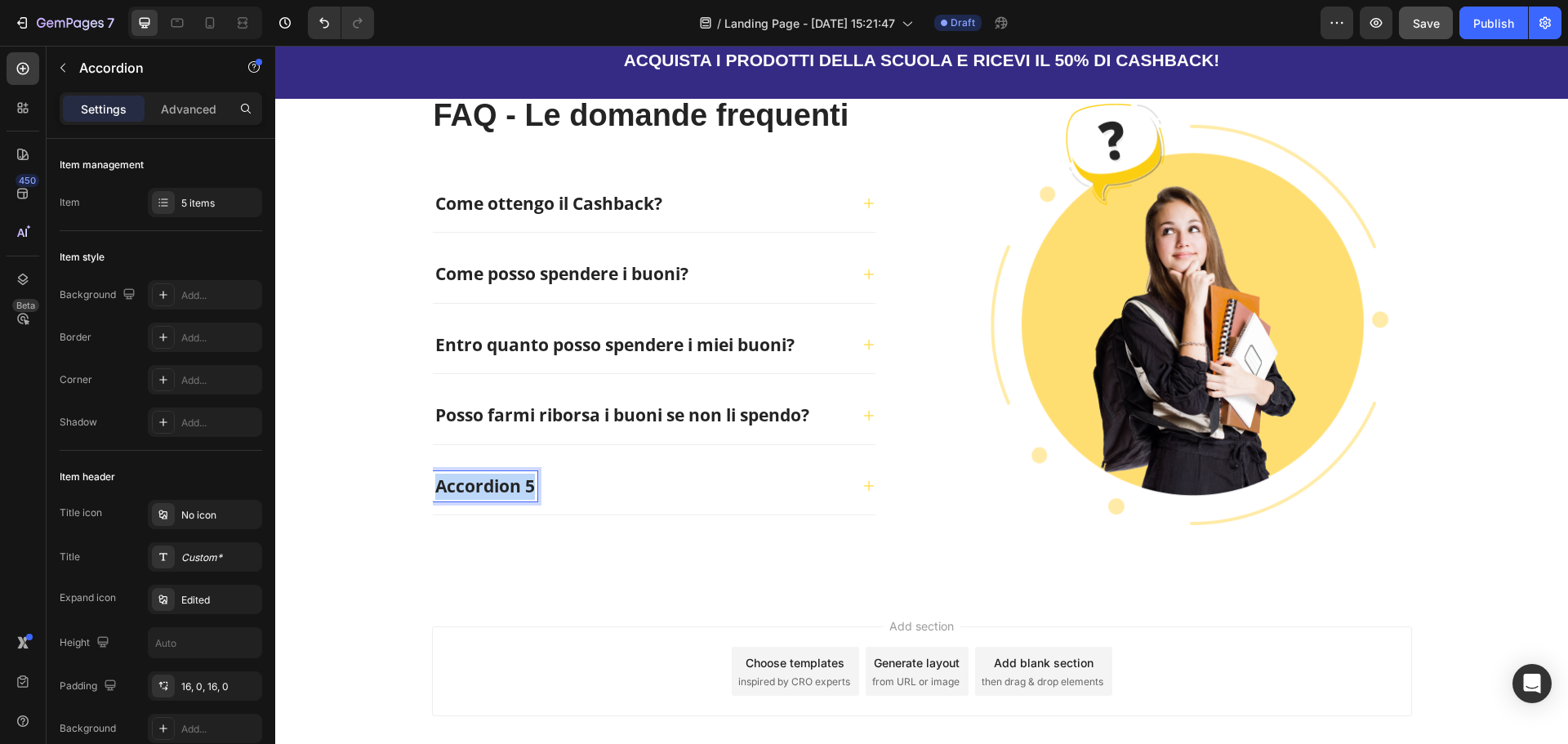
click at [518, 485] on p "Accordion 5" at bounding box center [485, 486] width 100 height 26
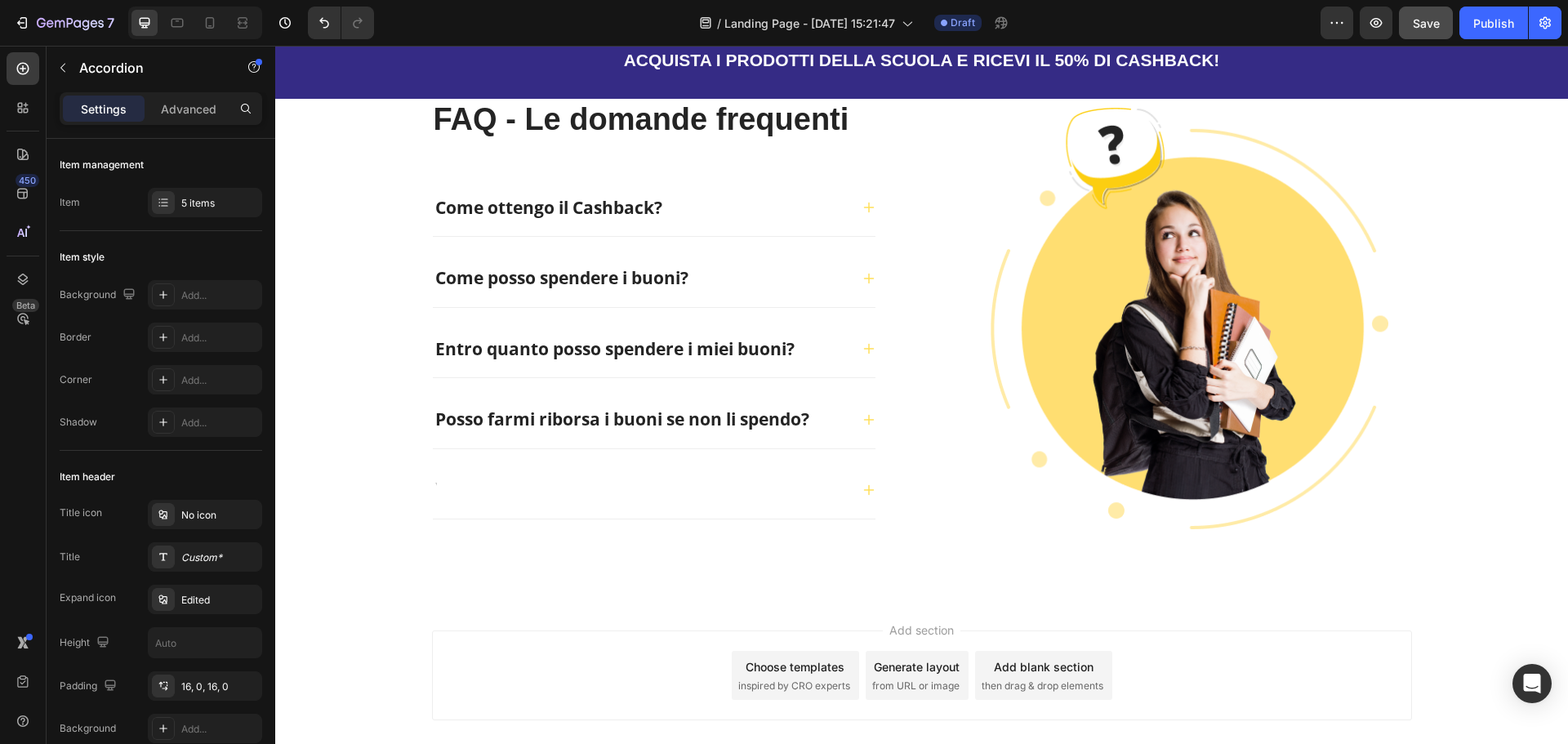
click at [557, 497] on div at bounding box center [641, 491] width 417 height 31
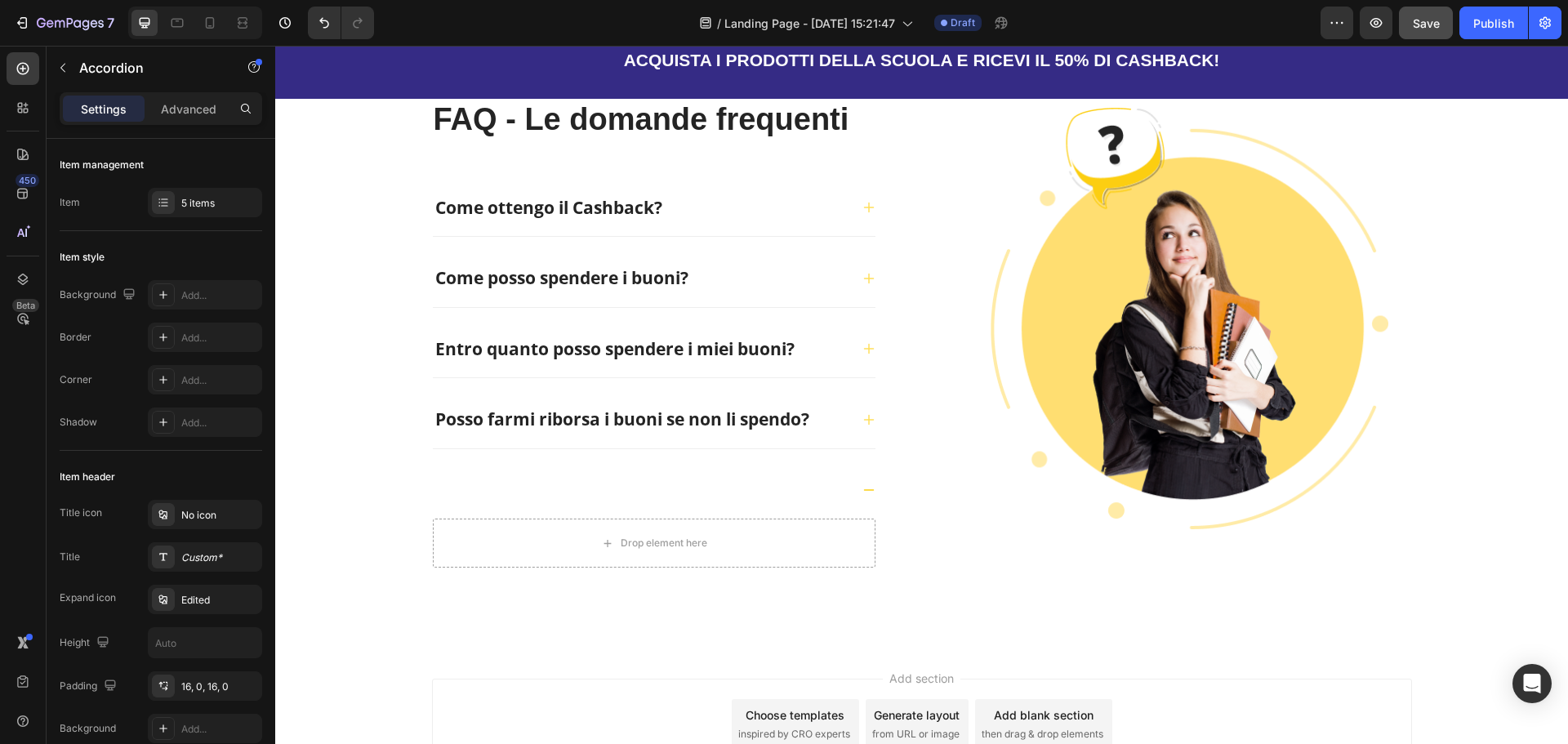
click at [557, 497] on div at bounding box center [641, 491] width 417 height 31
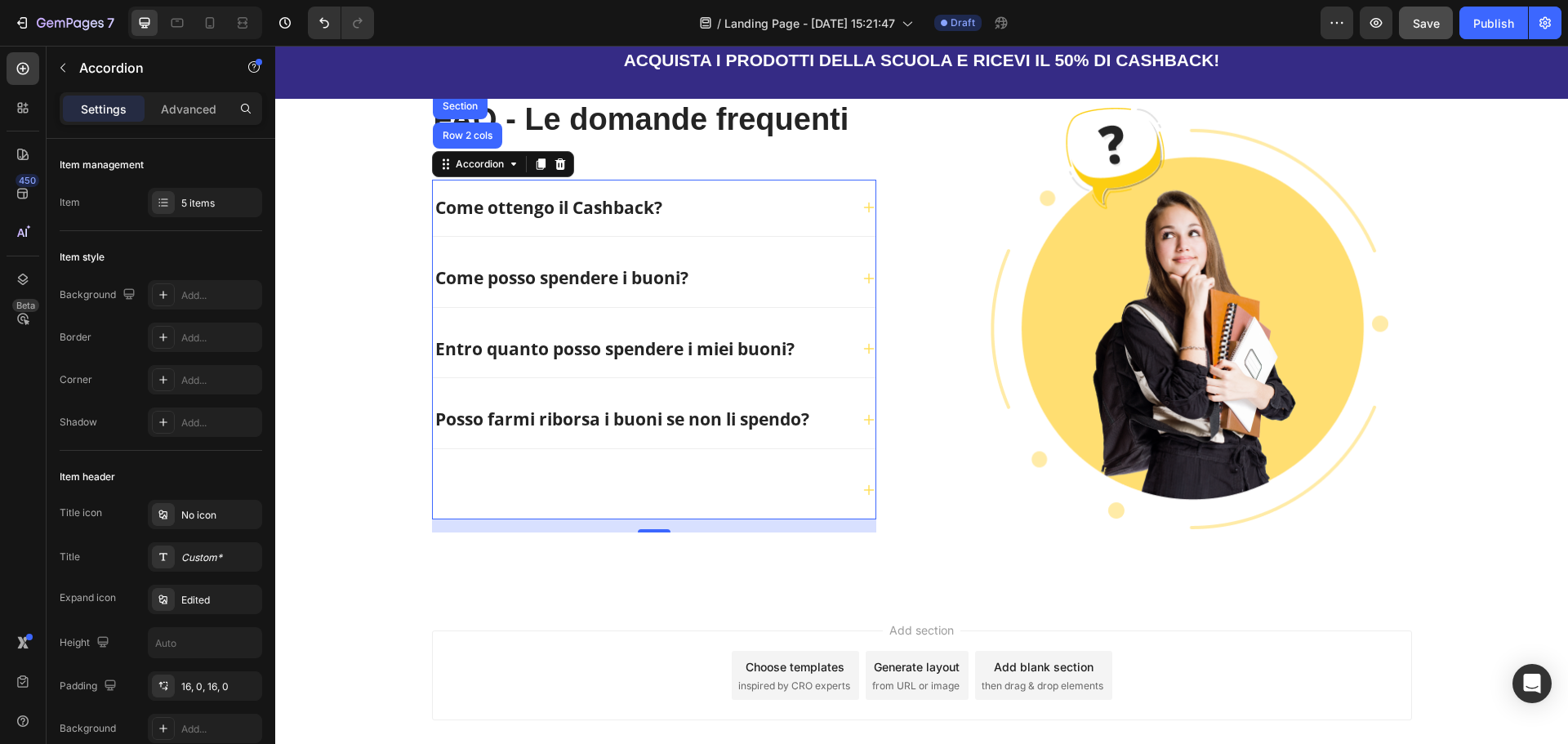
click at [470, 478] on div at bounding box center [641, 491] width 417 height 31
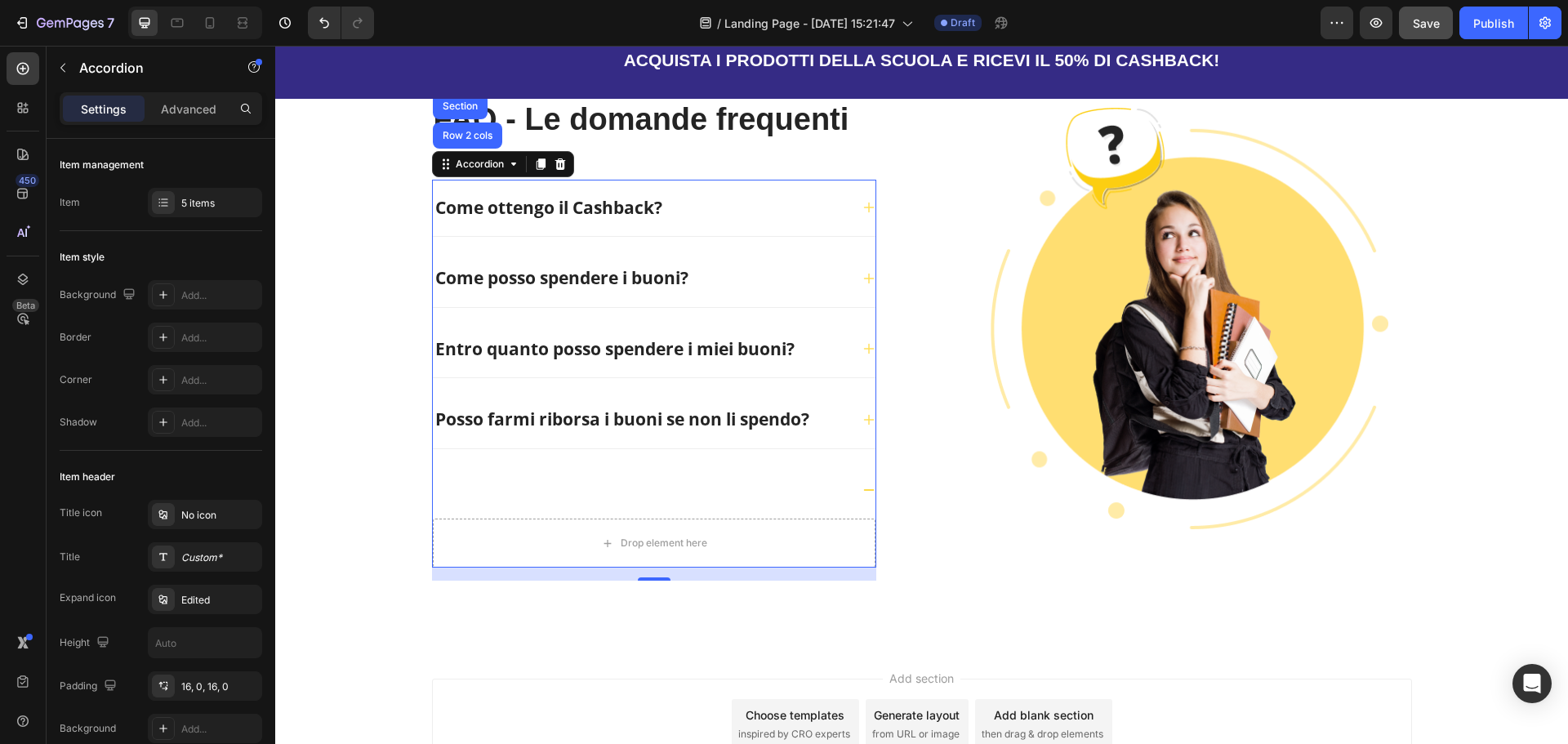
click at [470, 478] on div at bounding box center [641, 491] width 417 height 31
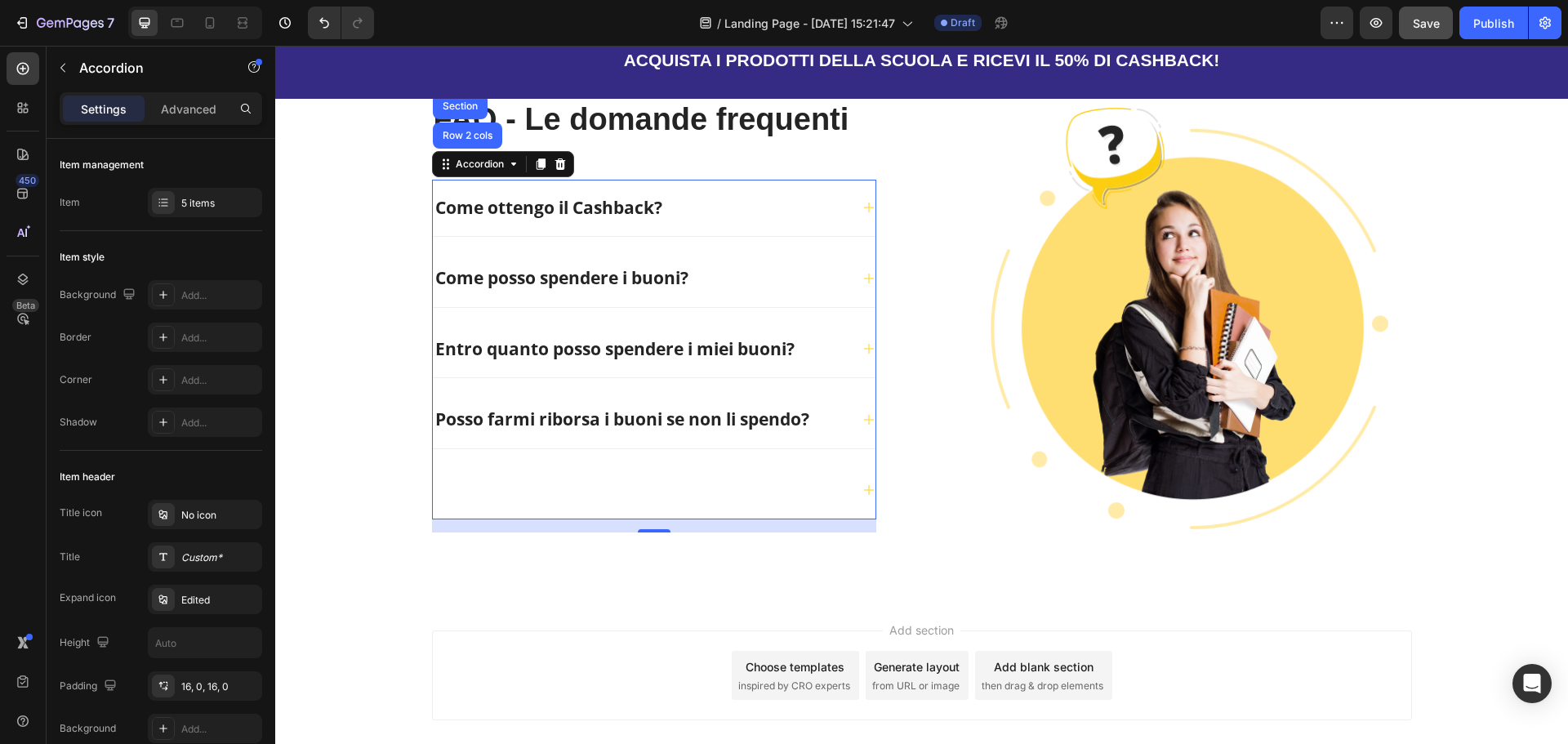
click at [862, 493] on icon at bounding box center [869, 490] width 13 height 13
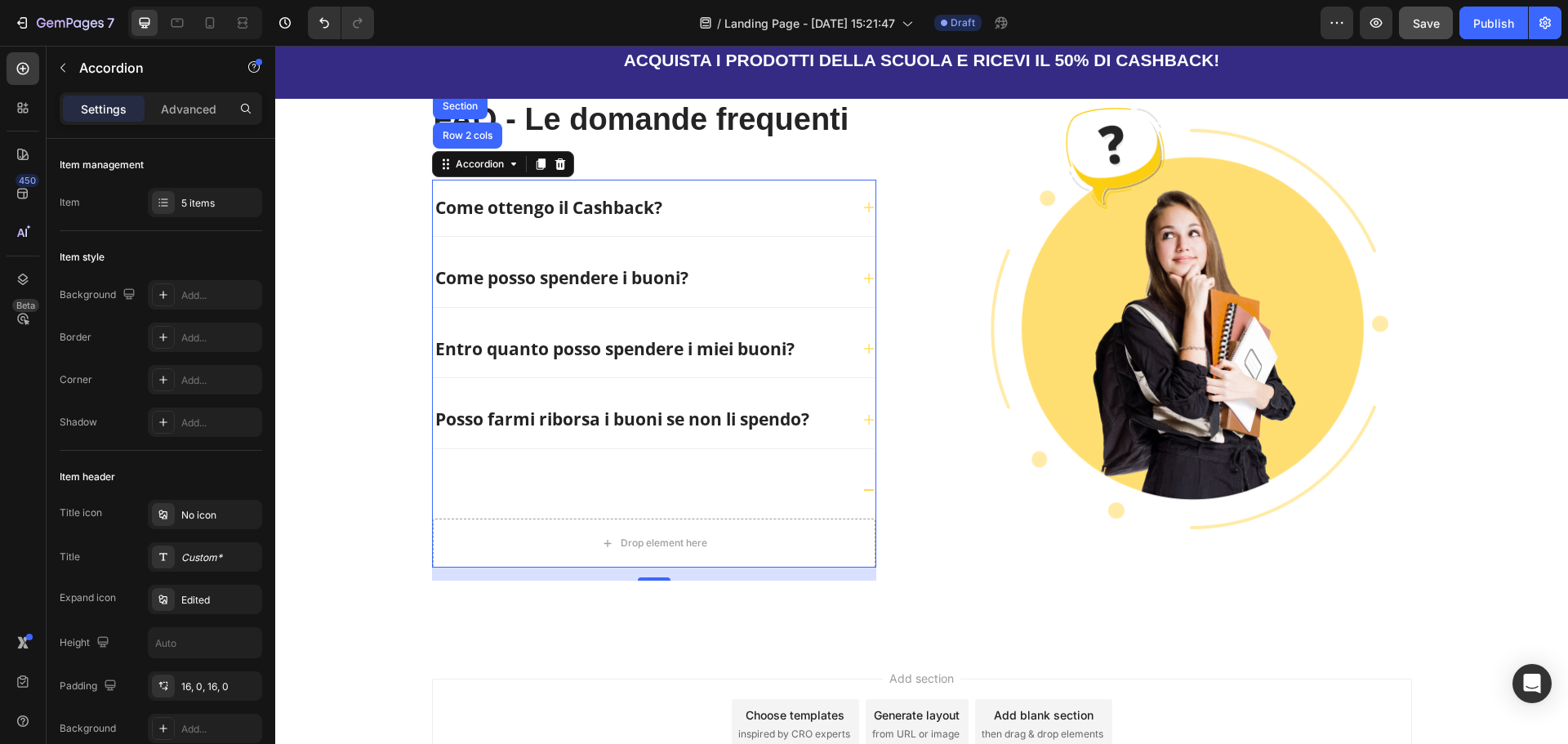
click at [761, 473] on div at bounding box center [654, 491] width 443 height 57
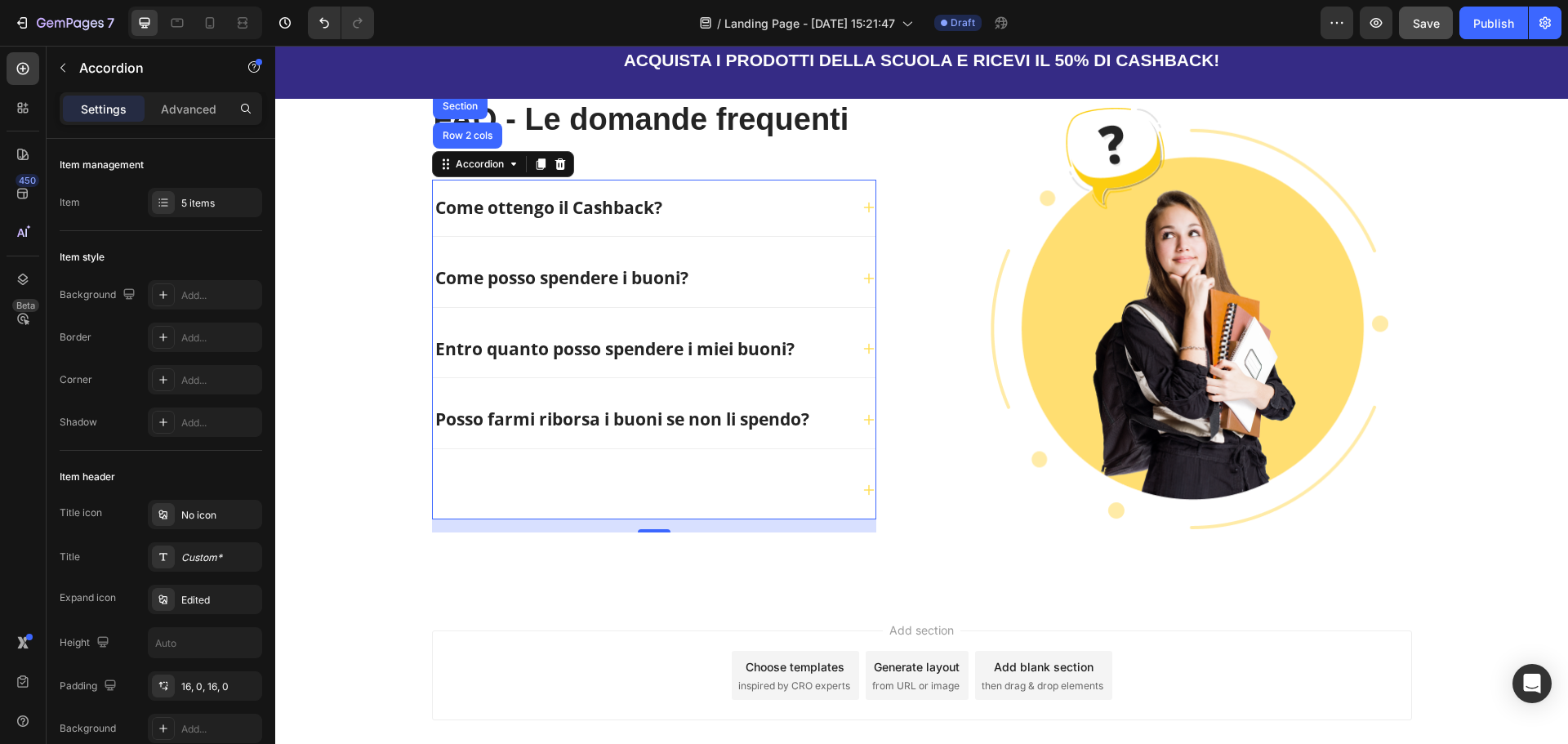
click at [587, 480] on div at bounding box center [641, 491] width 417 height 31
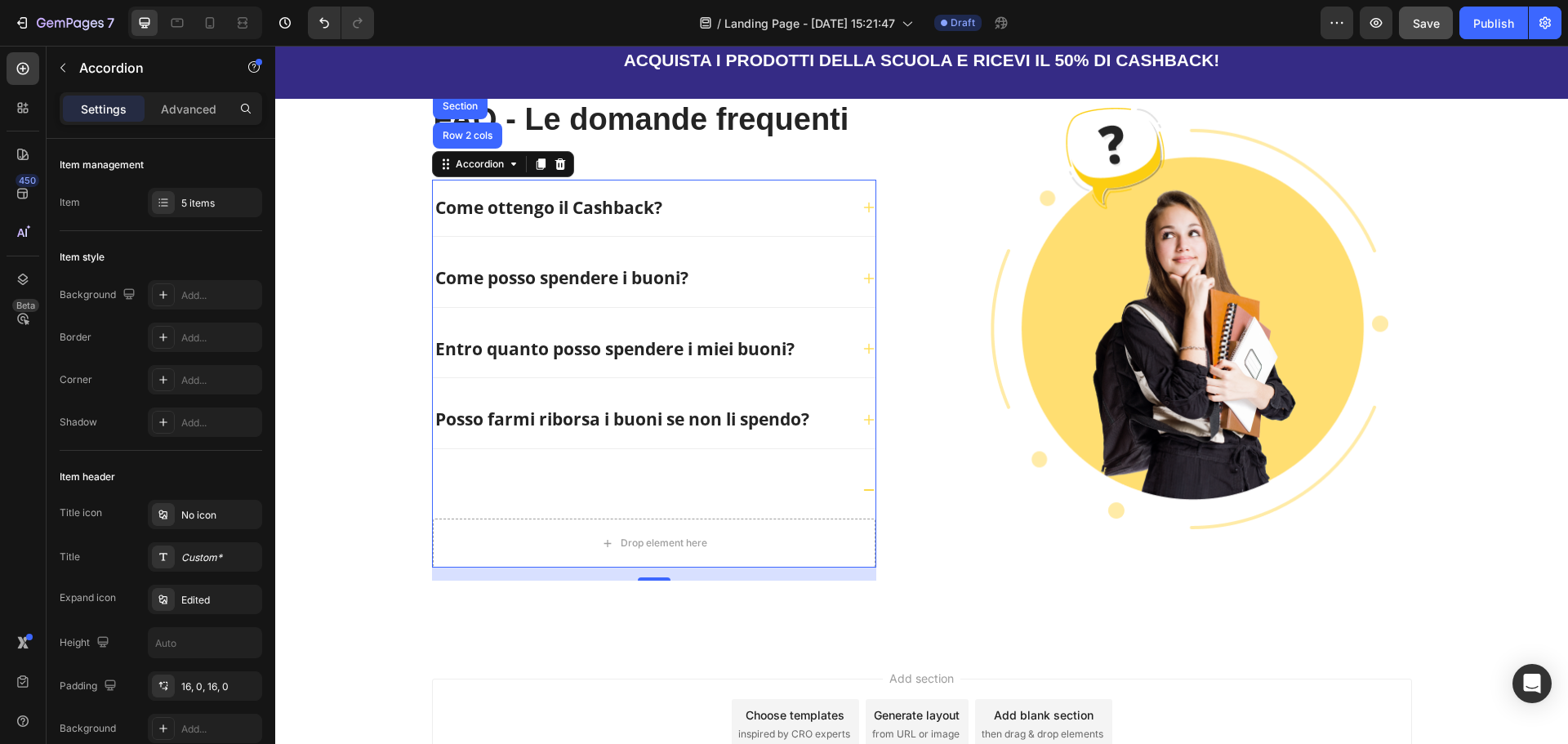
click at [587, 480] on div at bounding box center [641, 491] width 417 height 31
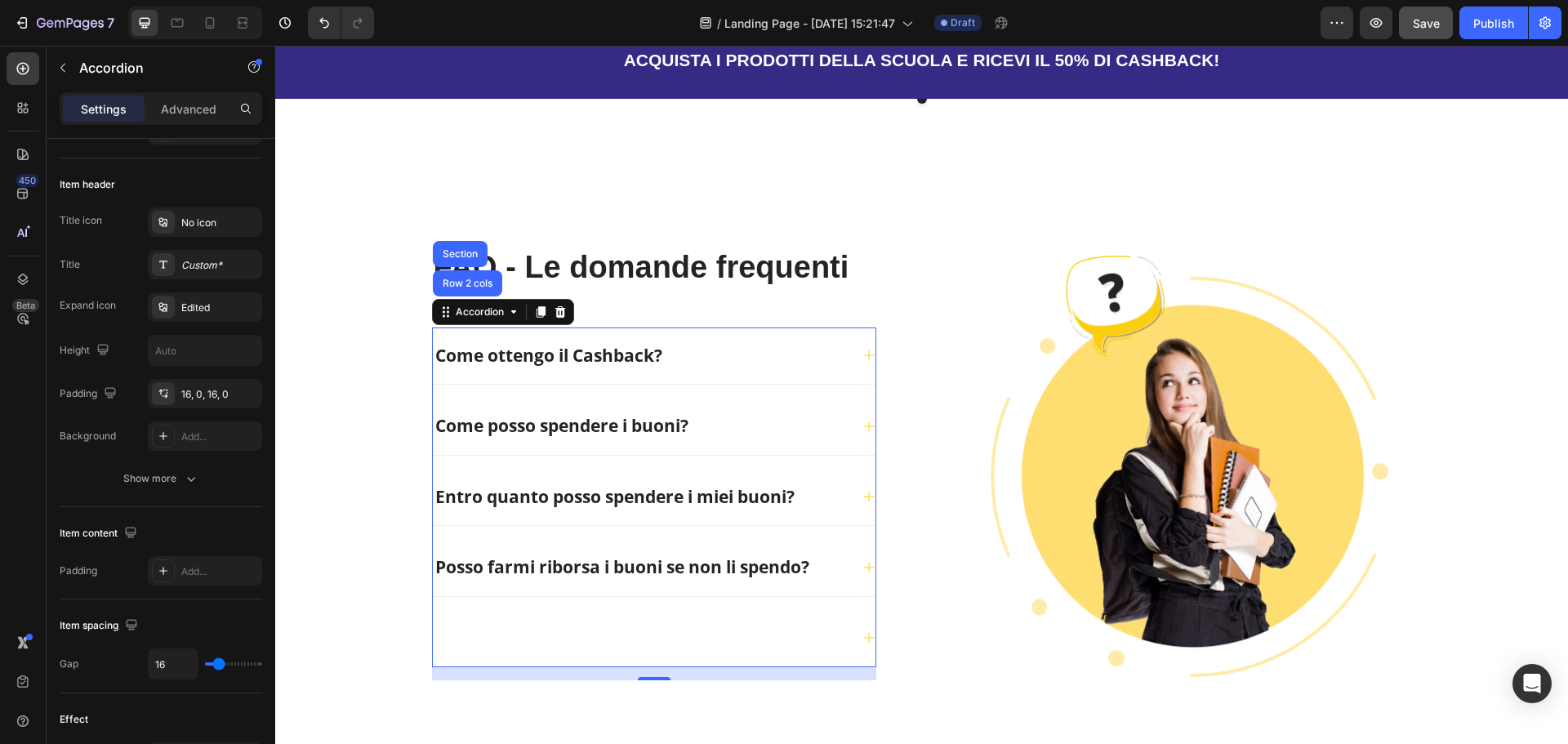
scroll to position [0, 0]
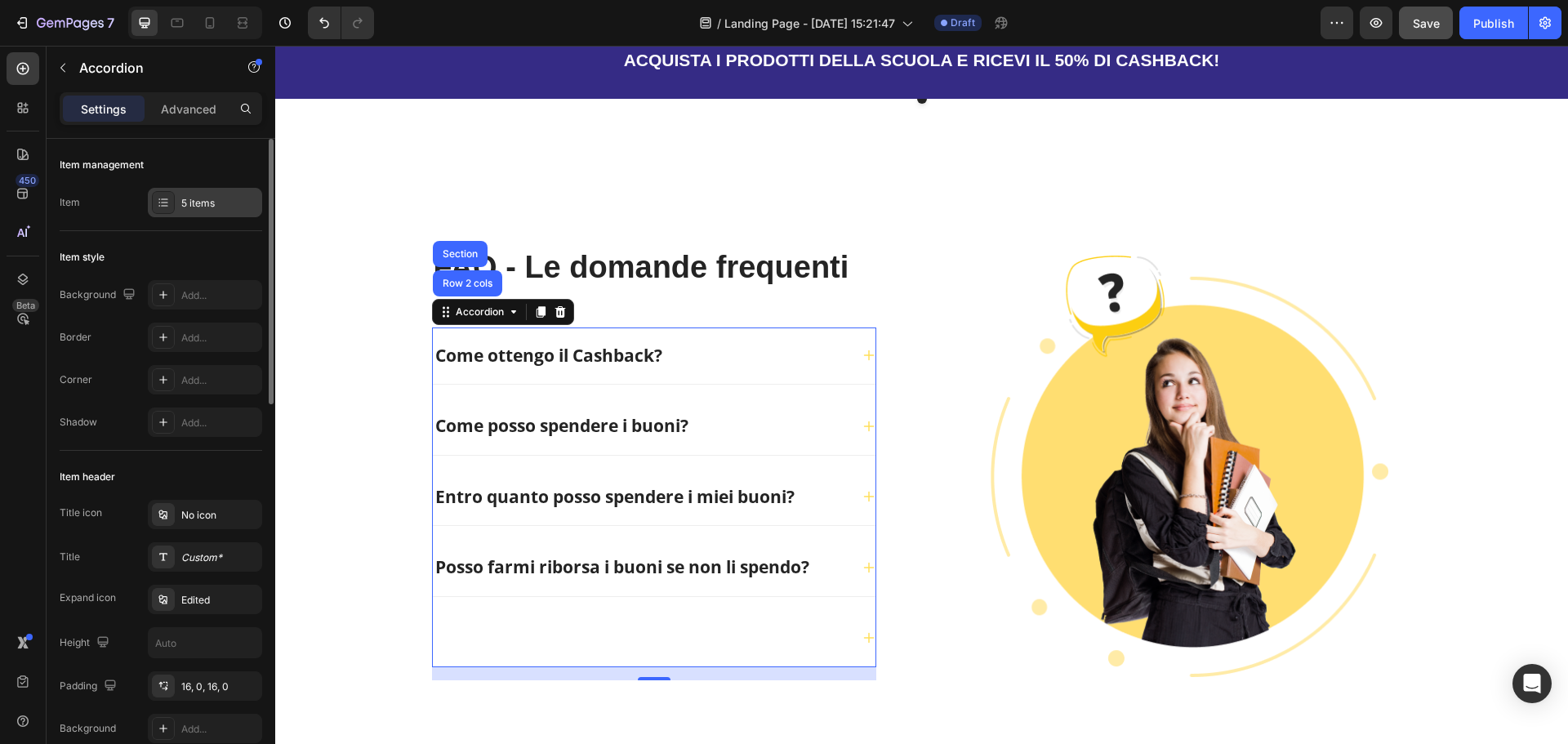
click at [208, 199] on div "5 items" at bounding box center [219, 203] width 77 height 15
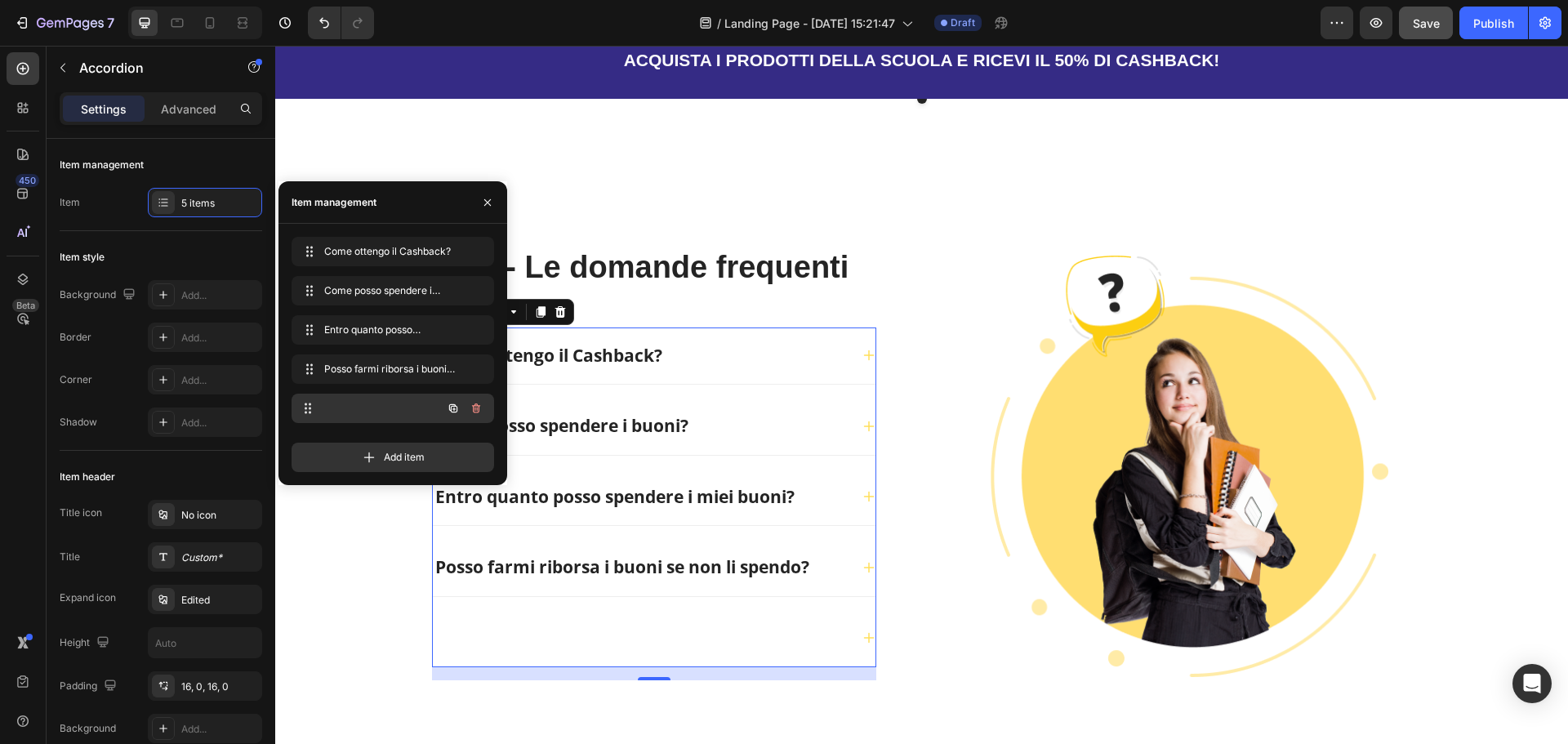
click at [372, 401] on div at bounding box center [370, 408] width 144 height 23
click at [479, 407] on icon "button" at bounding box center [476, 408] width 8 height 10
click at [481, 412] on button "Delete" at bounding box center [465, 408] width 45 height 23
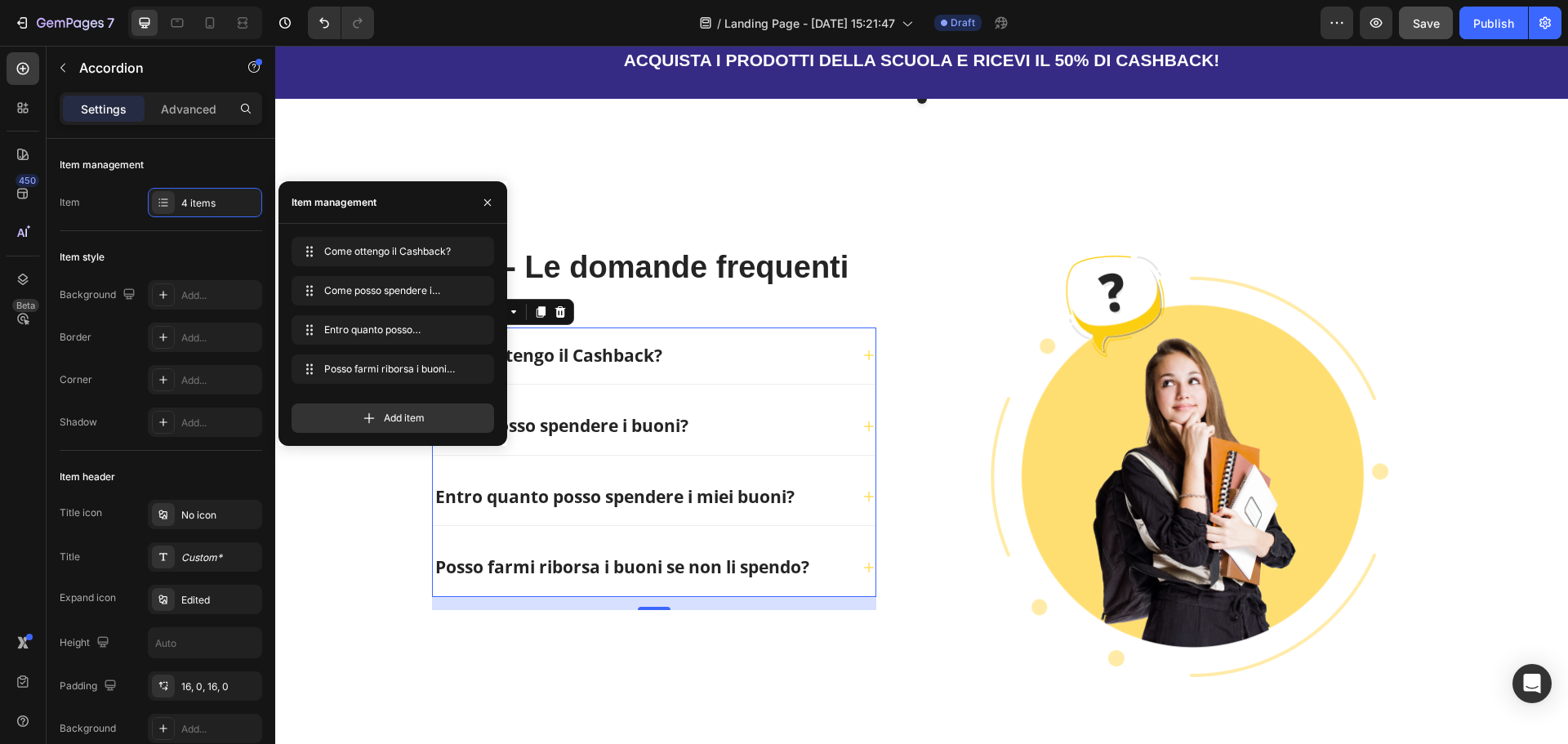
drag, startPoint x: 387, startPoint y: 421, endPoint x: 448, endPoint y: 439, distance: 63.6
click at [387, 421] on span "Add item" at bounding box center [404, 418] width 41 height 15
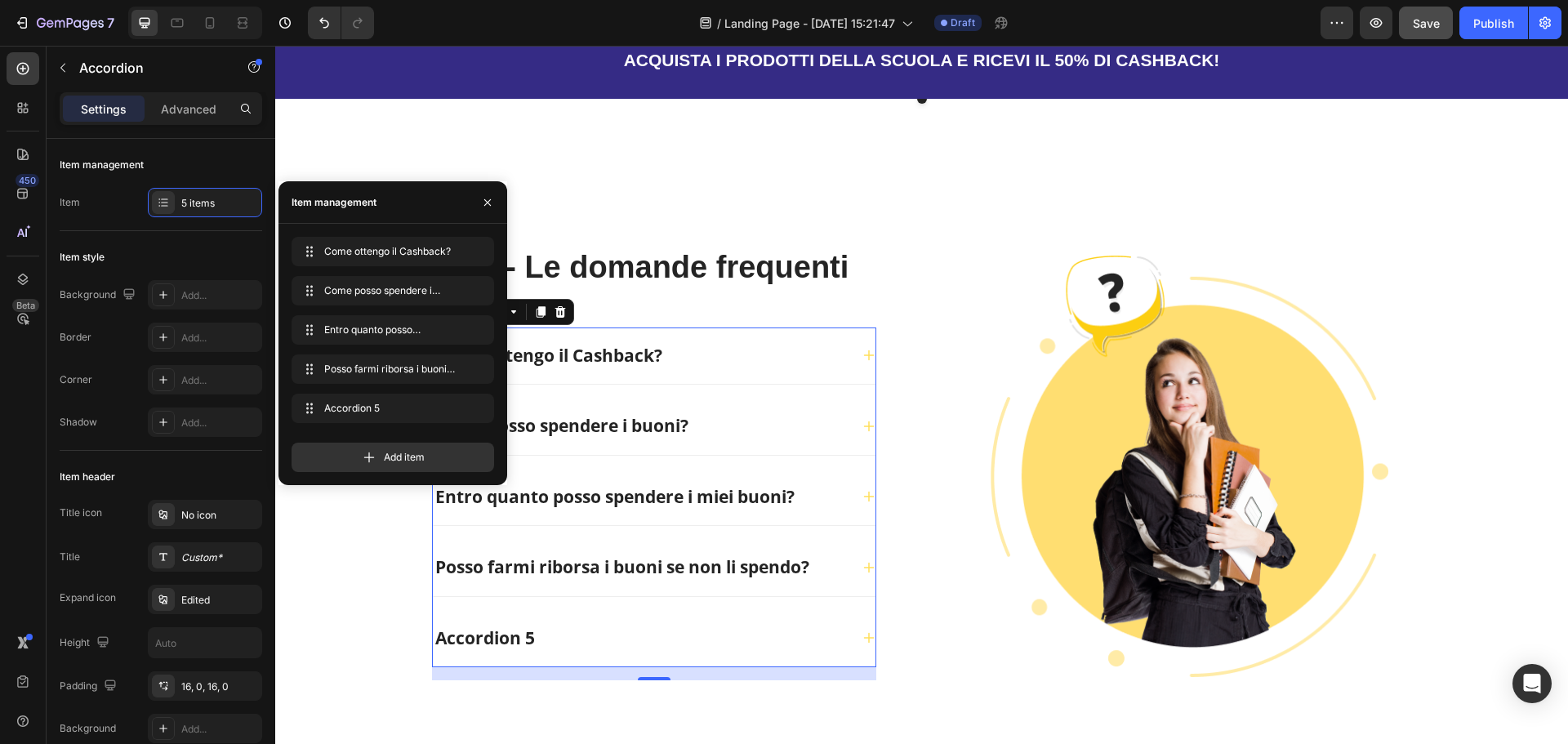
click at [491, 623] on div "Accordion 5" at bounding box center [485, 639] width 105 height 31
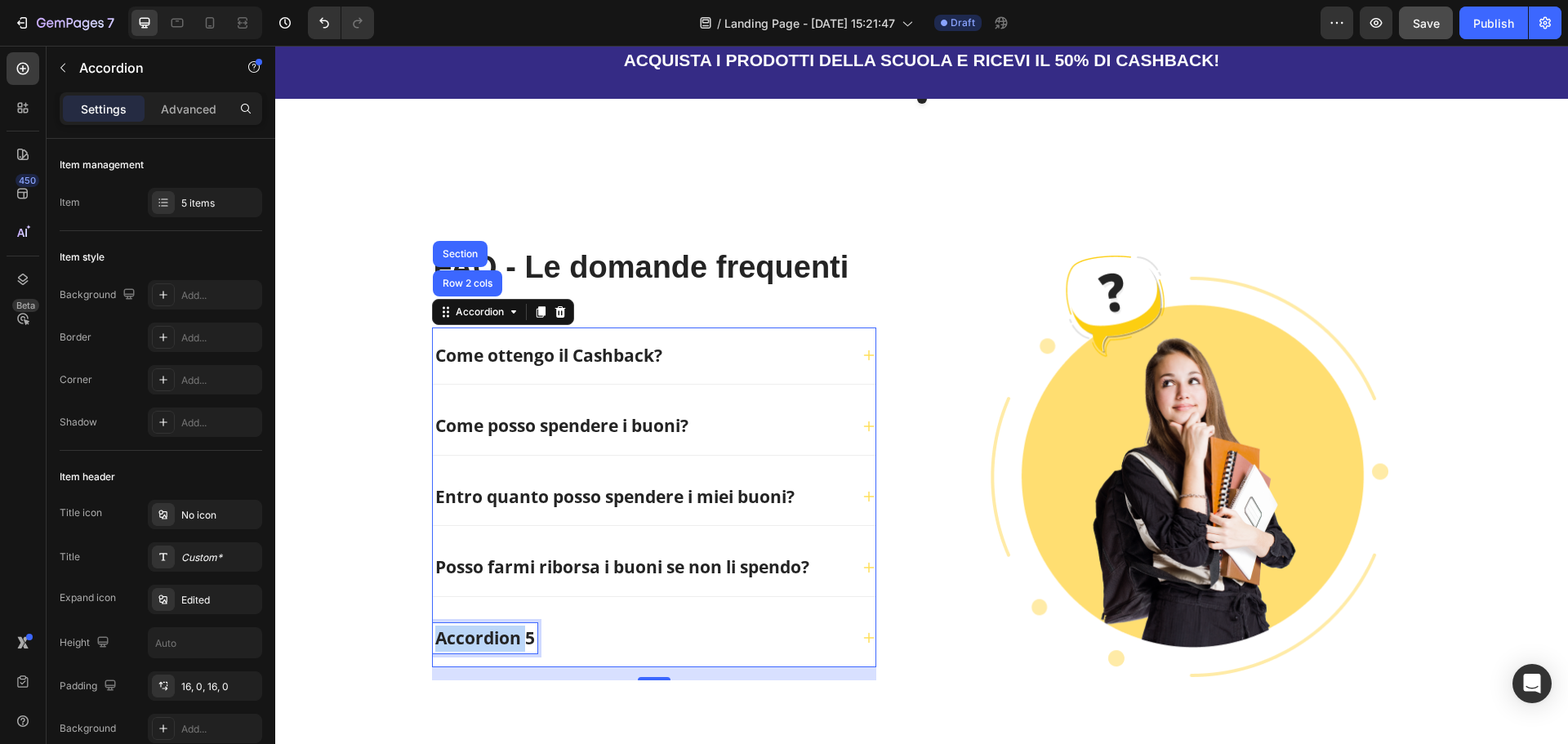
click at [491, 626] on p "Accordion 5" at bounding box center [485, 639] width 100 height 26
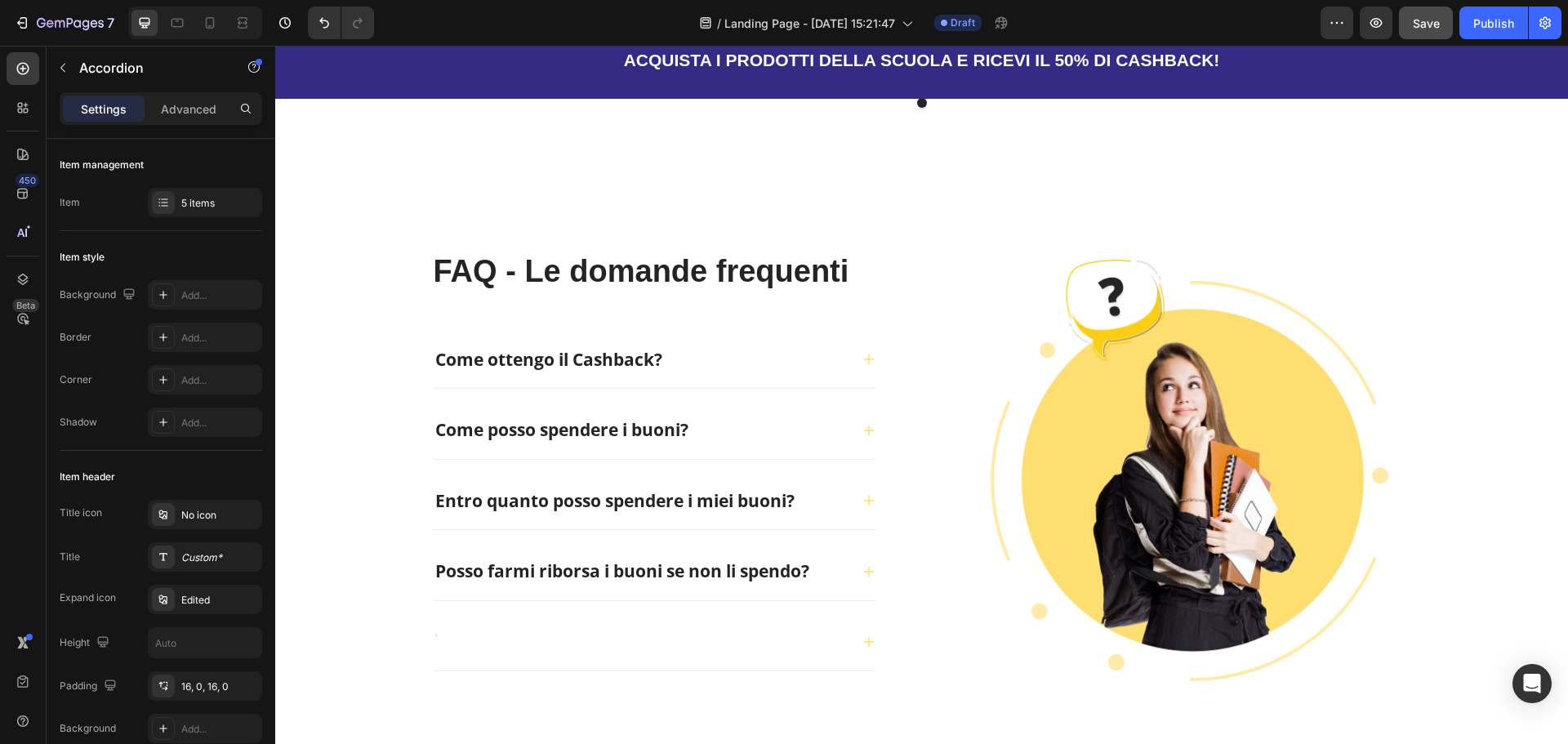
scroll to position [3640, 0]
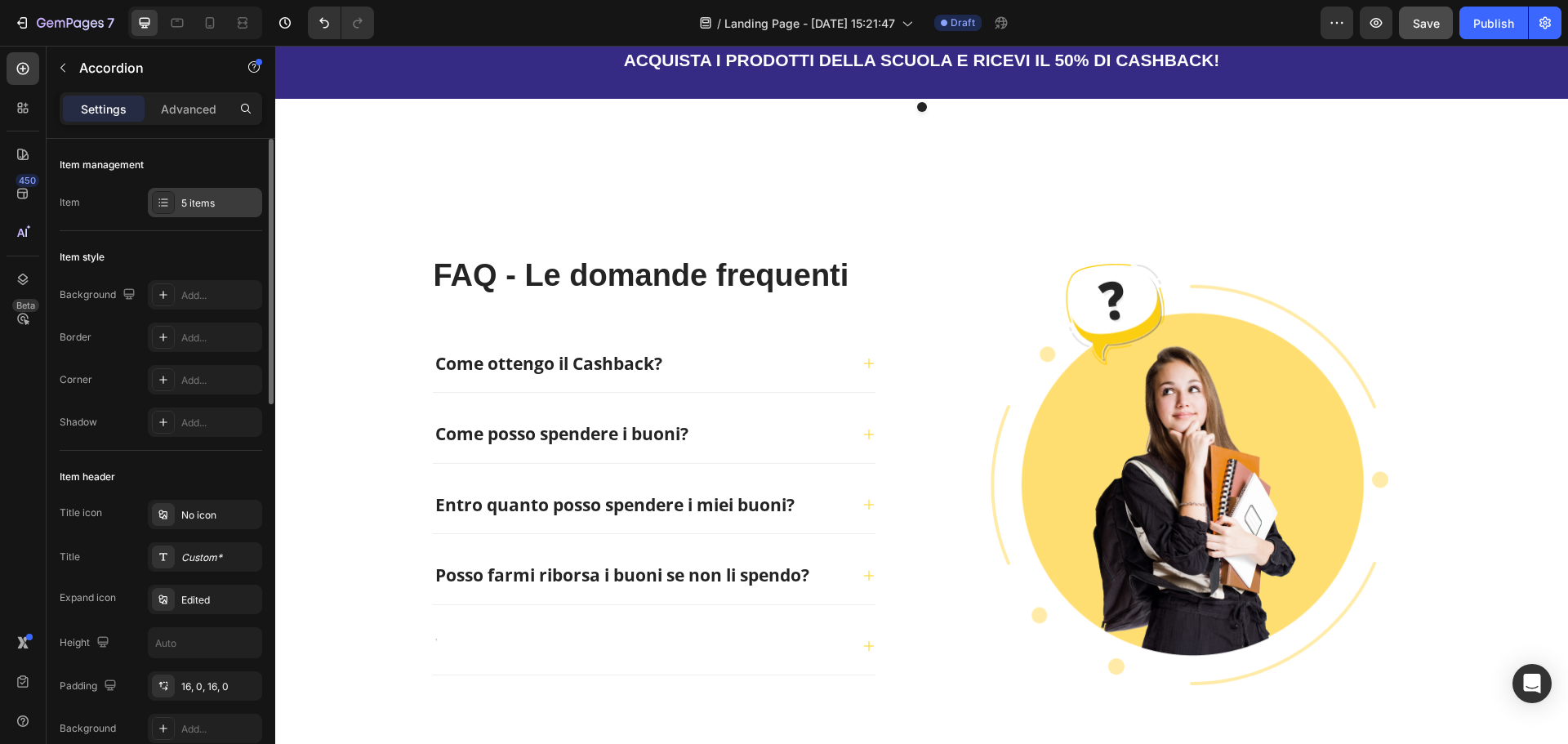
click at [212, 206] on div "5 items" at bounding box center [219, 203] width 77 height 15
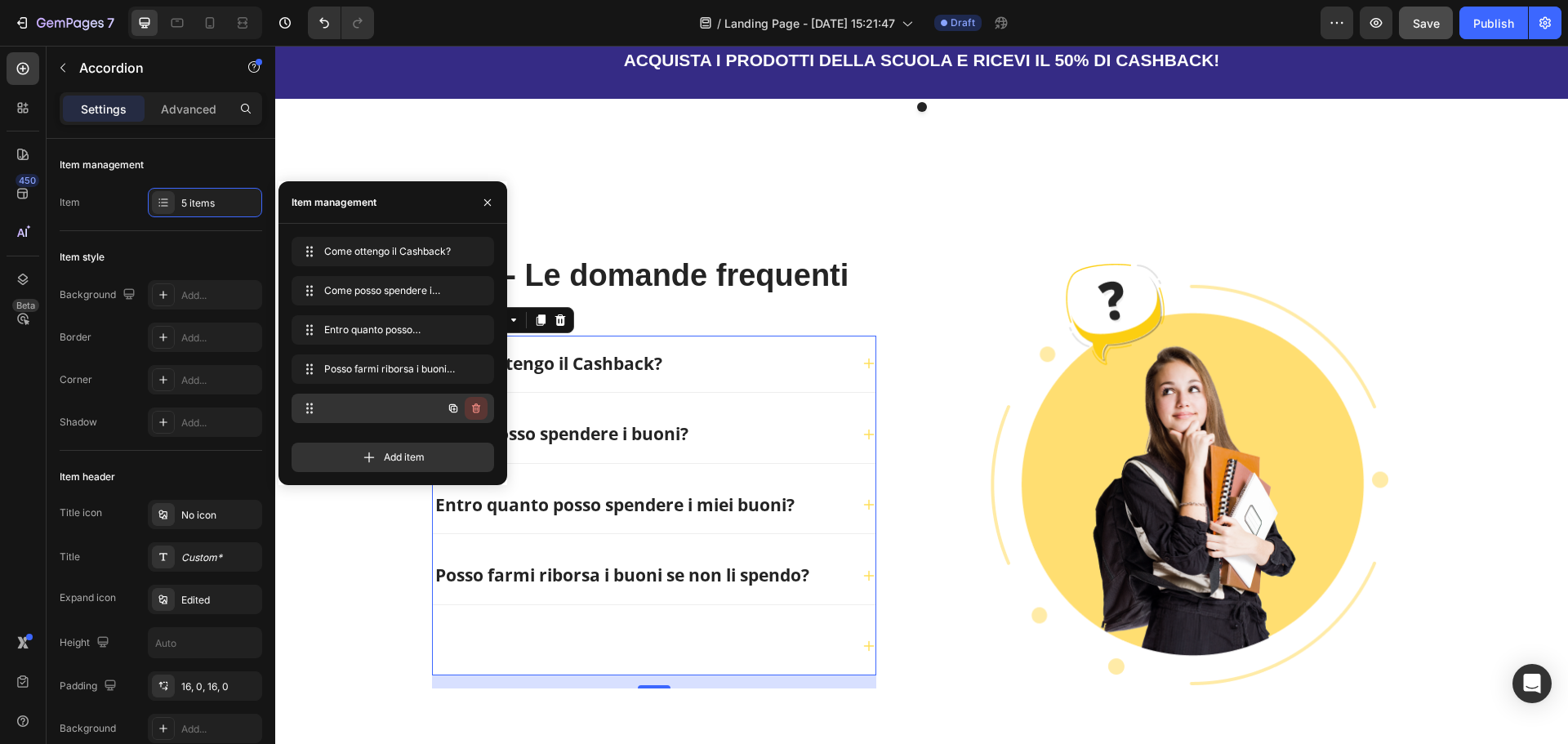
click at [468, 412] on button "button" at bounding box center [476, 408] width 23 height 23
click at [453, 410] on div "Delete" at bounding box center [465, 408] width 30 height 15
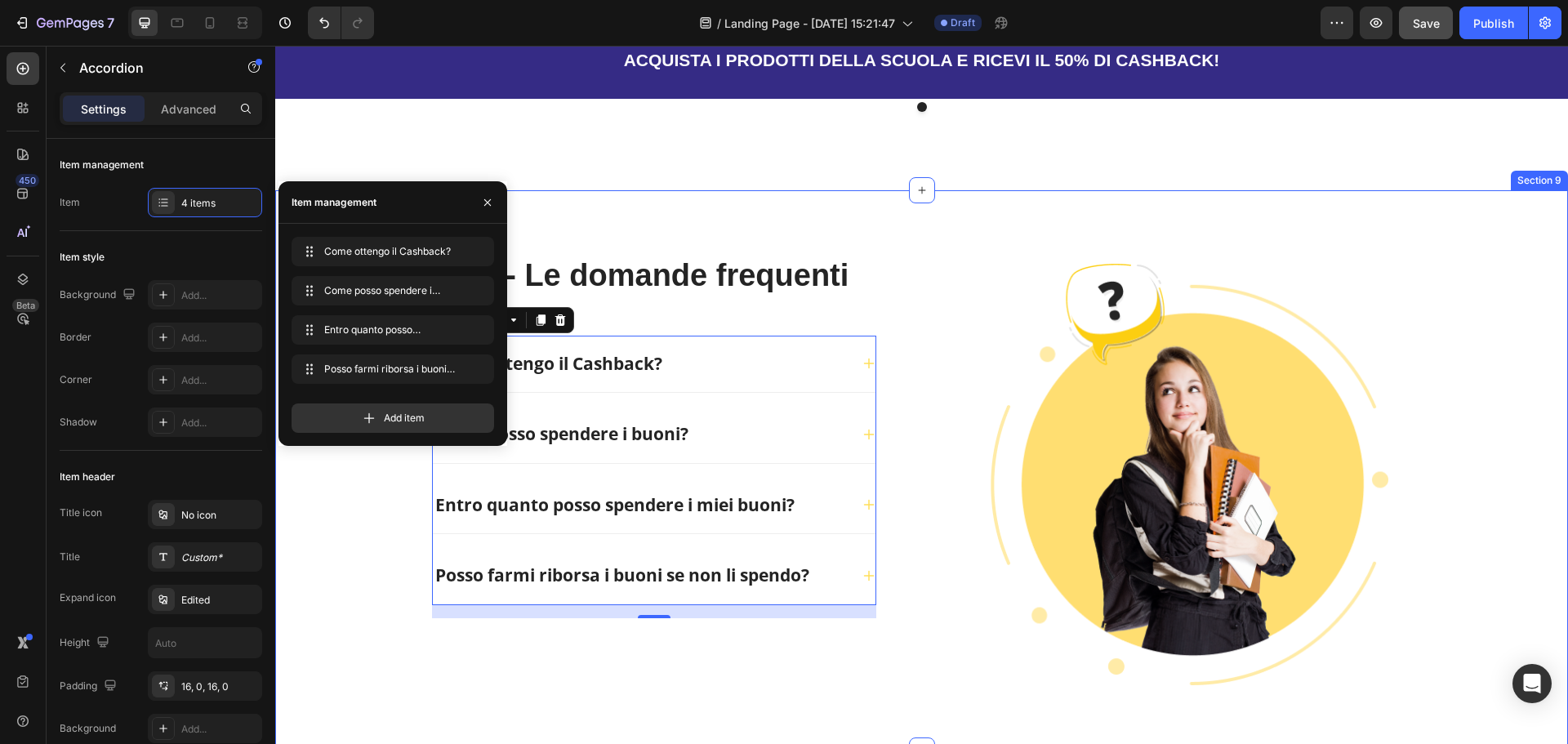
click at [335, 541] on div "FAQ - Le domande frequenti Heading Come ottengo il Cashback? Come posso spender…" at bounding box center [921, 471] width 1240 height 430
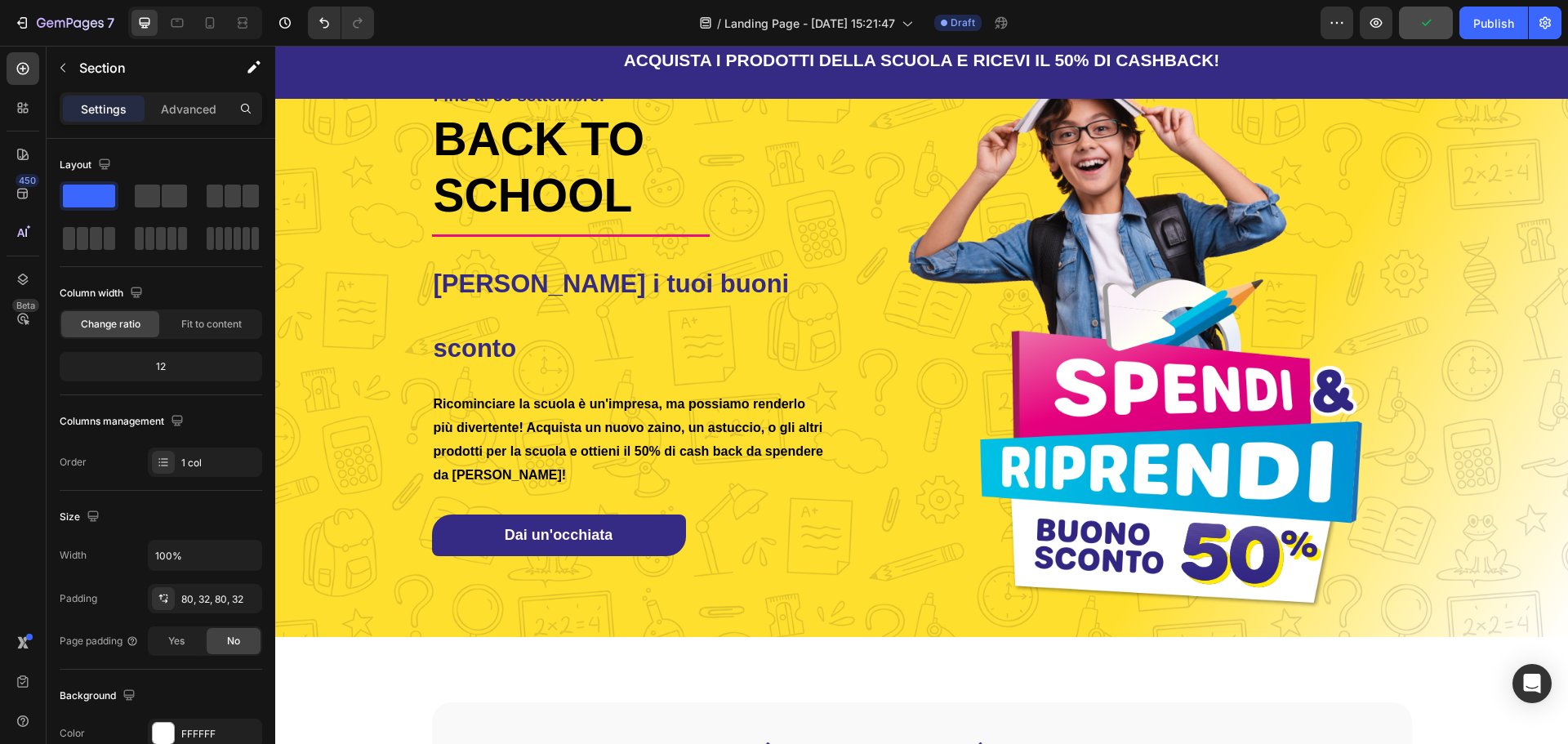
scroll to position [0, 0]
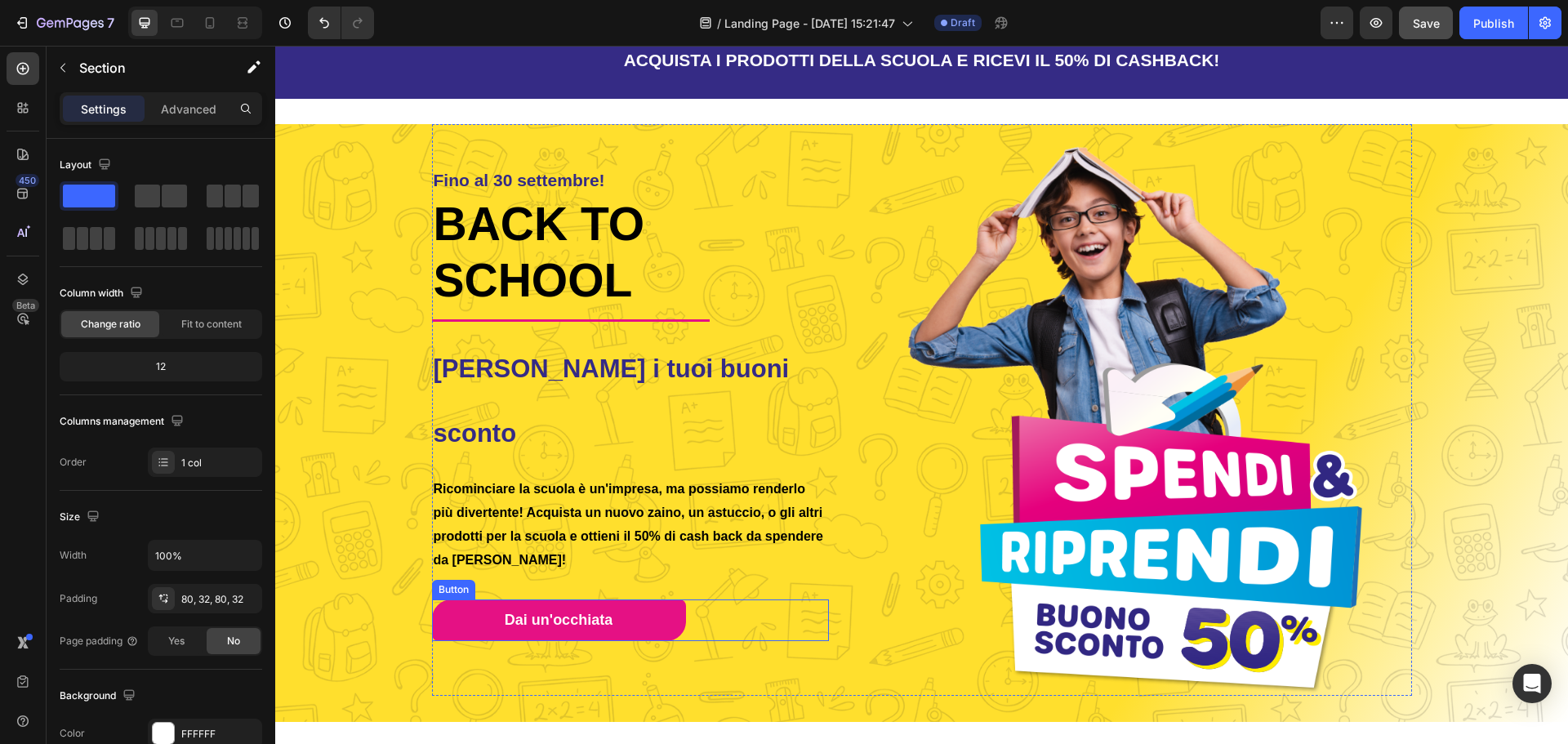
click at [628, 600] on link "Dai un'occhiata" at bounding box center [558, 621] width 254 height 42
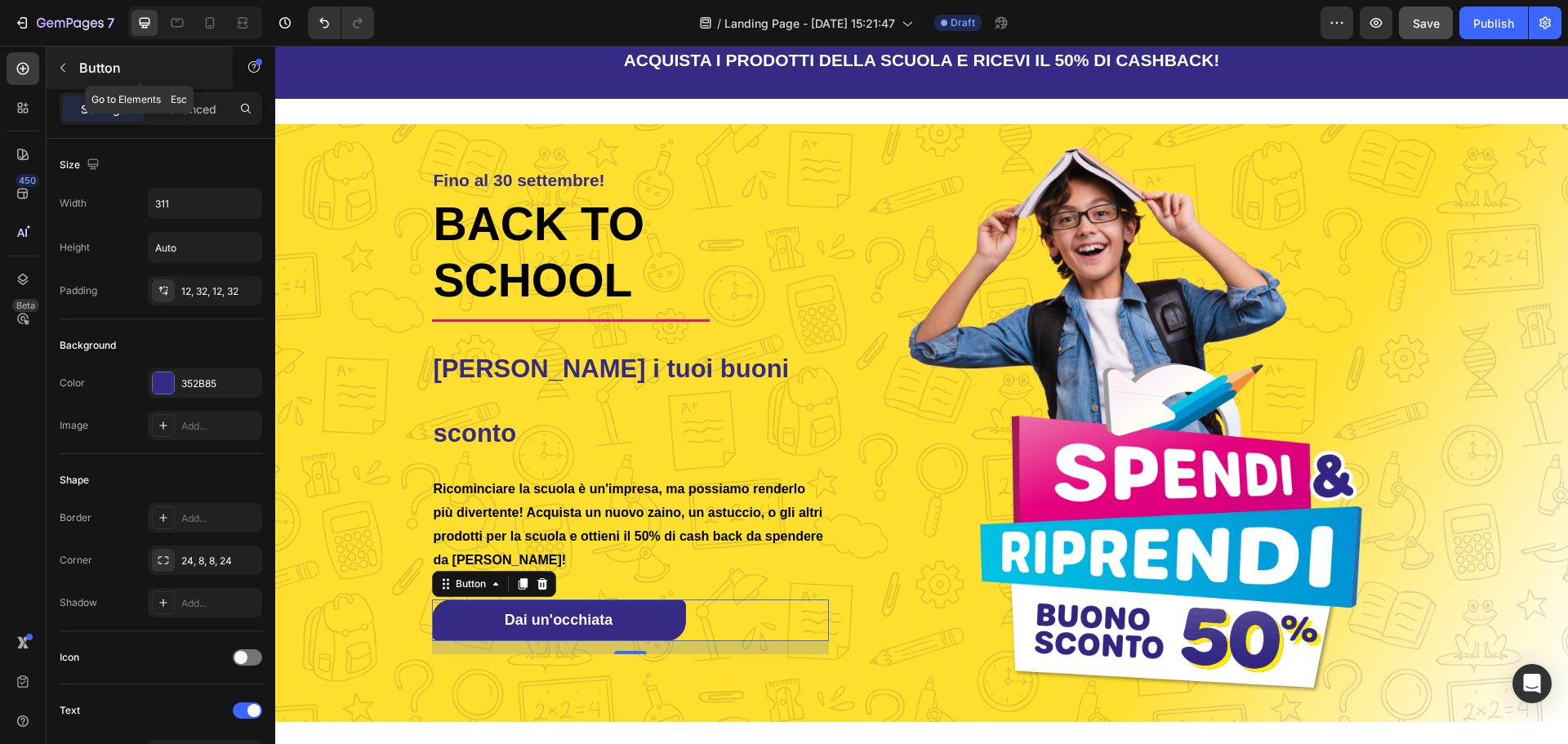
click at [71, 63] on button "button" at bounding box center [62, 68] width 26 height 26
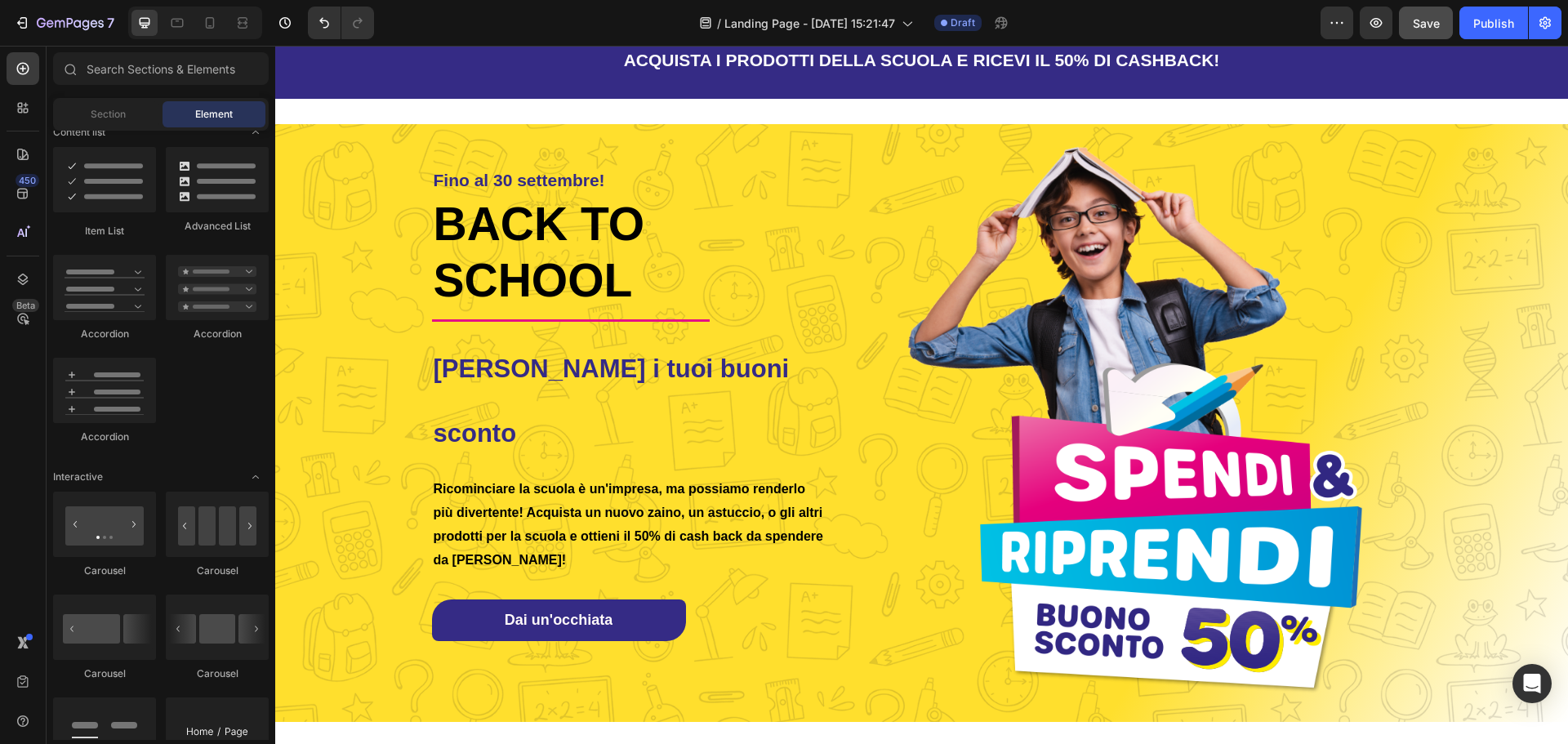
scroll to position [1879, 0]
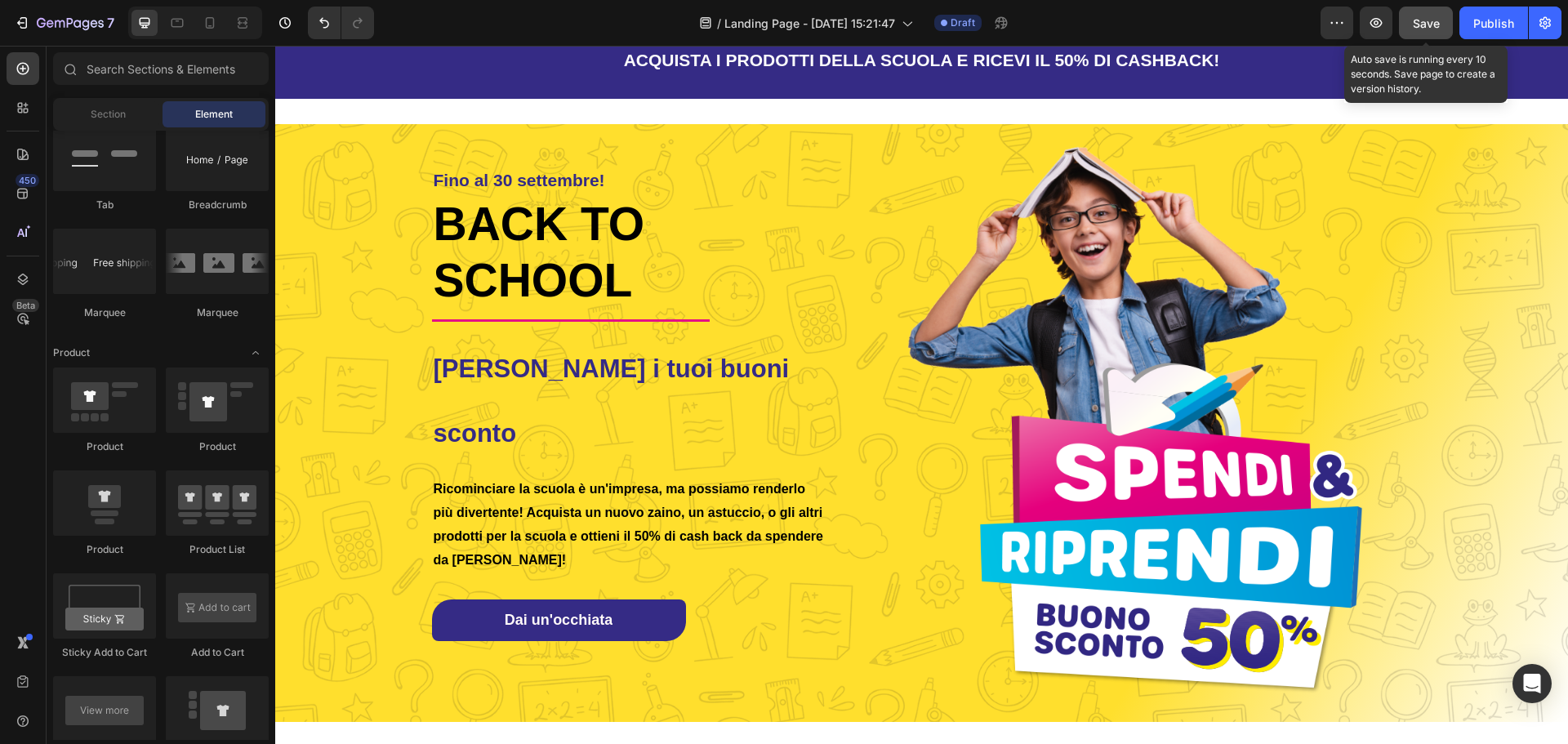
click at [1405, 29] on button "Save" at bounding box center [1426, 23] width 54 height 33
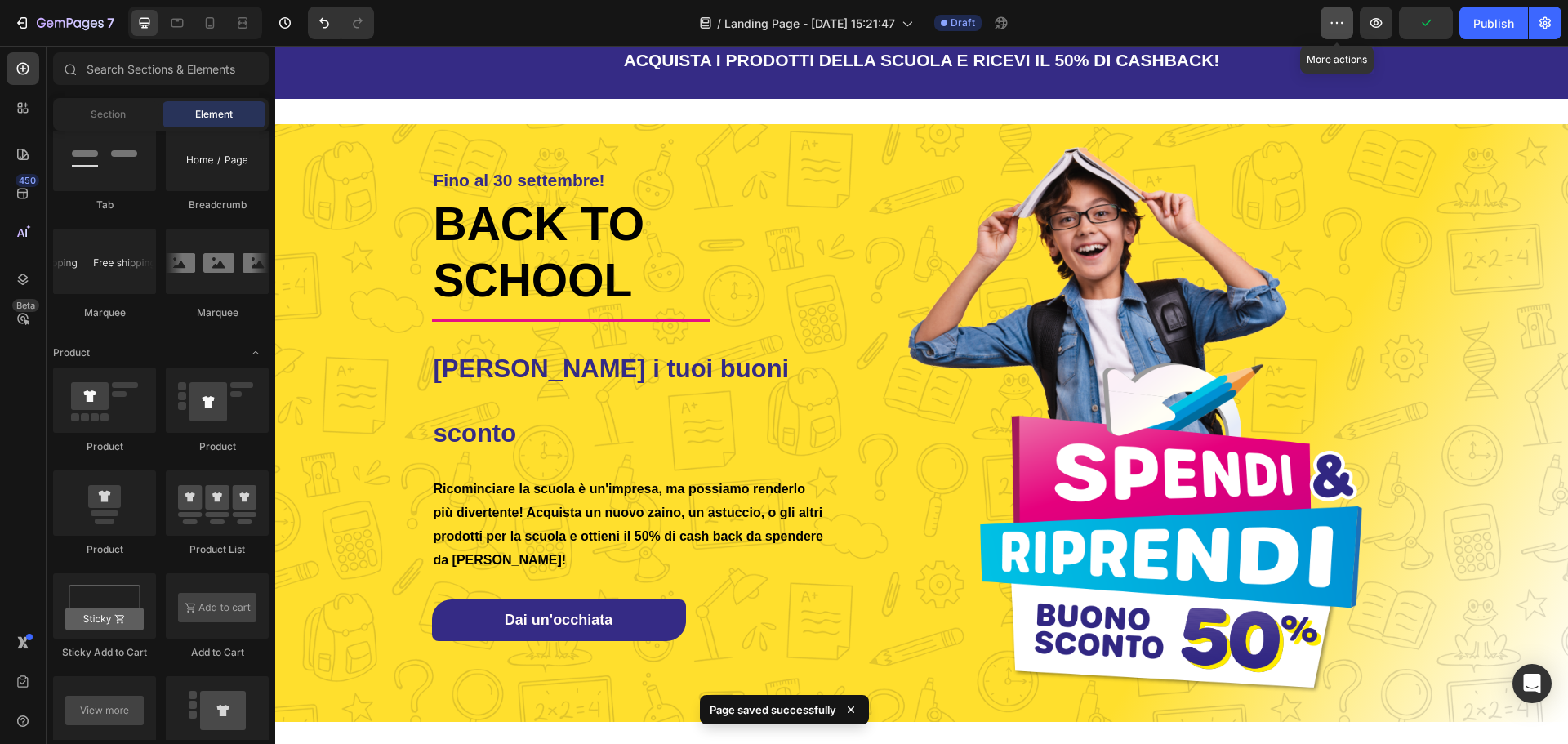
click at [1342, 26] on icon "button" at bounding box center [1337, 23] width 16 height 16
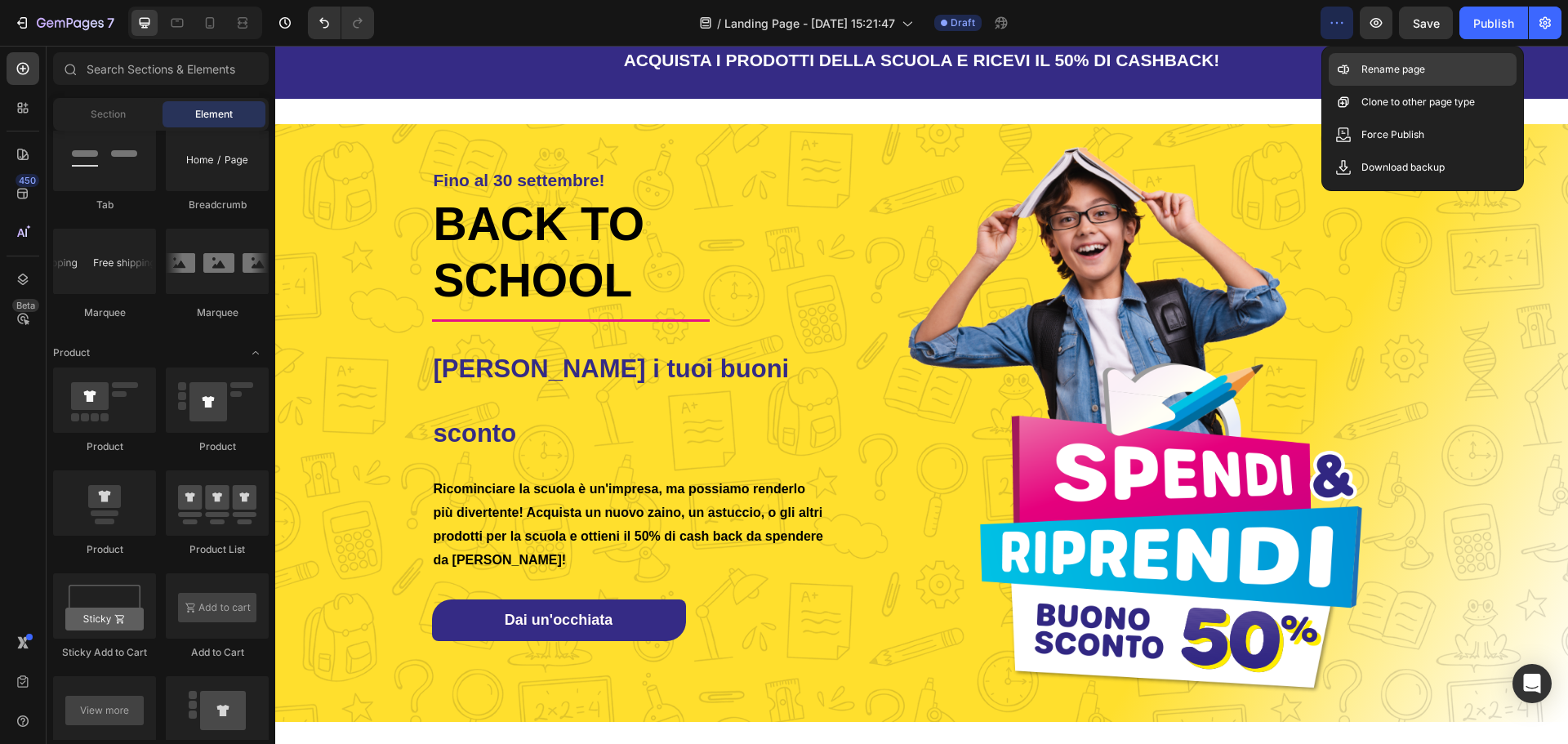
click at [1363, 75] on p "Rename page" at bounding box center [1393, 69] width 63 height 16
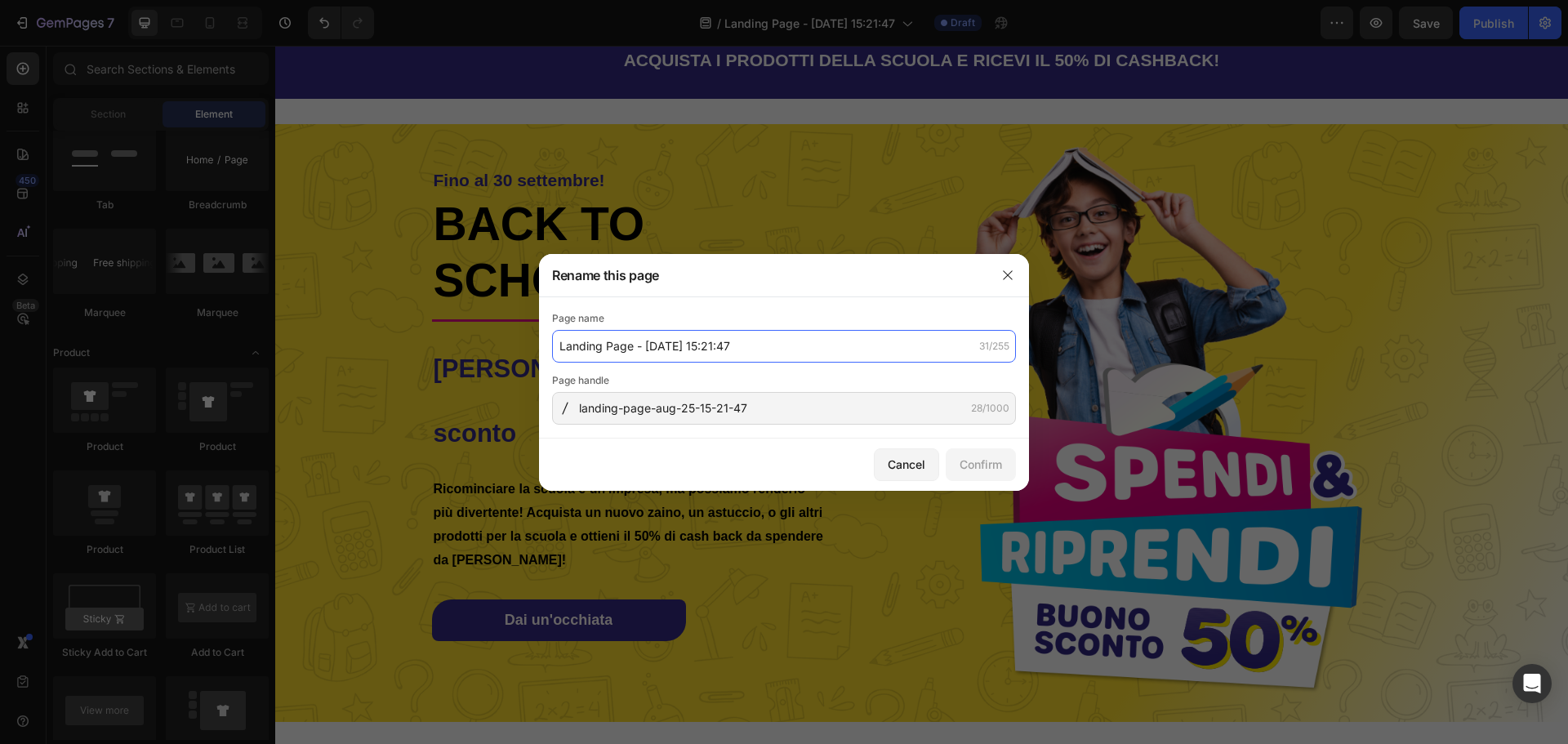
click at [764, 343] on input "Landing Page - [DATE] 15:21:47" at bounding box center [784, 347] width 464 height 33
click at [764, 342] on input "Landing Page - [DATE] 15:21:47" at bounding box center [784, 347] width 464 height 33
type input "S"
type input "spendi-e-riprendi-lp"
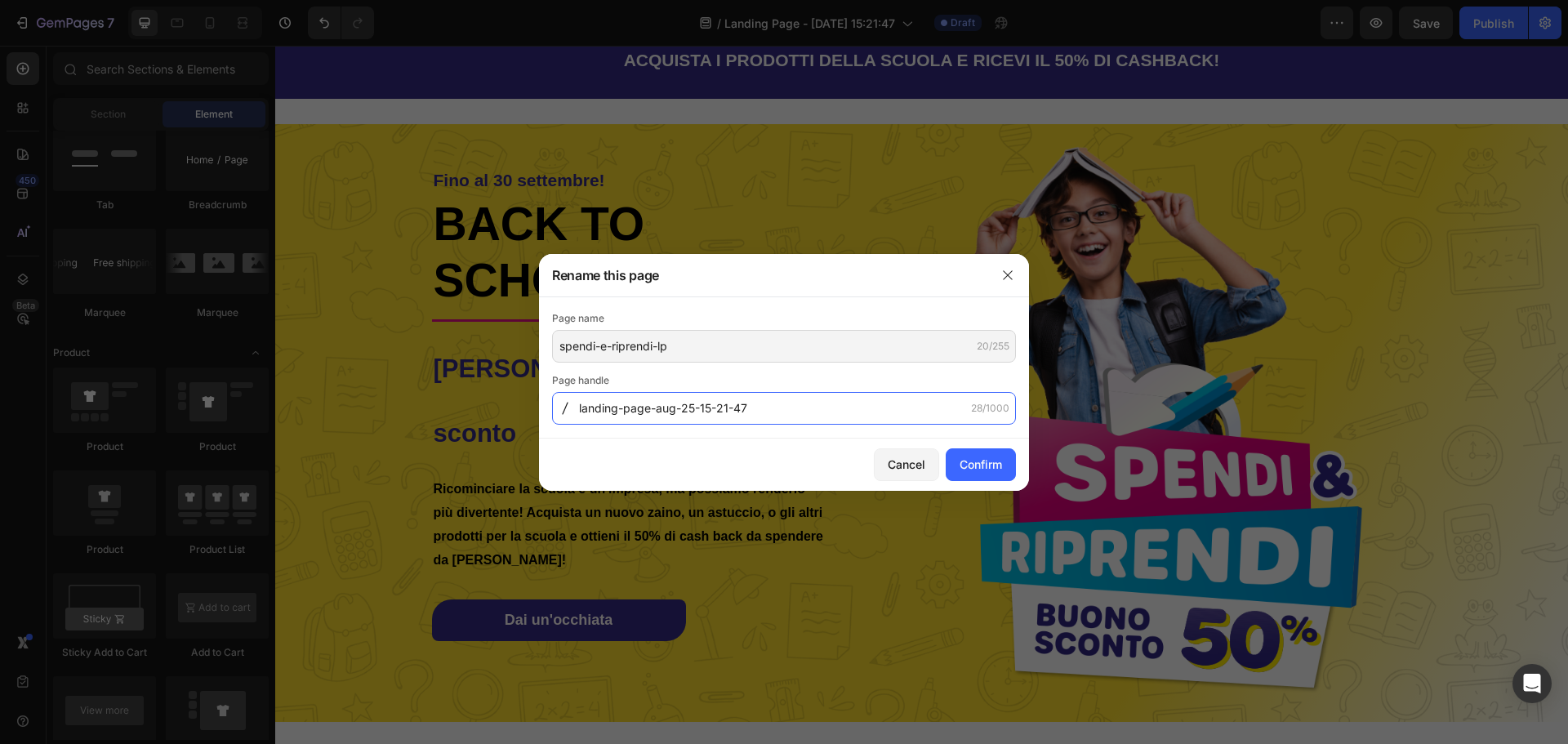
click at [820, 398] on input "landing-page-aug-25-15-21-47" at bounding box center [784, 408] width 464 height 33
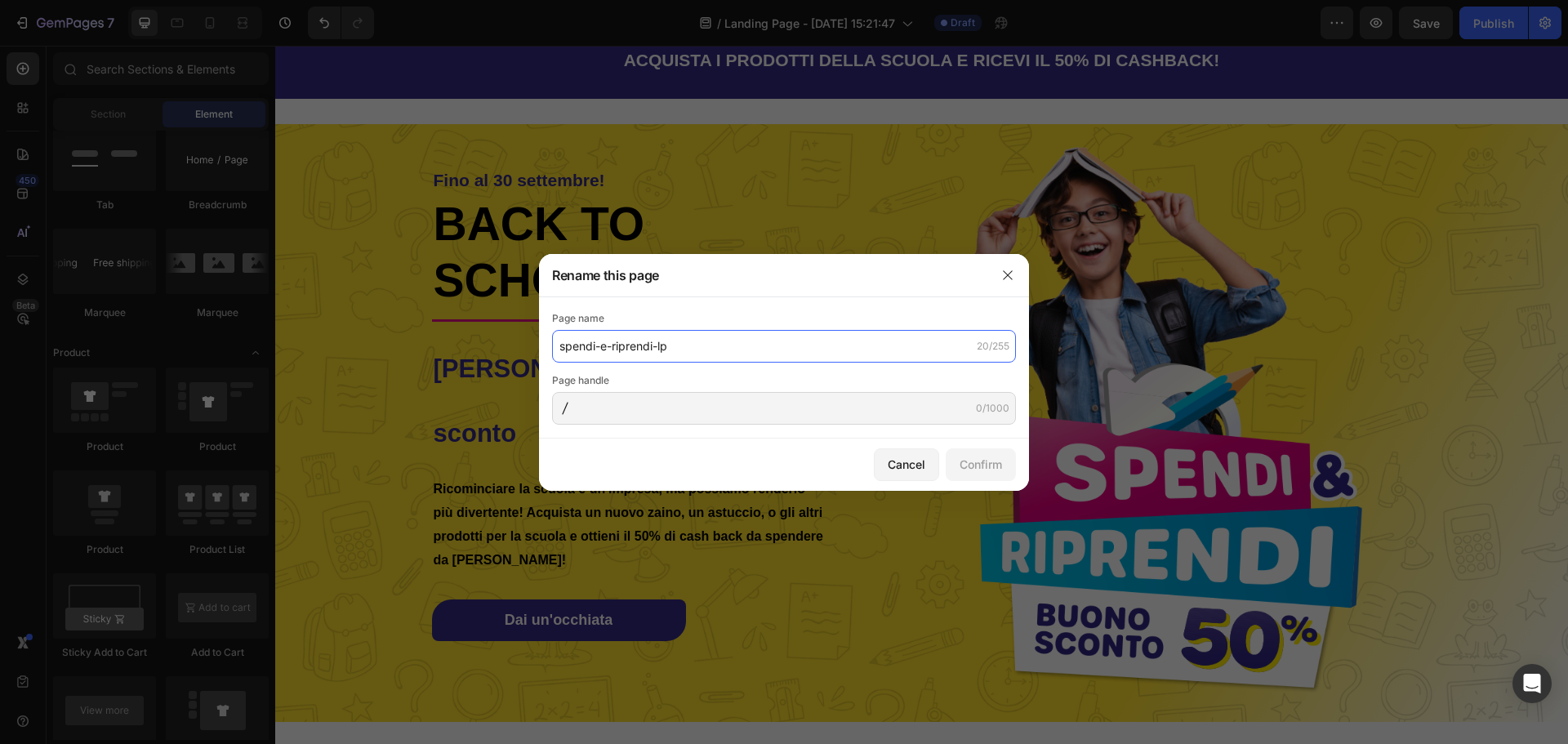
click at [710, 340] on input "spendi-e-riprendi-lp" at bounding box center [784, 347] width 464 height 33
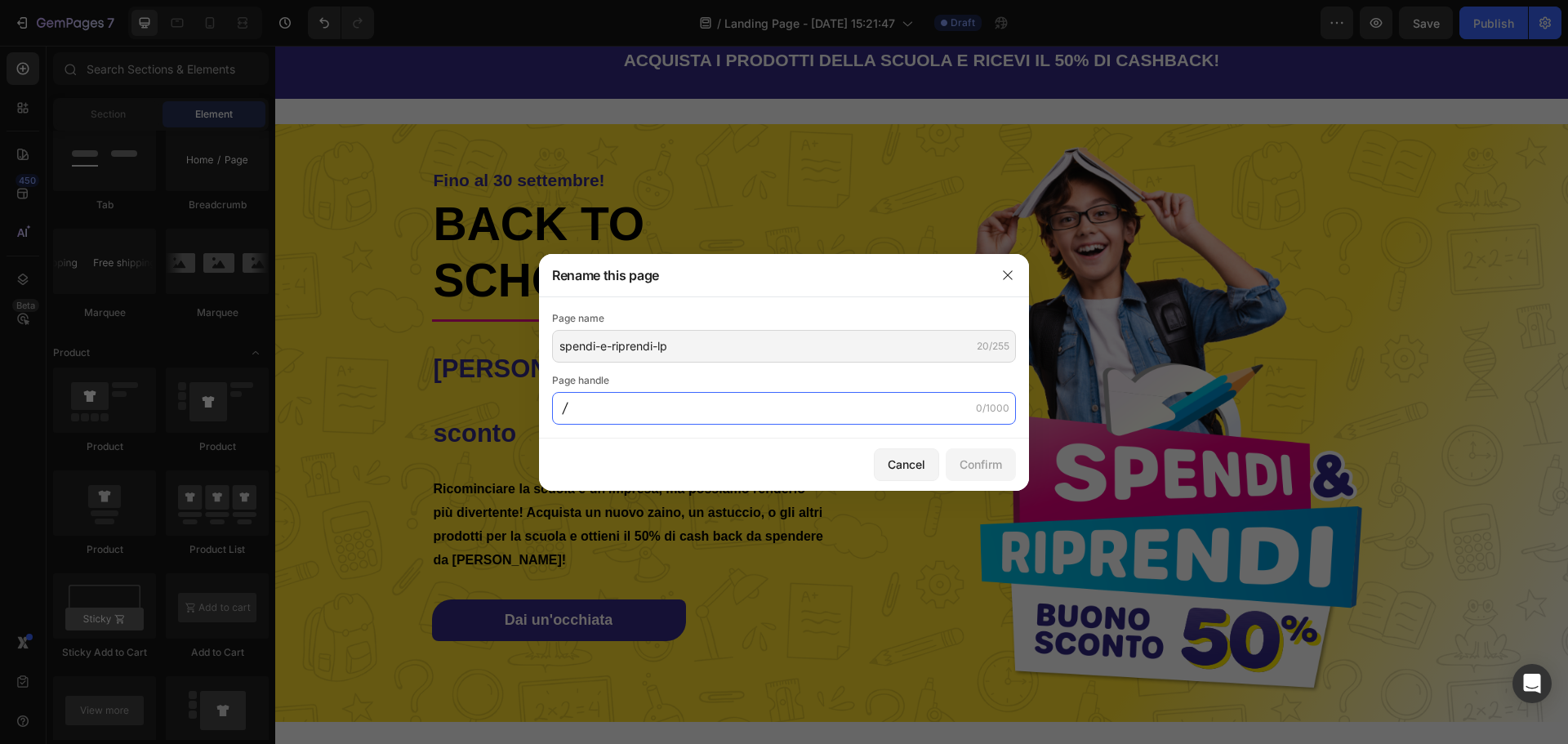
click at [677, 417] on input "text" at bounding box center [784, 408] width 464 height 33
paste input "spendi-e-riprendi-lp"
type input "spendi-e-riprendi-lp"
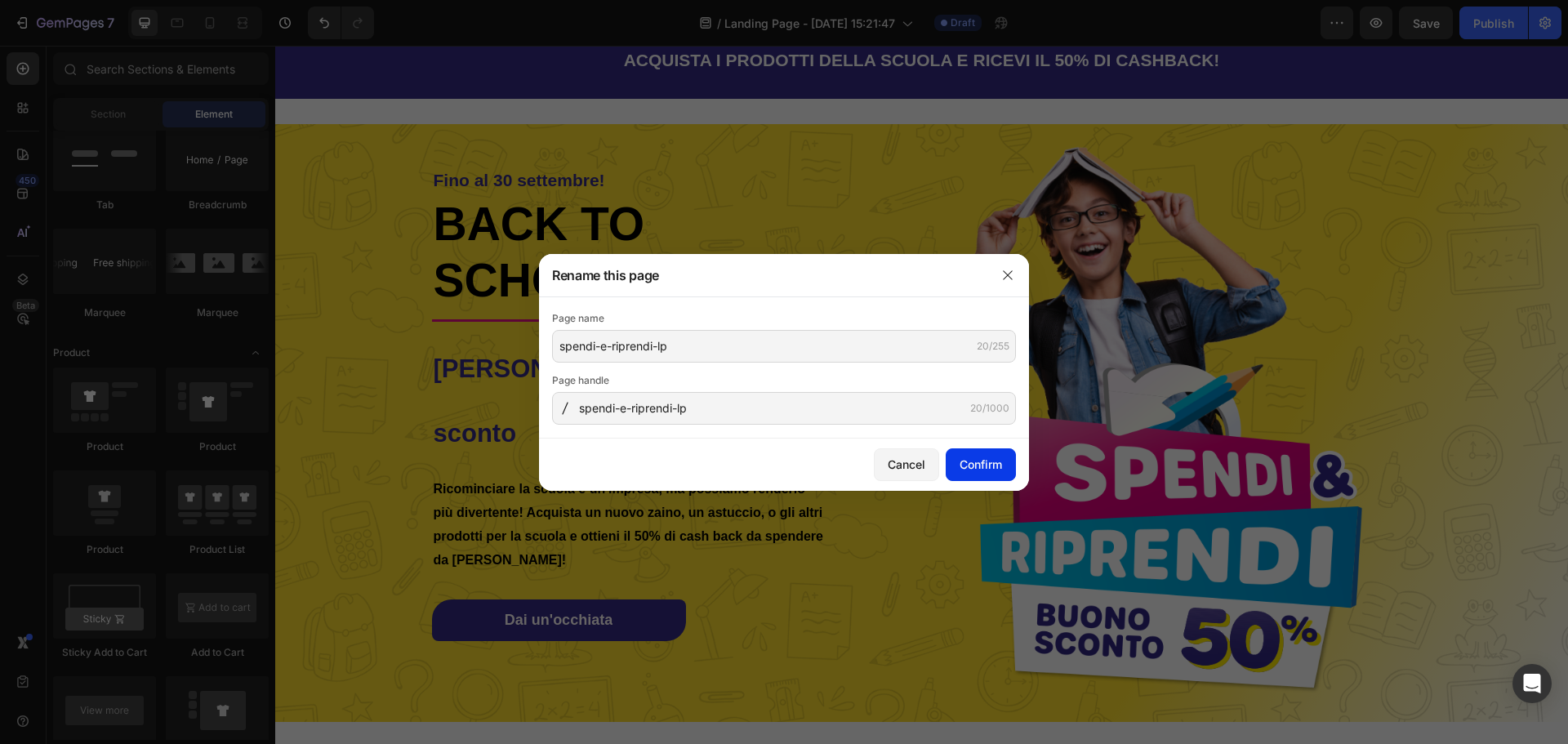
click at [981, 468] on div "Confirm" at bounding box center [980, 465] width 42 height 17
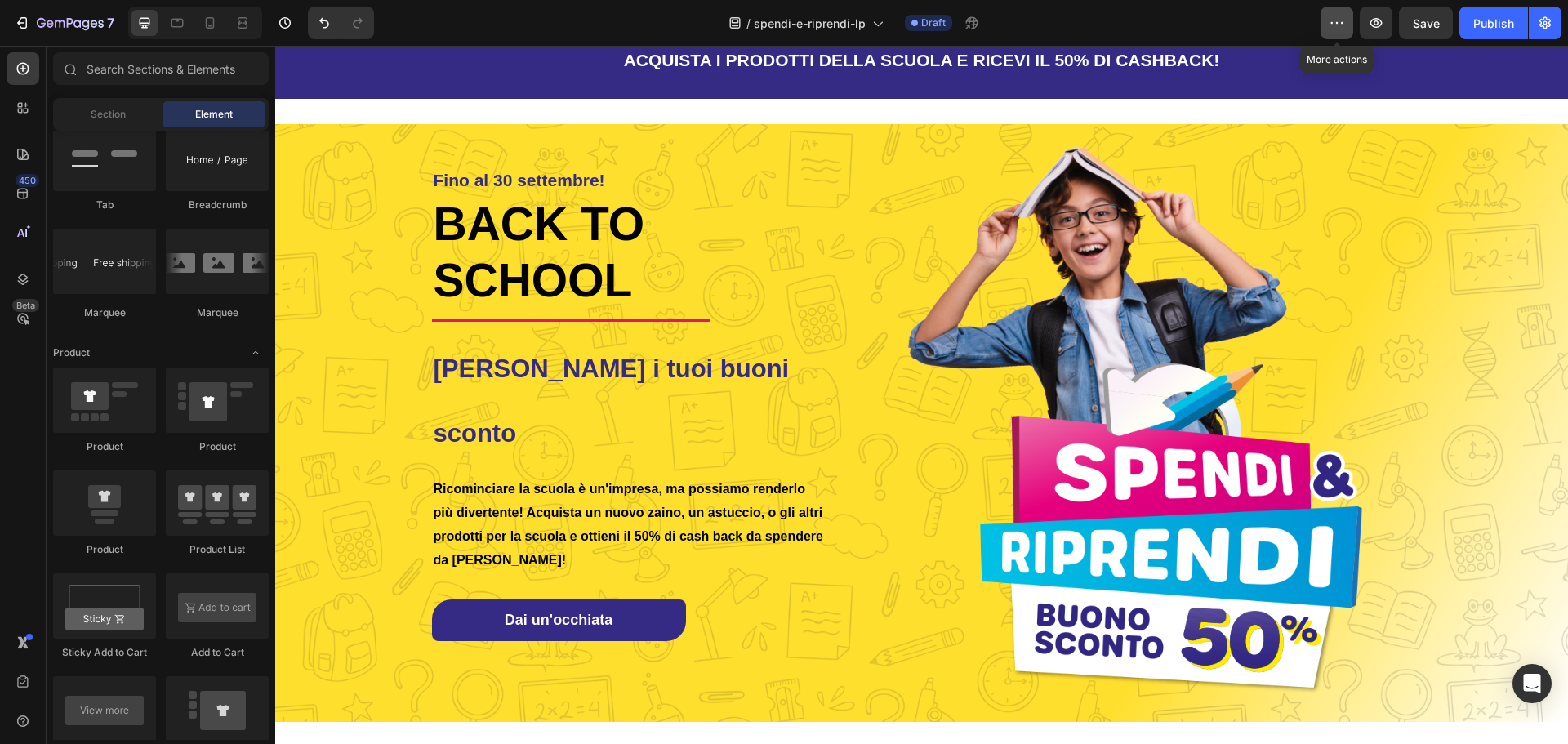
click at [1350, 17] on button "button" at bounding box center [1337, 23] width 33 height 33
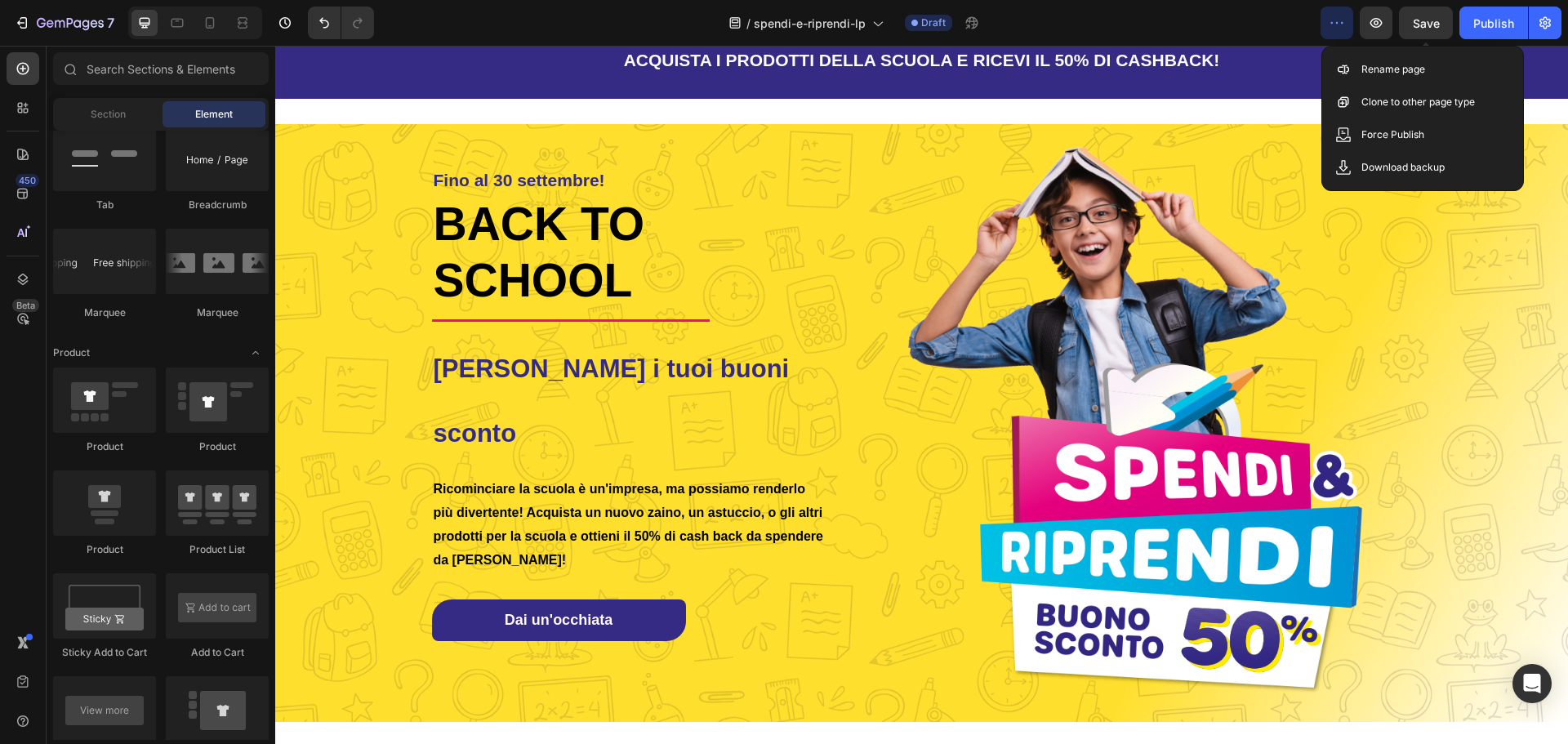
click at [1421, 21] on span "Save" at bounding box center [1426, 23] width 27 height 14
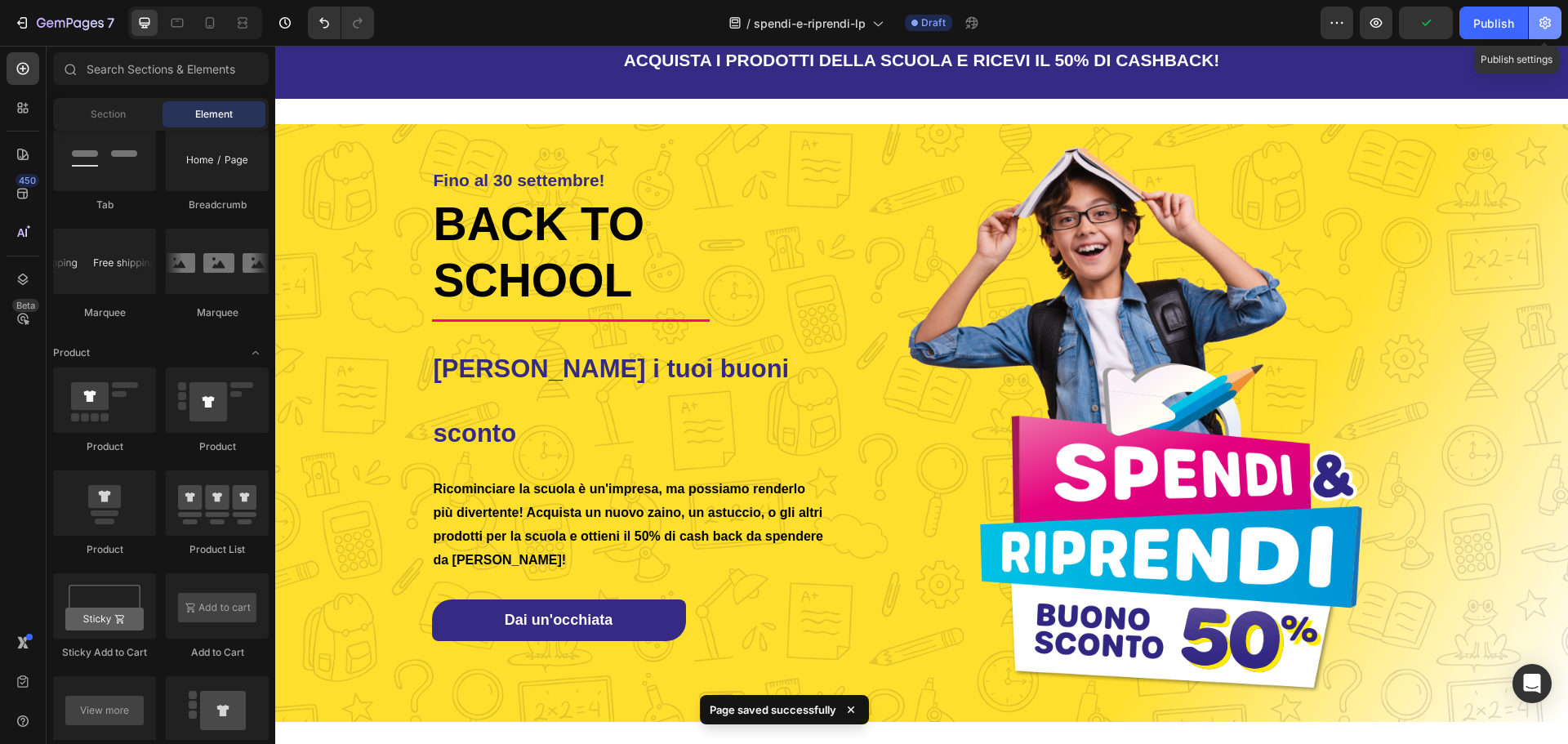
click at [1543, 18] on icon "button" at bounding box center [1545, 23] width 16 height 16
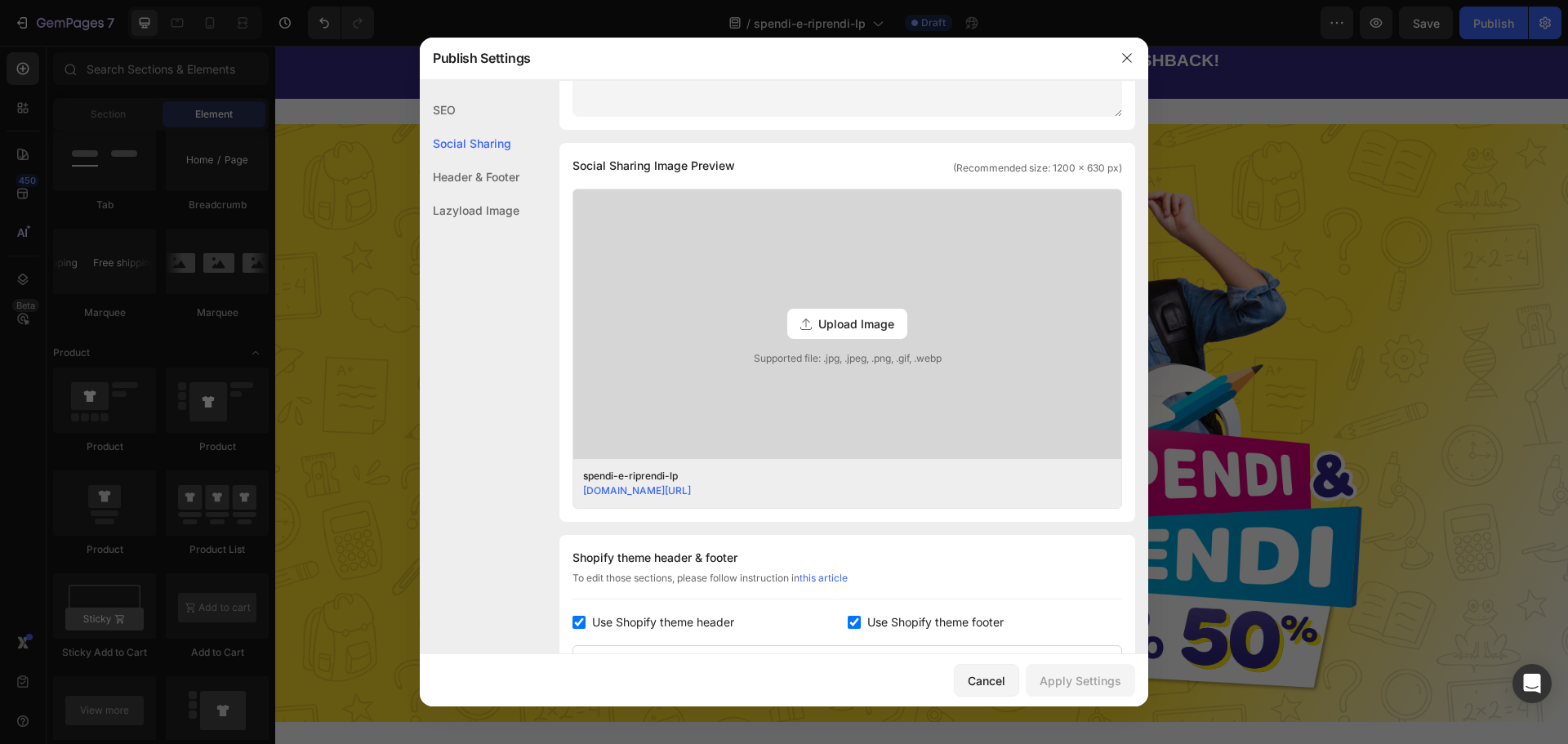
scroll to position [721, 0]
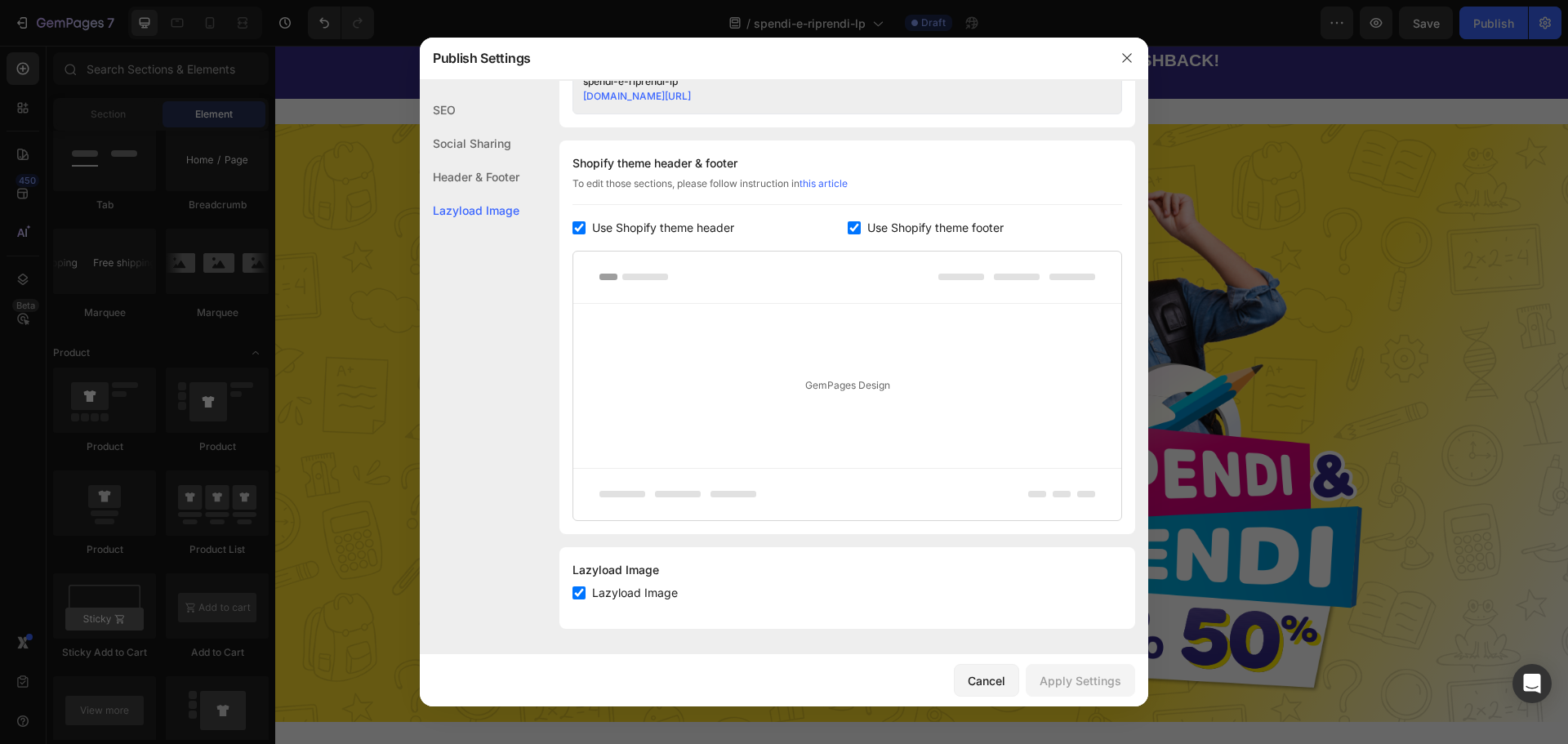
click at [482, 127] on div "SEO" at bounding box center [469, 143] width 100 height 34
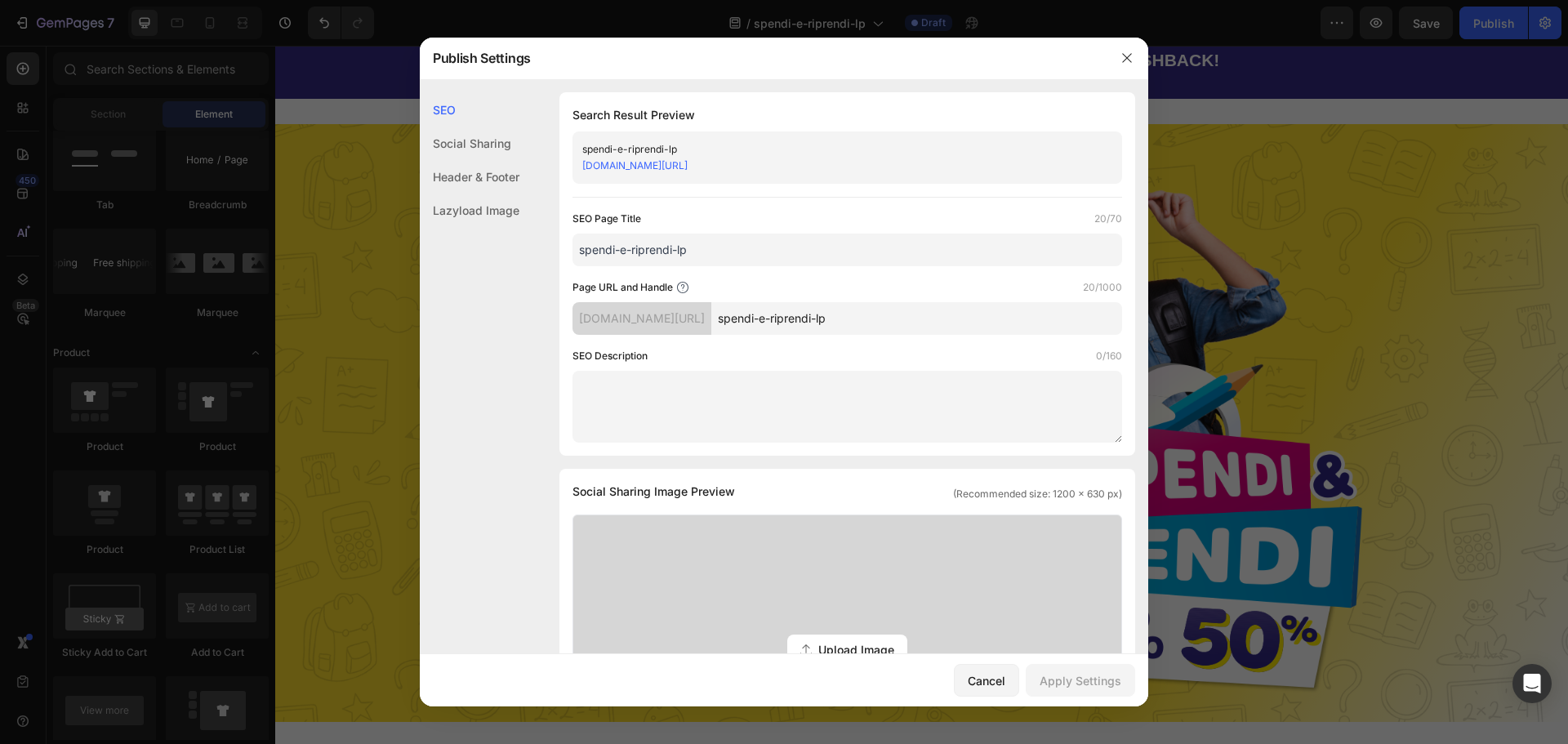
scroll to position [0, 0]
click at [487, 160] on div "Social Sharing" at bounding box center [469, 177] width 100 height 34
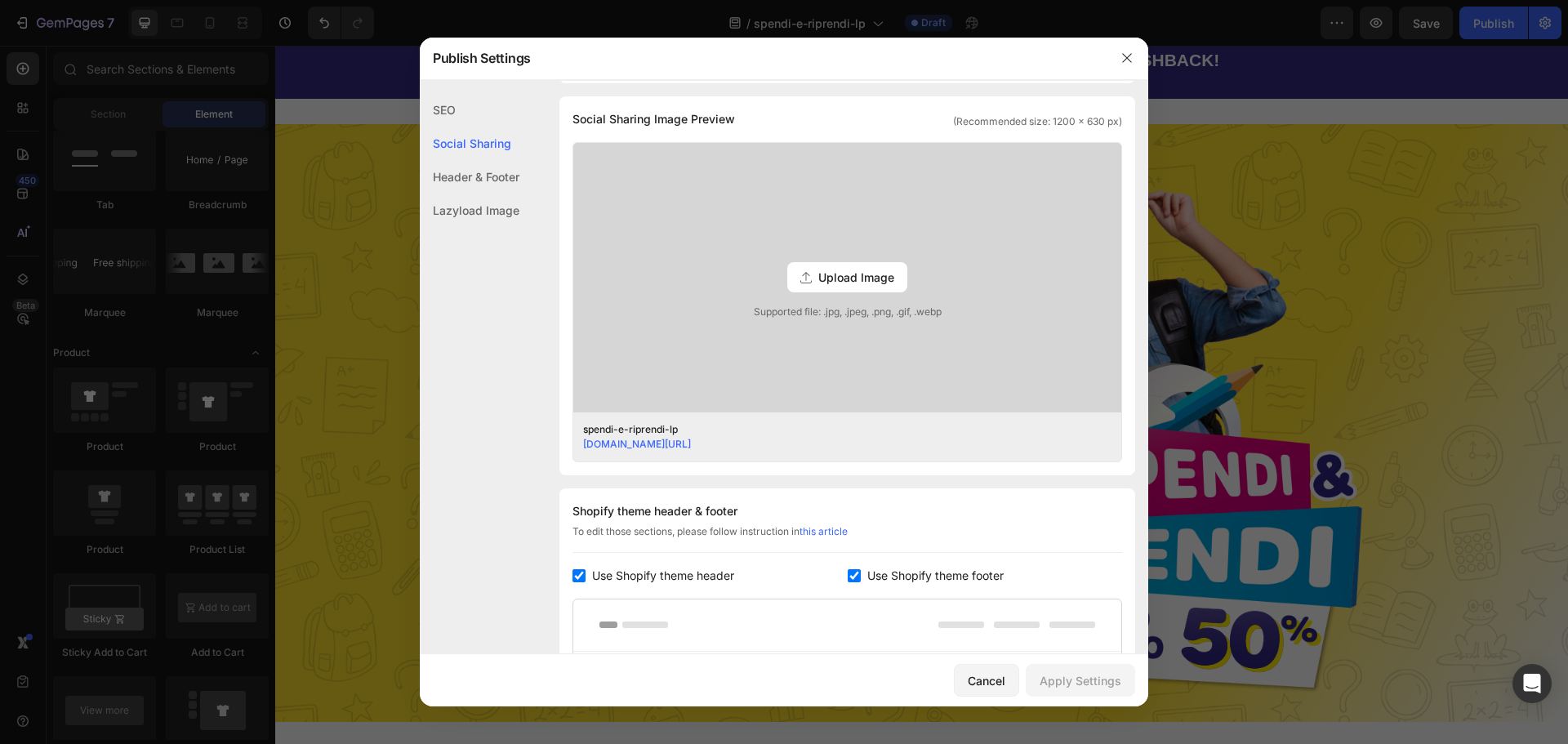
click at [491, 193] on div "Header & Footer" at bounding box center [469, 210] width 100 height 34
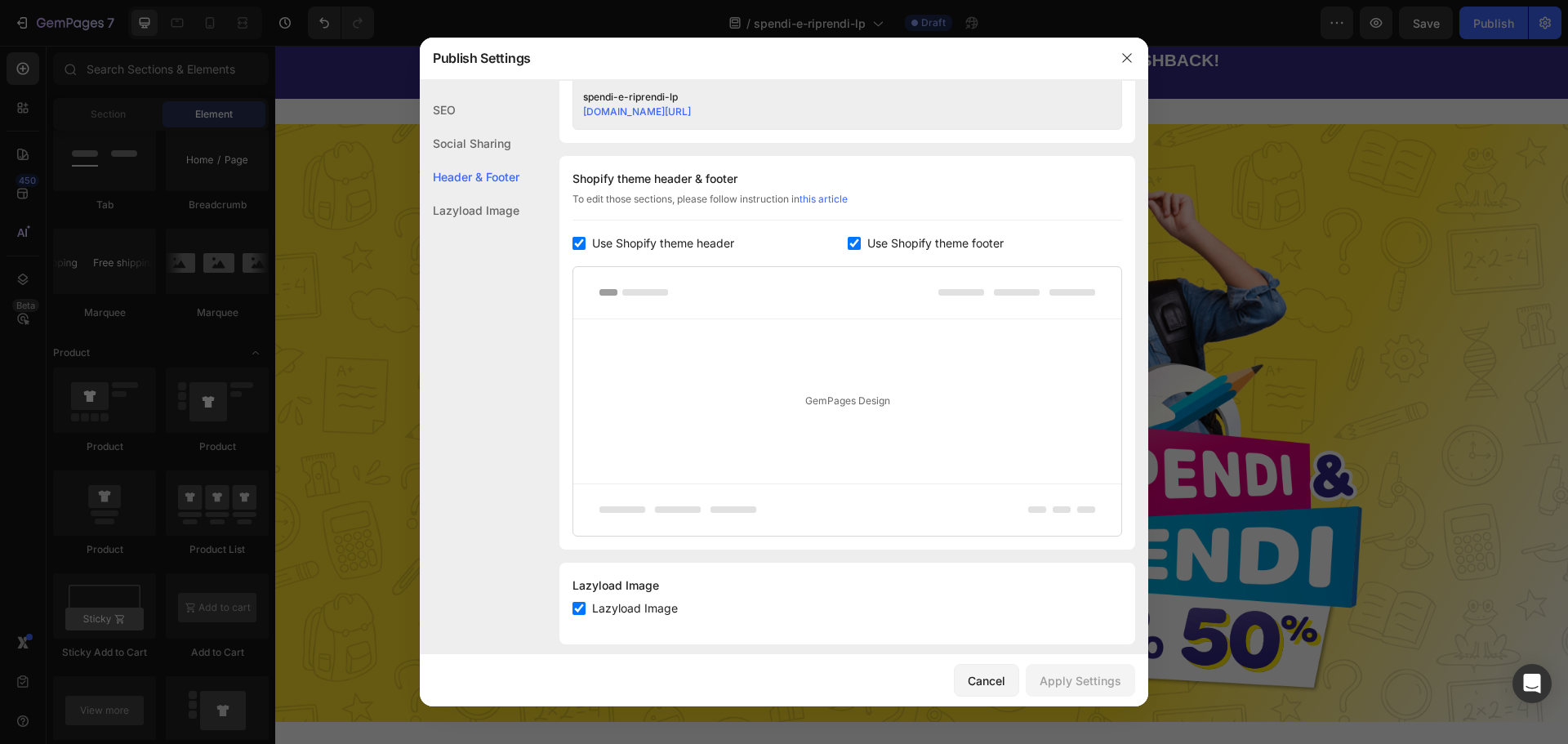
scroll to position [721, 0]
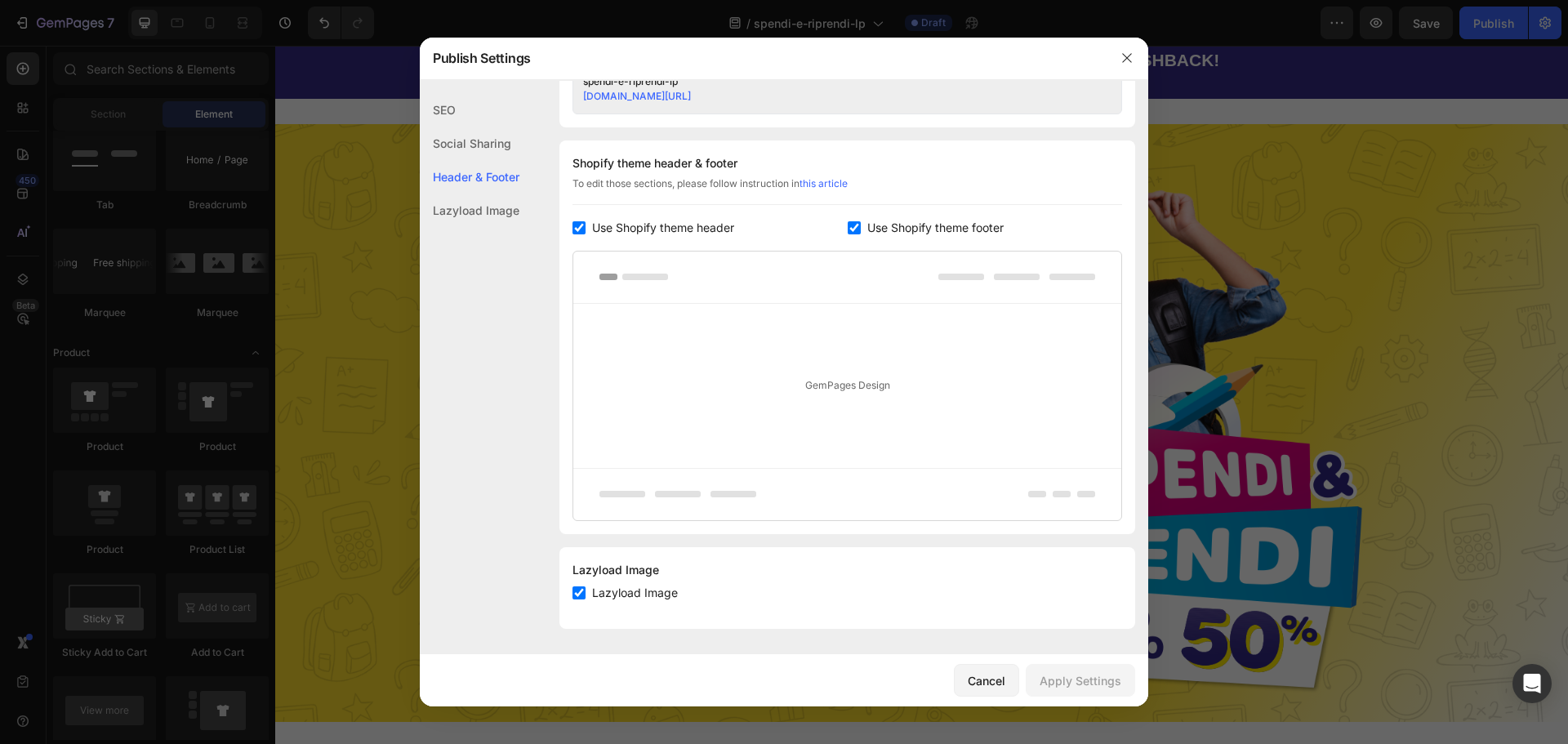
drag, startPoint x: 487, startPoint y: 201, endPoint x: 485, endPoint y: 210, distance: 9.2
click at [486, 201] on div "Lazyload Image" at bounding box center [469, 210] width 100 height 34
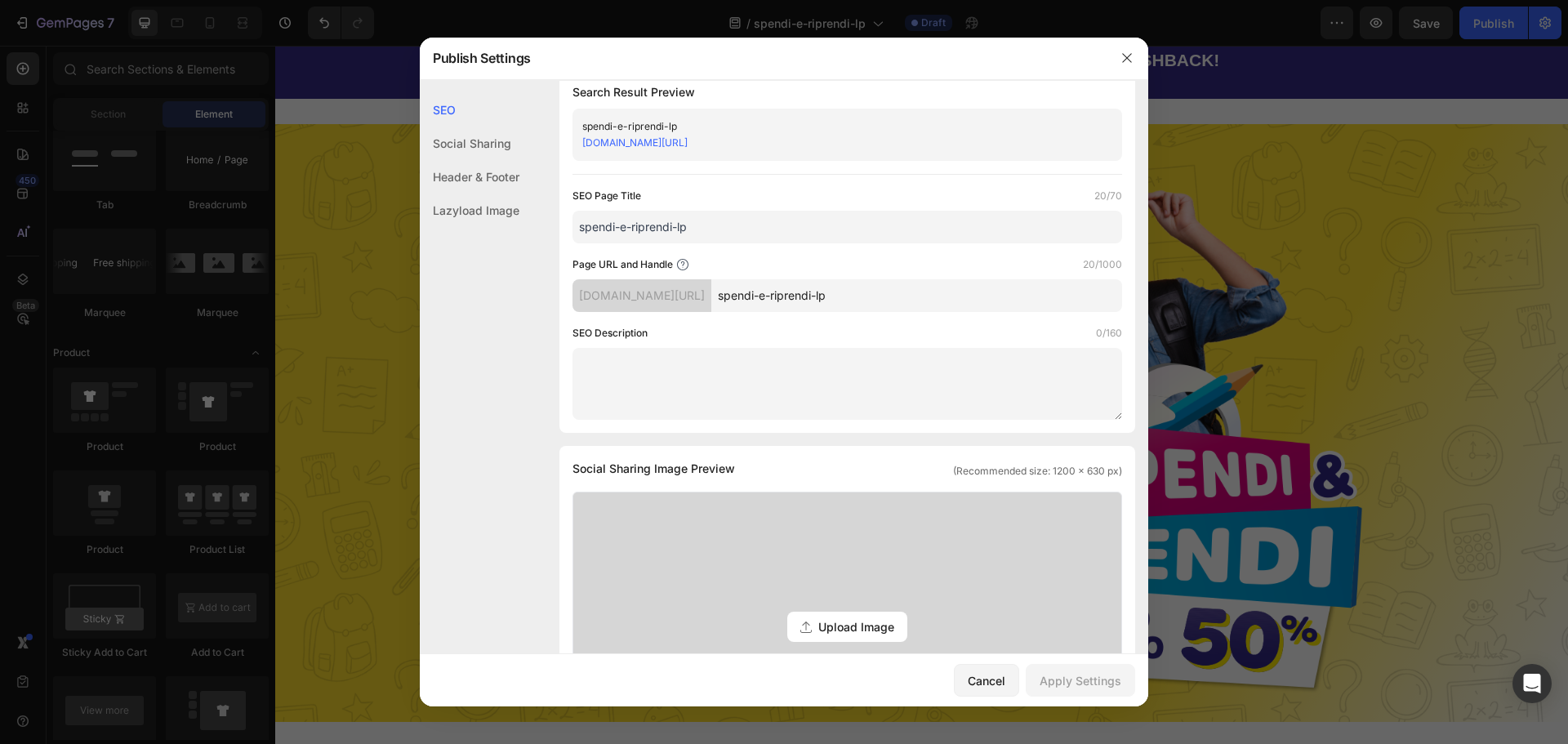
scroll to position [0, 0]
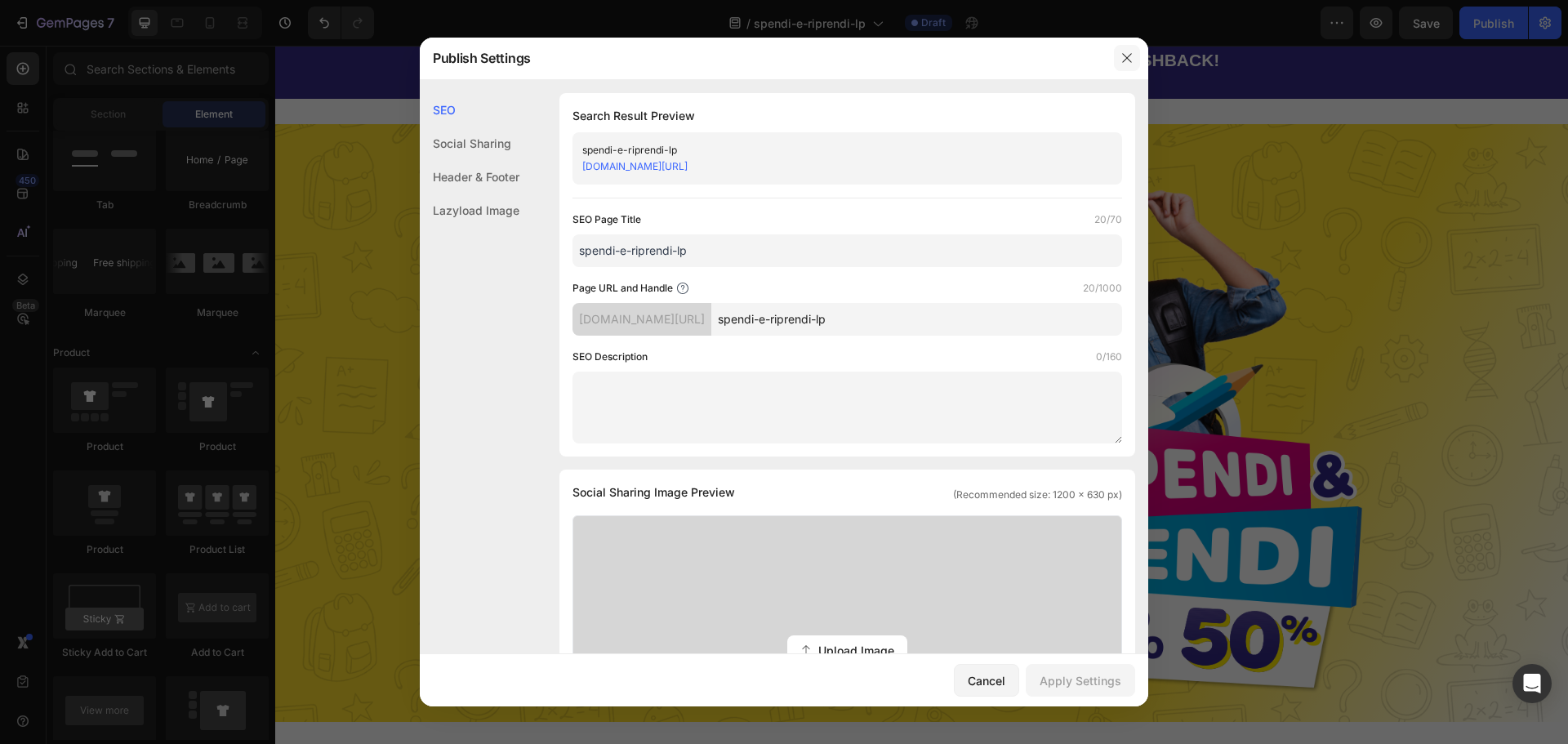
click at [1129, 64] on icon "button" at bounding box center [1127, 57] width 13 height 13
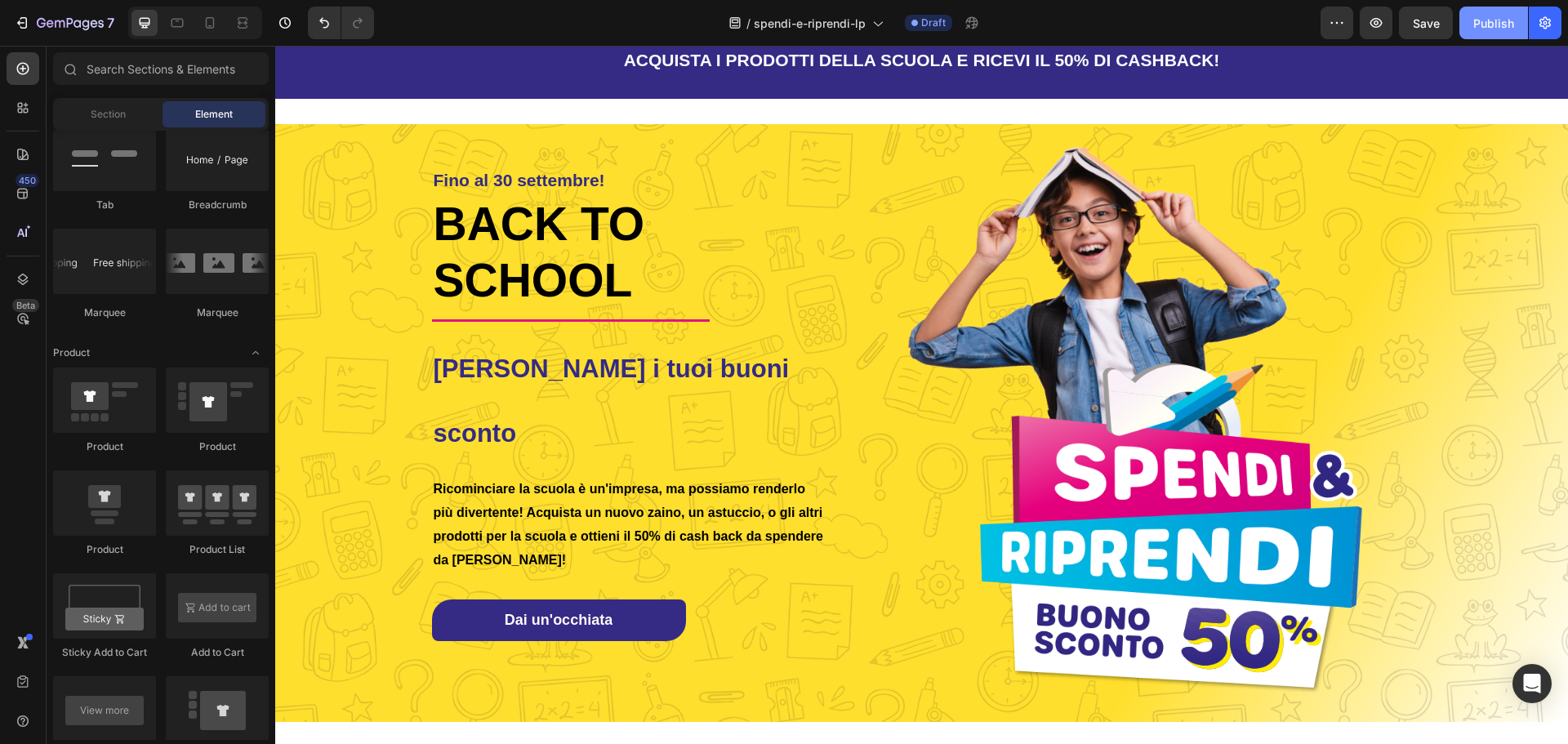
click at [1476, 26] on div "Publish" at bounding box center [1493, 23] width 41 height 17
click at [543, 190] on span "Fino al 30 settembre!" at bounding box center [519, 180] width 172 height 19
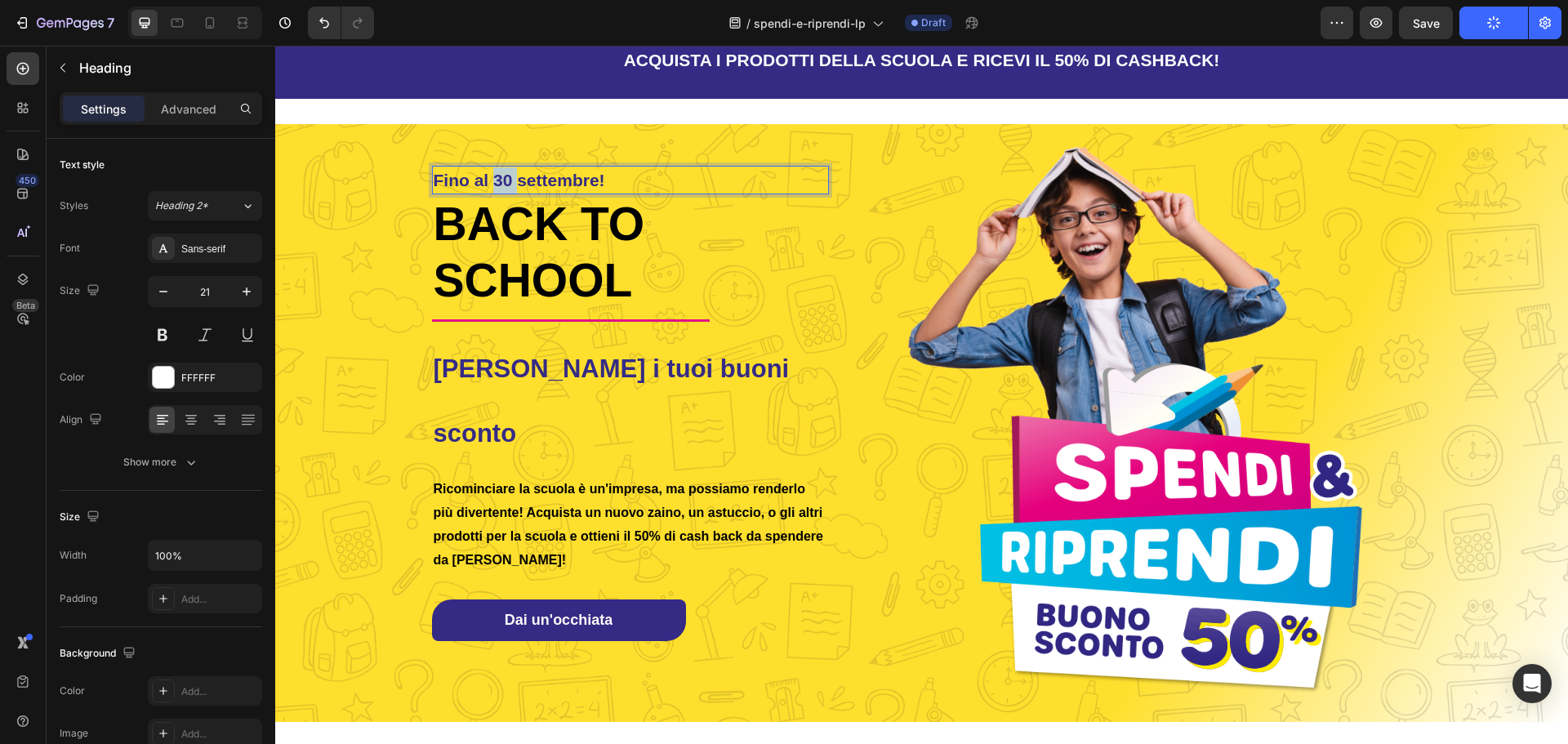
click at [501, 190] on span "Fino al 30 settembre!" at bounding box center [519, 180] width 172 height 19
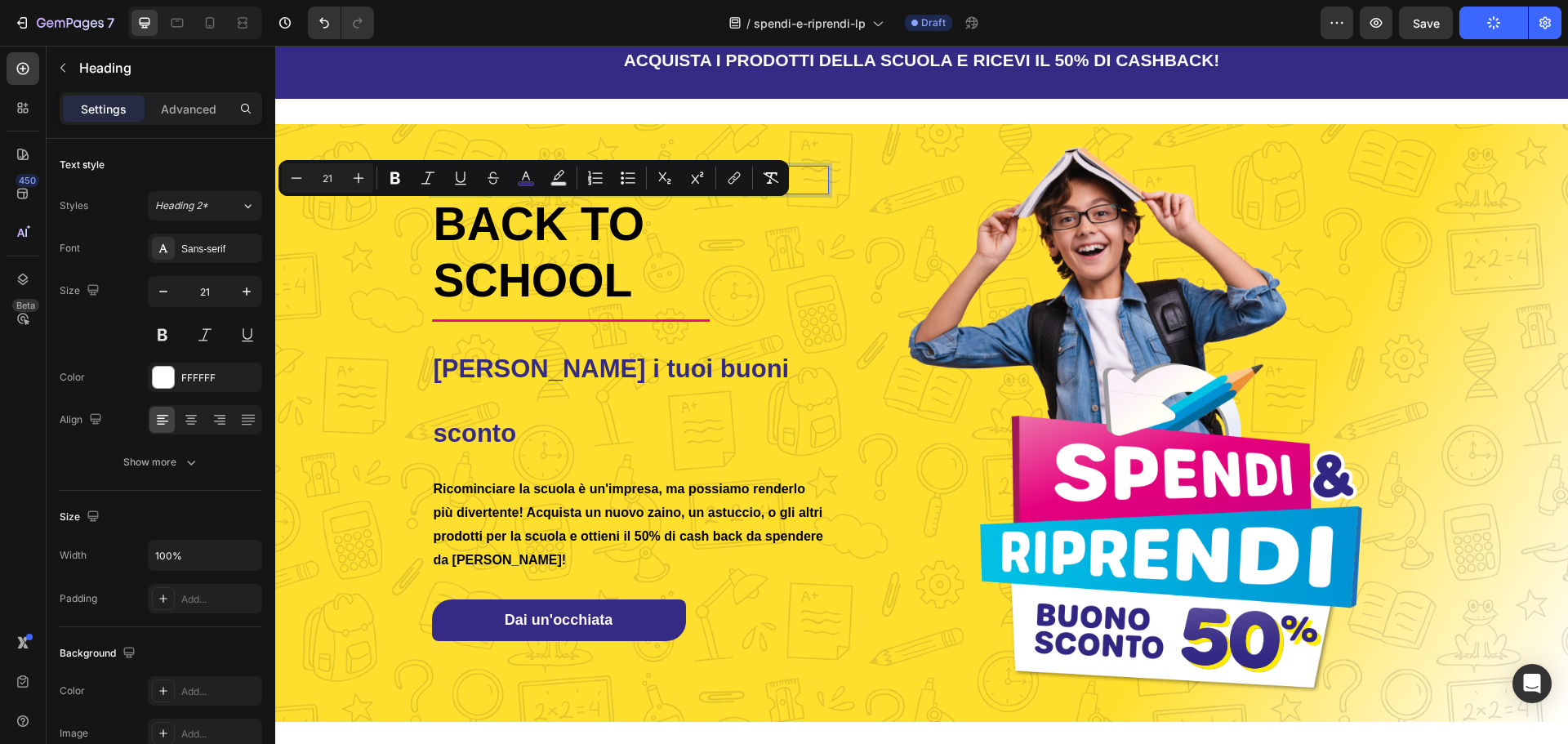
click at [558, 190] on span "Fino al 30 settembre!" at bounding box center [519, 180] width 172 height 19
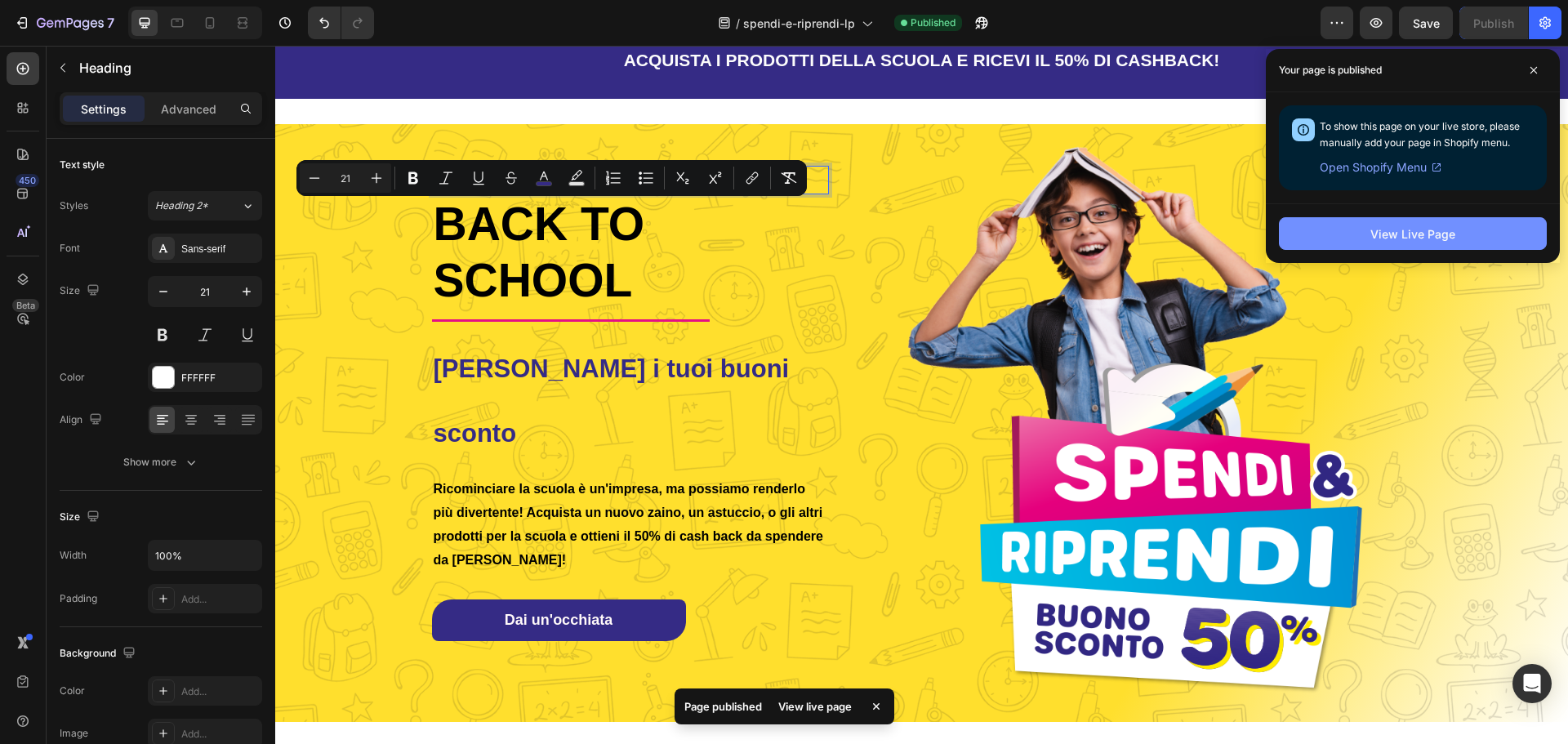
click at [1454, 229] on div "View Live Page" at bounding box center [1413, 234] width 85 height 17
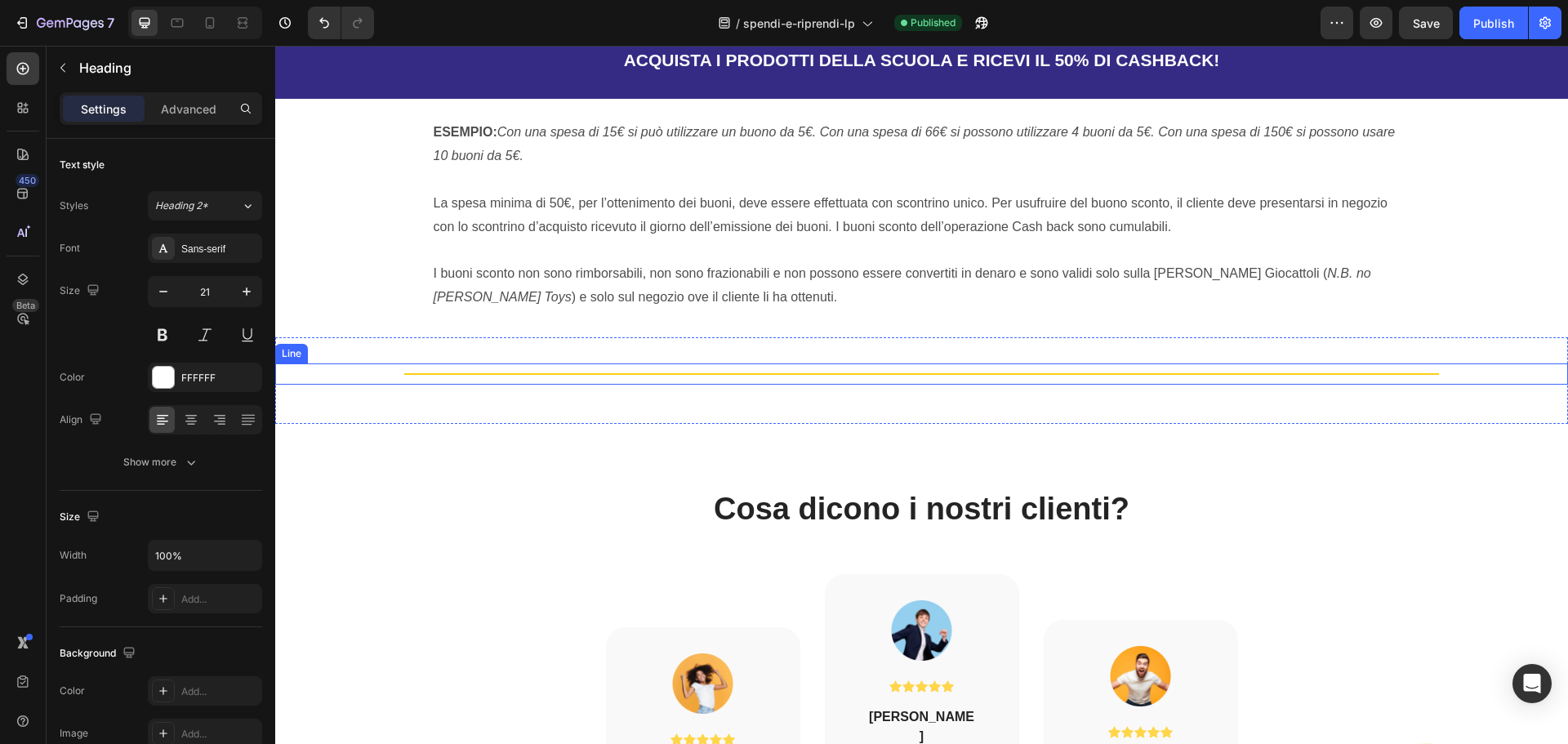
scroll to position [2533, 0]
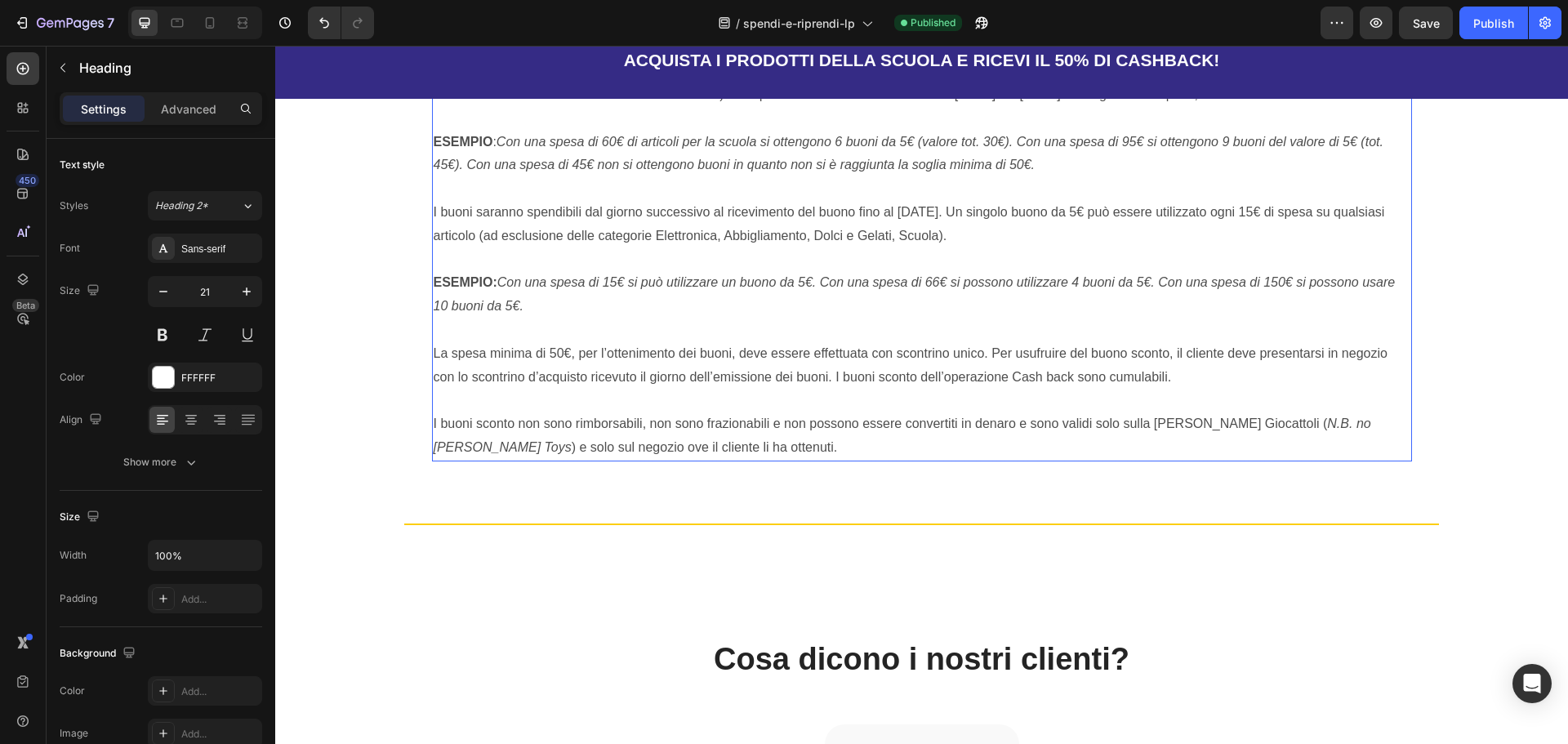
click at [461, 148] on strong "ESEMPIO" at bounding box center [463, 141] width 60 height 14
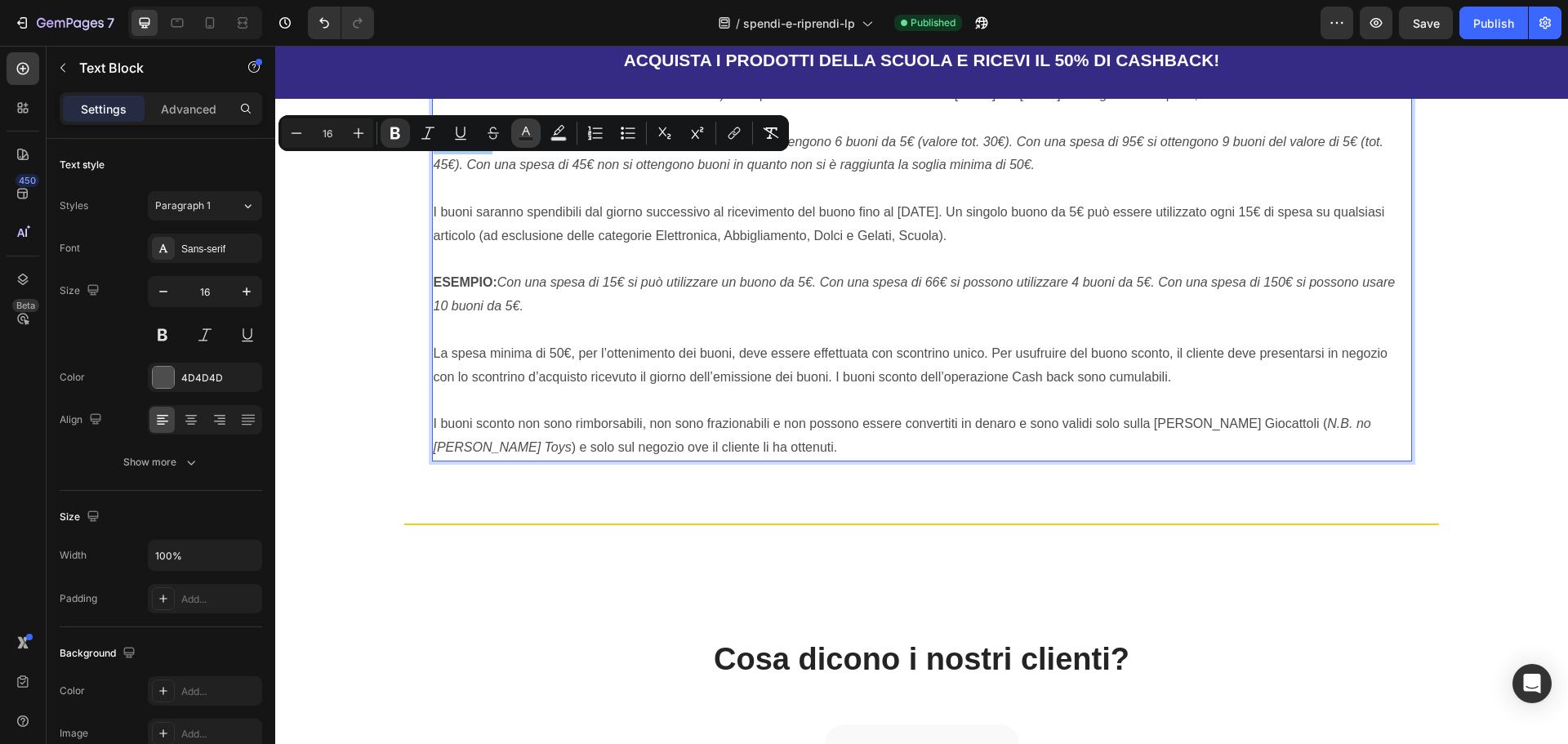
click at [535, 128] on button "Text Color" at bounding box center [526, 134] width 29 height 29
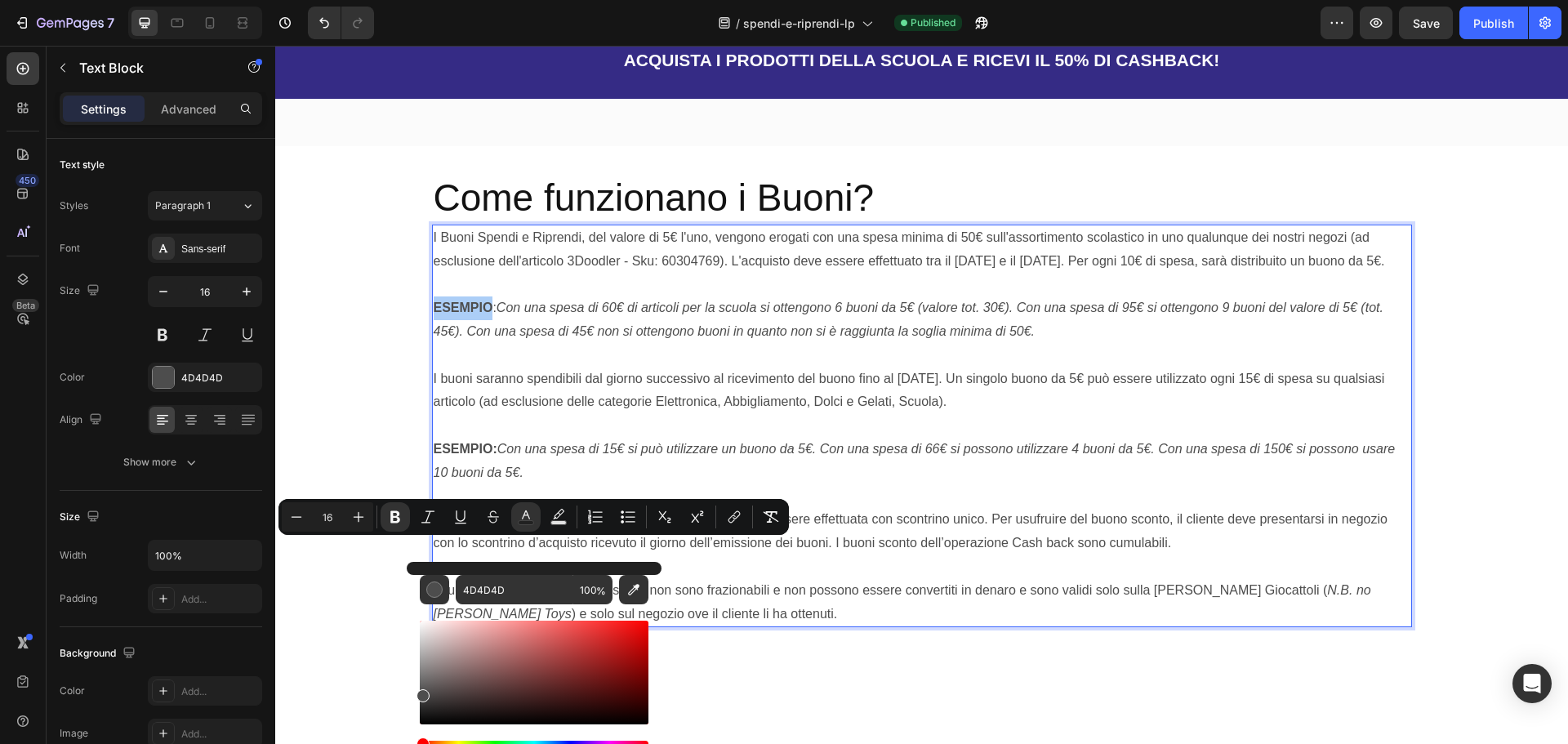
scroll to position [2124, 0]
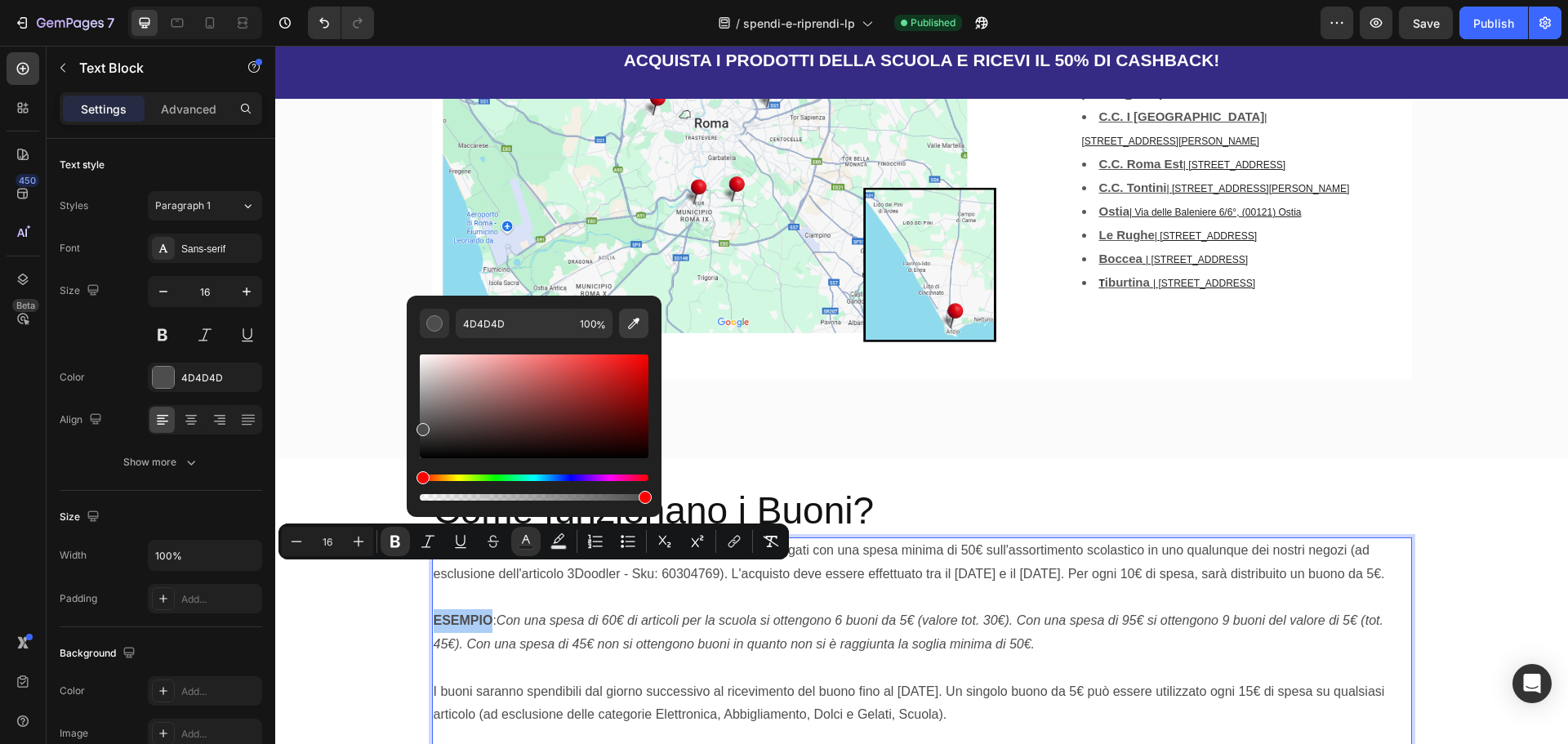
click at [631, 318] on icon "Editor contextual toolbar" at bounding box center [634, 323] width 16 height 16
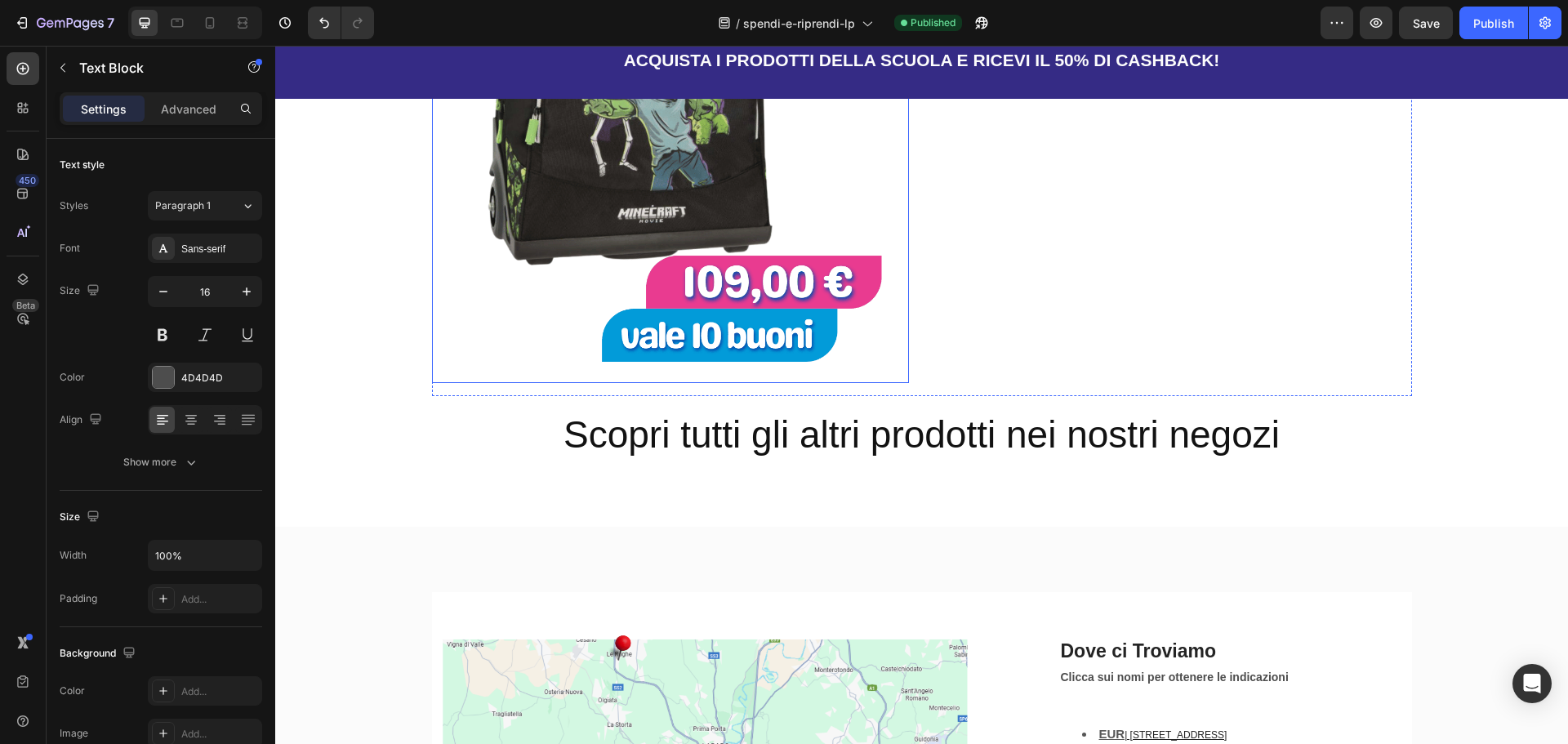
scroll to position [1389, 0]
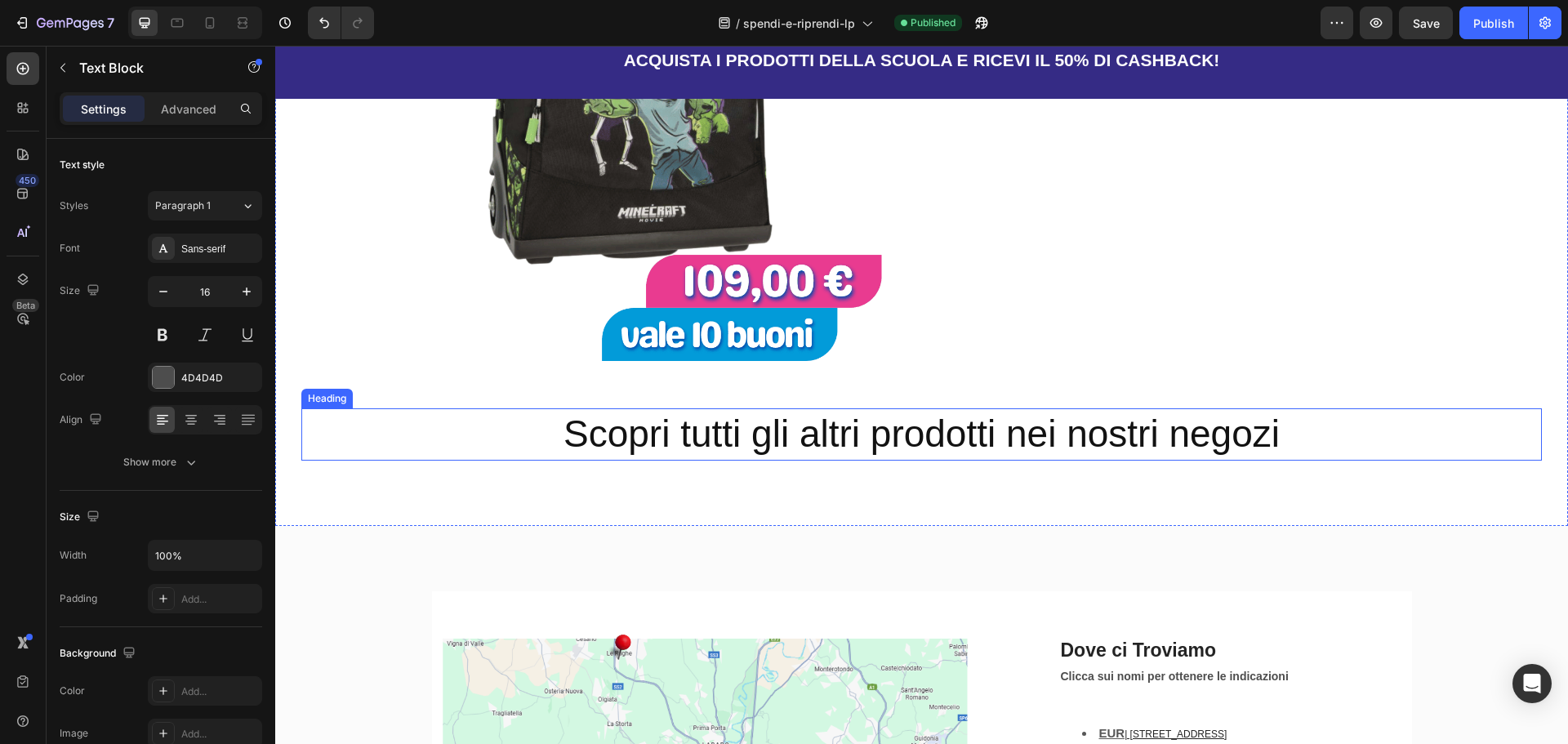
click at [876, 437] on h2 "Scopri tutti gli altri prodotti nei nostri negozi" at bounding box center [921, 434] width 1240 height 52
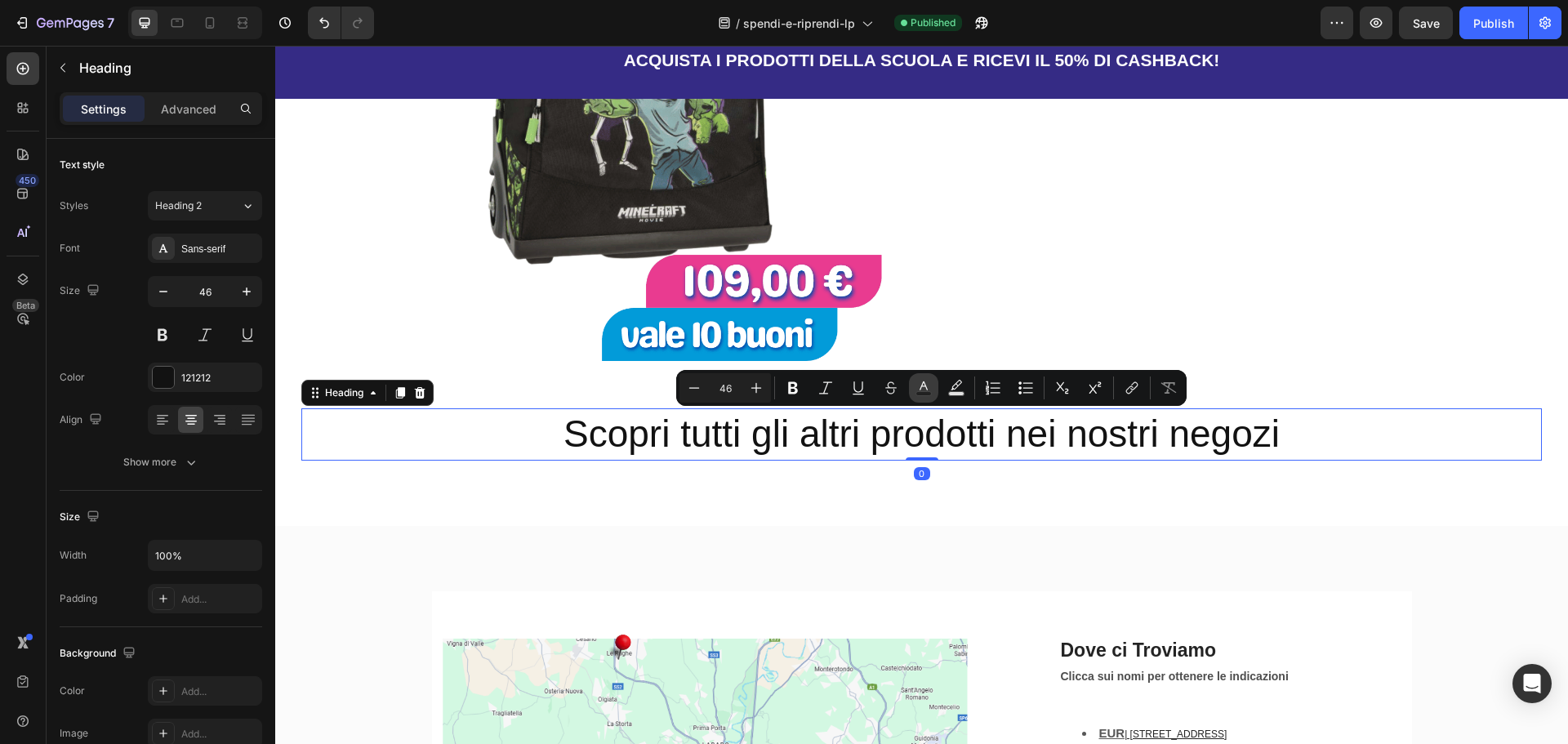
click at [919, 385] on icon "Editor contextual toolbar" at bounding box center [923, 388] width 16 height 16
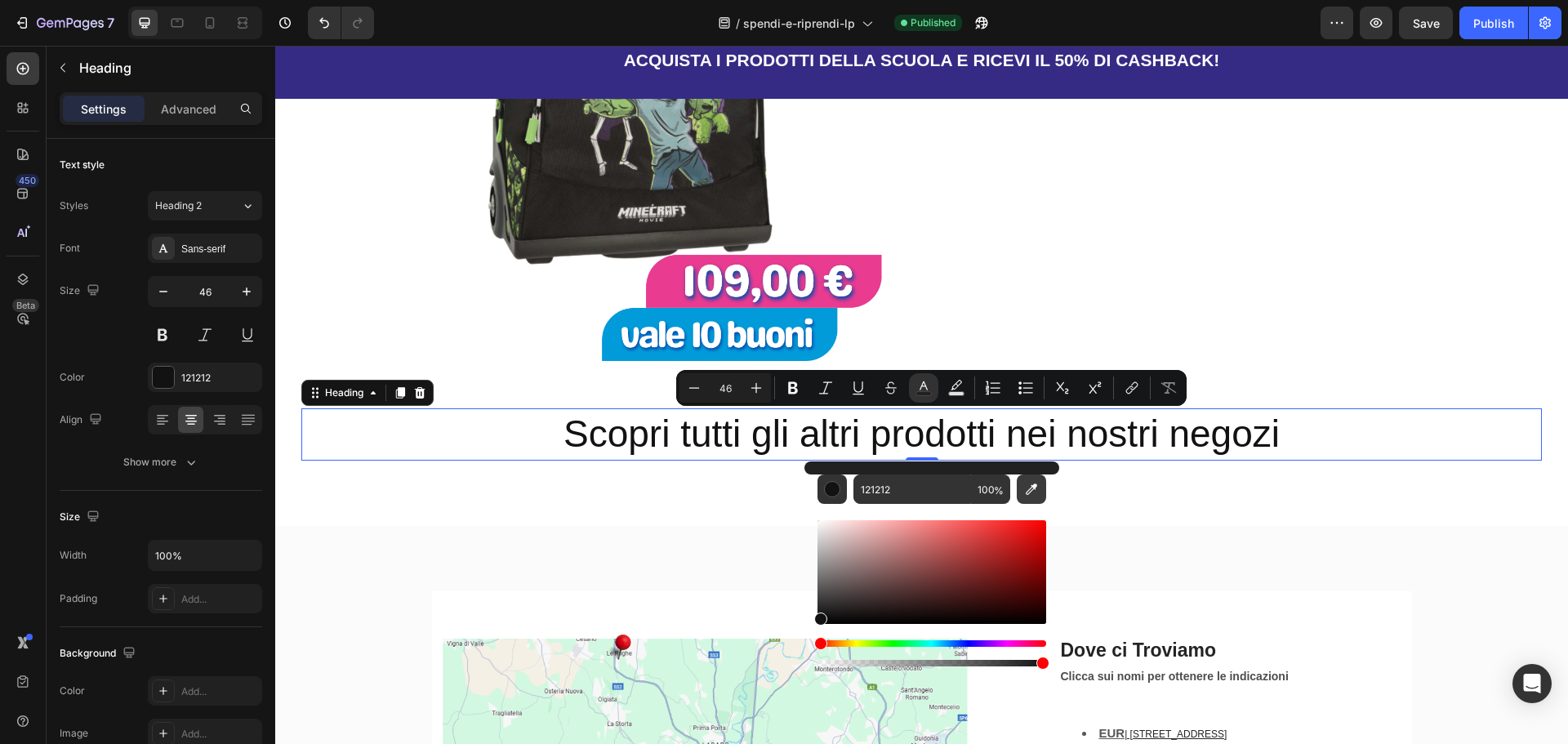
click at [1027, 492] on icon "Editor contextual toolbar" at bounding box center [1031, 489] width 11 height 11
type input "E93B91"
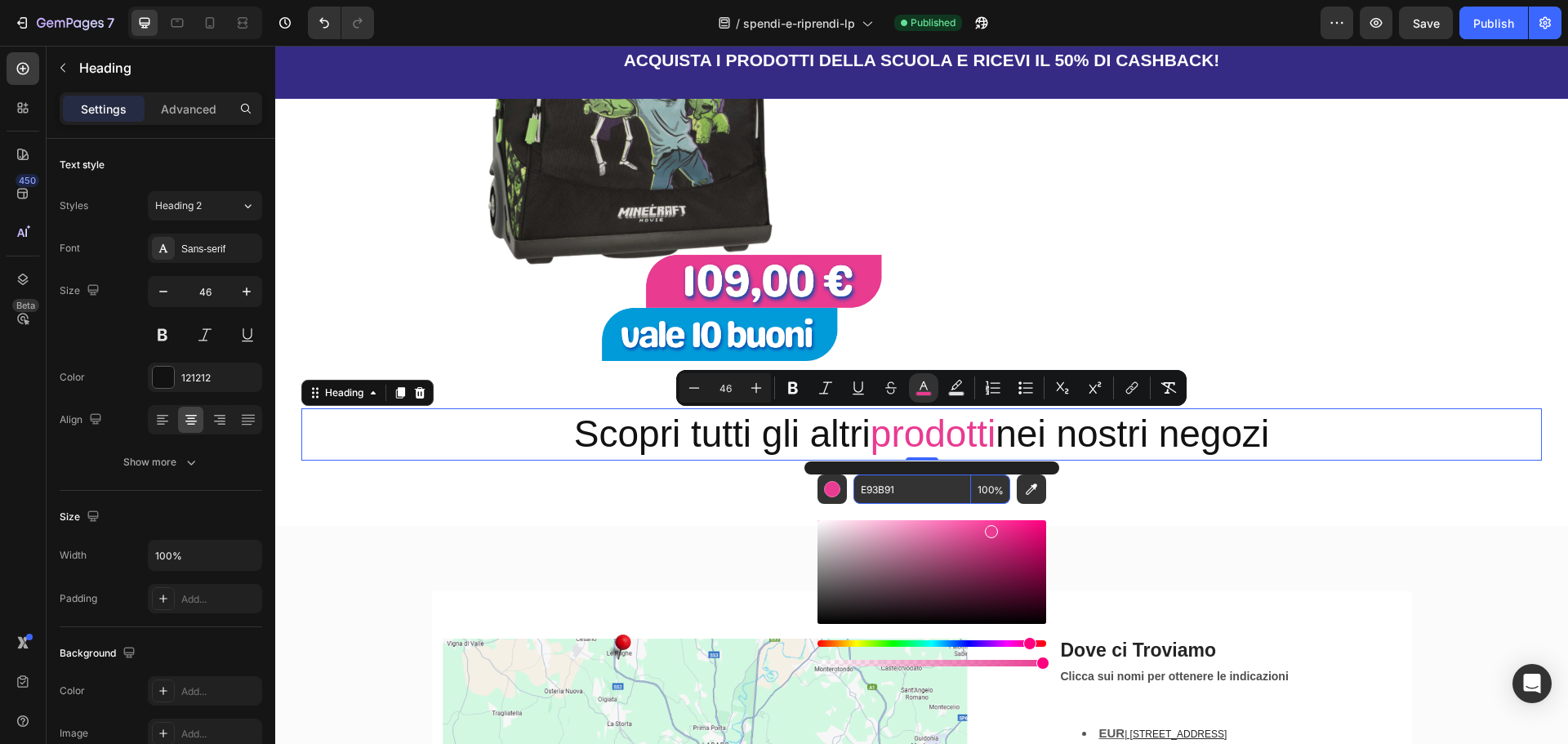
click at [881, 492] on input "E93B91" at bounding box center [913, 489] width 118 height 29
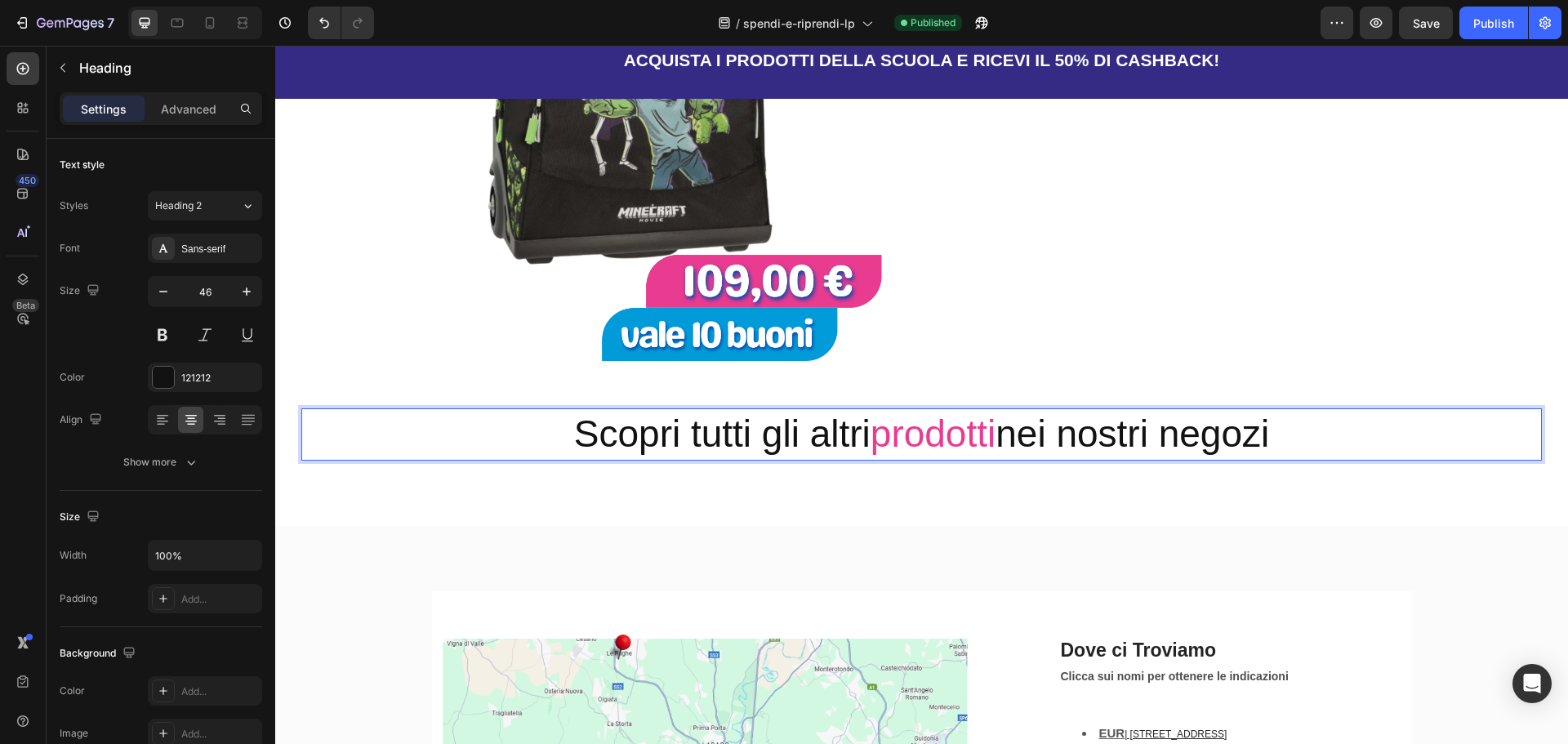
click at [995, 487] on div "Una vasta scelta per la scuola! Heading Ogni Buono Spendi & Riprendi vale 5€ Te…" at bounding box center [921, 23] width 1292 height 1007
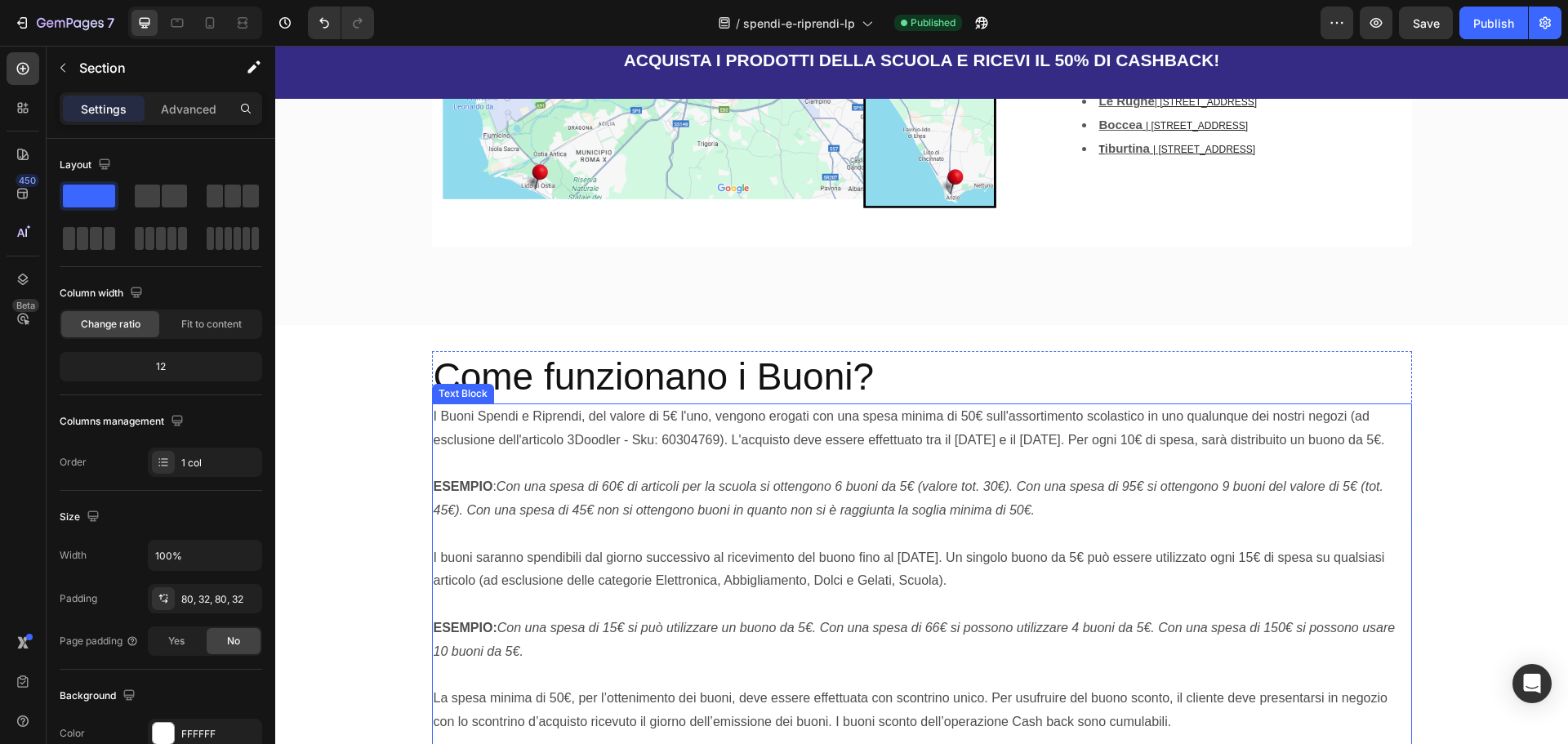
scroll to position [2287, 0]
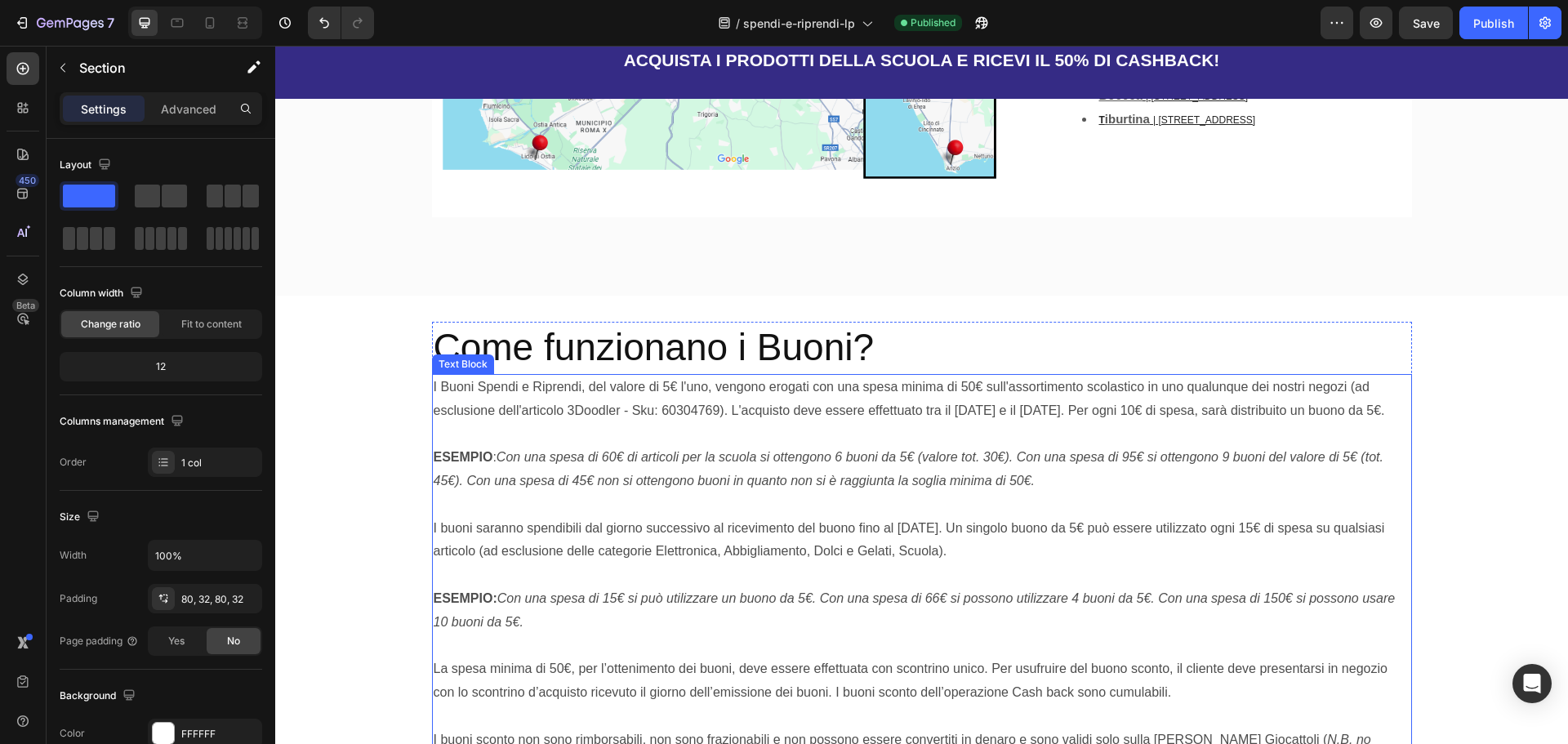
click at [458, 446] on p "ESEMPIO : Con una spesa di 60€ di articoli per la scuola si ottengono 6 buoni d…" at bounding box center [921, 469] width 977 height 48
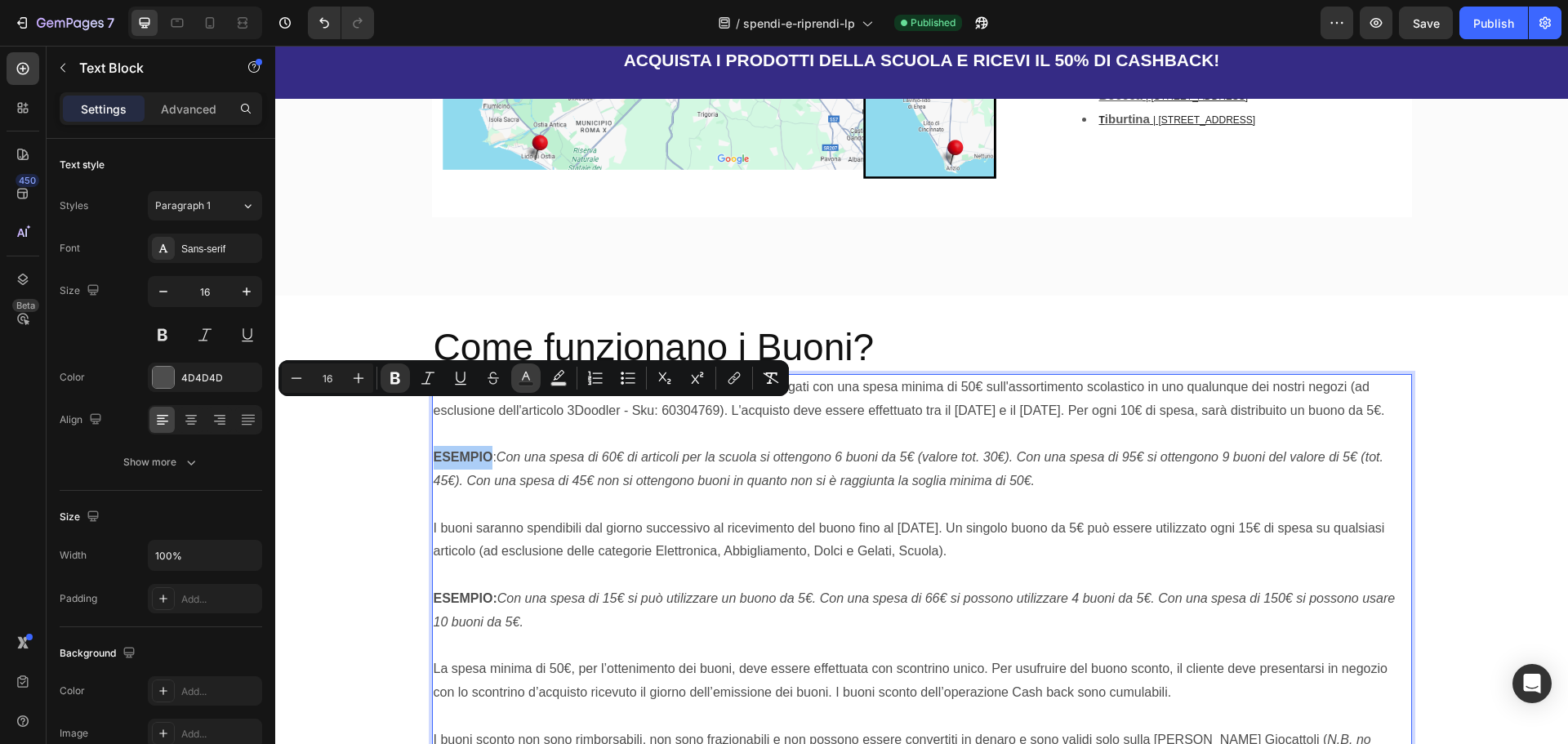
click at [517, 375] on icon "Editor contextual toolbar" at bounding box center [525, 378] width 16 height 16
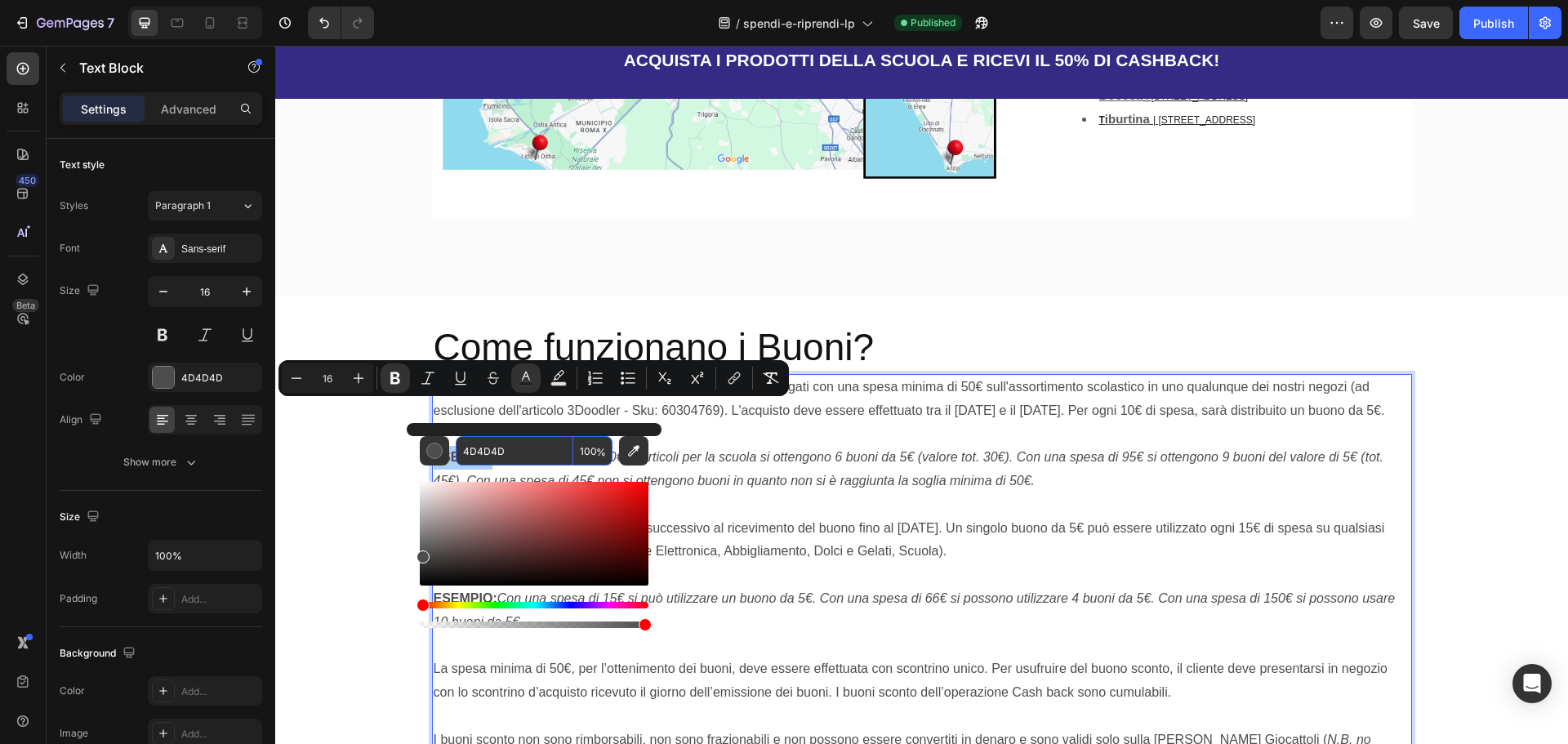
click at [522, 444] on input "4D4D4D" at bounding box center [515, 451] width 118 height 29
paste input "E93B91"
type input "E93B91"
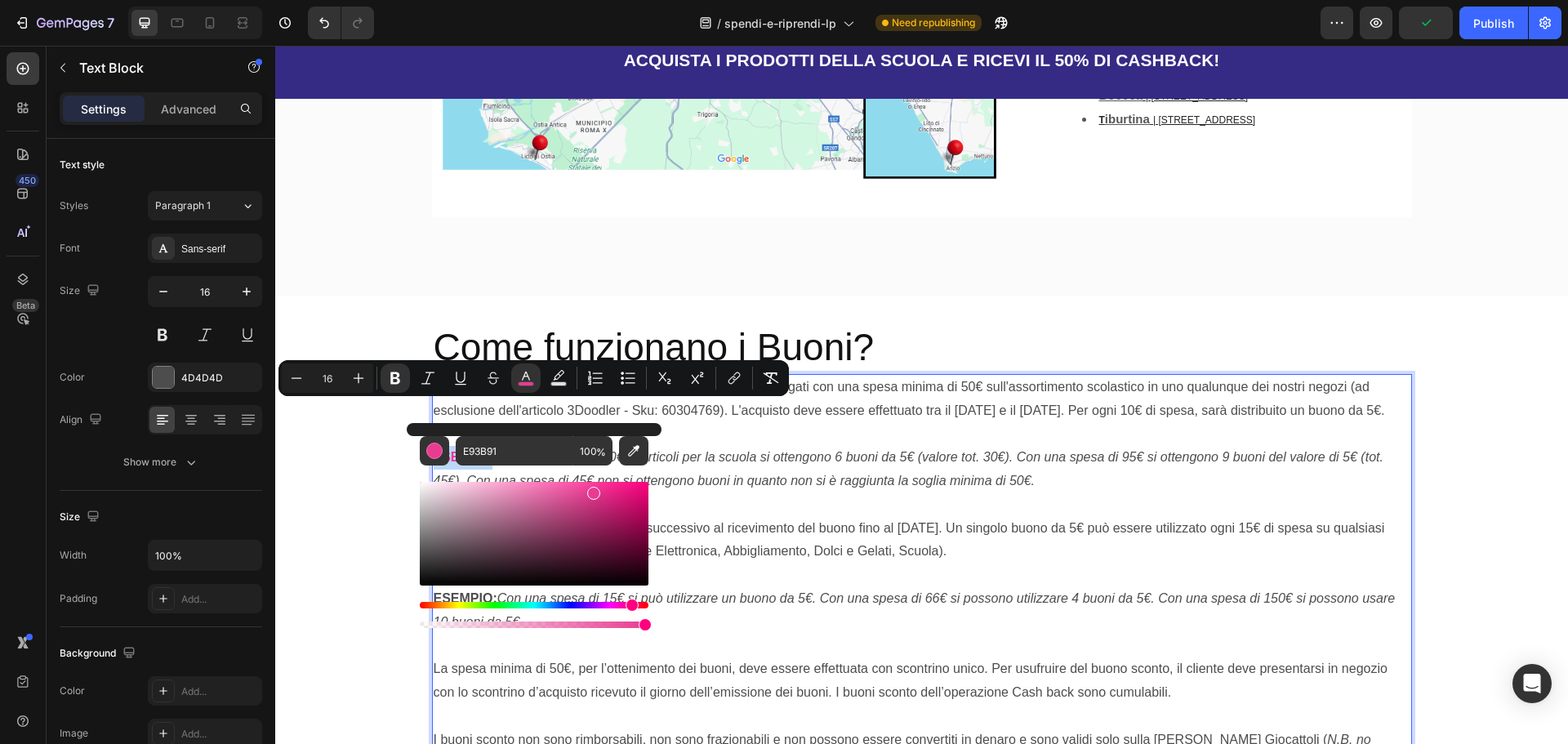
click at [812, 517] on p "I buoni saranno spendibili dal giorno successivo al ricevimento del buono fino …" at bounding box center [921, 540] width 977 height 48
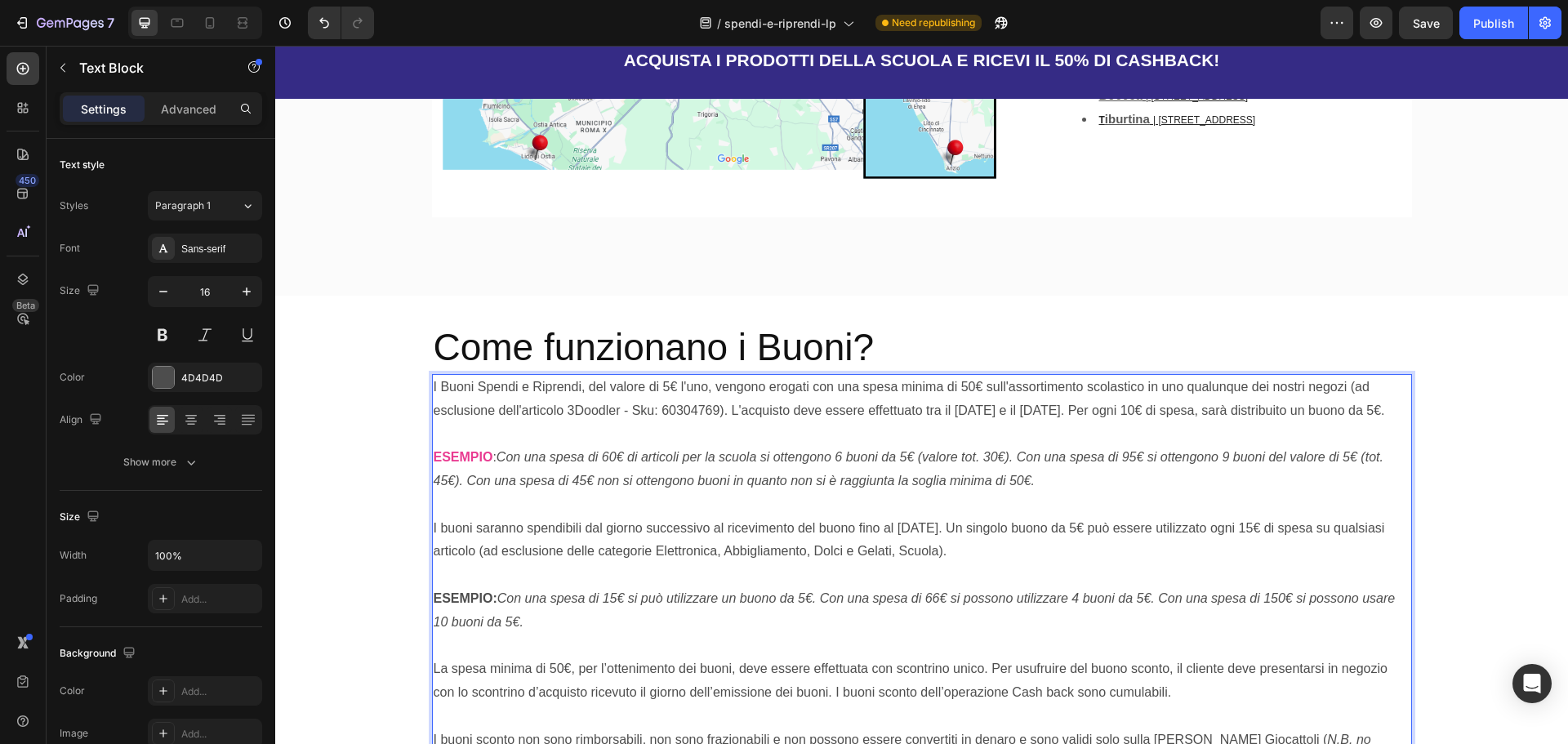
click at [459, 591] on strong "ESEMPIO:" at bounding box center [465, 598] width 63 height 14
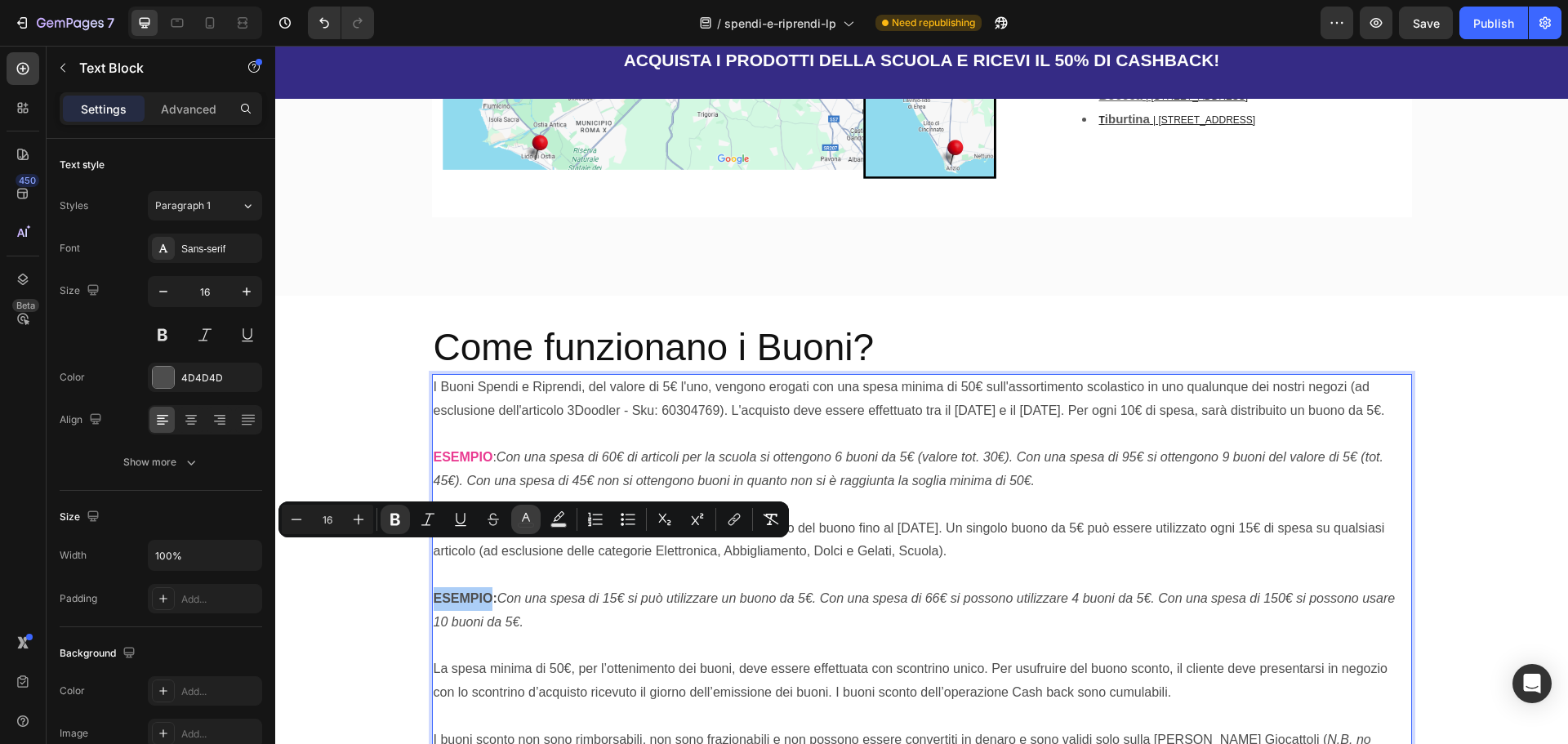
click at [530, 513] on icon "Editor contextual toolbar" at bounding box center [525, 519] width 16 height 16
type input "4D4D4D"
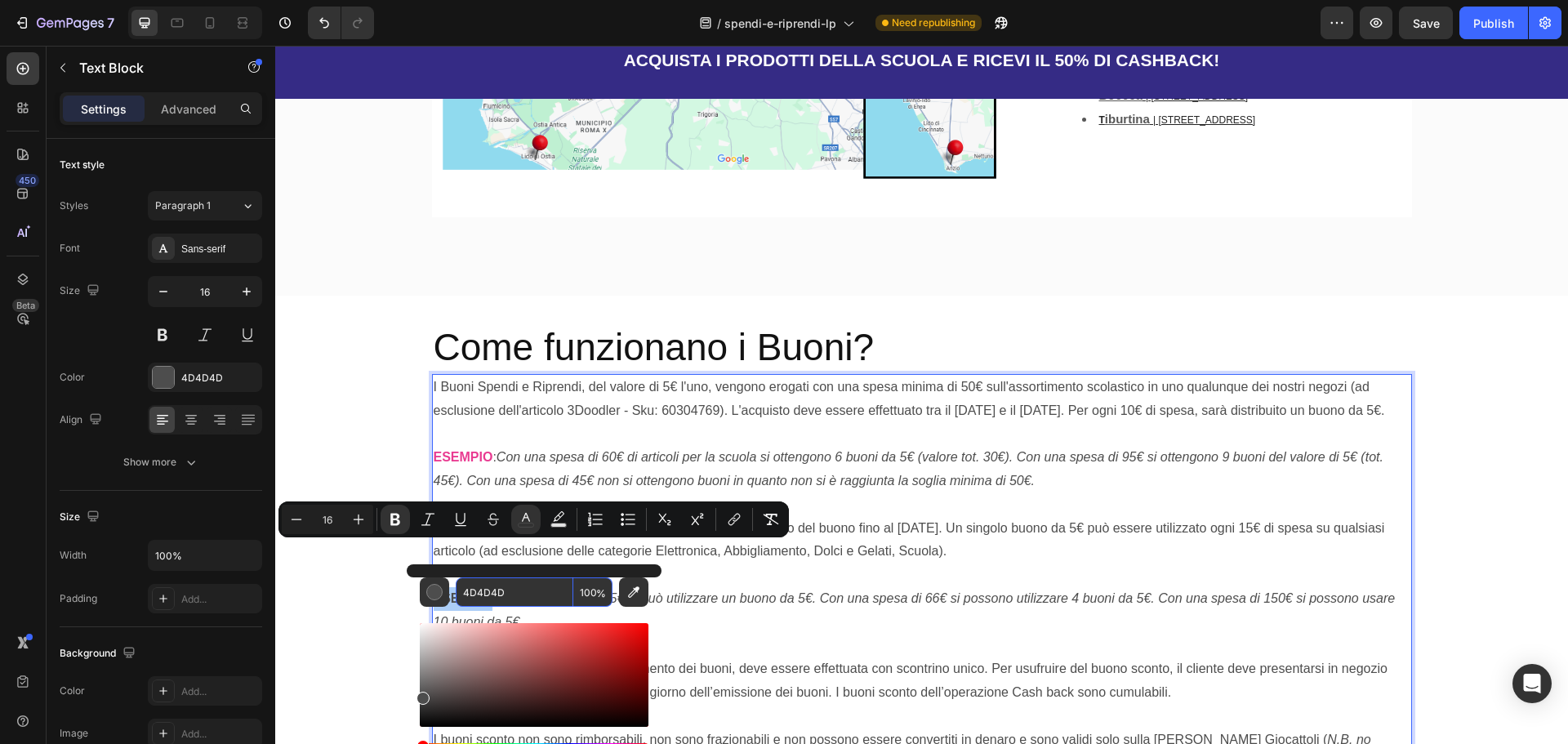
click at [518, 599] on input "4D4D4D" at bounding box center [515, 592] width 118 height 29
paste input "E93B91"
type input "E93B91"
click at [898, 587] on p "ESEMPIO: Con una spesa di 15€ si può utilizzare un buono da 5€. Con una spesa d…" at bounding box center [921, 610] width 977 height 48
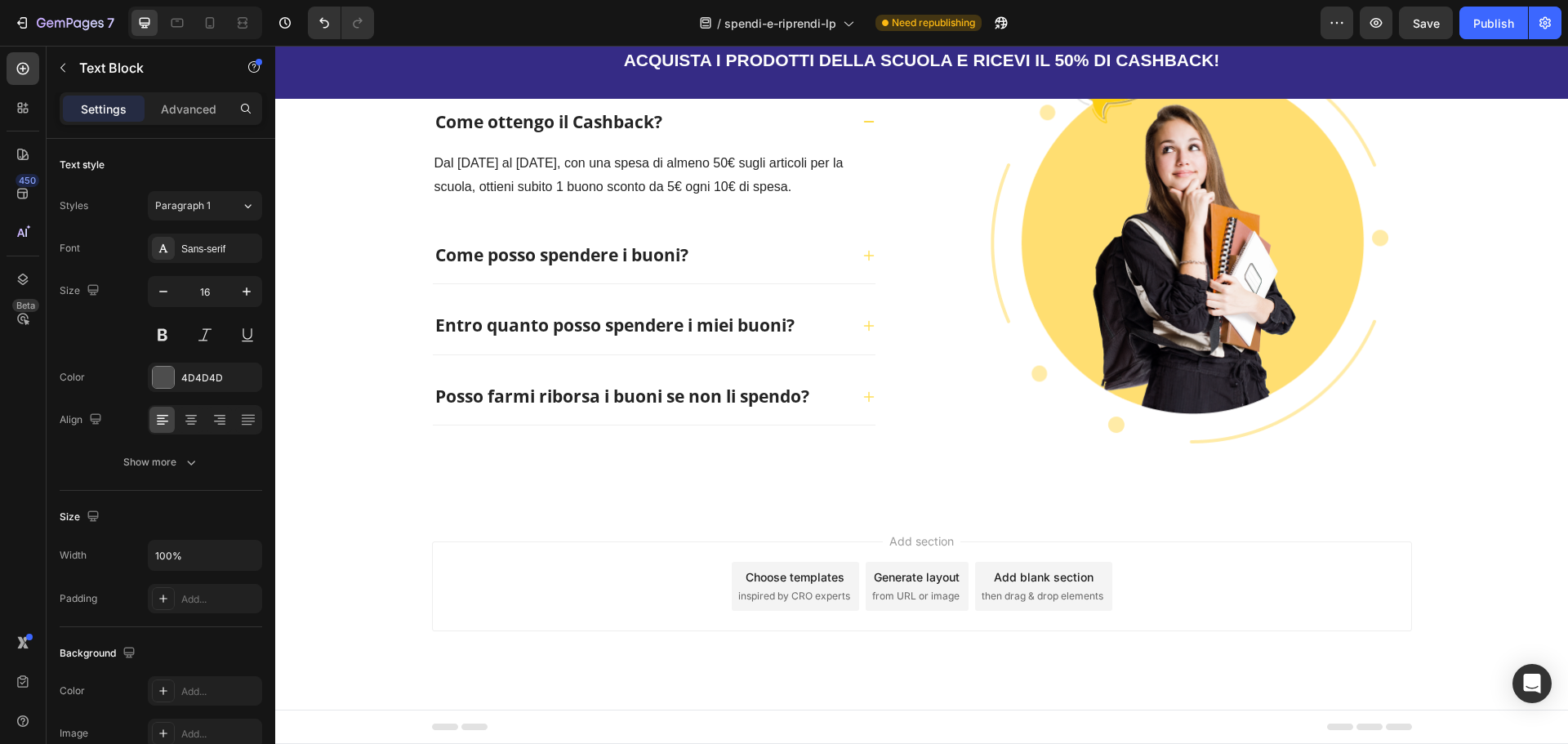
scroll to position [3521, 0]
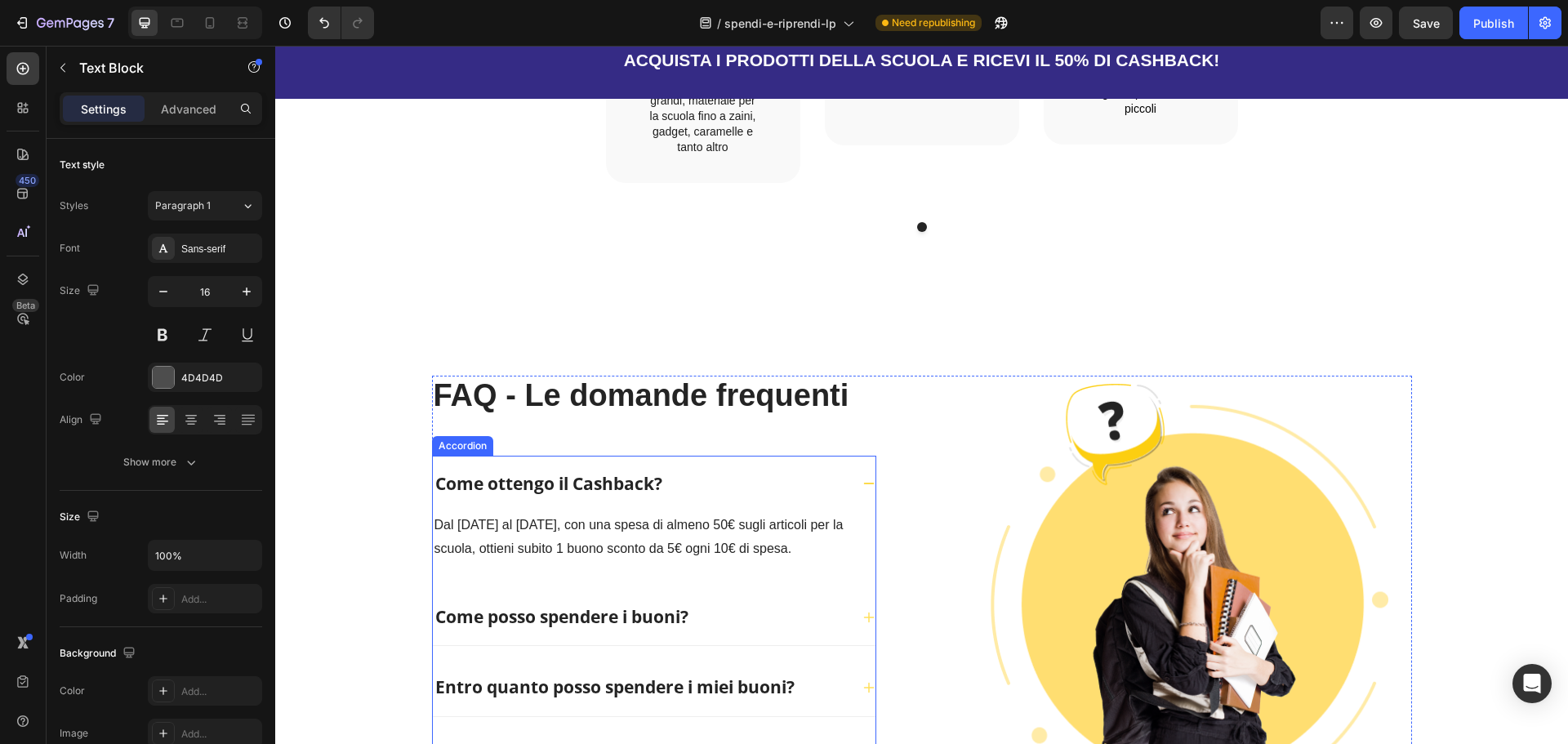
click at [862, 477] on icon at bounding box center [869, 483] width 13 height 13
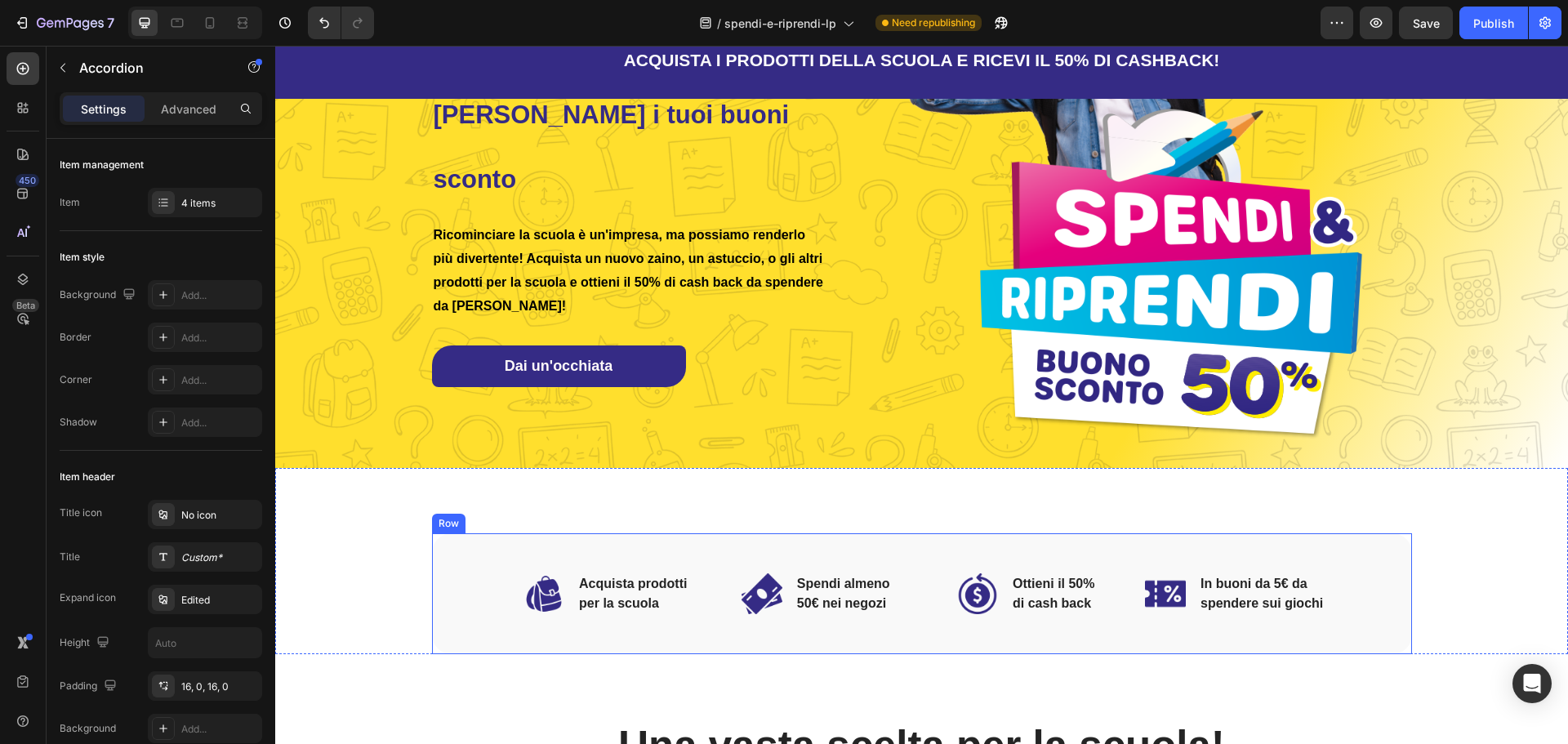
scroll to position [0, 0]
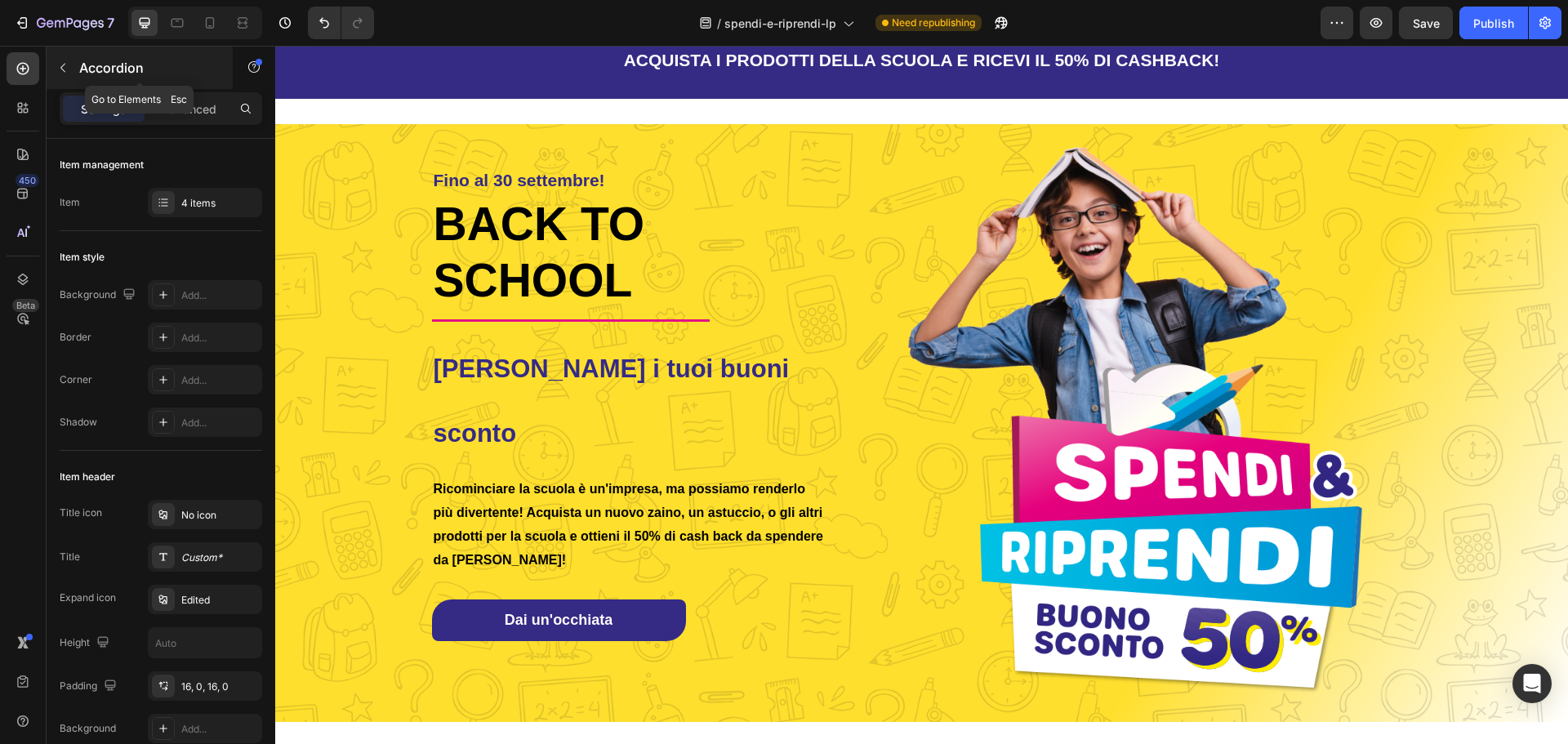
click at [80, 67] on p "Accordion" at bounding box center [148, 68] width 139 height 20
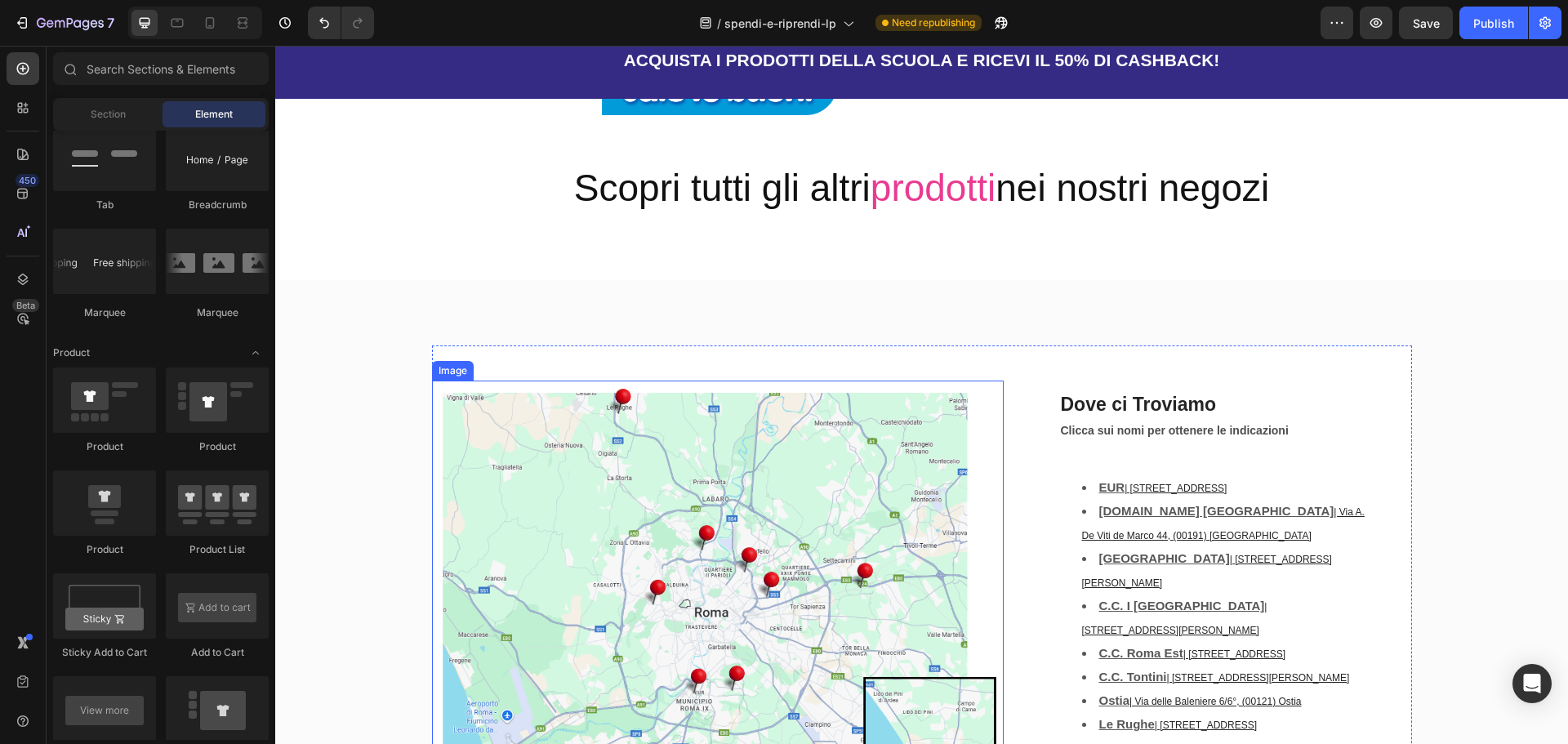
scroll to position [1634, 0]
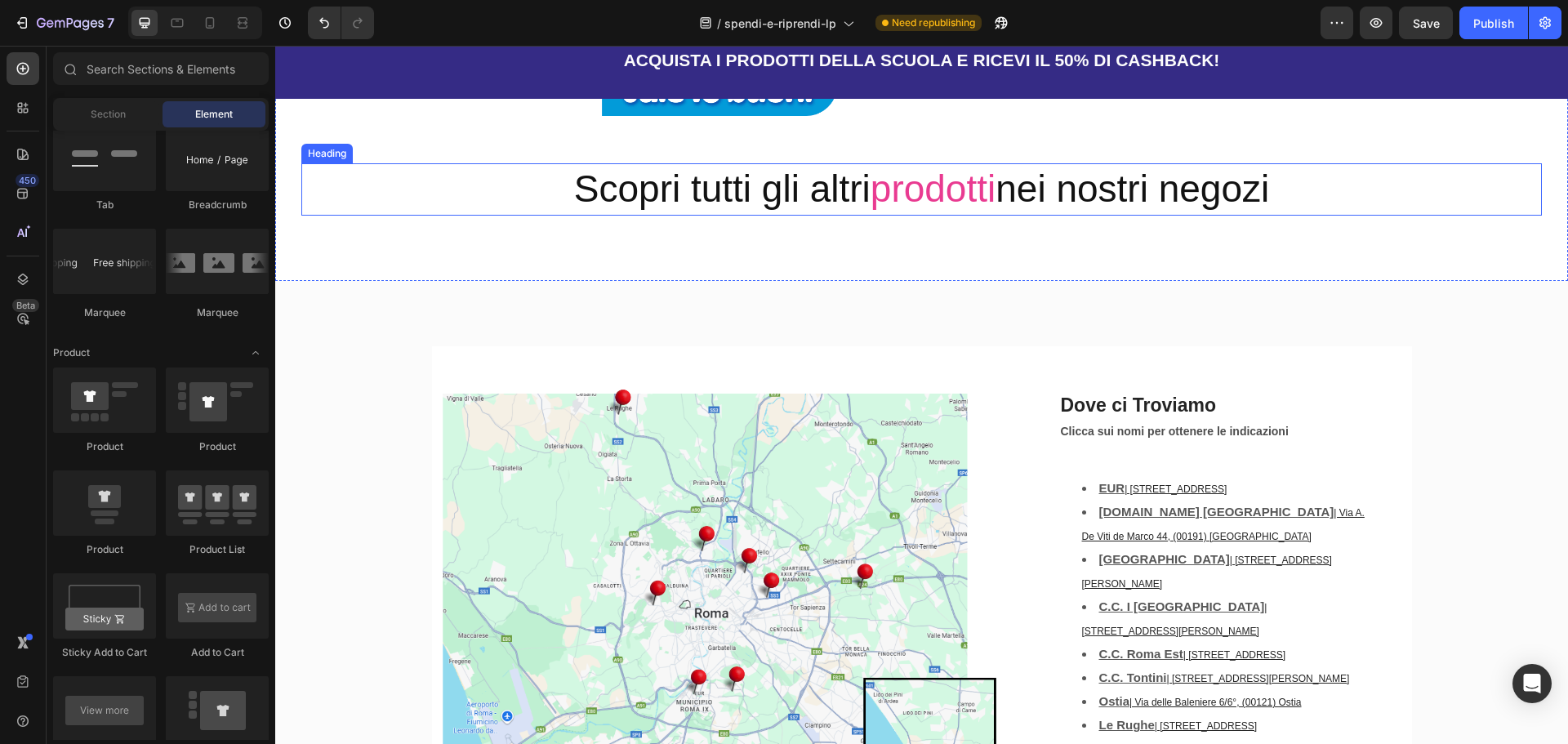
click at [1295, 193] on h2 "Scopri tutti gli altri prodotti nei nostri negozi" at bounding box center [921, 189] width 1240 height 52
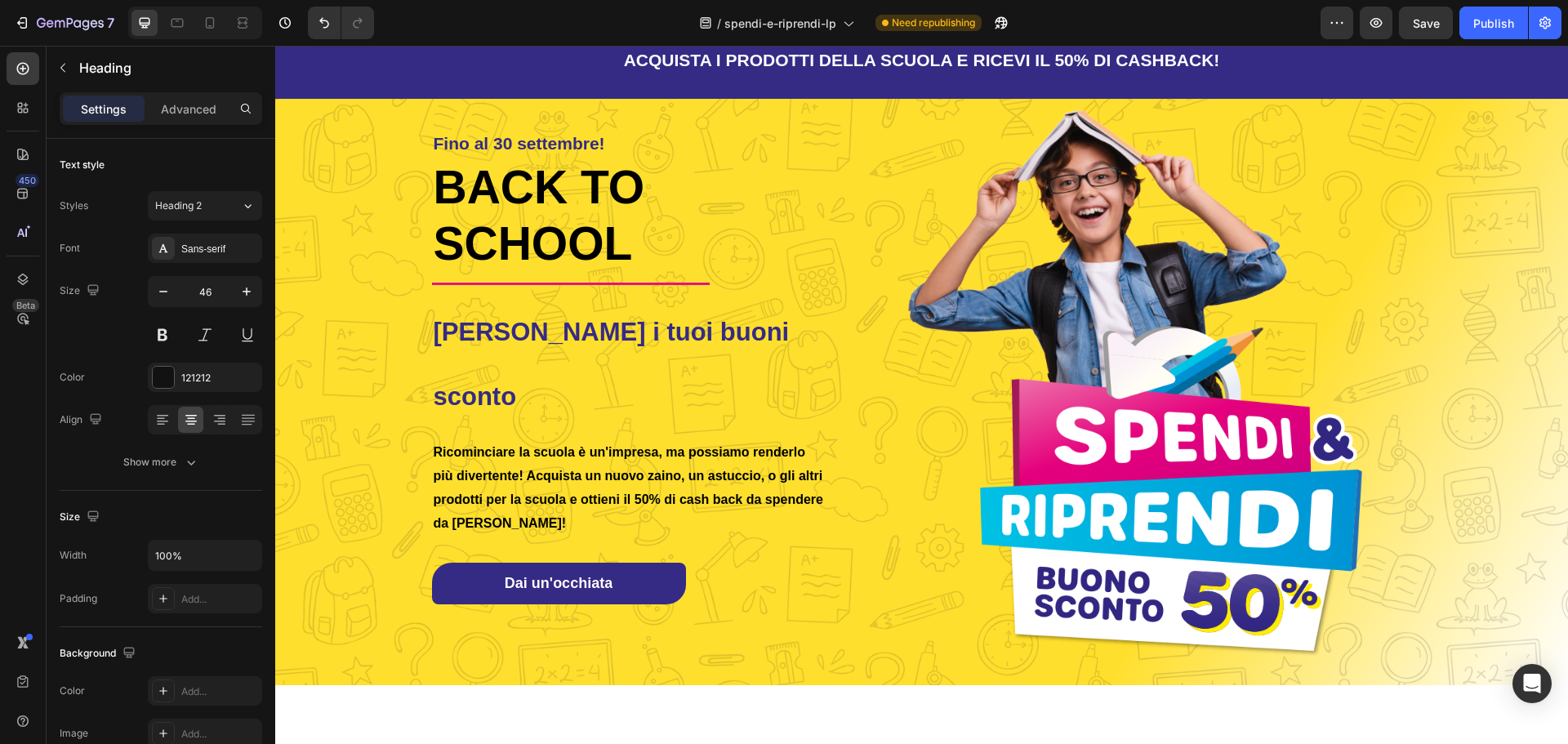
scroll to position [0, 0]
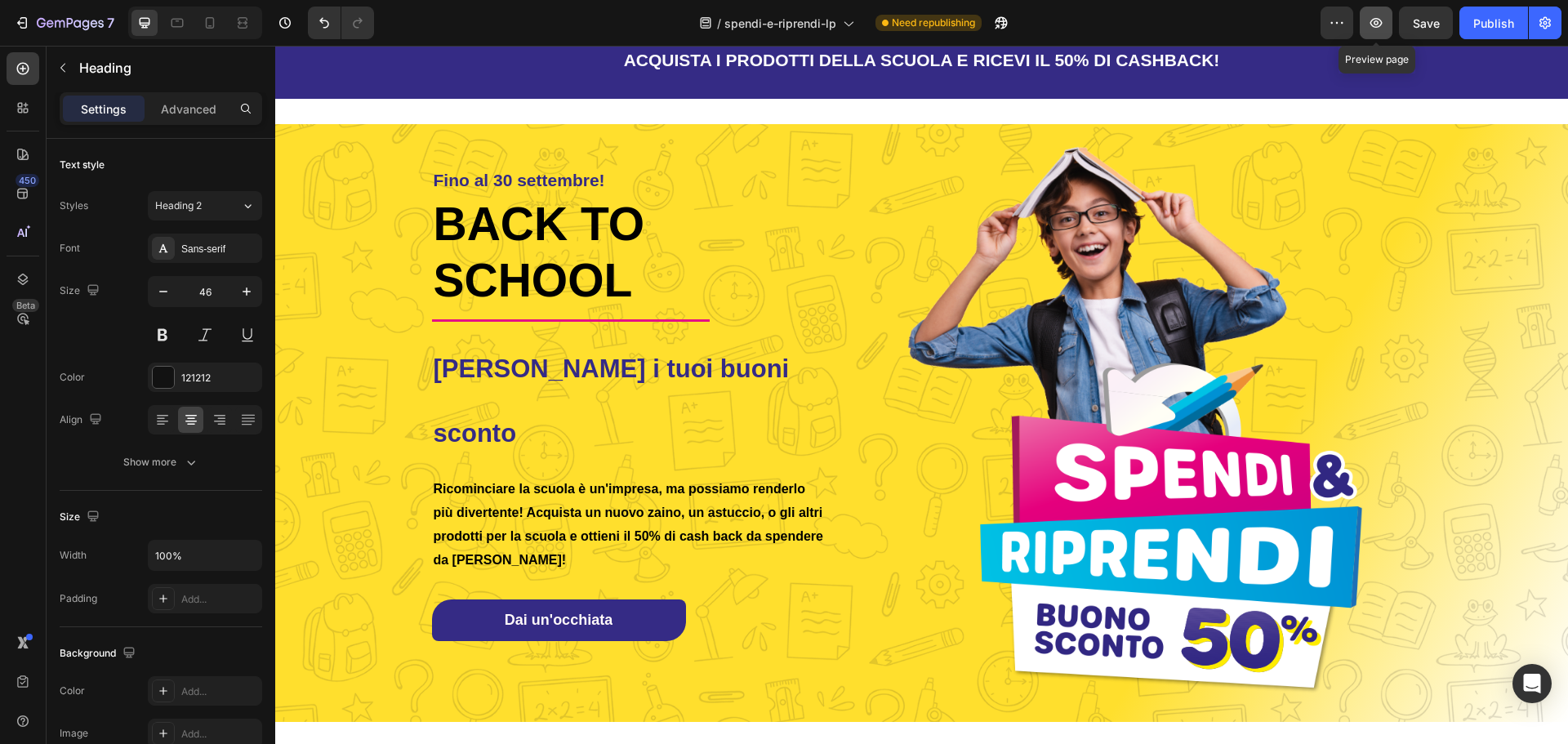
click at [1383, 23] on icon "button" at bounding box center [1376, 23] width 16 height 16
click at [1499, 29] on div "Publish" at bounding box center [1493, 23] width 41 height 17
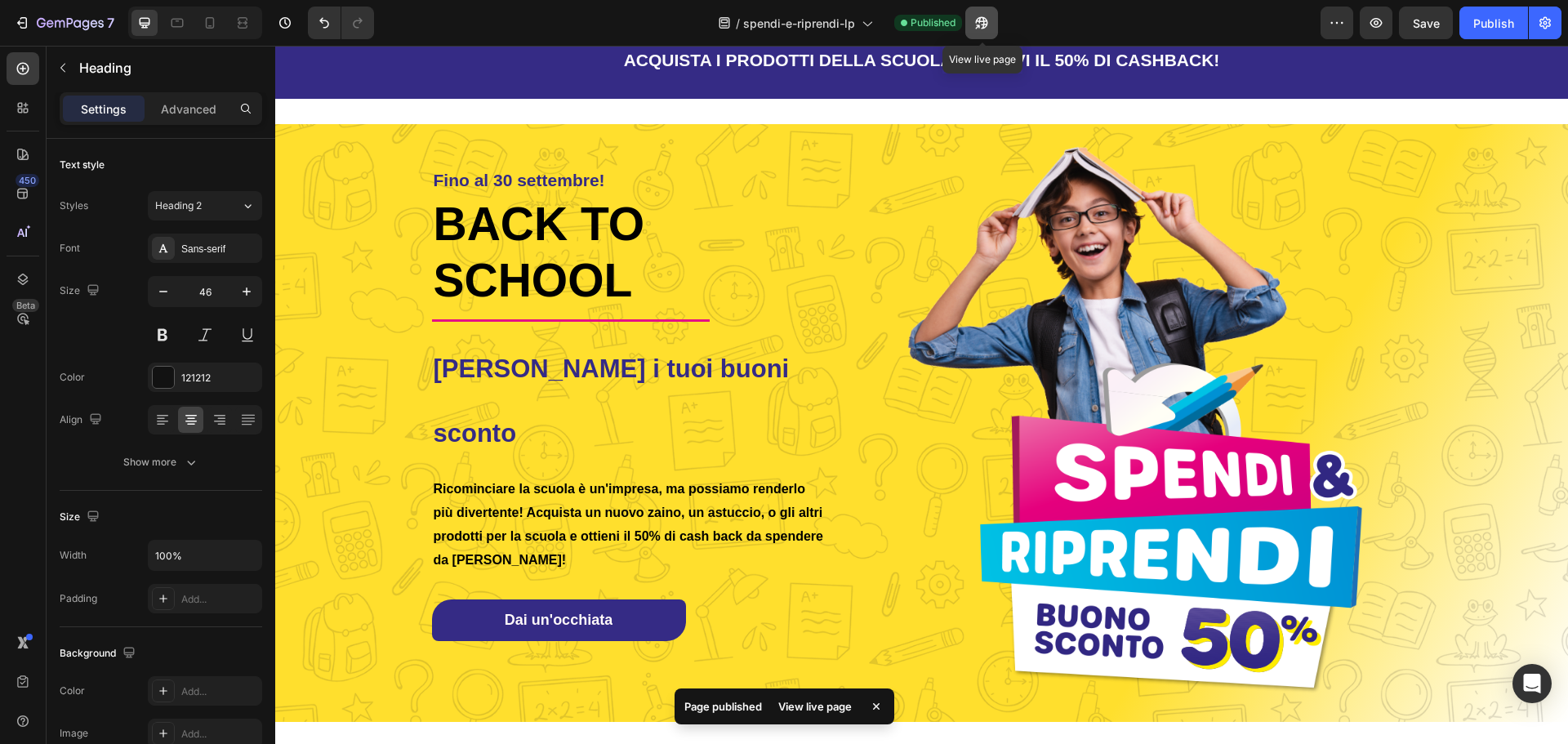
click at [987, 16] on icon "button" at bounding box center [981, 23] width 16 height 16
